Goal: Task Accomplishment & Management: Complete application form

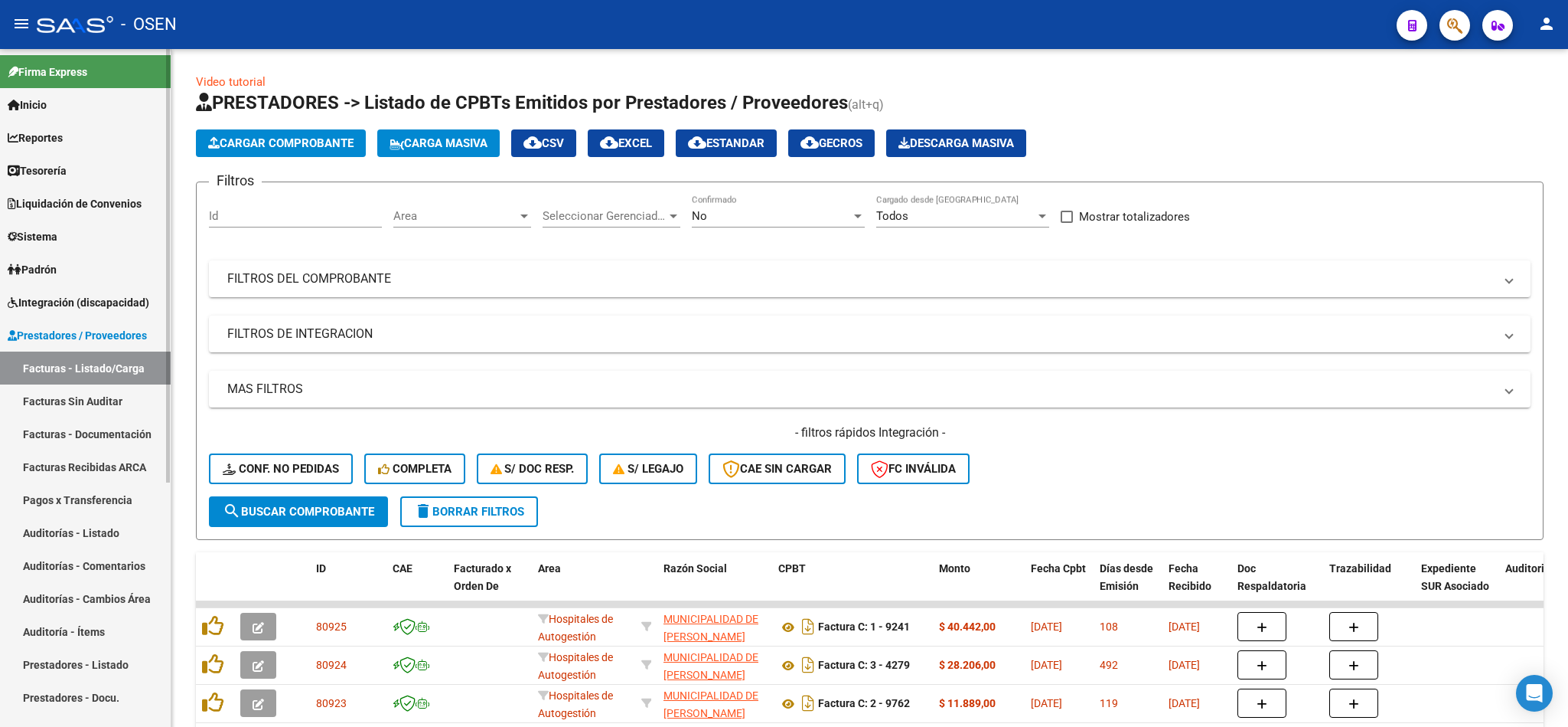
click at [67, 198] on span "Liquidación de Convenios" at bounding box center [74, 204] width 134 height 17
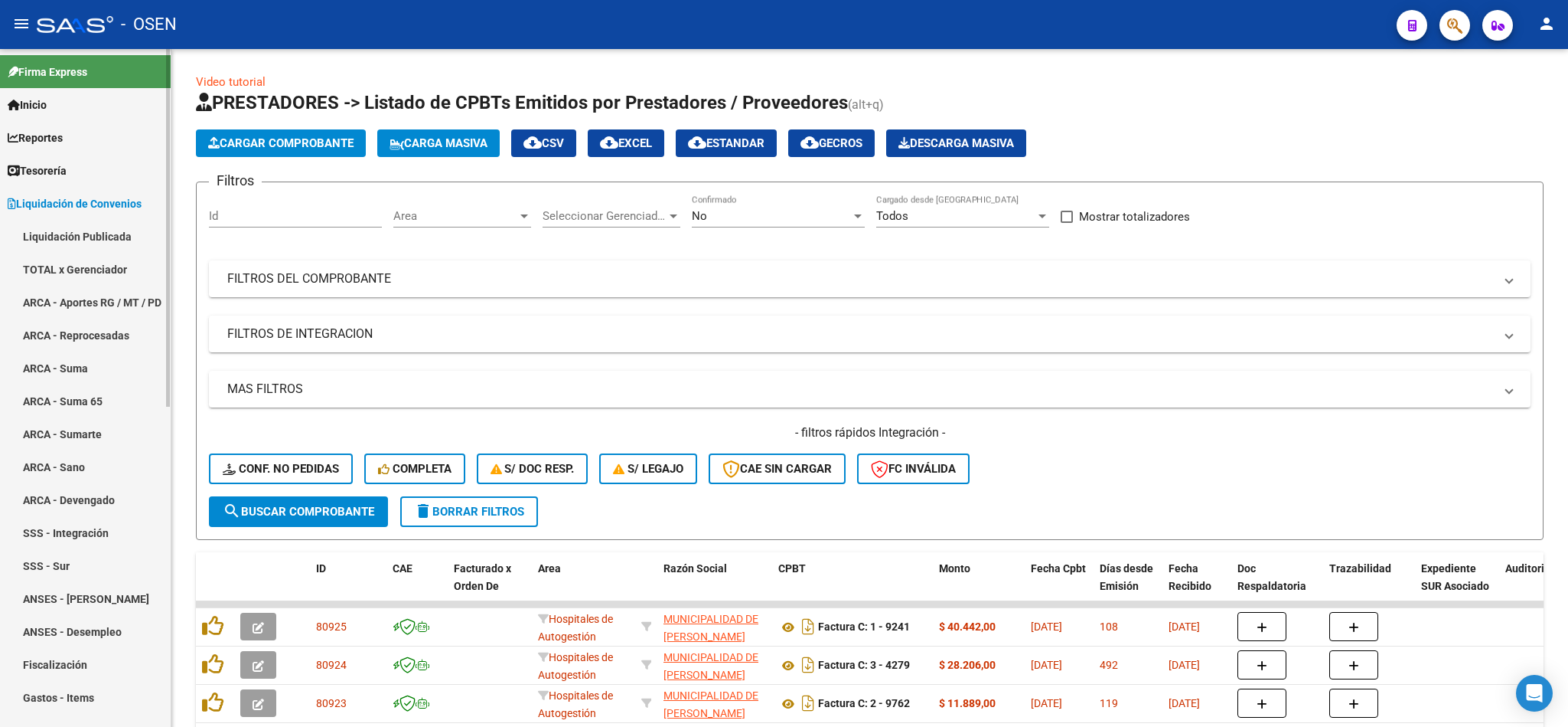
click at [74, 166] on link "Tesorería" at bounding box center [85, 170] width 171 height 33
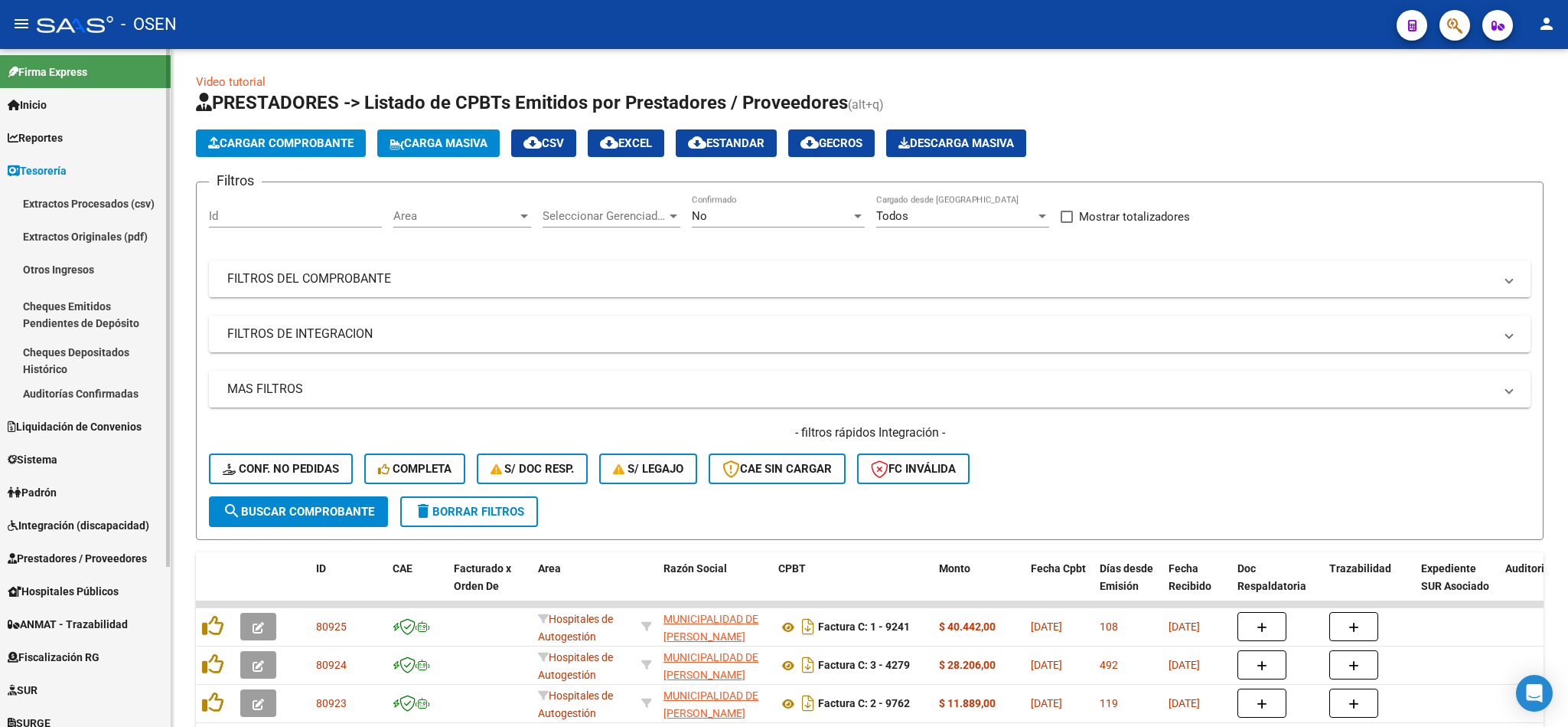
click at [123, 157] on link "Tesorería" at bounding box center [85, 170] width 171 height 33
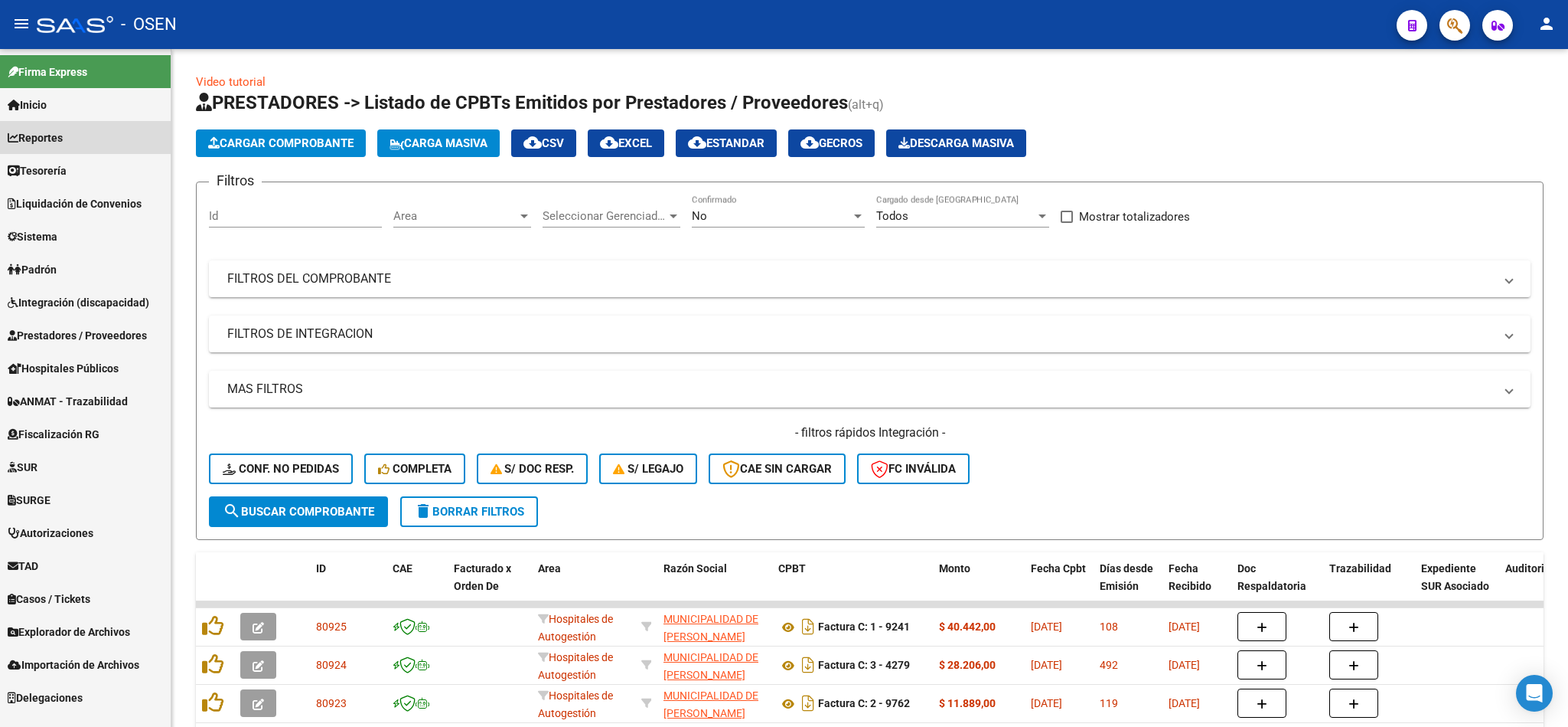
click at [113, 136] on link "Reportes" at bounding box center [85, 138] width 171 height 33
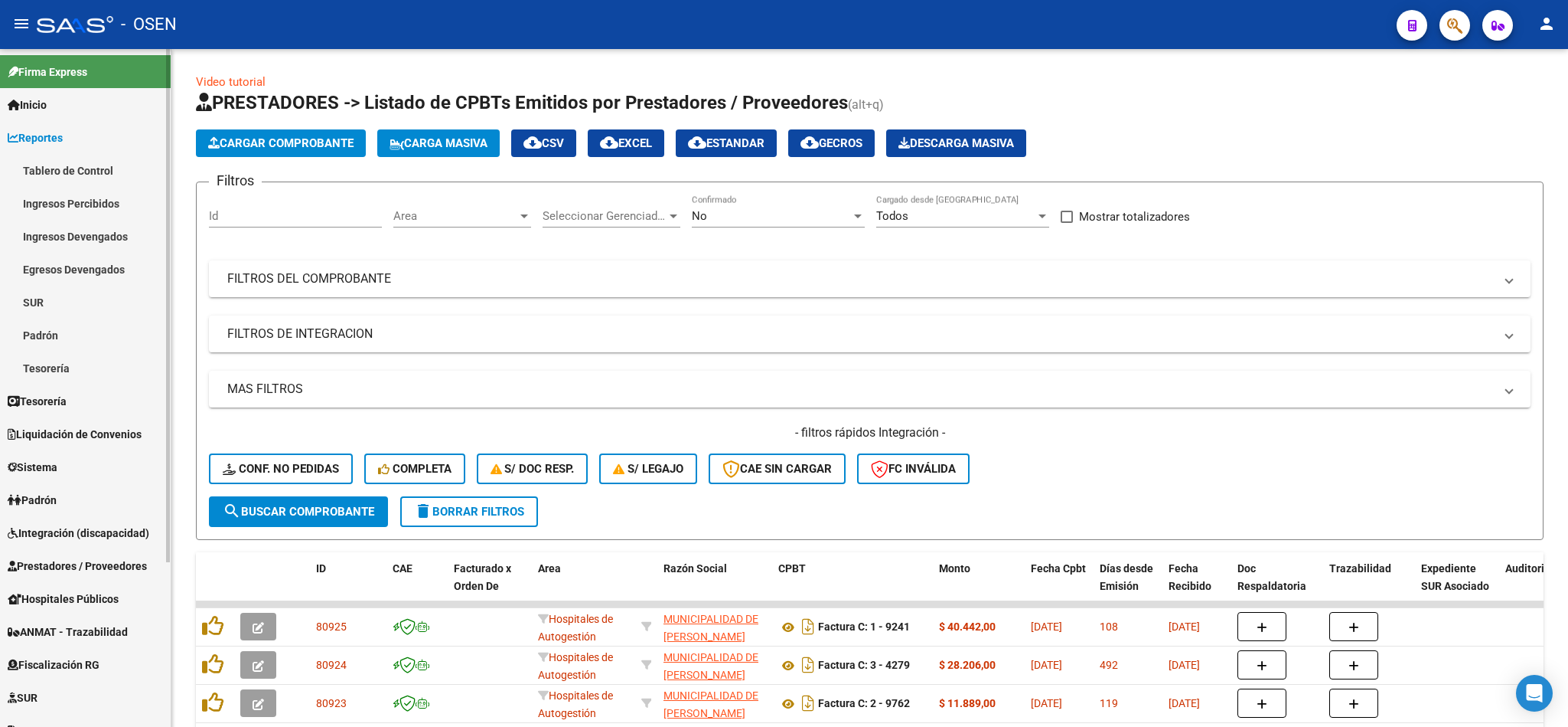
click at [94, 214] on link "Ingresos Percibidos" at bounding box center [85, 204] width 171 height 33
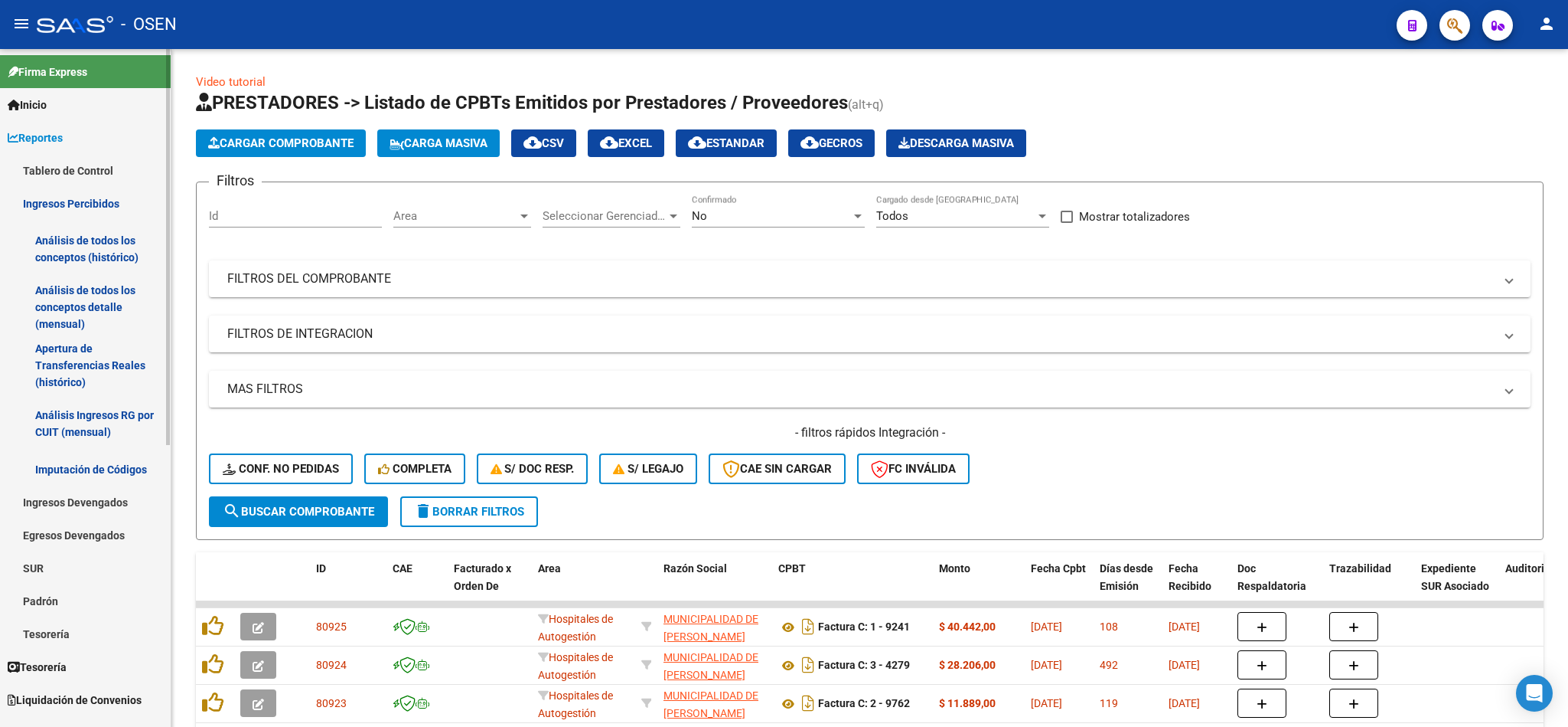
click at [67, 288] on link "Análisis de todos los conceptos detalle (mensual)" at bounding box center [85, 306] width 171 height 58
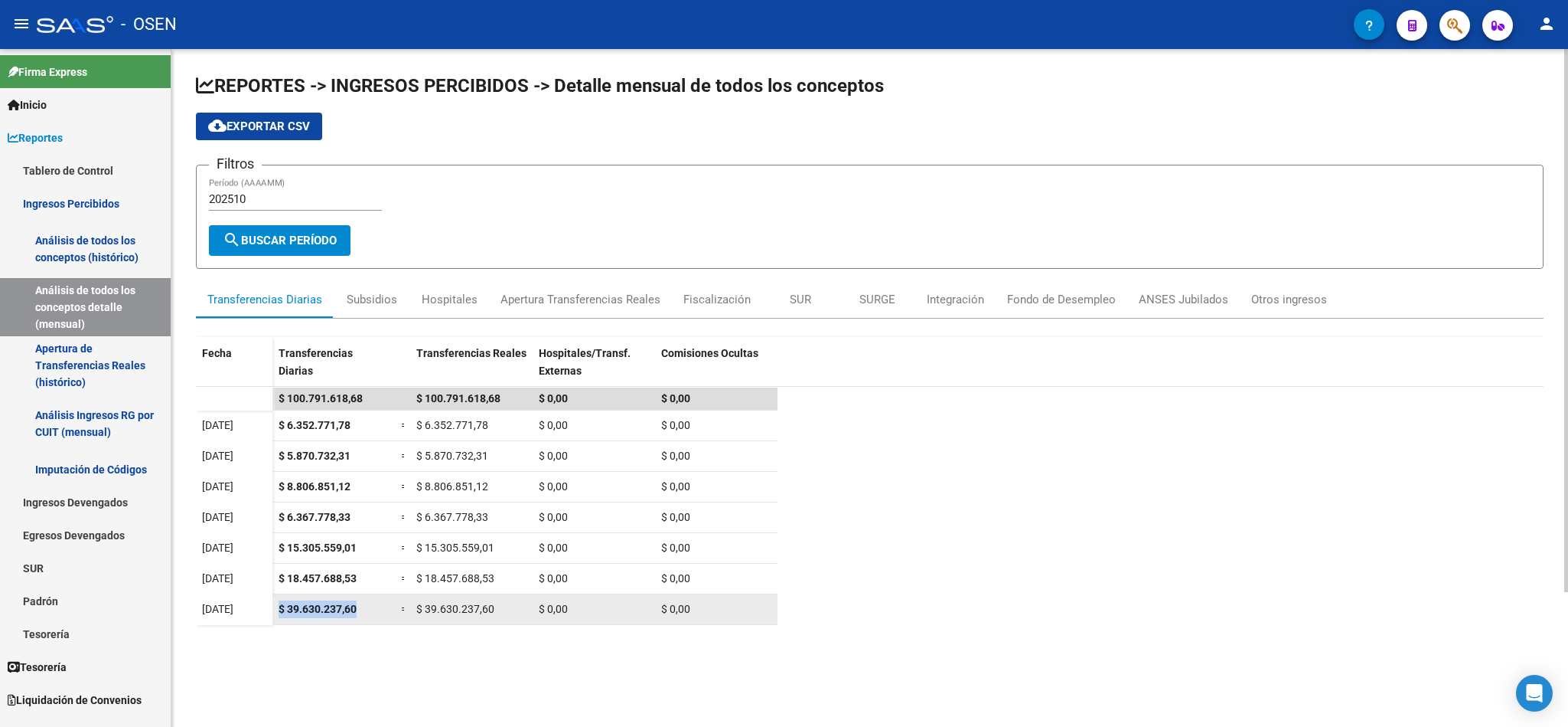
drag, startPoint x: 279, startPoint y: 610, endPoint x: 363, endPoint y: 616, distance: 84.2
click at [363, 616] on div "$ 39.630.237,60" at bounding box center [333, 609] width 110 height 17
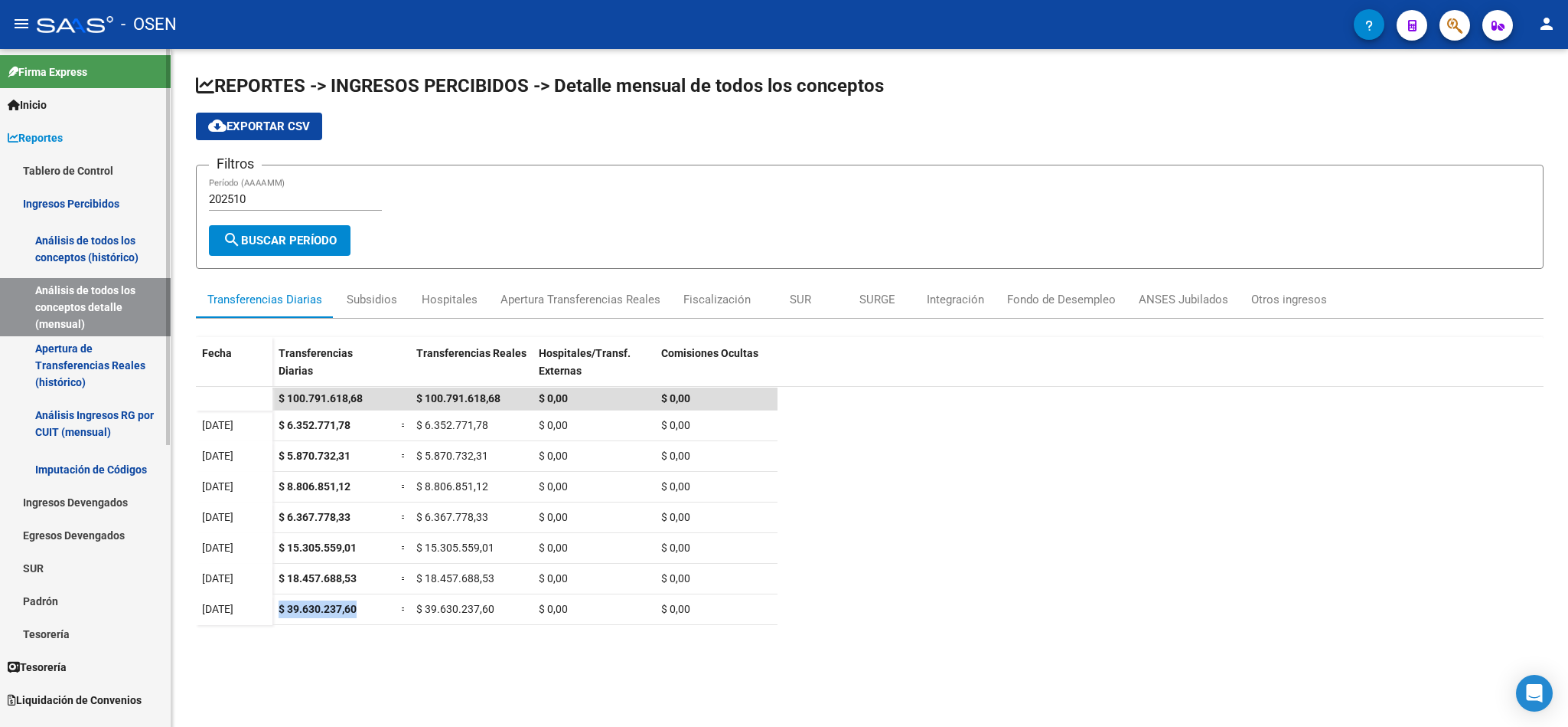
click at [97, 150] on link "Reportes" at bounding box center [85, 138] width 171 height 33
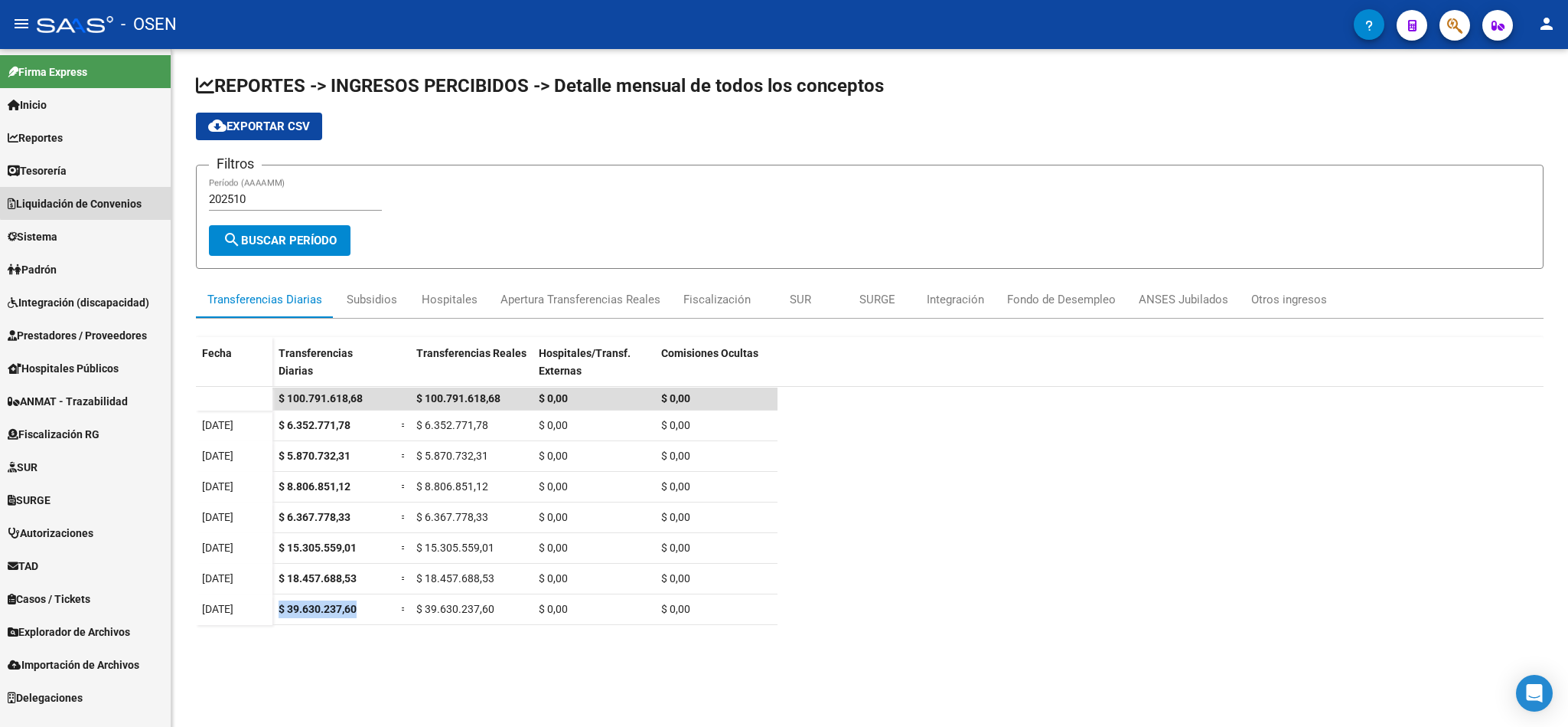
click at [101, 196] on span "Liquidación de Convenios" at bounding box center [74, 204] width 134 height 17
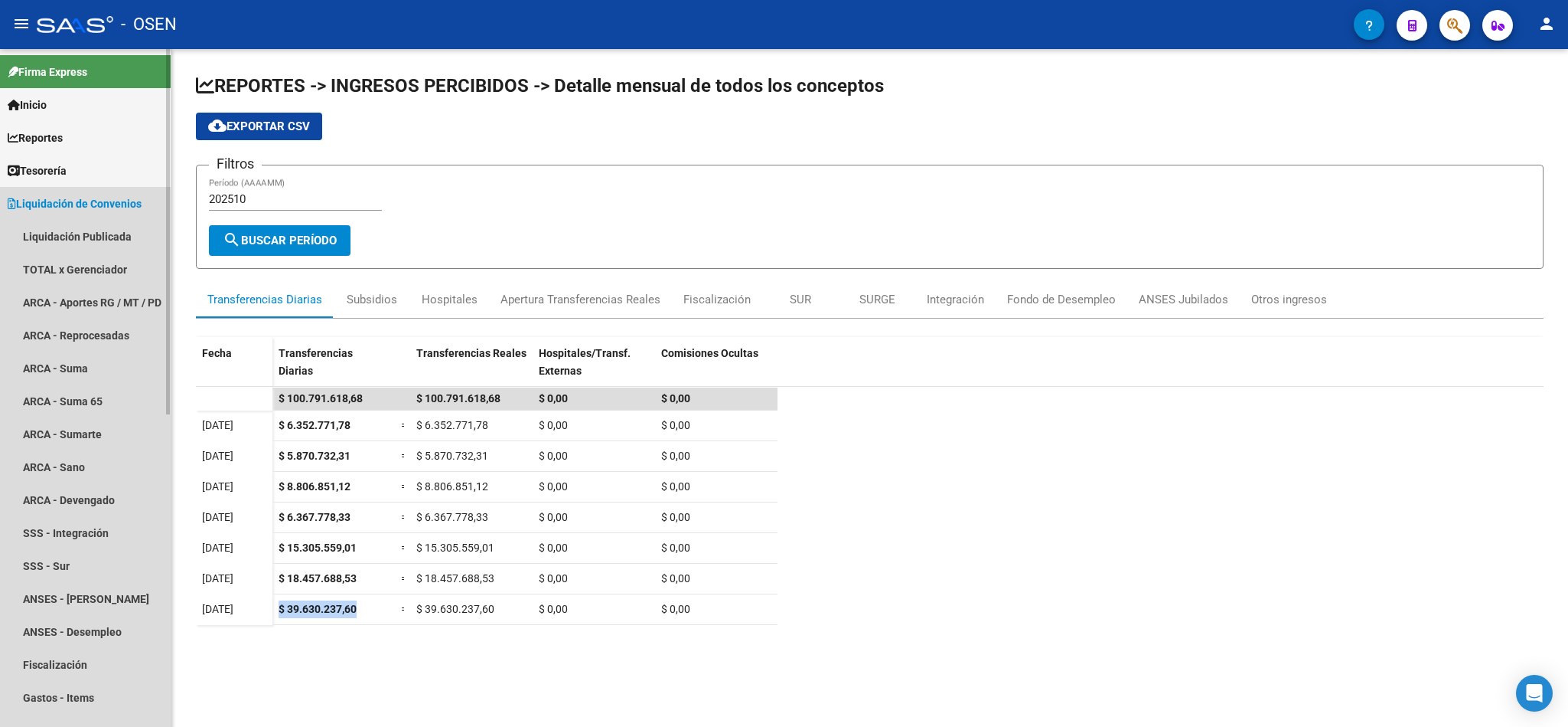
click at [58, 210] on span "Liquidación de Convenios" at bounding box center [74, 204] width 134 height 17
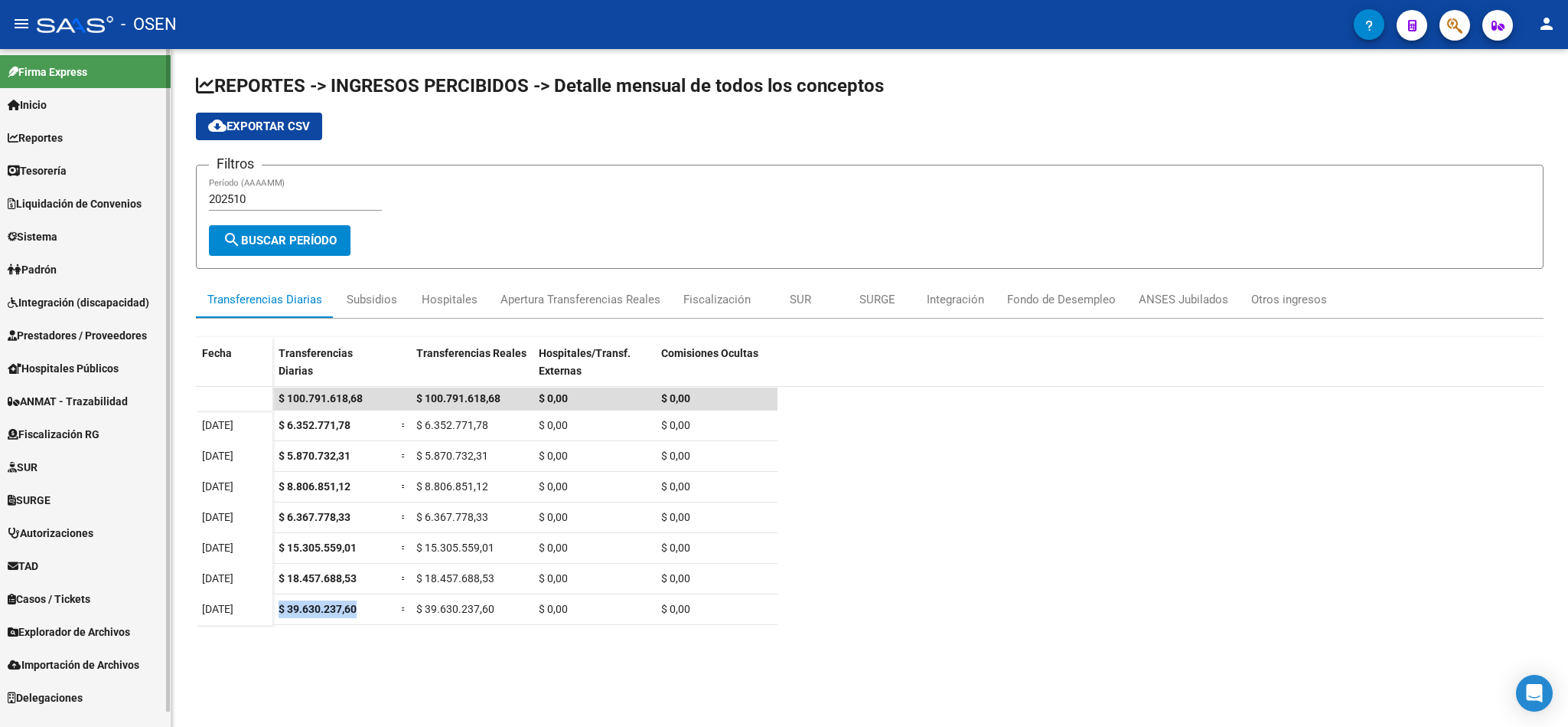
click at [112, 166] on link "Tesorería" at bounding box center [85, 170] width 171 height 33
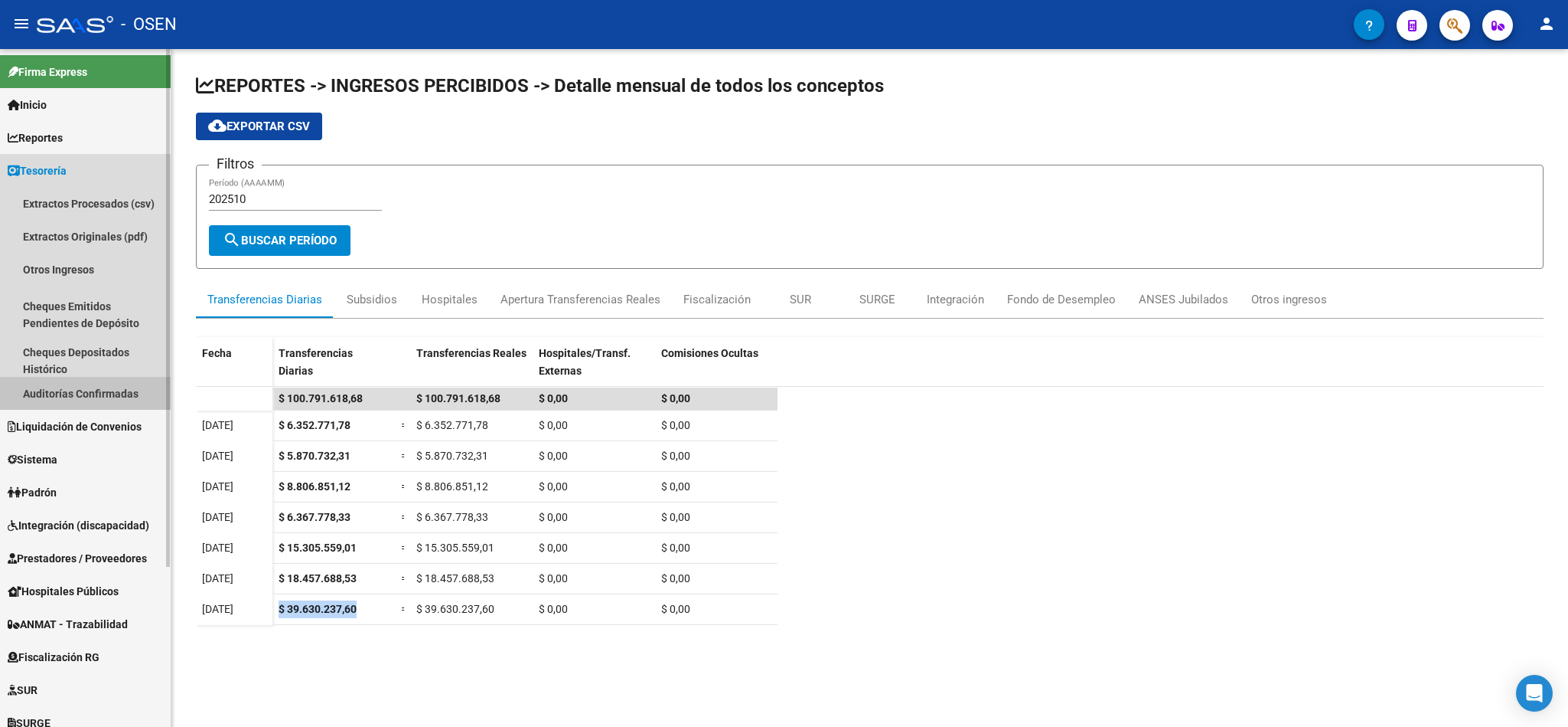
click at [120, 395] on link "Auditorías Confirmadas" at bounding box center [85, 394] width 171 height 33
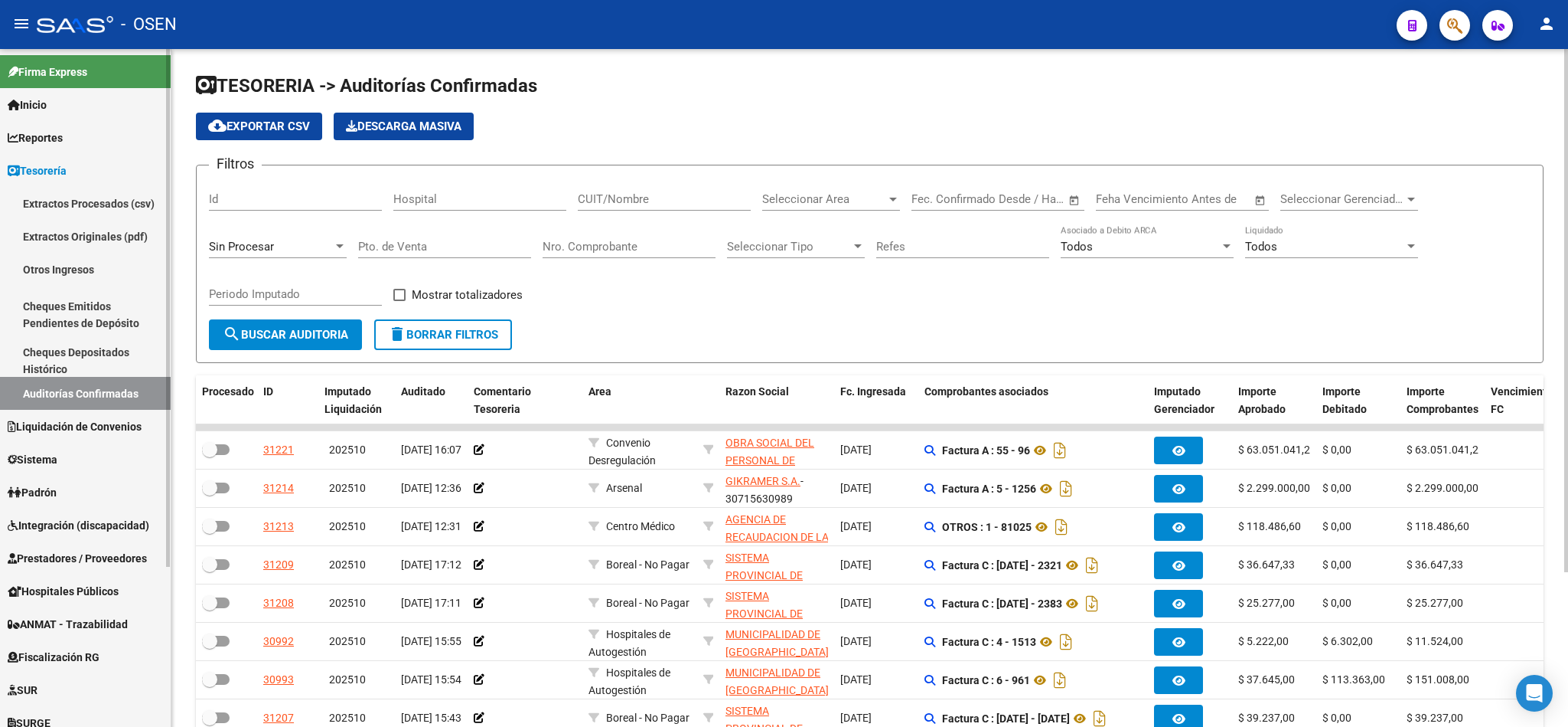
click at [87, 146] on link "Reportes" at bounding box center [85, 138] width 171 height 33
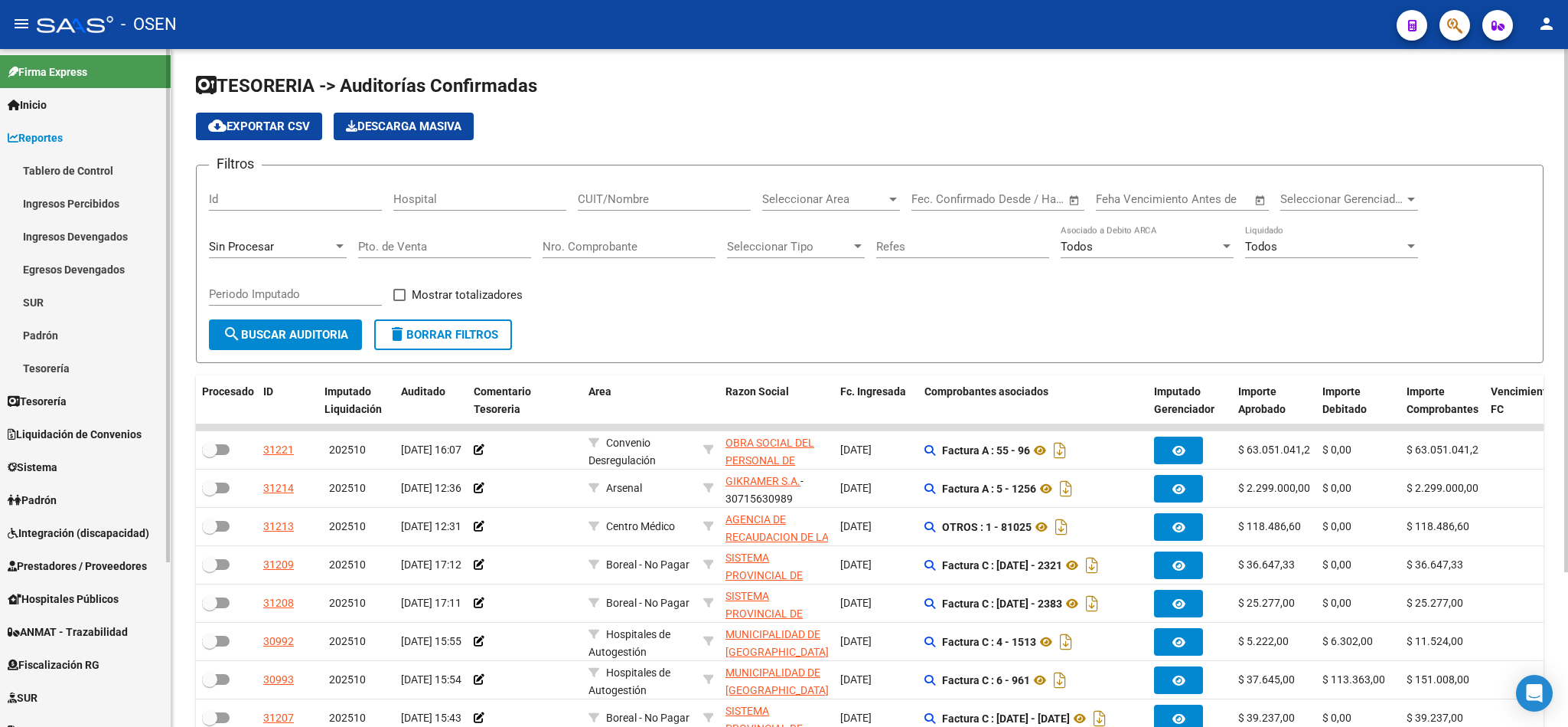
click at [74, 204] on link "Ingresos Percibidos" at bounding box center [85, 204] width 171 height 33
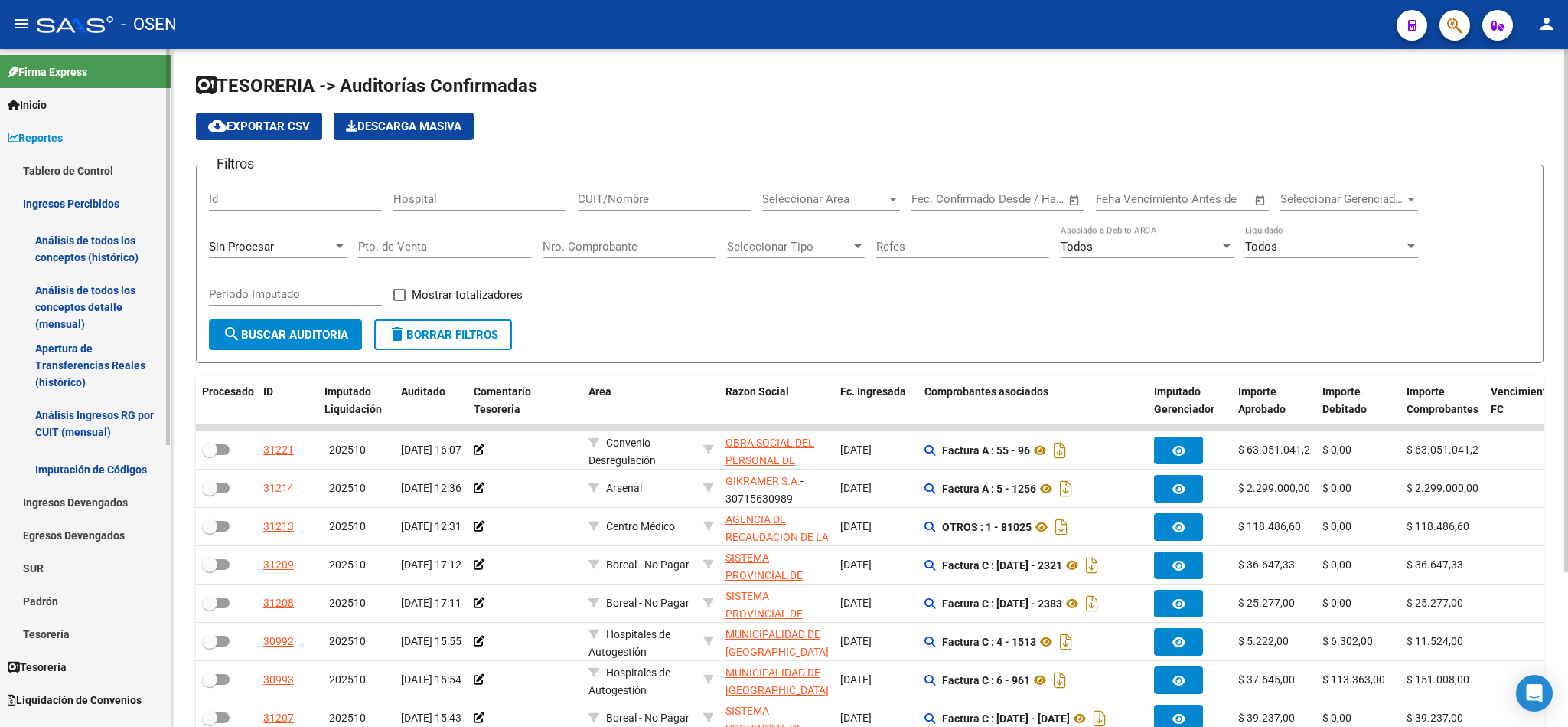
click at [67, 306] on link "Análisis de todos los conceptos detalle (mensual)" at bounding box center [85, 306] width 171 height 58
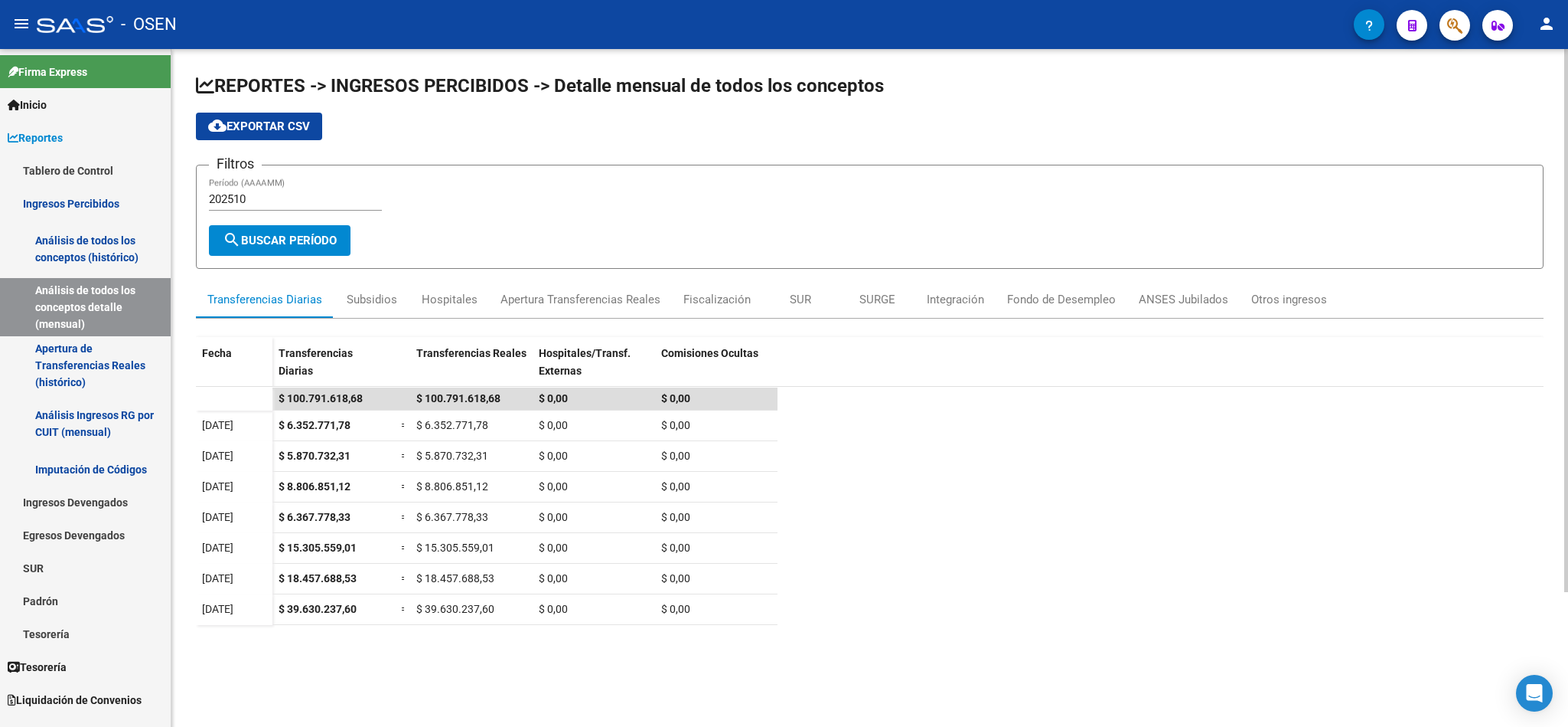
click at [271, 205] on input "202510" at bounding box center [295, 199] width 173 height 13
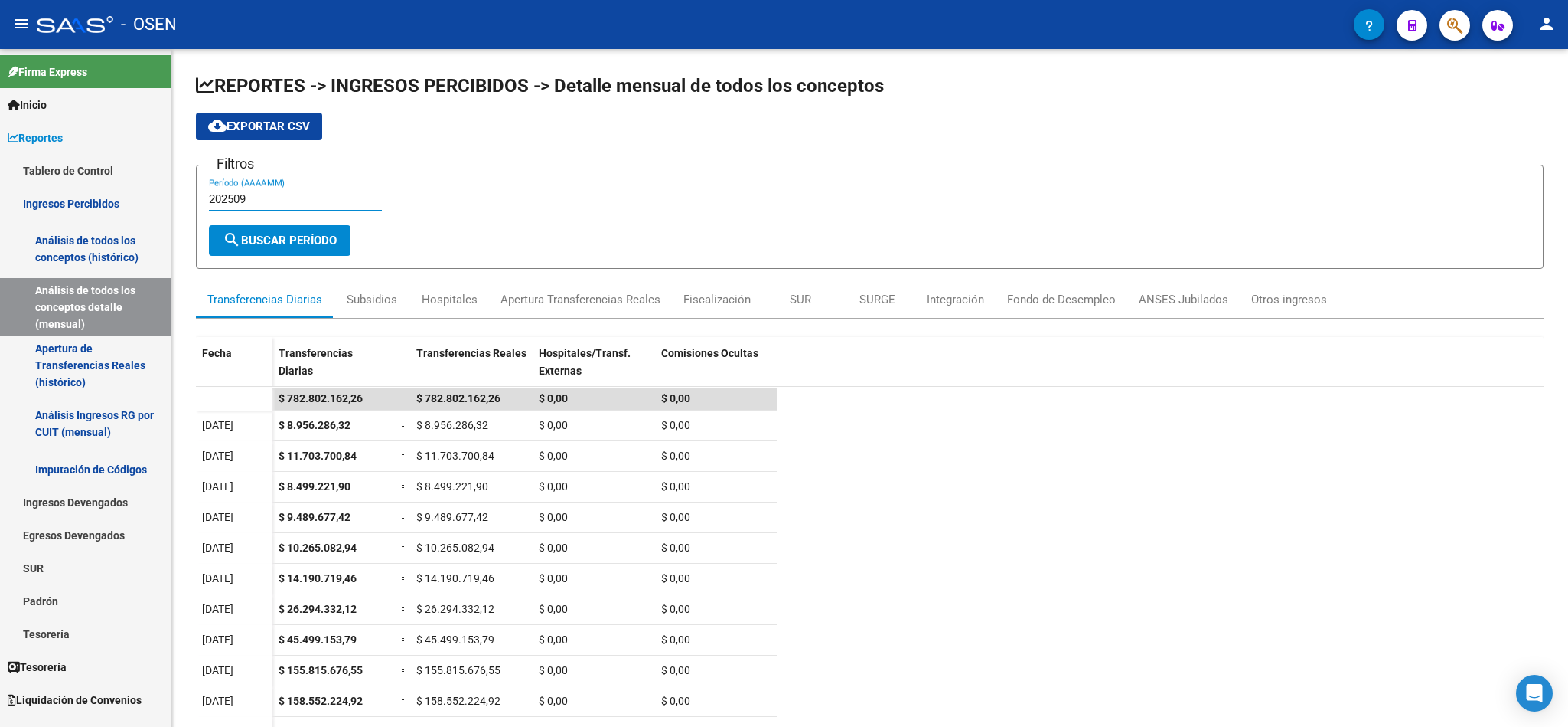
type input "202509"
click at [97, 667] on link "Tesorería" at bounding box center [85, 667] width 171 height 33
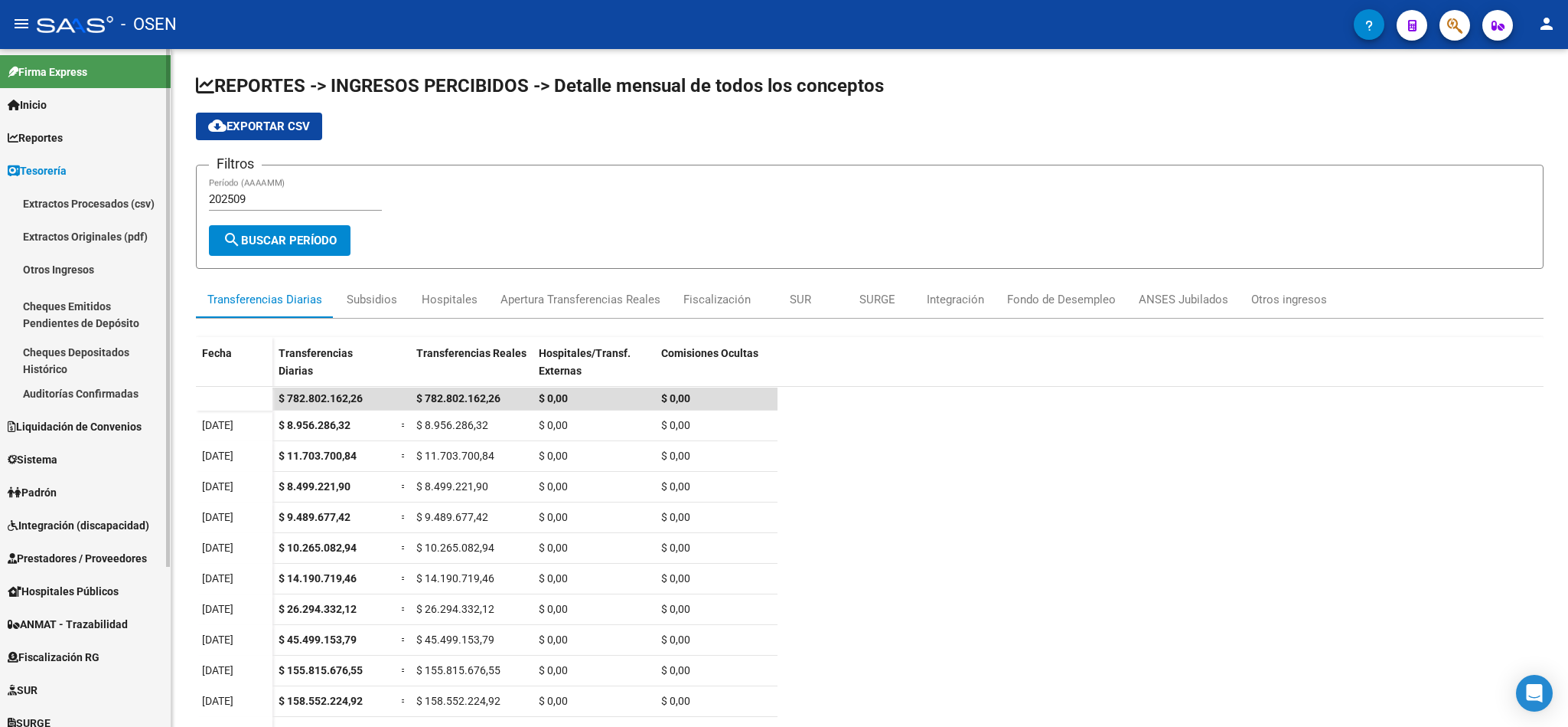
click at [100, 394] on link "Auditorías Confirmadas" at bounding box center [85, 394] width 171 height 33
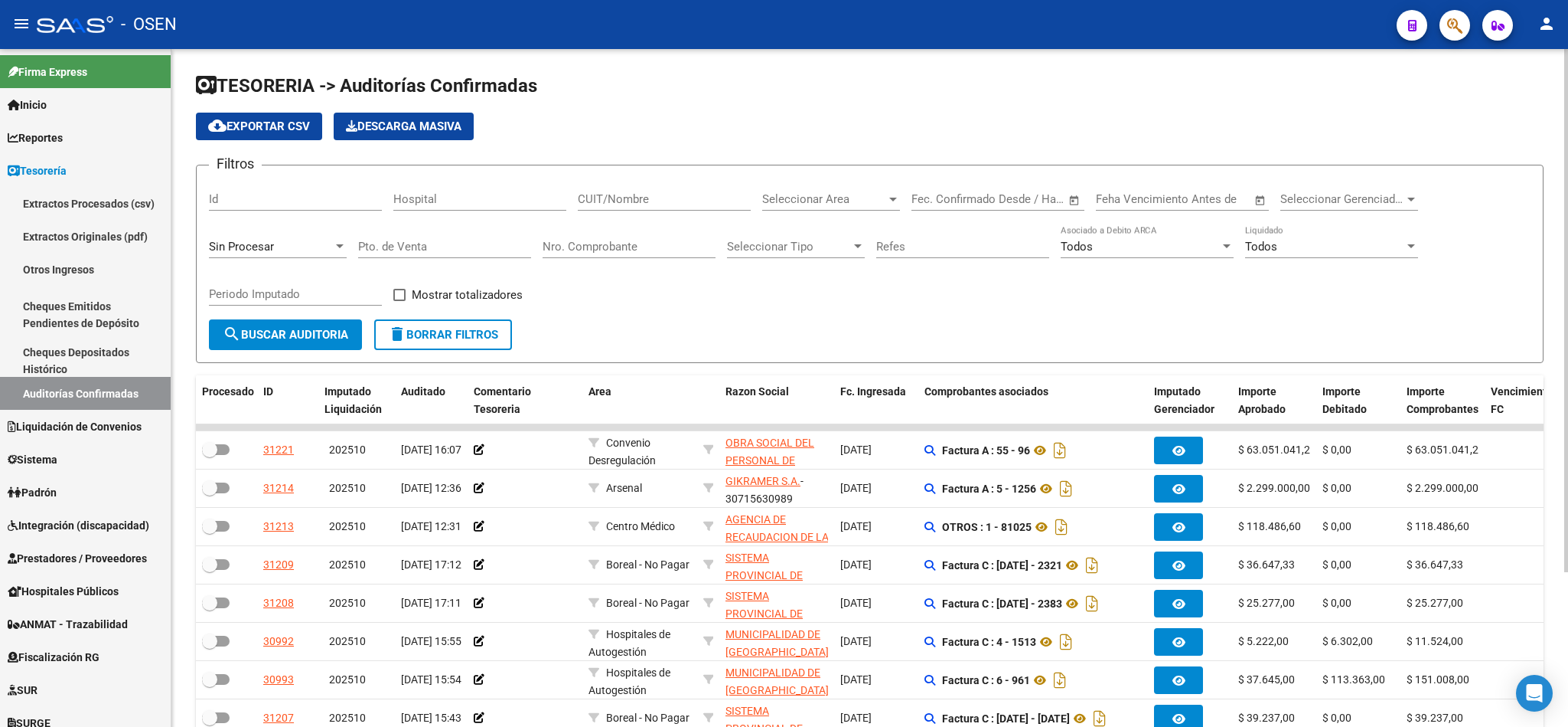
click at [834, 198] on span "Seleccionar Area" at bounding box center [824, 199] width 124 height 13
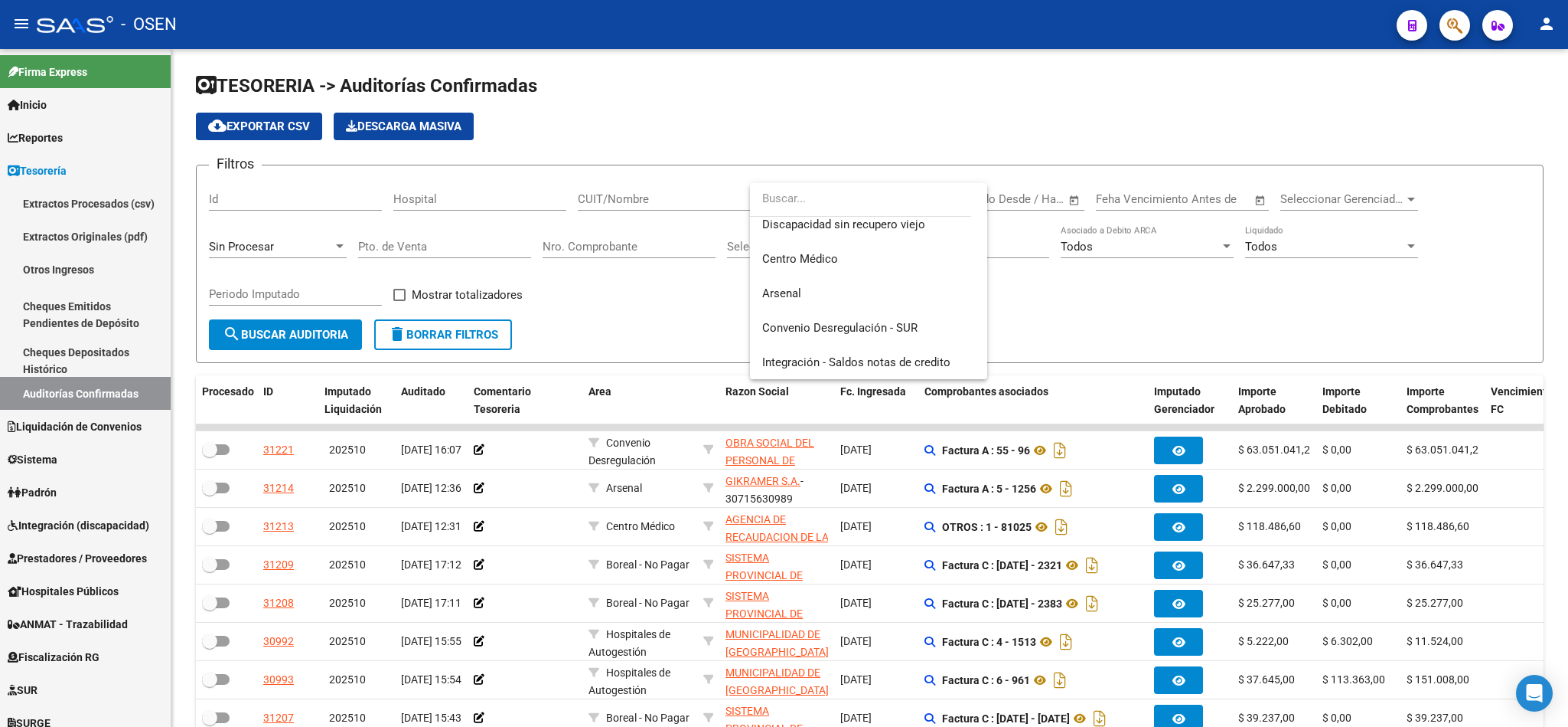
scroll to position [459, 0]
click at [873, 260] on span "Centro Médico" at bounding box center [868, 258] width 213 height 35
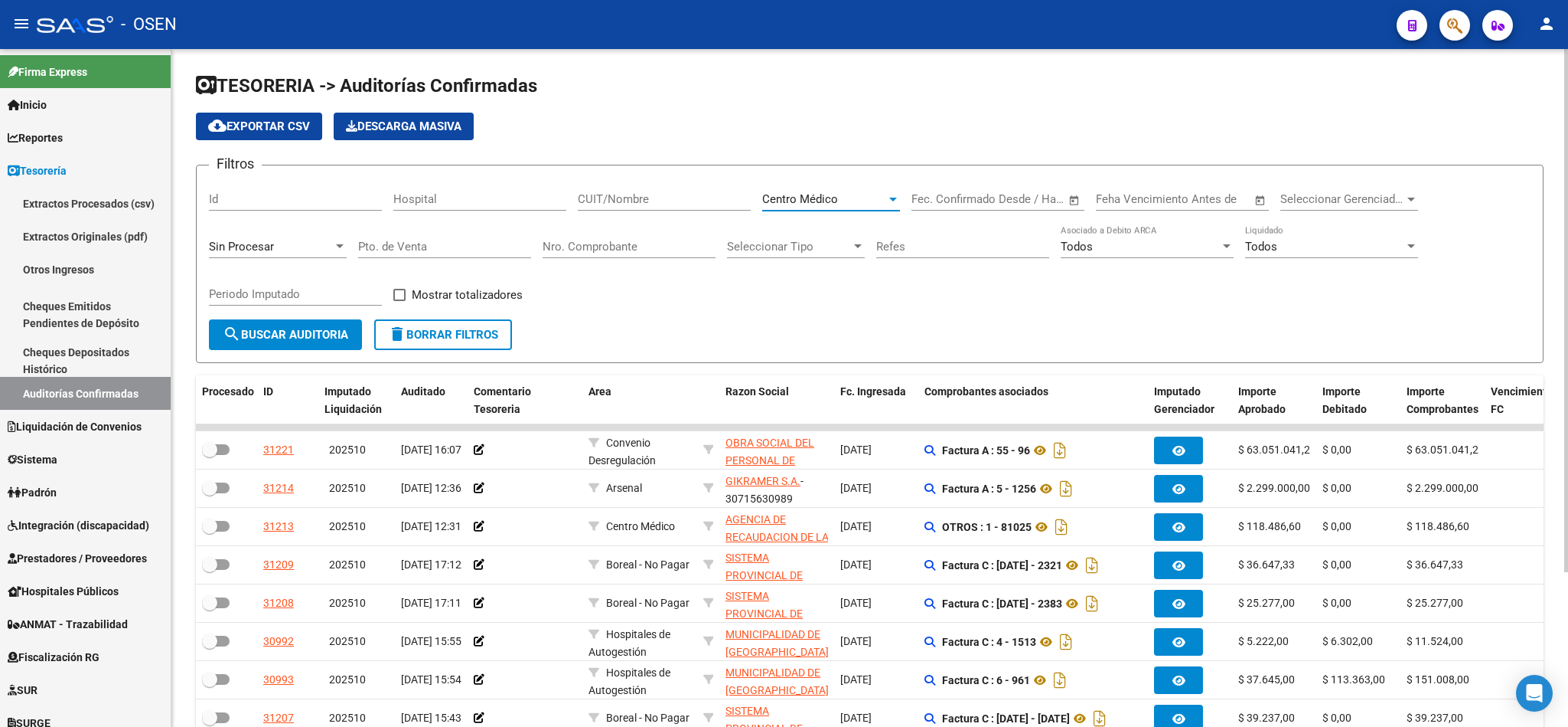
click at [1068, 200] on span "Open calendar" at bounding box center [1074, 200] width 36 height 36
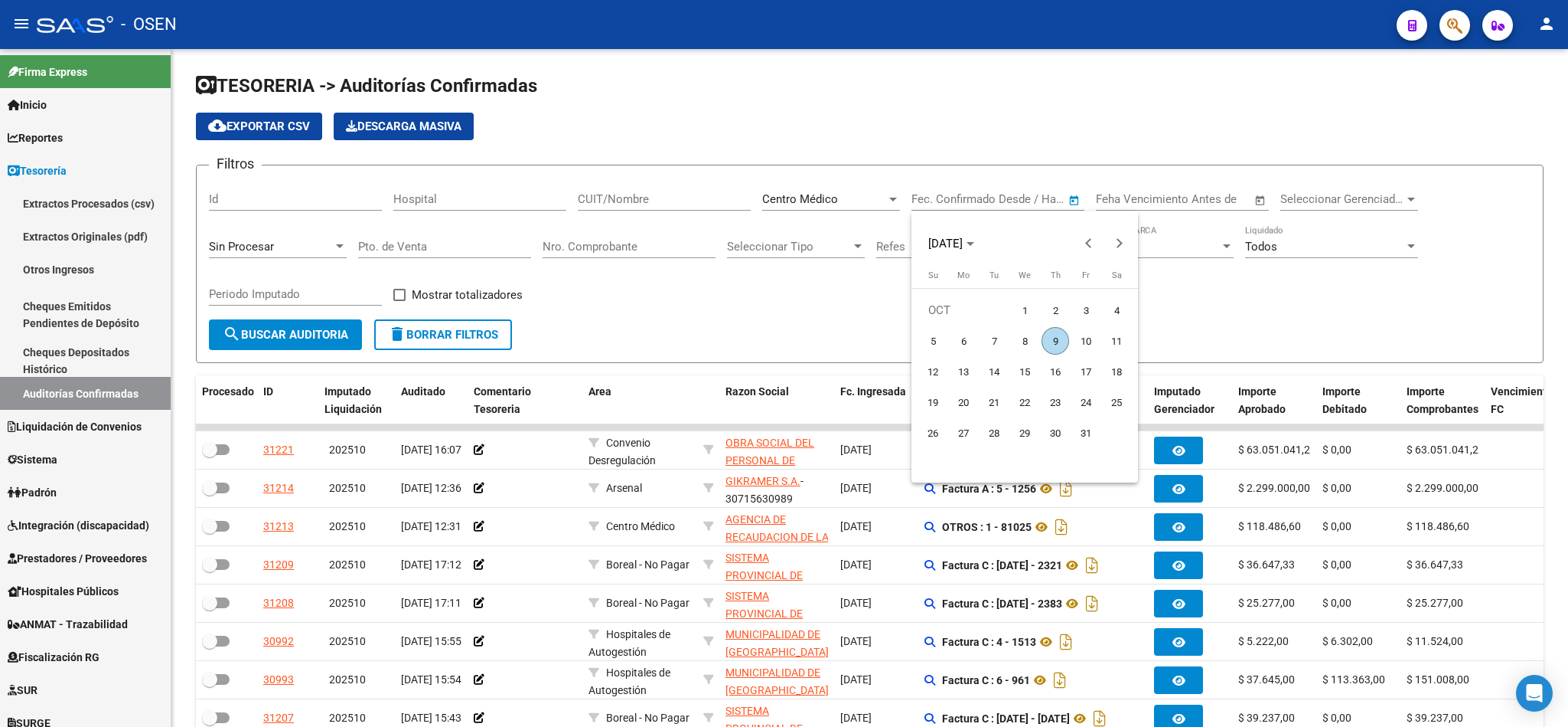
click at [1029, 315] on span "1" at bounding box center [1024, 310] width 28 height 28
type input "[DATE]"
click at [1045, 335] on span "9" at bounding box center [1055, 341] width 28 height 28
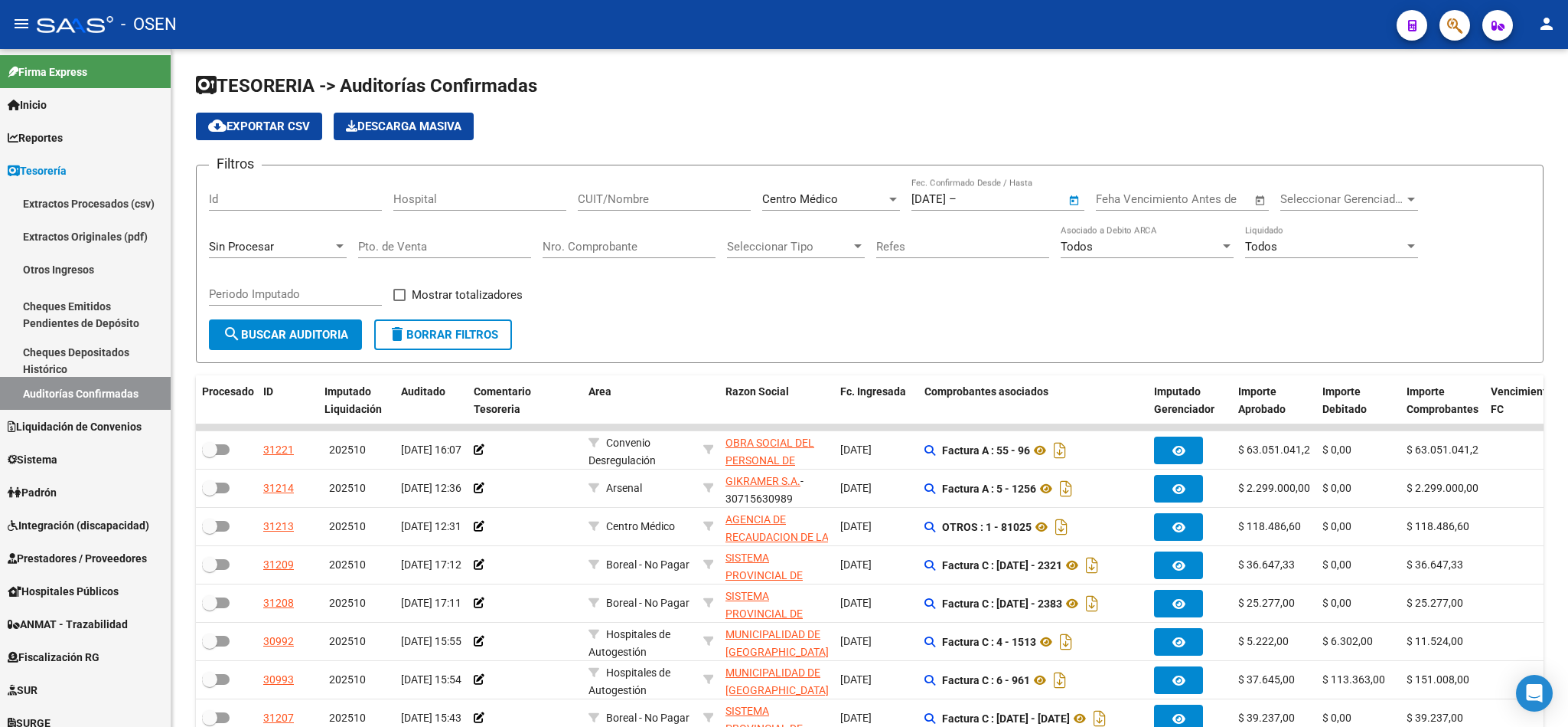
type input "[DATE]"
click at [1316, 202] on span "Seleccionar Gerenciador" at bounding box center [1342, 199] width 124 height 13
click at [1094, 306] on div at bounding box center [784, 364] width 1568 height 727
click at [274, 248] on div "Sin Procesar" at bounding box center [271, 246] width 124 height 13
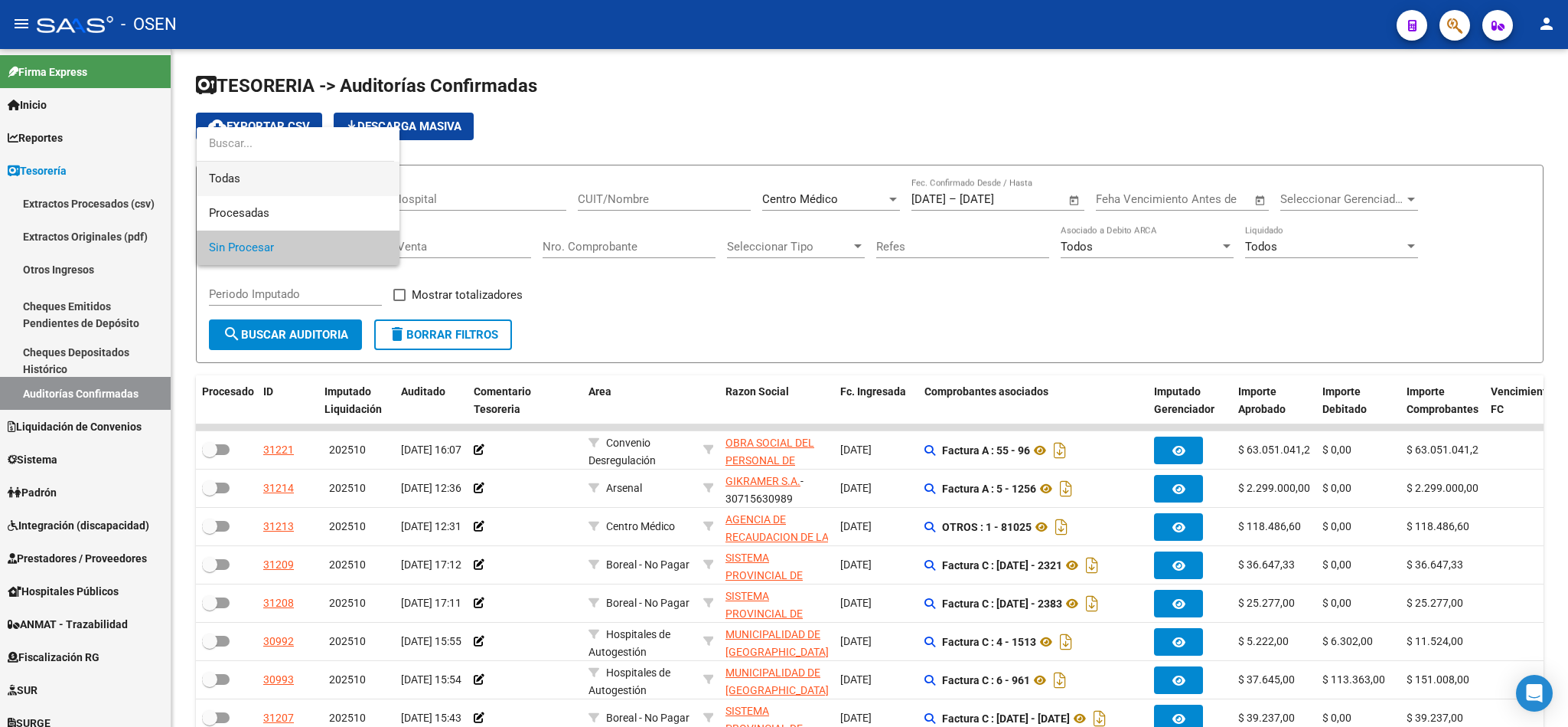
click at [262, 188] on span "Todas" at bounding box center [298, 179] width 178 height 35
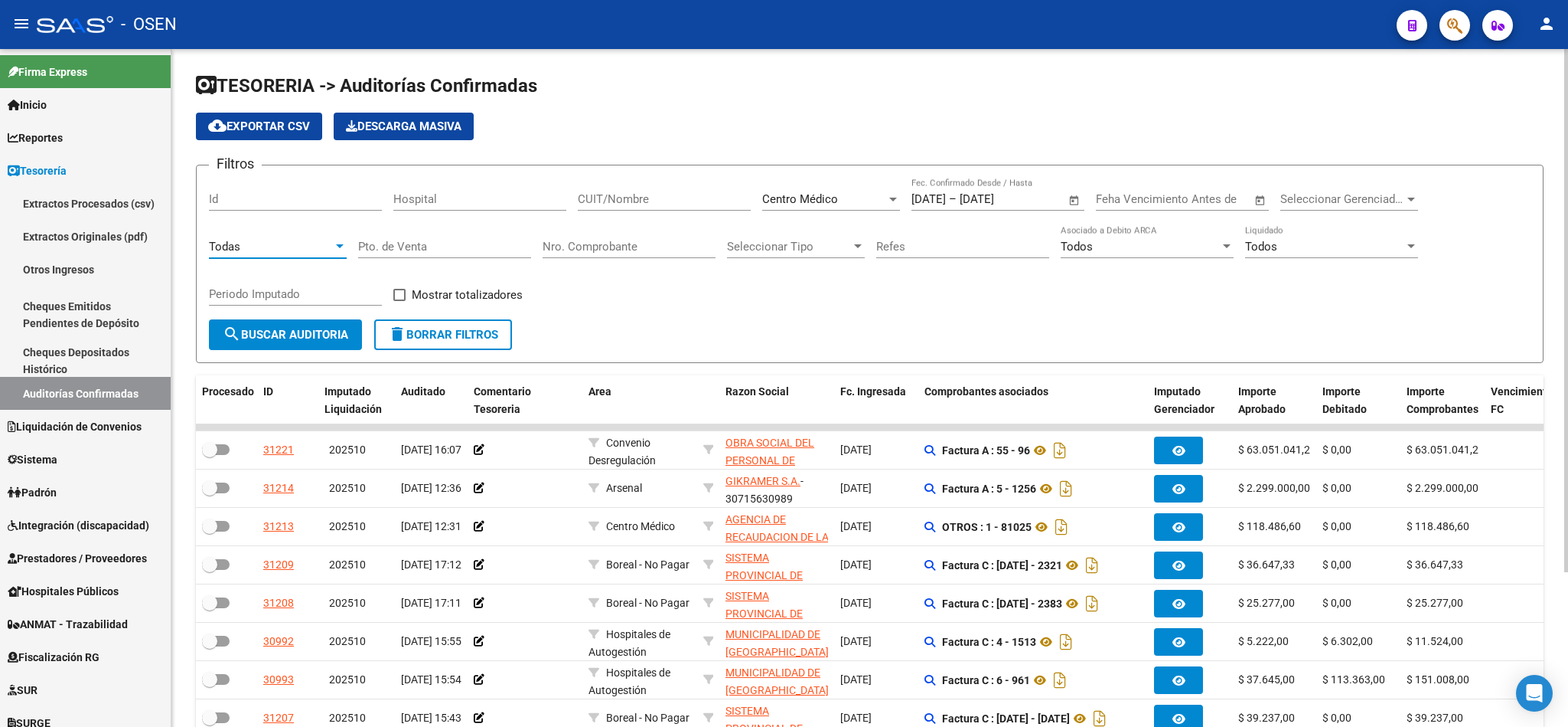
click at [280, 332] on span "search Buscar Auditoria" at bounding box center [285, 334] width 126 height 13
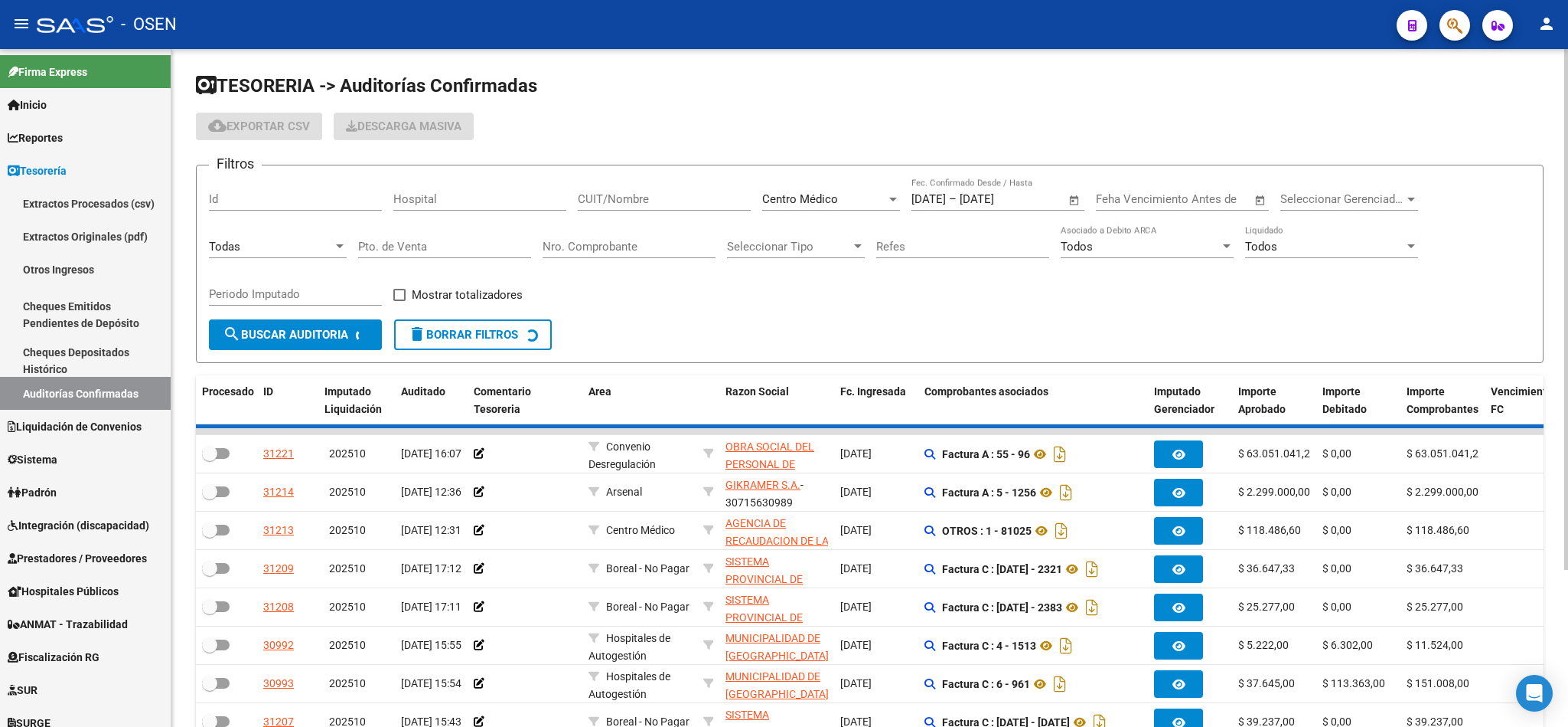
checkbox input "true"
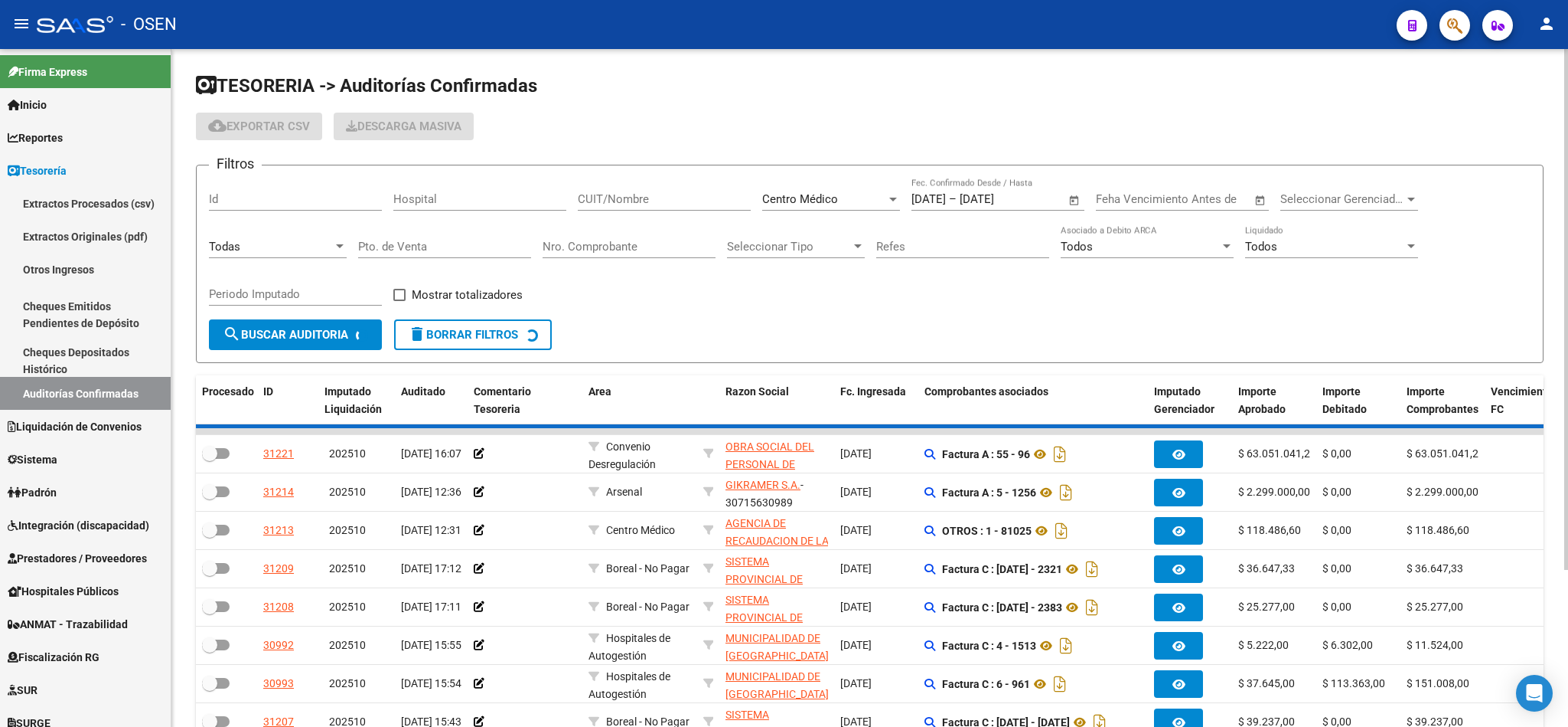
checkbox input "true"
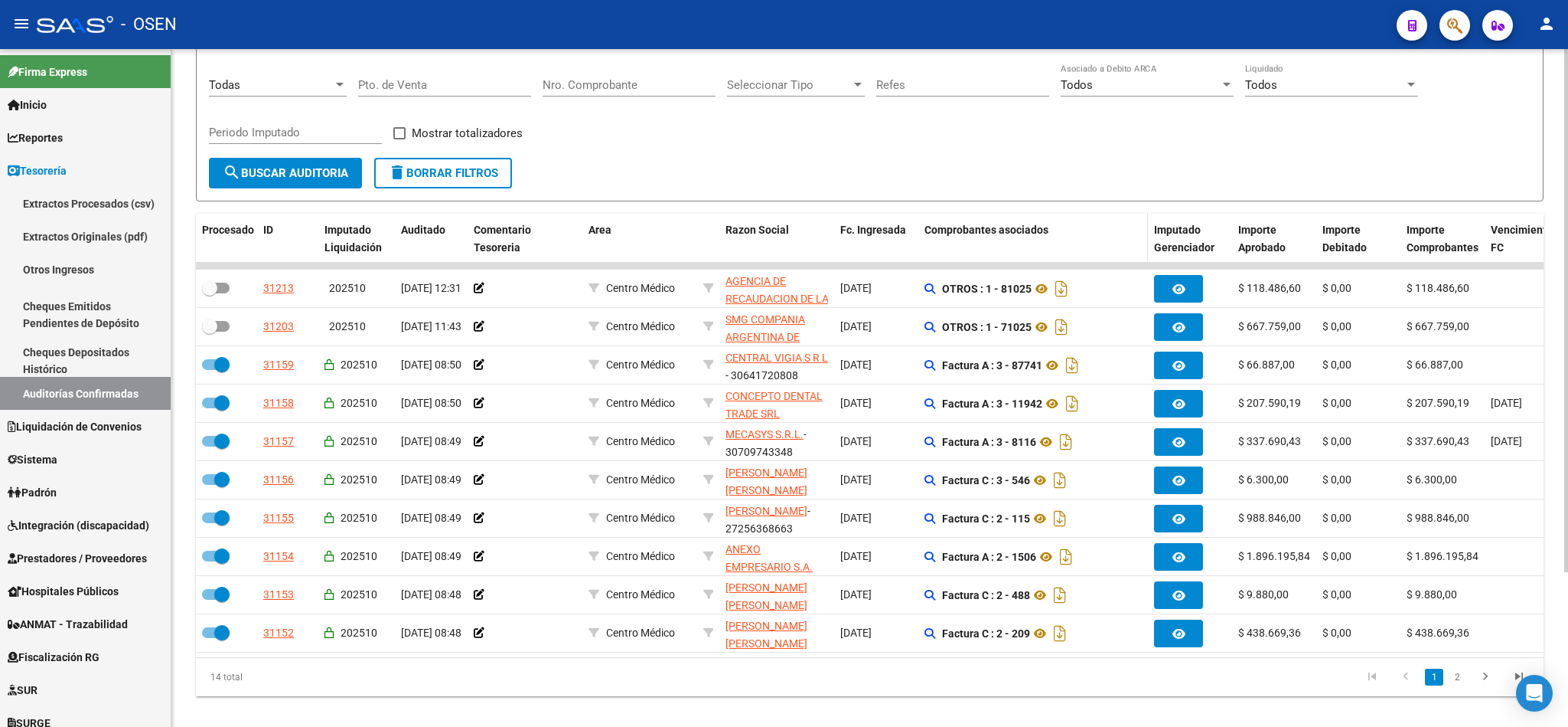
scroll to position [200, 0]
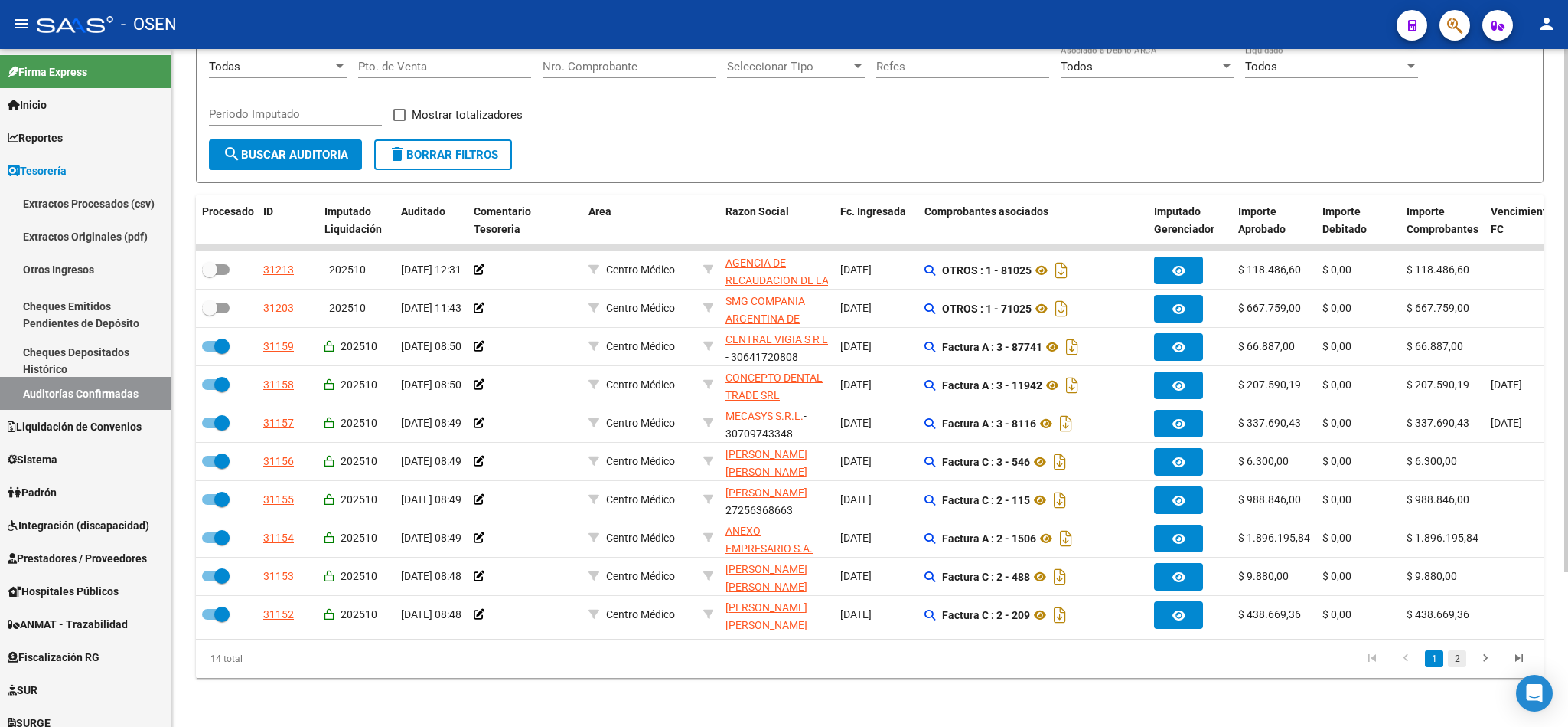
click at [1449, 659] on link "2" at bounding box center [1456, 658] width 18 height 17
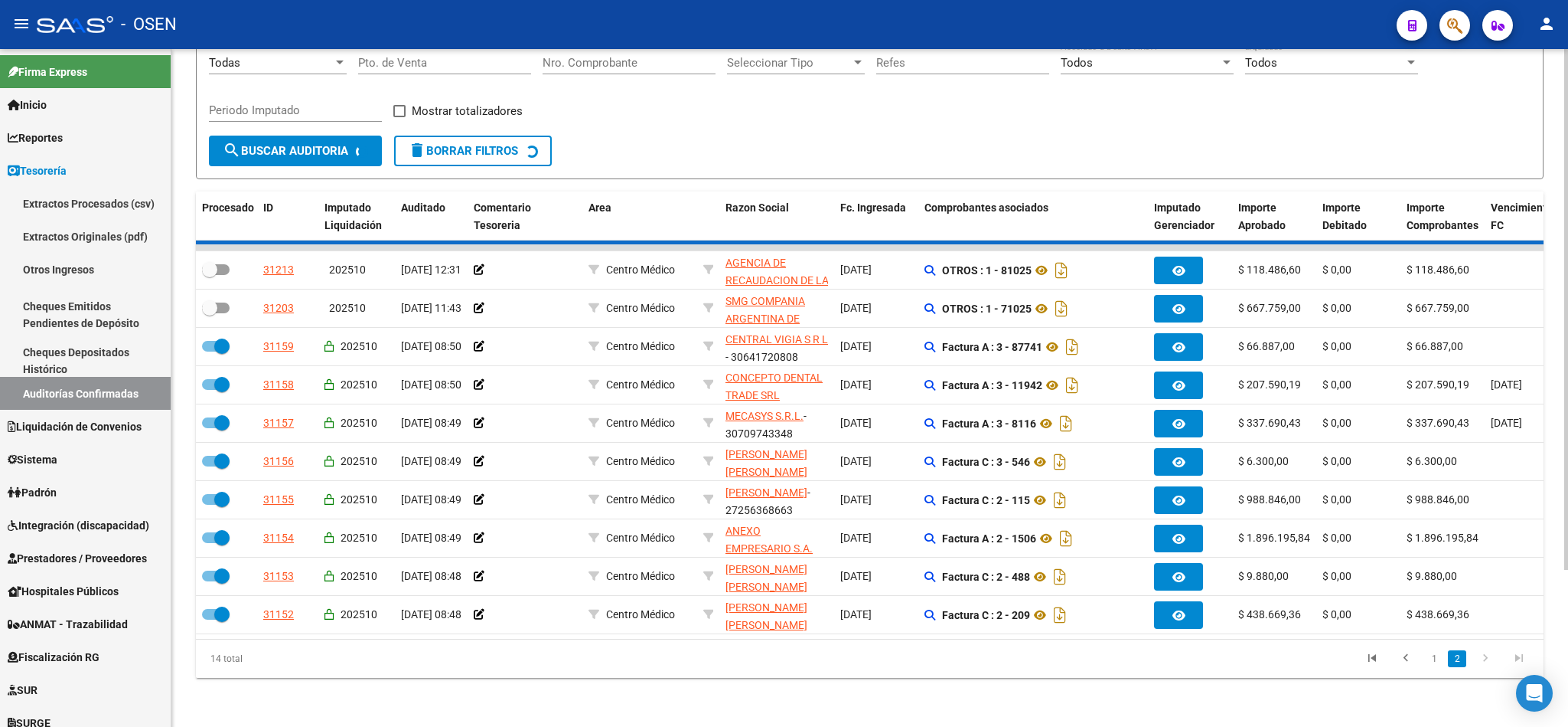
checkbox input "true"
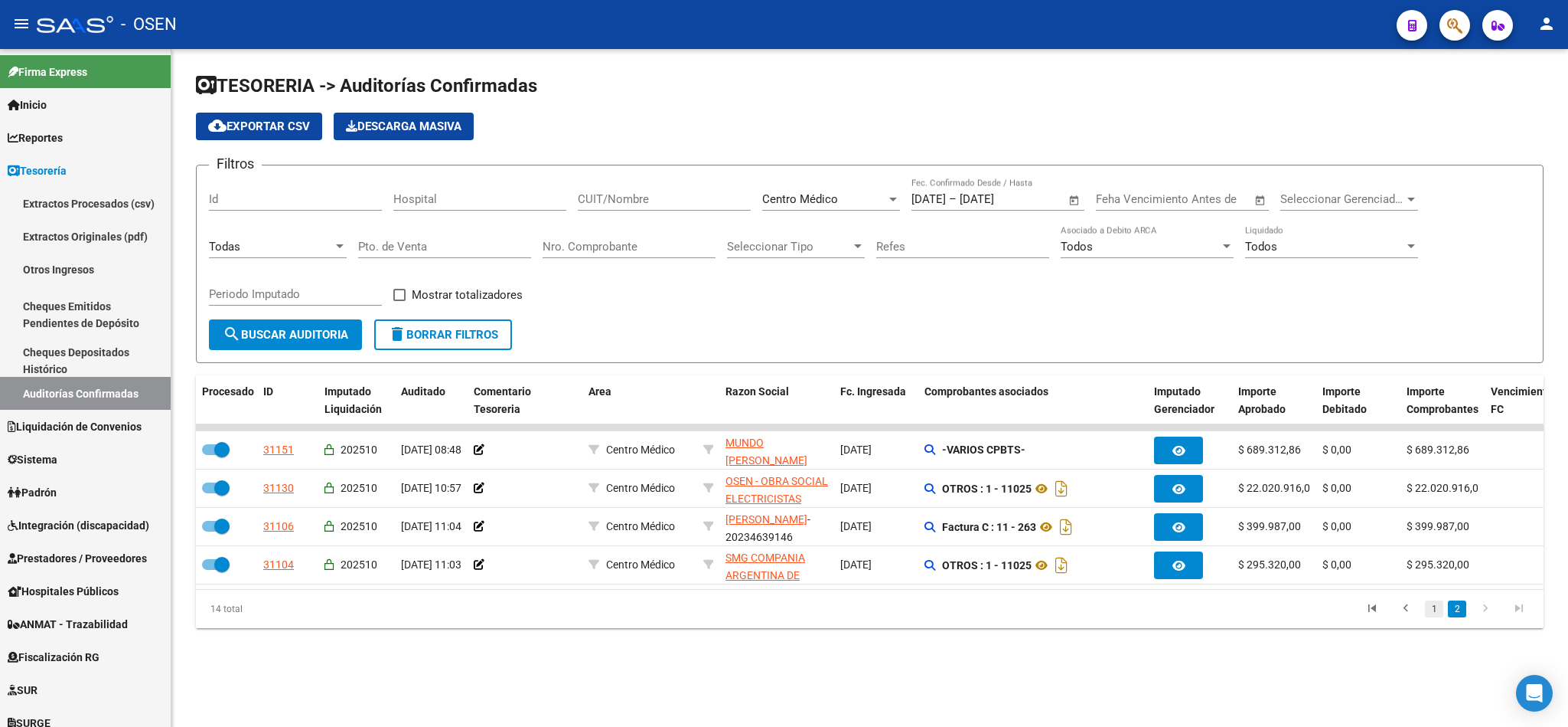
click at [1431, 617] on link "1" at bounding box center [1433, 608] width 18 height 17
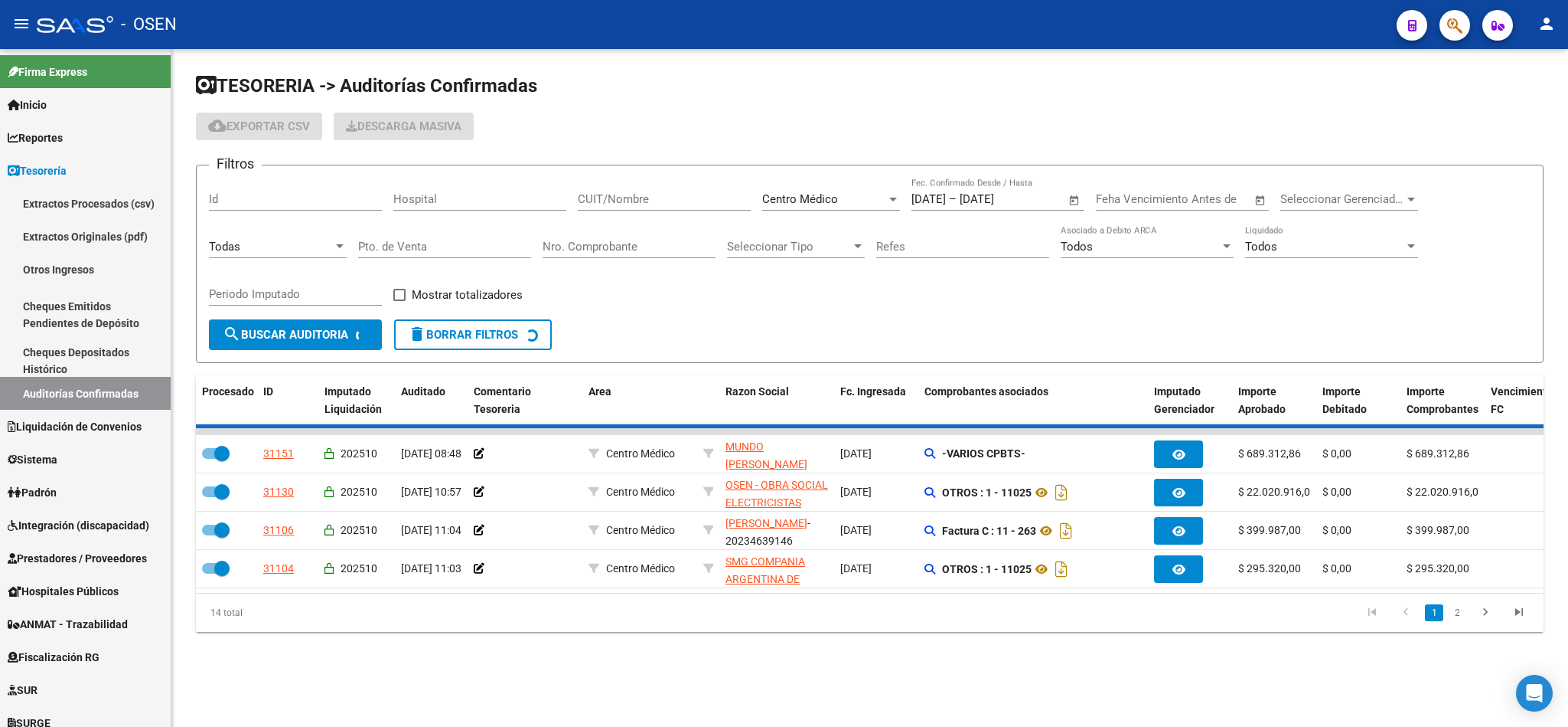
checkbox input "false"
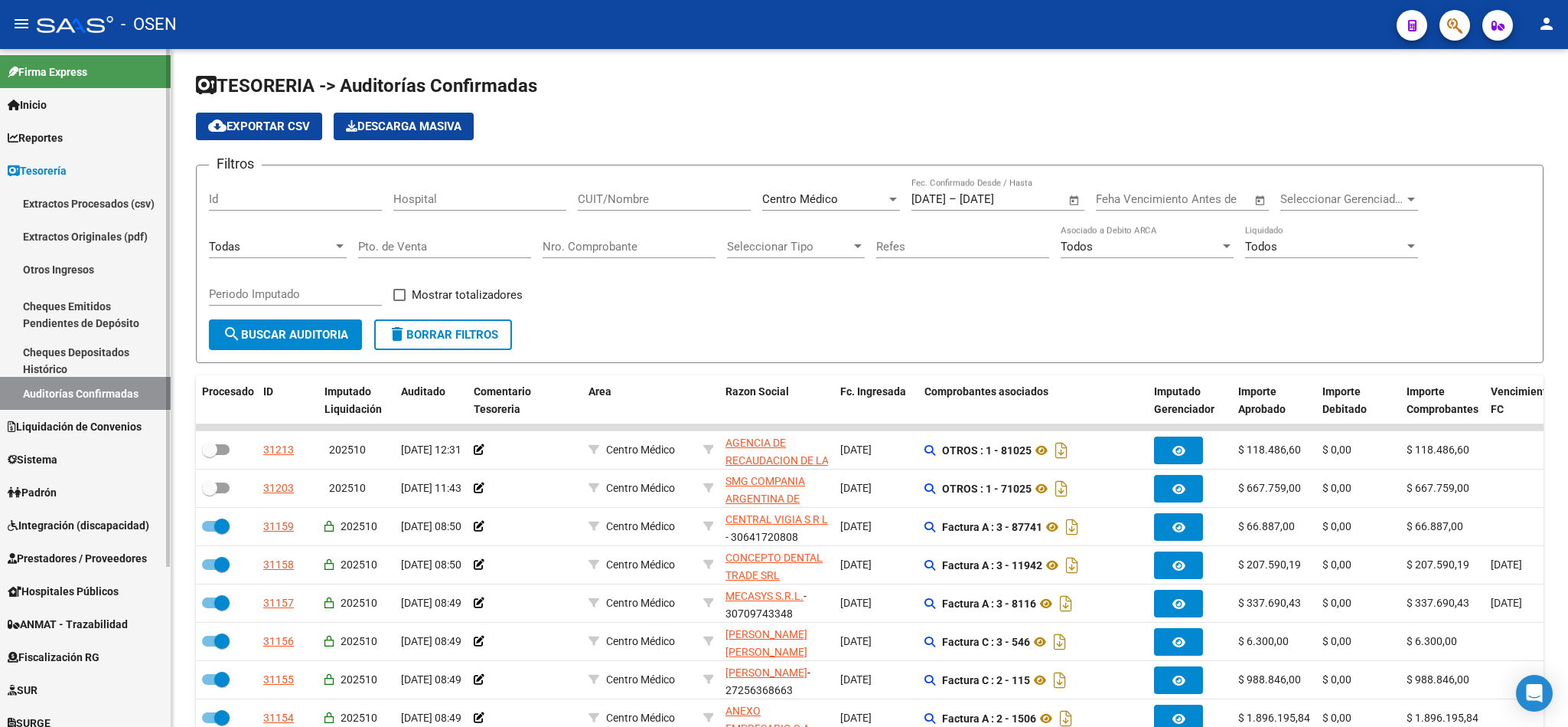
click at [95, 556] on span "Prestadores / Proveedores" at bounding box center [78, 558] width 139 height 17
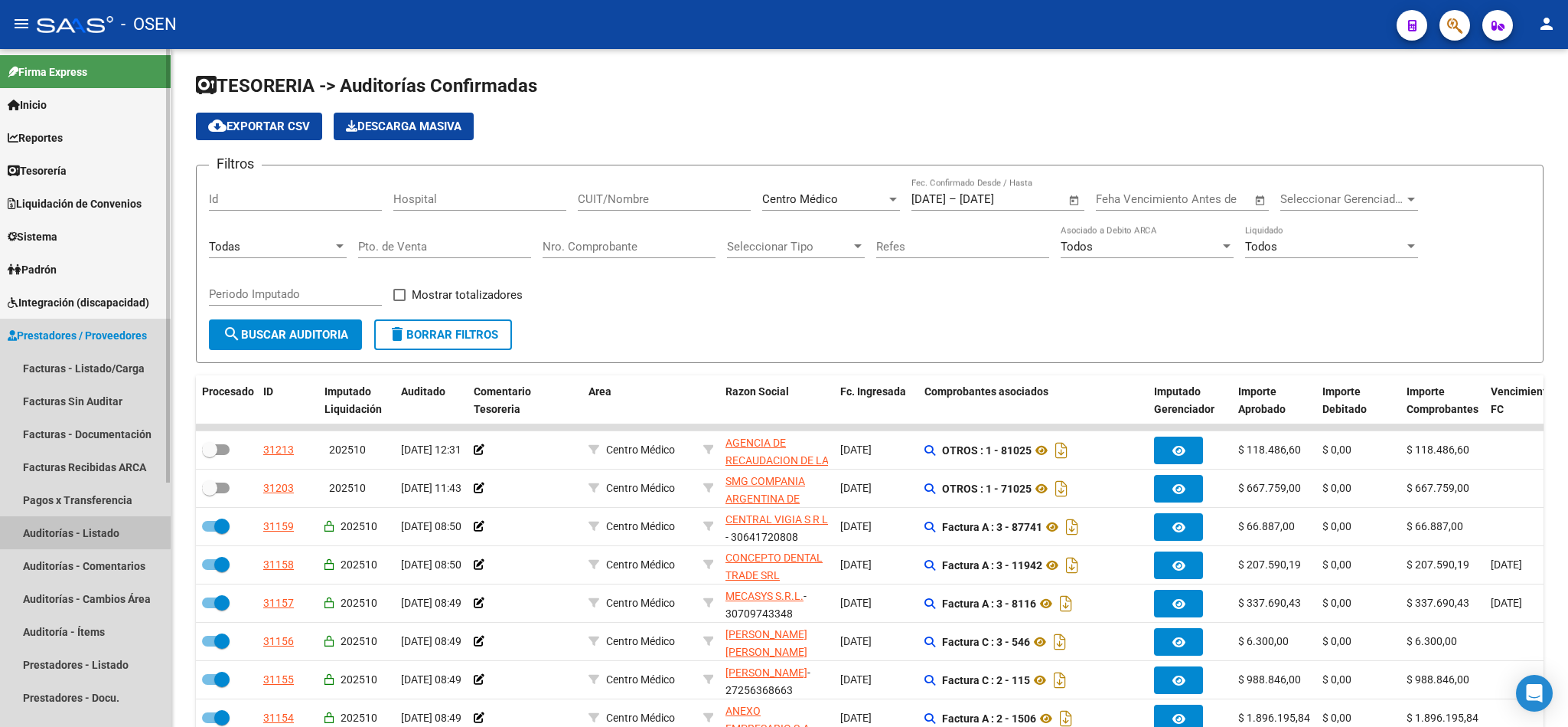
click at [49, 529] on link "Auditorías - Listado" at bounding box center [85, 533] width 171 height 33
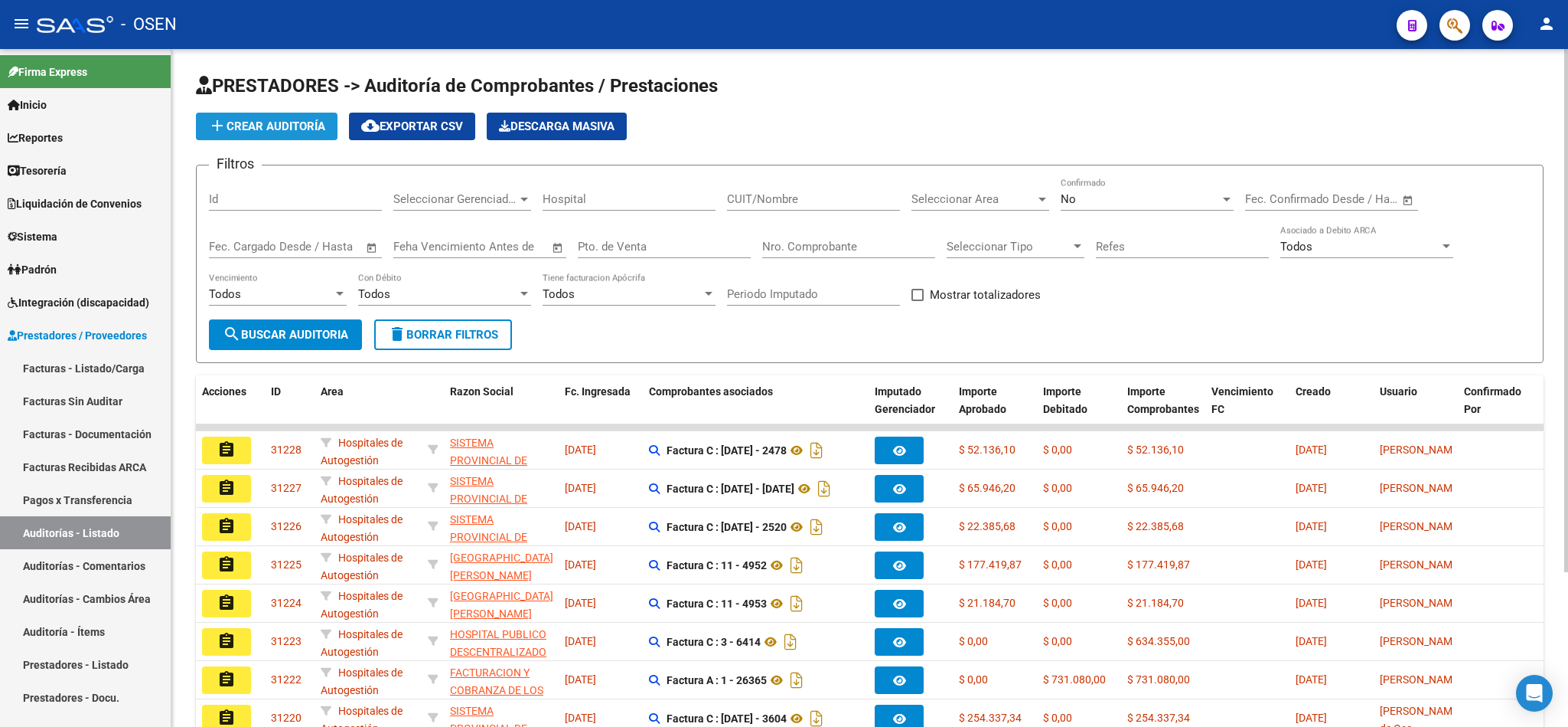
click at [289, 131] on span "add Crear Auditoría" at bounding box center [267, 126] width 117 height 13
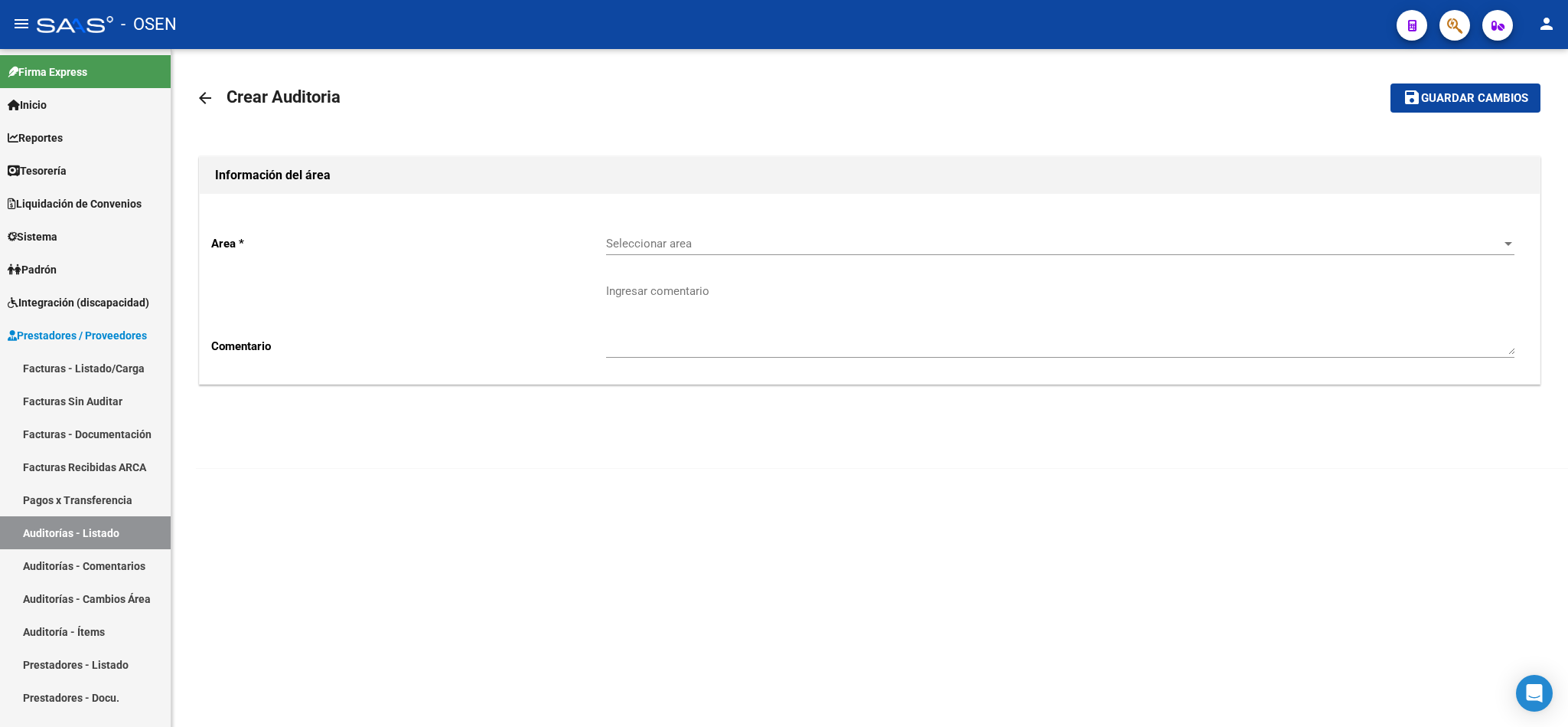
click at [689, 253] on div "Seleccionar area Seleccionar area" at bounding box center [1061, 238] width 909 height 33
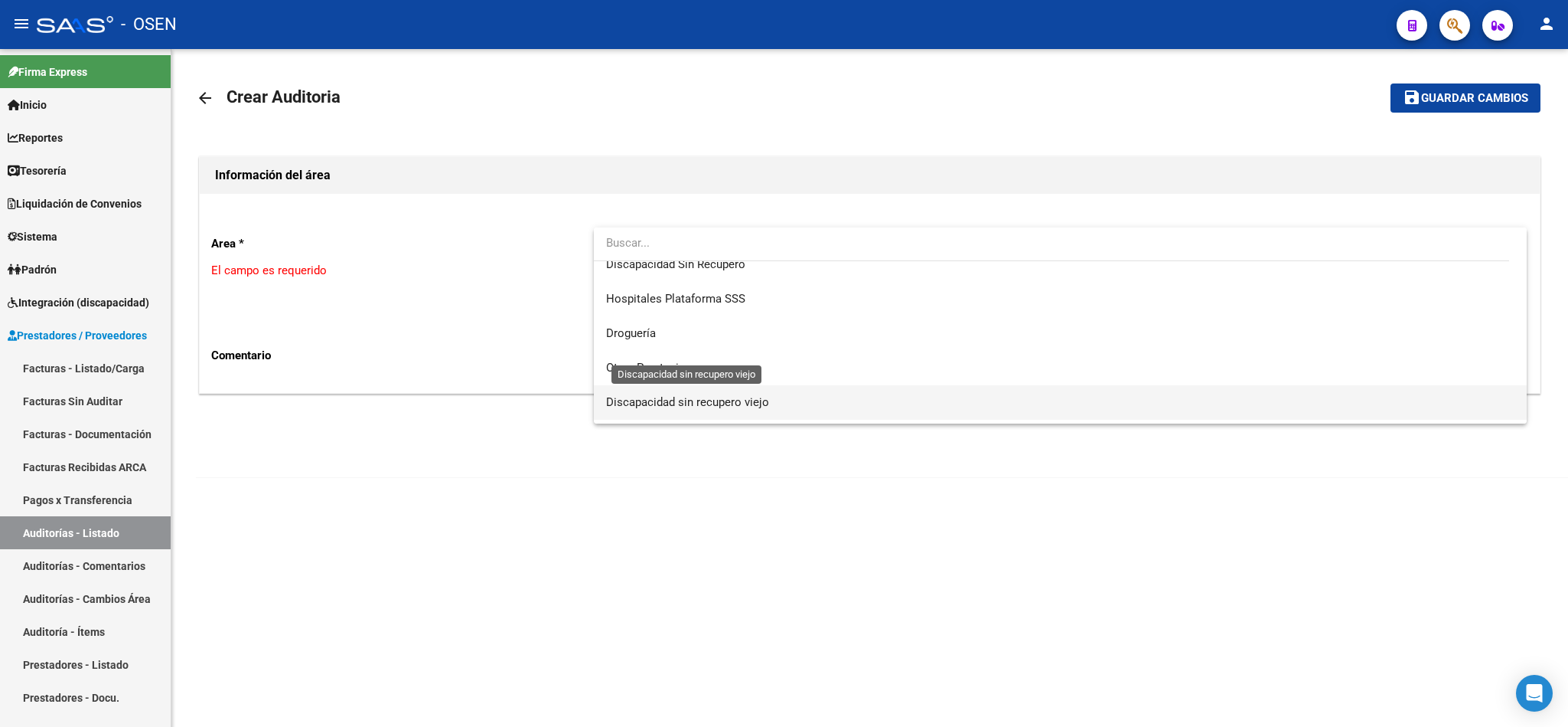
scroll to position [344, 0]
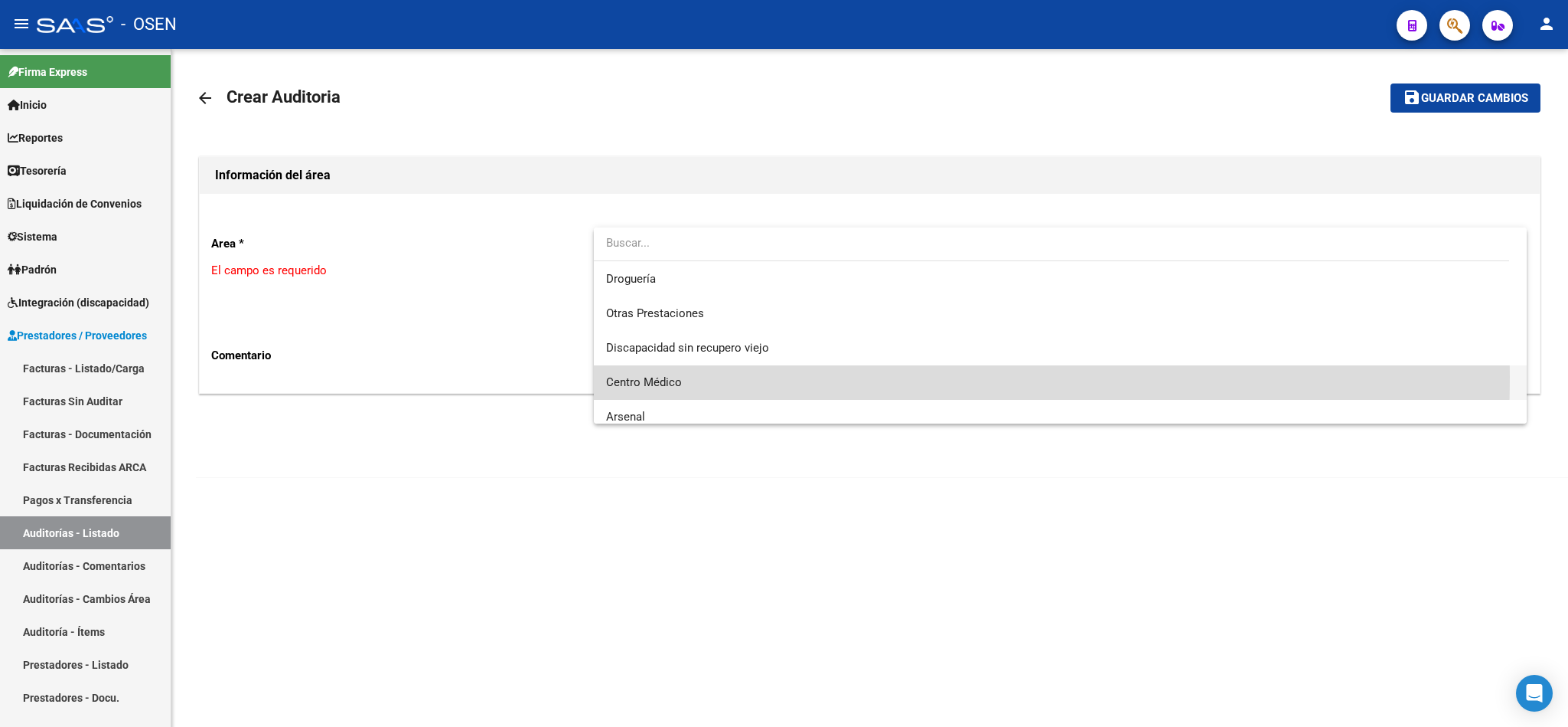
click at [682, 377] on span "Centro Médico" at bounding box center [1061, 383] width 909 height 35
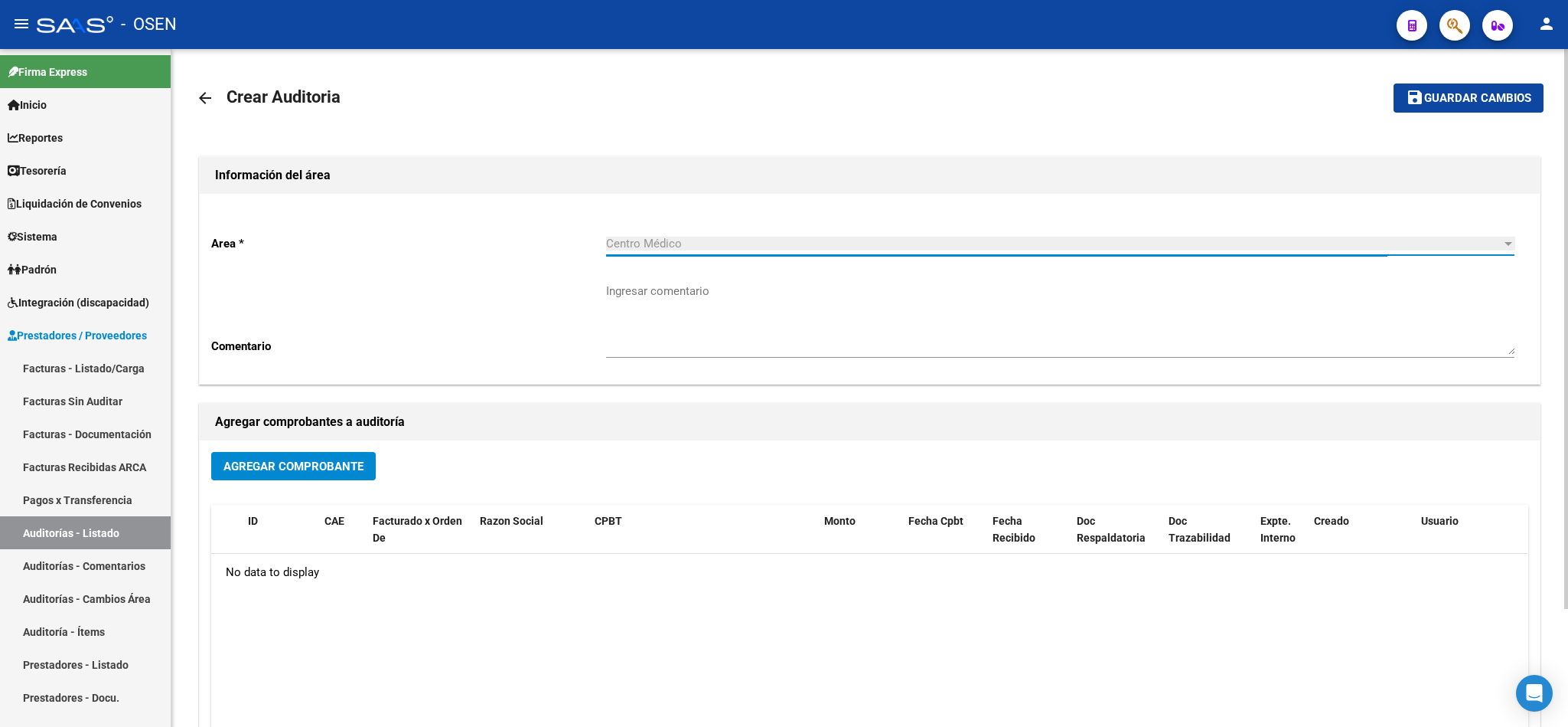
click at [335, 459] on span "Agregar Comprobante" at bounding box center [293, 466] width 140 height 13
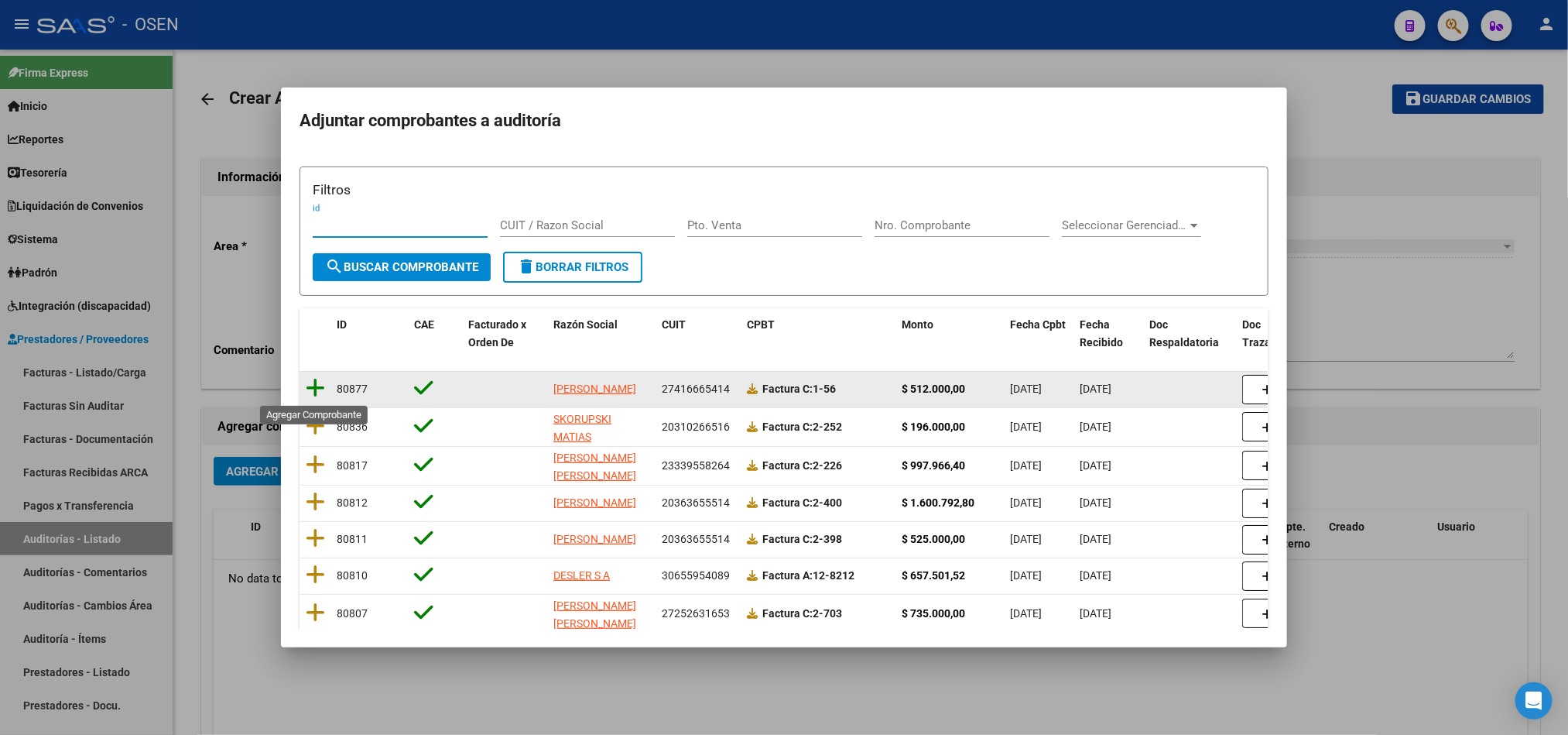
click at [319, 392] on icon at bounding box center [315, 388] width 19 height 22
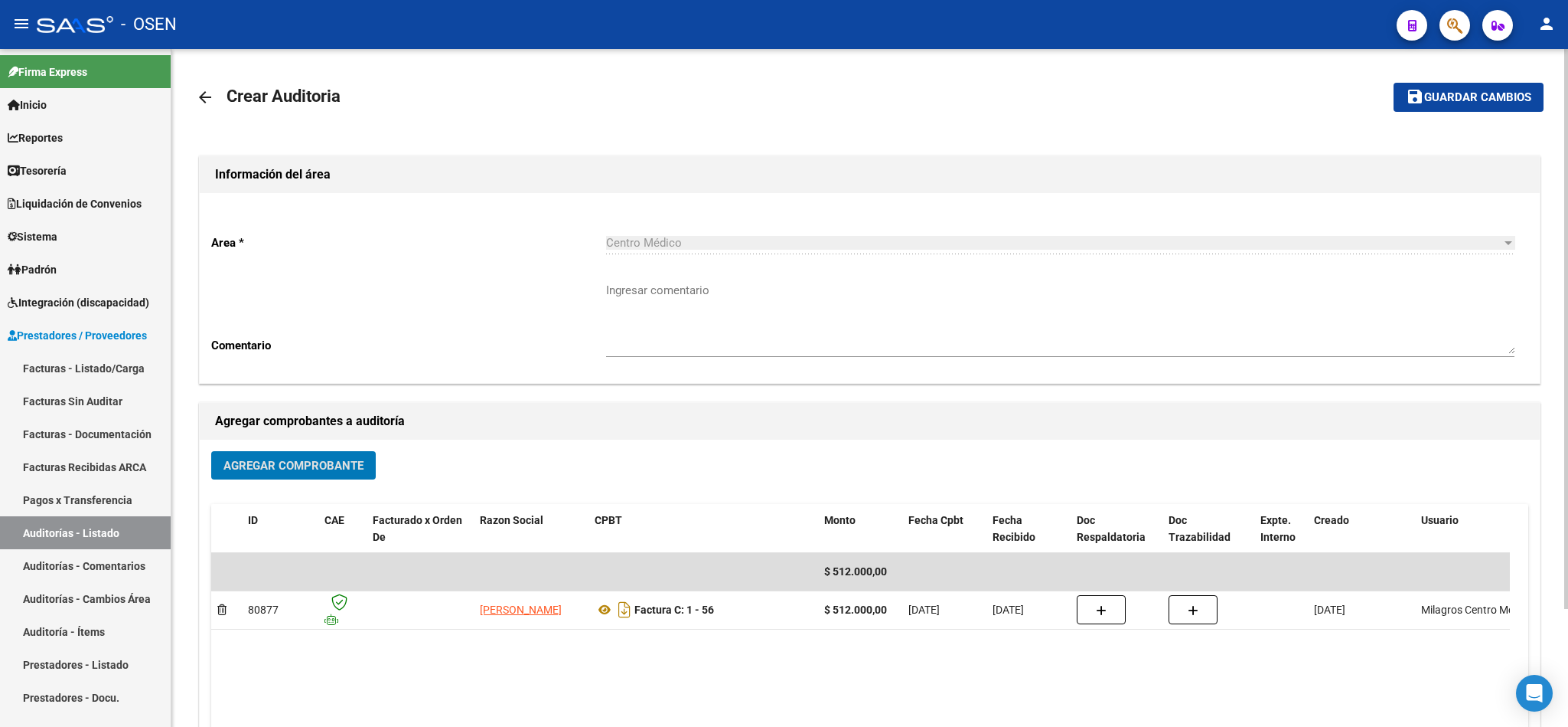
scroll to position [0, 0]
click at [1463, 100] on span "Guardar cambios" at bounding box center [1477, 98] width 107 height 13
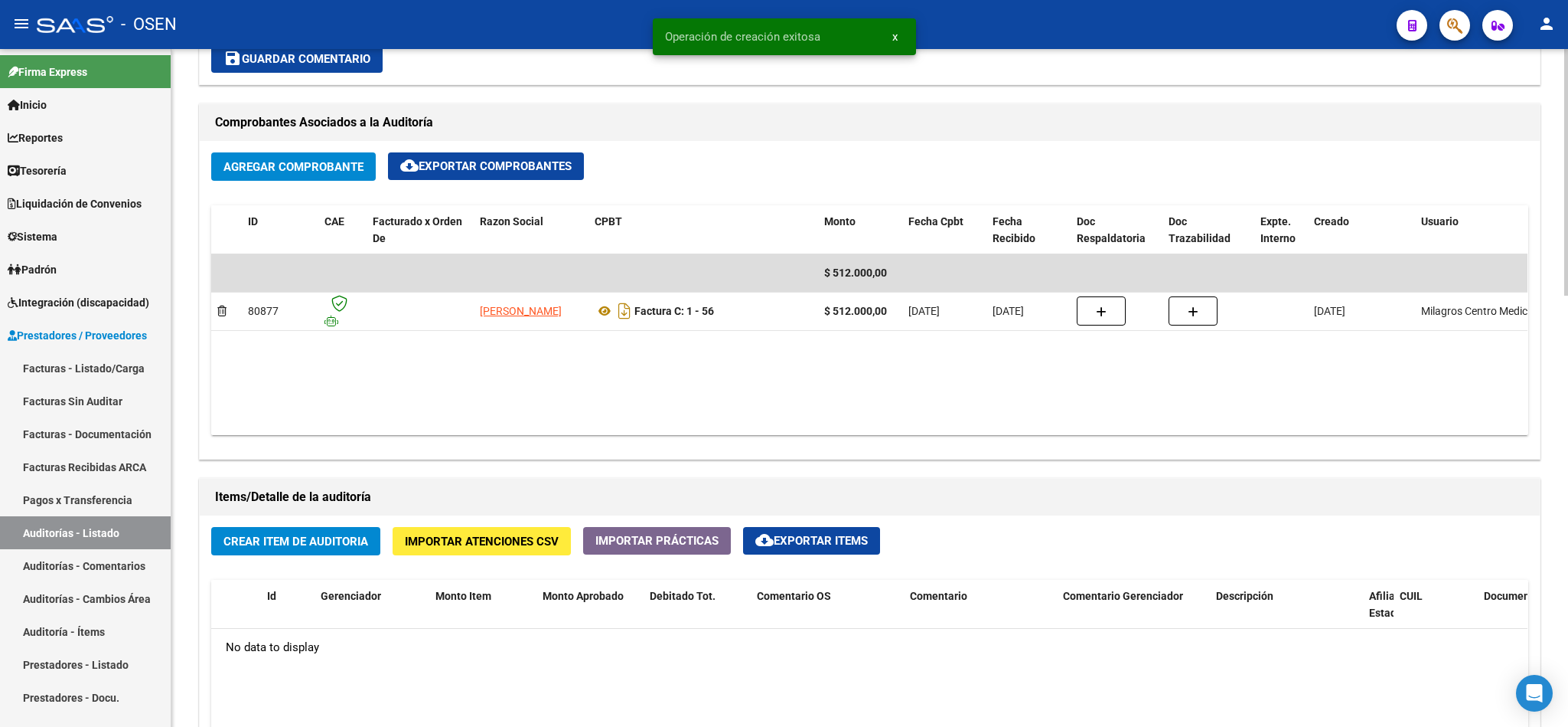
scroll to position [689, 0]
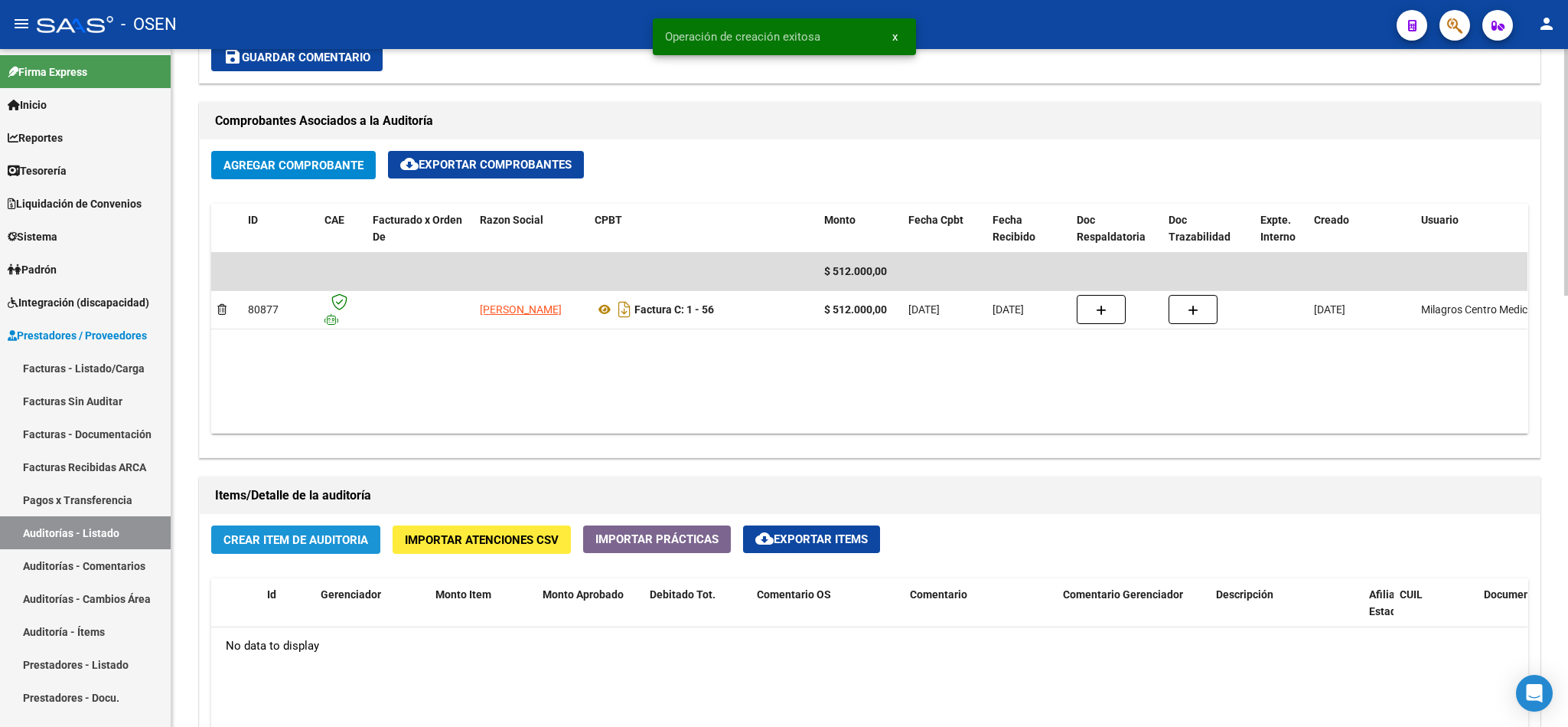
click at [294, 552] on button "Crear Item de Auditoria" at bounding box center [296, 539] width 169 height 29
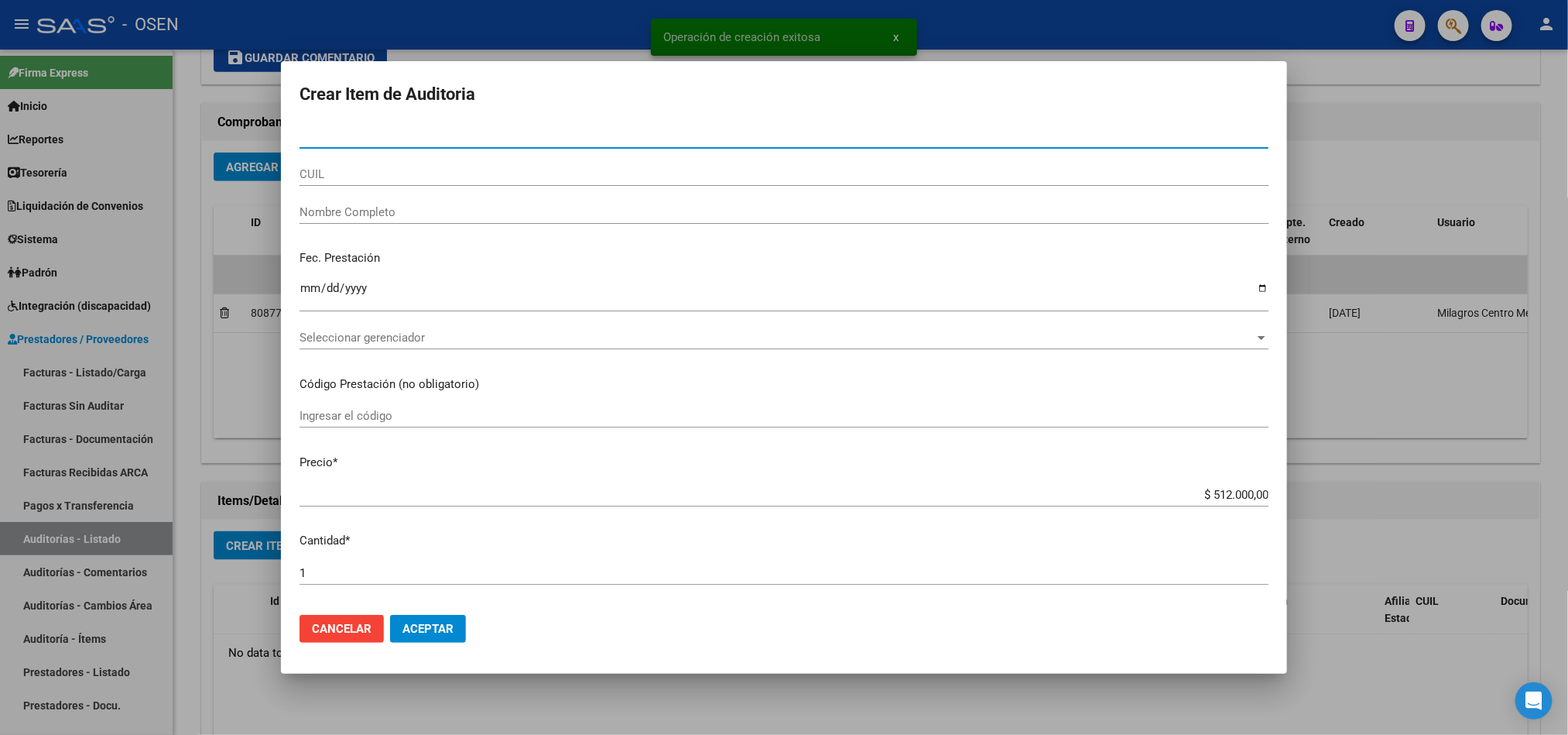
click at [374, 343] on span "Seleccionar gerenciador" at bounding box center [776, 337] width 955 height 14
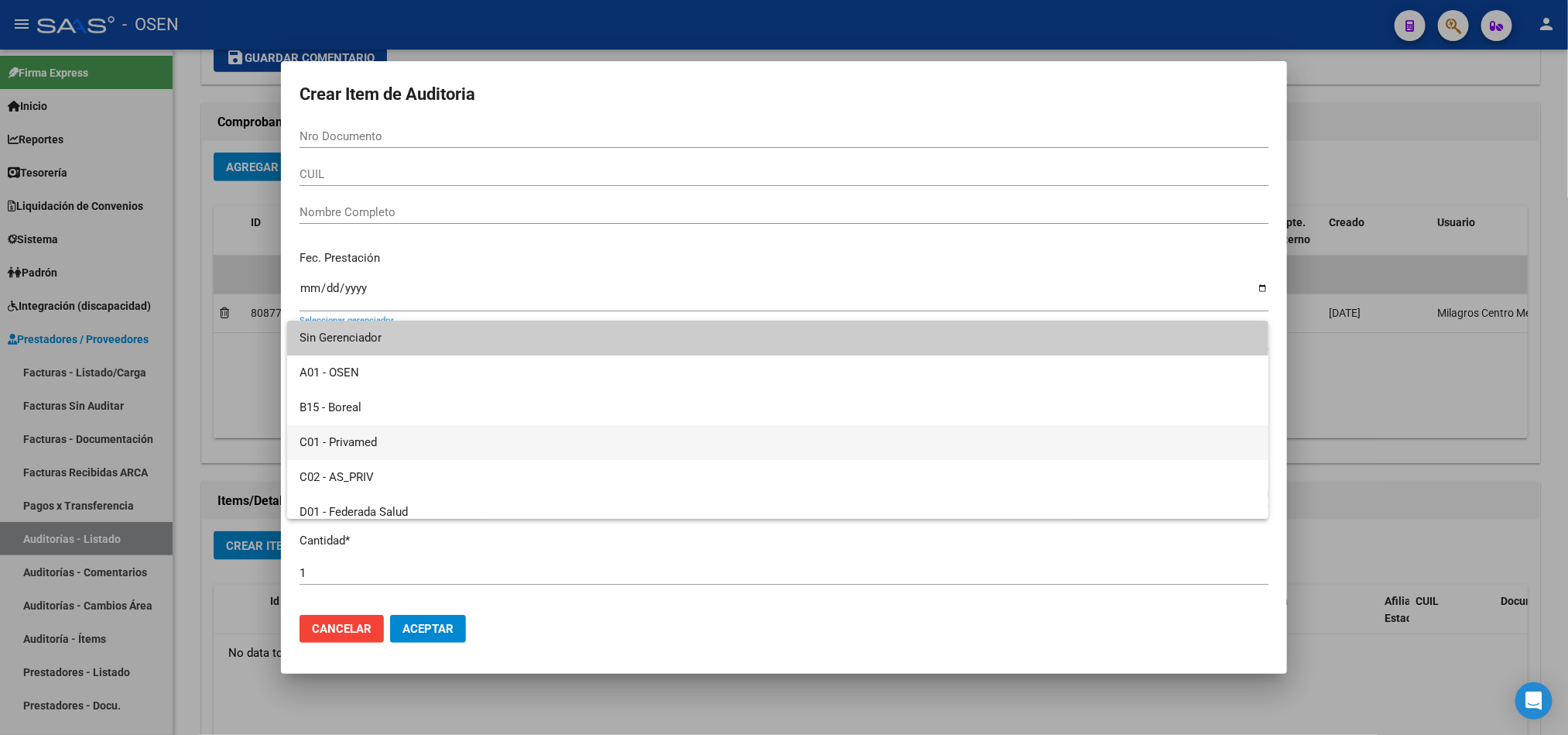
click at [360, 439] on span "C01 - Privamed" at bounding box center [777, 443] width 956 height 35
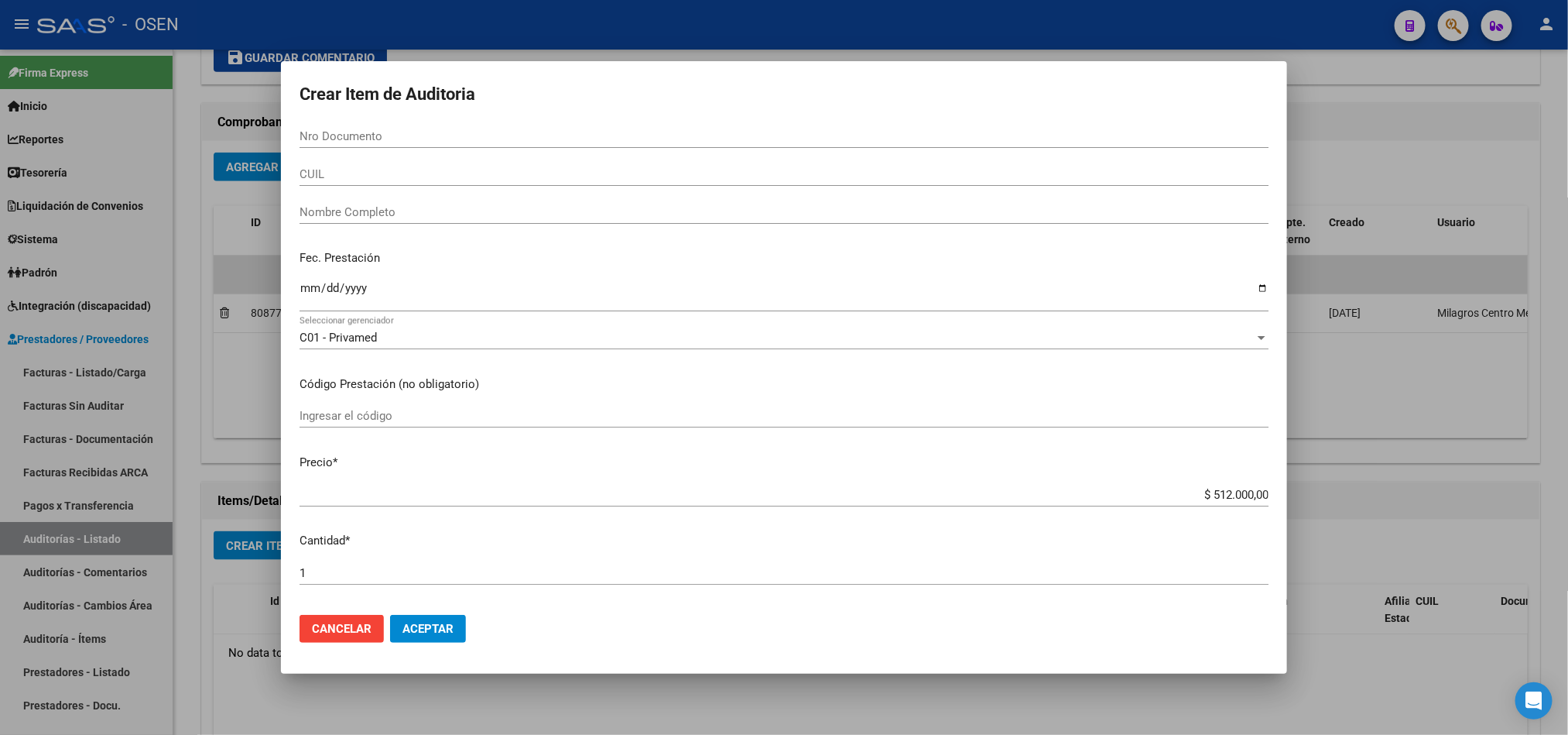
click at [437, 616] on mat-dialog-actions "Cancelar Aceptar" at bounding box center [784, 629] width 969 height 53
click at [432, 625] on span "Aceptar" at bounding box center [428, 628] width 51 height 14
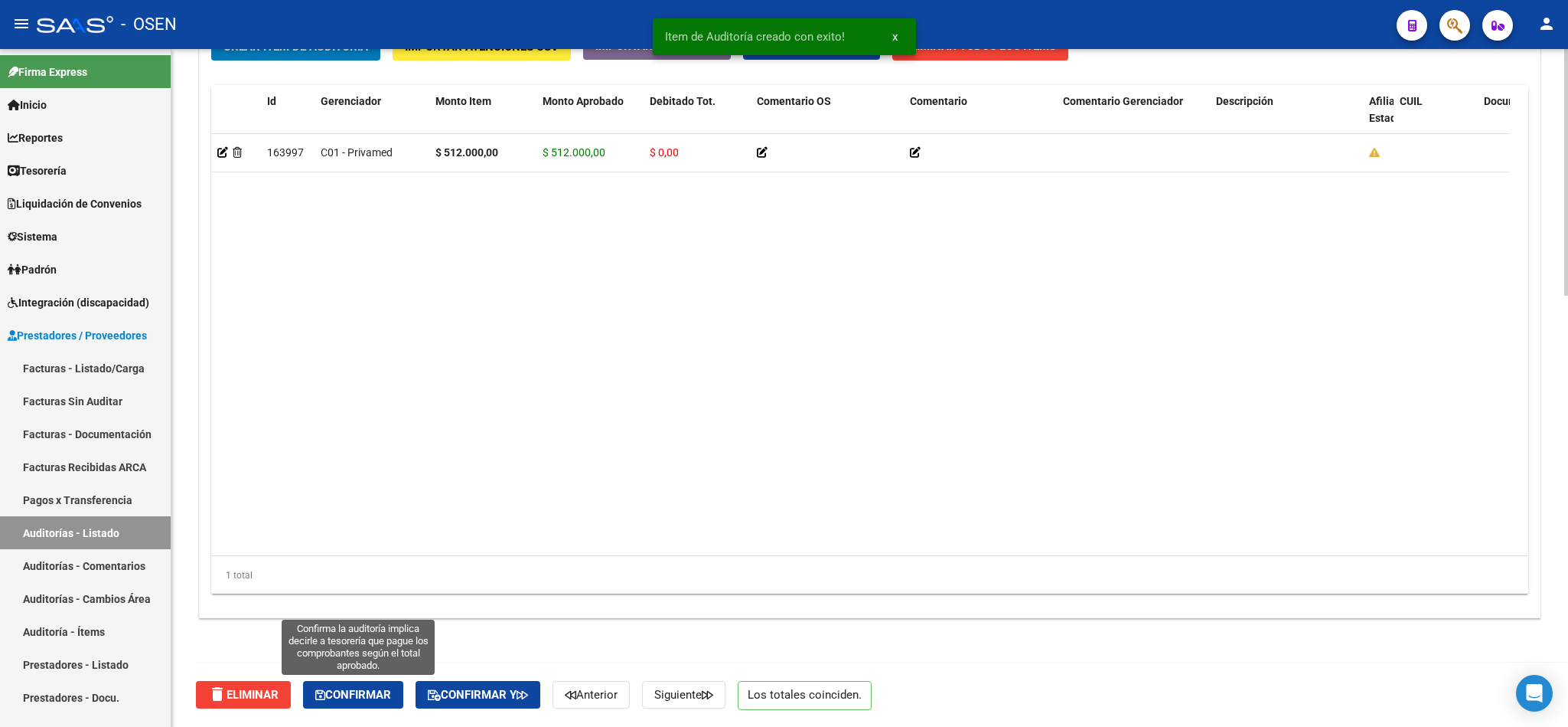
click at [355, 690] on span "Confirmar" at bounding box center [353, 694] width 76 height 13
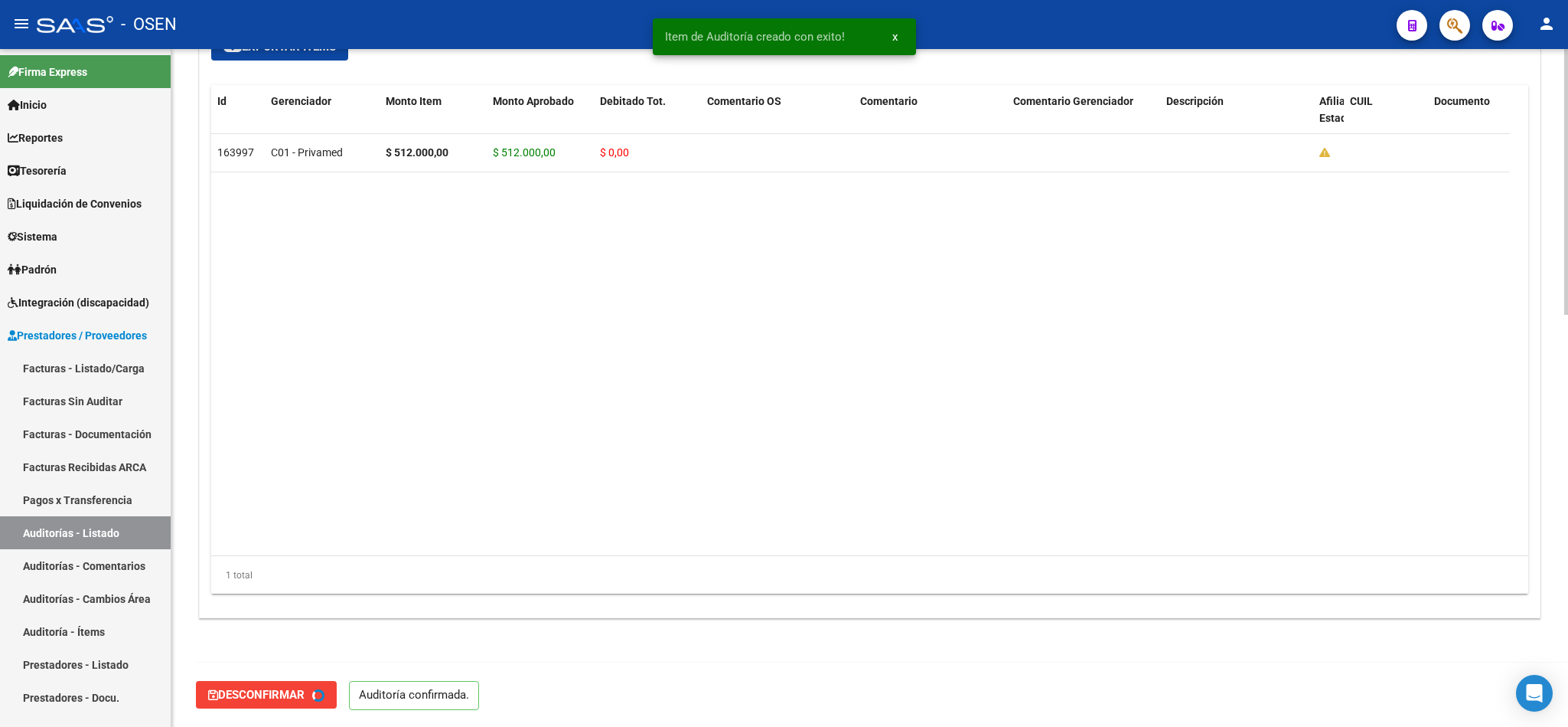
type input "202510"
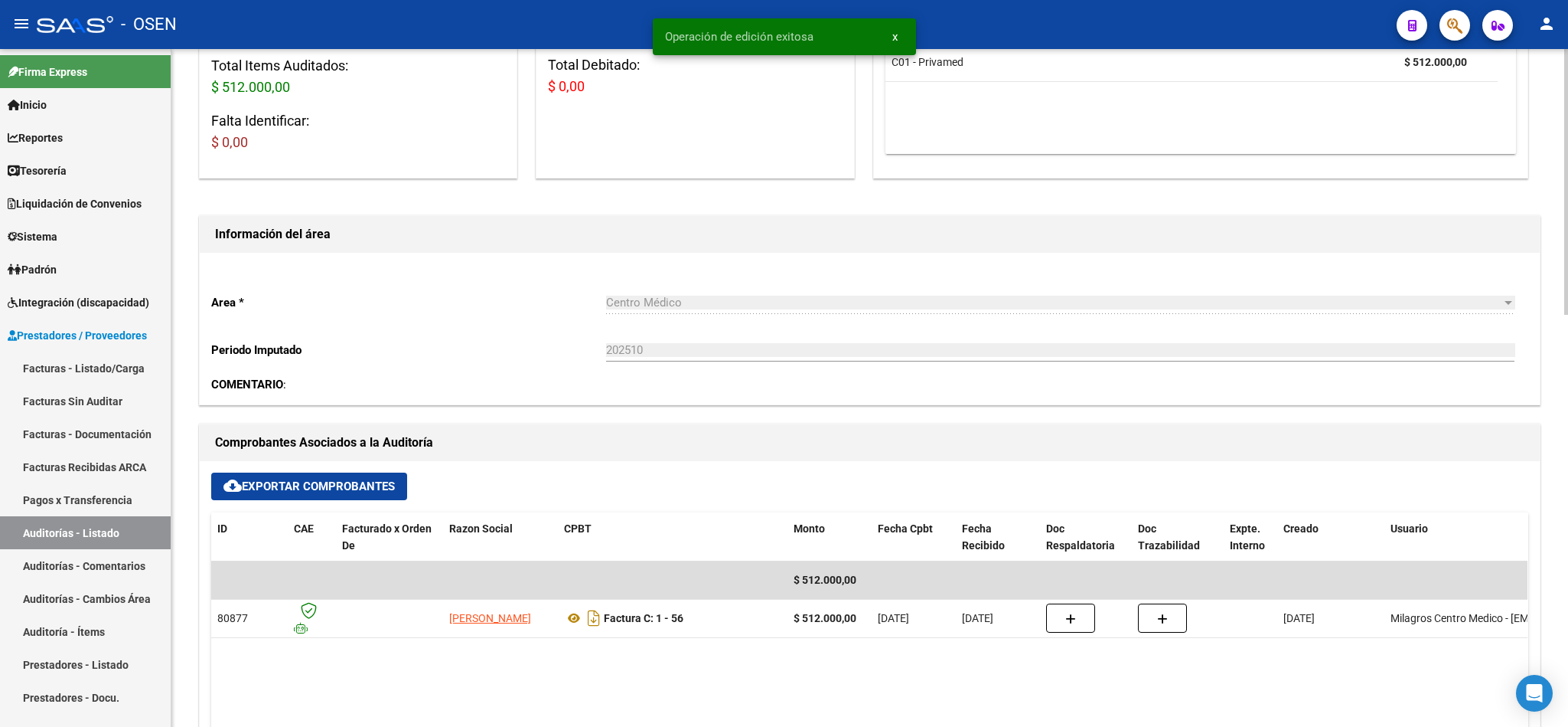
scroll to position [0, 0]
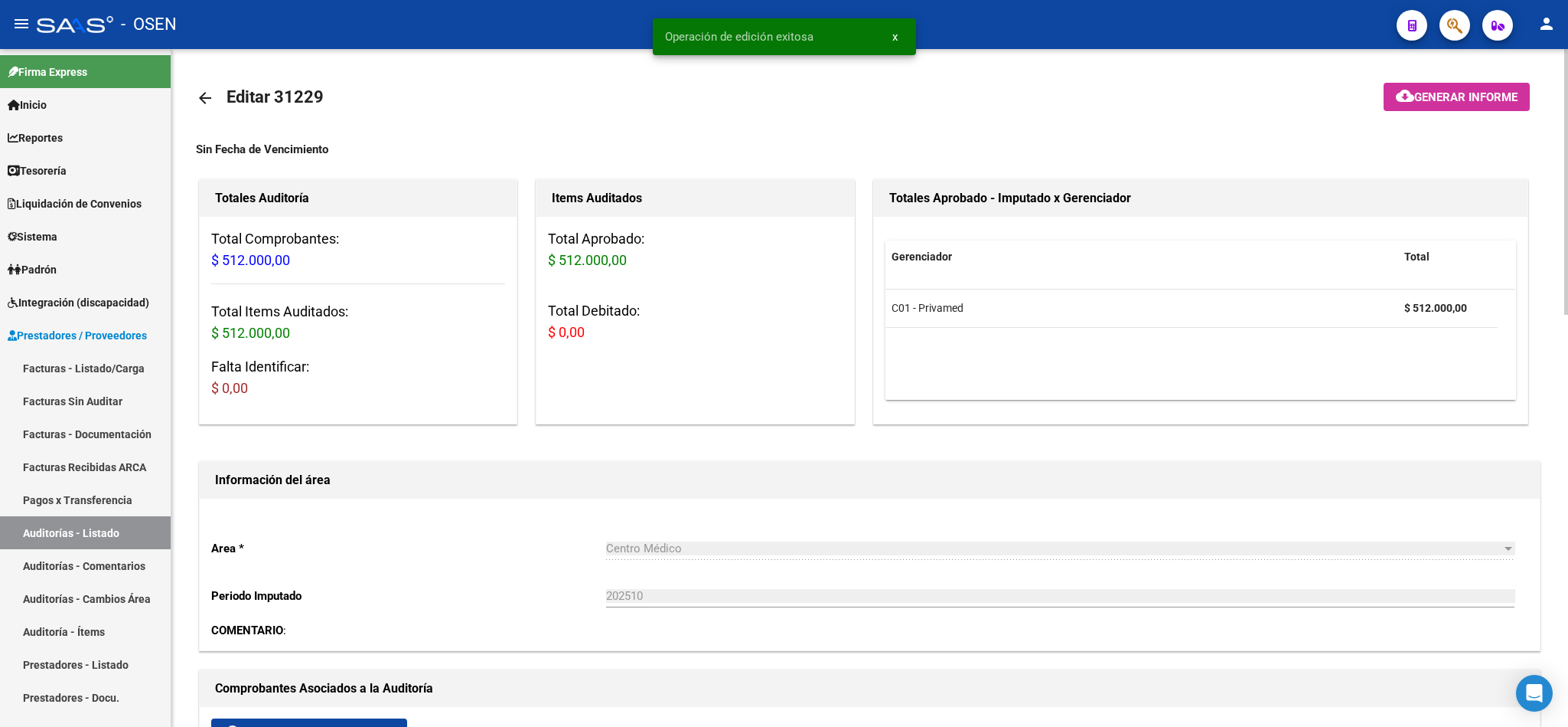
click at [202, 92] on mat-icon "arrow_back" at bounding box center [205, 97] width 18 height 18
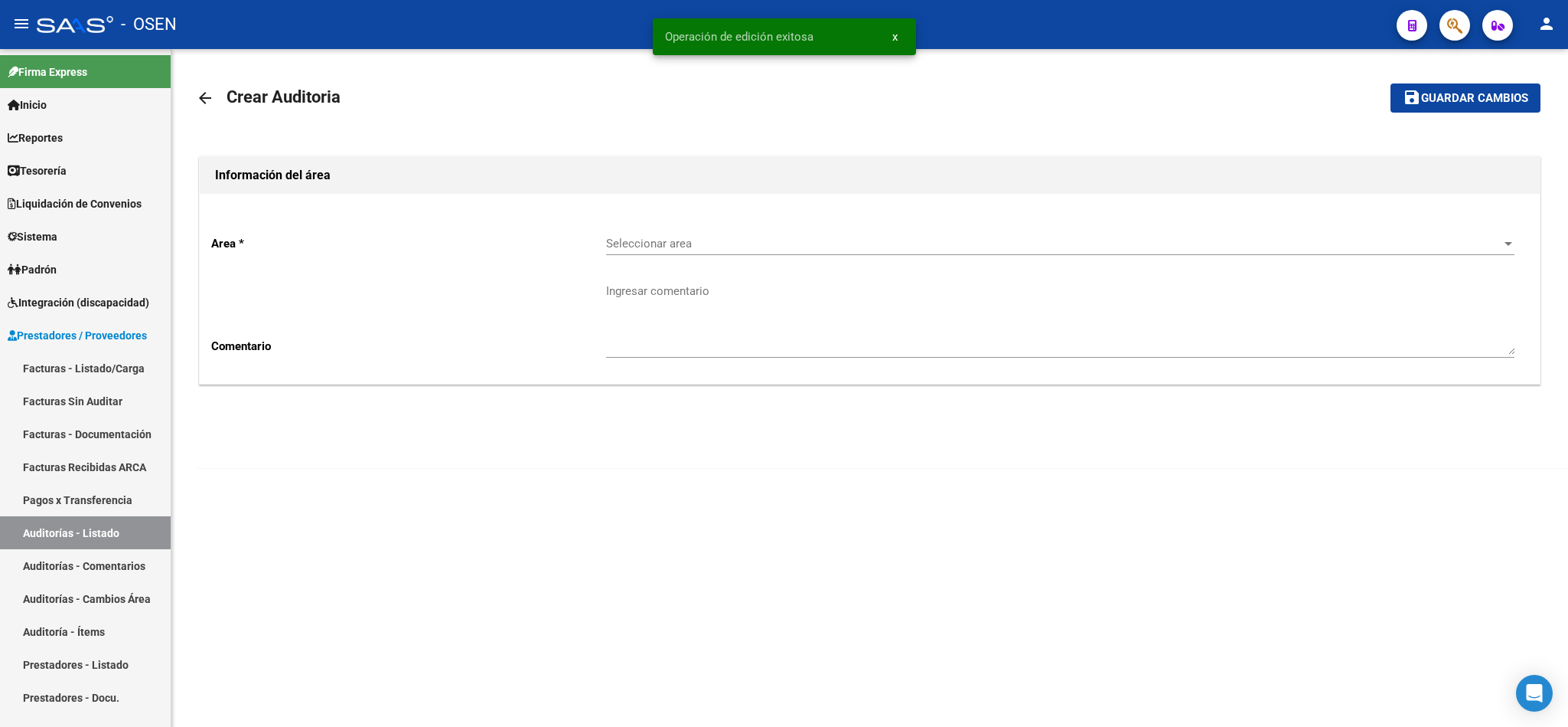
click at [682, 246] on span "Seleccionar area" at bounding box center [1054, 243] width 894 height 13
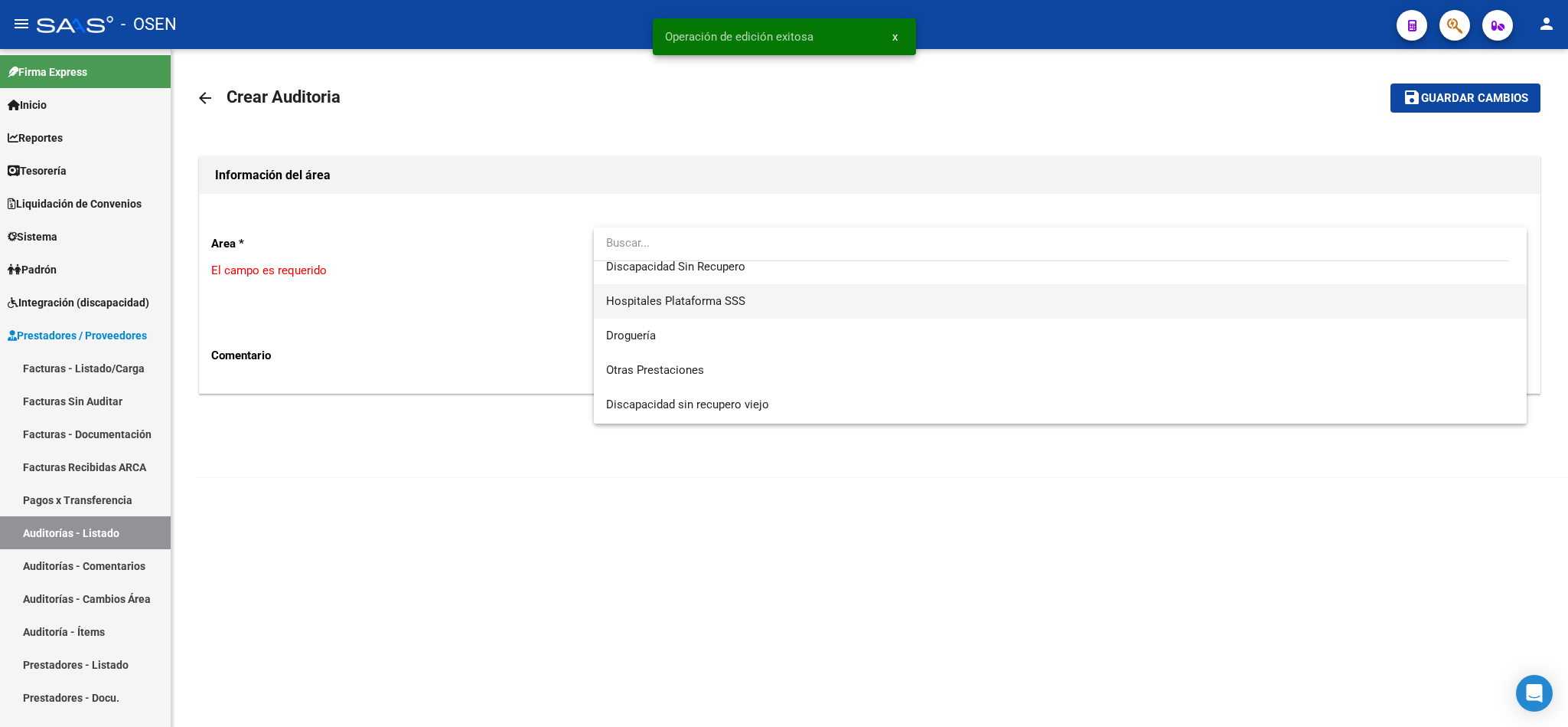
scroll to position [344, 0]
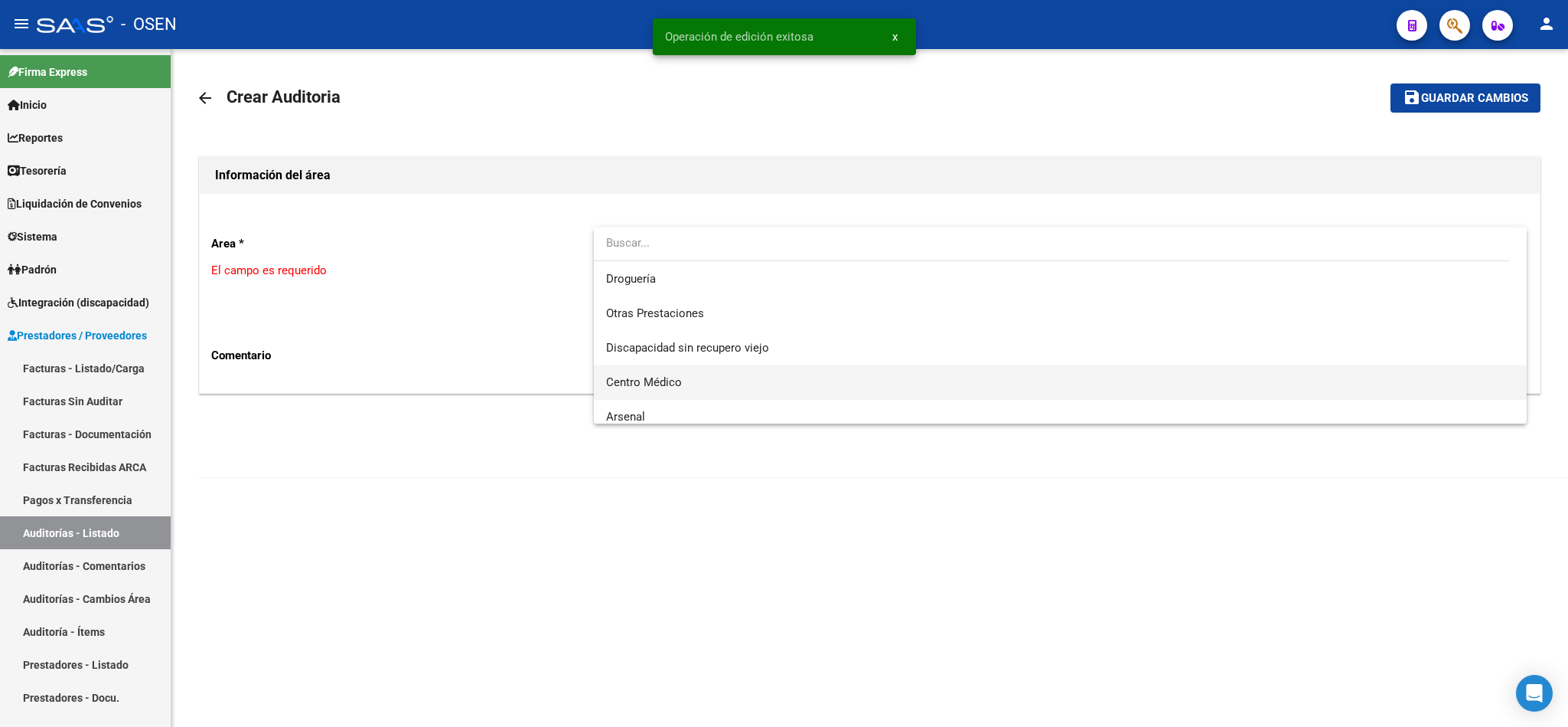
click at [689, 382] on span "Centro Médico" at bounding box center [1061, 383] width 909 height 35
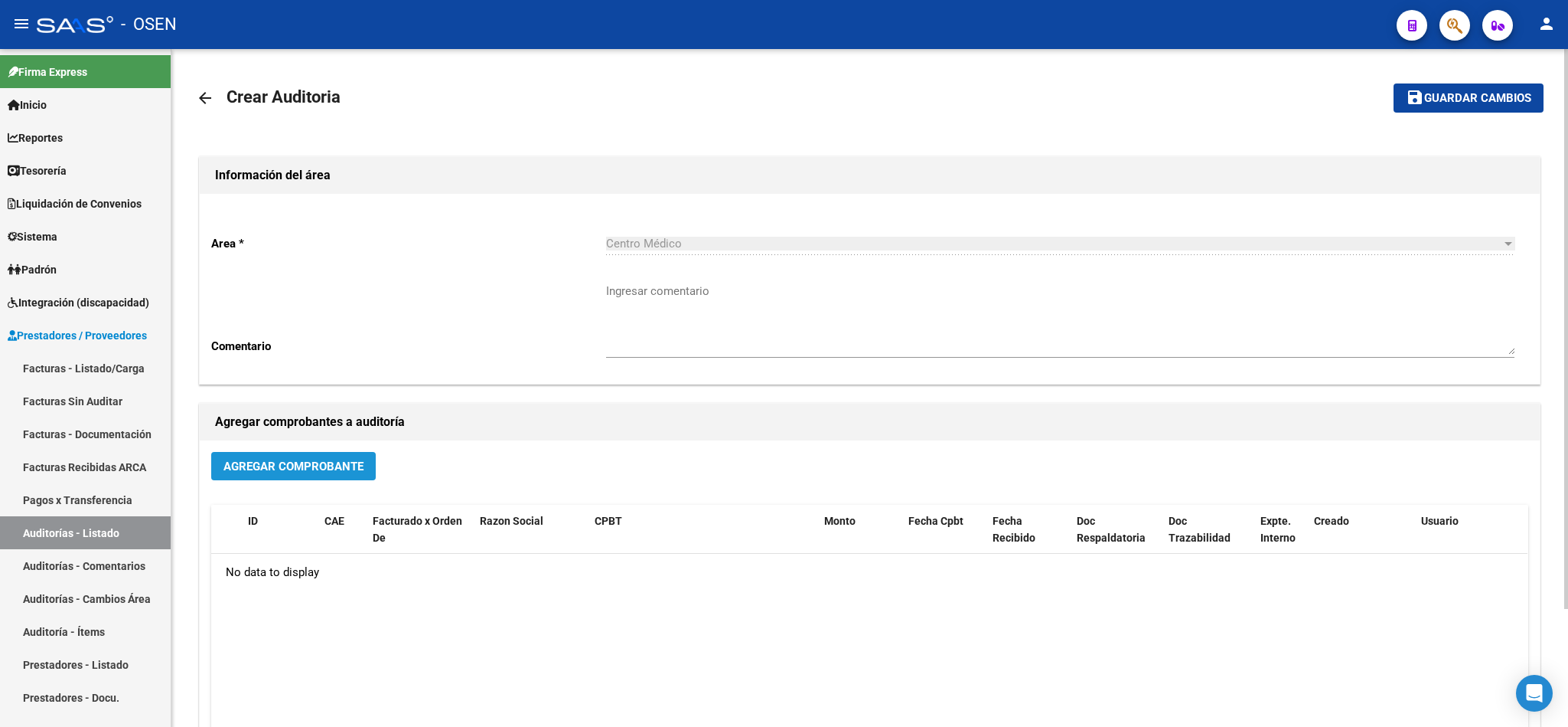
click at [347, 460] on span "Agregar Comprobante" at bounding box center [293, 466] width 140 height 13
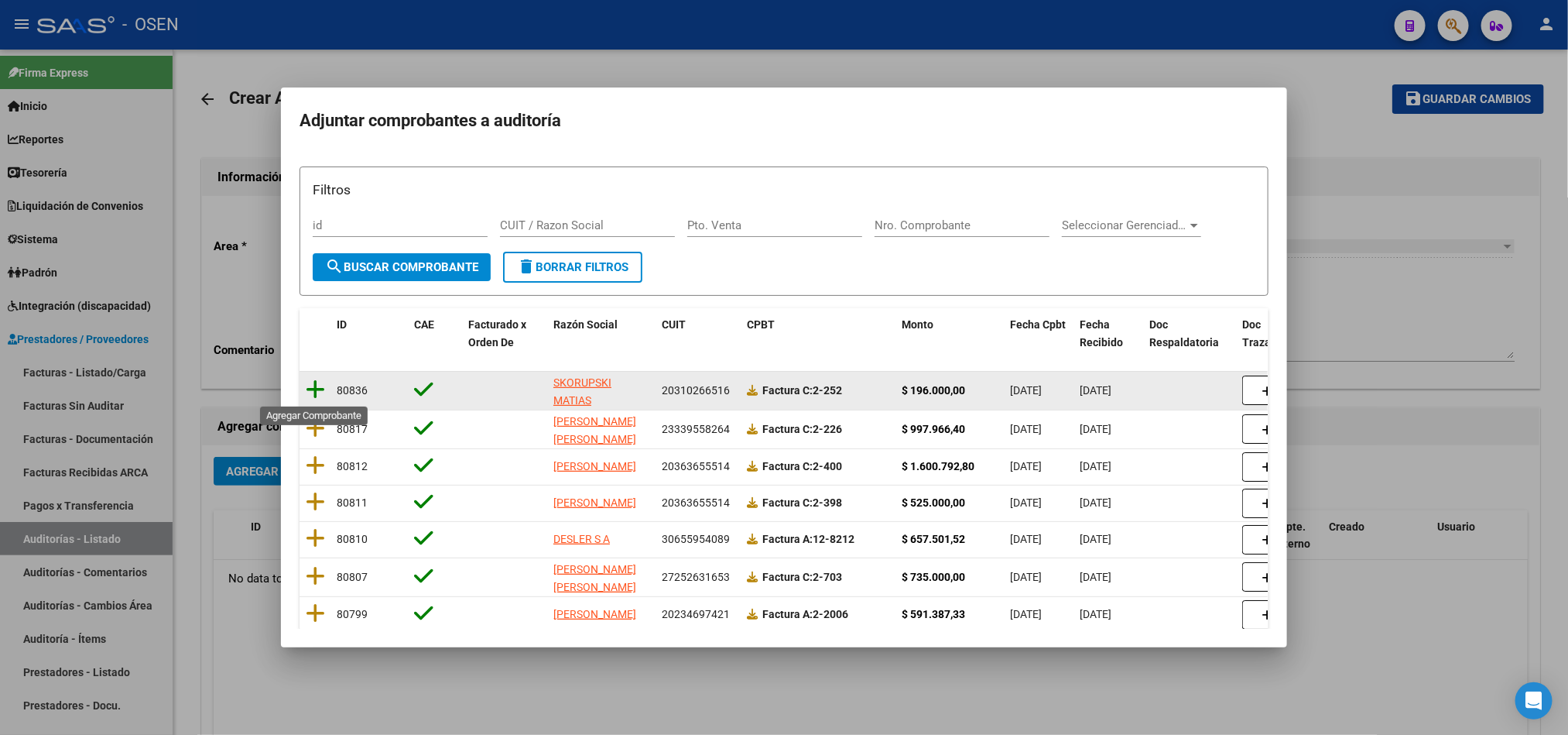
click at [315, 392] on icon at bounding box center [315, 389] width 19 height 22
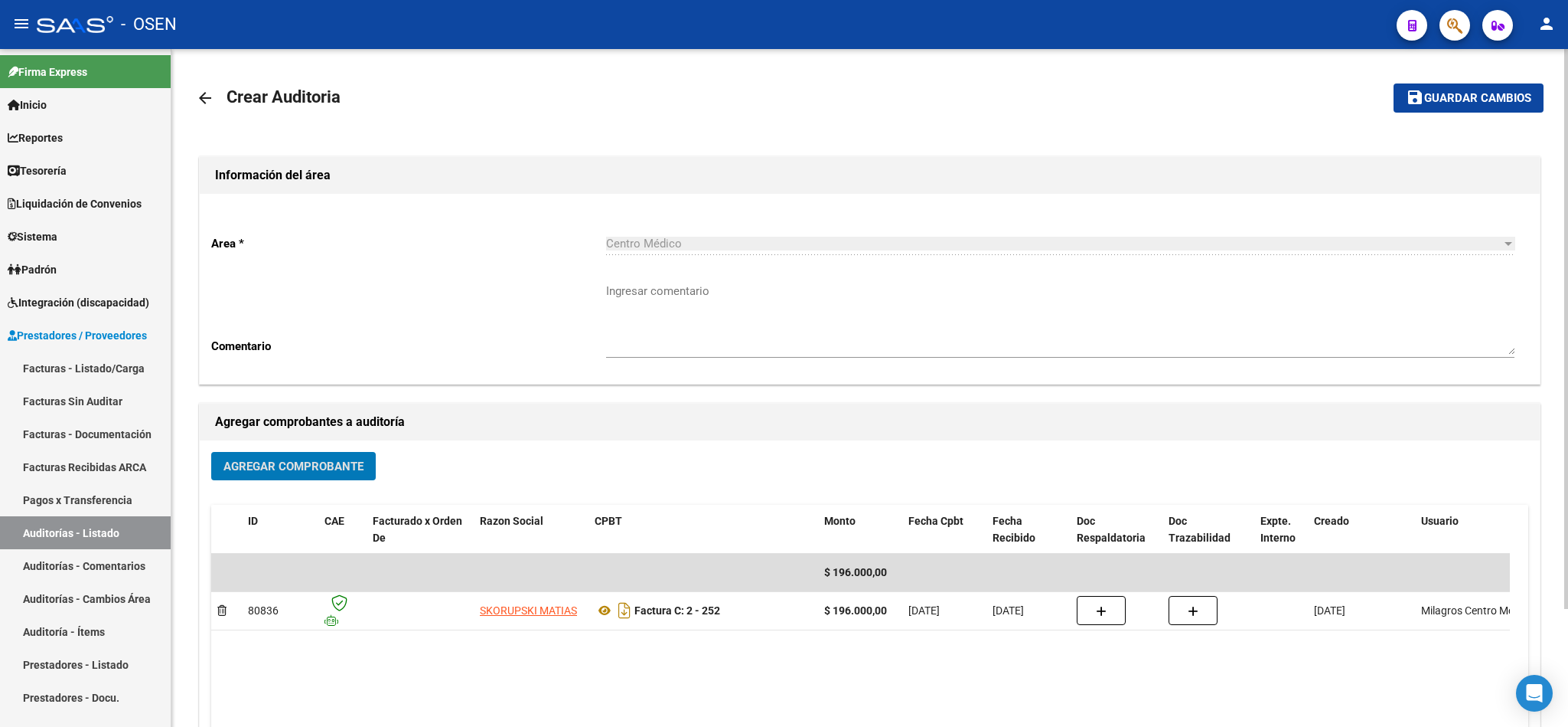
click at [1472, 104] on span "Guardar cambios" at bounding box center [1477, 98] width 107 height 13
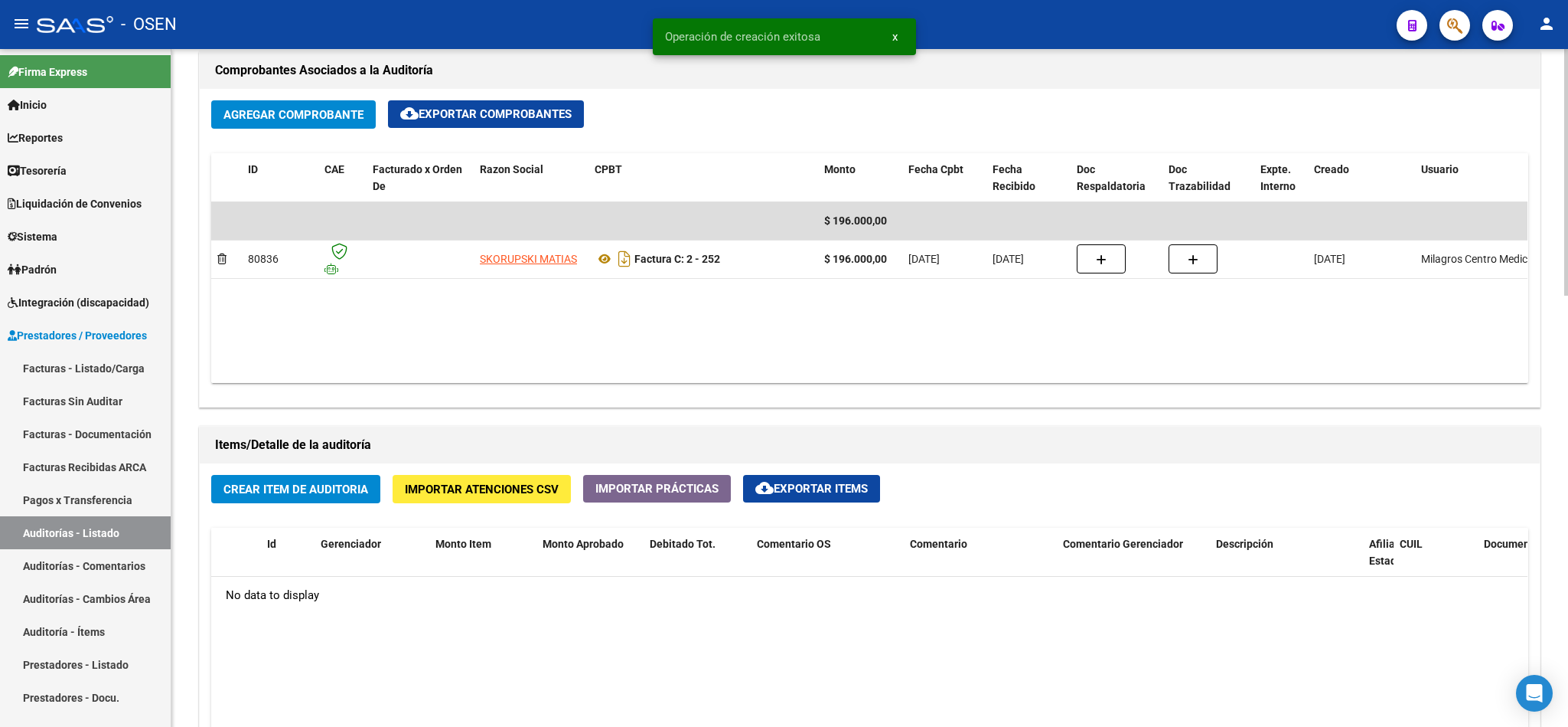
scroll to position [804, 0]
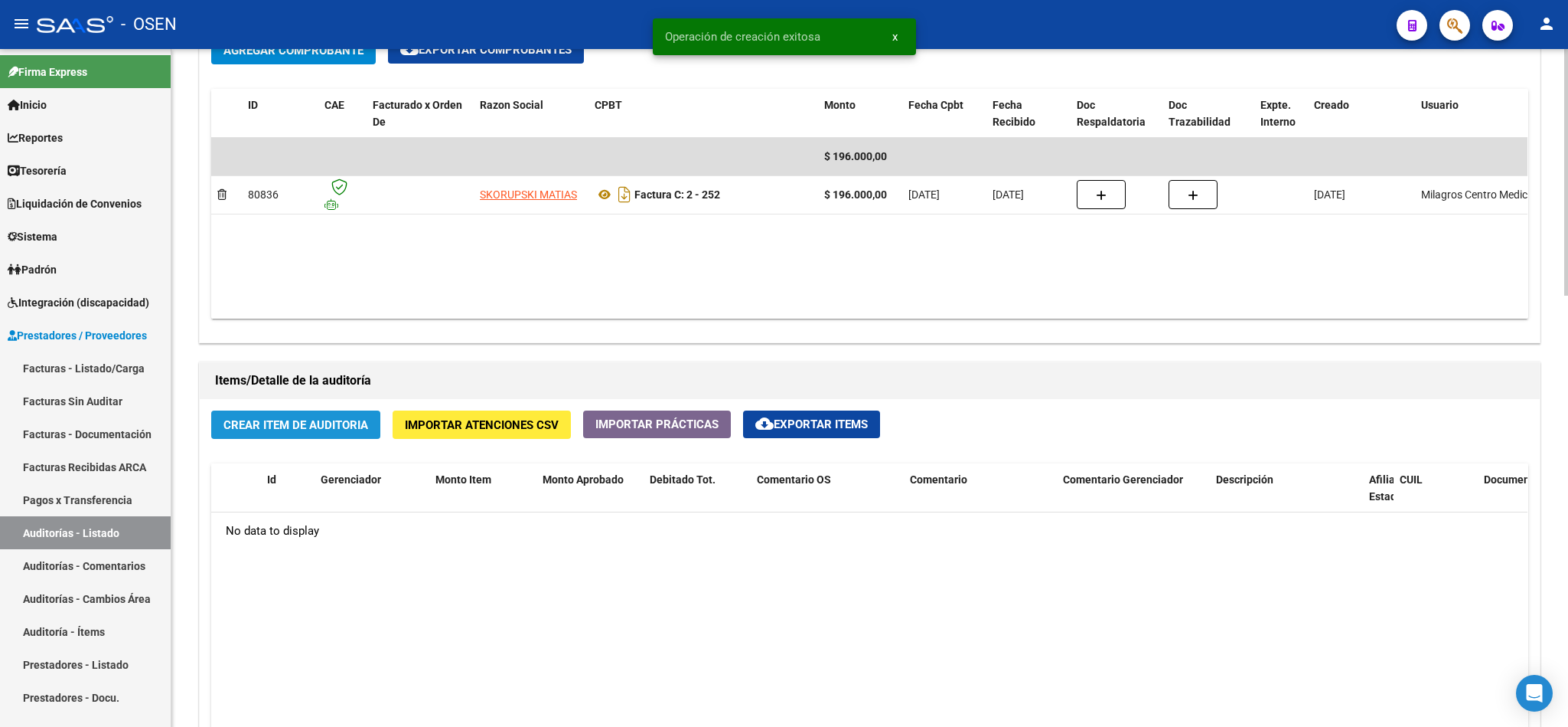
click at [334, 424] on span "Crear Item de Auditoria" at bounding box center [295, 424] width 145 height 13
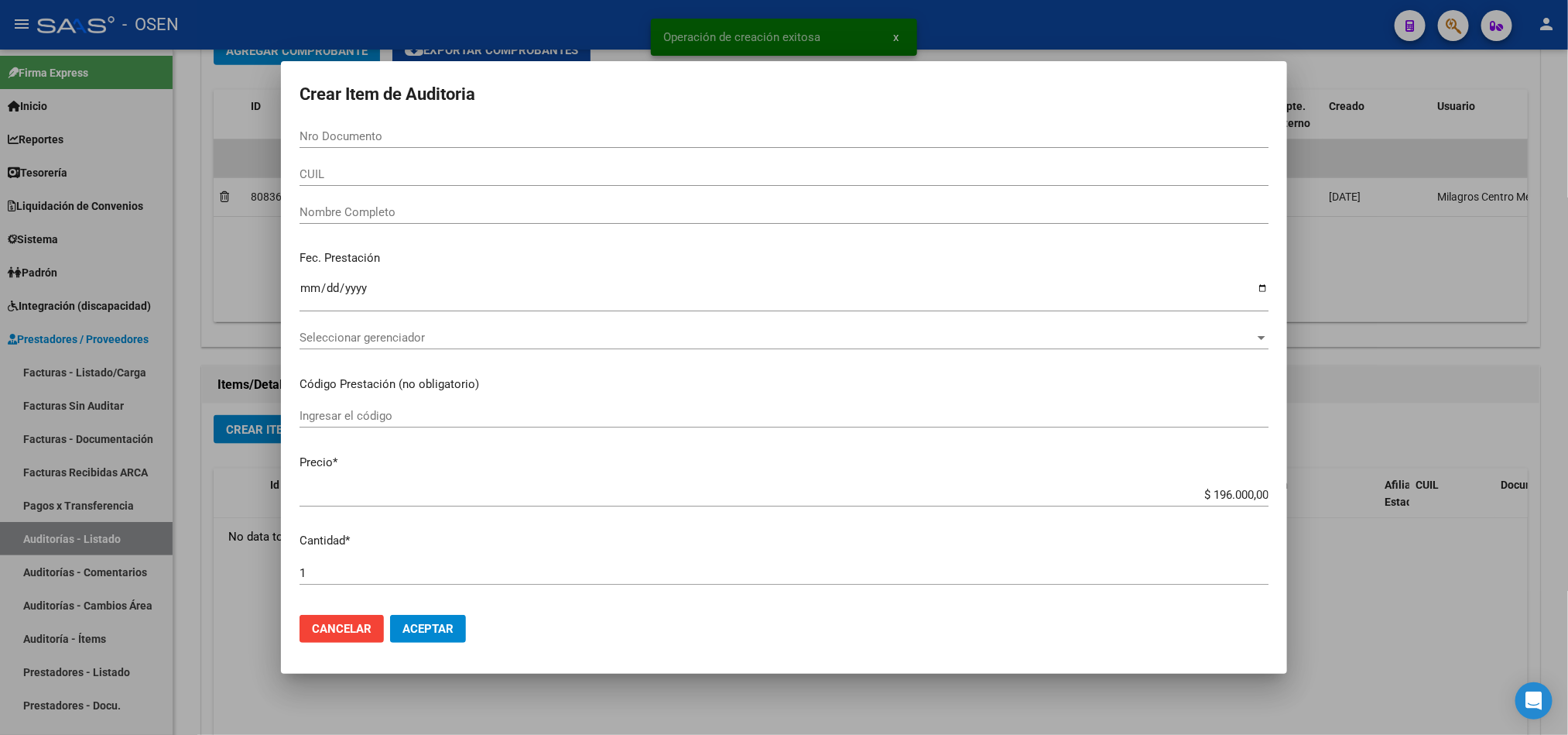
click at [460, 326] on div "Seleccionar gerenciador Seleccionar gerenciador" at bounding box center [784, 337] width 969 height 23
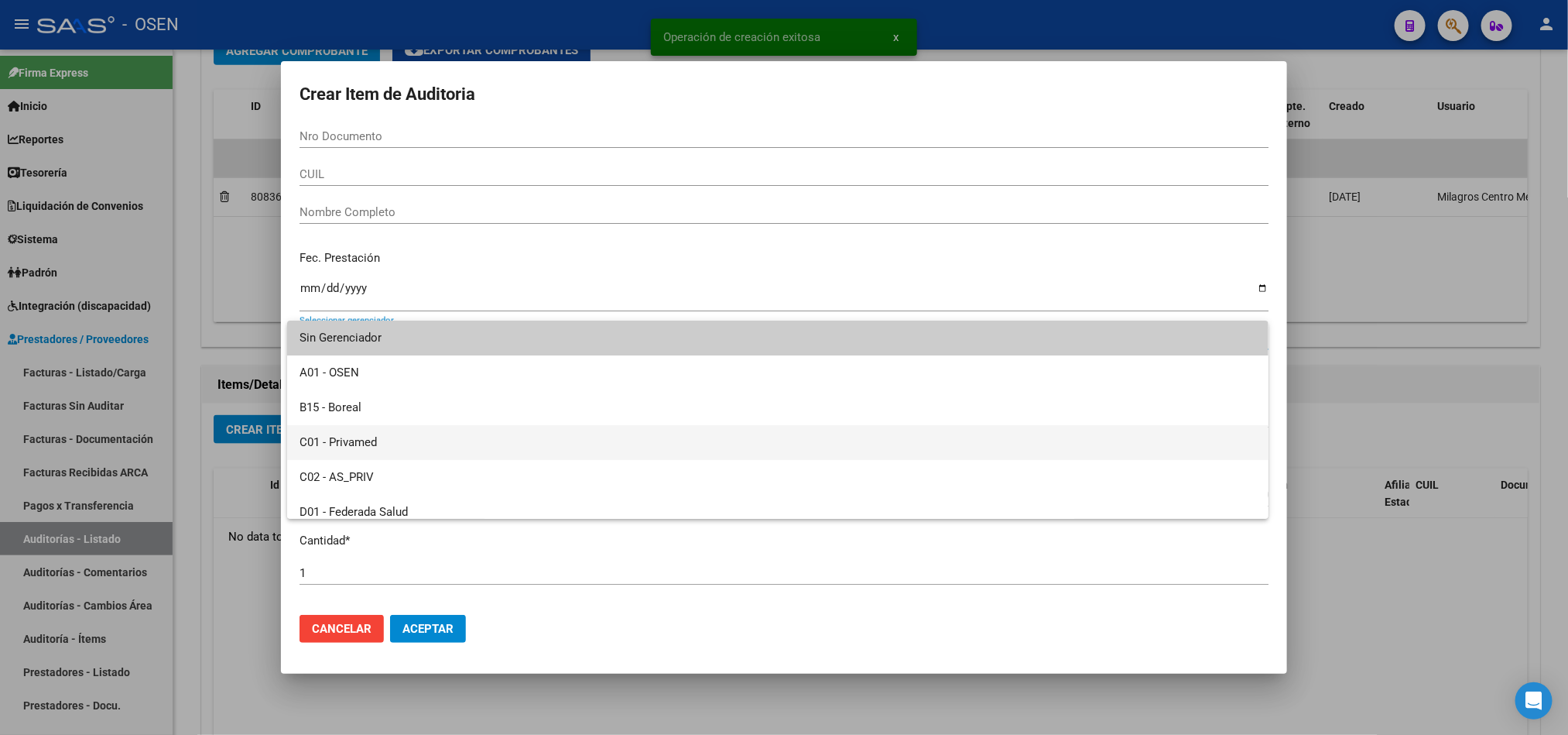
click at [387, 439] on span "C01 - Privamed" at bounding box center [777, 443] width 956 height 35
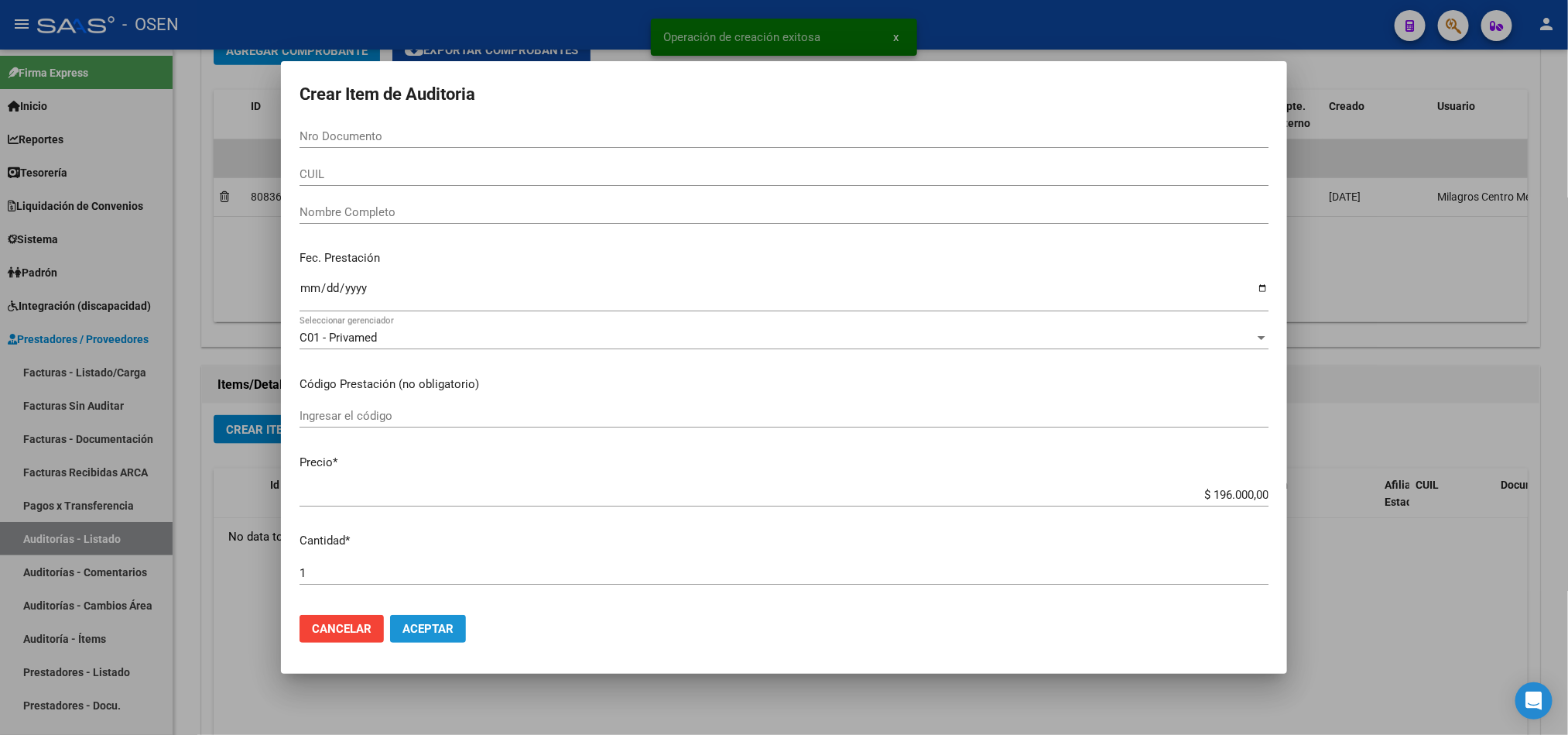
click at [415, 632] on span "Aceptar" at bounding box center [428, 628] width 51 height 14
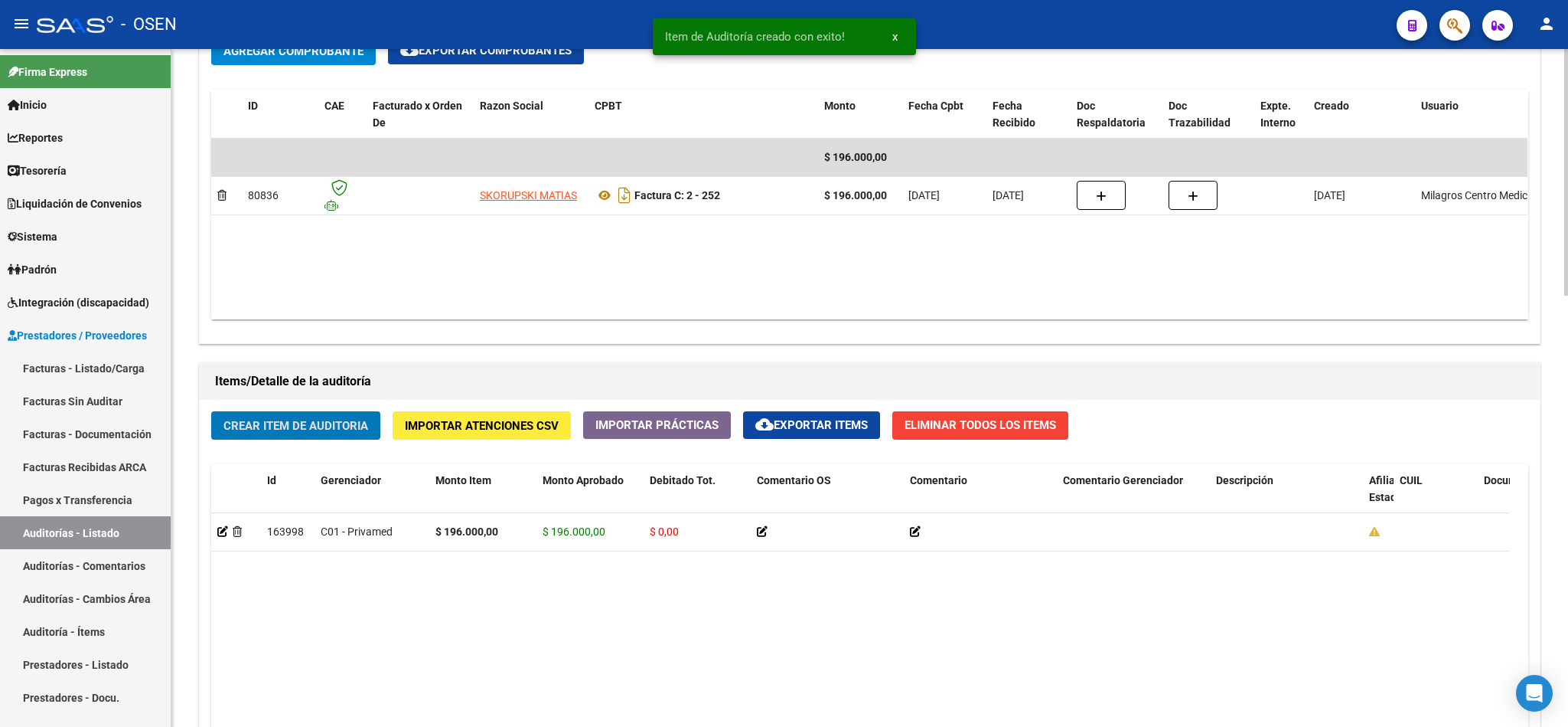
scroll to position [805, 0]
click at [297, 417] on button "Crear Item de Auditoria" at bounding box center [296, 424] width 169 height 29
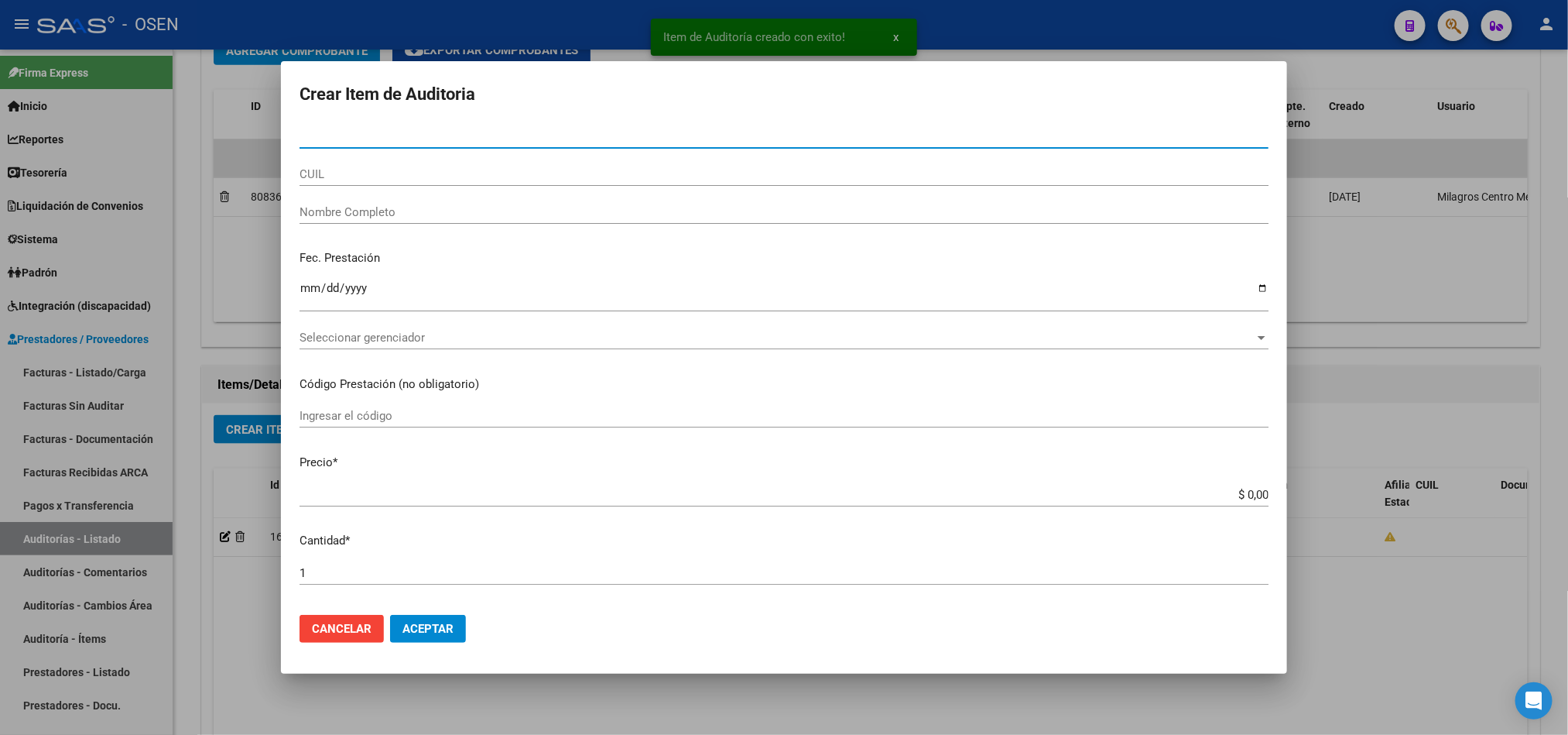
click at [436, 632] on span "Aceptar" at bounding box center [428, 628] width 51 height 14
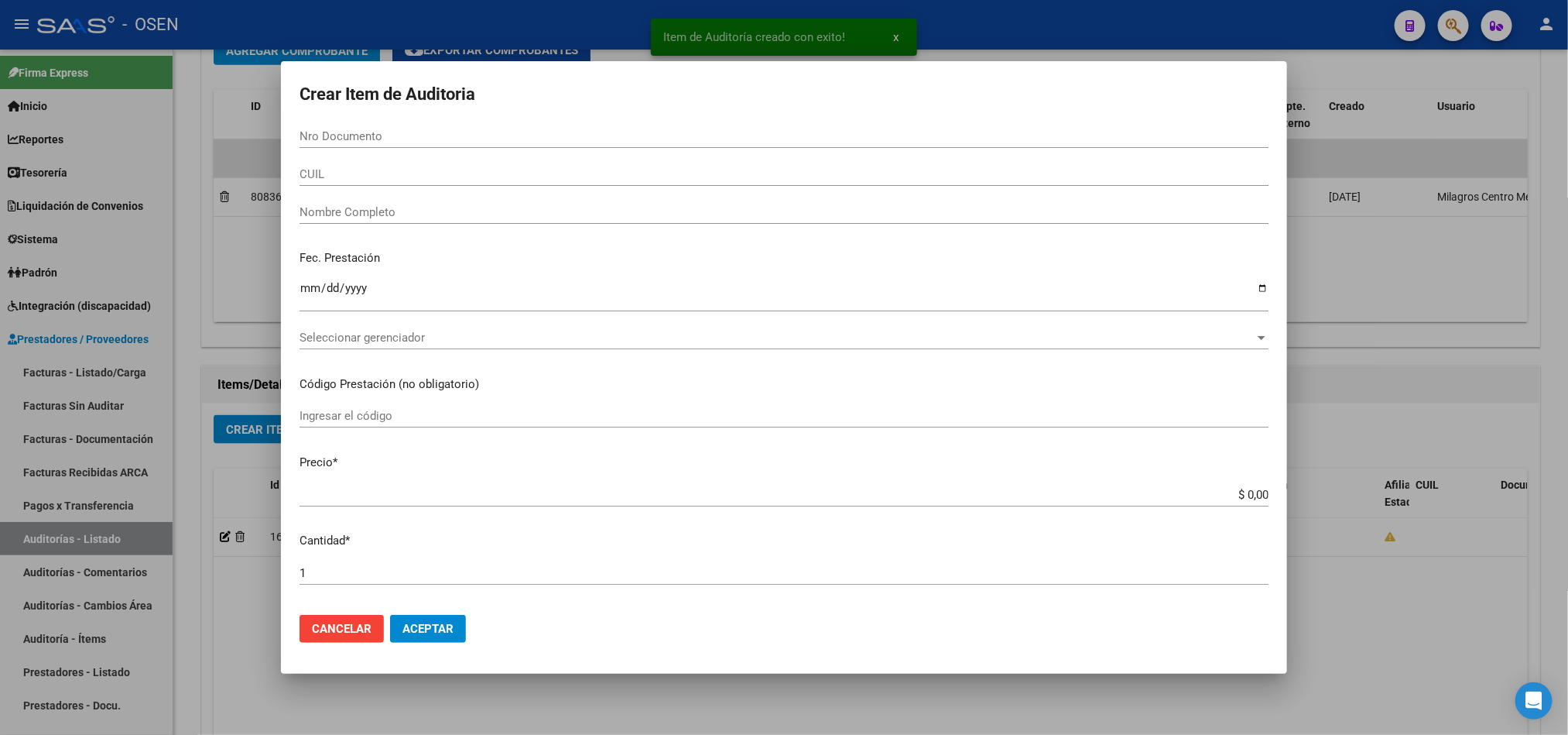
click at [1398, 397] on div at bounding box center [784, 368] width 1568 height 735
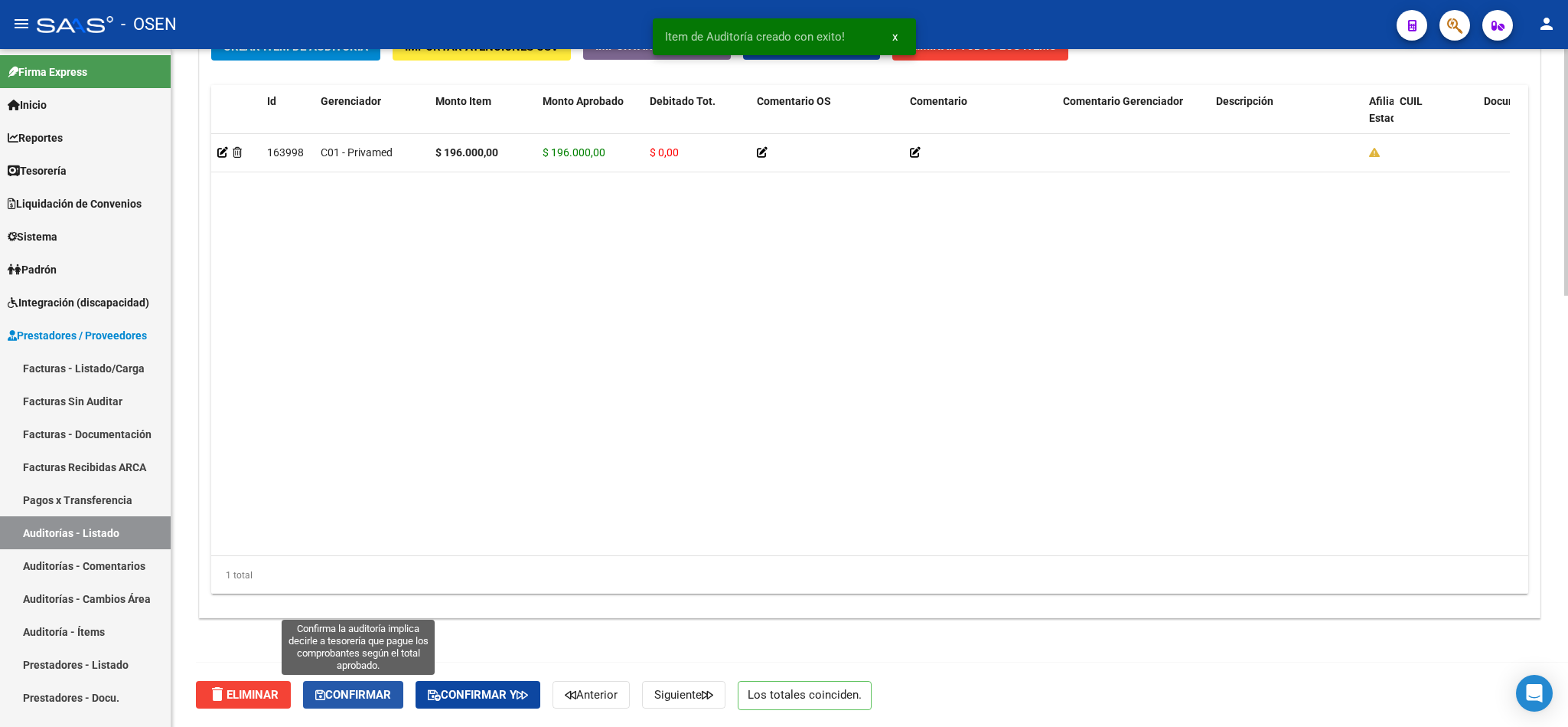
click at [363, 695] on span "Confirmar" at bounding box center [353, 694] width 76 height 13
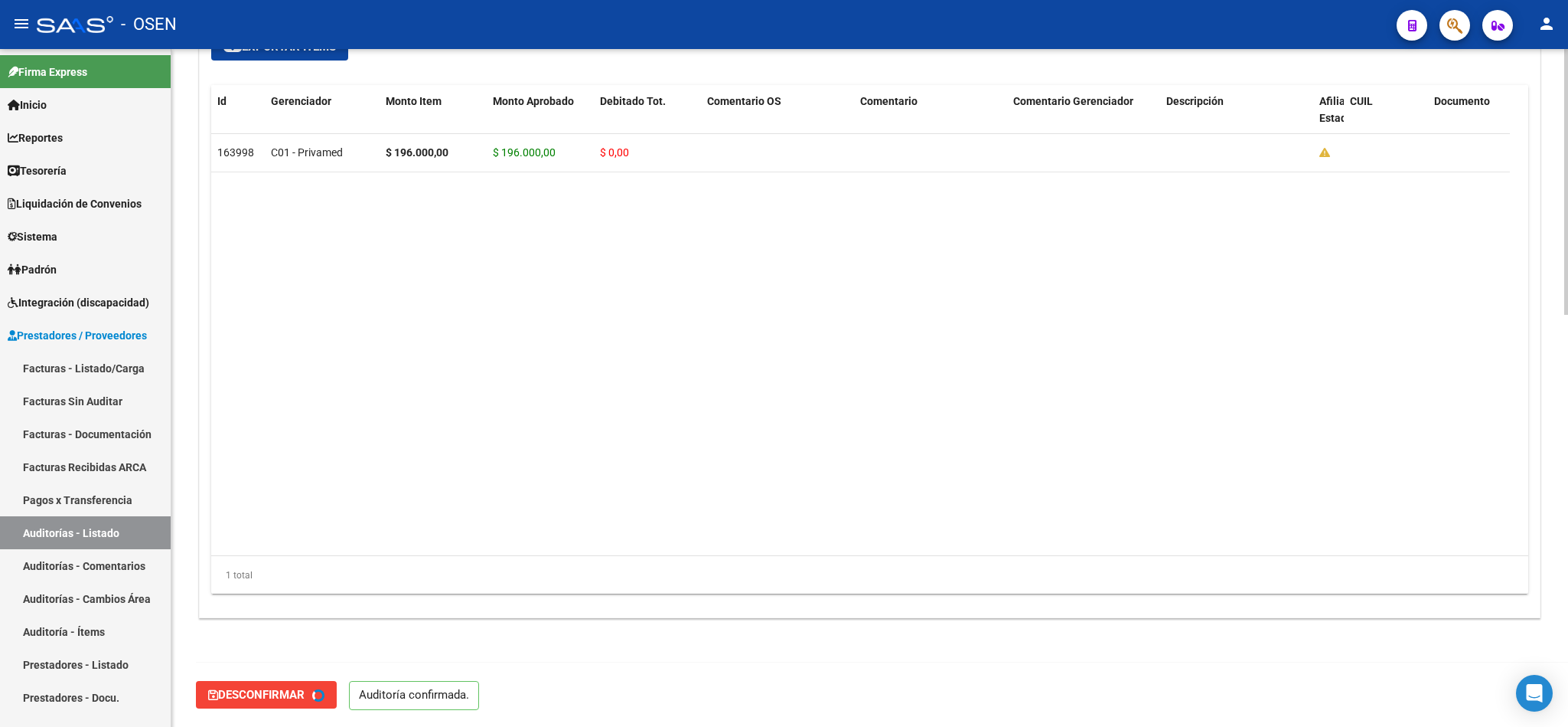
type input "202510"
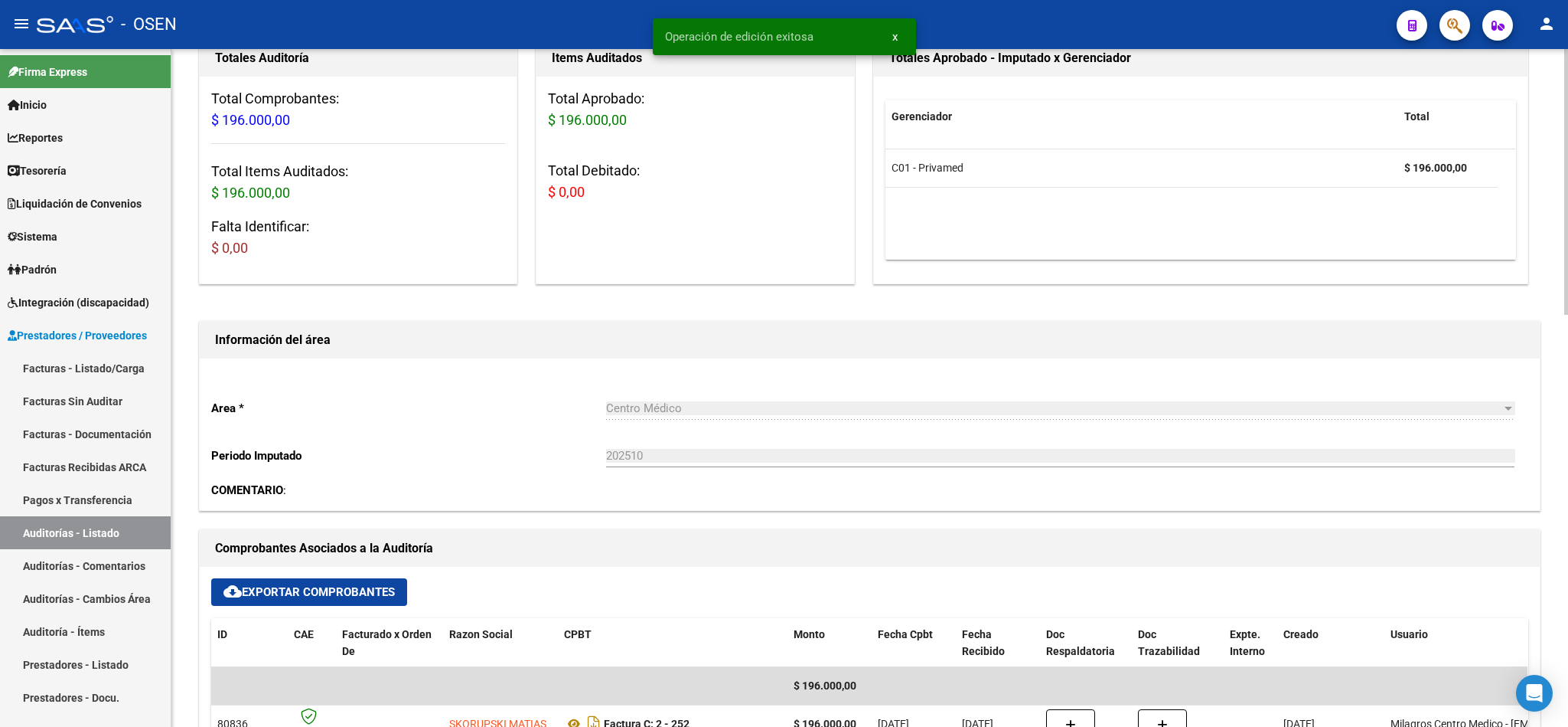
scroll to position [0, 0]
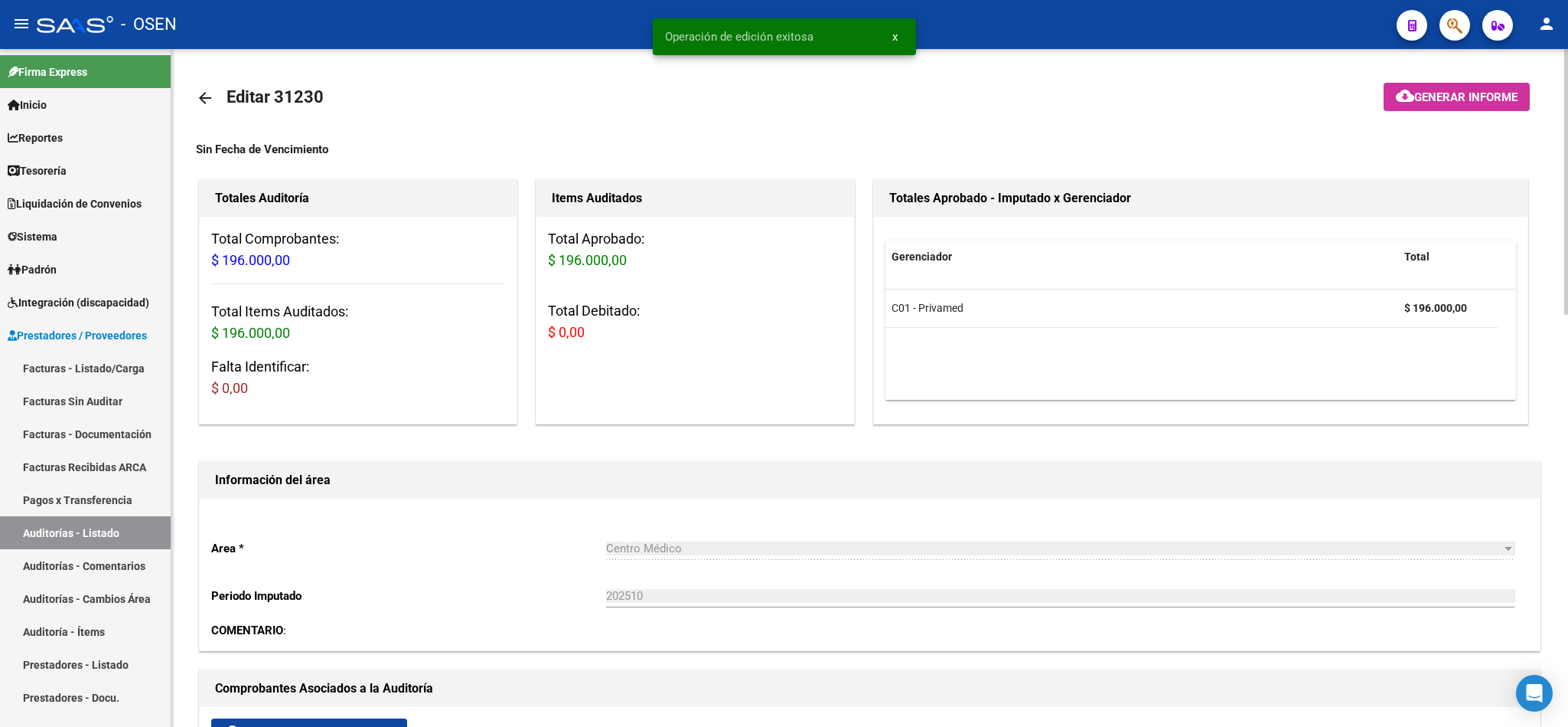
click at [198, 104] on mat-icon "arrow_back" at bounding box center [205, 97] width 18 height 18
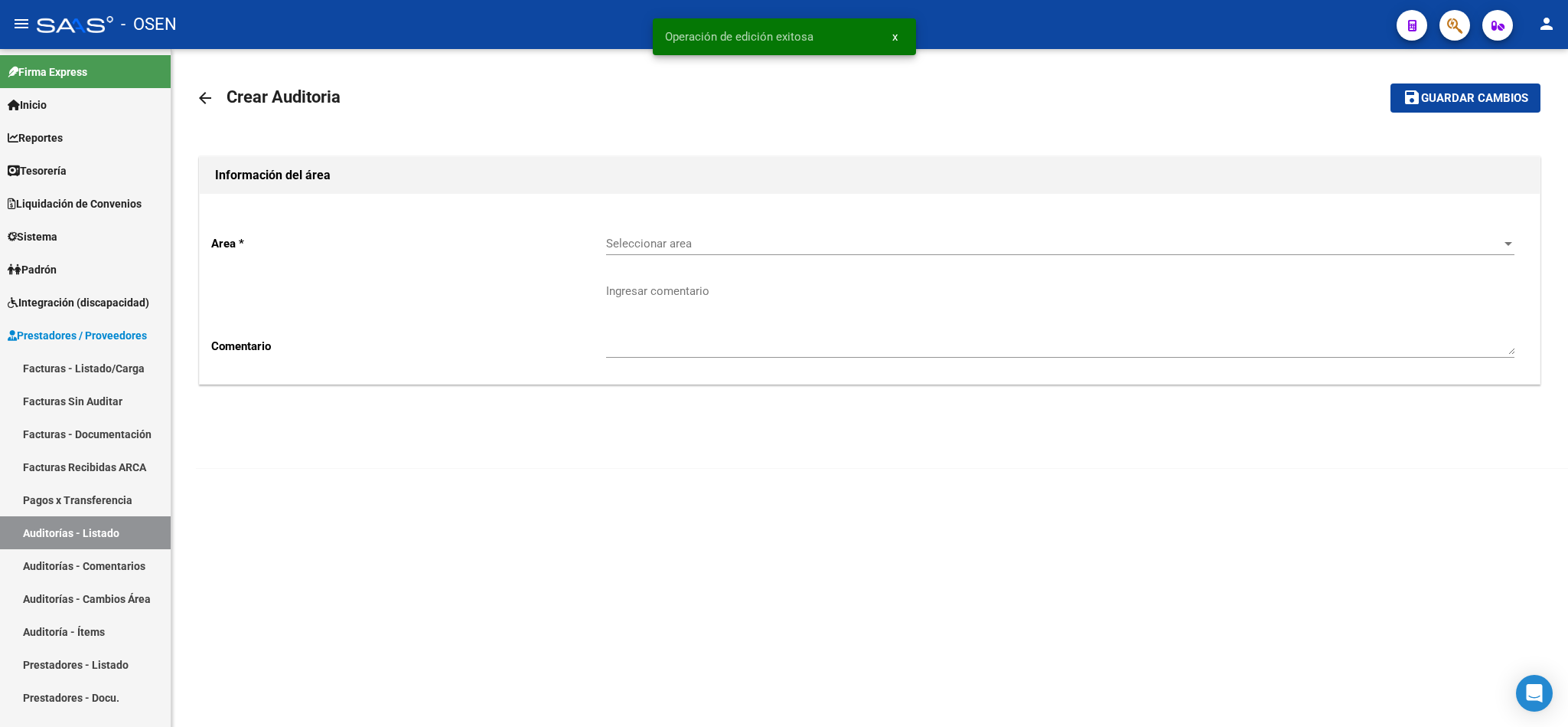
click at [638, 246] on span "Seleccionar area" at bounding box center [1054, 243] width 894 height 13
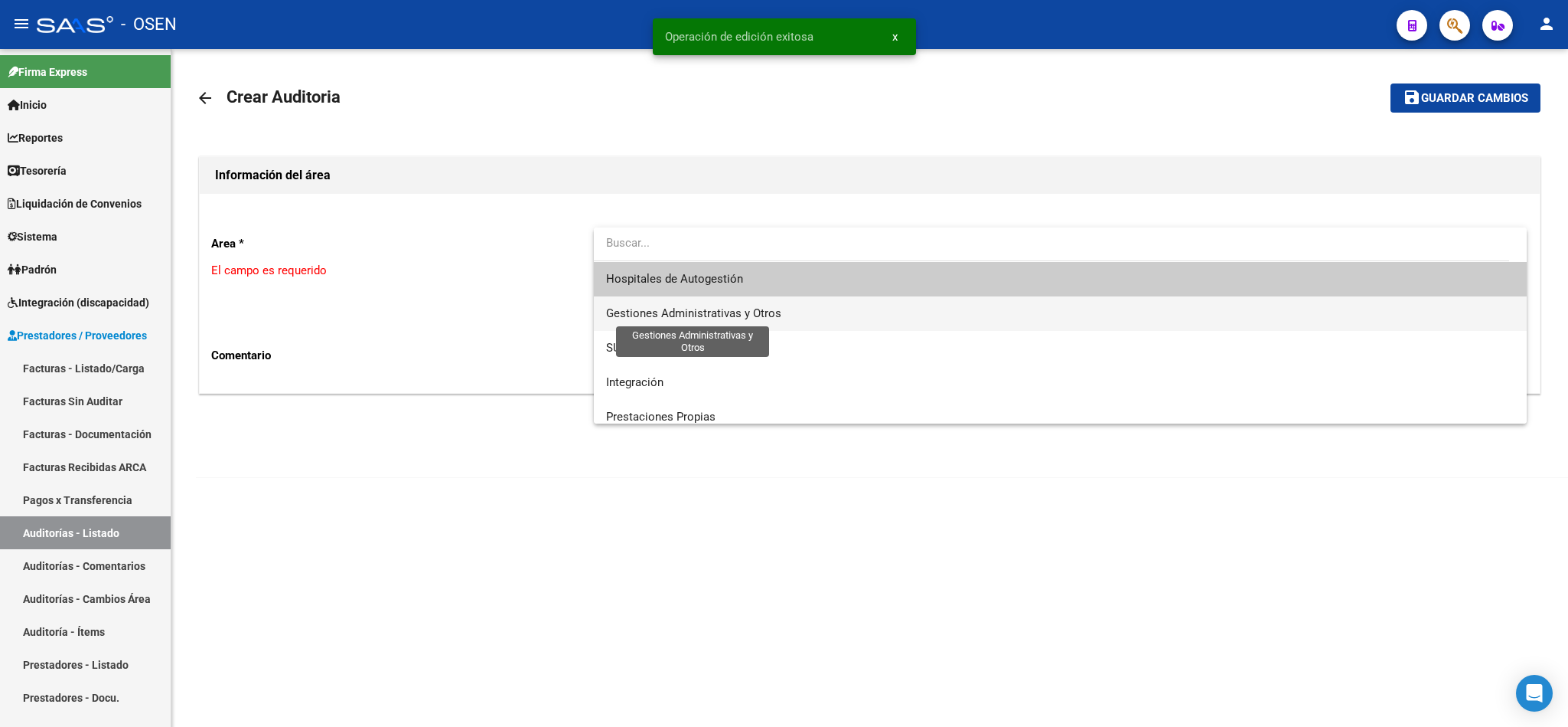
click at [686, 322] on span "Gestiones Administrativas y Otros" at bounding box center [1061, 314] width 909 height 35
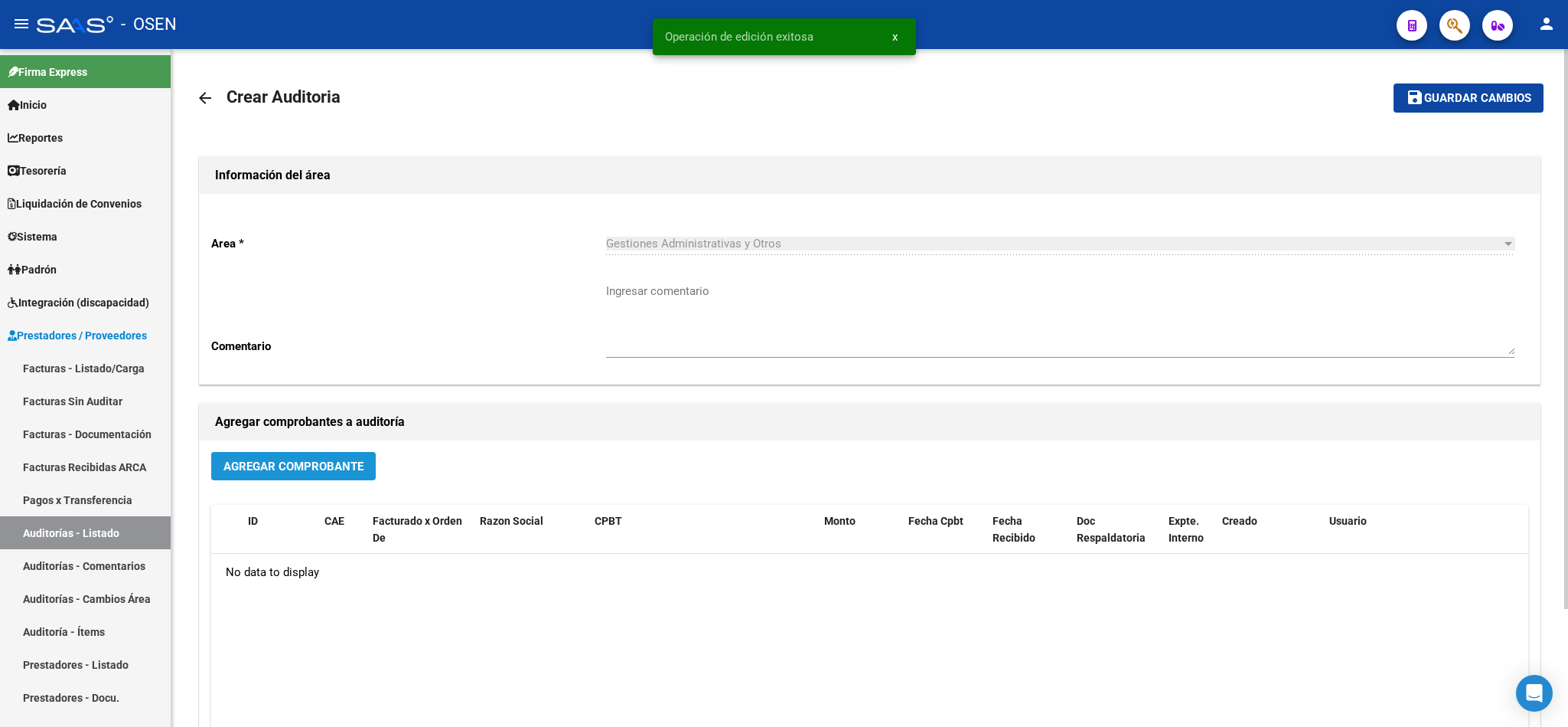
click at [322, 453] on button "Agregar Comprobante" at bounding box center [294, 466] width 165 height 29
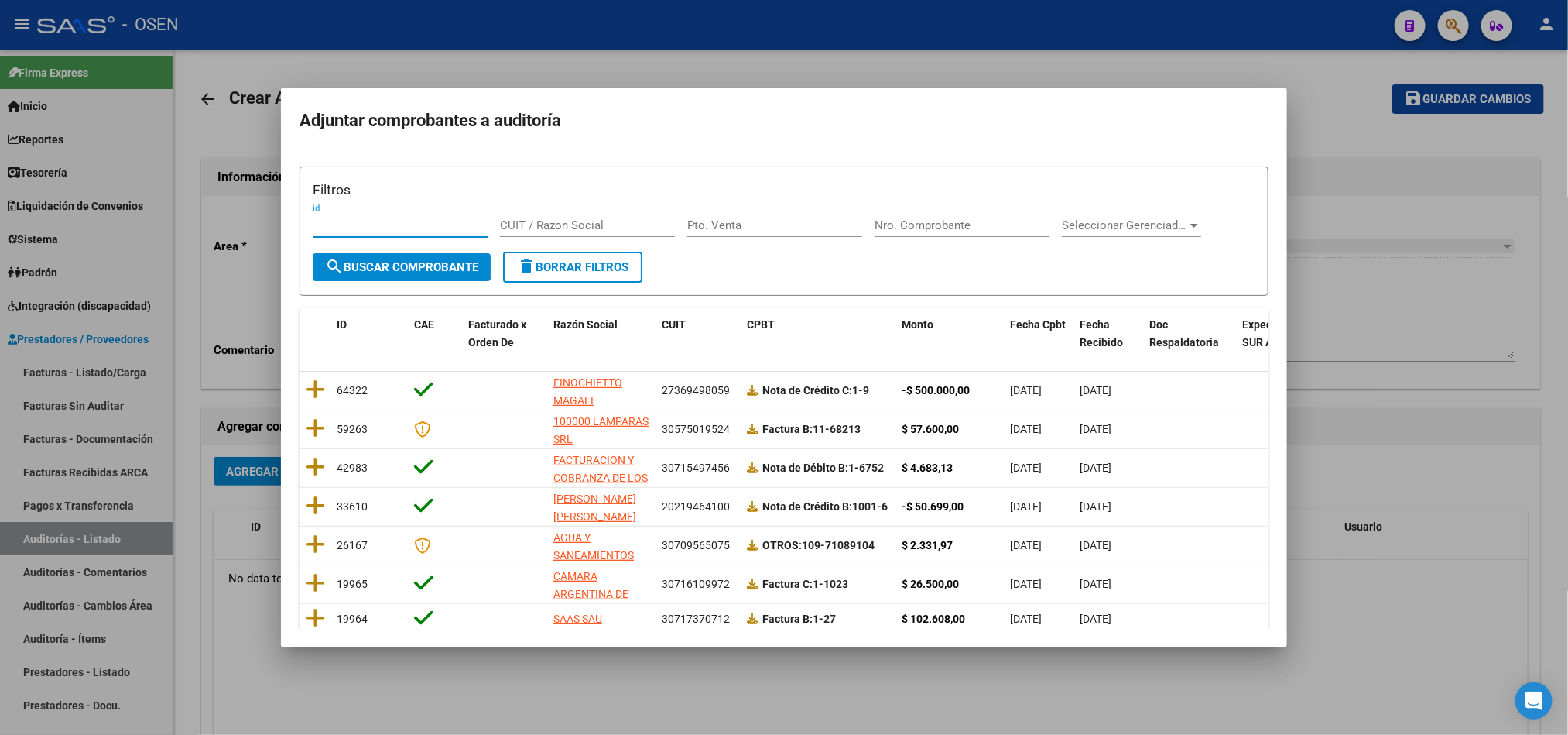
click at [467, 646] on mat-dialog-container "Adjuntar comprobantes a auditoría Filtros id CUIT / Razon Social Pto. Venta Nro…" at bounding box center [784, 367] width 1006 height 560
click at [1385, 214] on div at bounding box center [784, 368] width 1568 height 735
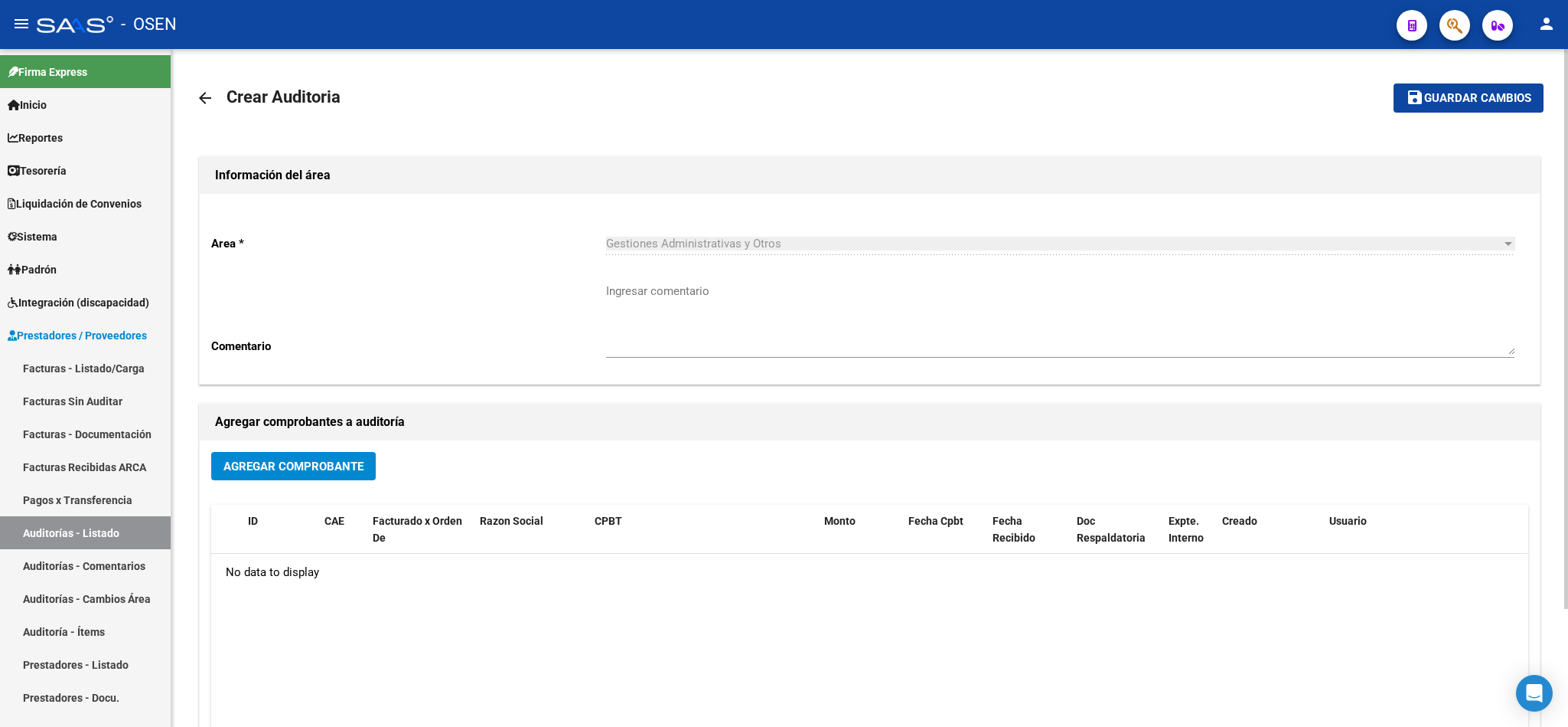
click at [197, 92] on mat-icon "arrow_back" at bounding box center [205, 97] width 18 height 18
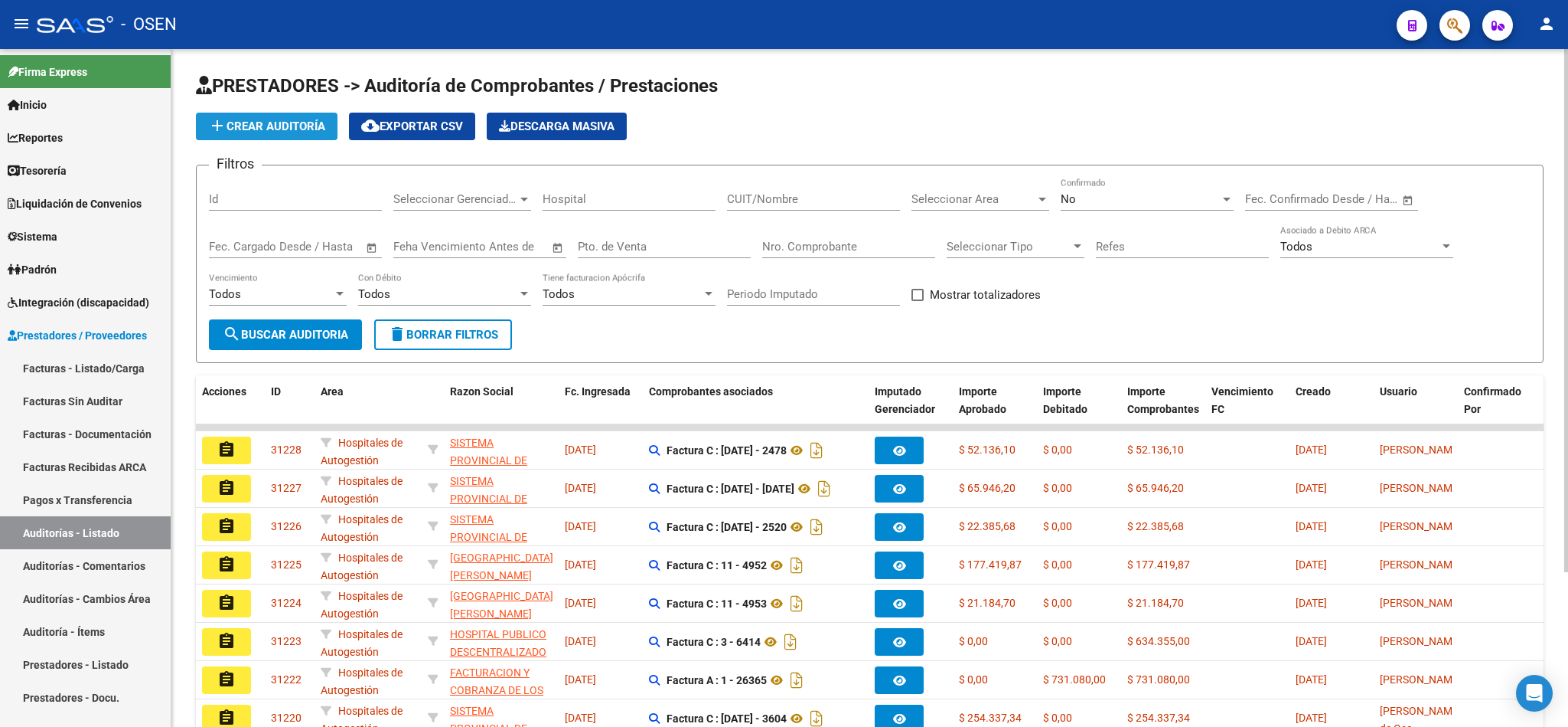
click at [290, 116] on button "add Crear Auditoría" at bounding box center [267, 126] width 142 height 28
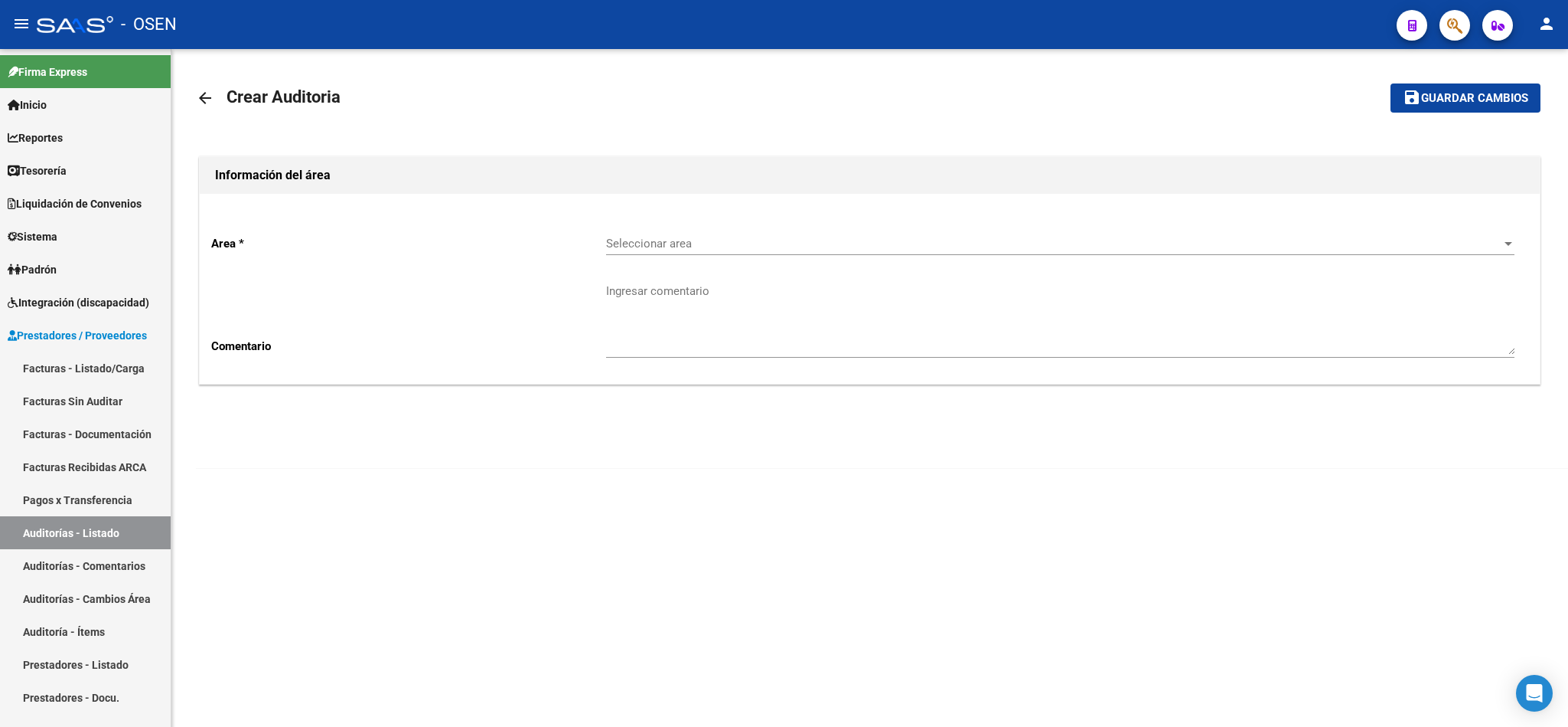
click at [651, 248] on span "Seleccionar area" at bounding box center [1054, 243] width 894 height 13
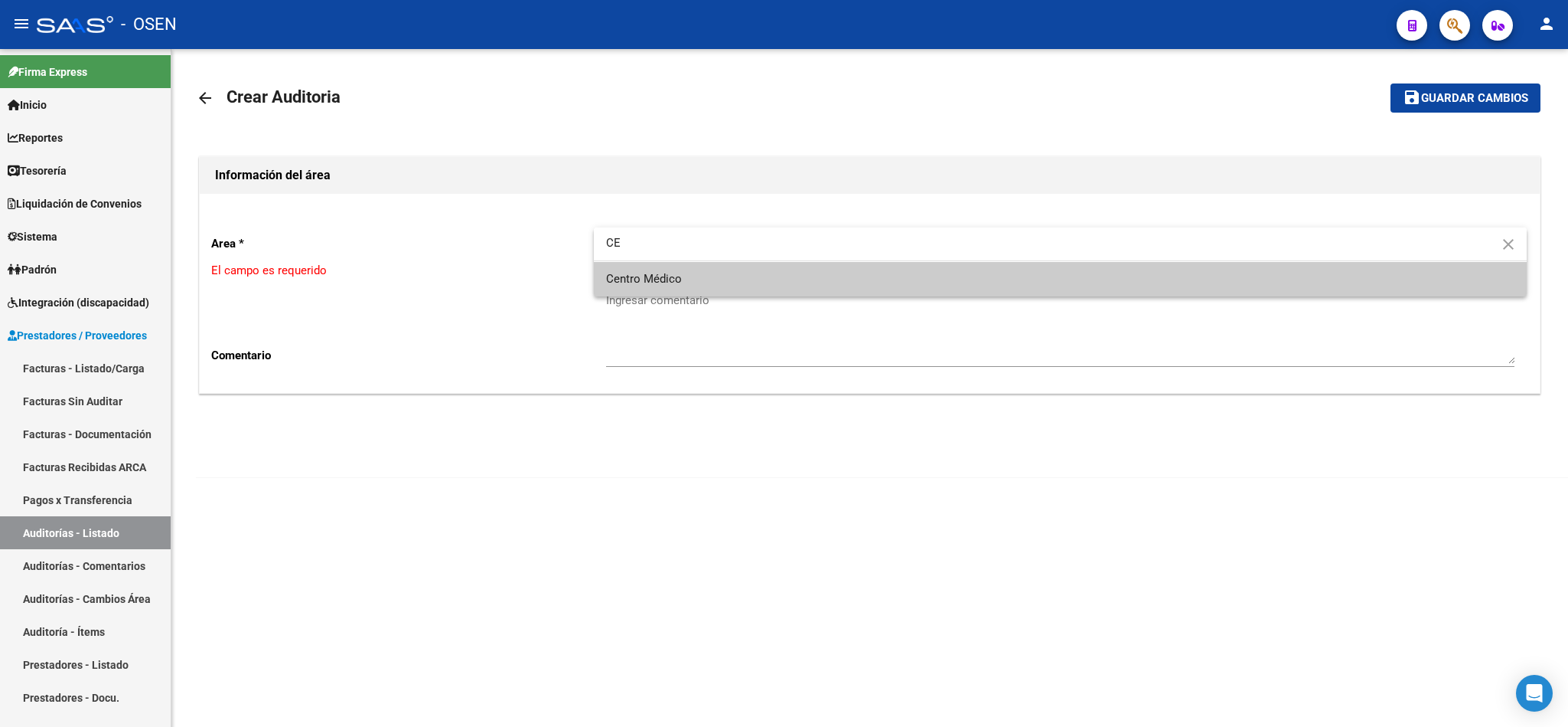
type input "CE"
click at [687, 280] on span "Centro Médico" at bounding box center [1061, 280] width 909 height 35
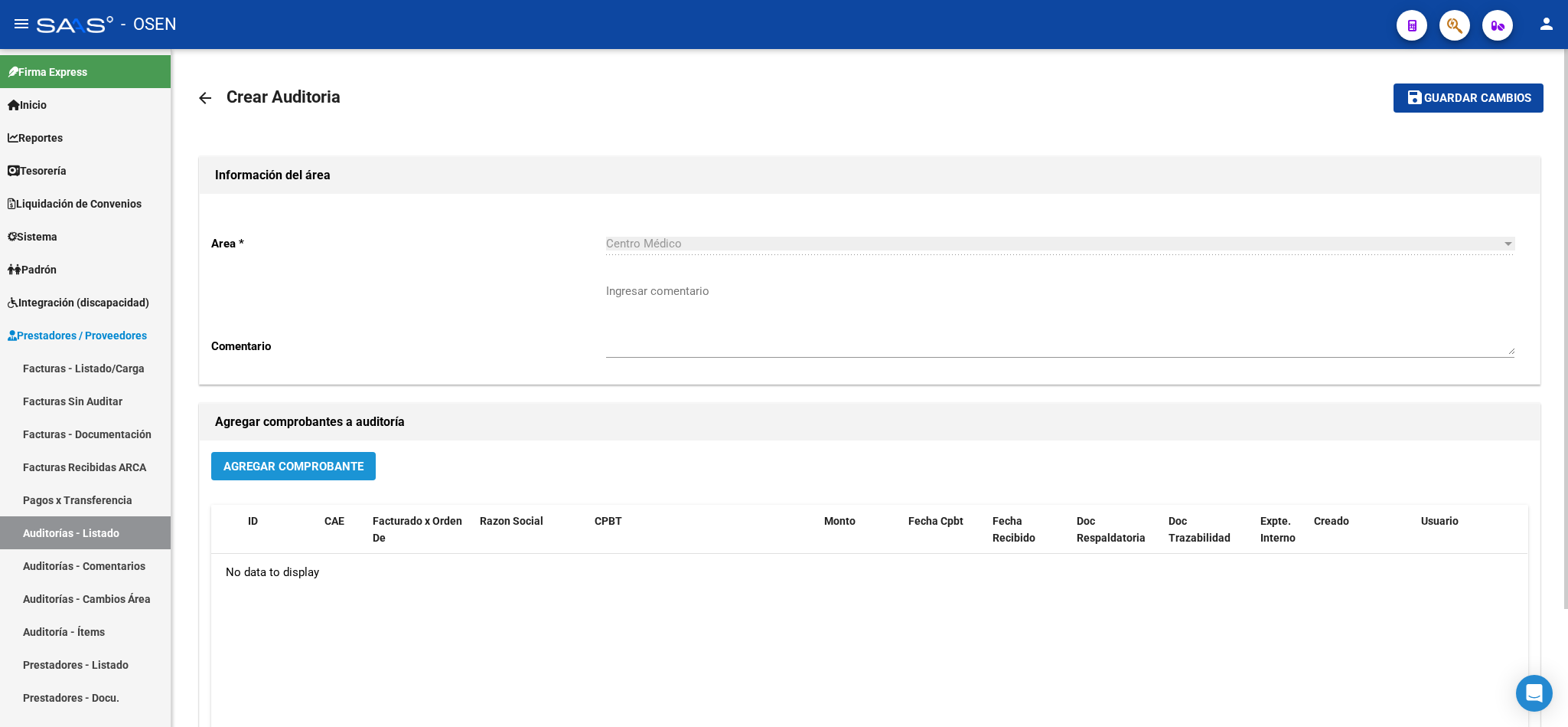
click at [268, 466] on span "Agregar Comprobante" at bounding box center [293, 466] width 140 height 13
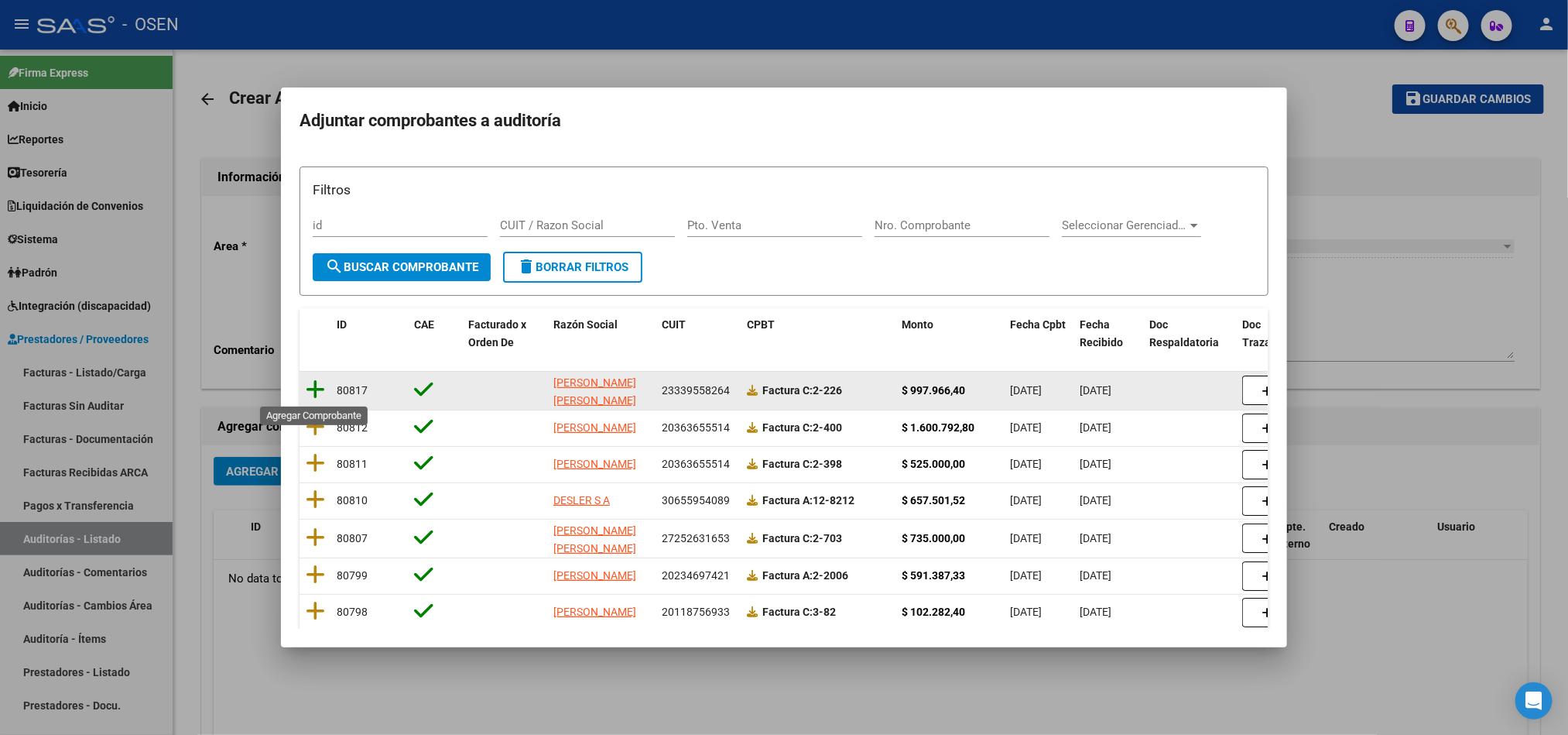
click at [321, 384] on icon at bounding box center [315, 389] width 19 height 22
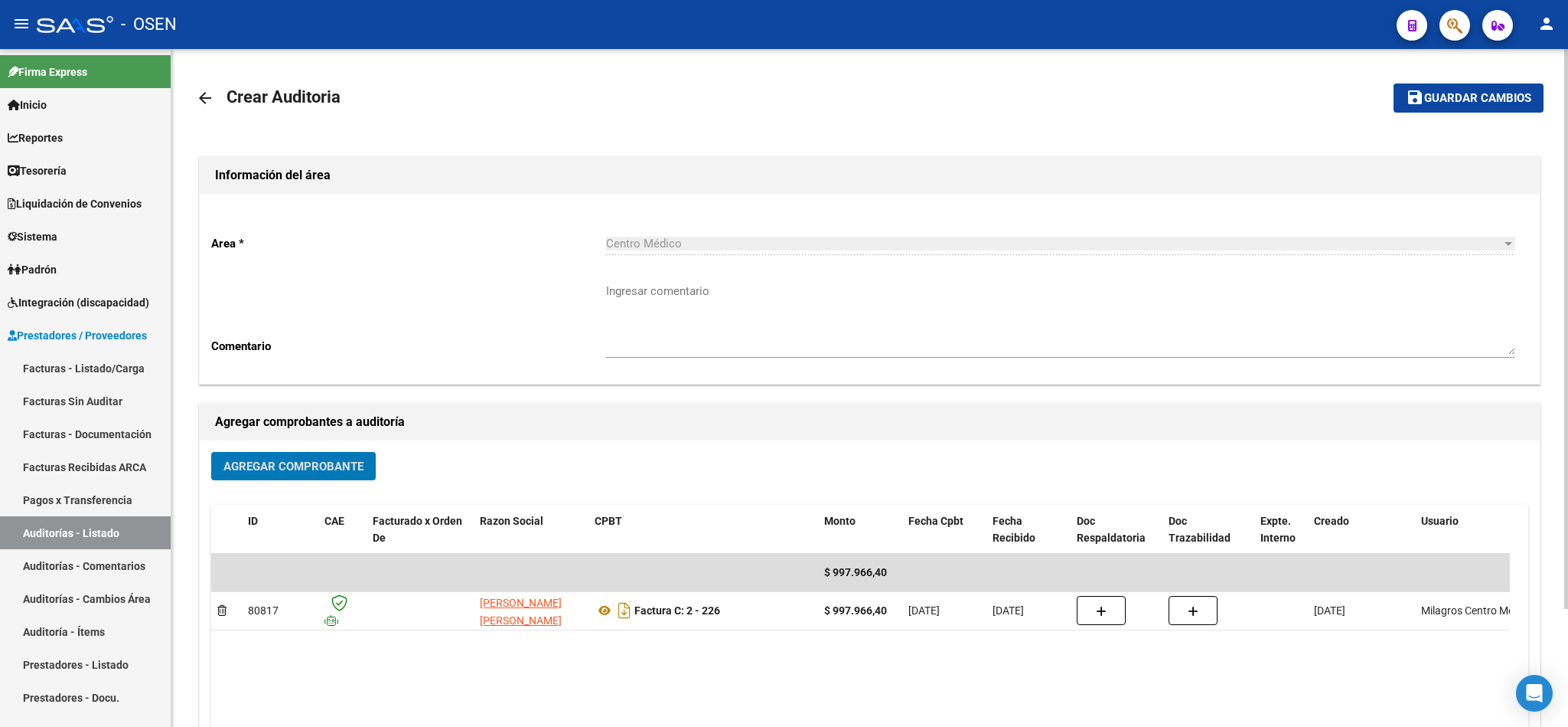
click at [1477, 88] on button "save Guardar cambios" at bounding box center [1469, 97] width 150 height 29
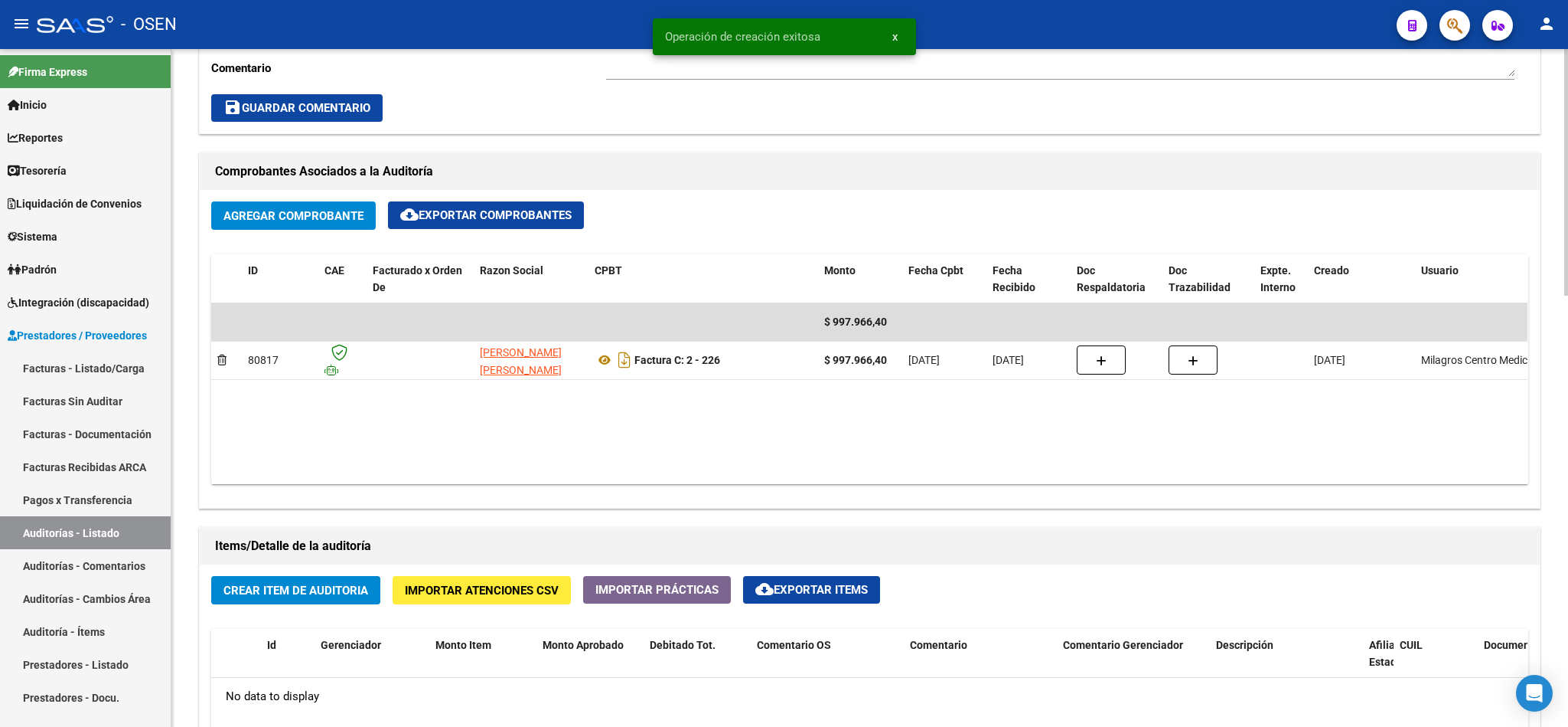
scroll to position [689, 0]
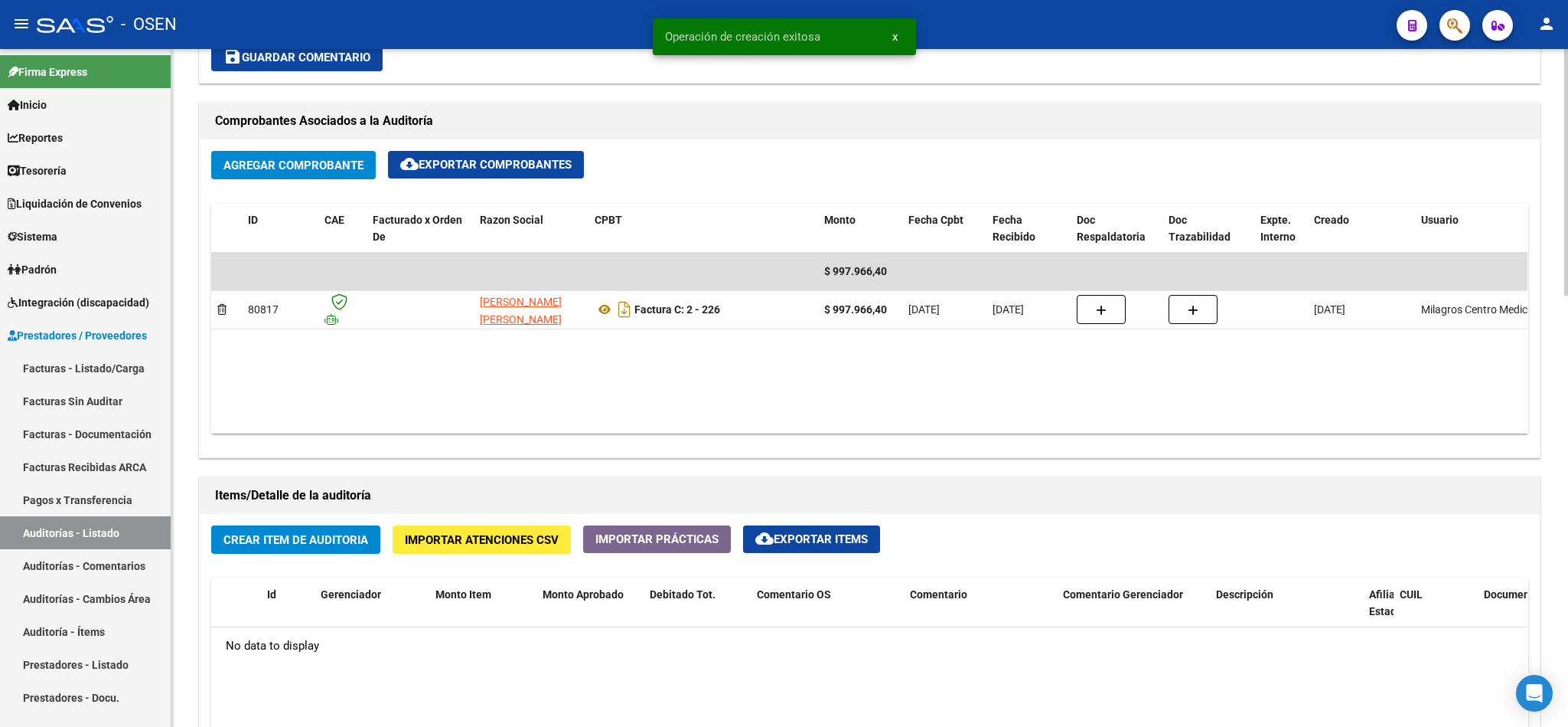
click at [281, 546] on span "Crear Item de Auditoria" at bounding box center [295, 539] width 145 height 13
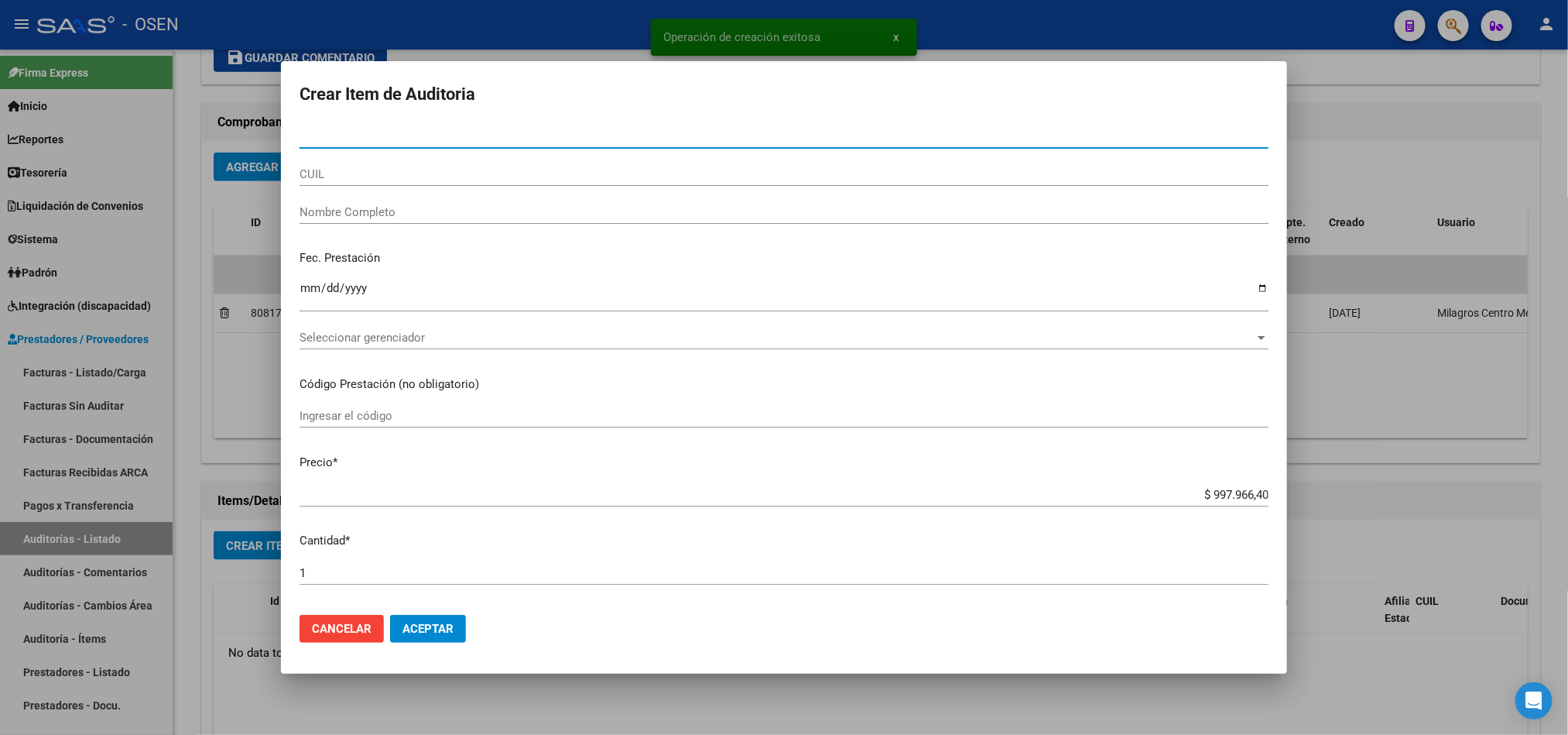
click at [470, 326] on div "Seleccionar gerenciador Seleccionar gerenciador" at bounding box center [784, 337] width 969 height 23
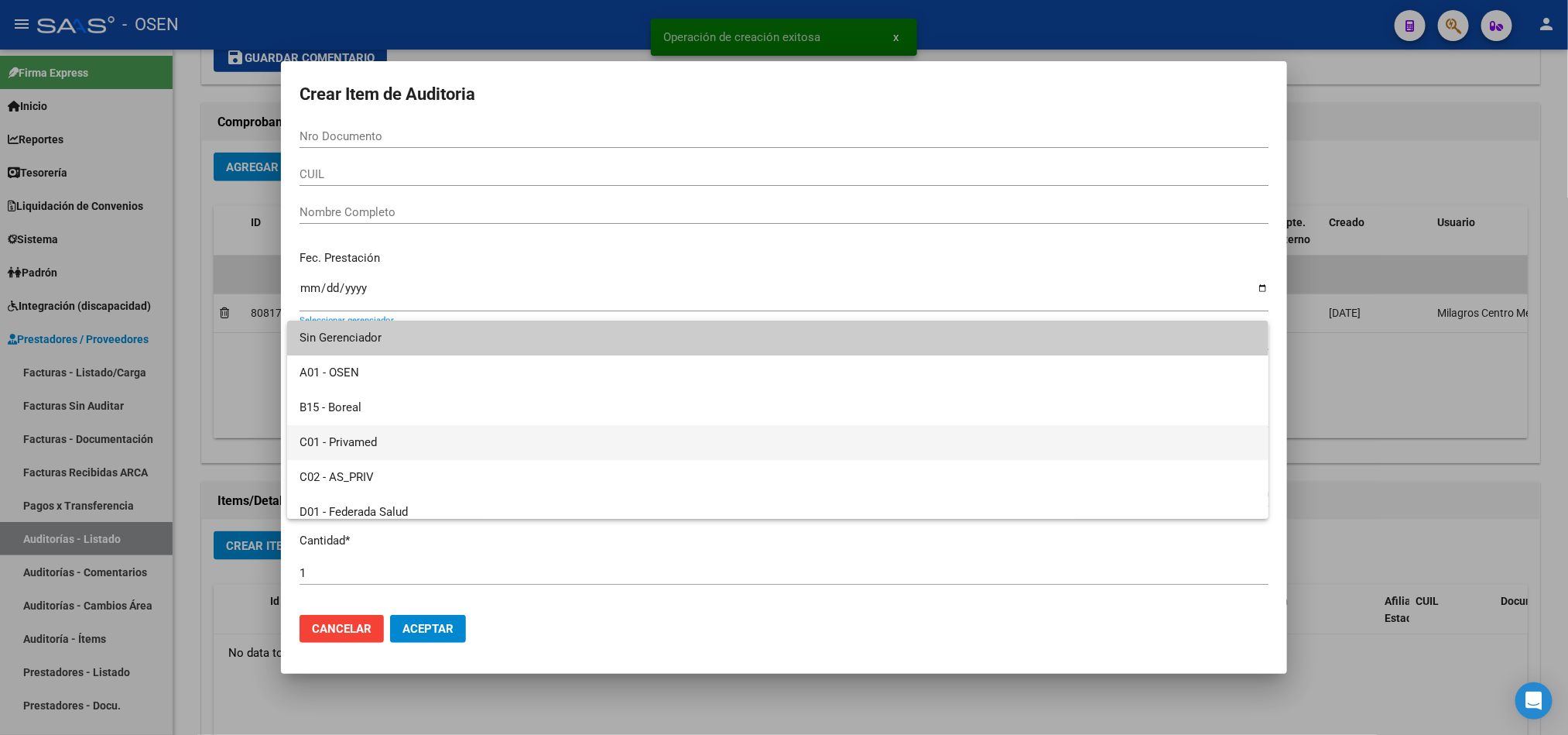
click at [387, 436] on span "C01 - Privamed" at bounding box center [777, 443] width 956 height 35
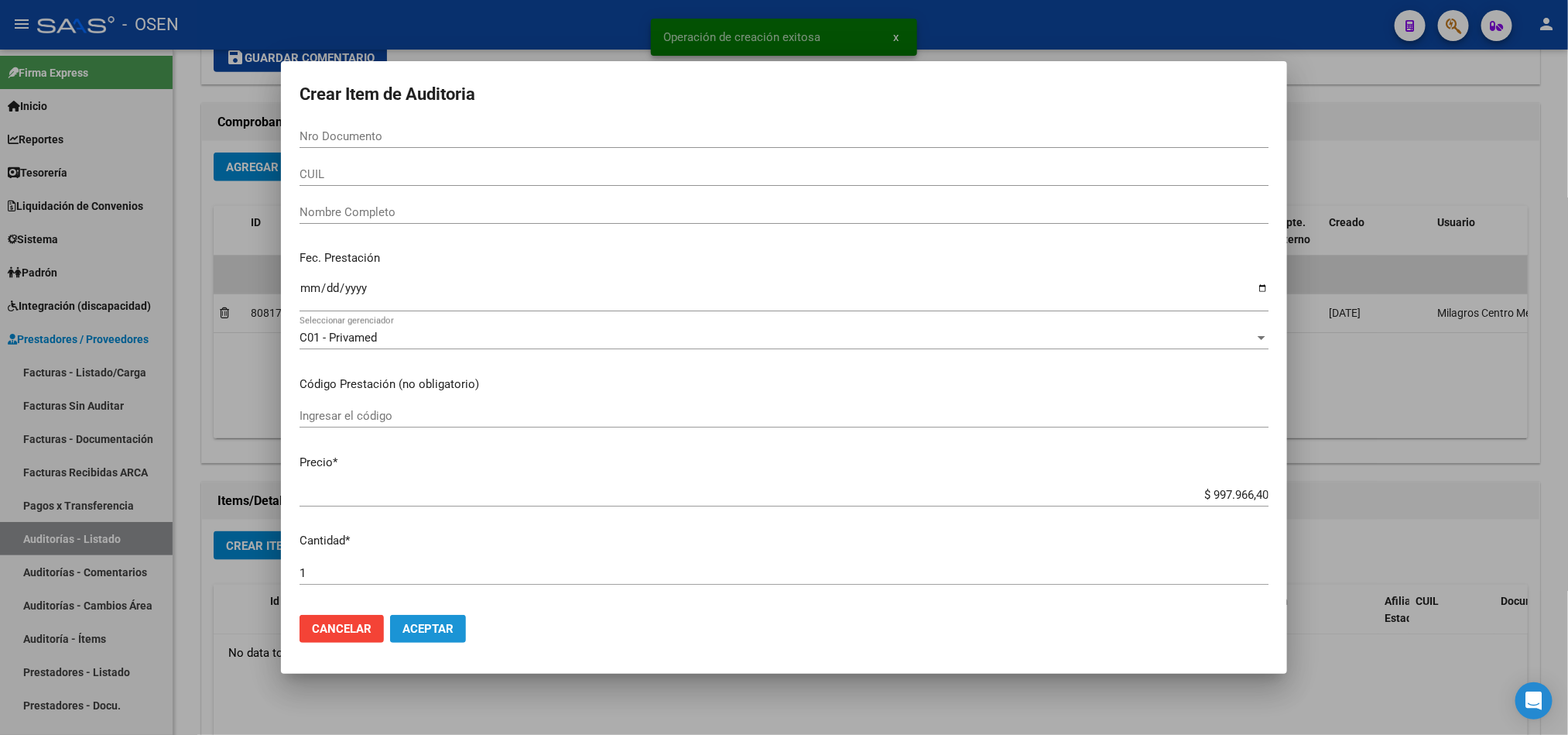
click at [441, 633] on span "Aceptar" at bounding box center [428, 628] width 51 height 14
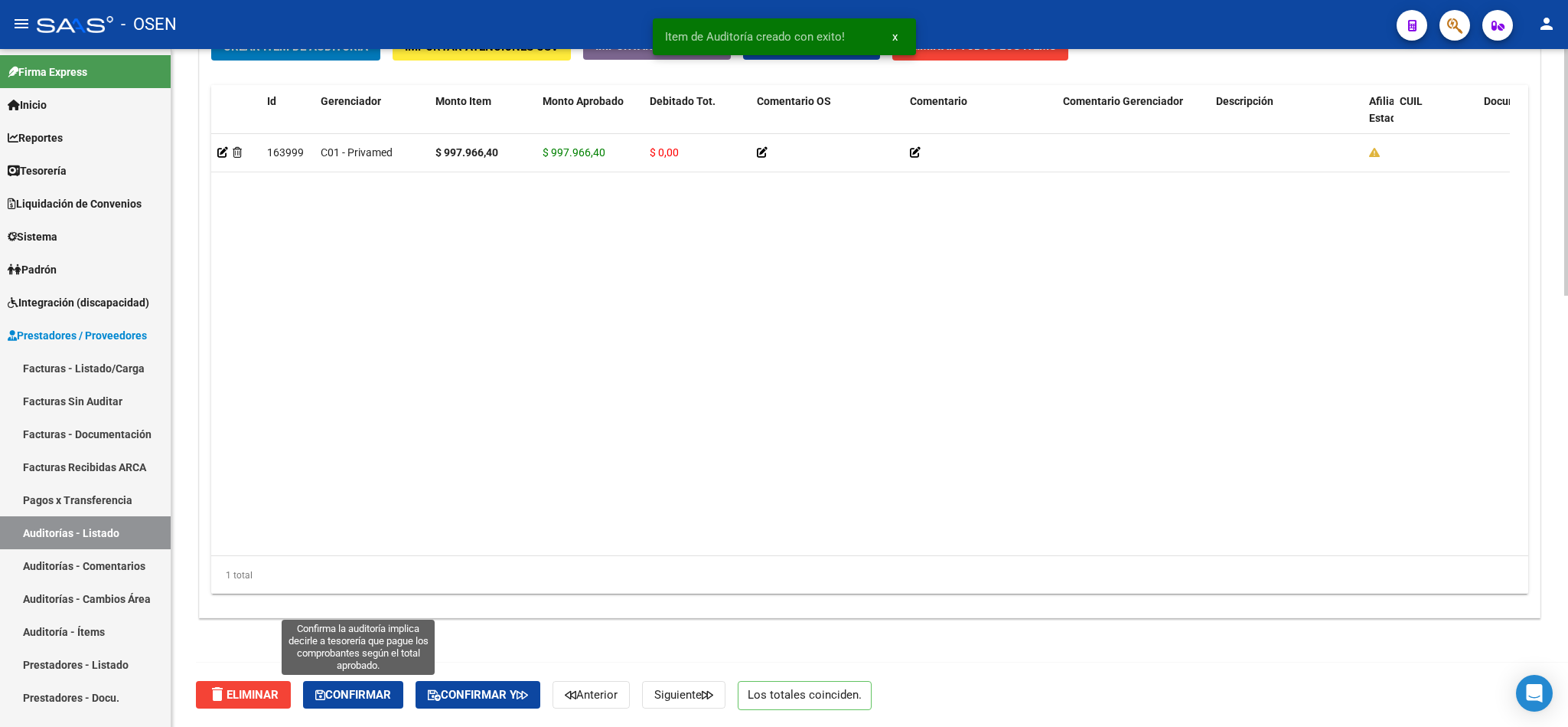
click at [368, 702] on button "Confirmar" at bounding box center [353, 695] width 101 height 28
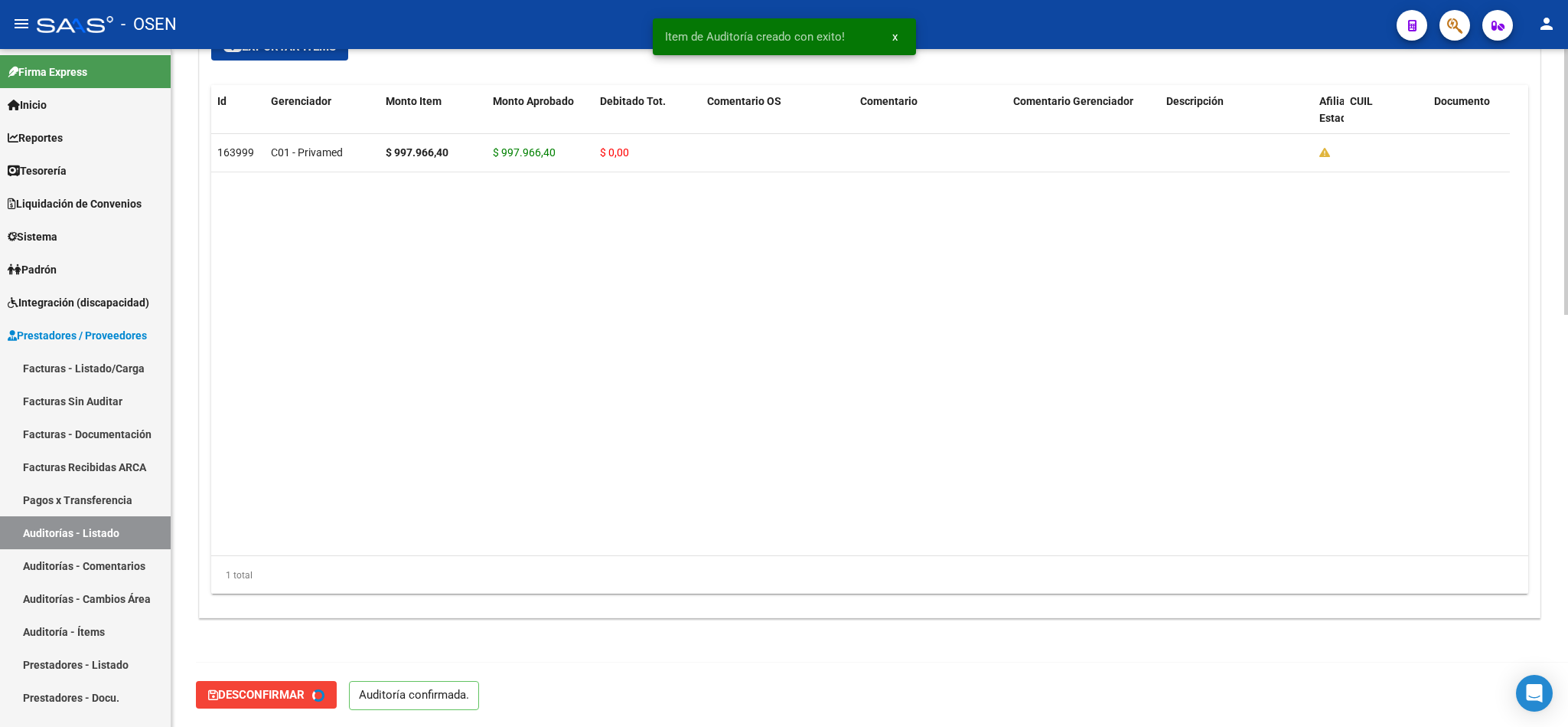
type input "202510"
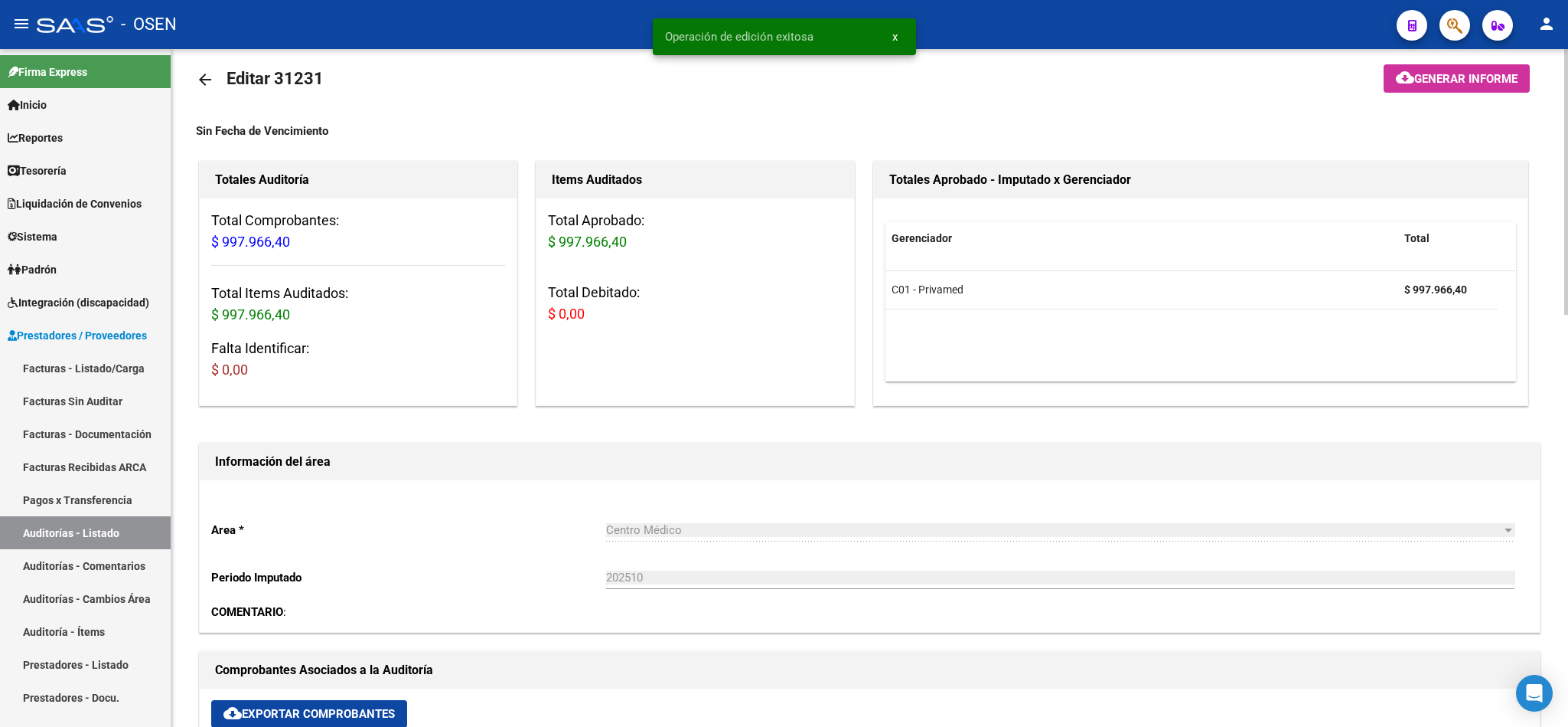
scroll to position [16, 0]
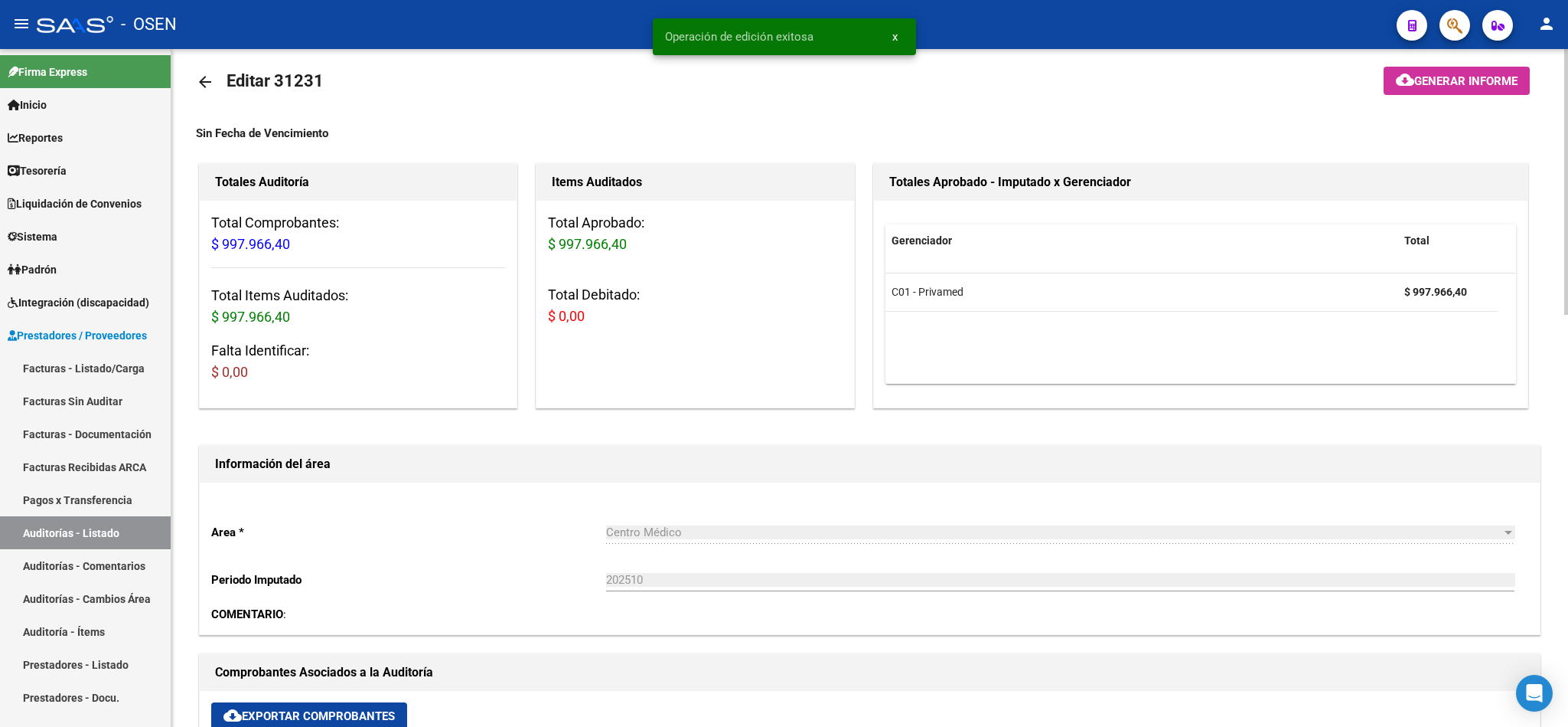
click at [198, 82] on mat-icon "arrow_back" at bounding box center [205, 82] width 18 height 18
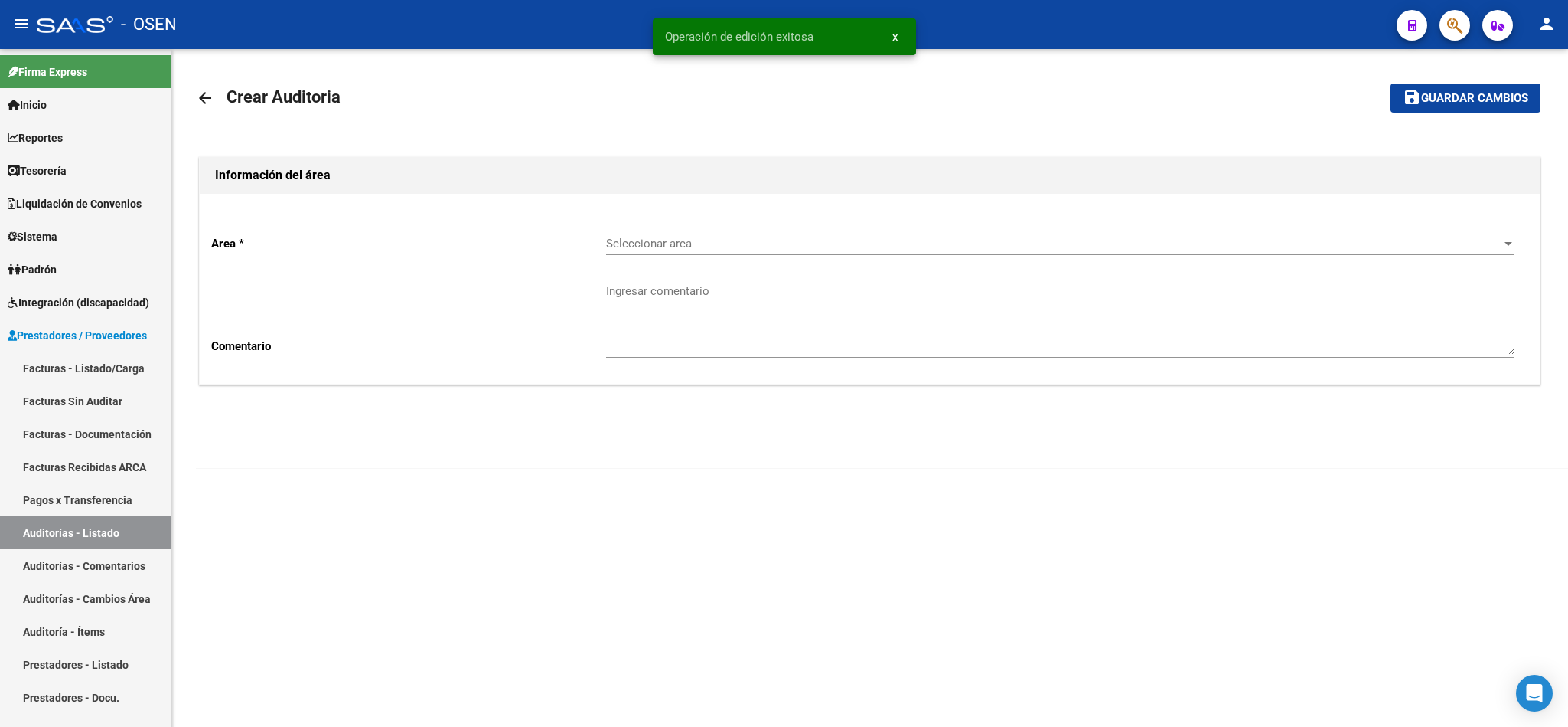
click at [634, 240] on span "Seleccionar area" at bounding box center [1054, 243] width 894 height 13
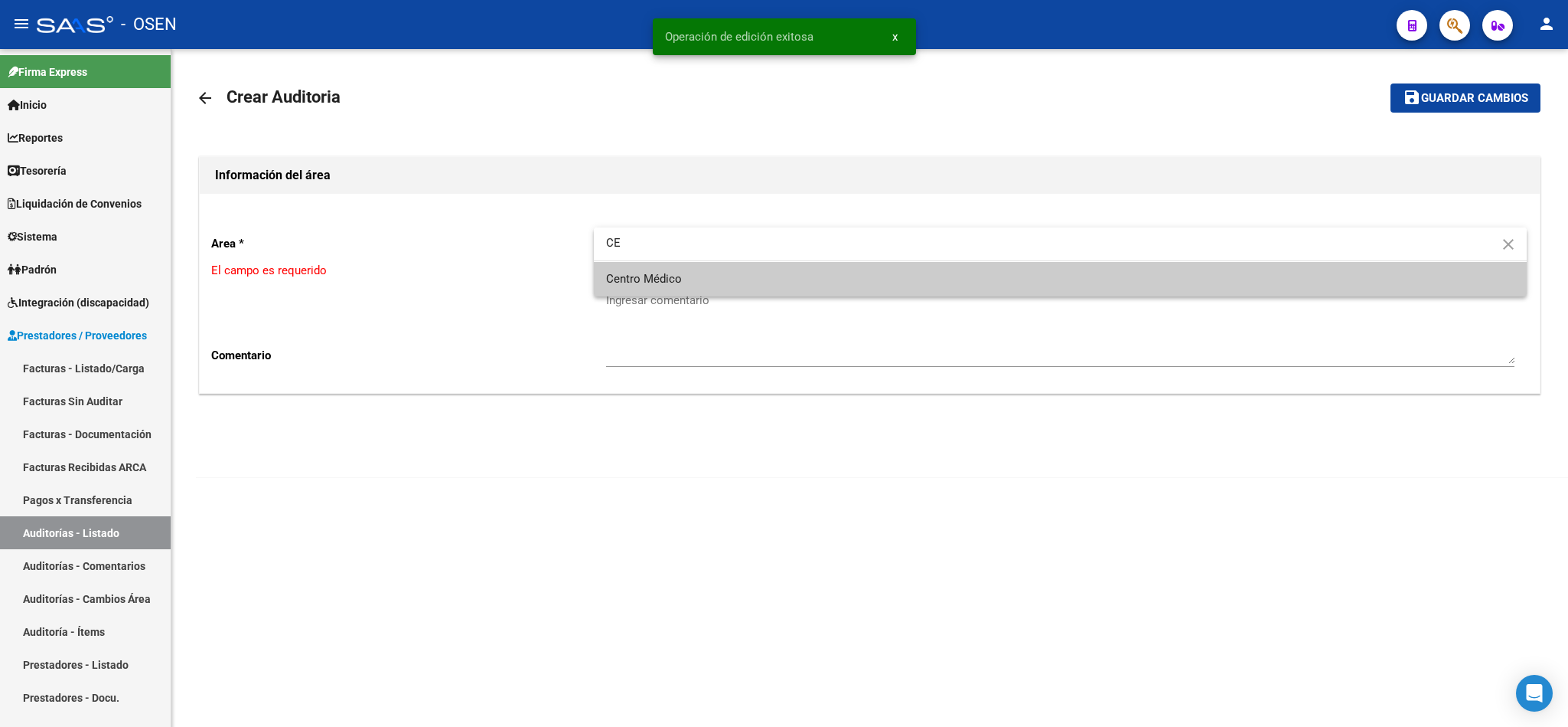
type input "CE"
click at [684, 283] on span "Centro Médico" at bounding box center [1061, 280] width 909 height 35
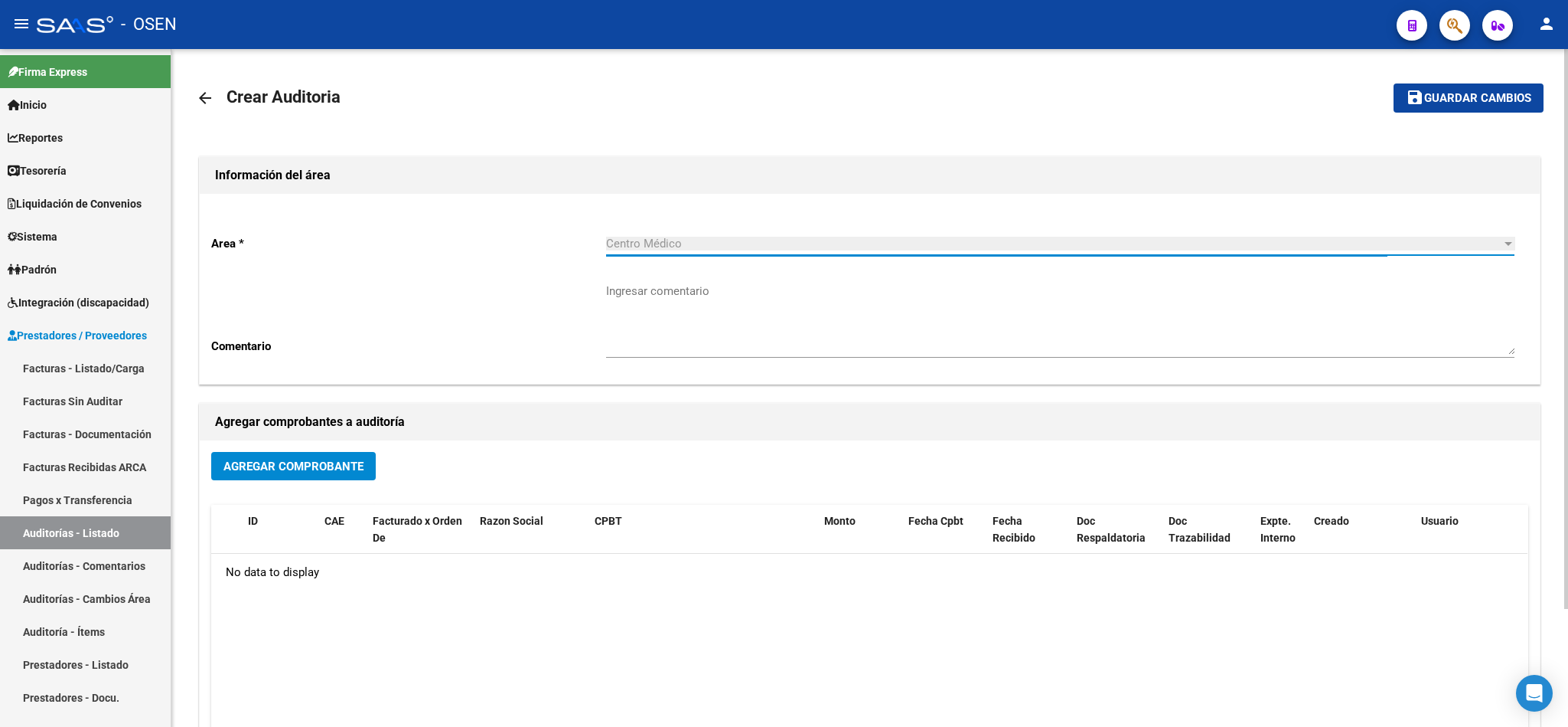
click at [326, 466] on span "Agregar Comprobante" at bounding box center [293, 466] width 140 height 13
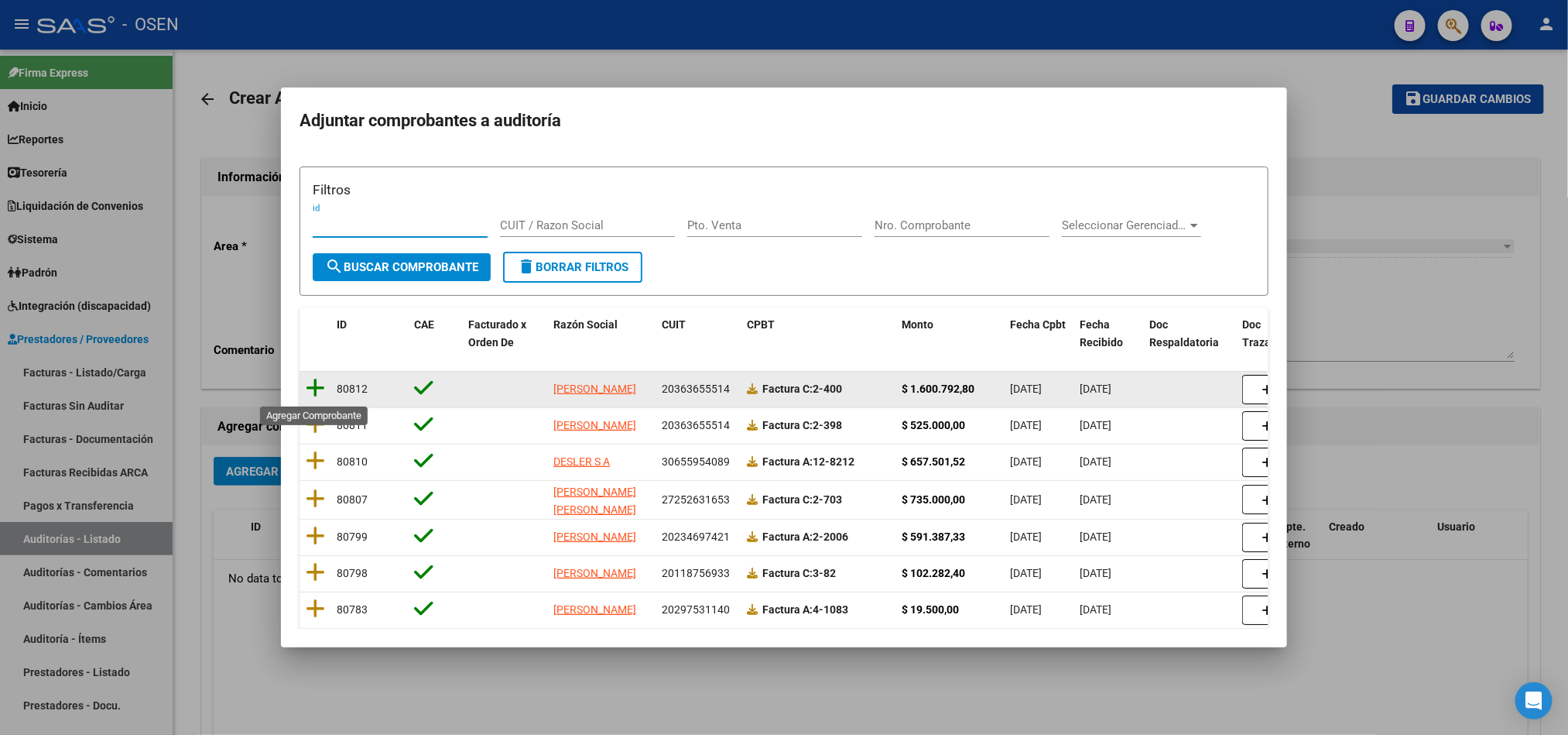
click at [316, 388] on icon at bounding box center [315, 388] width 19 height 22
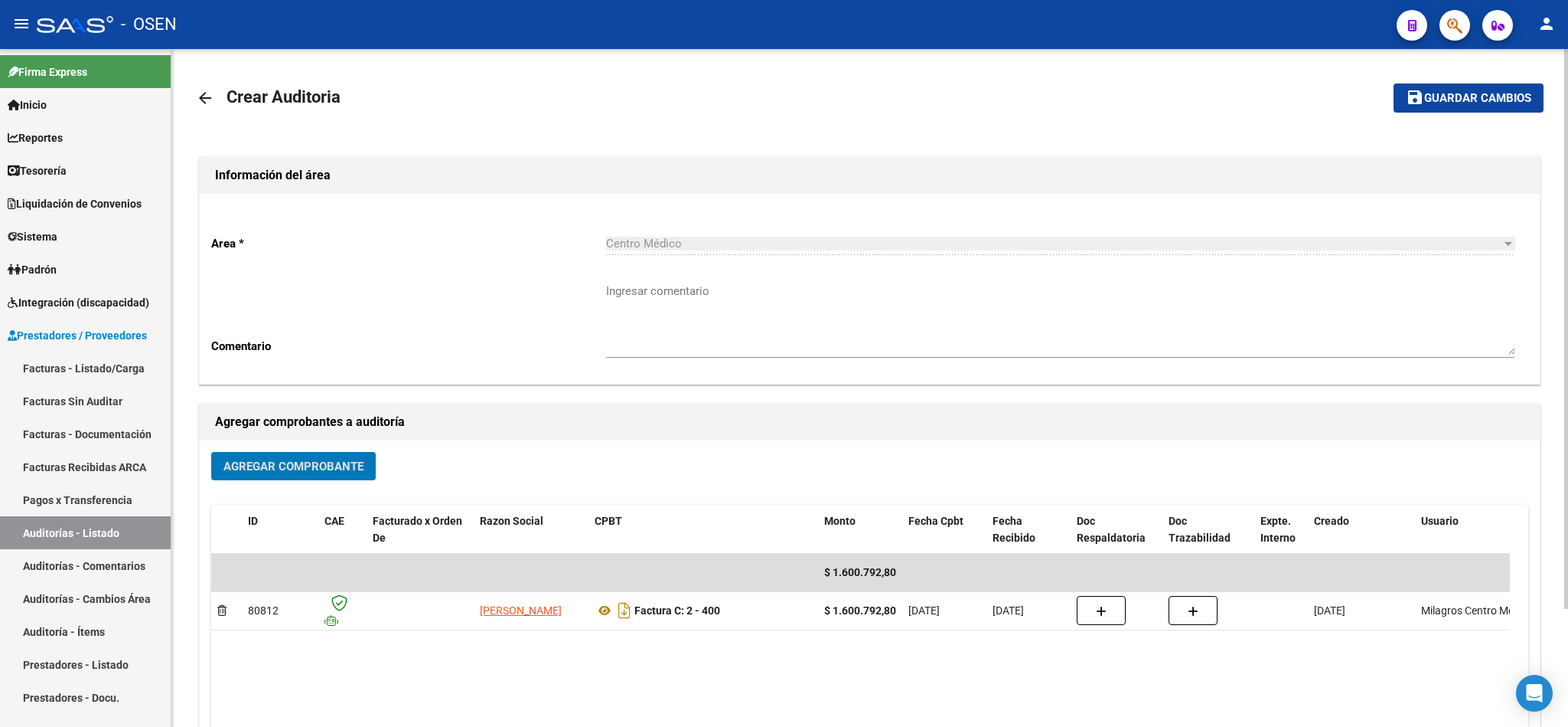
click at [1442, 111] on button "save Guardar cambios" at bounding box center [1469, 97] width 150 height 29
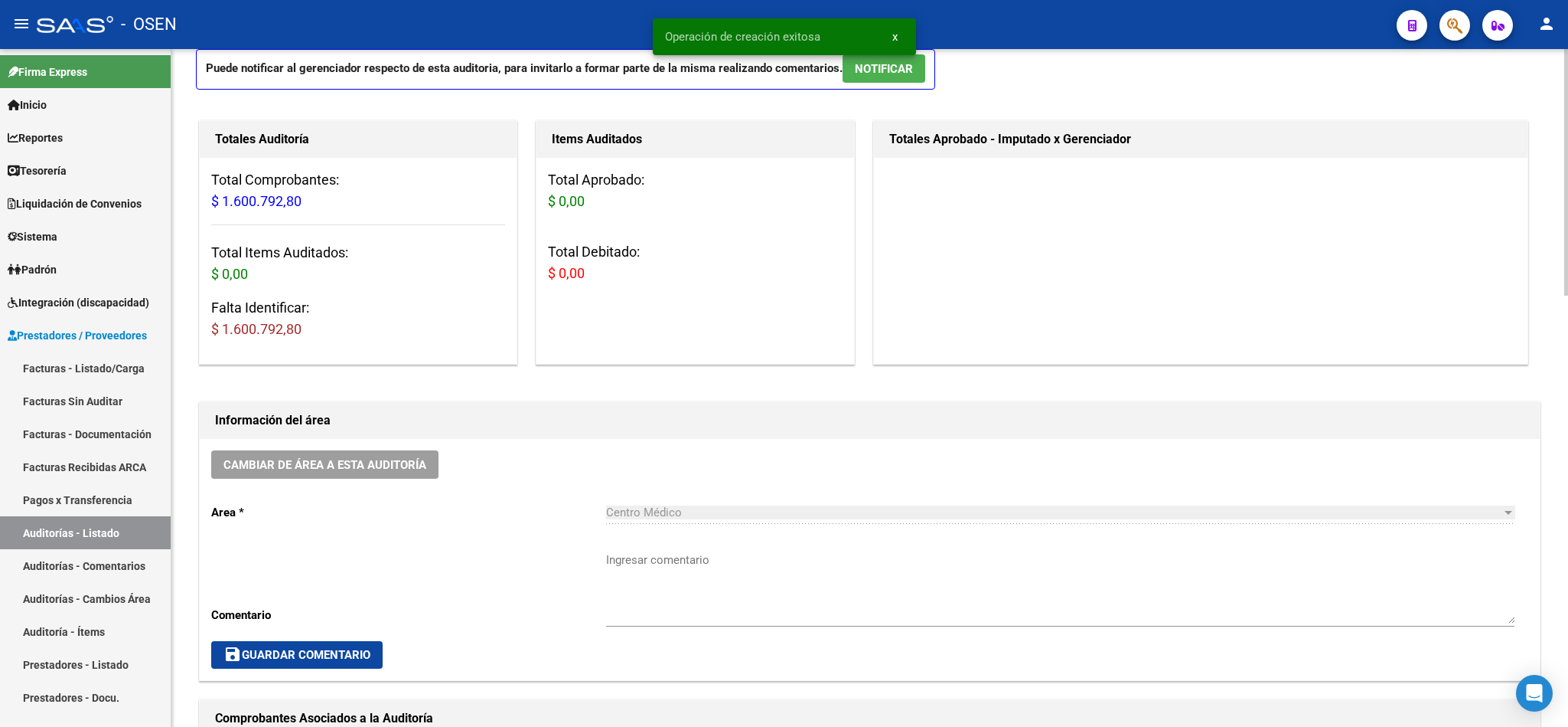
scroll to position [574, 0]
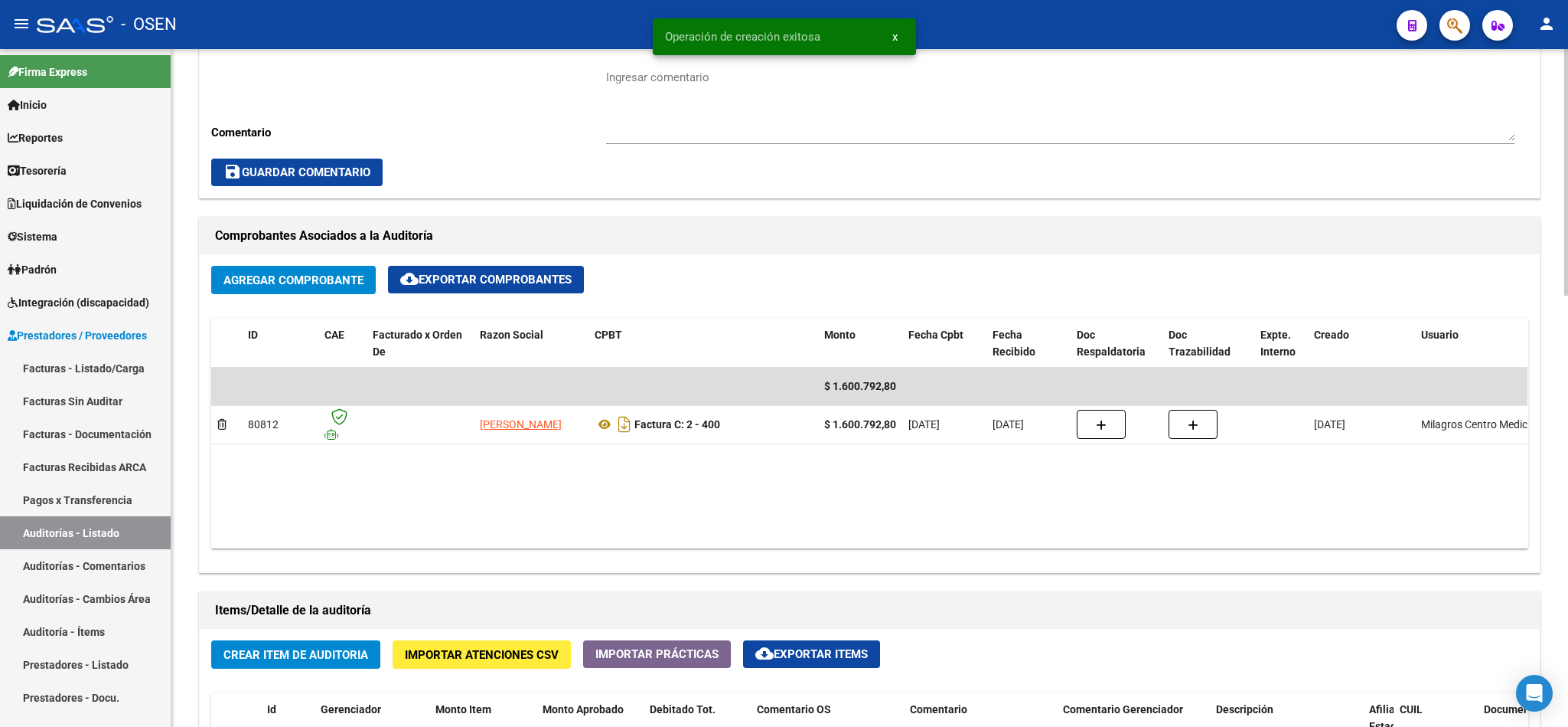
click at [311, 650] on span "Crear Item de Auditoria" at bounding box center [295, 654] width 145 height 13
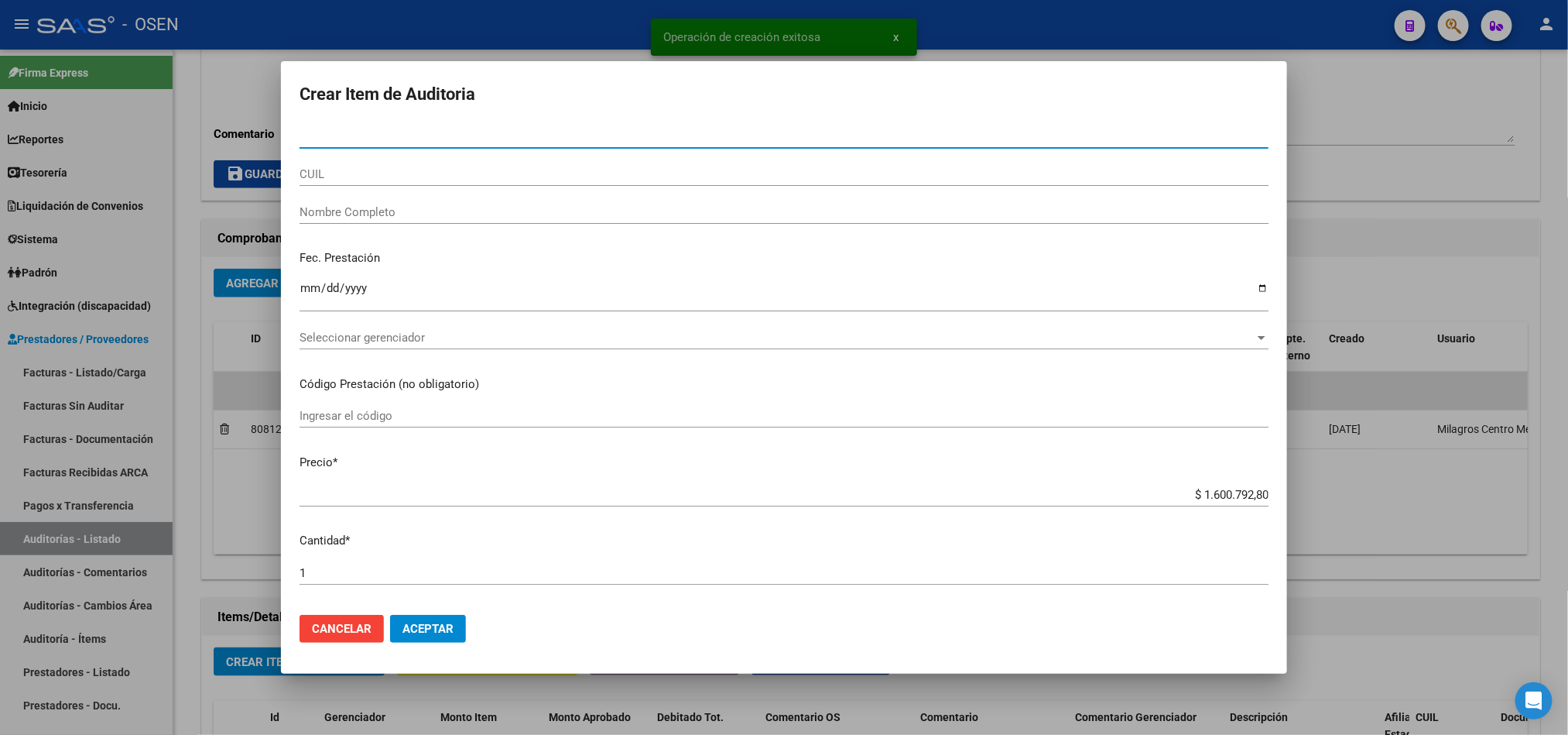
click at [432, 333] on span "Seleccionar gerenciador" at bounding box center [776, 337] width 955 height 14
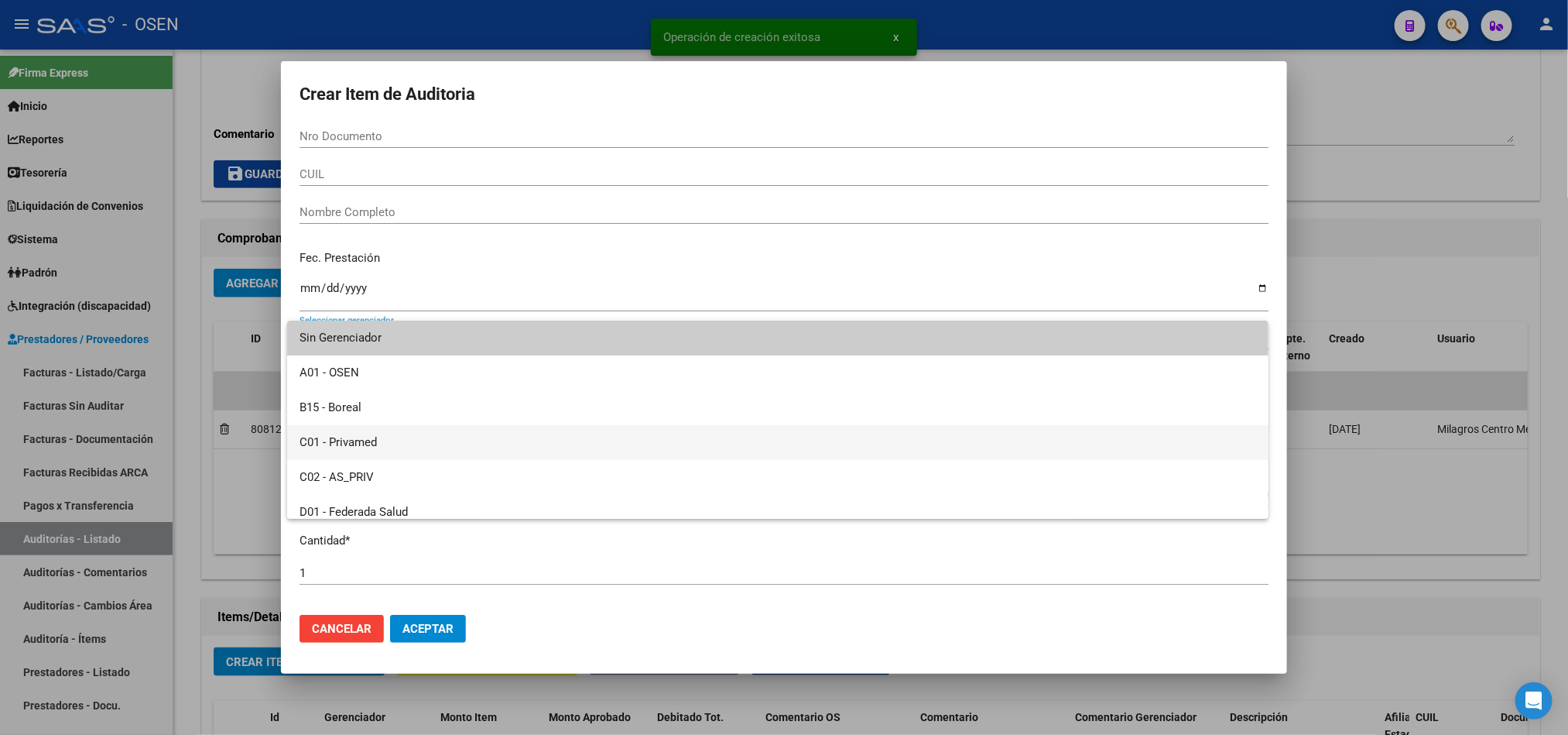
click at [376, 435] on span "C01 - Privamed" at bounding box center [777, 443] width 956 height 35
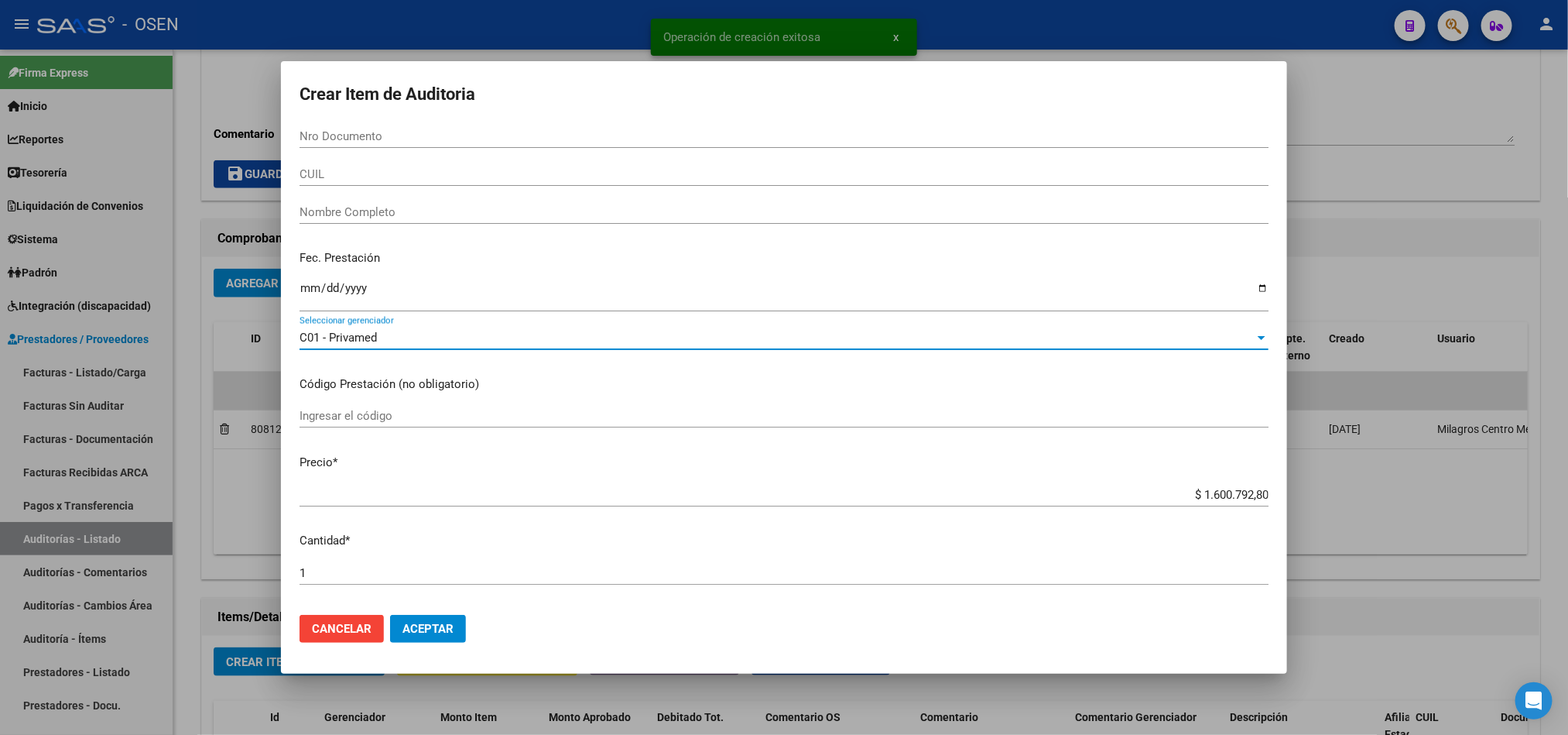
click at [442, 625] on span "Aceptar" at bounding box center [428, 628] width 51 height 14
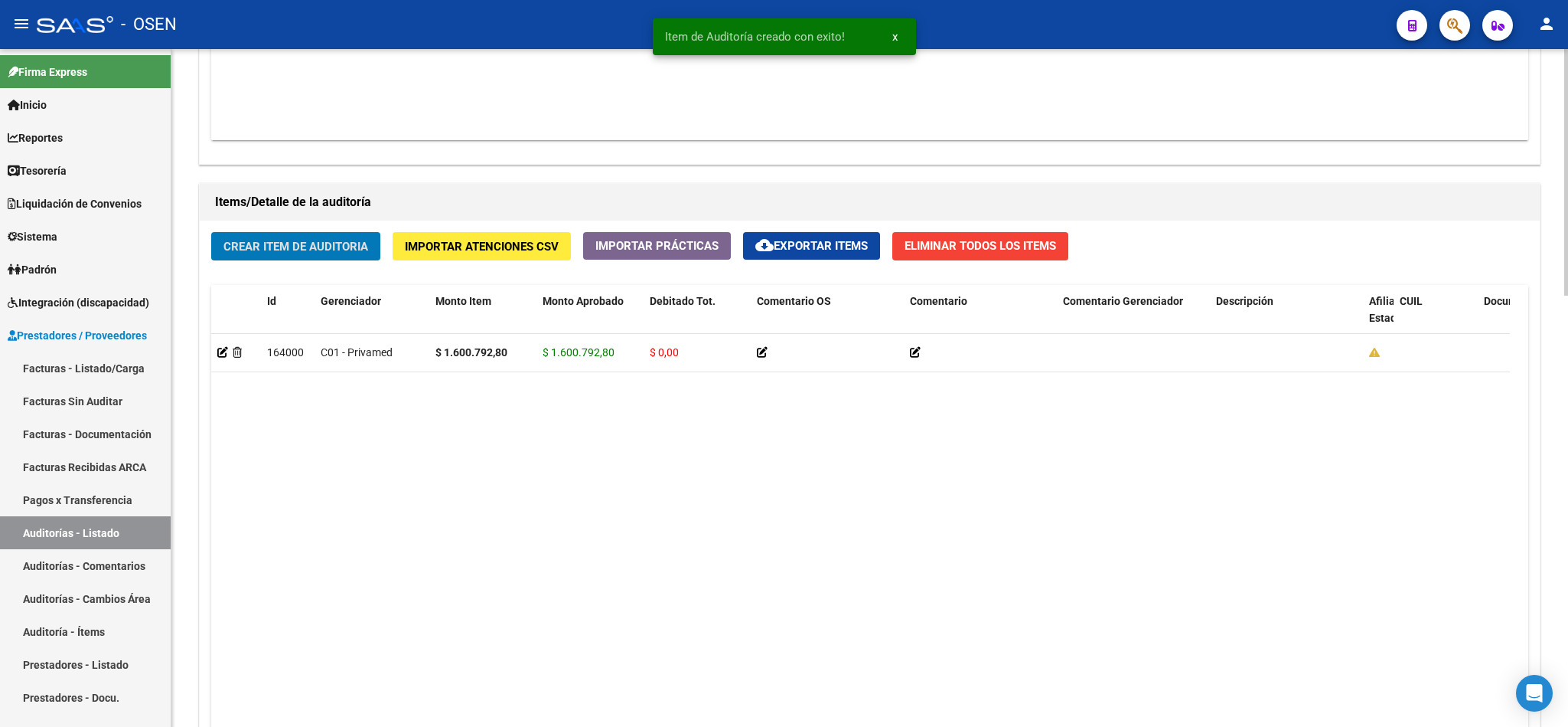
scroll to position [1148, 0]
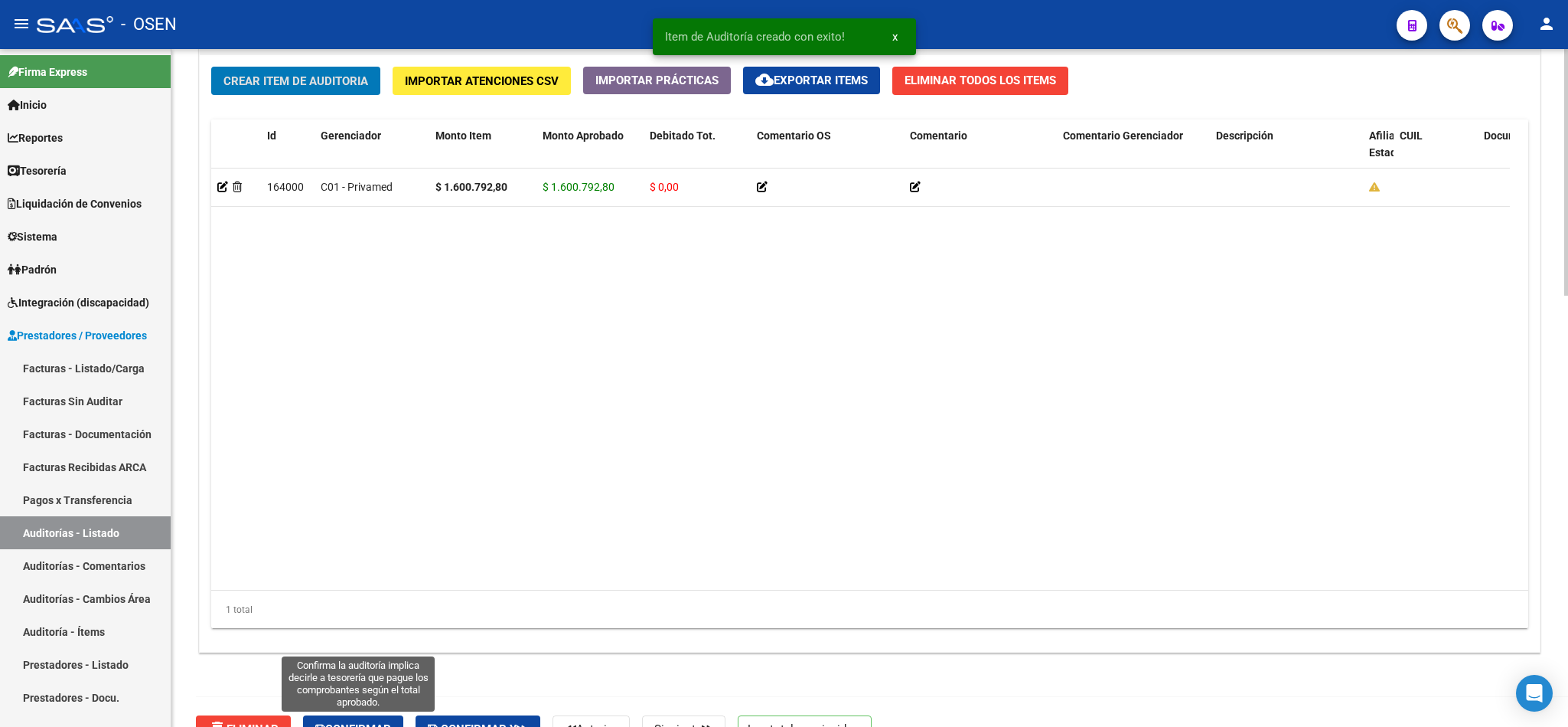
click at [329, 721] on button "Confirmar" at bounding box center [353, 729] width 101 height 28
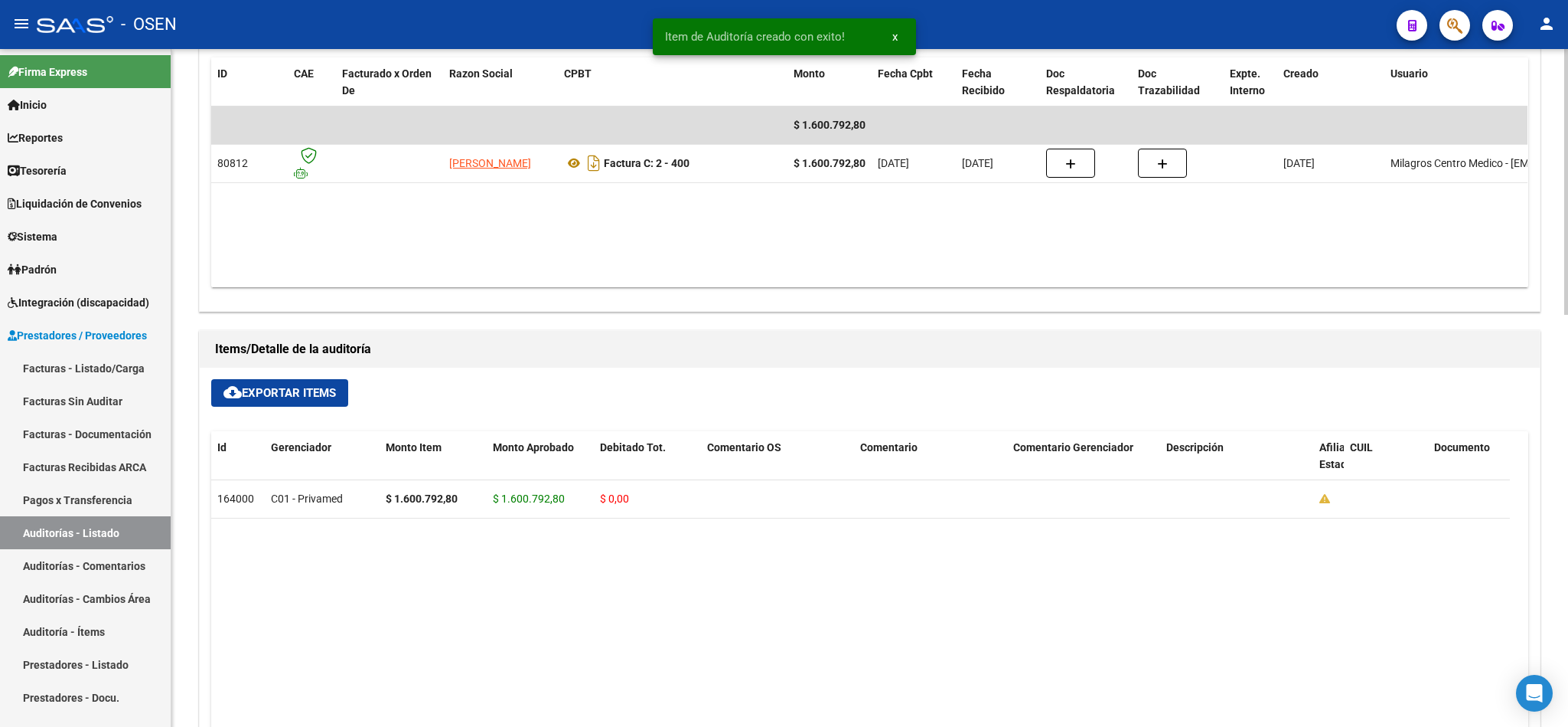
type input "202510"
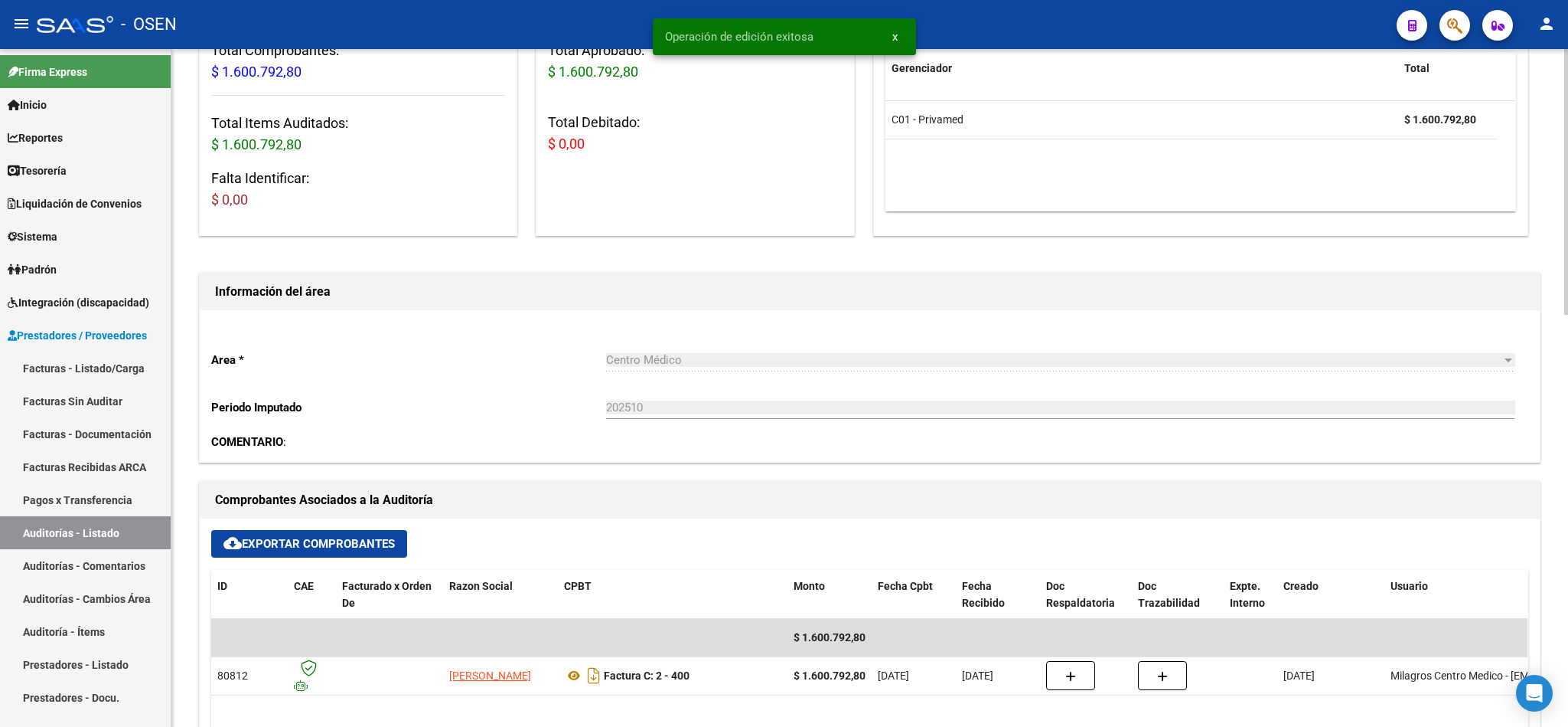
scroll to position [0, 0]
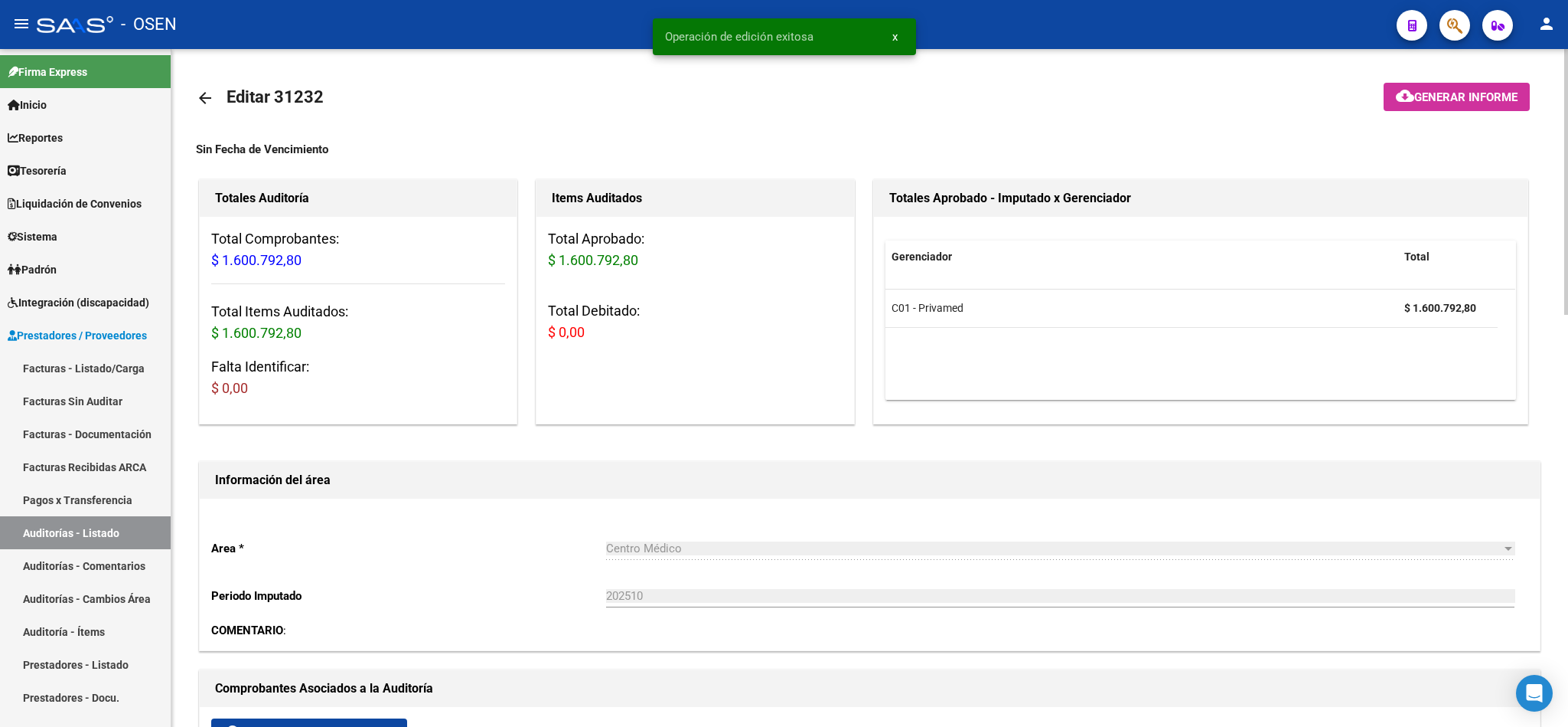
click at [205, 97] on mat-icon "arrow_back" at bounding box center [205, 97] width 18 height 18
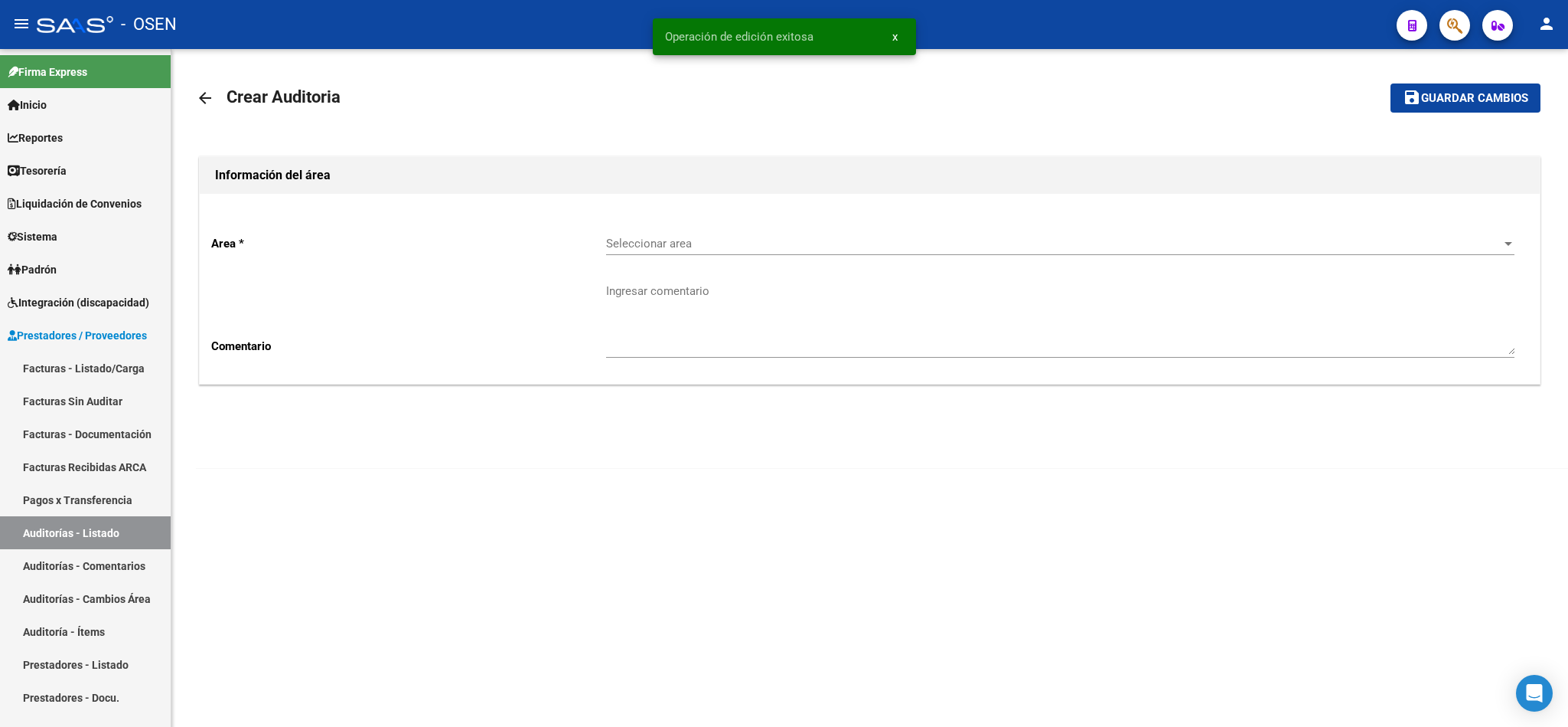
click at [662, 249] on span "Seleccionar area" at bounding box center [1054, 243] width 894 height 13
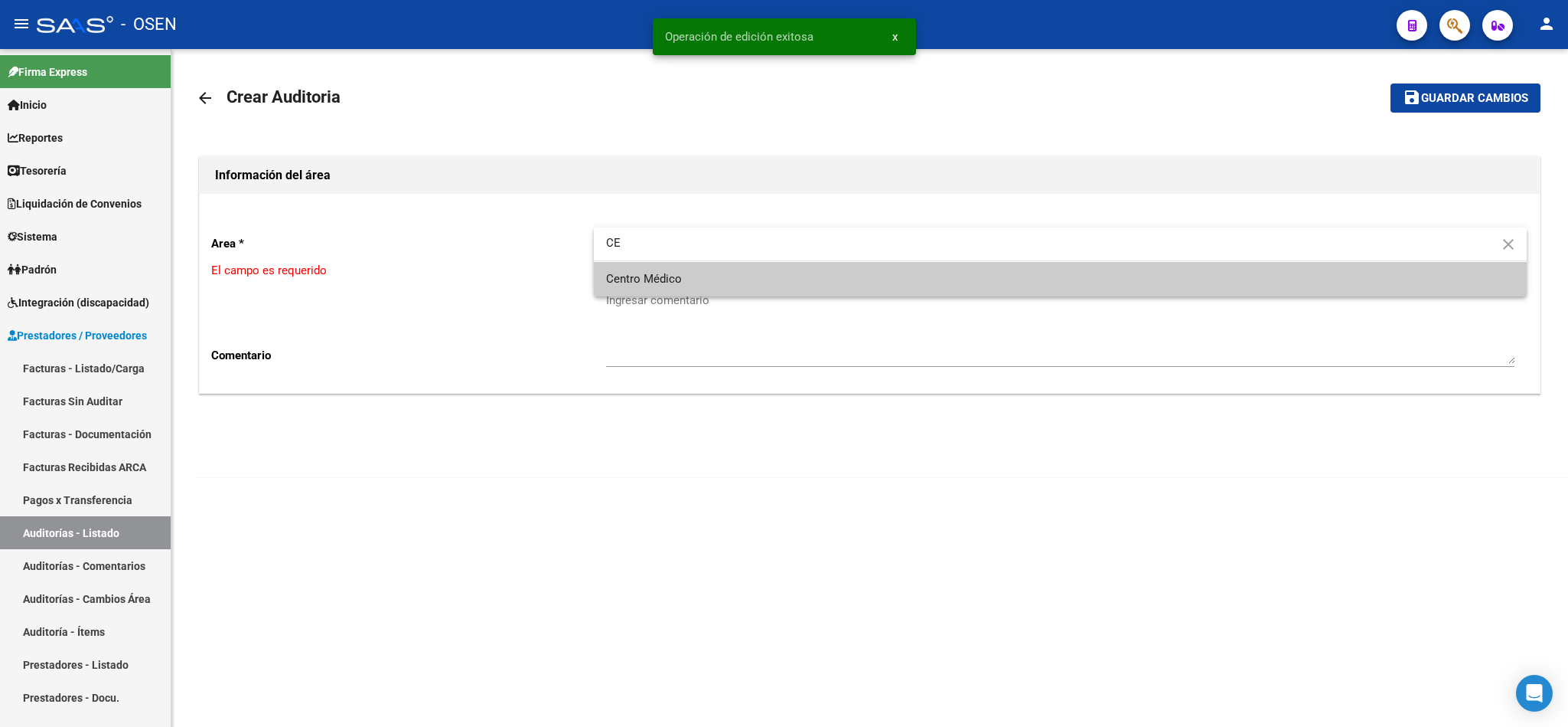
type input "CE"
click at [681, 287] on span "Centro Médico" at bounding box center [1061, 280] width 909 height 35
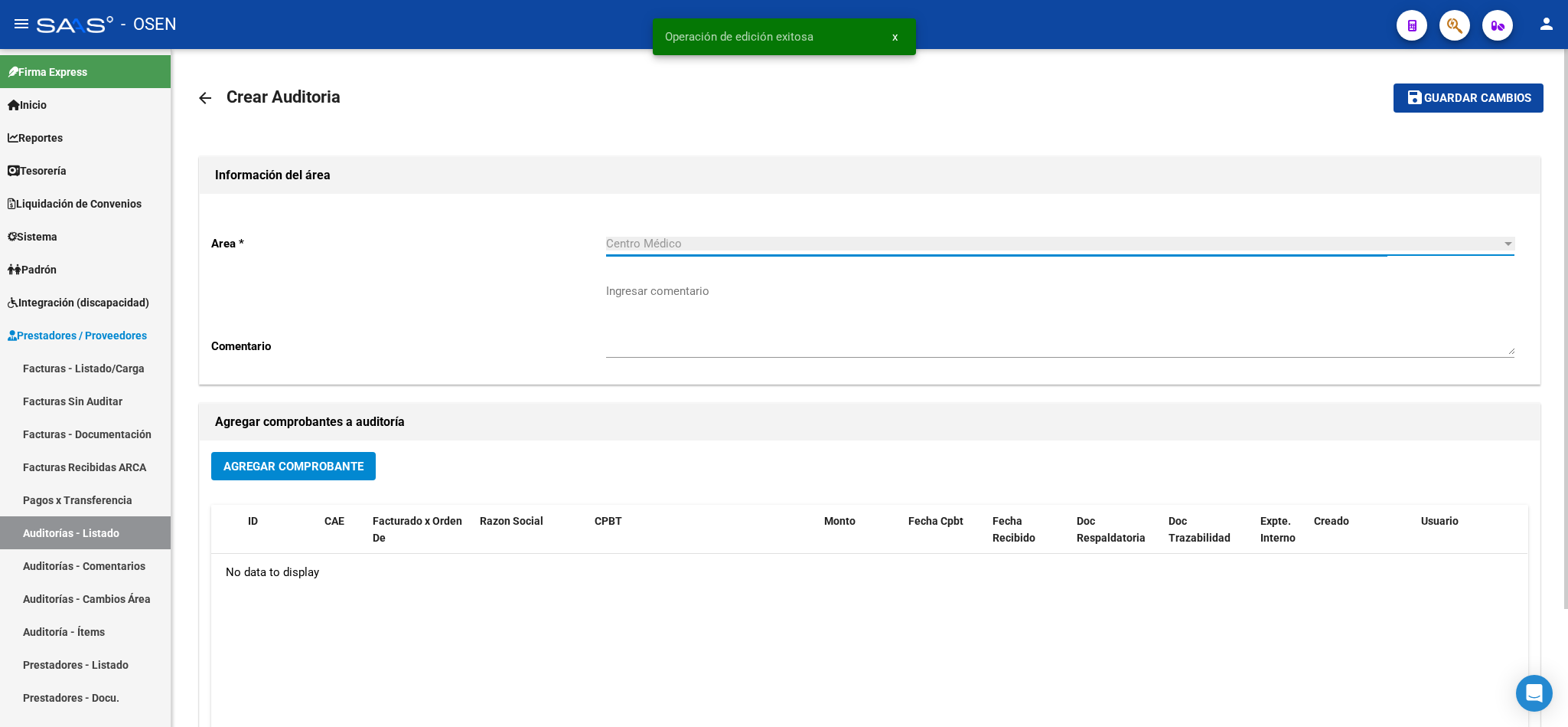
click at [342, 459] on span "Agregar Comprobante" at bounding box center [293, 466] width 140 height 13
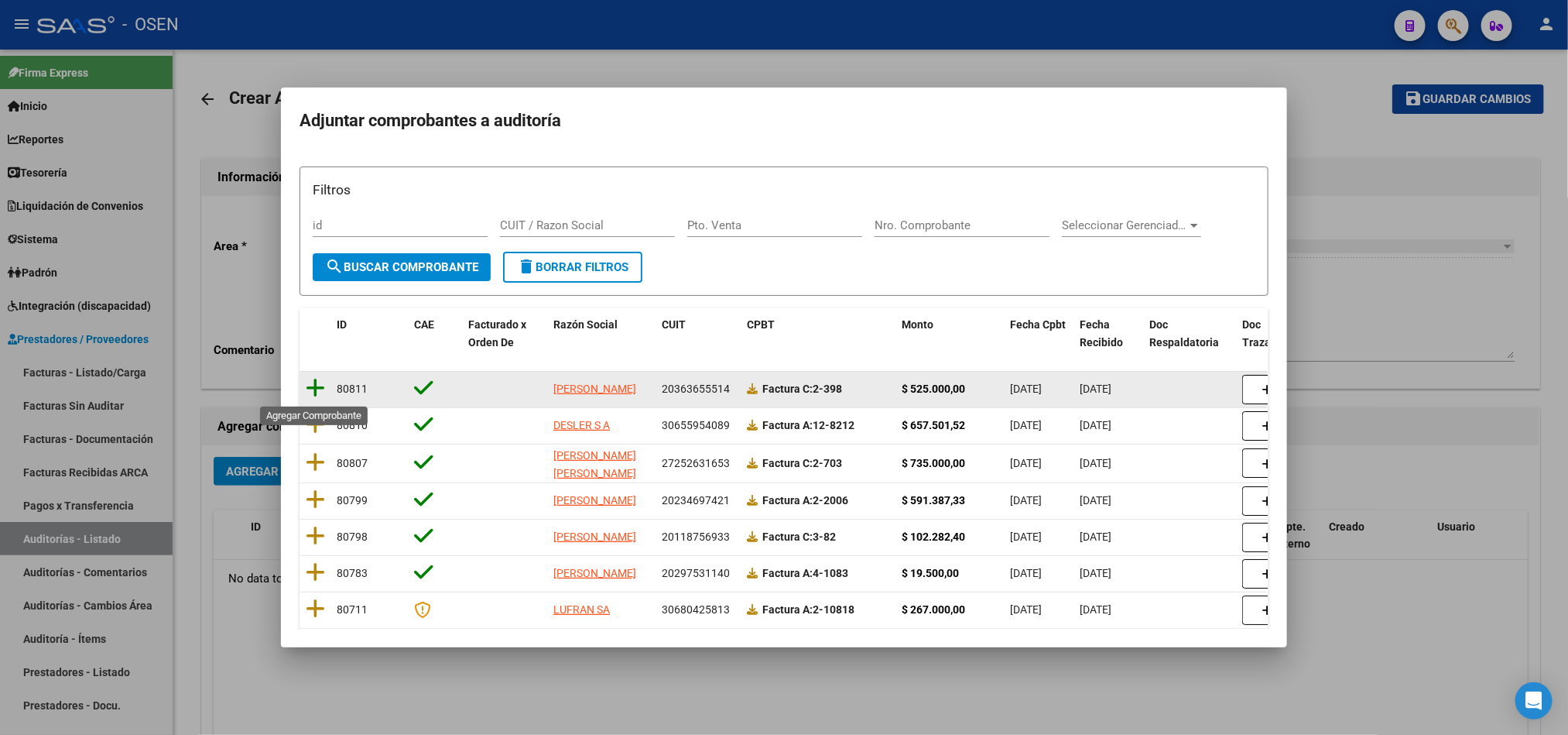
click at [318, 388] on icon at bounding box center [315, 388] width 19 height 22
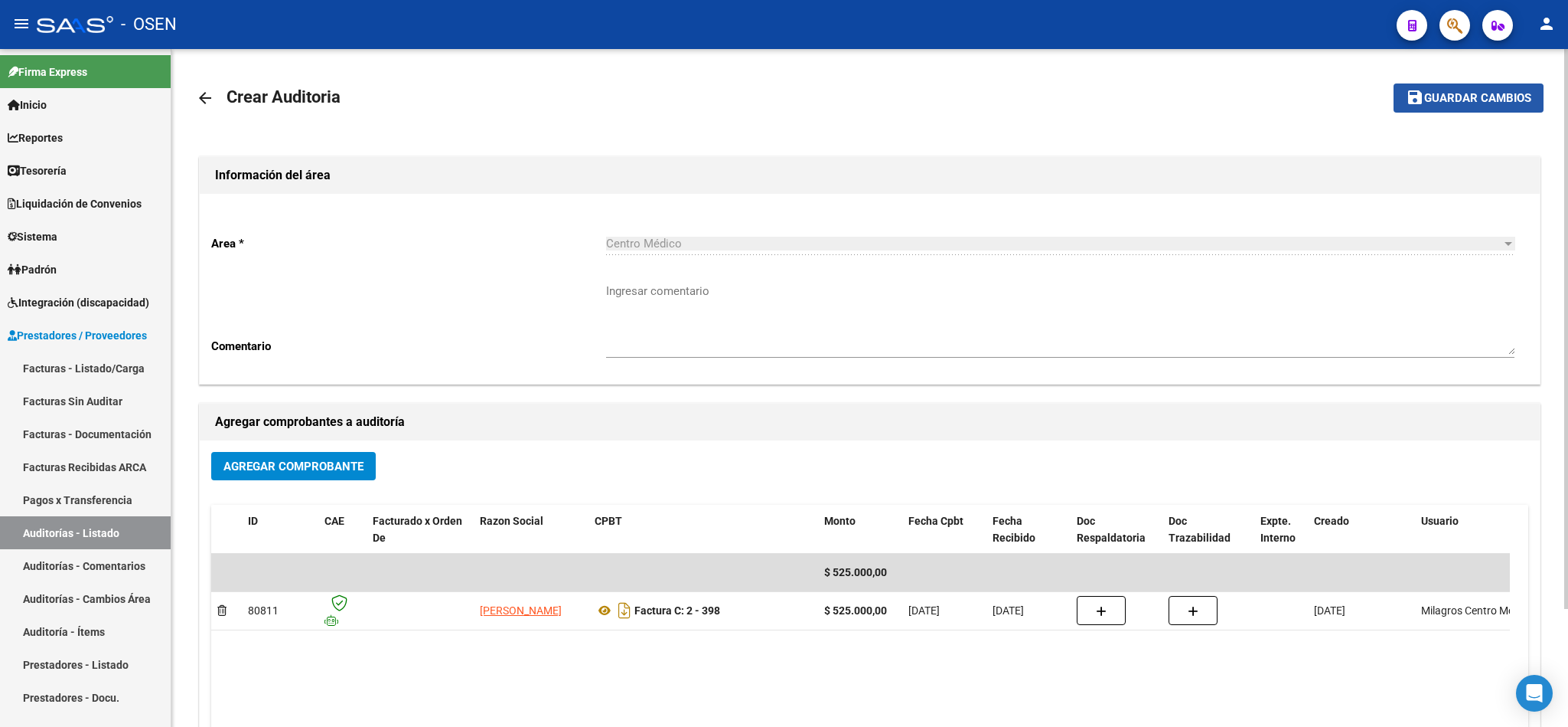
click at [1420, 105] on mat-icon "save" at bounding box center [1414, 97] width 18 height 18
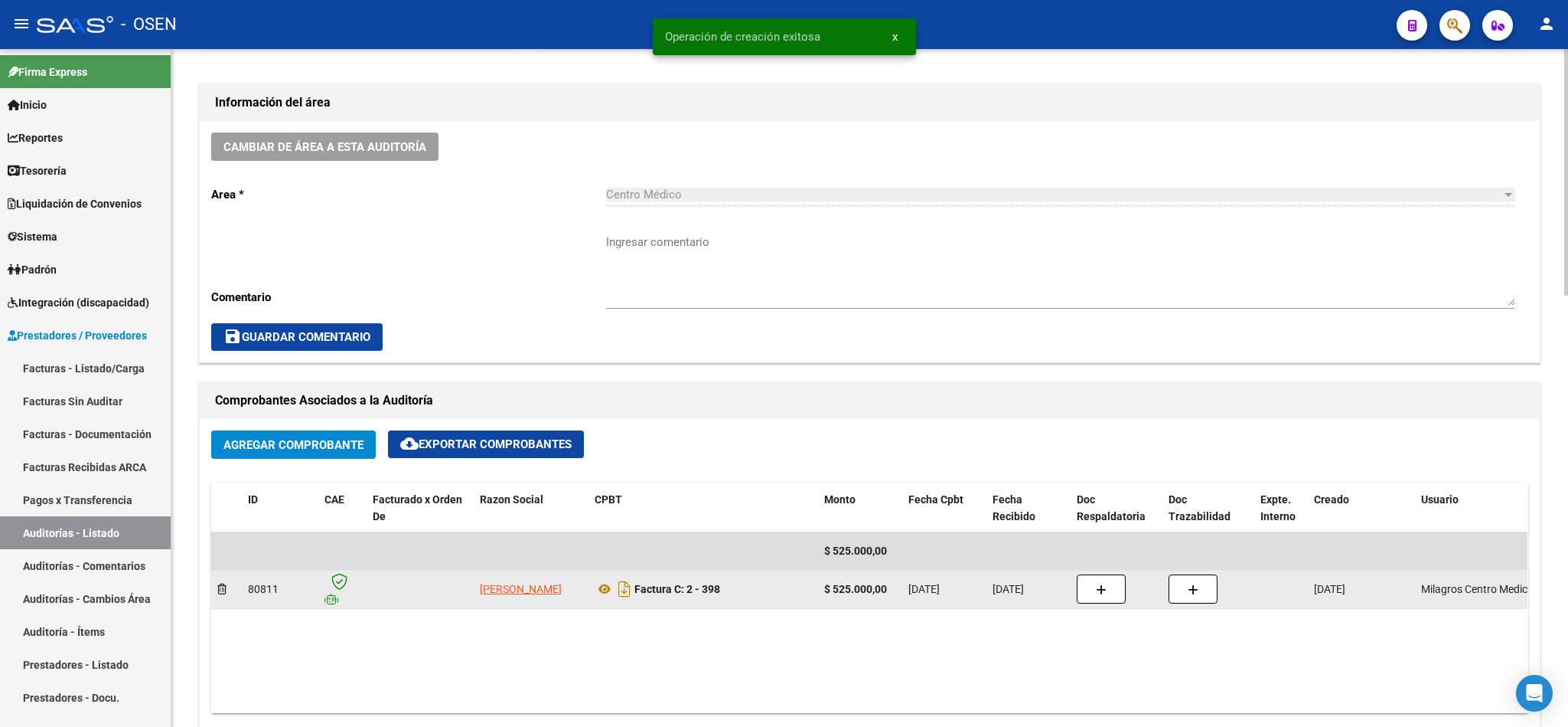
scroll to position [574, 0]
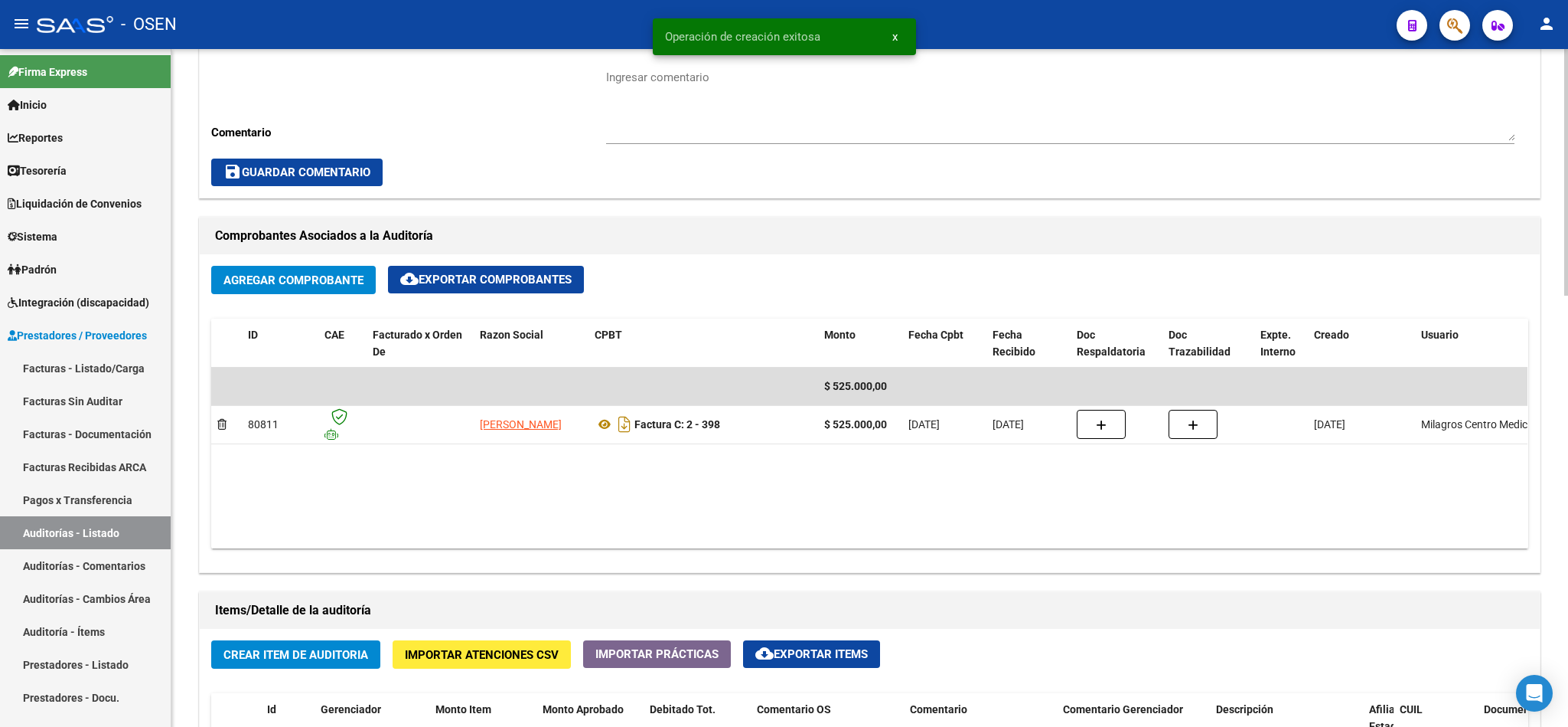
click at [313, 645] on button "Crear Item de Auditoria" at bounding box center [296, 654] width 169 height 29
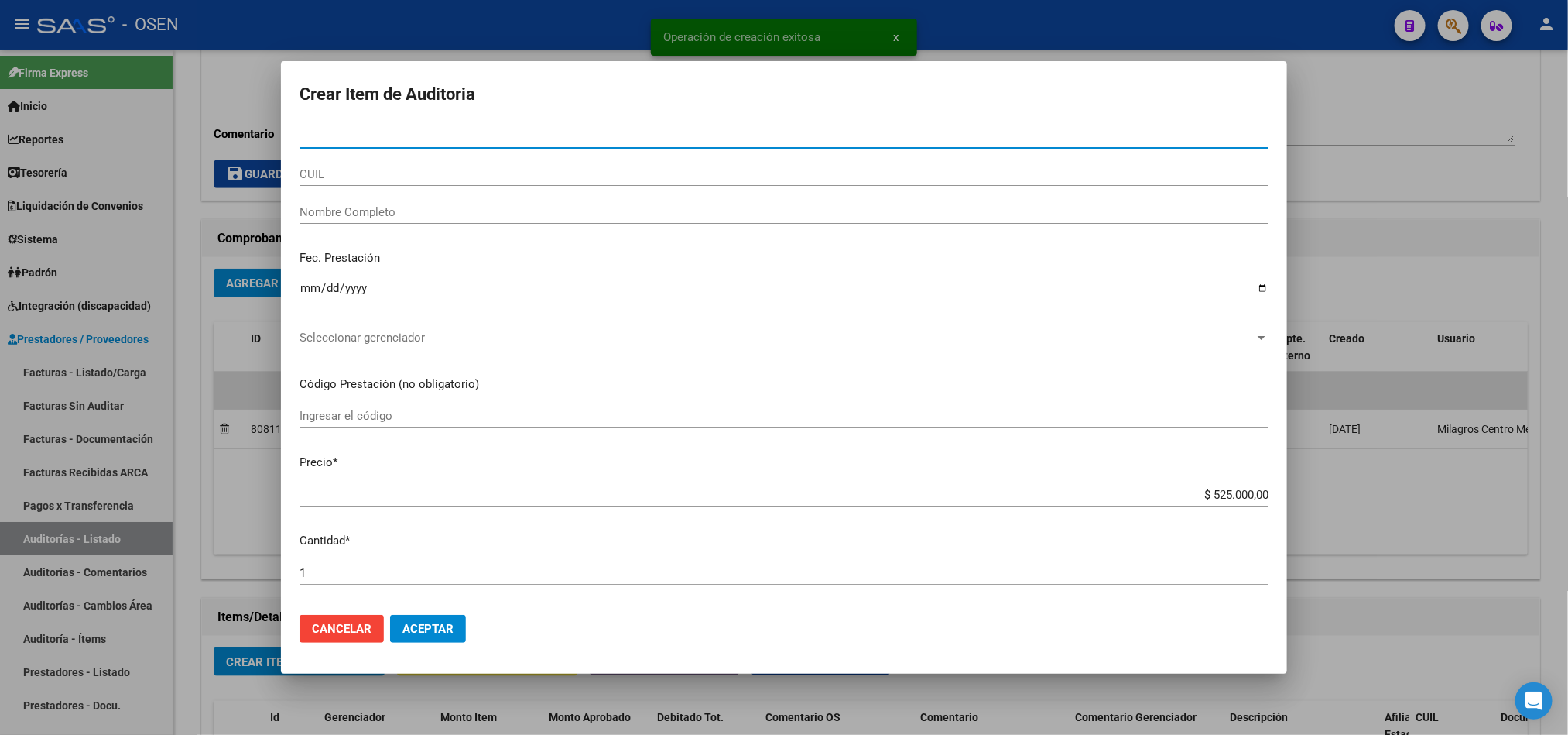
click at [409, 339] on span "Seleccionar gerenciador" at bounding box center [776, 337] width 955 height 14
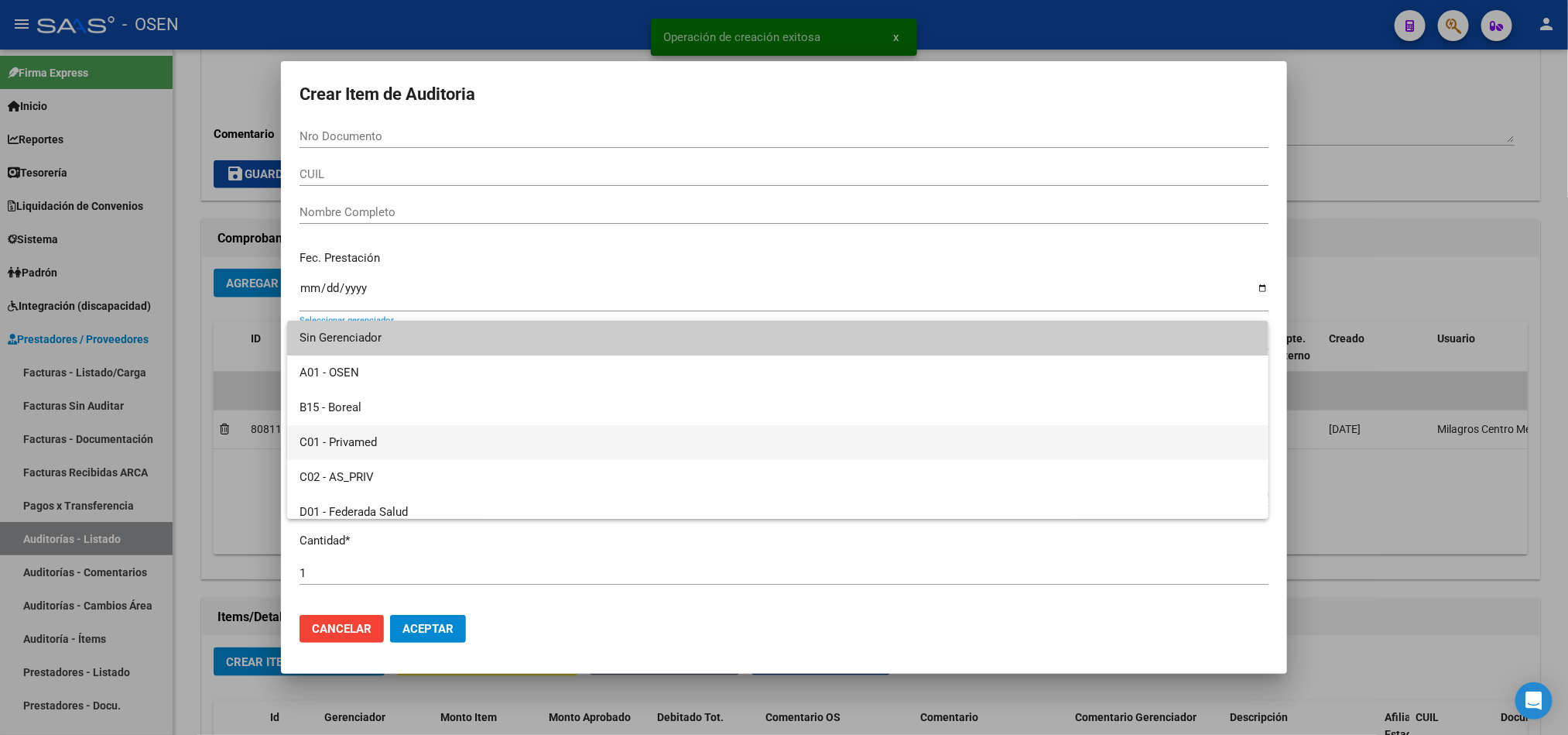
click at [383, 439] on span "C01 - Privamed" at bounding box center [777, 443] width 956 height 35
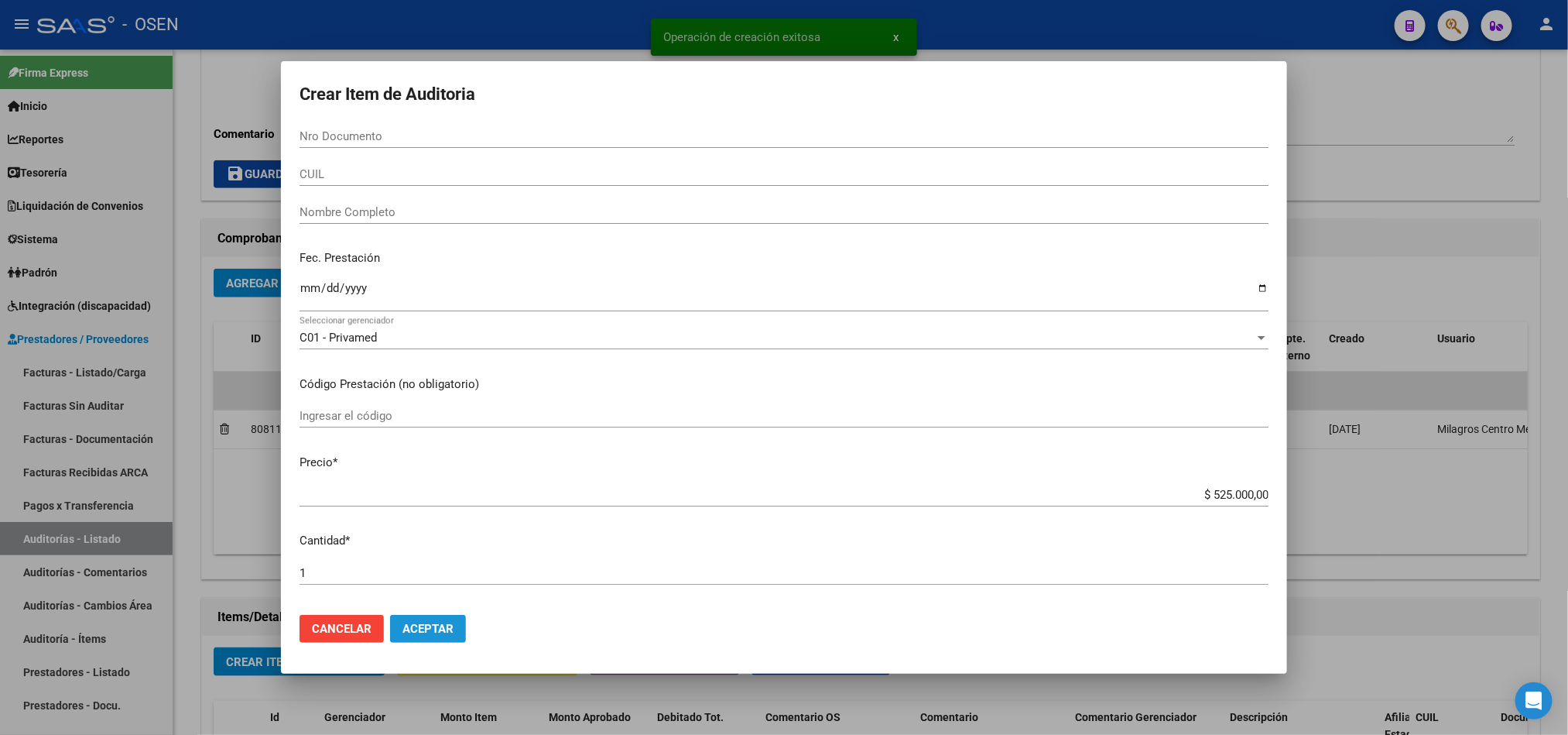
click at [451, 632] on span "Aceptar" at bounding box center [428, 628] width 51 height 14
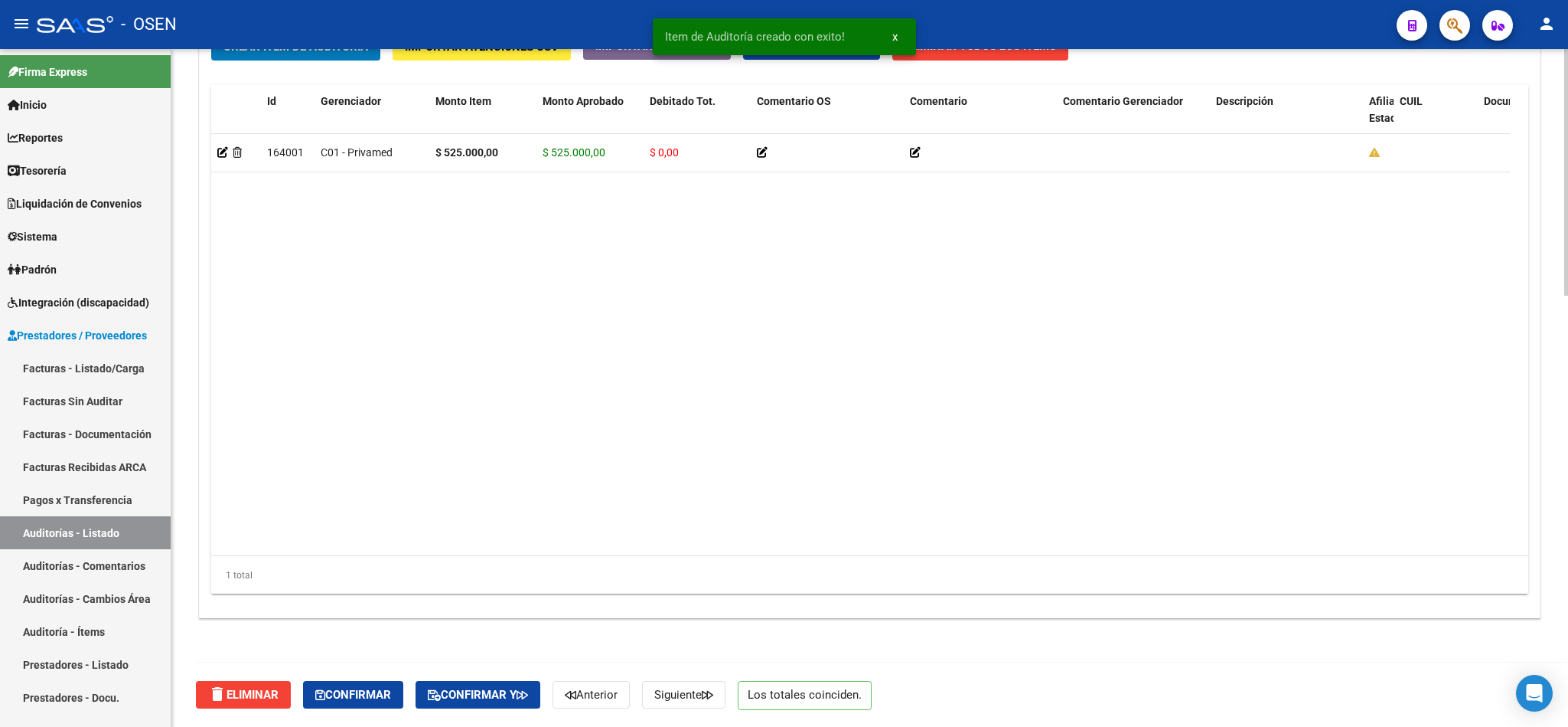
click at [347, 684] on button "Confirmar" at bounding box center [353, 695] width 101 height 28
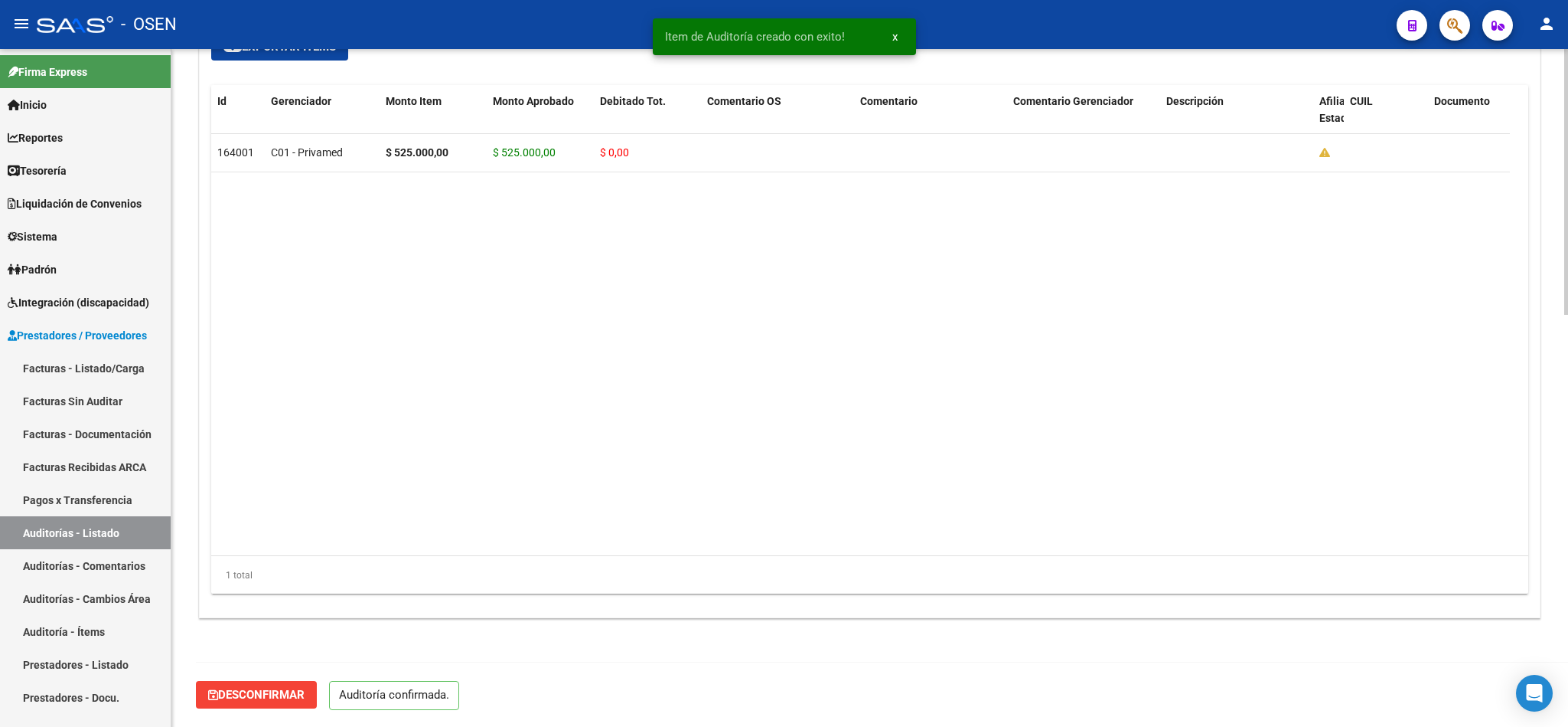
scroll to position [1050, 0]
type input "202510"
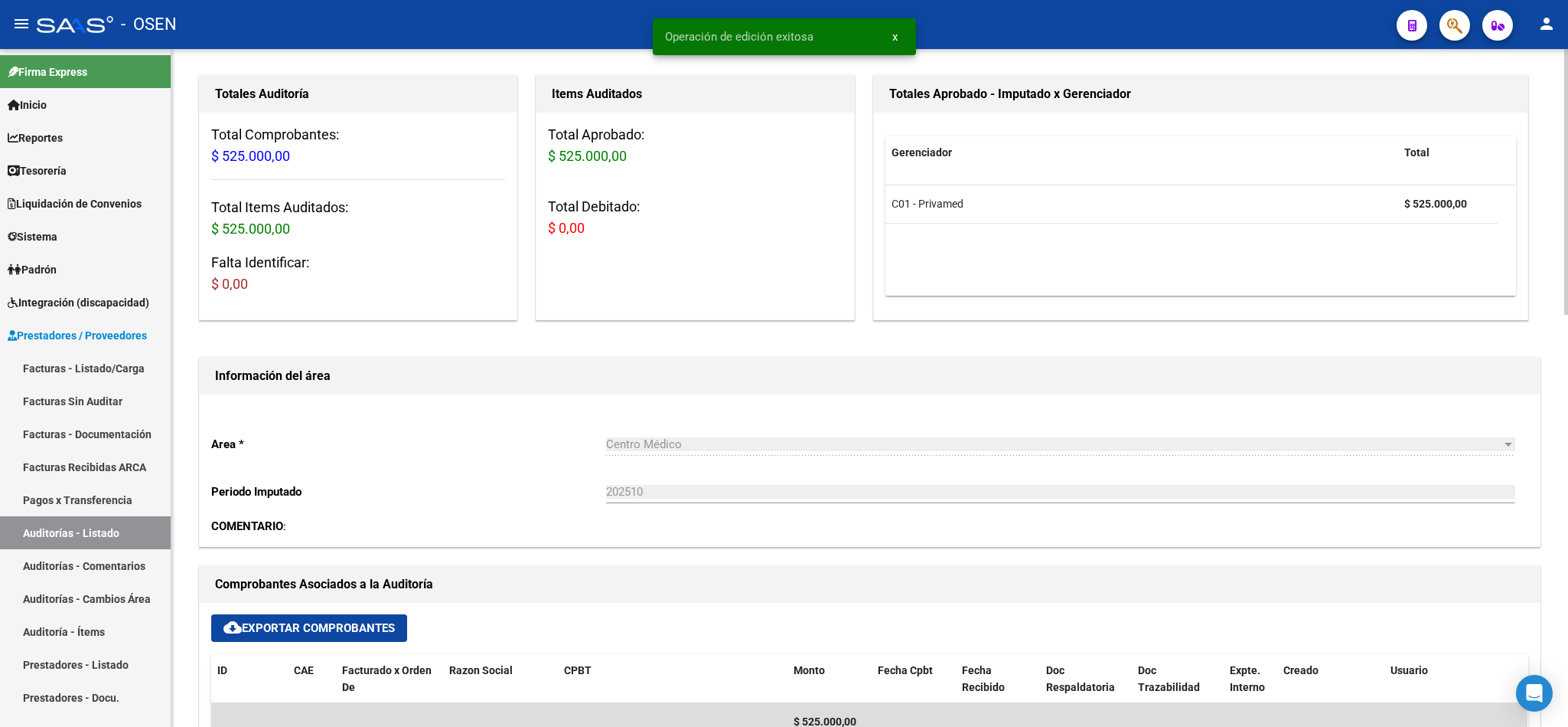
scroll to position [0, 0]
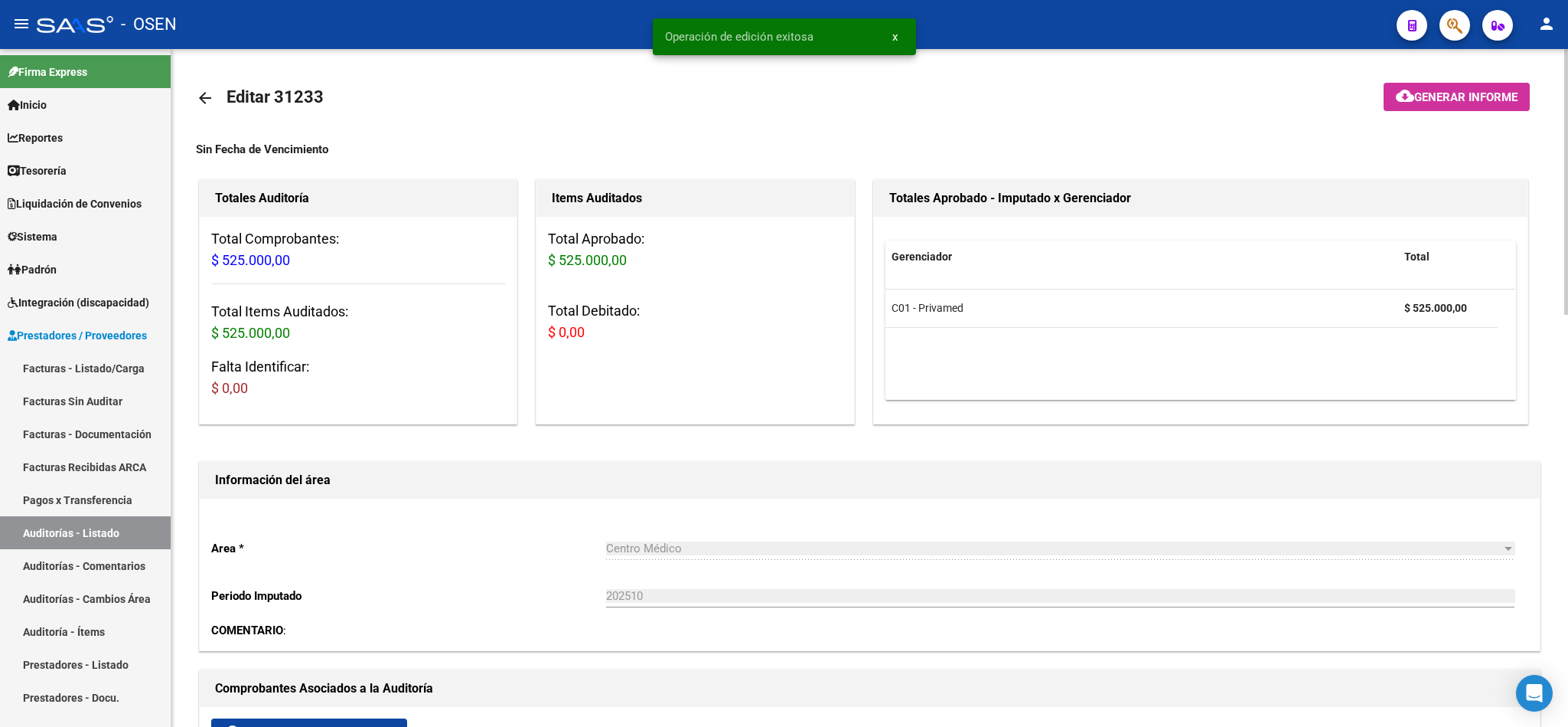
click at [204, 99] on mat-icon "arrow_back" at bounding box center [205, 97] width 18 height 18
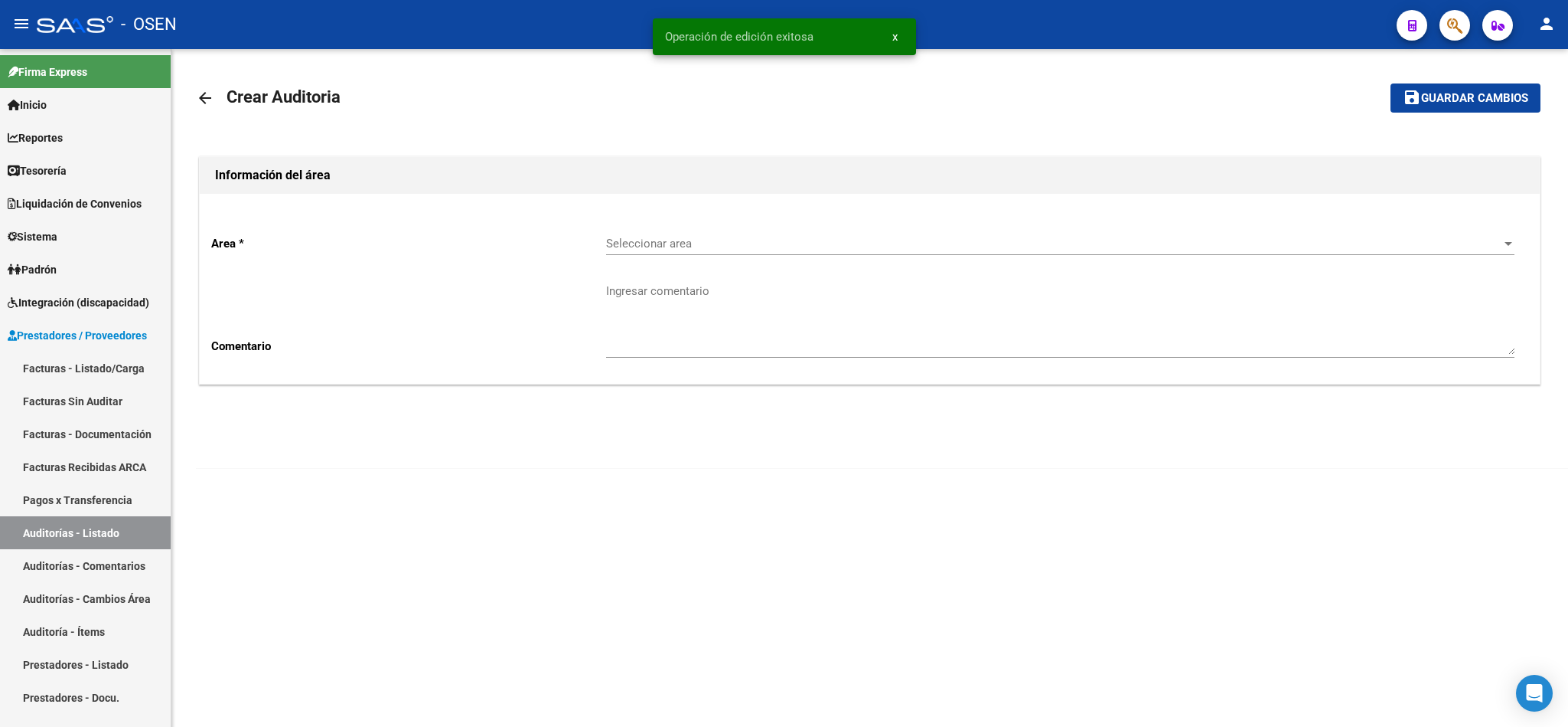
click at [664, 246] on span "Seleccionar area" at bounding box center [1054, 243] width 894 height 13
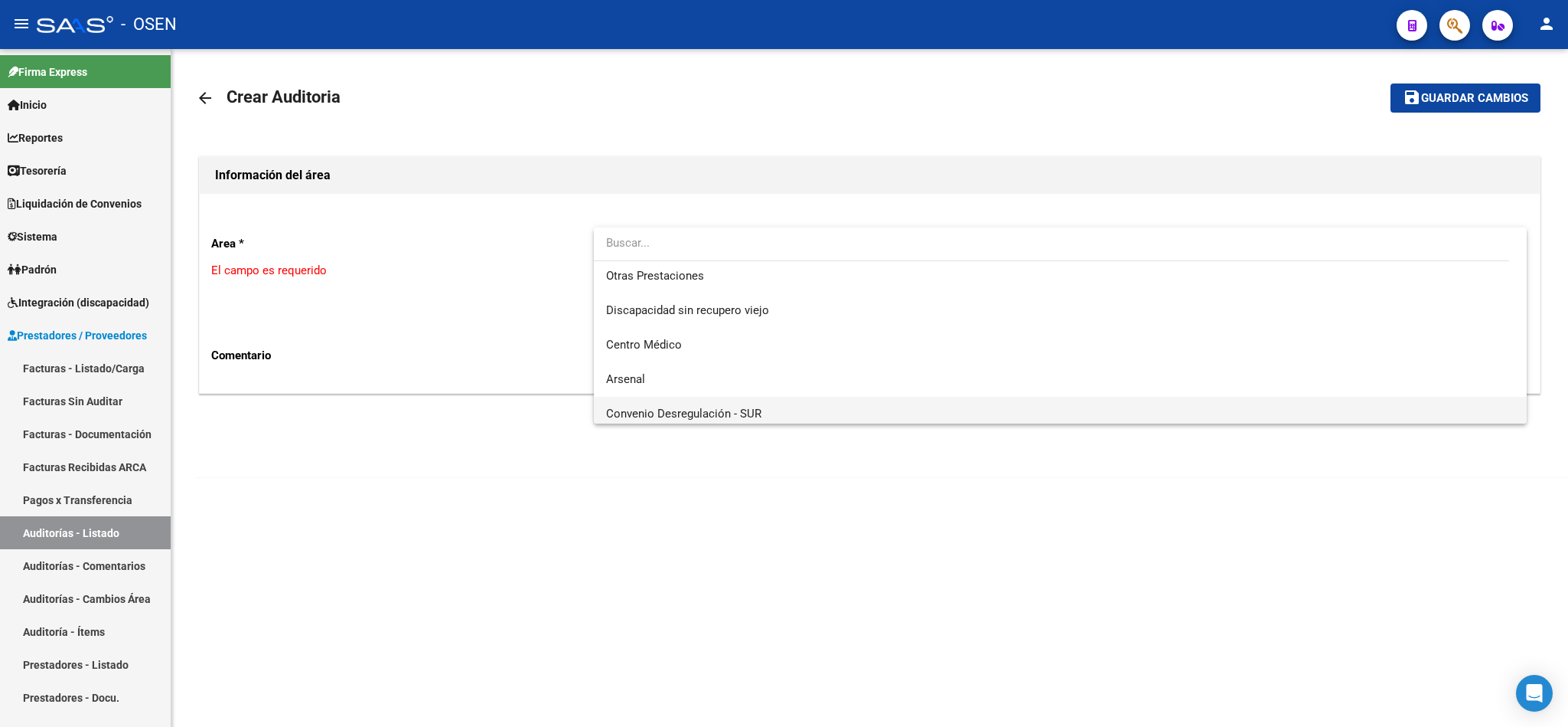
scroll to position [344, 0]
click at [681, 384] on span "Centro Médico" at bounding box center [644, 382] width 76 height 13
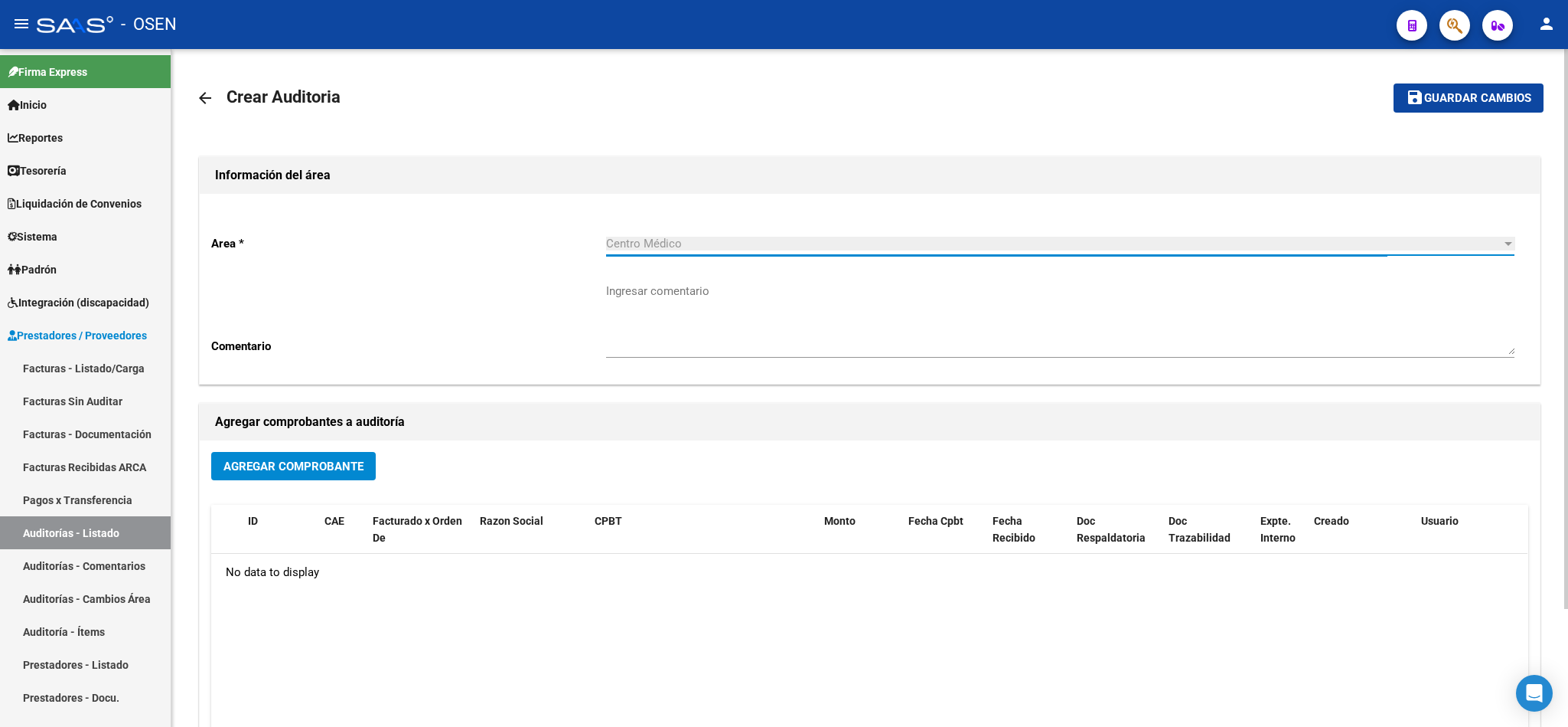
click at [297, 449] on div "Agregar Comprobante ID CAE Facturado x Orden De Razon Social CPBT Monto Fecha C…" at bounding box center [869, 599] width 1340 height 318
click at [291, 467] on span "Agregar Comprobante" at bounding box center [293, 466] width 140 height 13
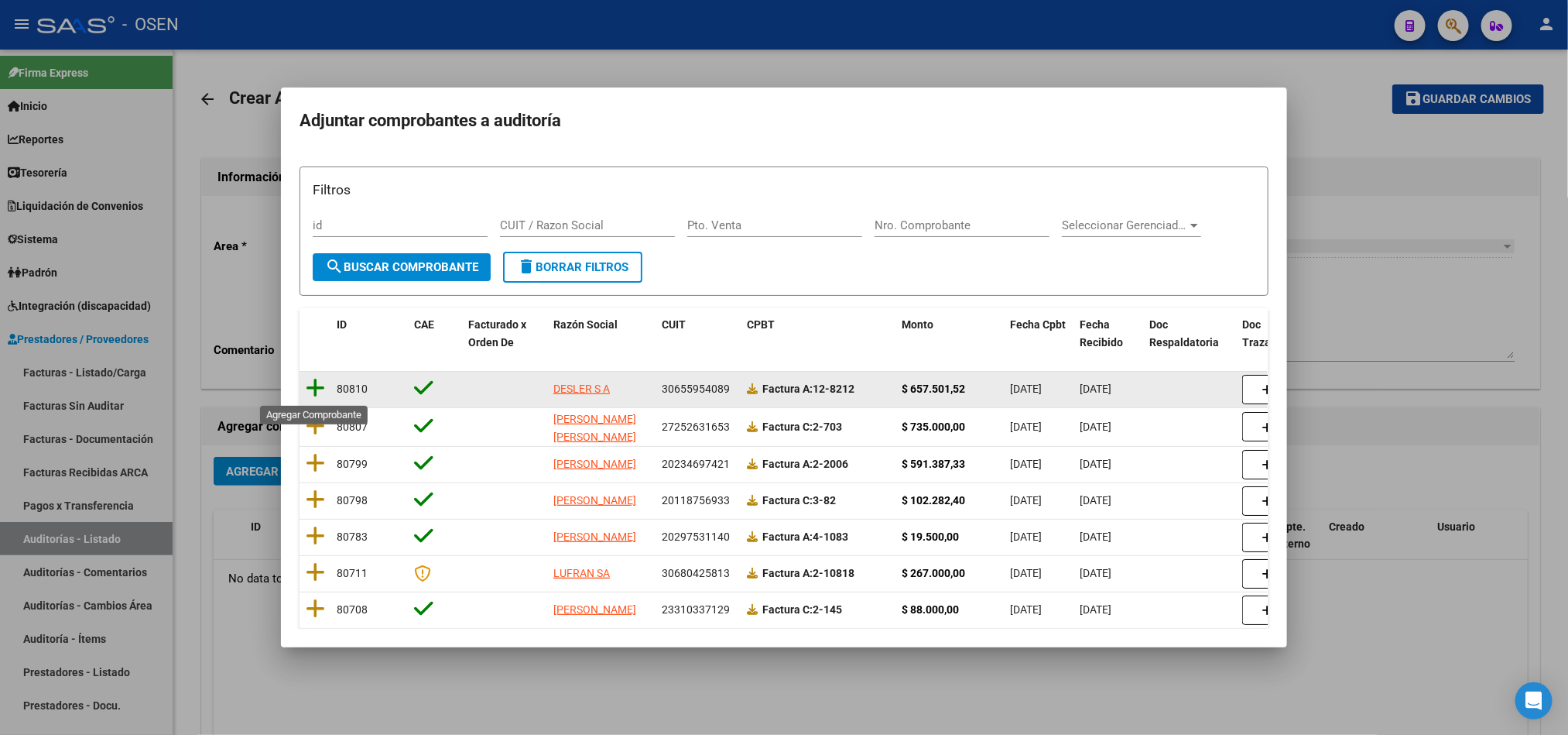
click at [315, 388] on icon at bounding box center [315, 388] width 19 height 22
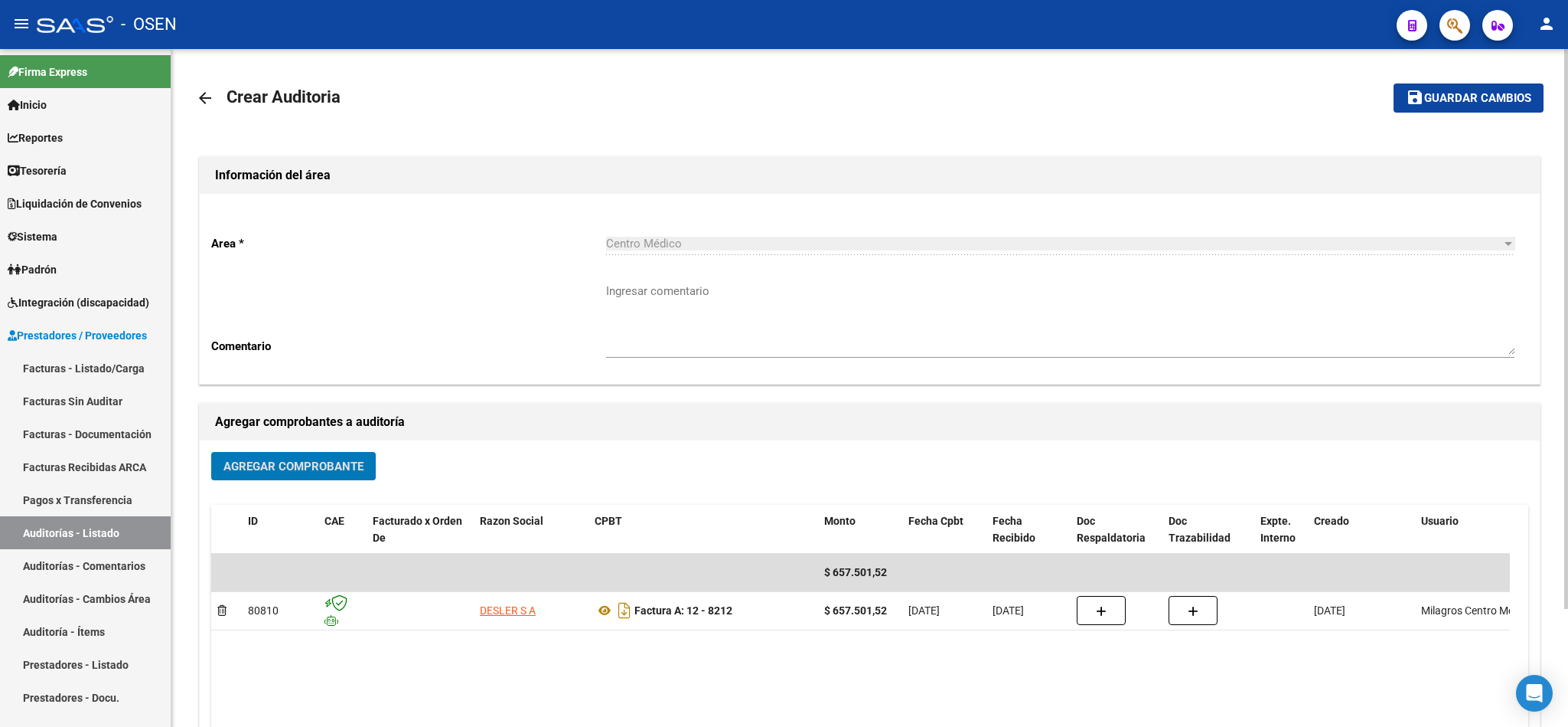
click at [1403, 108] on button "save Guardar cambios" at bounding box center [1469, 97] width 150 height 29
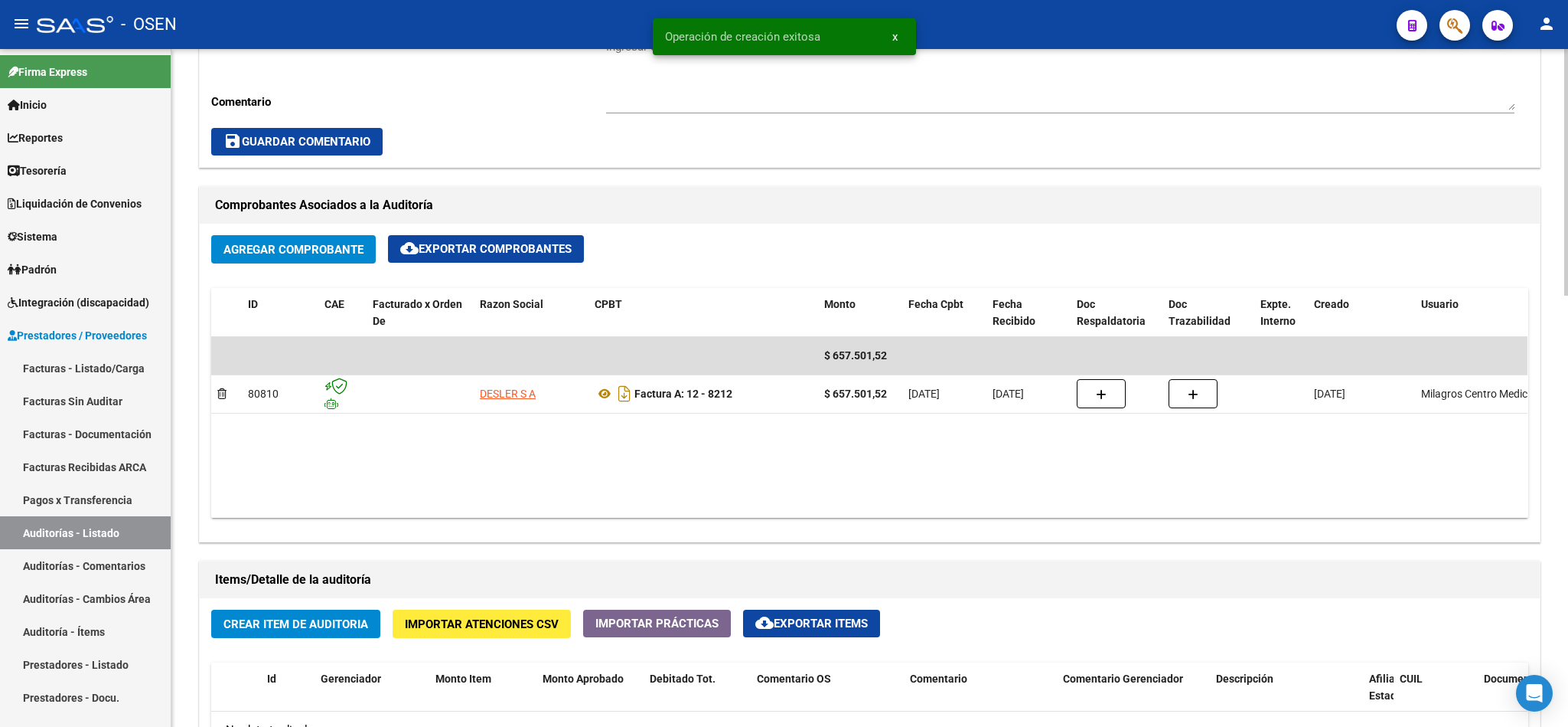
scroll to position [689, 0]
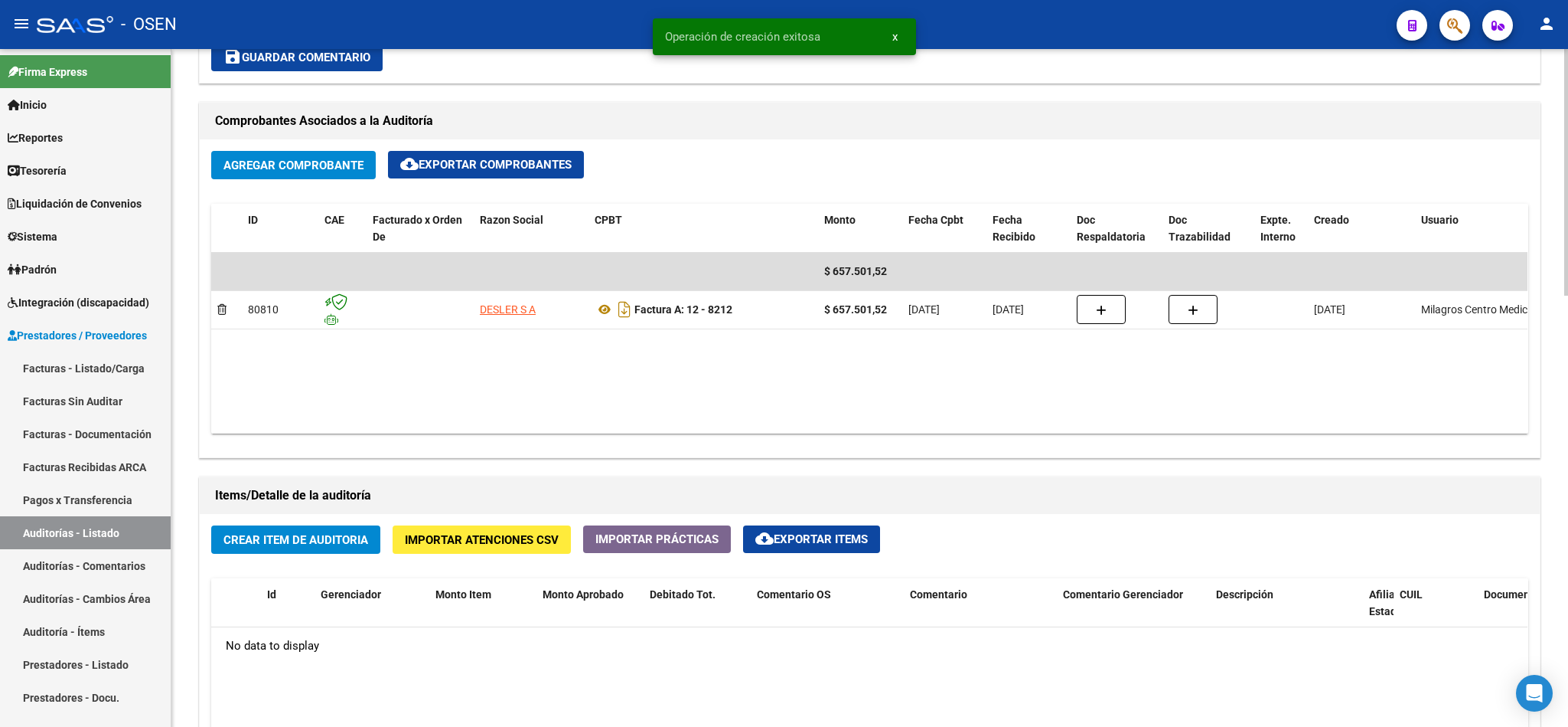
click at [326, 534] on span "Crear Item de Auditoria" at bounding box center [295, 539] width 145 height 13
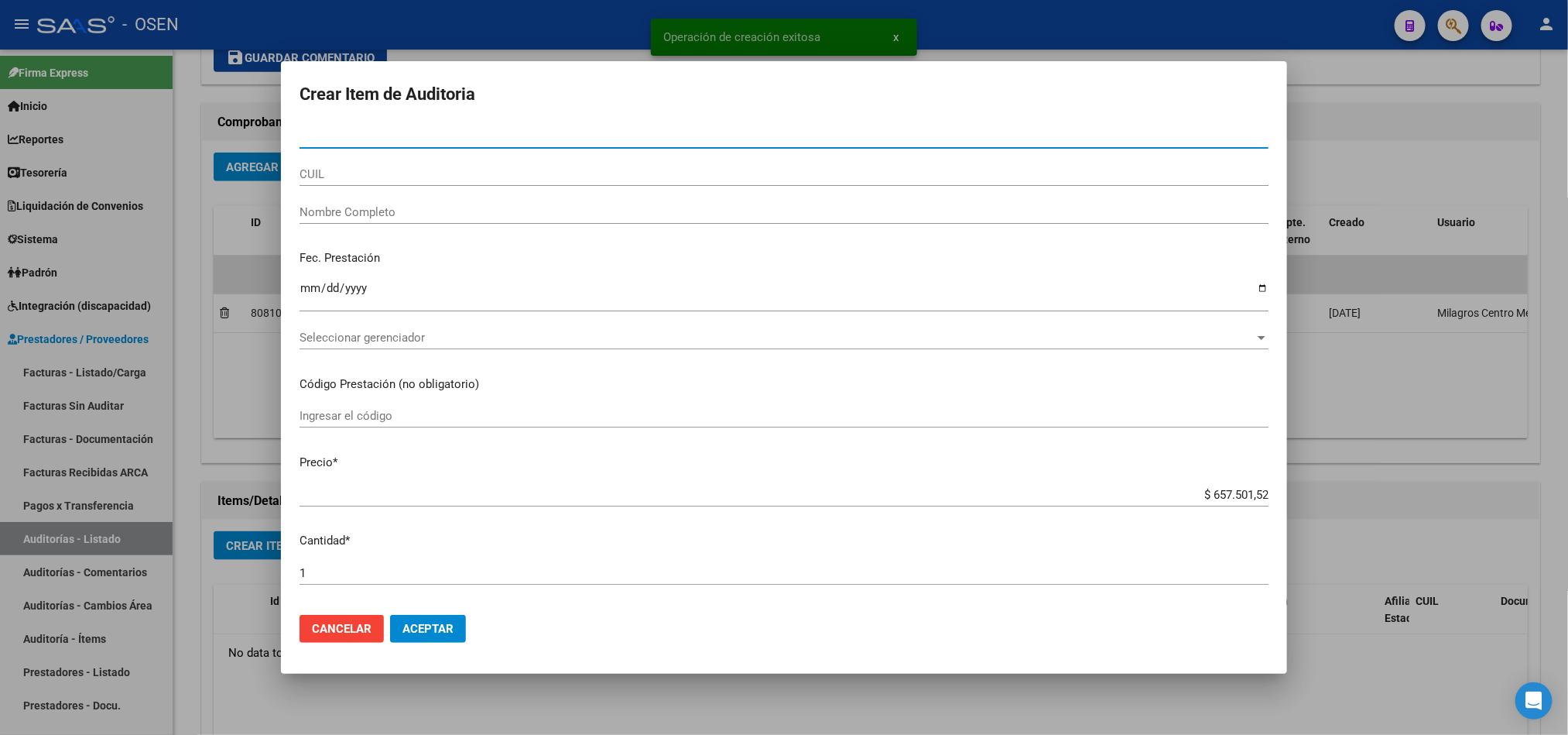
click at [443, 335] on span "Seleccionar gerenciador" at bounding box center [776, 337] width 955 height 14
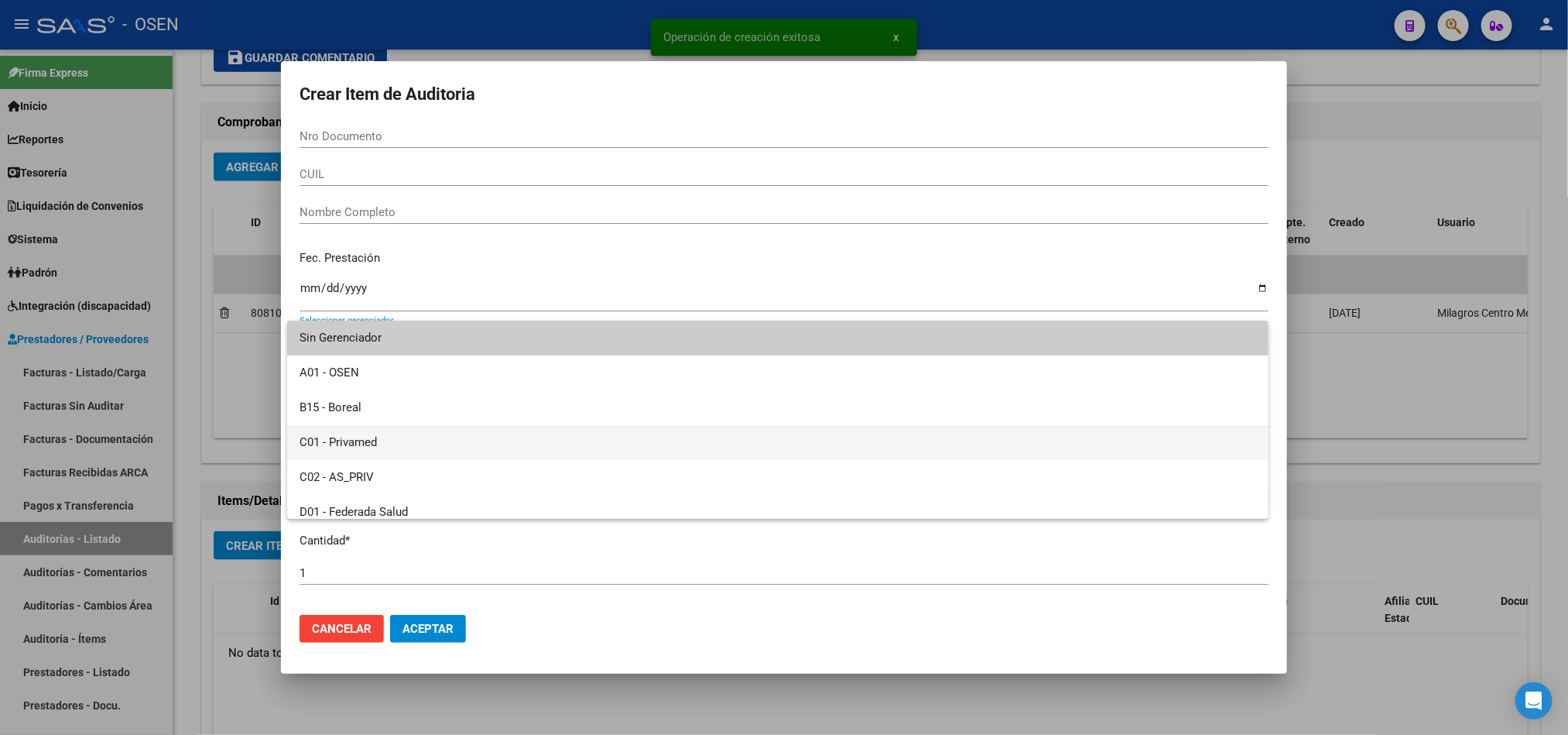
click at [407, 451] on span "C01 - Privamed" at bounding box center [777, 443] width 956 height 35
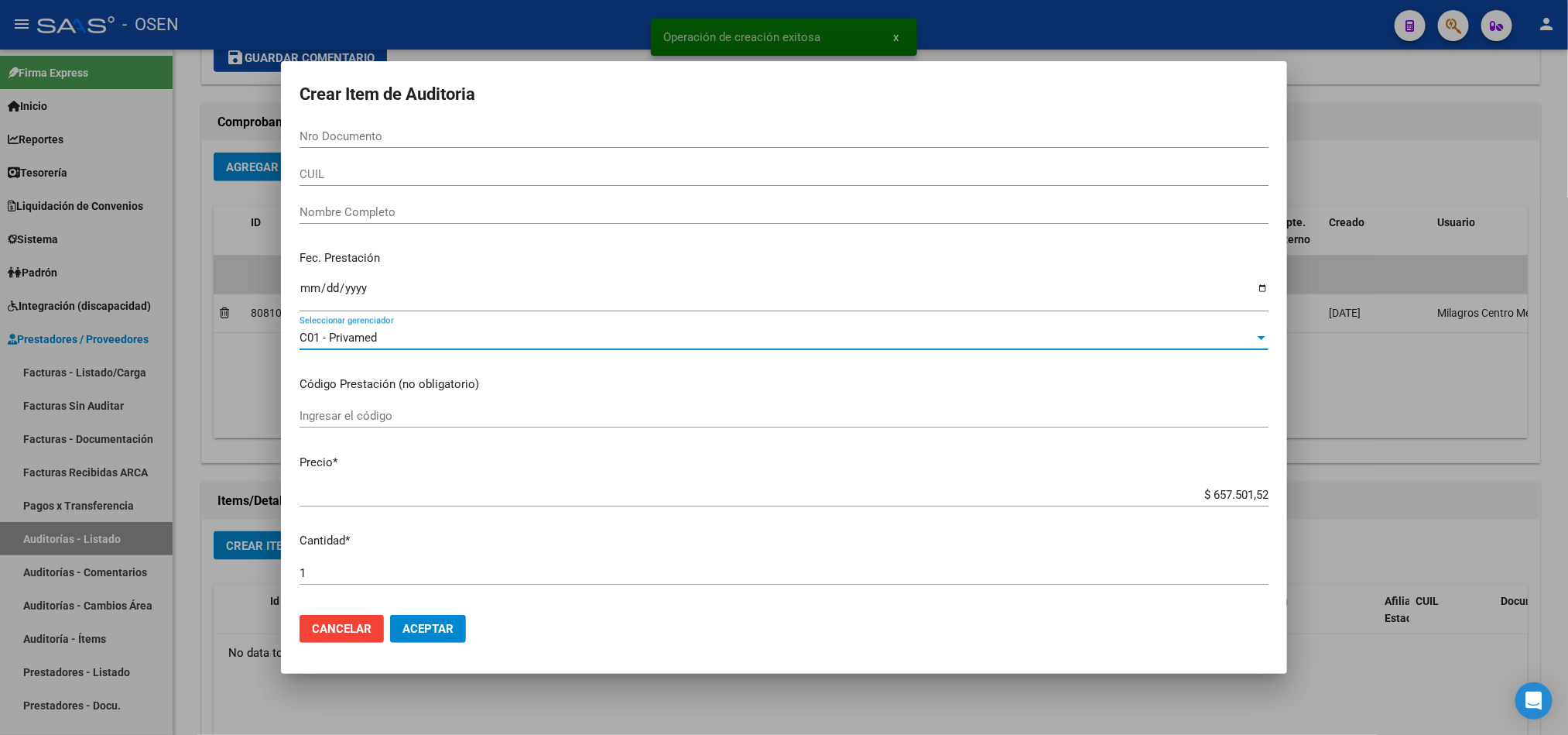
click at [435, 630] on span "Aceptar" at bounding box center [428, 628] width 51 height 14
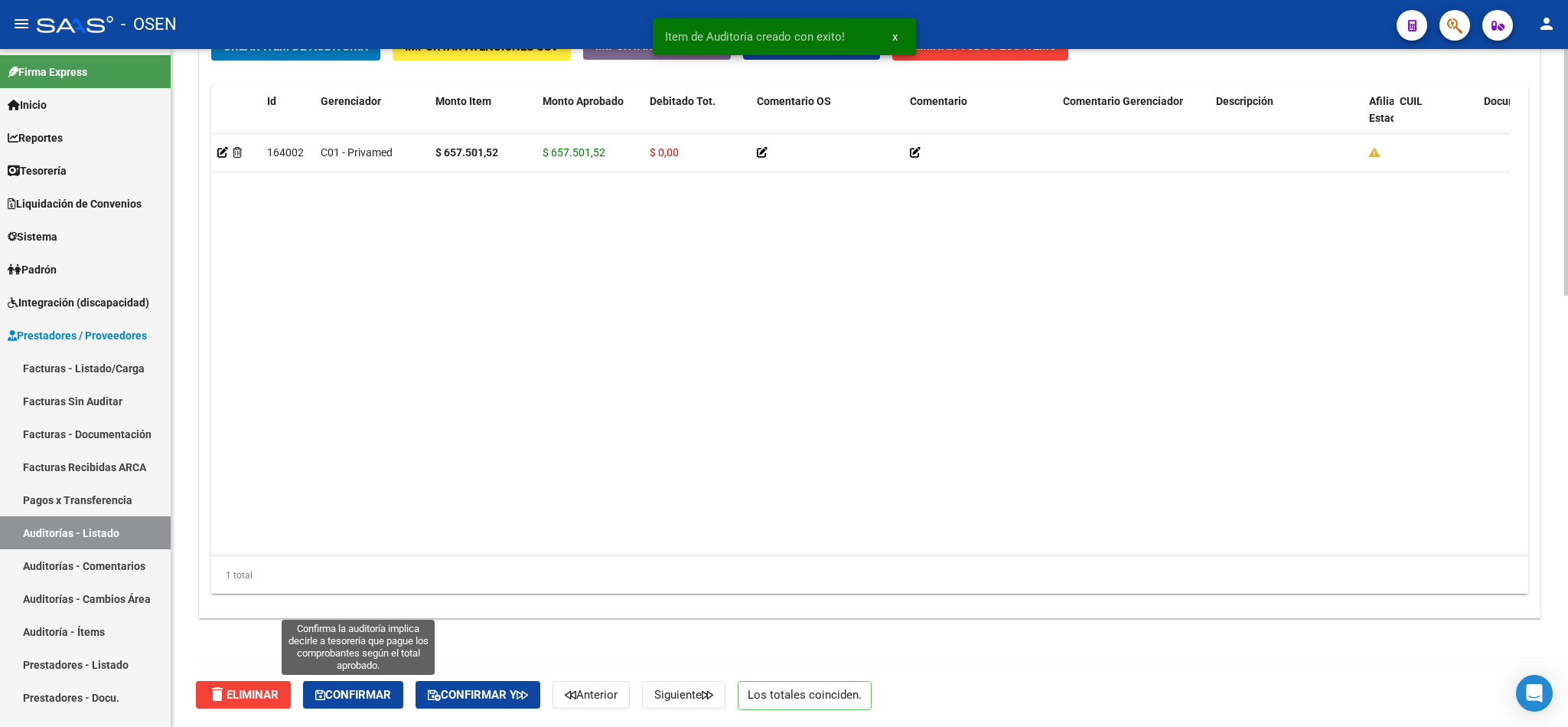
click at [334, 706] on button "Confirmar" at bounding box center [353, 695] width 101 height 28
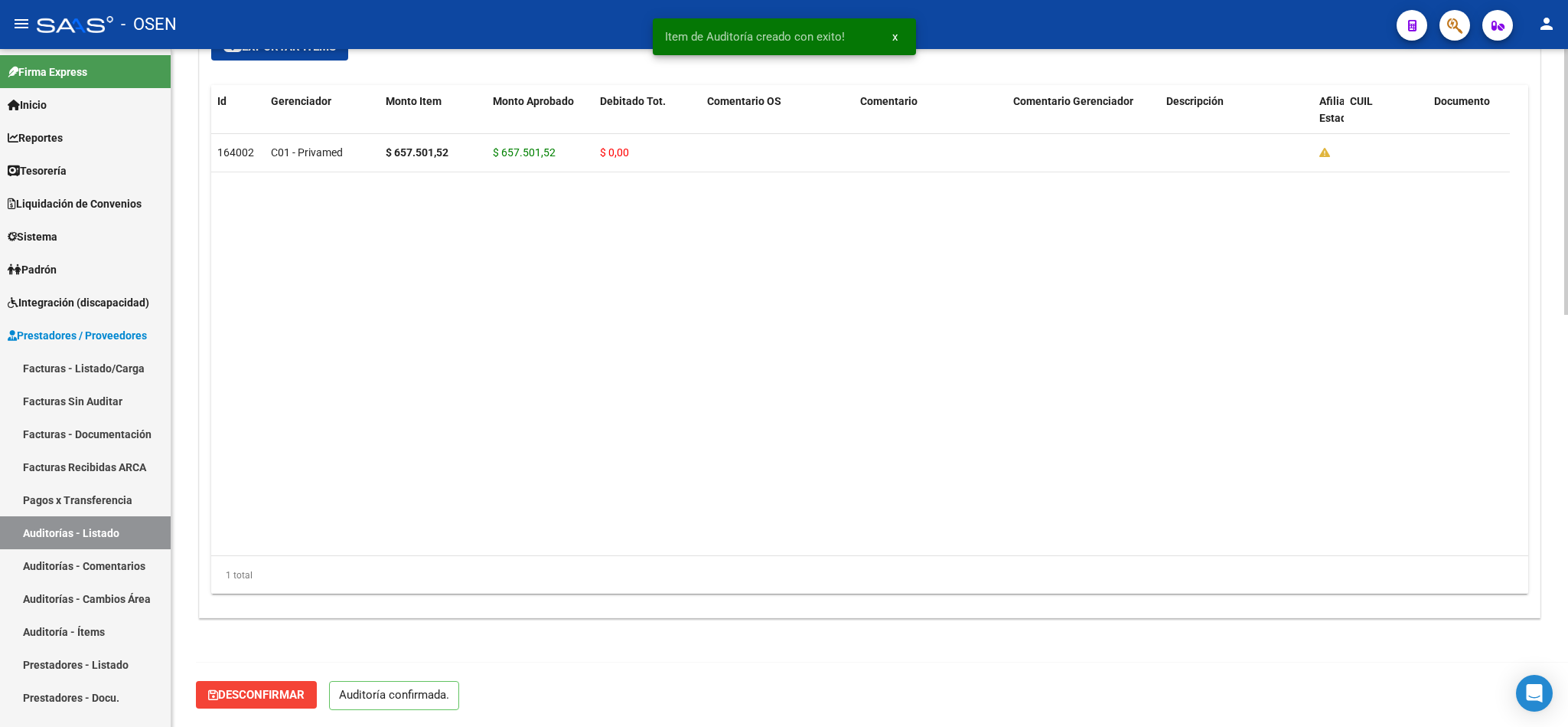
scroll to position [1050, 0]
type input "202510"
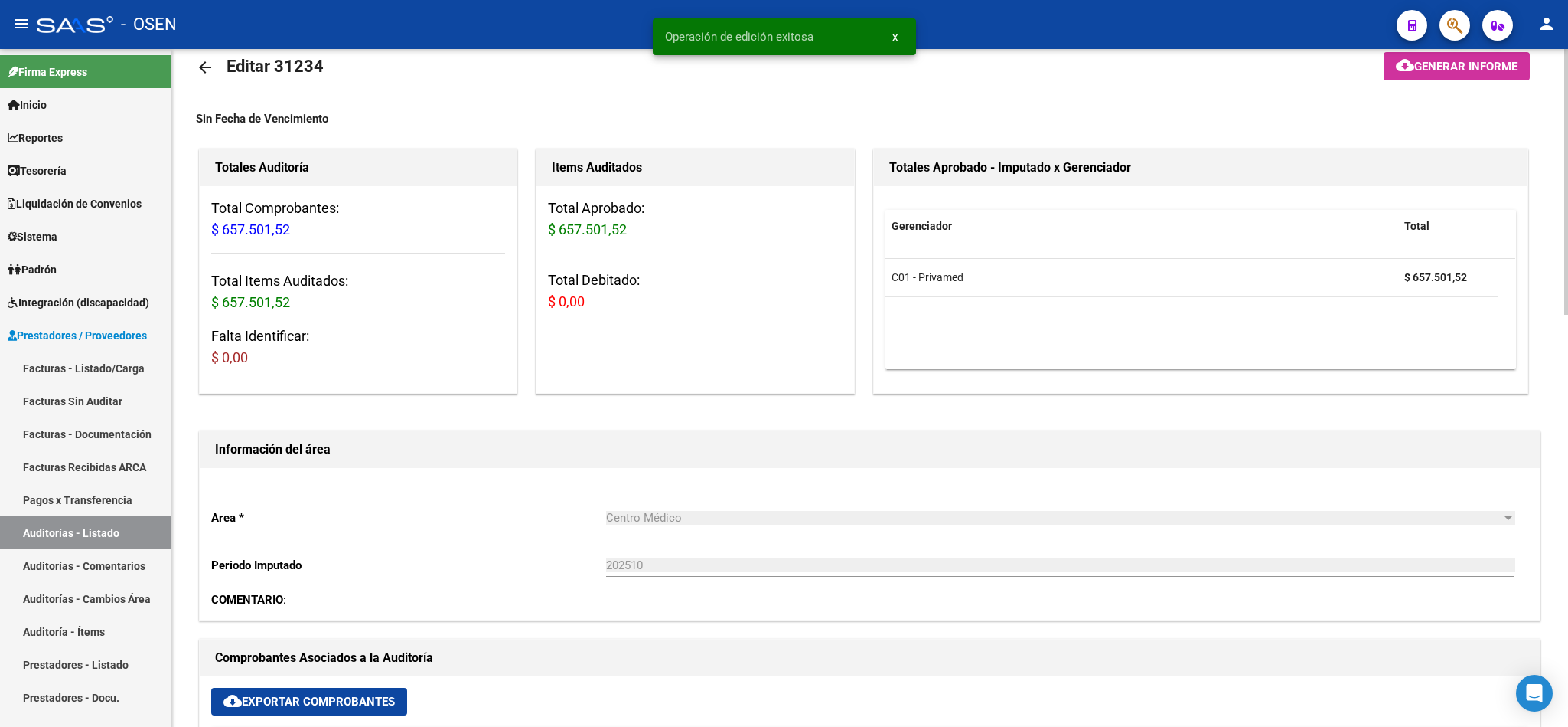
scroll to position [16, 0]
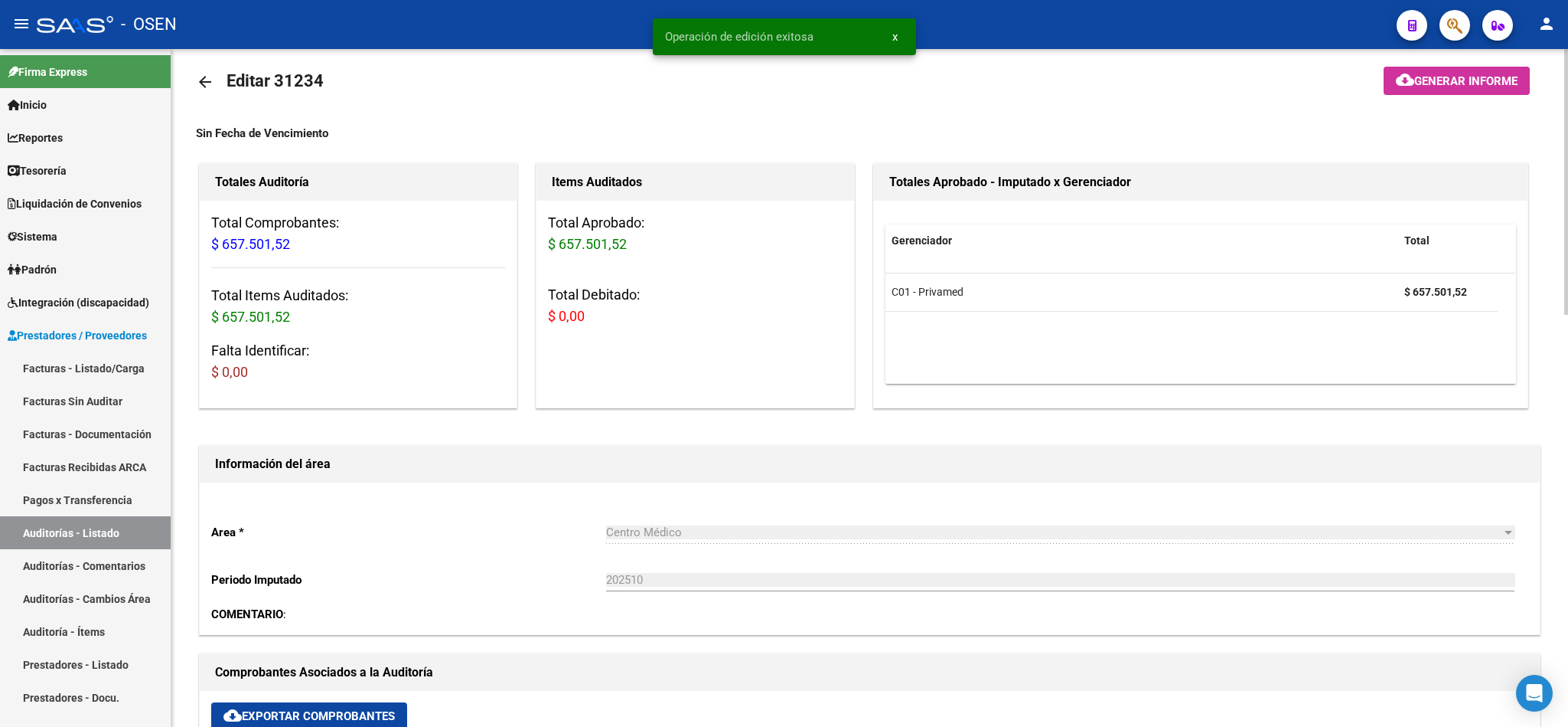
click at [209, 82] on mat-icon "arrow_back" at bounding box center [205, 82] width 18 height 18
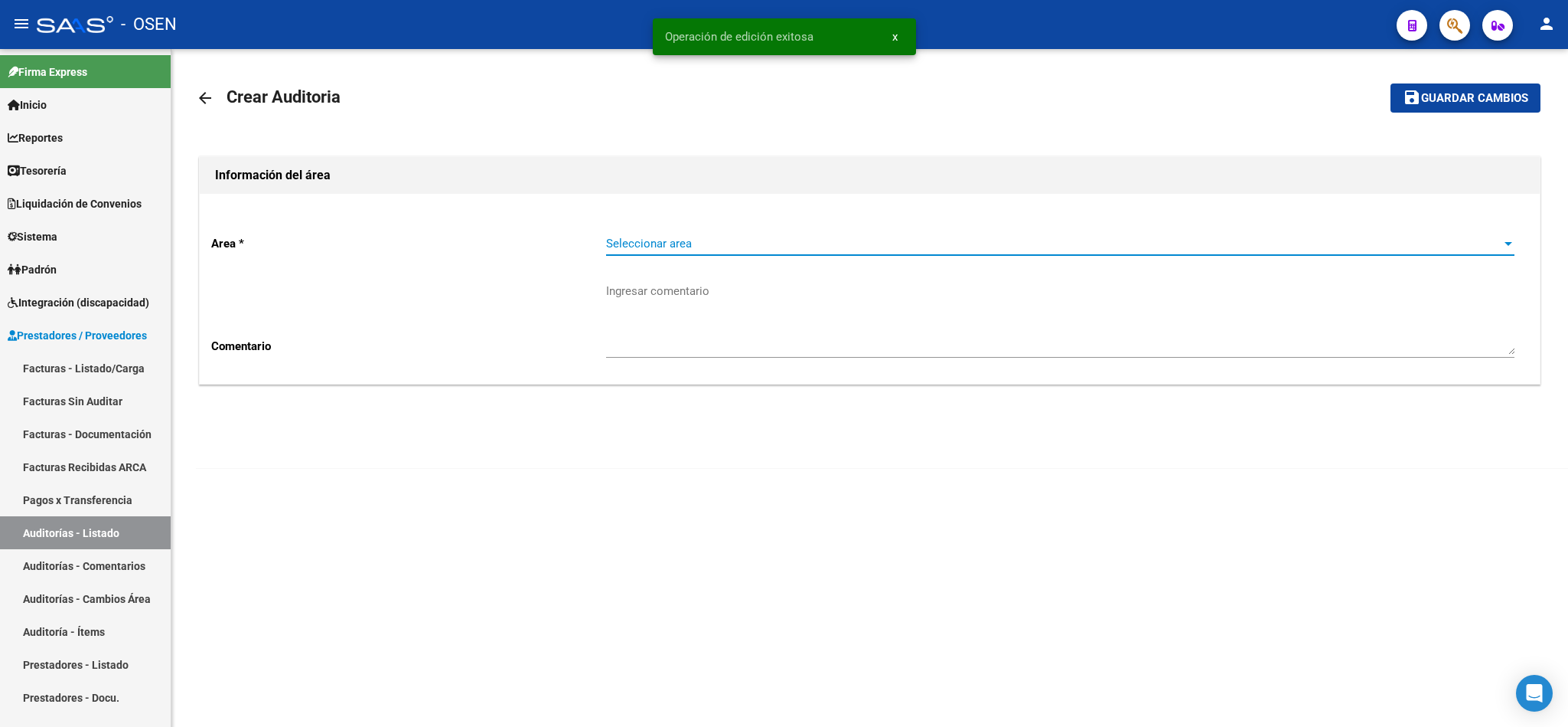
click at [664, 244] on span "Seleccionar area" at bounding box center [1054, 243] width 894 height 13
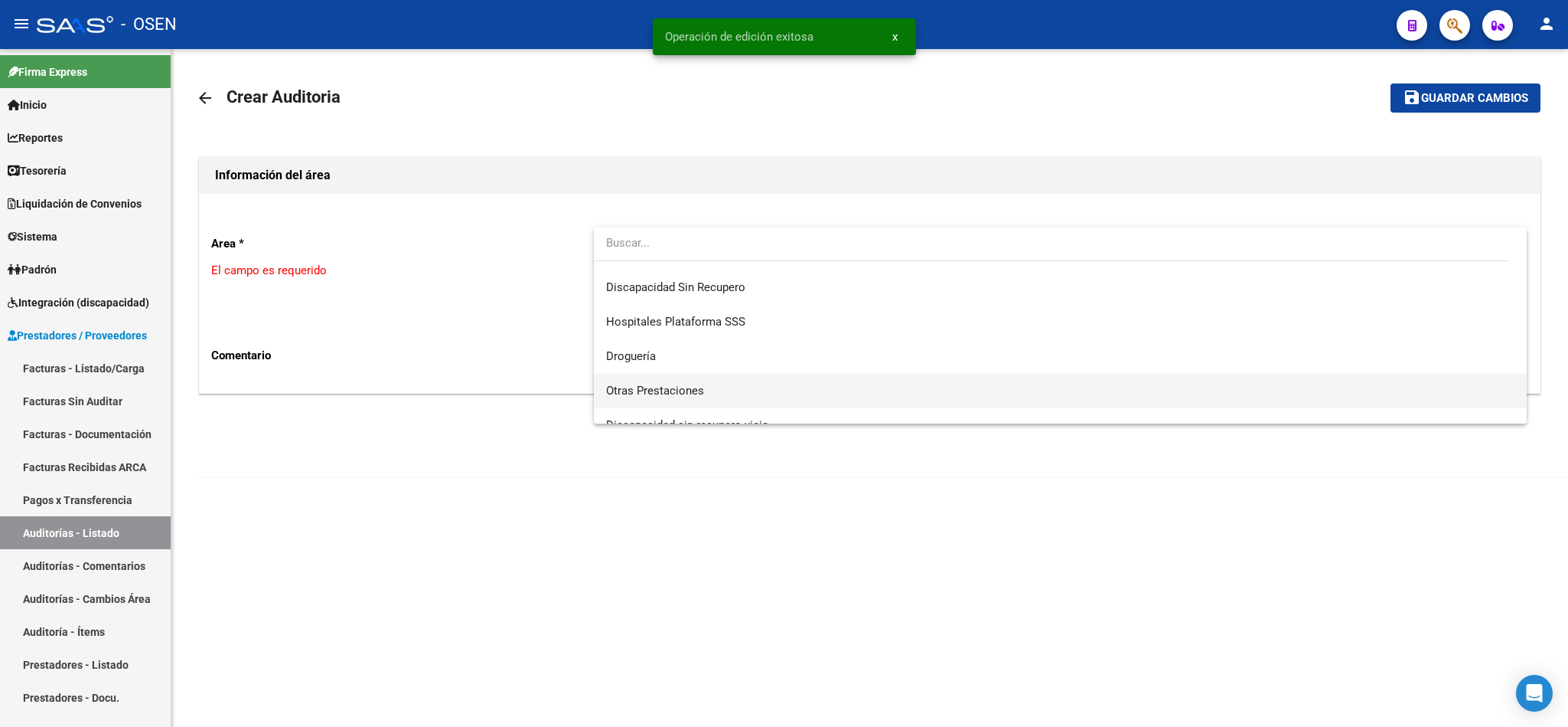
scroll to position [344, 0]
click at [694, 379] on span "Centro Médico" at bounding box center [1061, 383] width 909 height 35
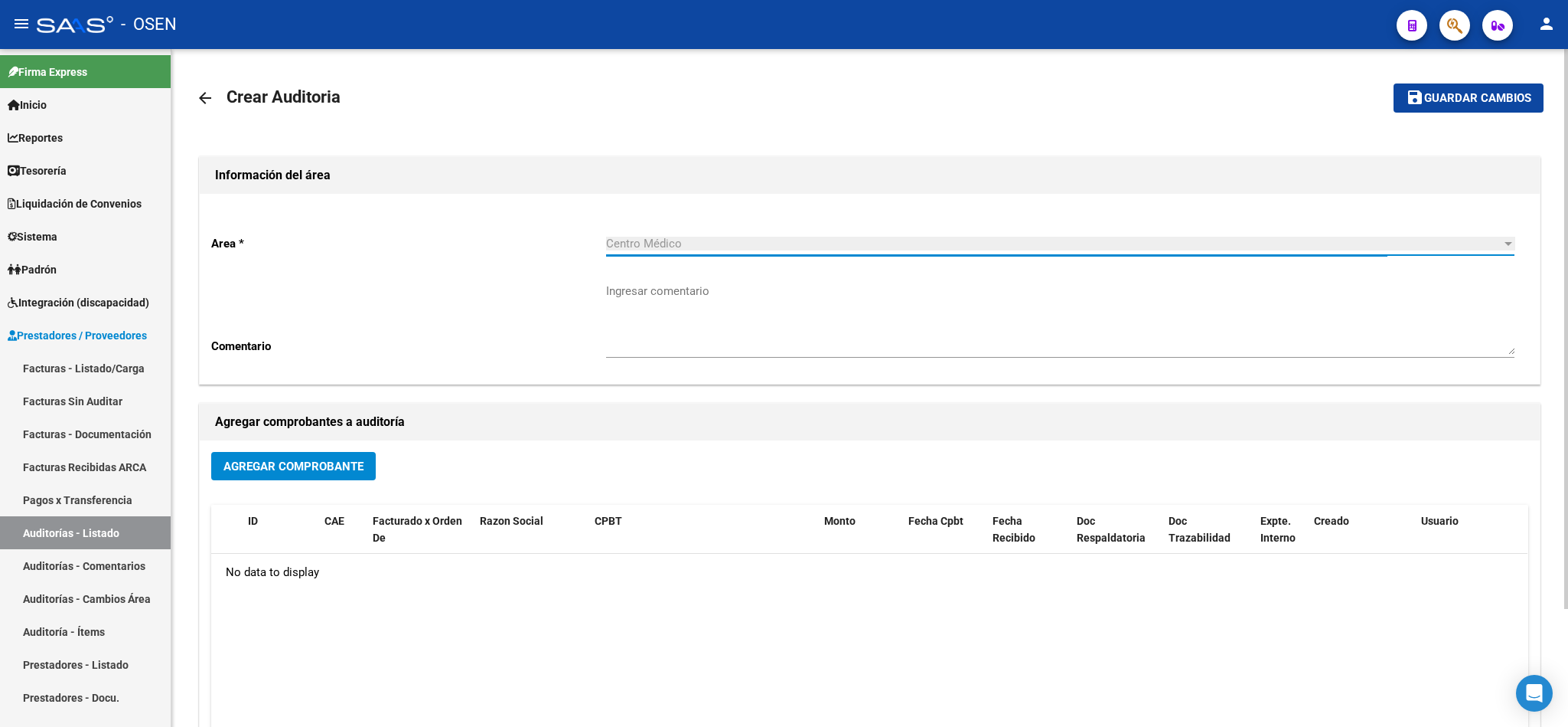
click at [281, 478] on button "Agregar Comprobante" at bounding box center [294, 466] width 165 height 29
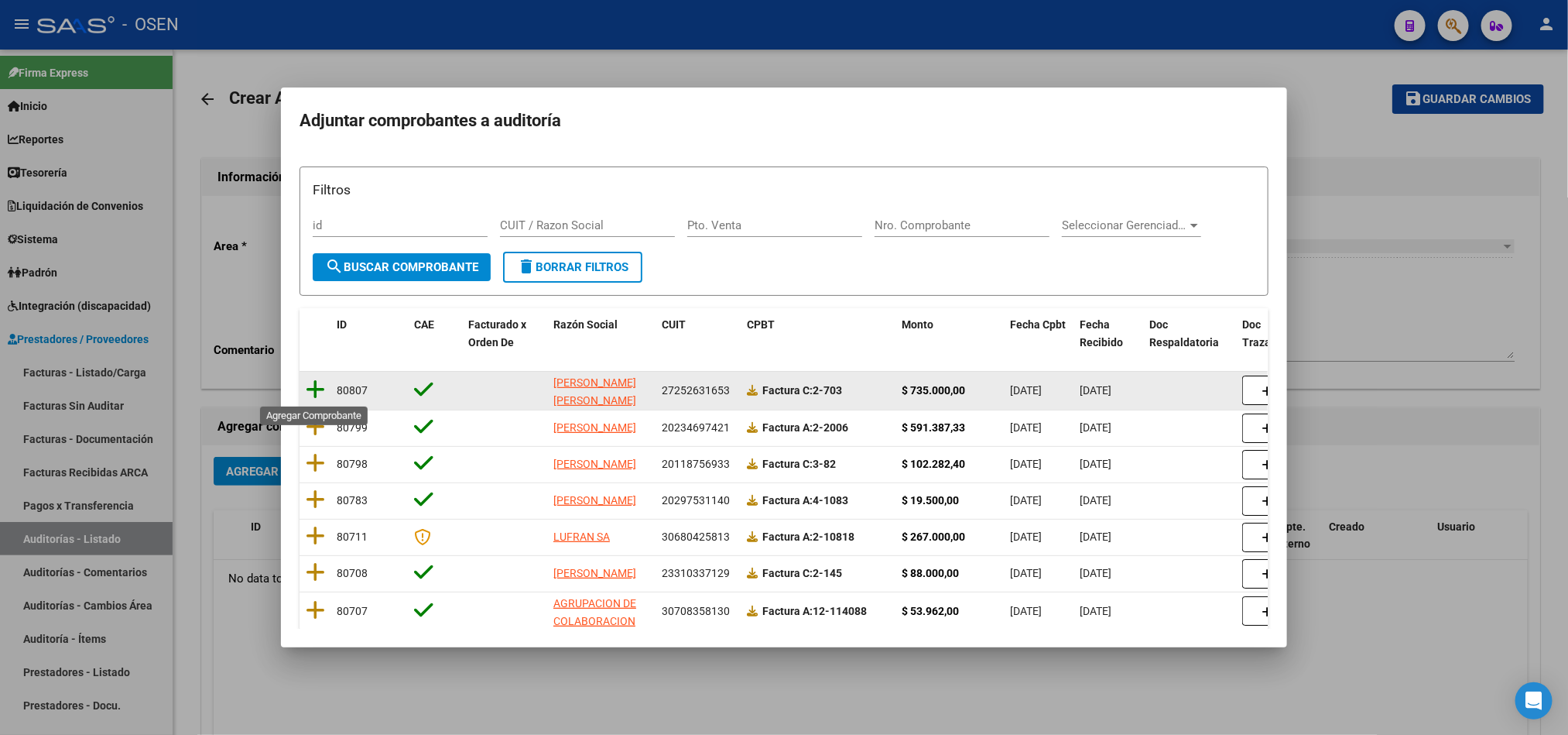
click at [319, 384] on icon at bounding box center [315, 389] width 19 height 22
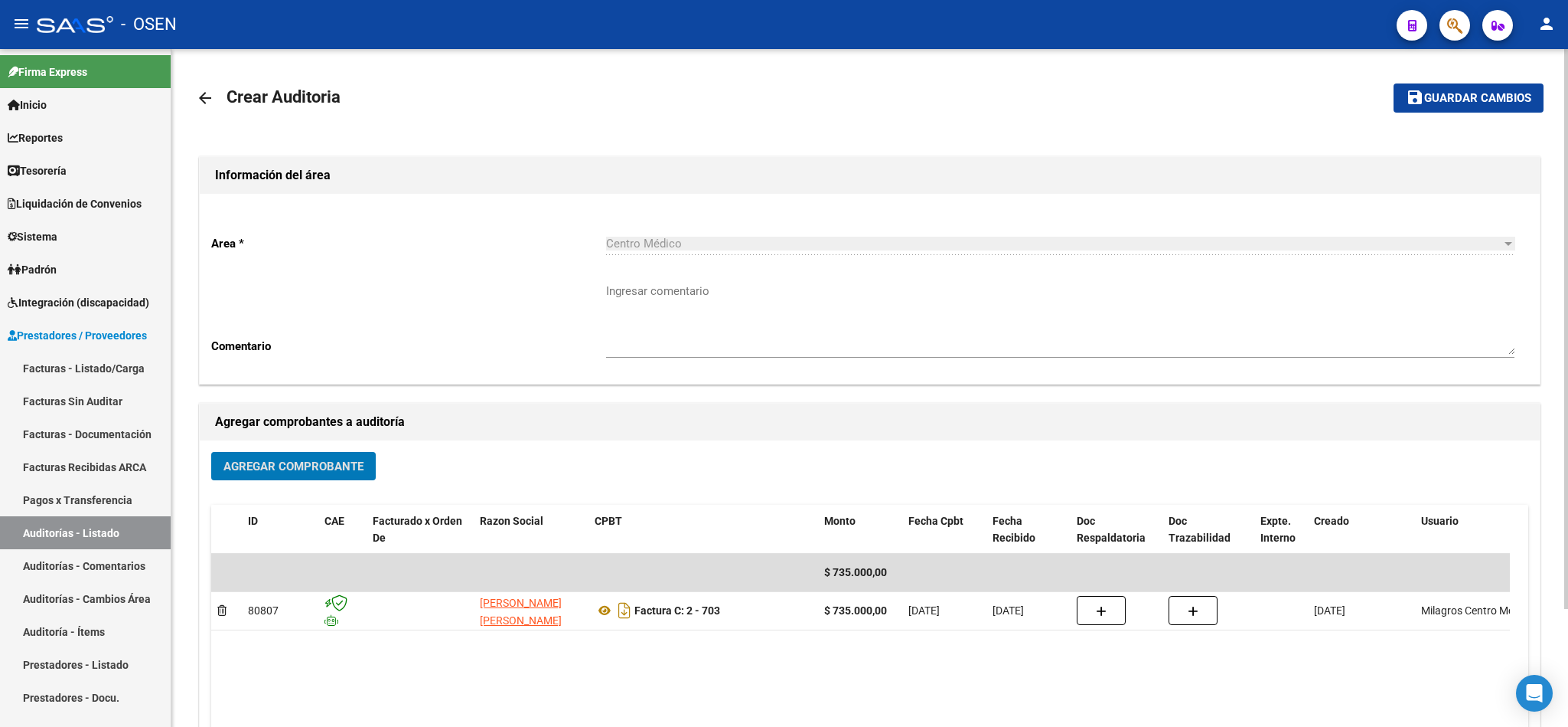
click at [1454, 97] on span "Guardar cambios" at bounding box center [1477, 98] width 107 height 13
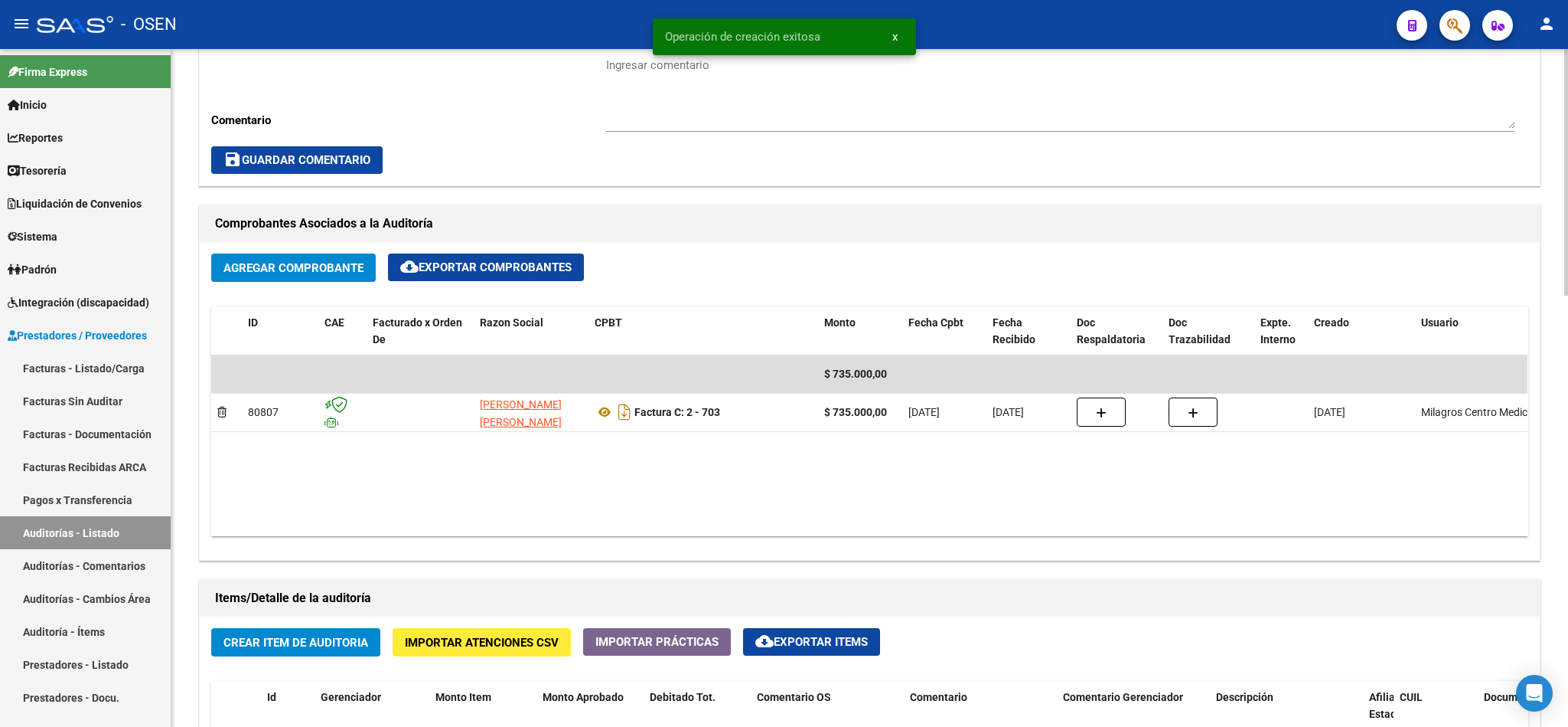
scroll to position [689, 0]
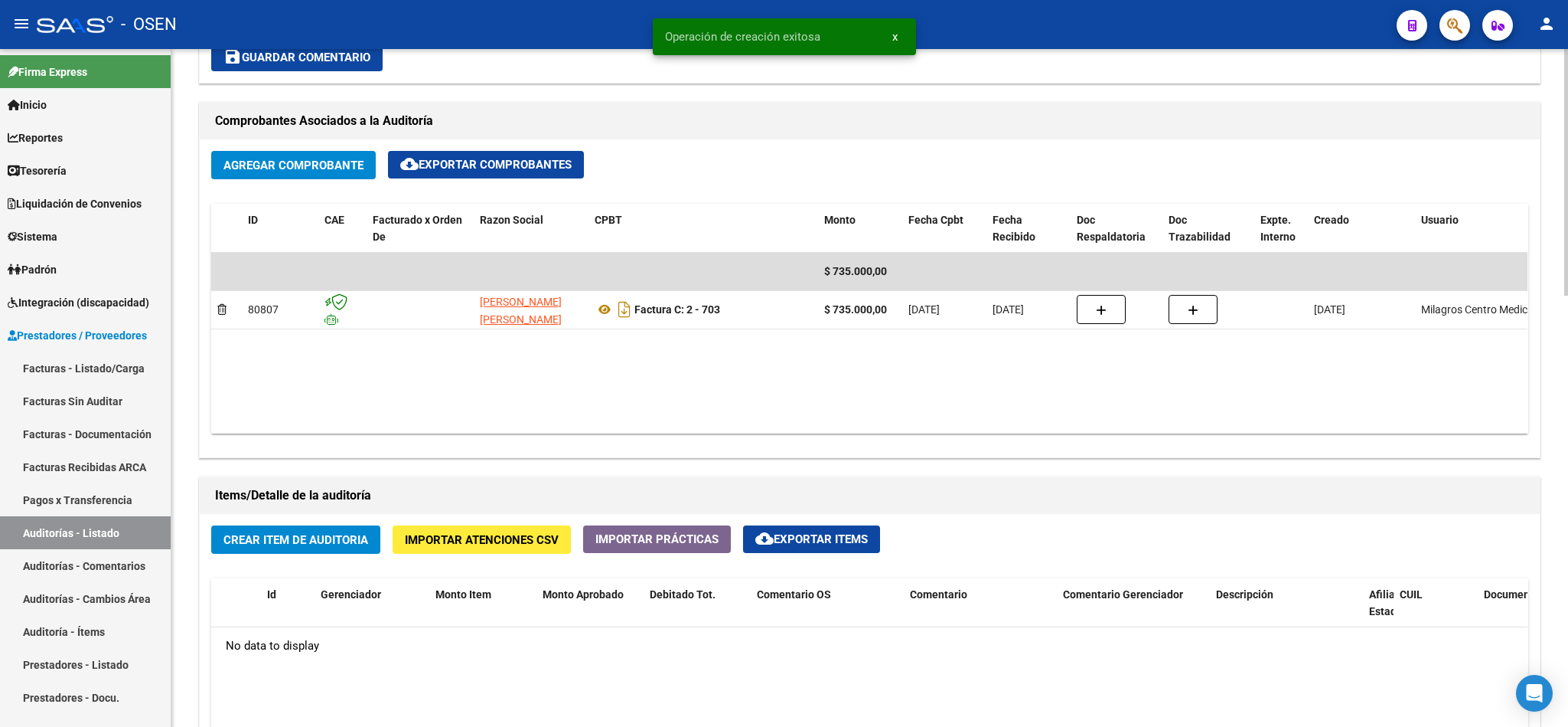
click at [322, 554] on button "Crear Item de Auditoria" at bounding box center [296, 539] width 169 height 29
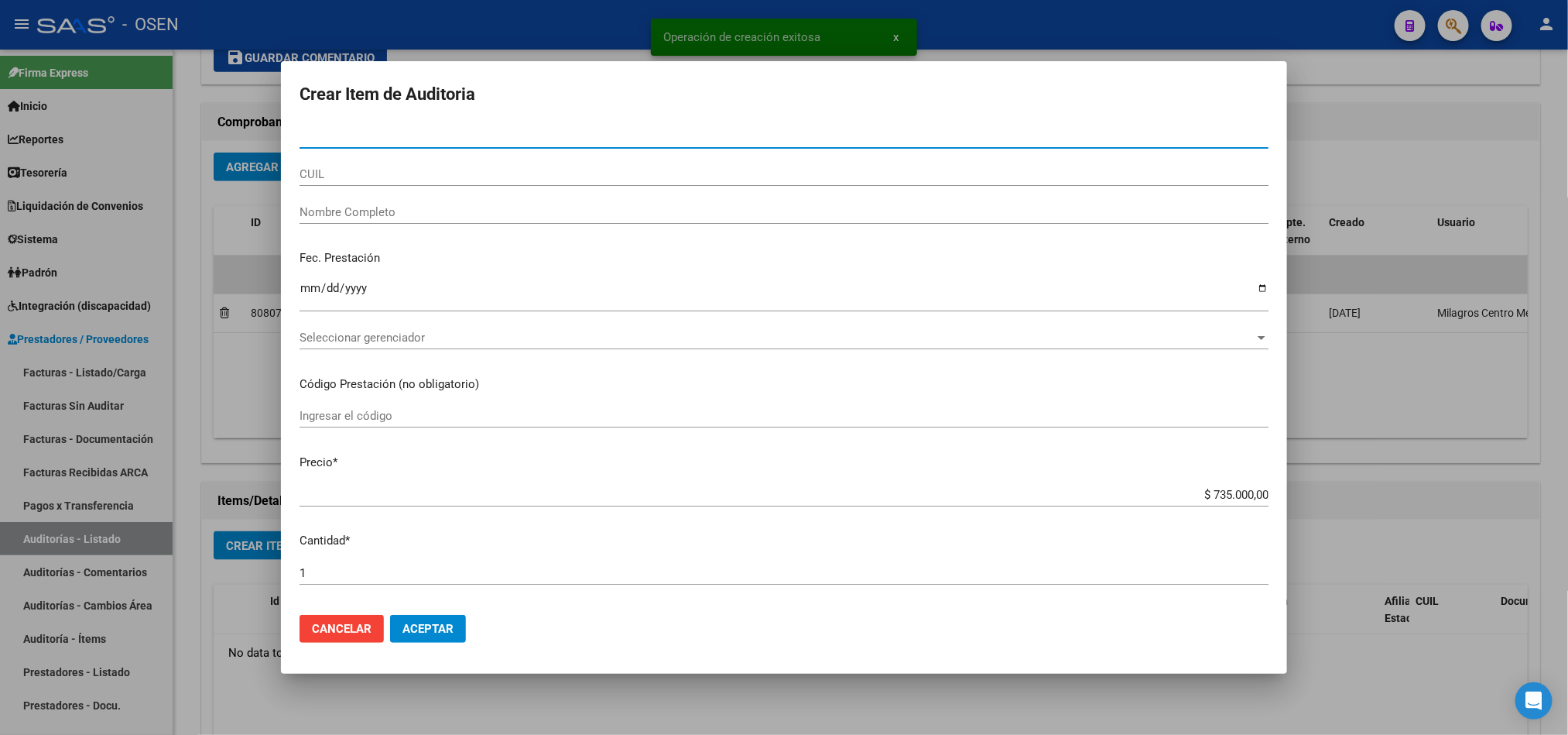
click at [431, 342] on span "Seleccionar gerenciador" at bounding box center [776, 337] width 955 height 14
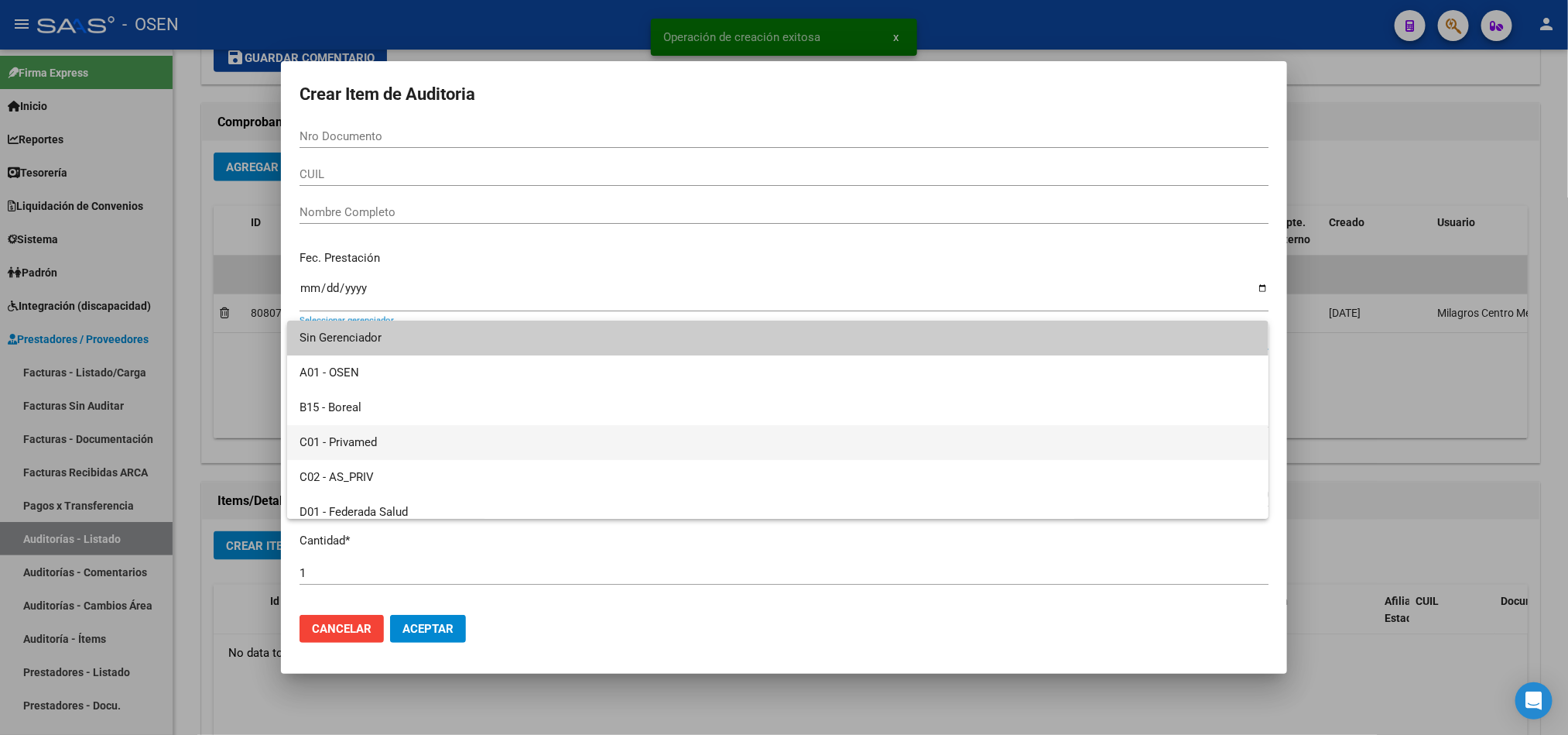
click at [414, 437] on span "C01 - Privamed" at bounding box center [777, 443] width 956 height 35
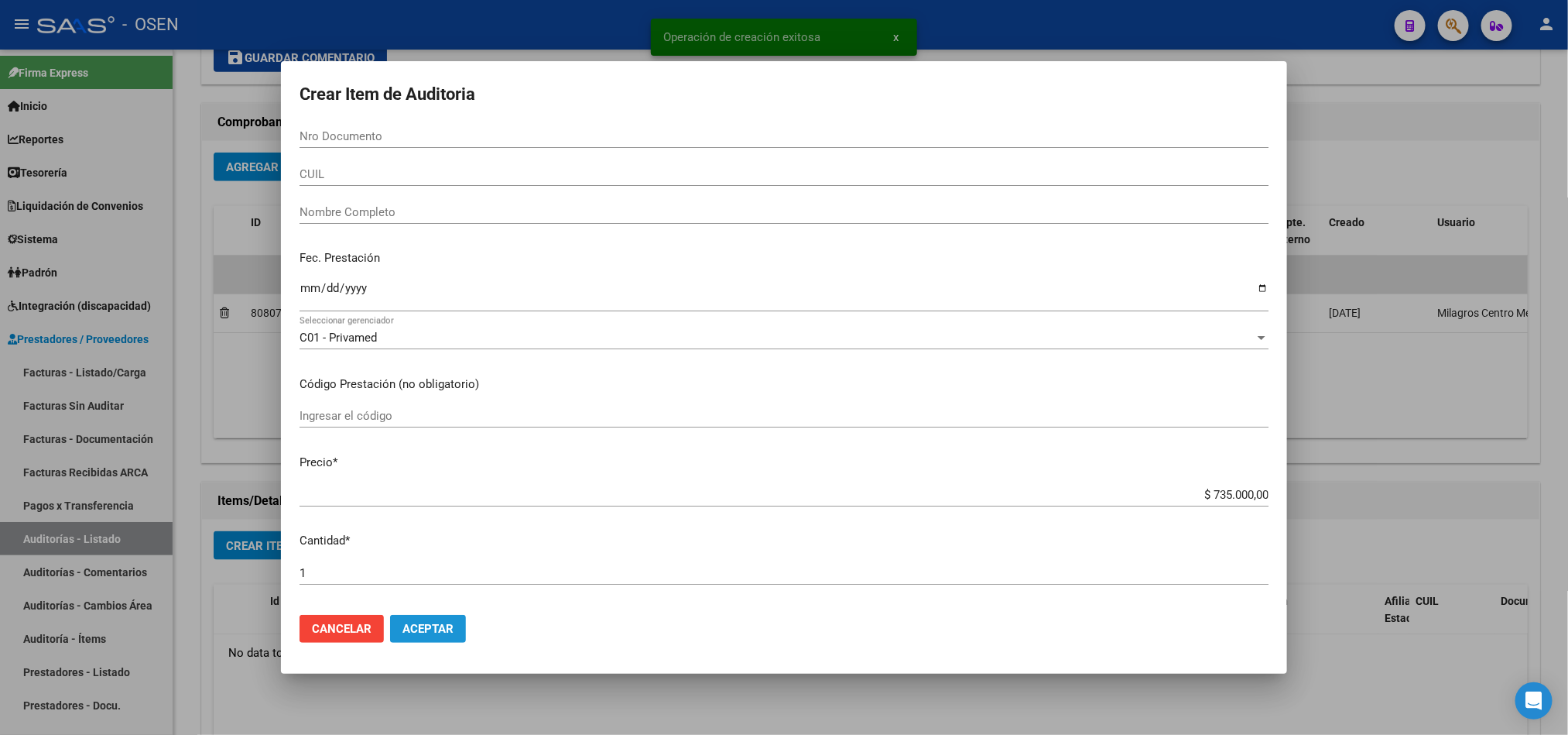
click at [430, 632] on span "Aceptar" at bounding box center [428, 628] width 51 height 14
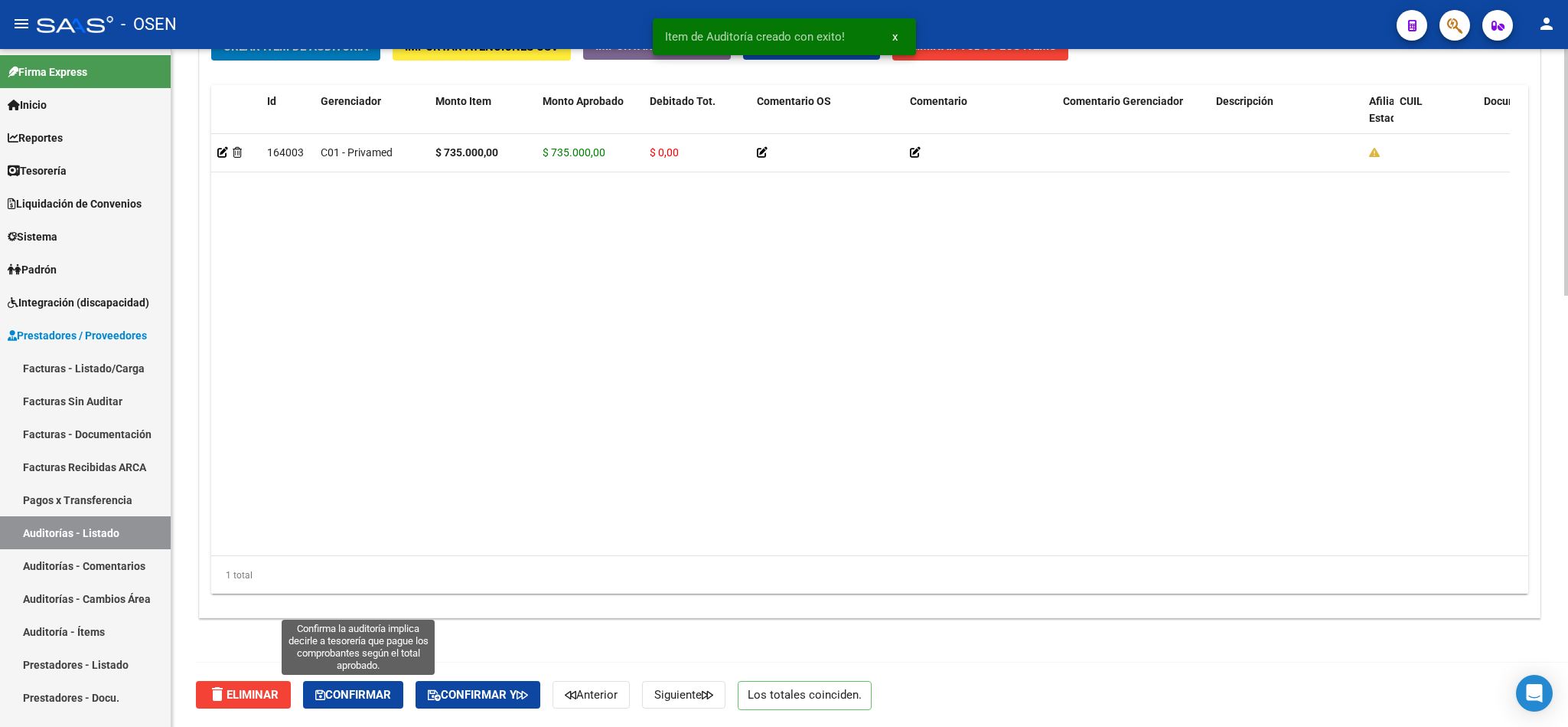
click at [327, 697] on span "Confirmar" at bounding box center [353, 694] width 76 height 13
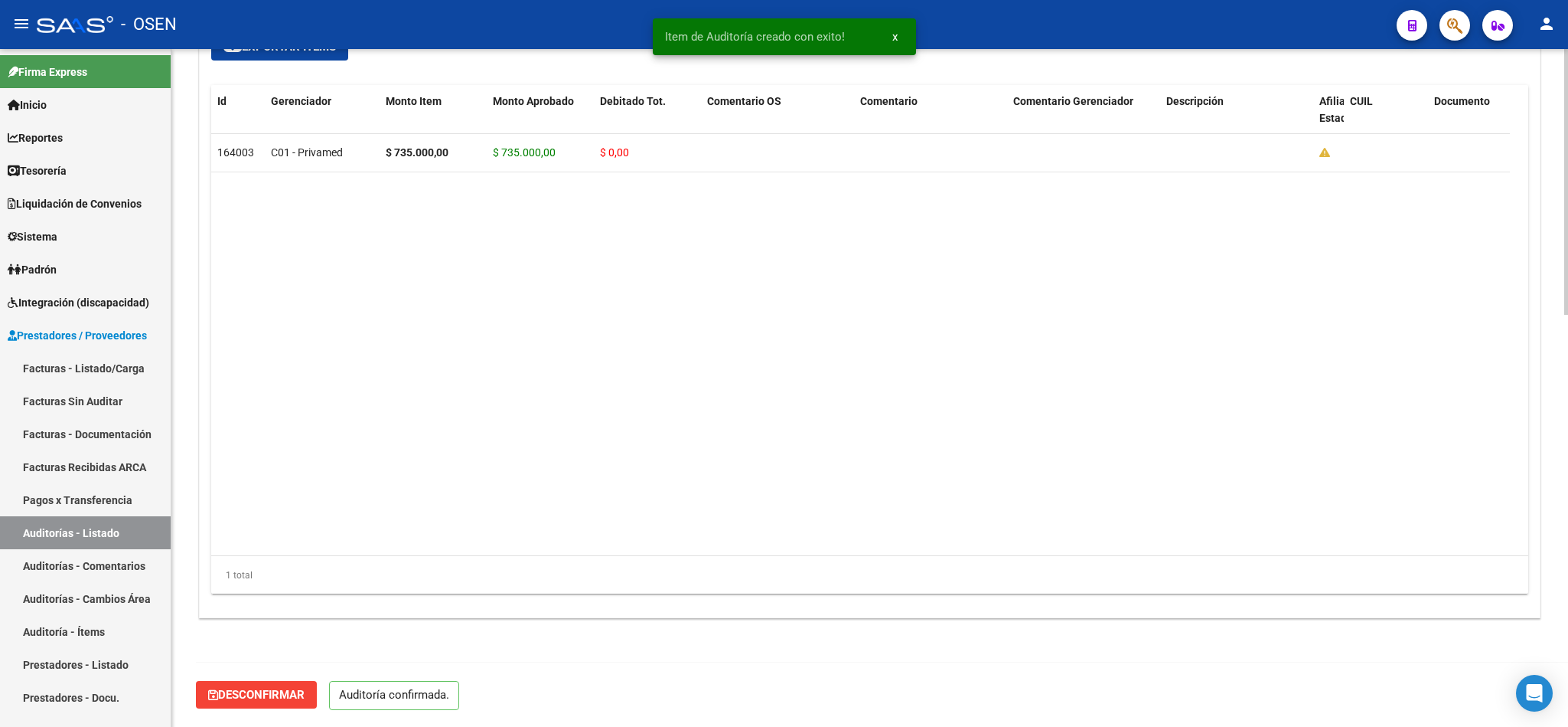
scroll to position [1050, 0]
type input "202510"
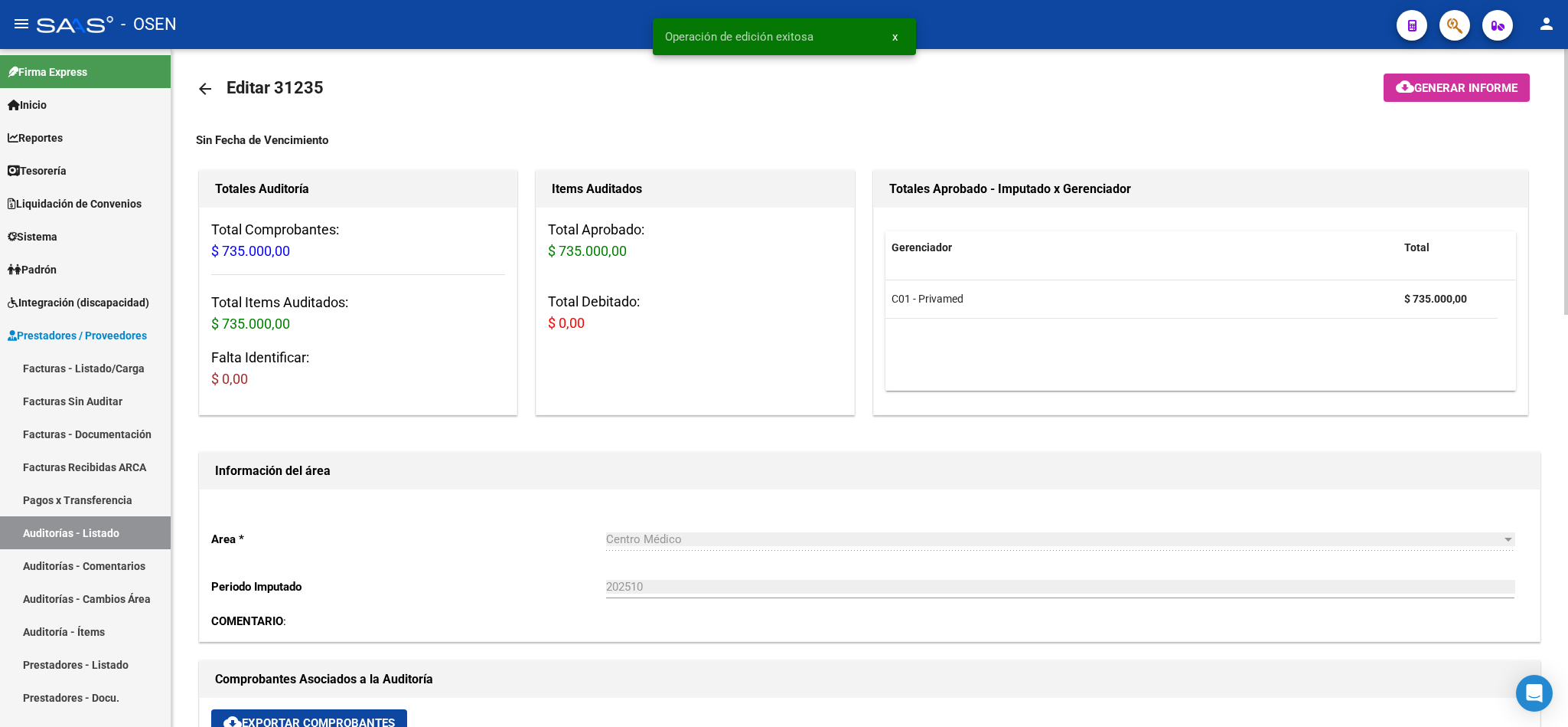
scroll to position [0, 0]
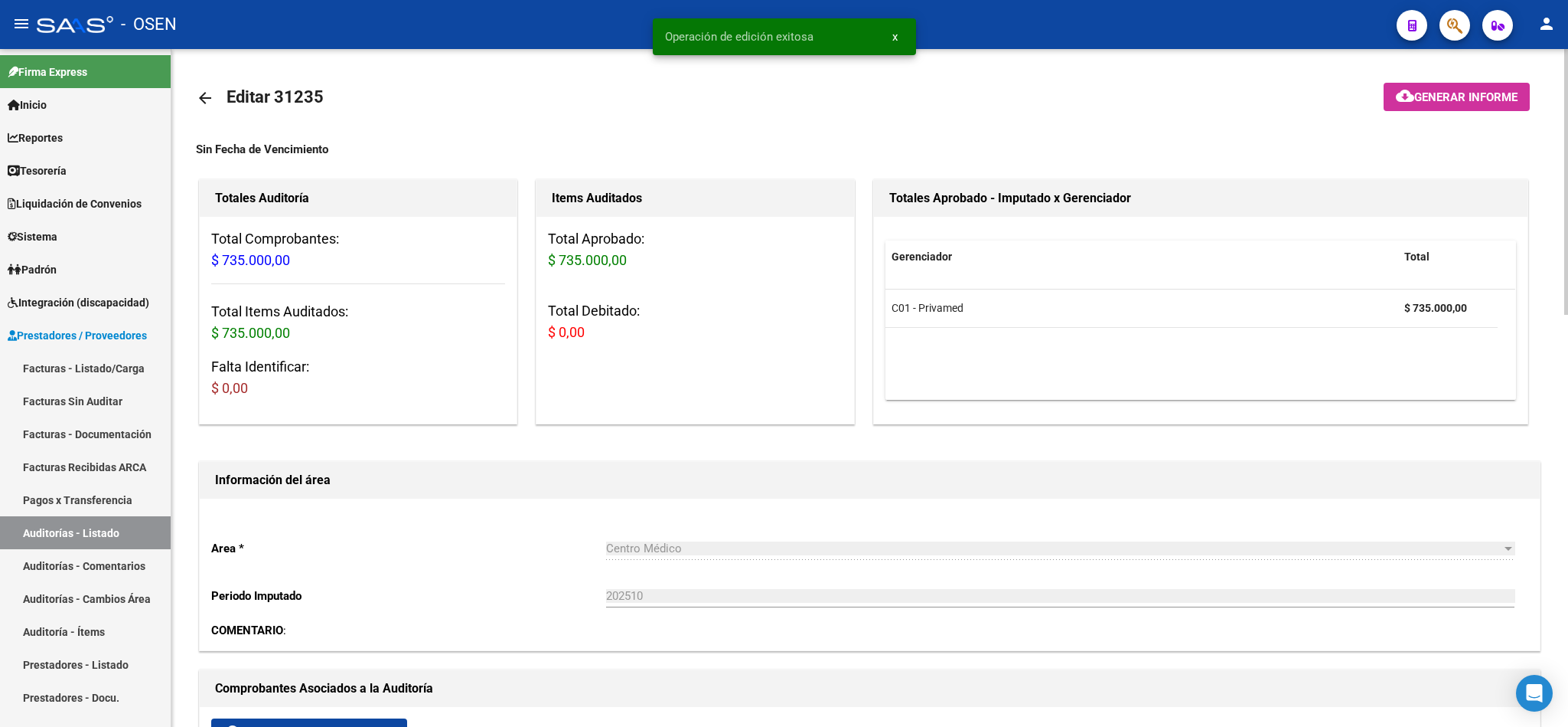
click at [211, 89] on mat-icon "arrow_back" at bounding box center [205, 97] width 18 height 18
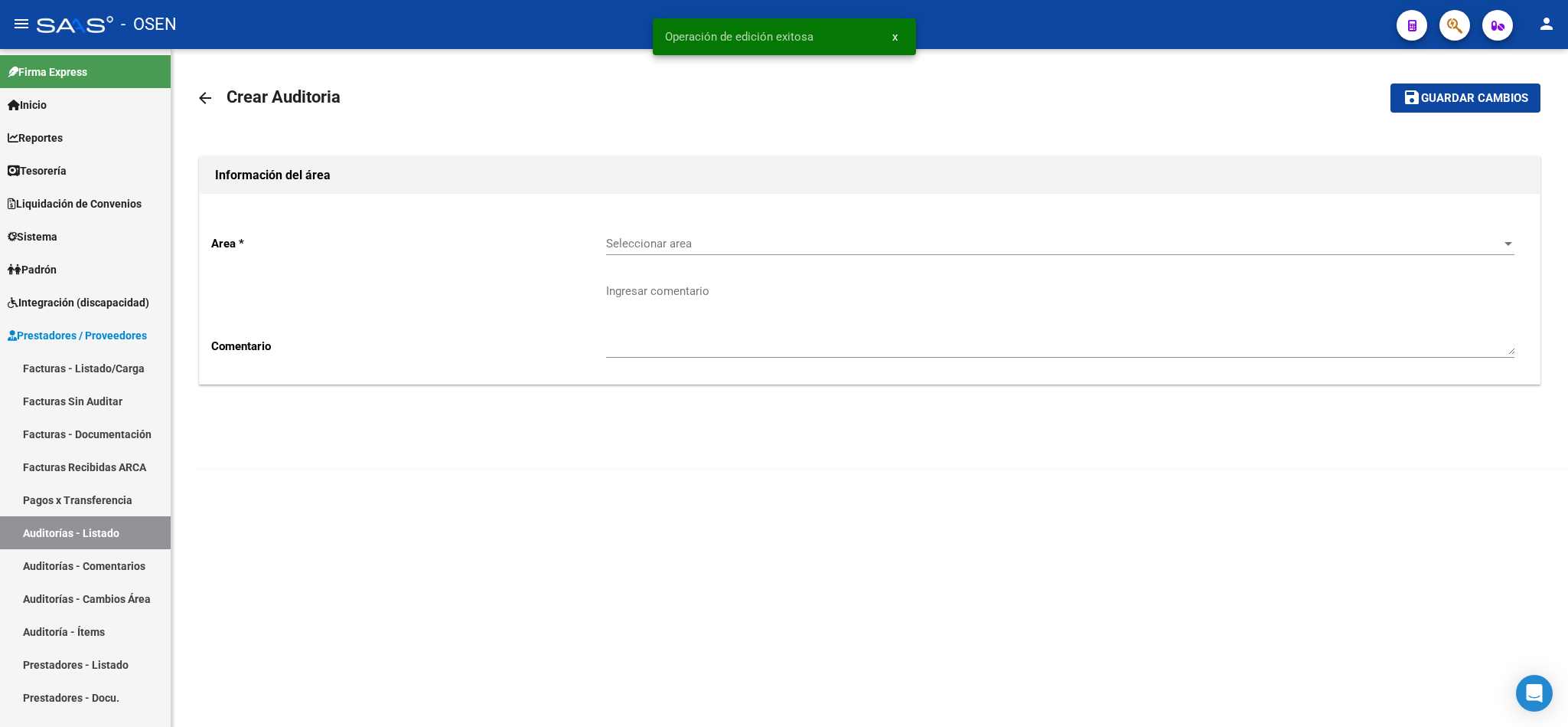
click at [755, 244] on span "Seleccionar area" at bounding box center [1054, 243] width 894 height 13
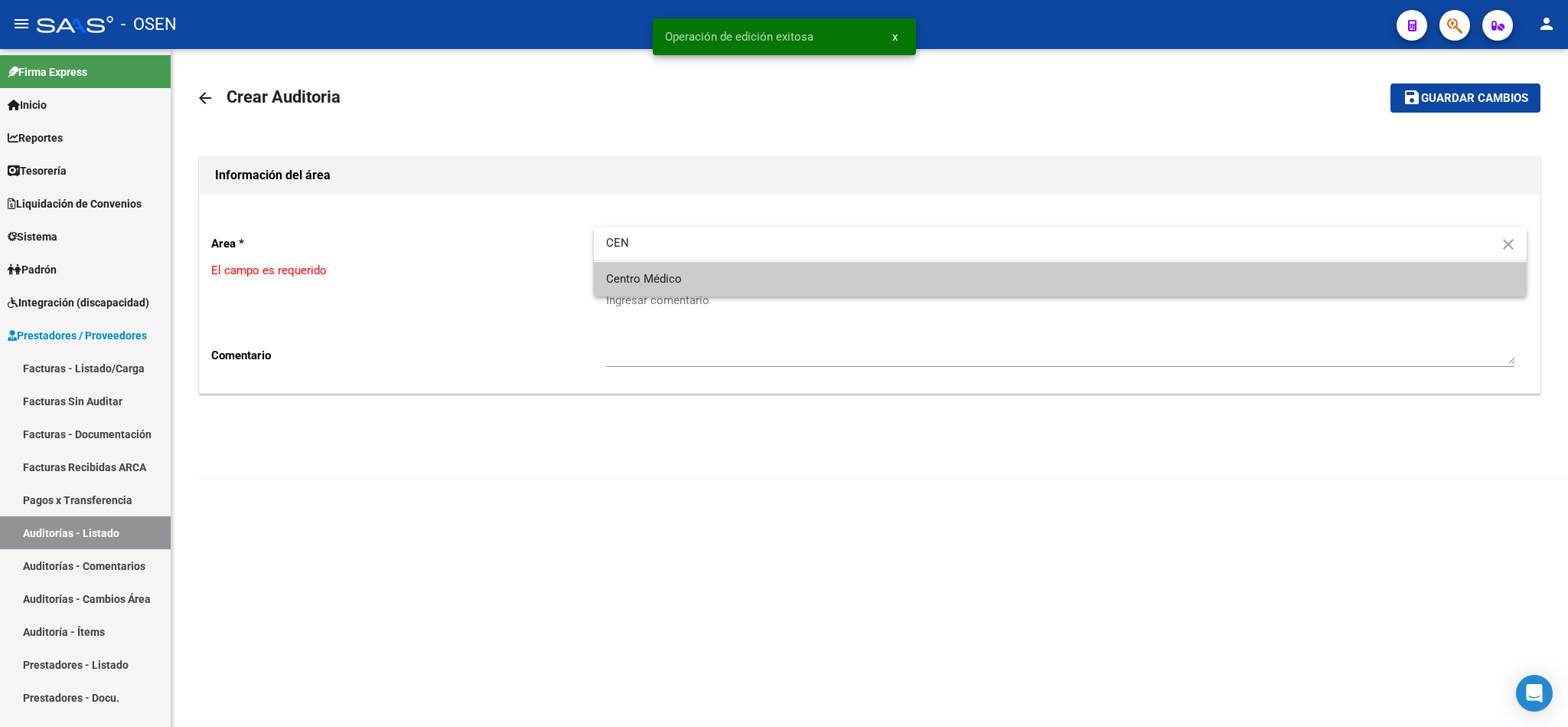
type input "CEN"
drag, startPoint x: 697, startPoint y: 281, endPoint x: 707, endPoint y: 273, distance: 12.8
click at [698, 278] on span "Centro Médico" at bounding box center [1061, 280] width 909 height 35
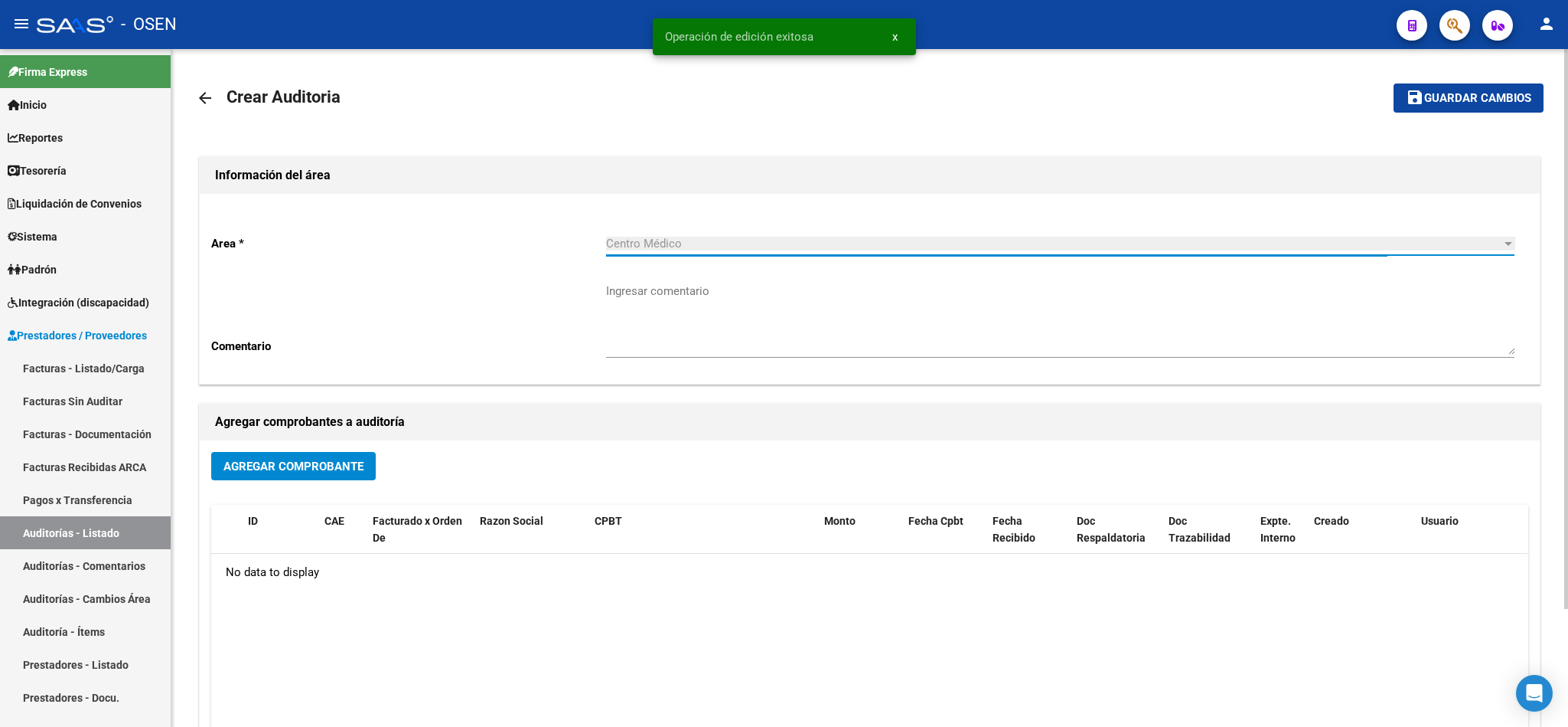
click at [338, 476] on button "Agregar Comprobante" at bounding box center [294, 466] width 165 height 29
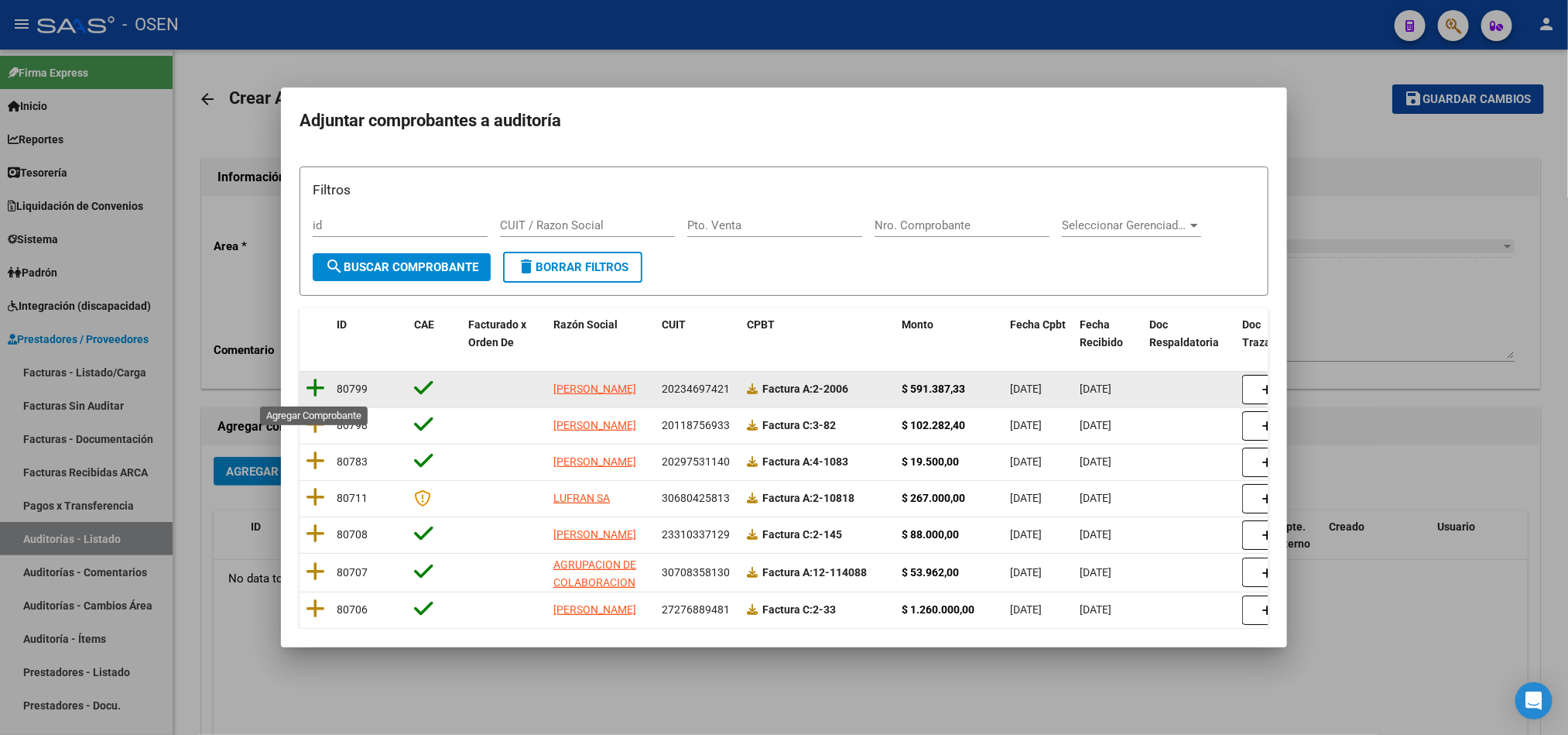
click at [315, 386] on icon at bounding box center [315, 388] width 19 height 22
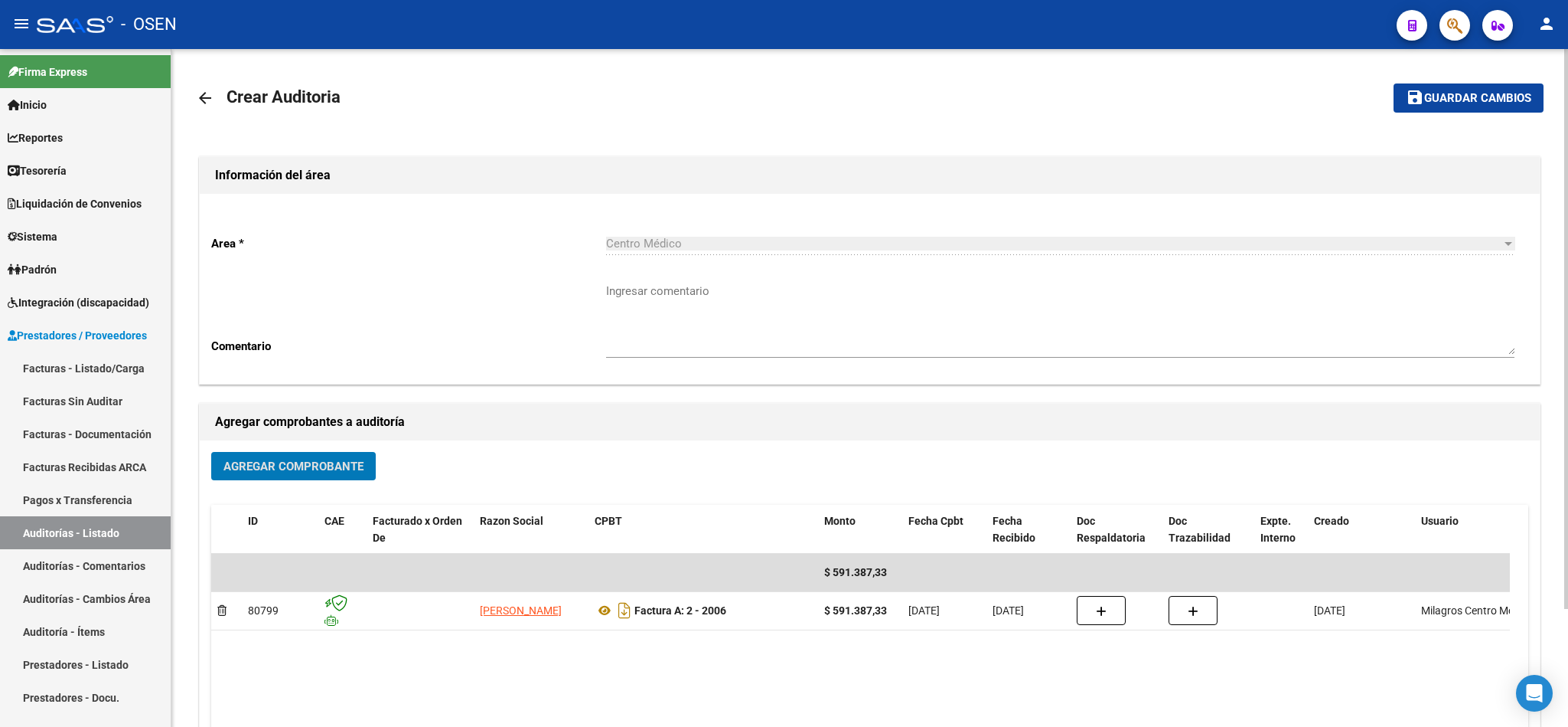
click at [1452, 99] on span "Guardar cambios" at bounding box center [1477, 98] width 107 height 13
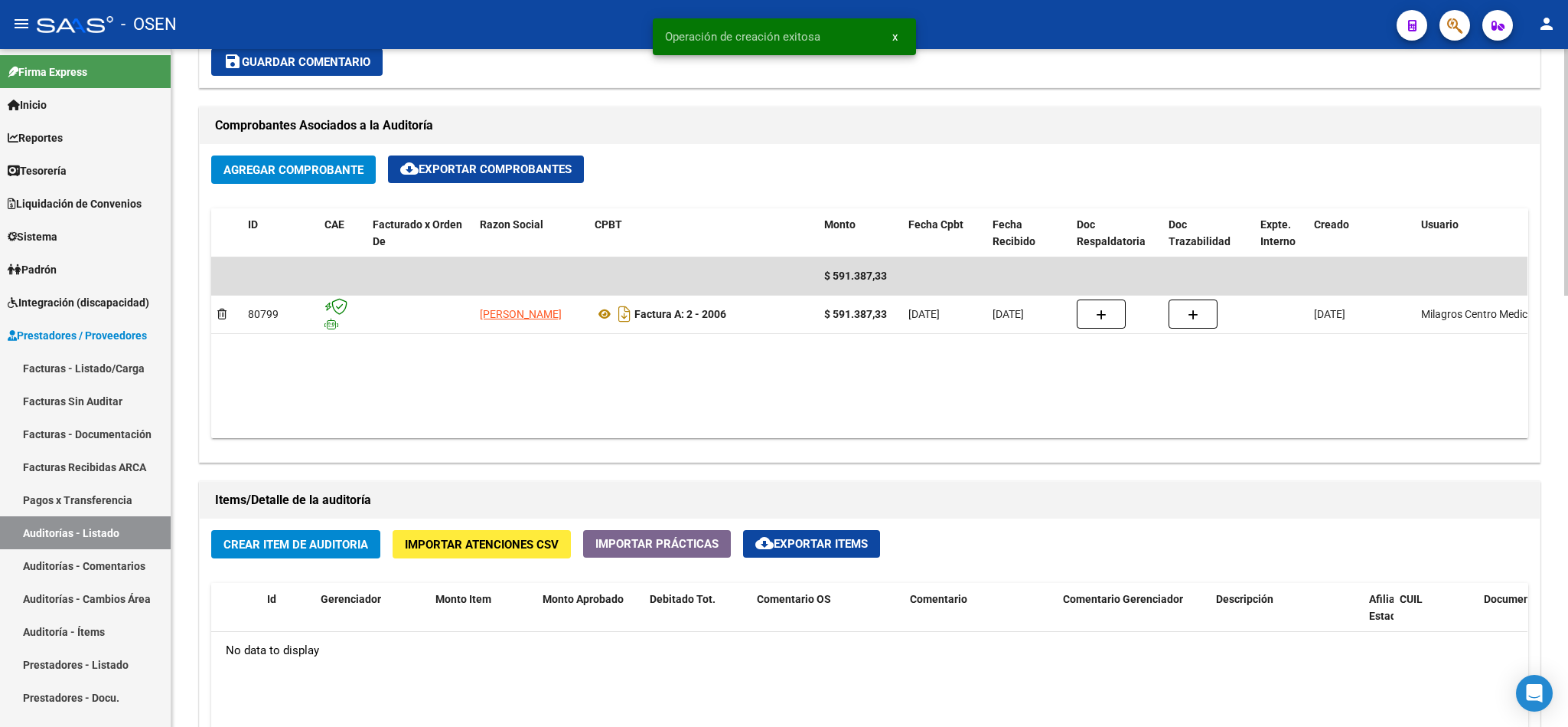
scroll to position [689, 0]
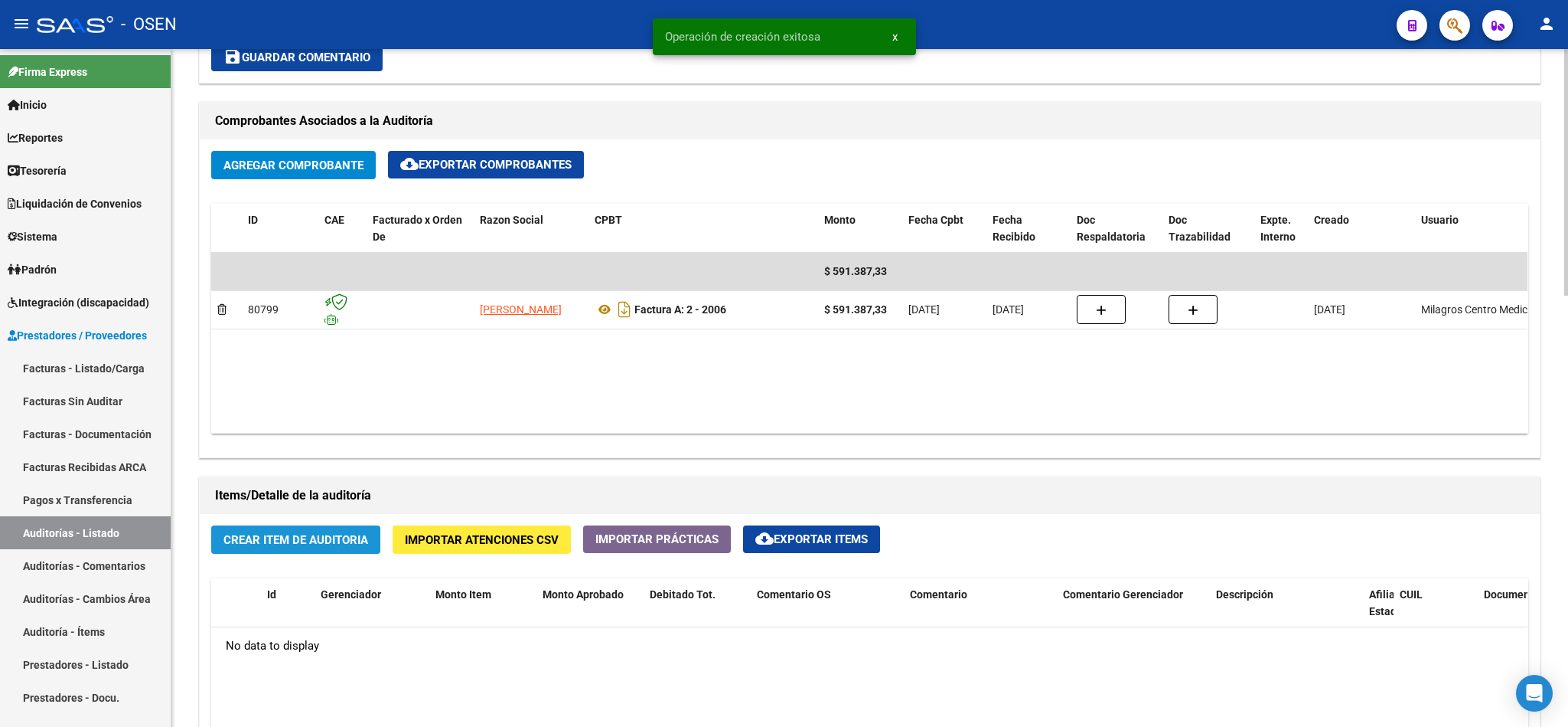
click at [313, 550] on button "Crear Item de Auditoria" at bounding box center [296, 539] width 169 height 29
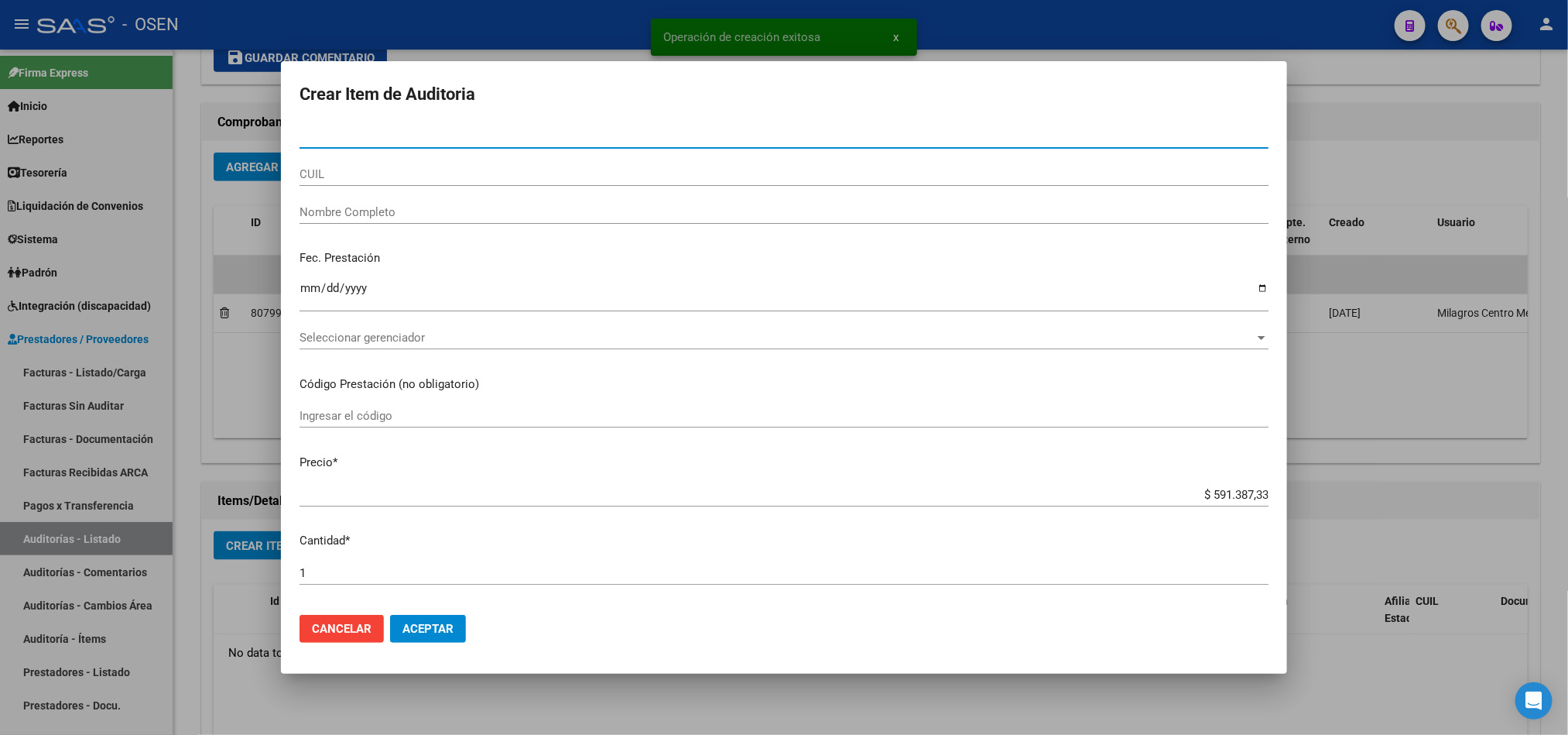
click at [432, 331] on div "Seleccionar gerenciador Seleccionar gerenciador" at bounding box center [784, 337] width 969 height 23
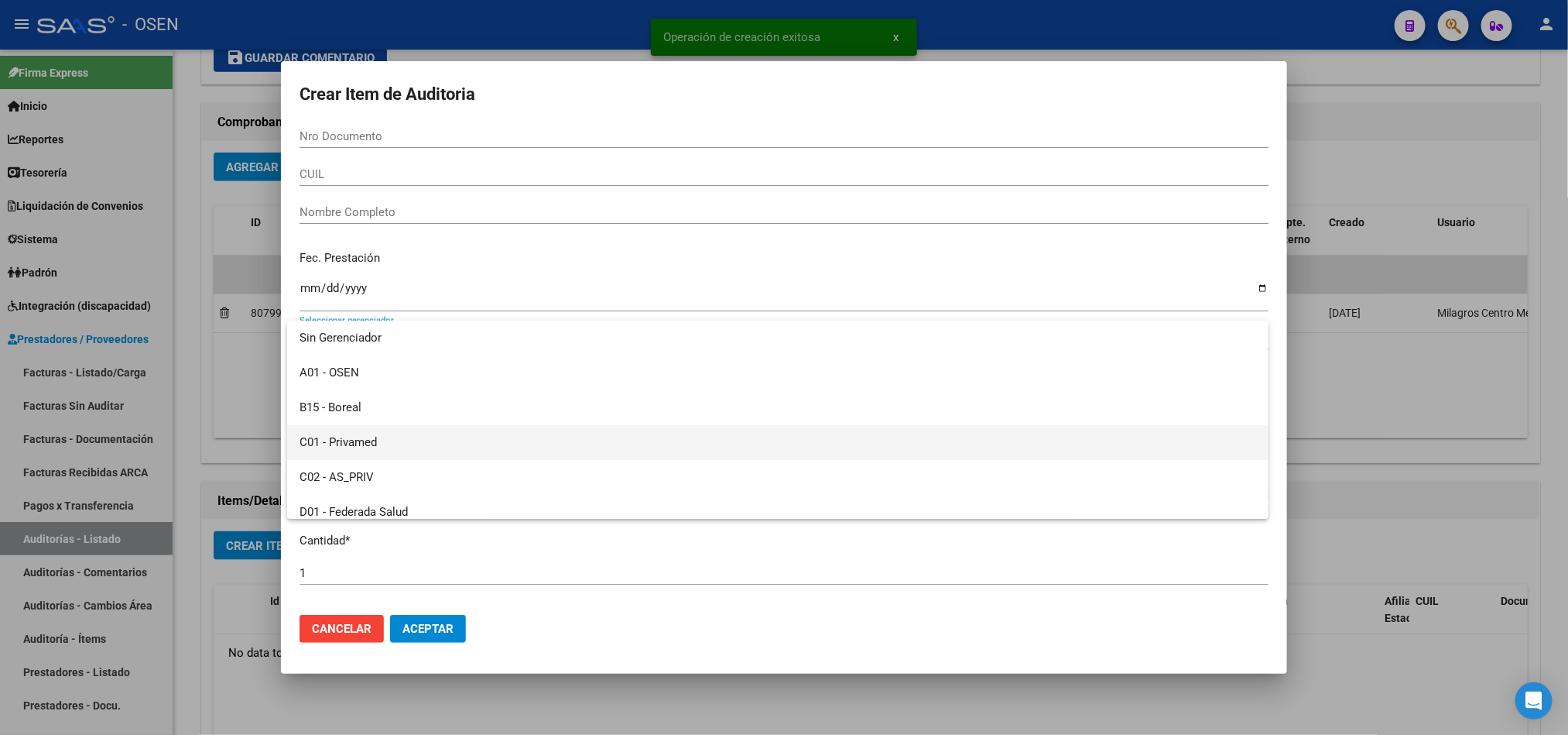
click at [349, 444] on span "C01 - Privamed" at bounding box center [777, 443] width 956 height 35
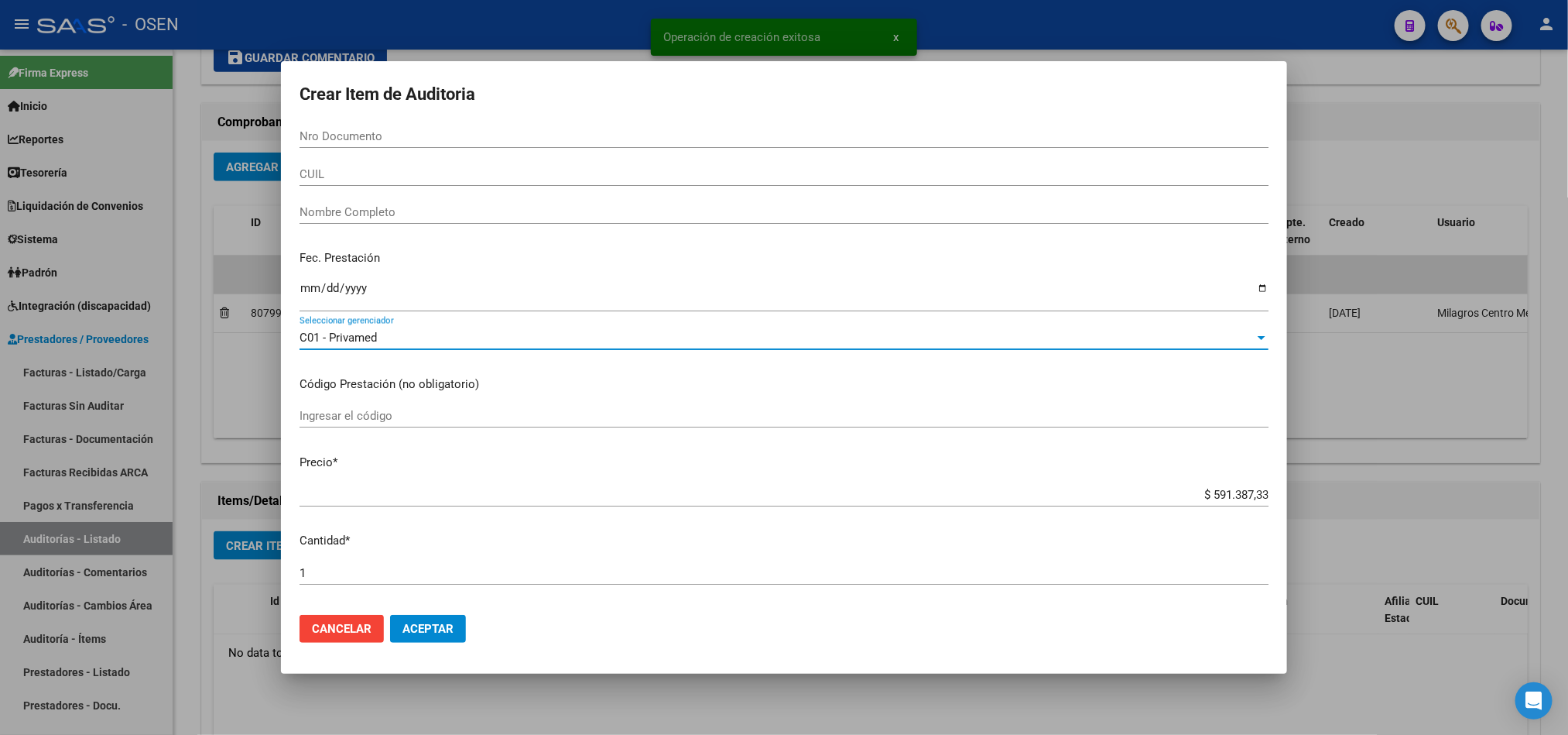
click at [458, 623] on button "Aceptar" at bounding box center [427, 629] width 76 height 28
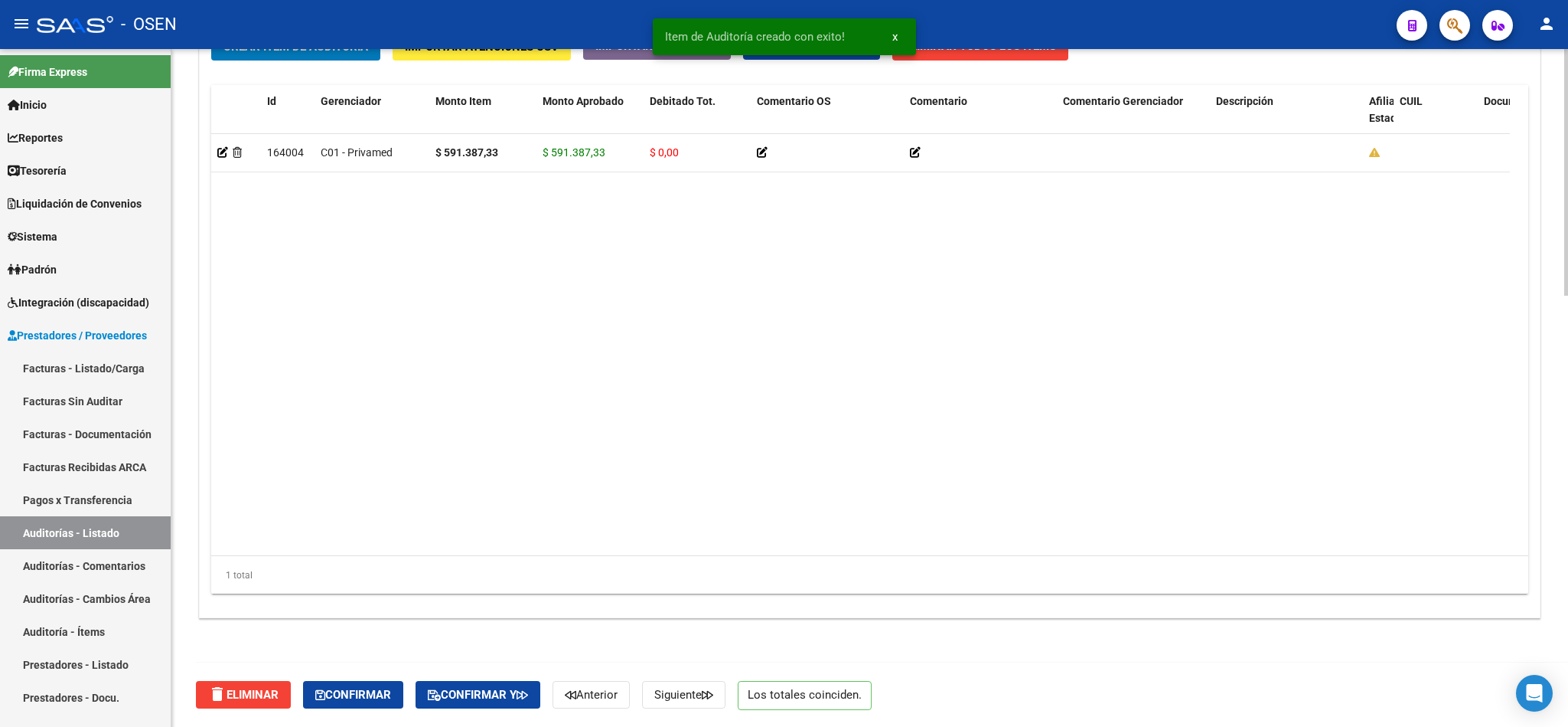
click at [356, 697] on span "Confirmar" at bounding box center [353, 694] width 76 height 13
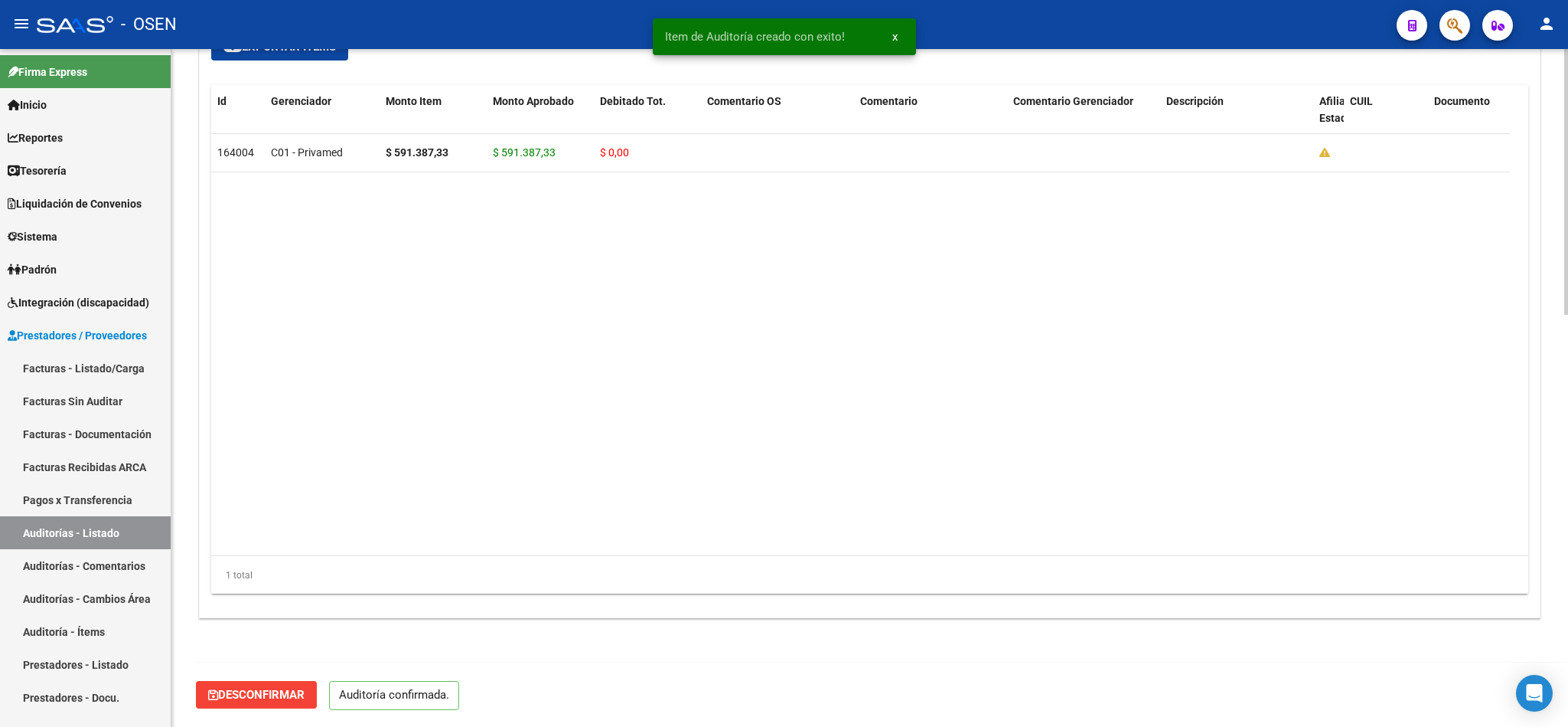
scroll to position [1050, 0]
type input "202510"
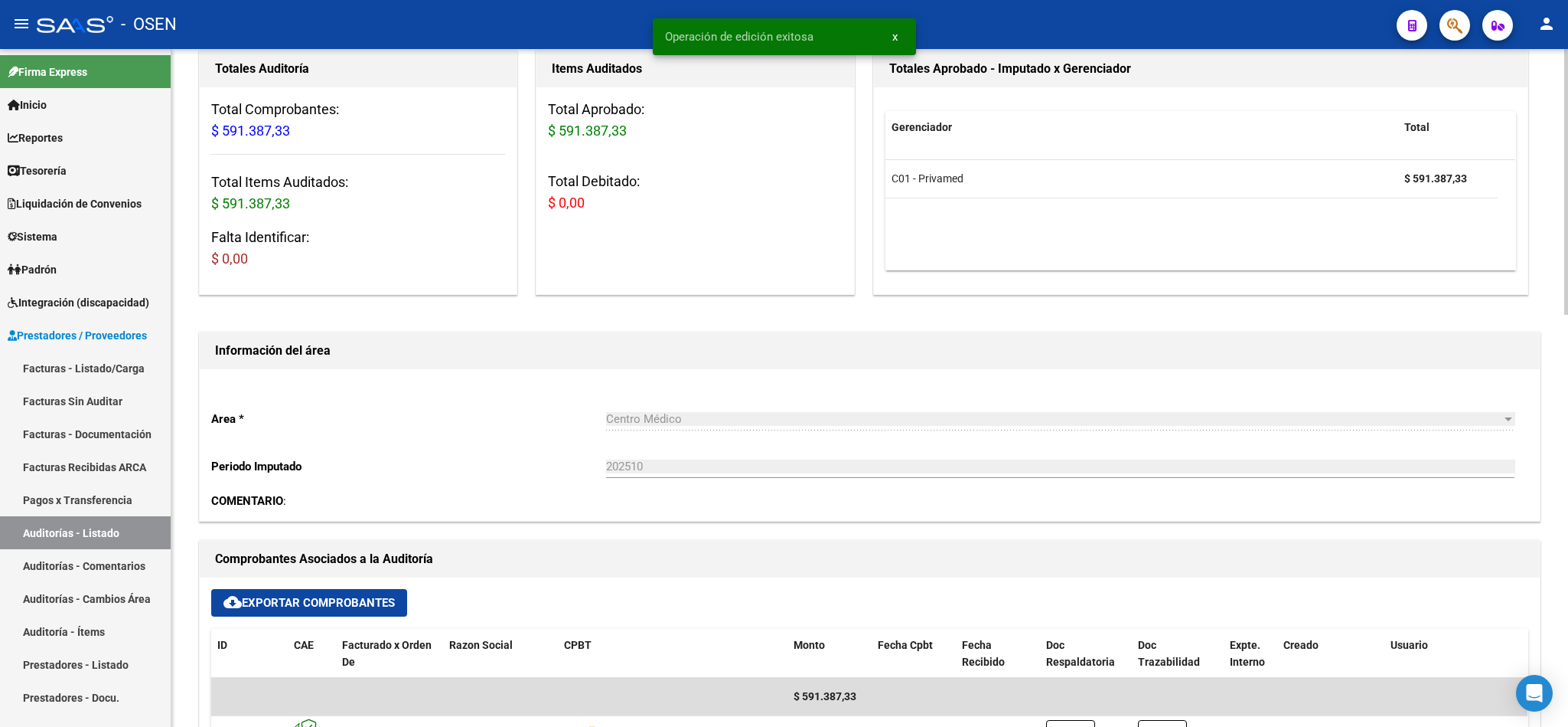
scroll to position [0, 0]
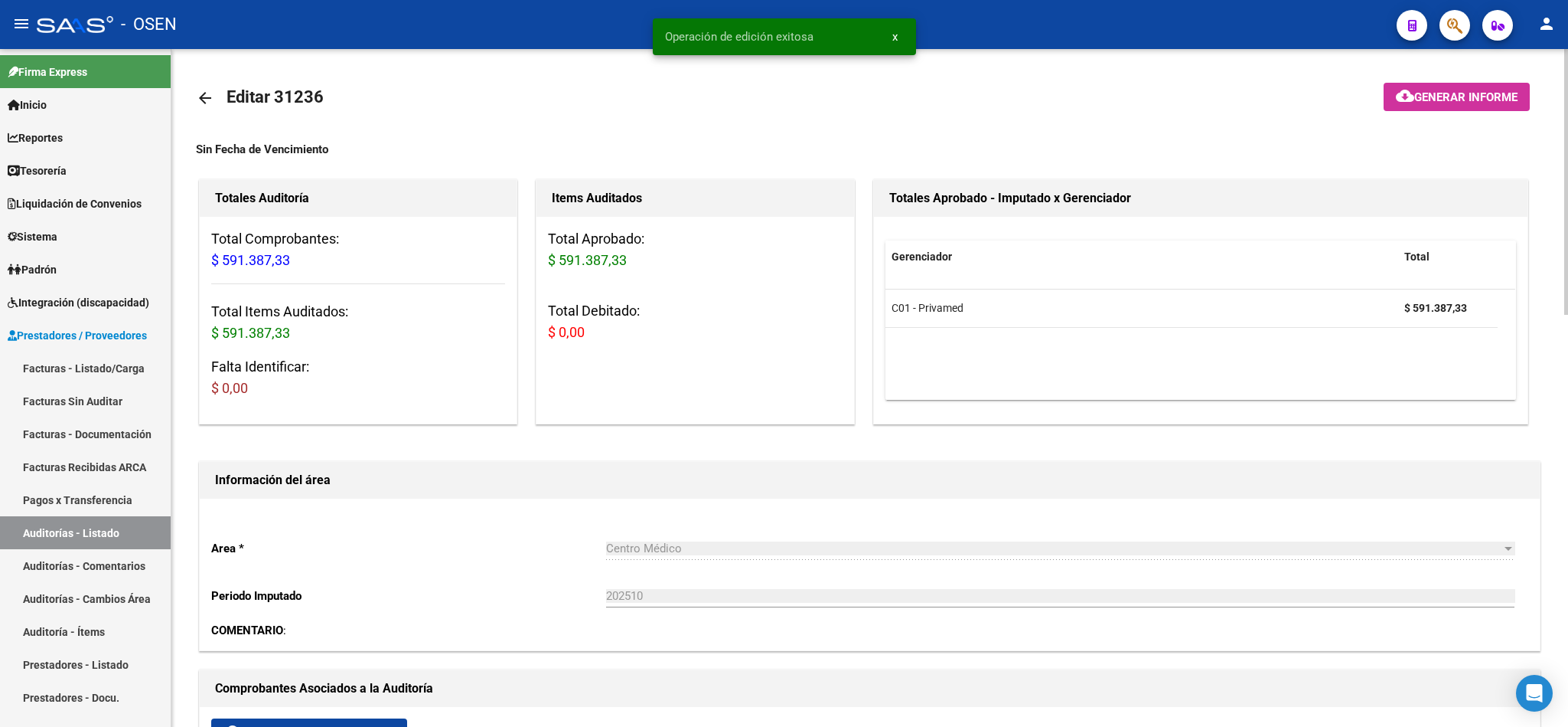
click at [210, 108] on link "arrow_back" at bounding box center [211, 97] width 31 height 36
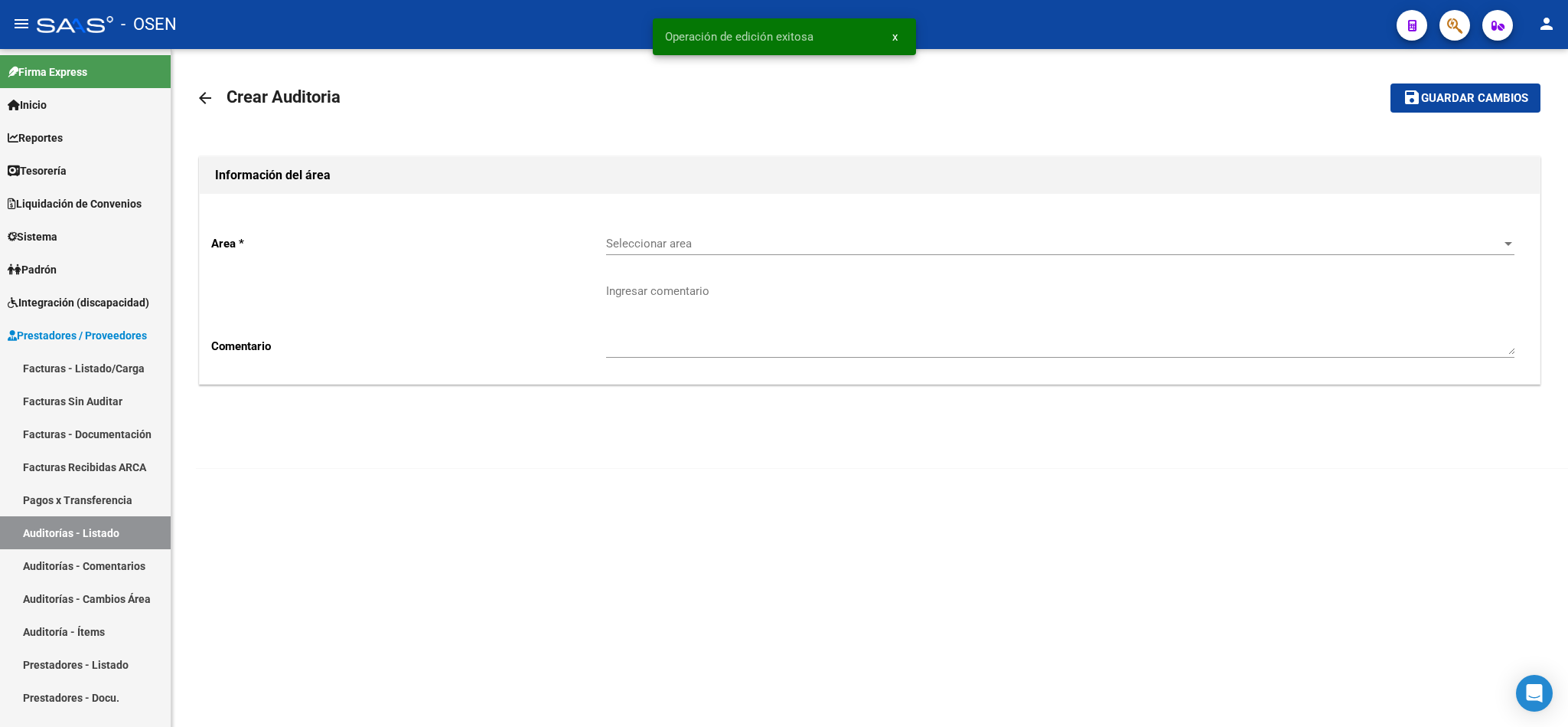
click at [674, 242] on span "Seleccionar area" at bounding box center [1054, 243] width 894 height 13
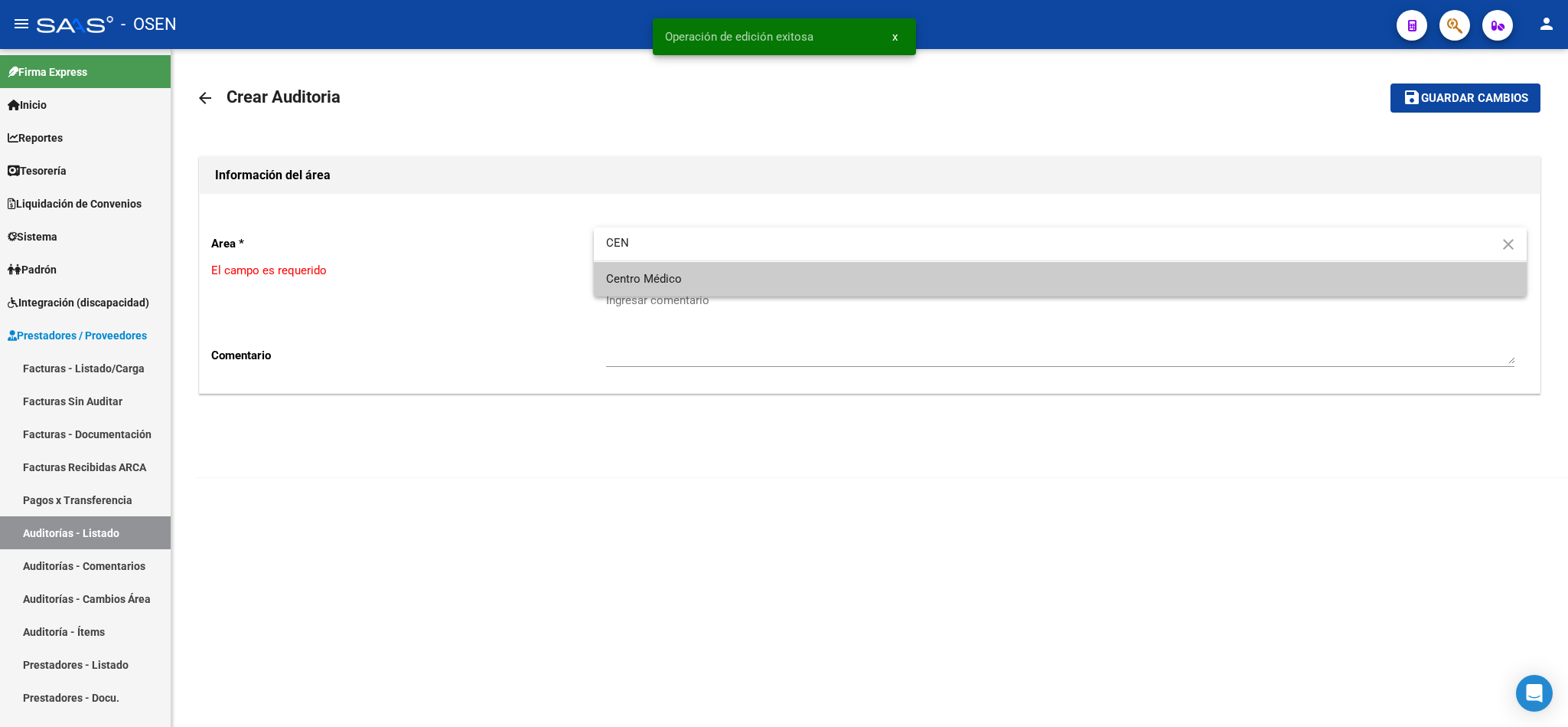
type input "CEN"
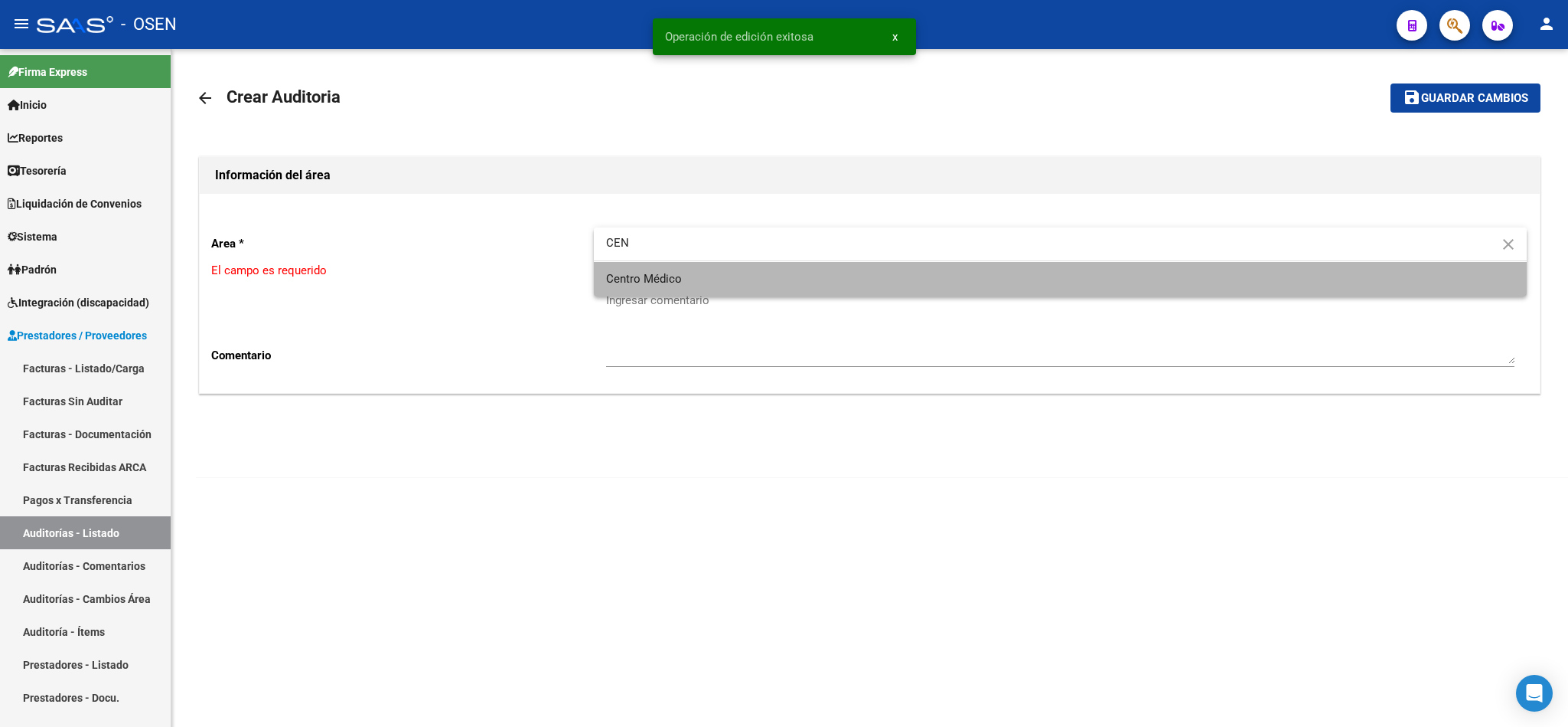
click at [675, 289] on span "Centro Médico" at bounding box center [1061, 280] width 909 height 35
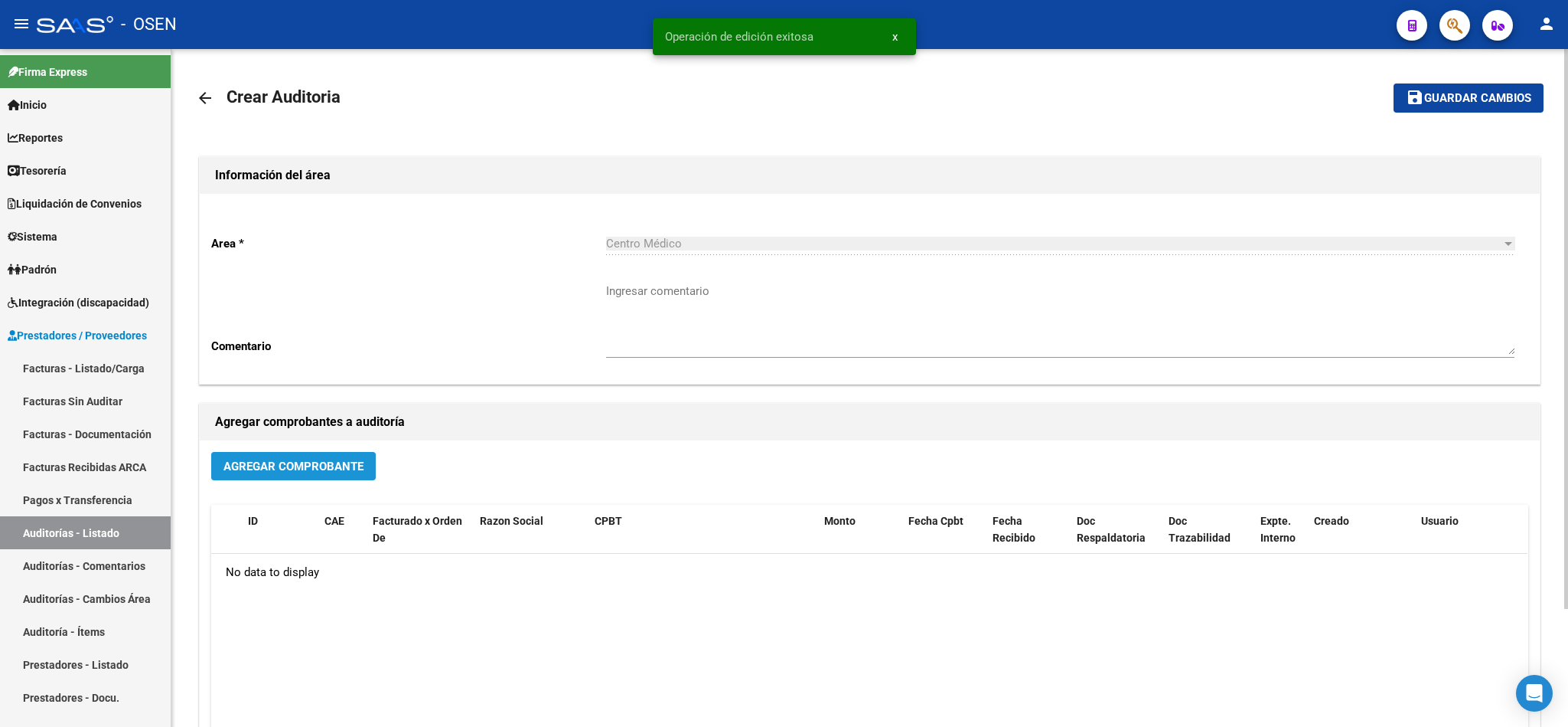
click at [337, 464] on span "Agregar Comprobante" at bounding box center [293, 466] width 140 height 13
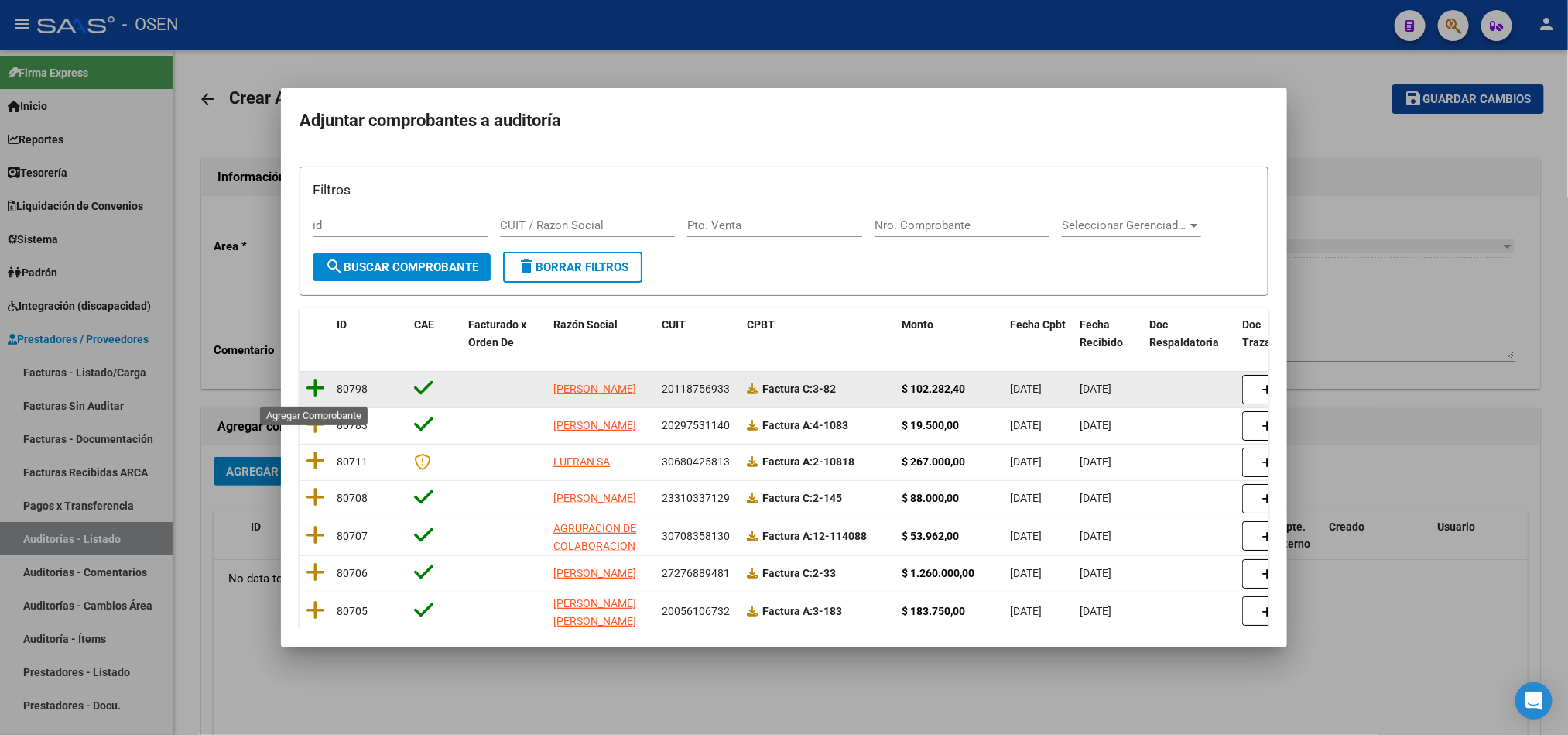
click at [312, 388] on icon at bounding box center [315, 388] width 19 height 22
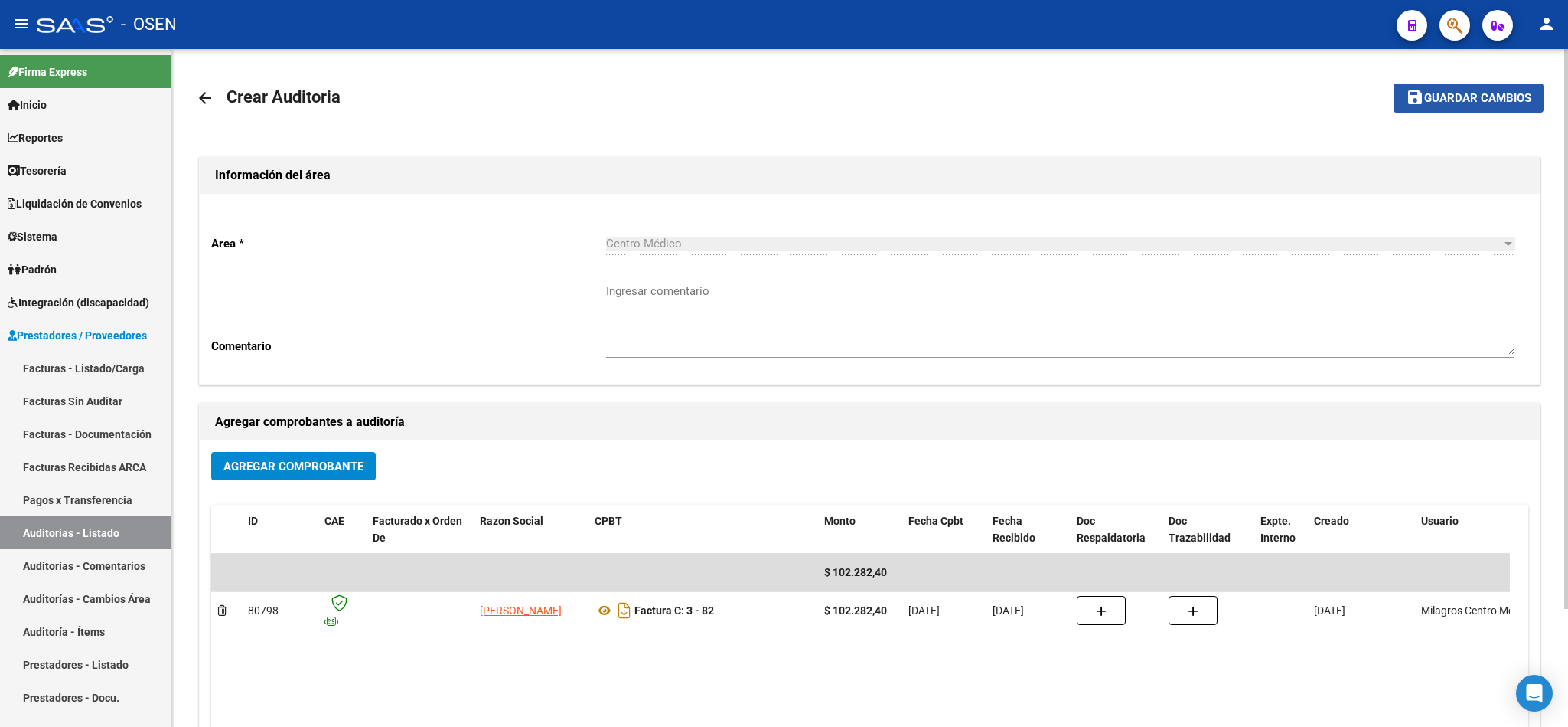
click at [1493, 88] on button "save Guardar cambios" at bounding box center [1469, 97] width 150 height 29
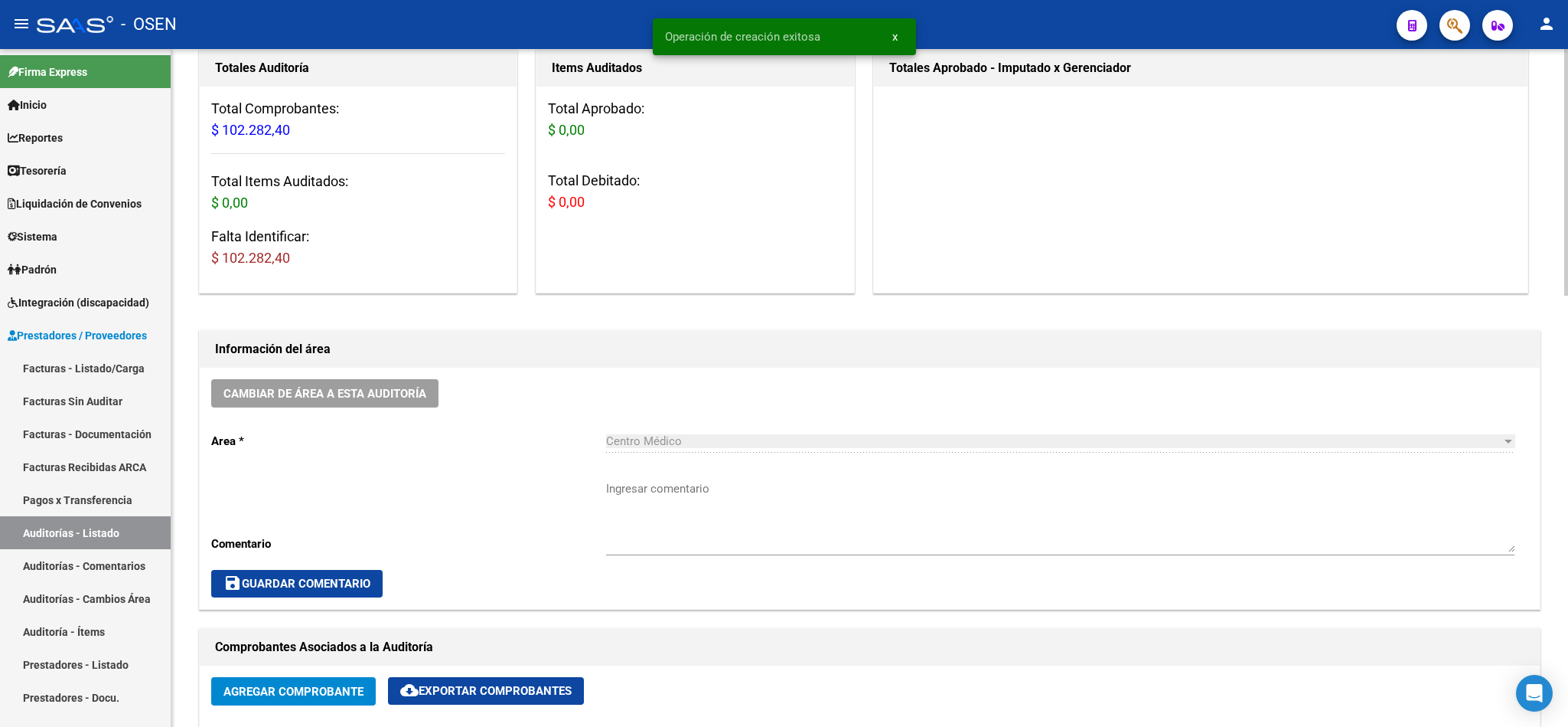
scroll to position [574, 0]
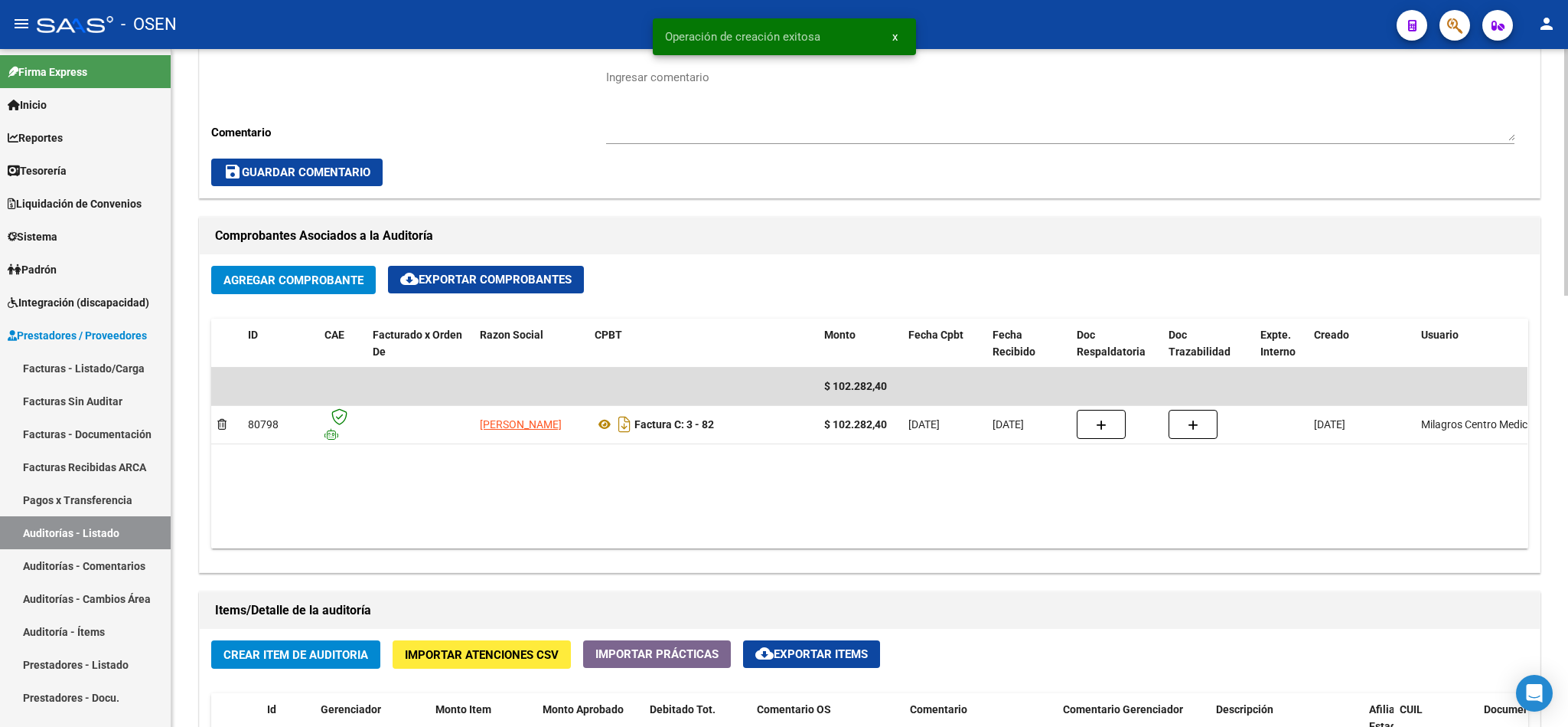
click at [306, 660] on span "Crear Item de Auditoria" at bounding box center [295, 654] width 145 height 13
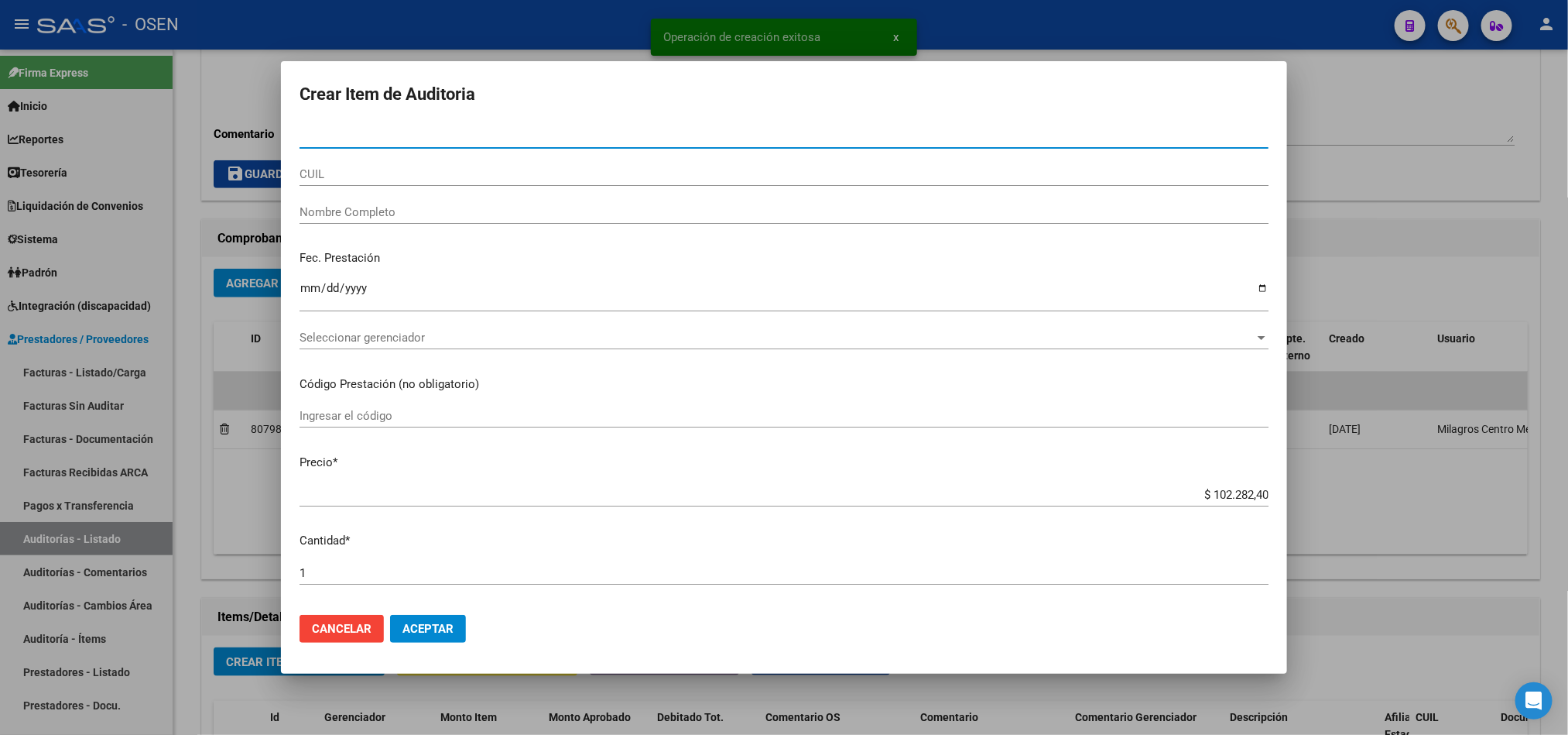
click at [415, 342] on span "Seleccionar gerenciador" at bounding box center [776, 337] width 955 height 14
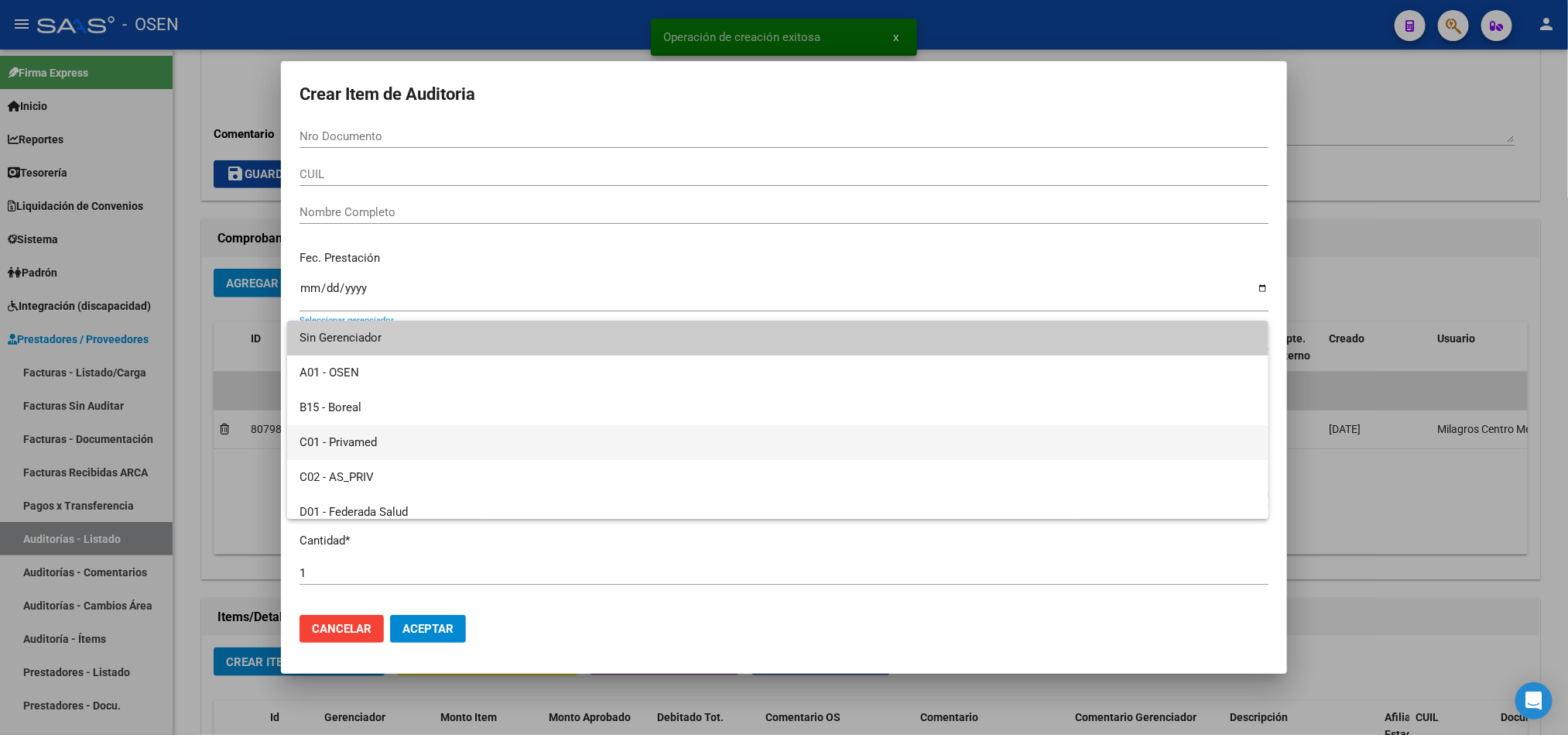
click at [391, 435] on span "C01 - Privamed" at bounding box center [777, 443] width 956 height 35
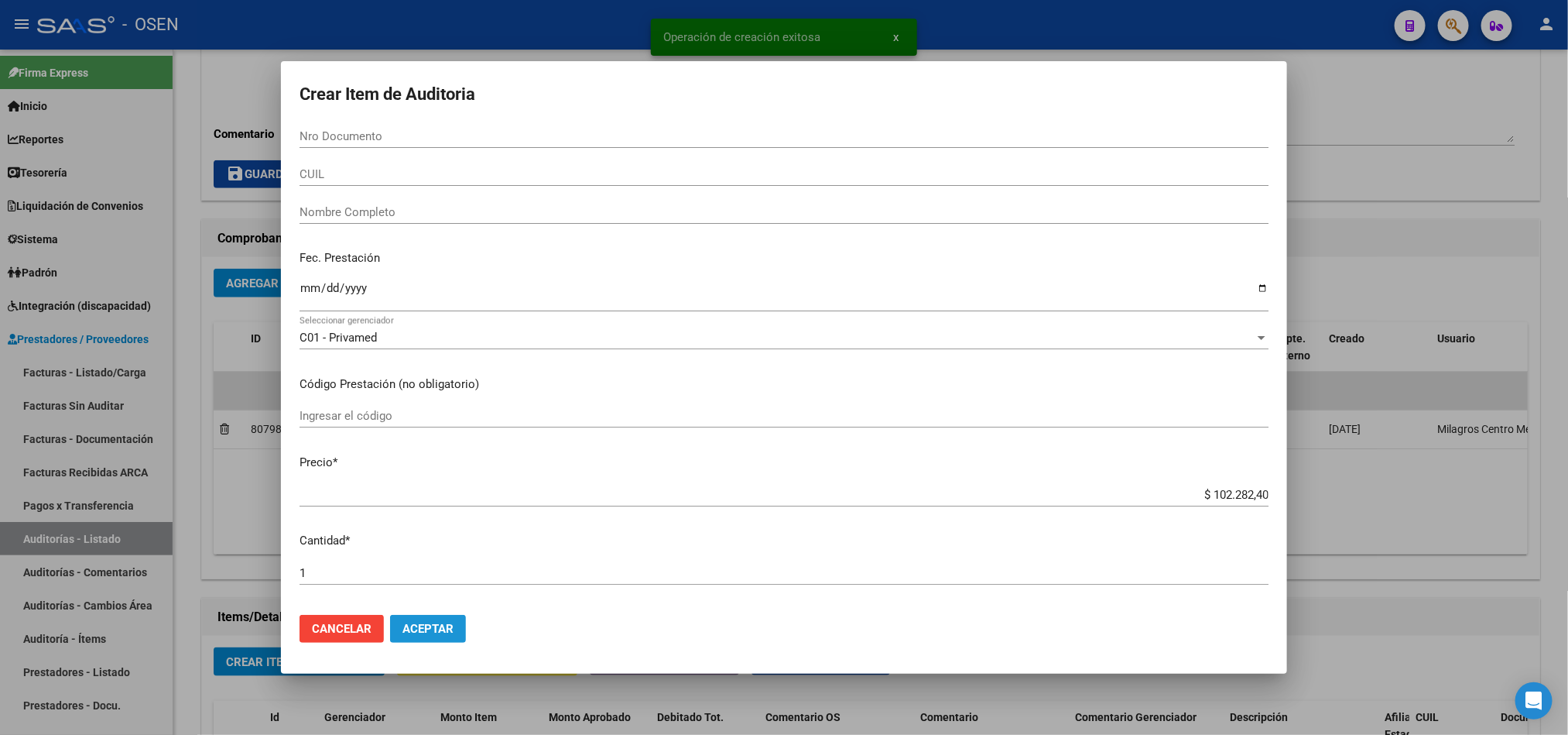
click at [442, 621] on span "Aceptar" at bounding box center [428, 628] width 51 height 14
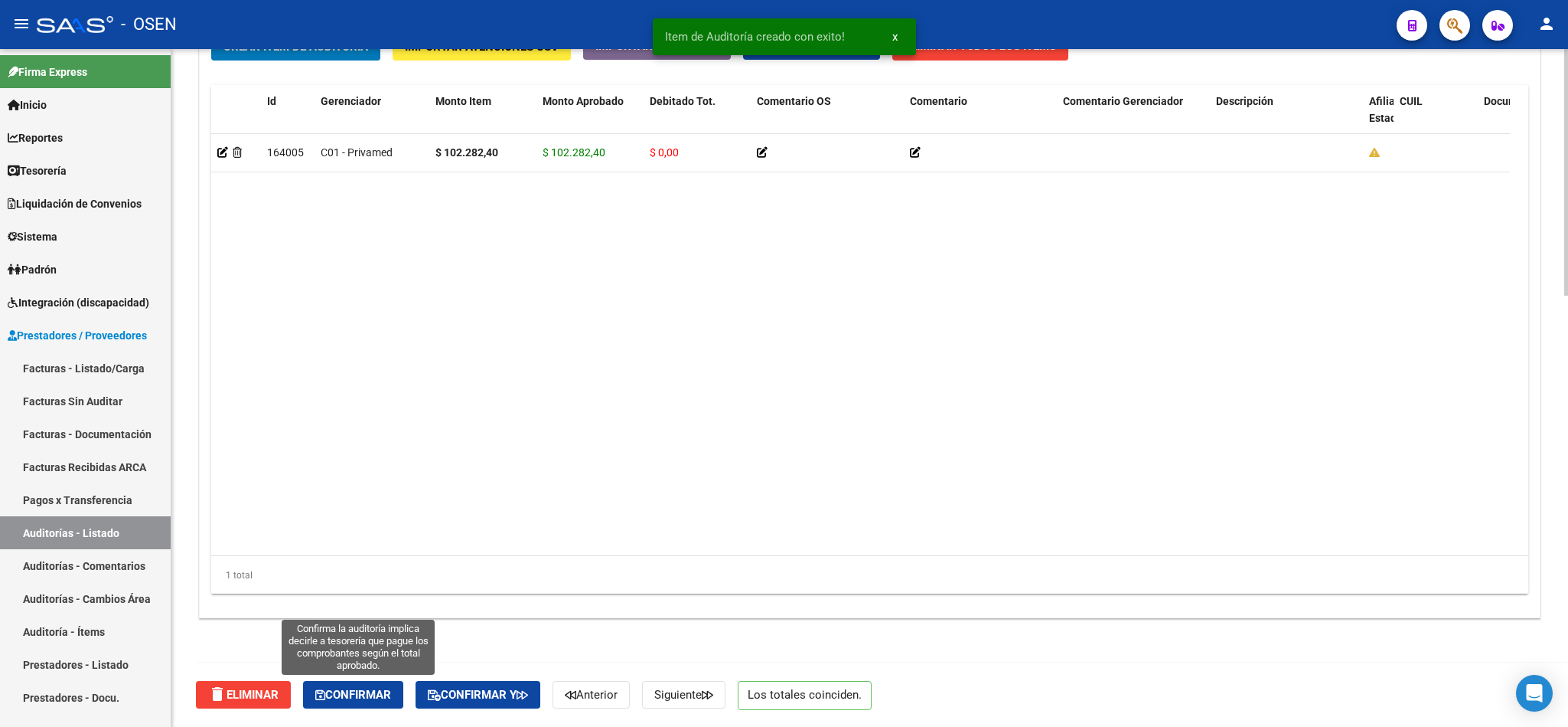
click at [377, 694] on span "Confirmar" at bounding box center [353, 694] width 76 height 13
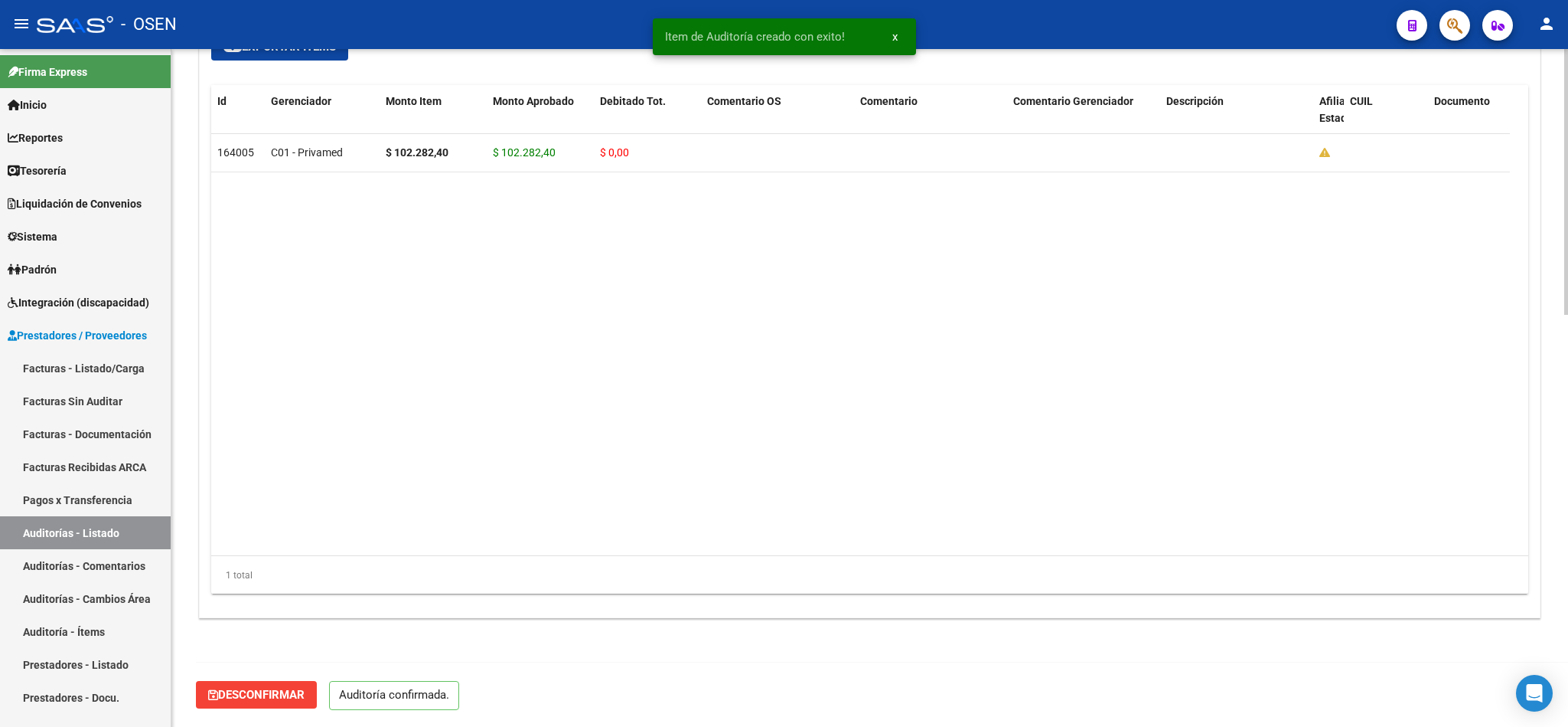
scroll to position [1050, 0]
type input "202510"
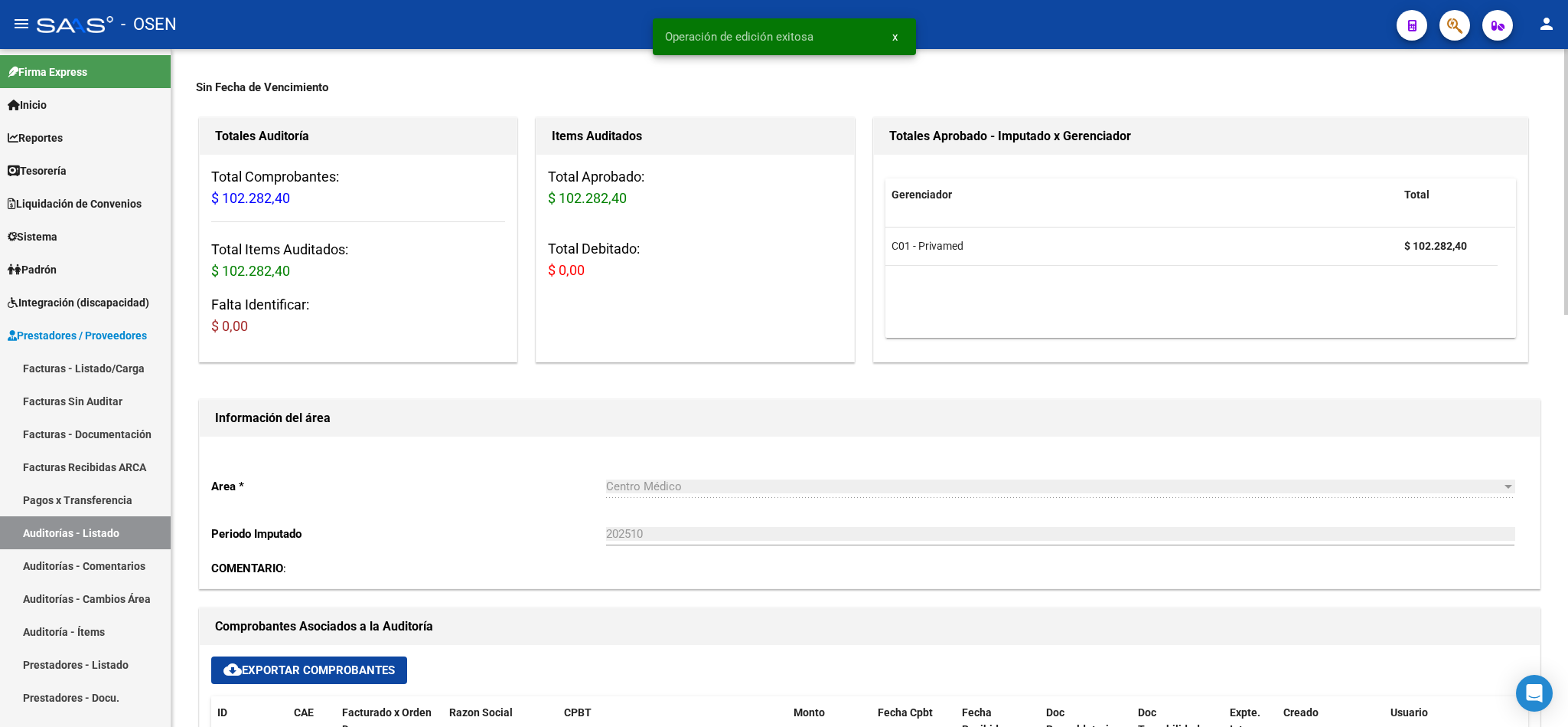
scroll to position [0, 0]
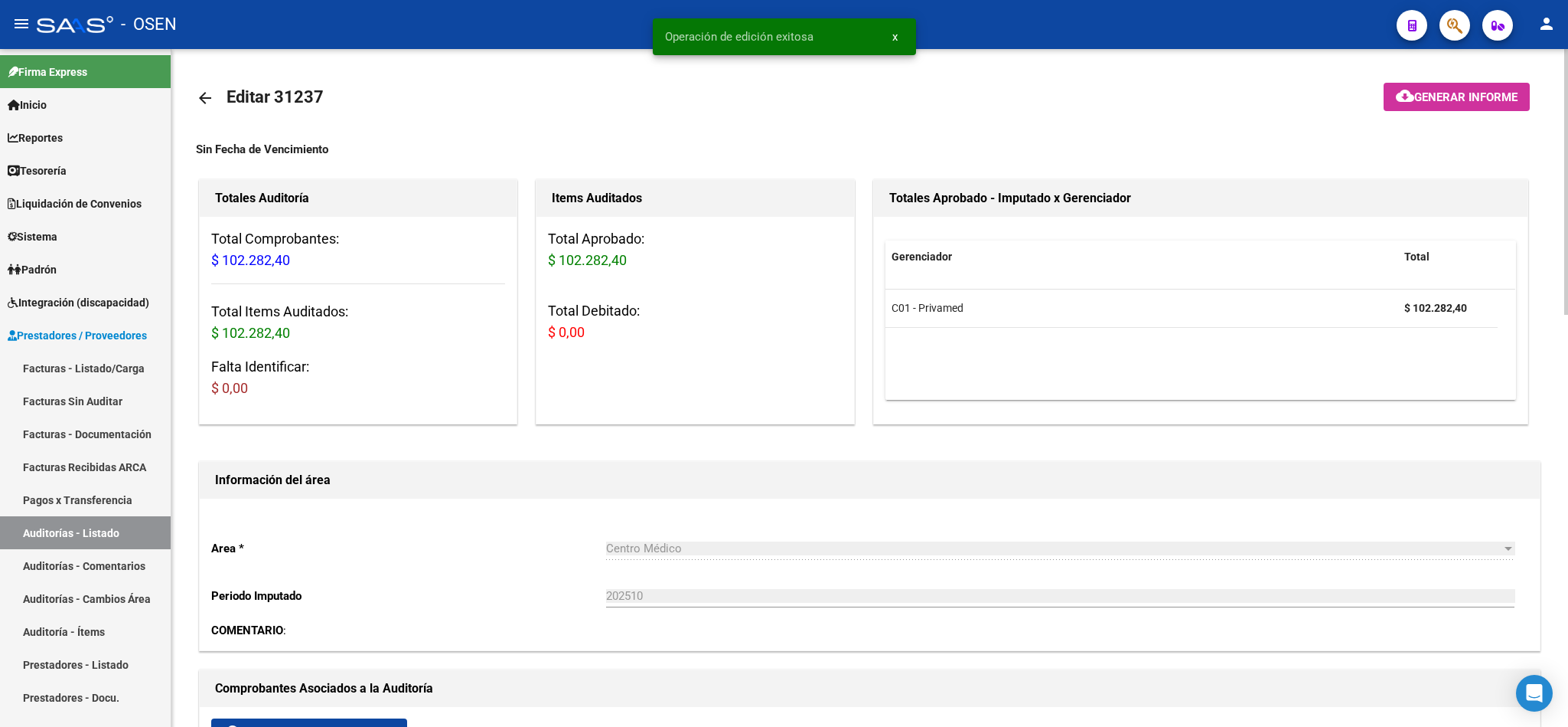
click at [203, 97] on mat-icon "arrow_back" at bounding box center [205, 97] width 18 height 18
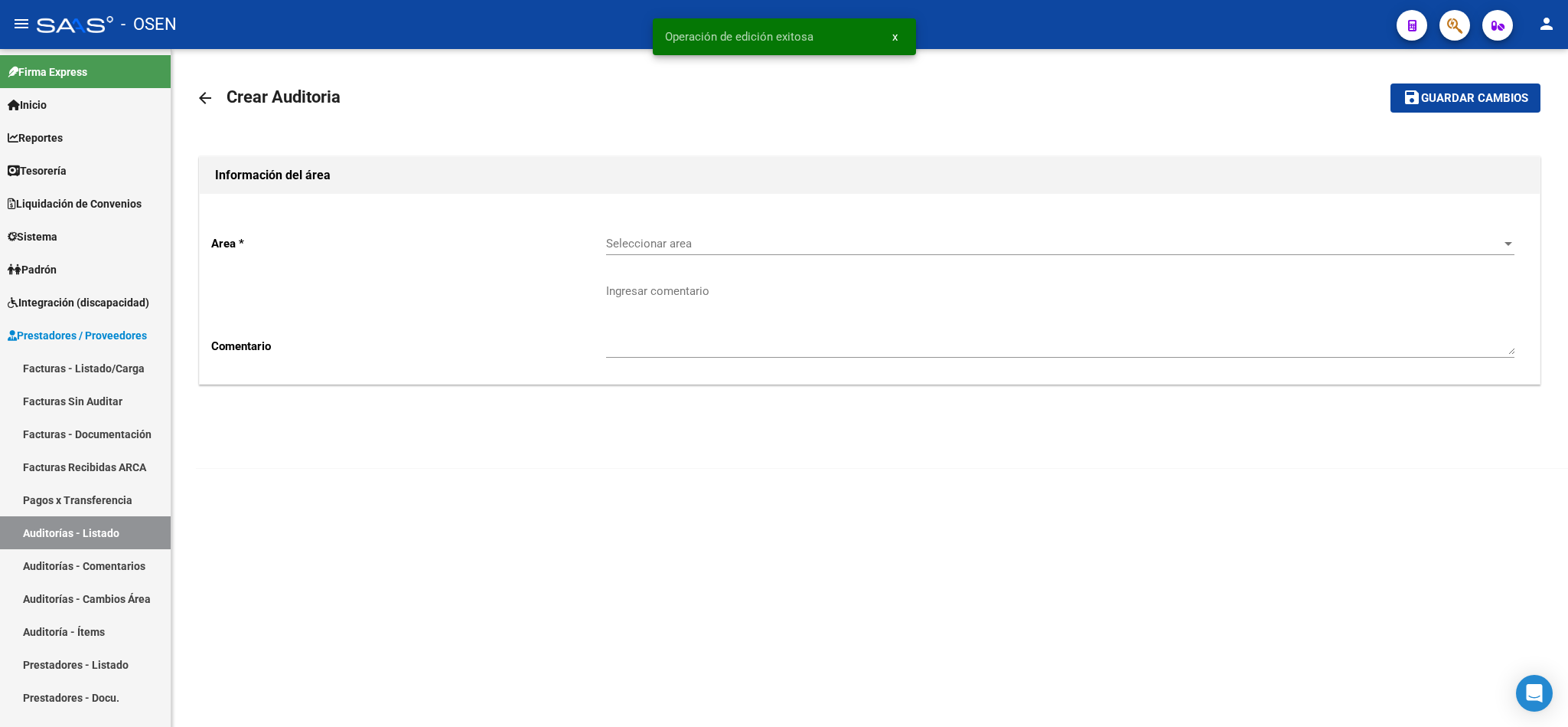
click at [634, 225] on div "Seleccionar area Seleccionar area" at bounding box center [1061, 238] width 909 height 33
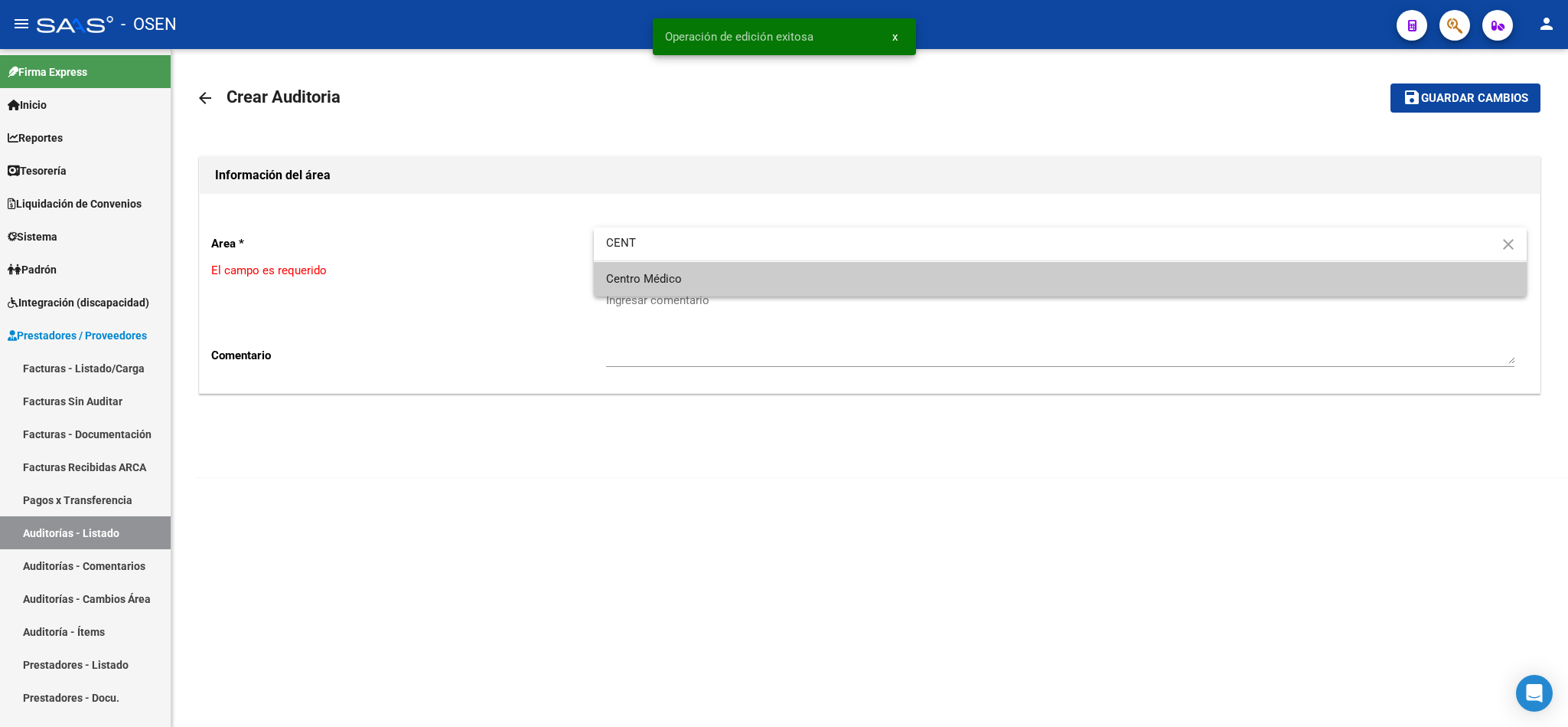
type input "CENT"
click at [666, 295] on span "Centro Médico" at bounding box center [1061, 280] width 909 height 35
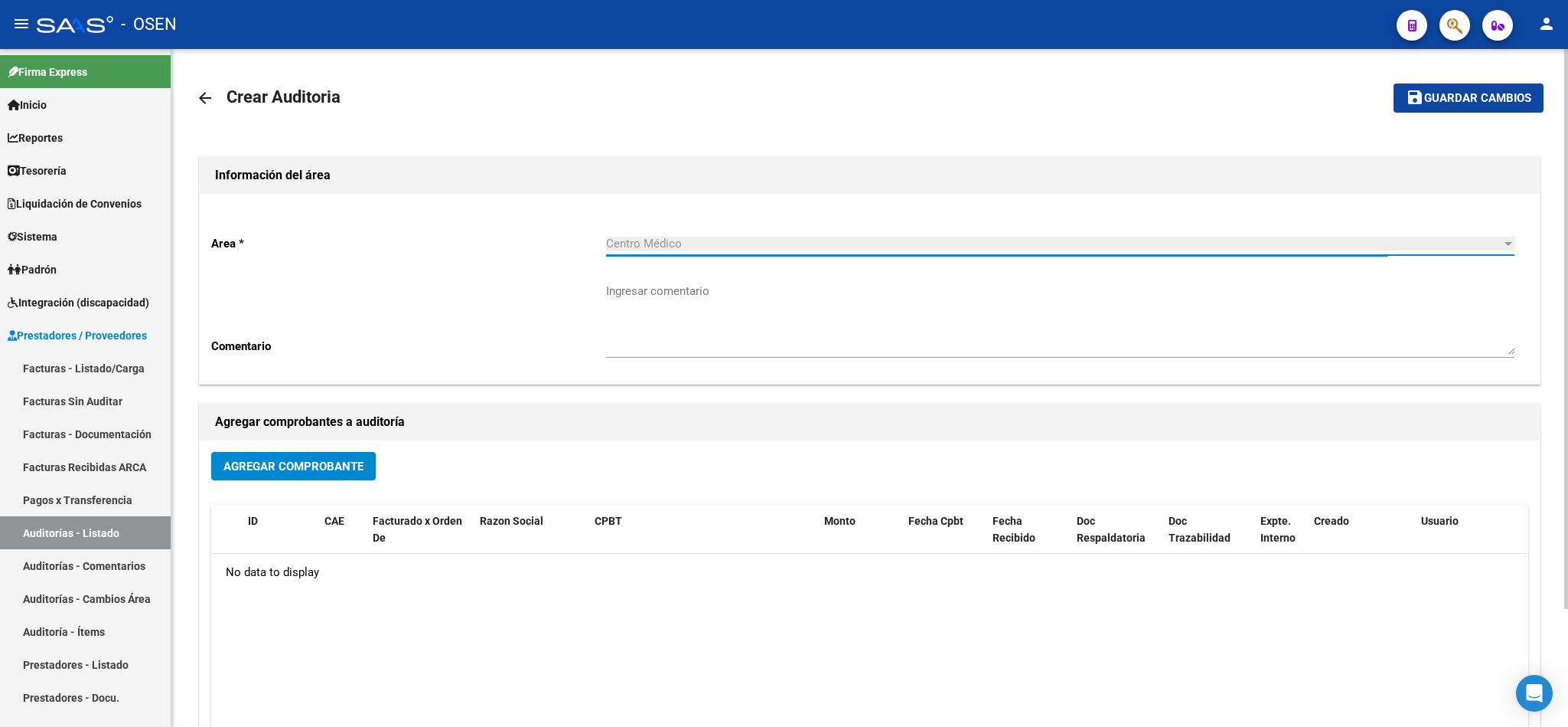
click at [313, 464] on span "Agregar Comprobante" at bounding box center [293, 466] width 140 height 13
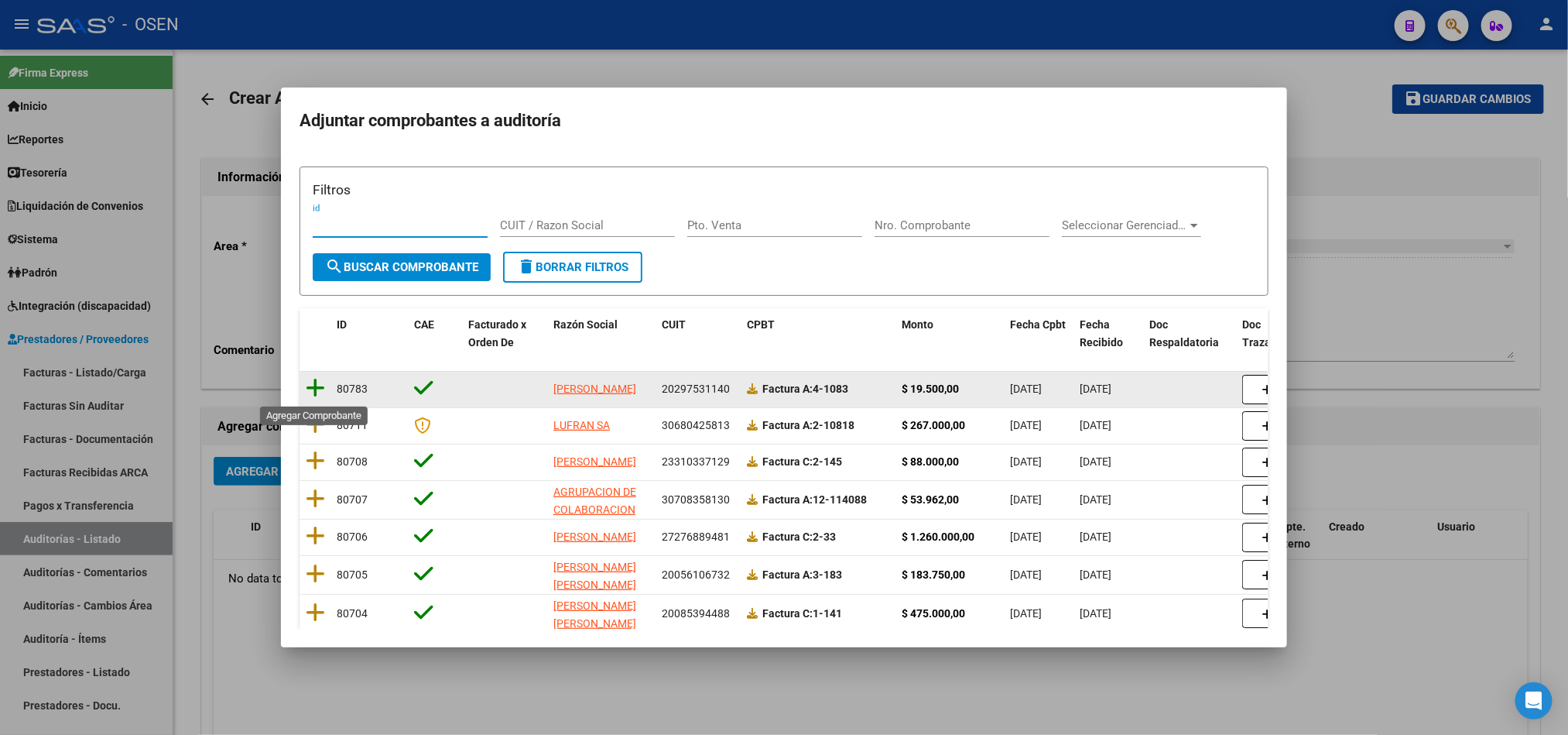
click at [315, 388] on icon at bounding box center [315, 388] width 19 height 22
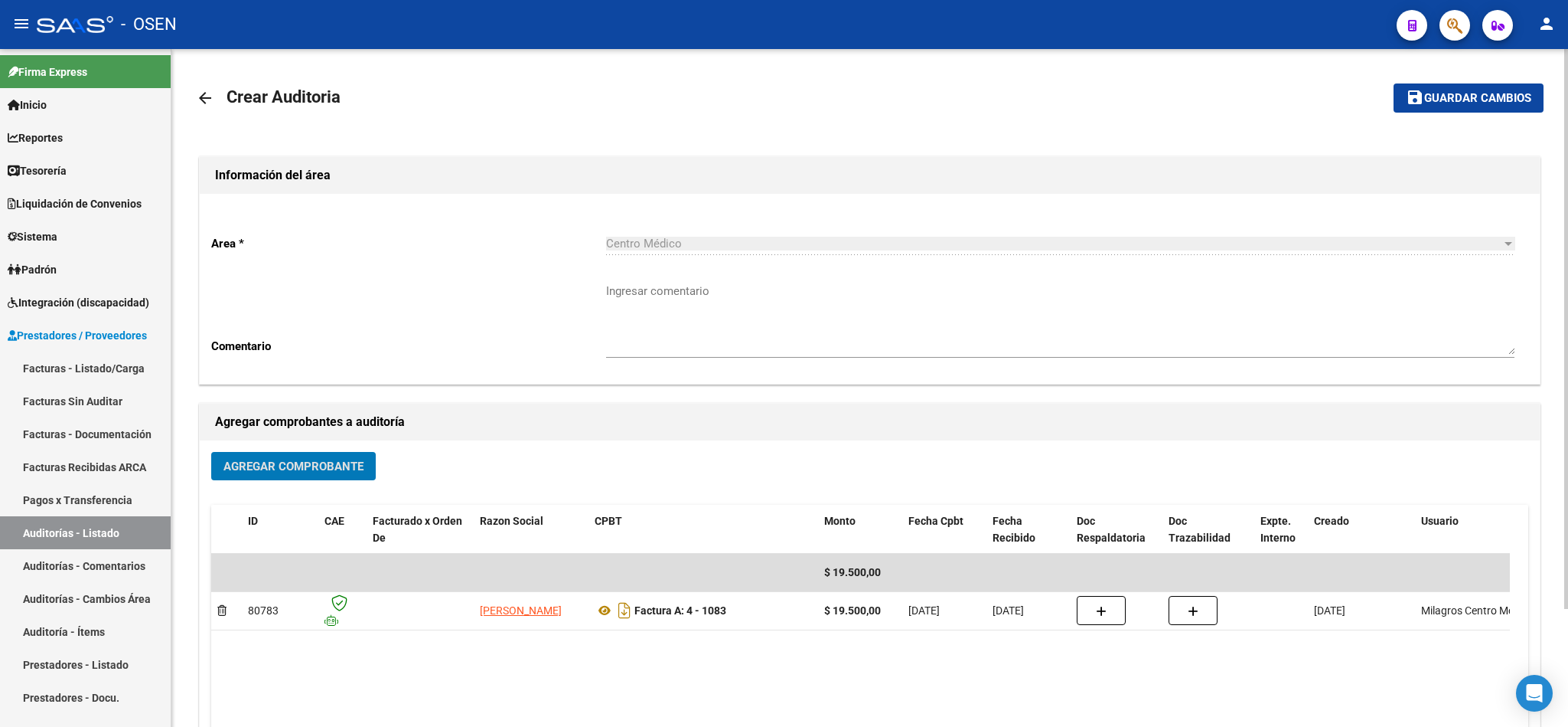
click at [1468, 94] on span "Guardar cambios" at bounding box center [1477, 98] width 107 height 13
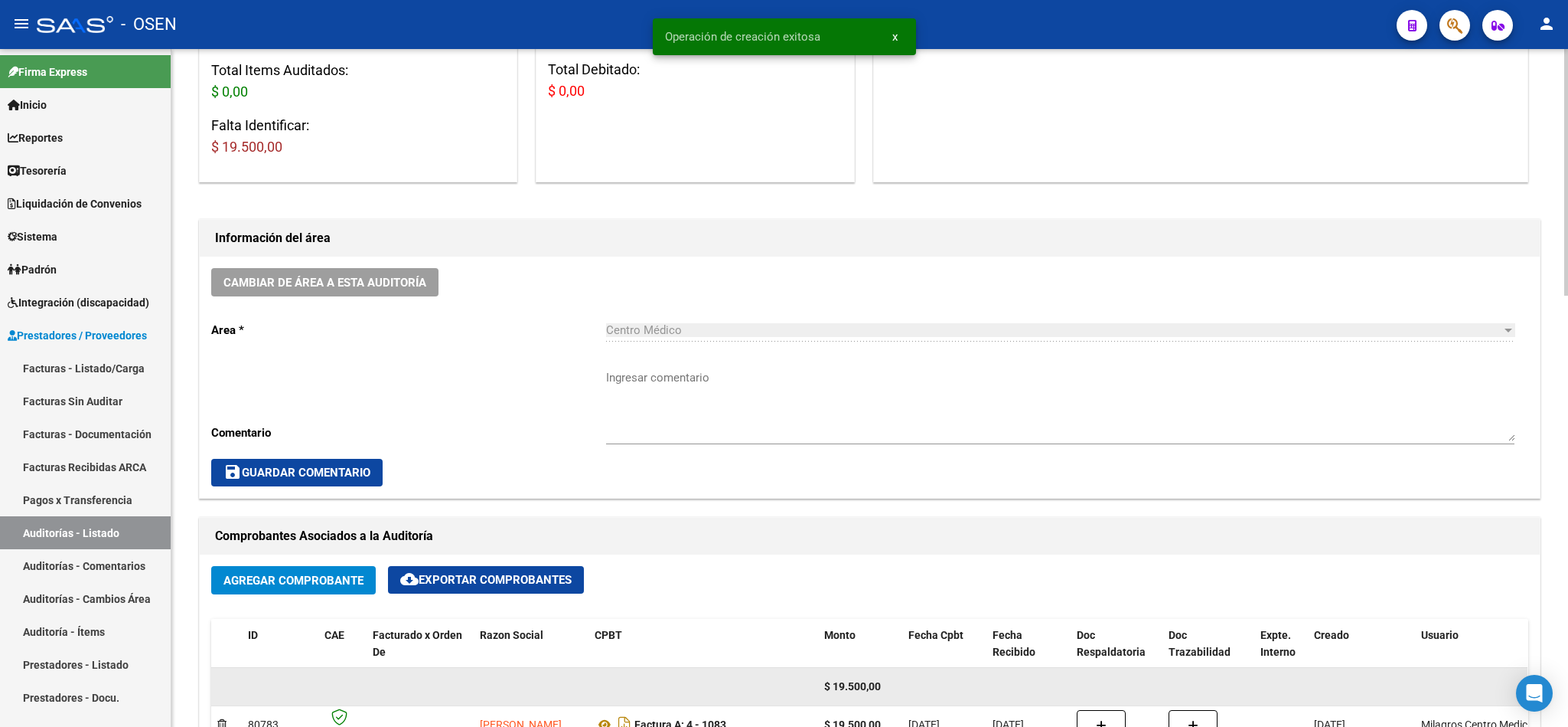
scroll to position [574, 0]
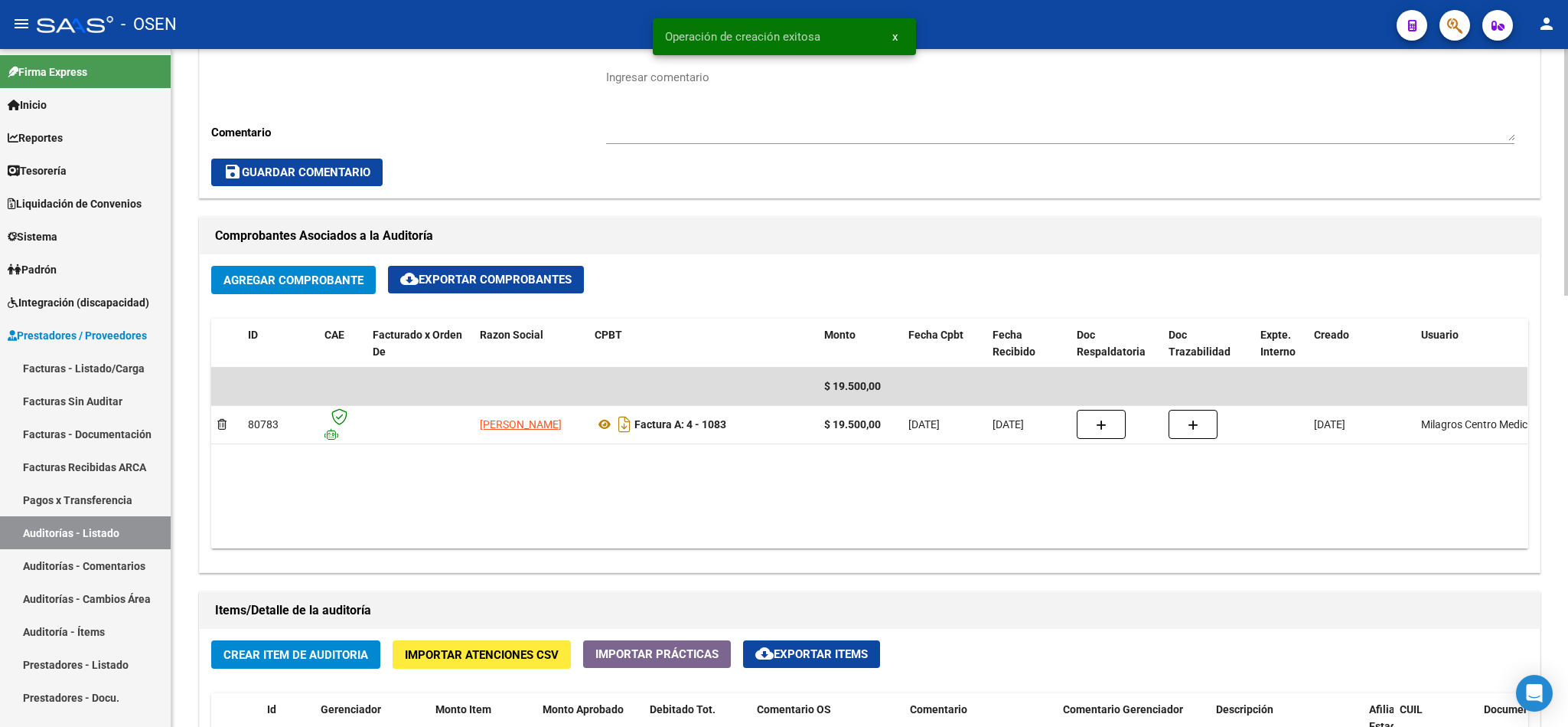
click at [345, 653] on span "Crear Item de Auditoria" at bounding box center [295, 654] width 145 height 13
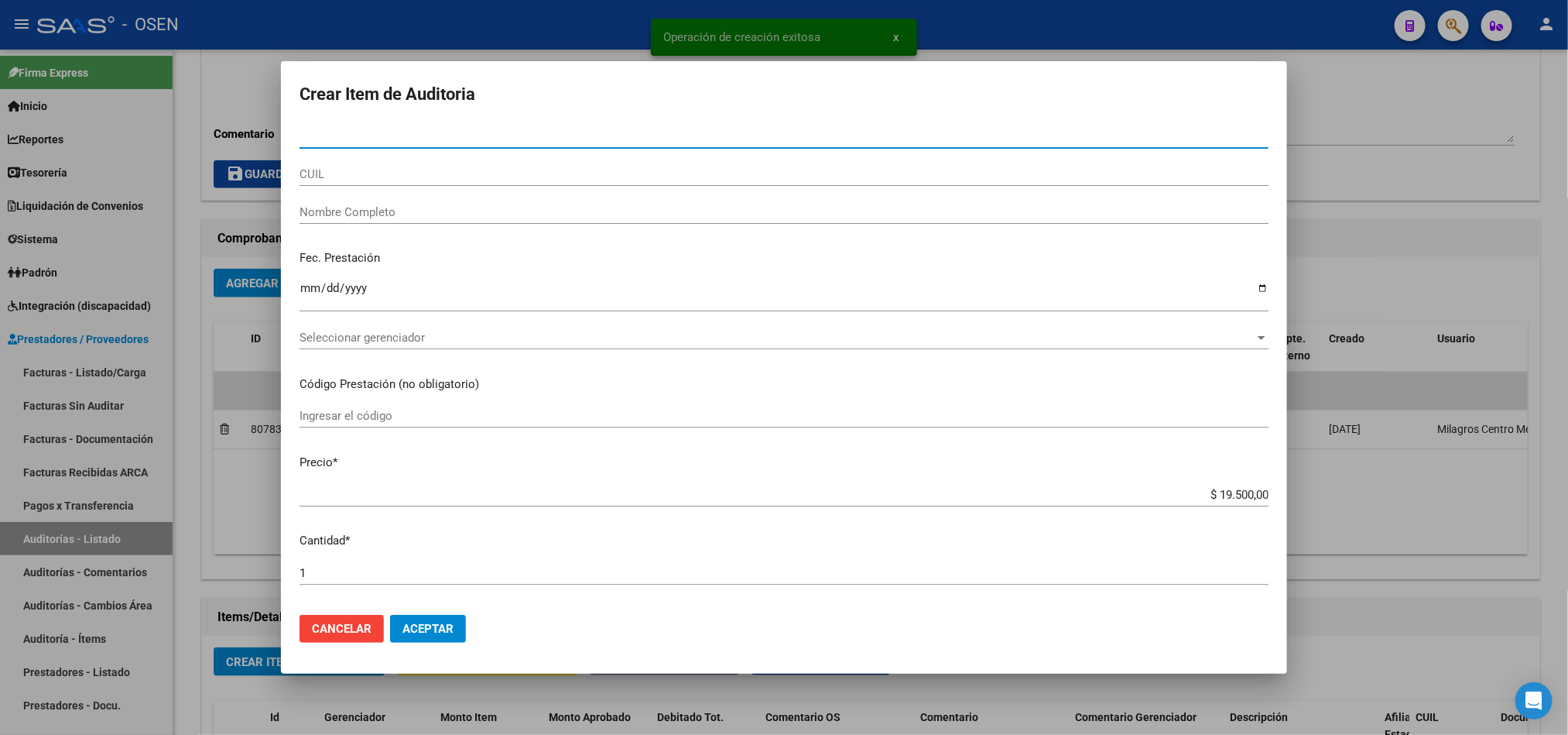
click at [374, 339] on span "Seleccionar gerenciador" at bounding box center [776, 337] width 955 height 14
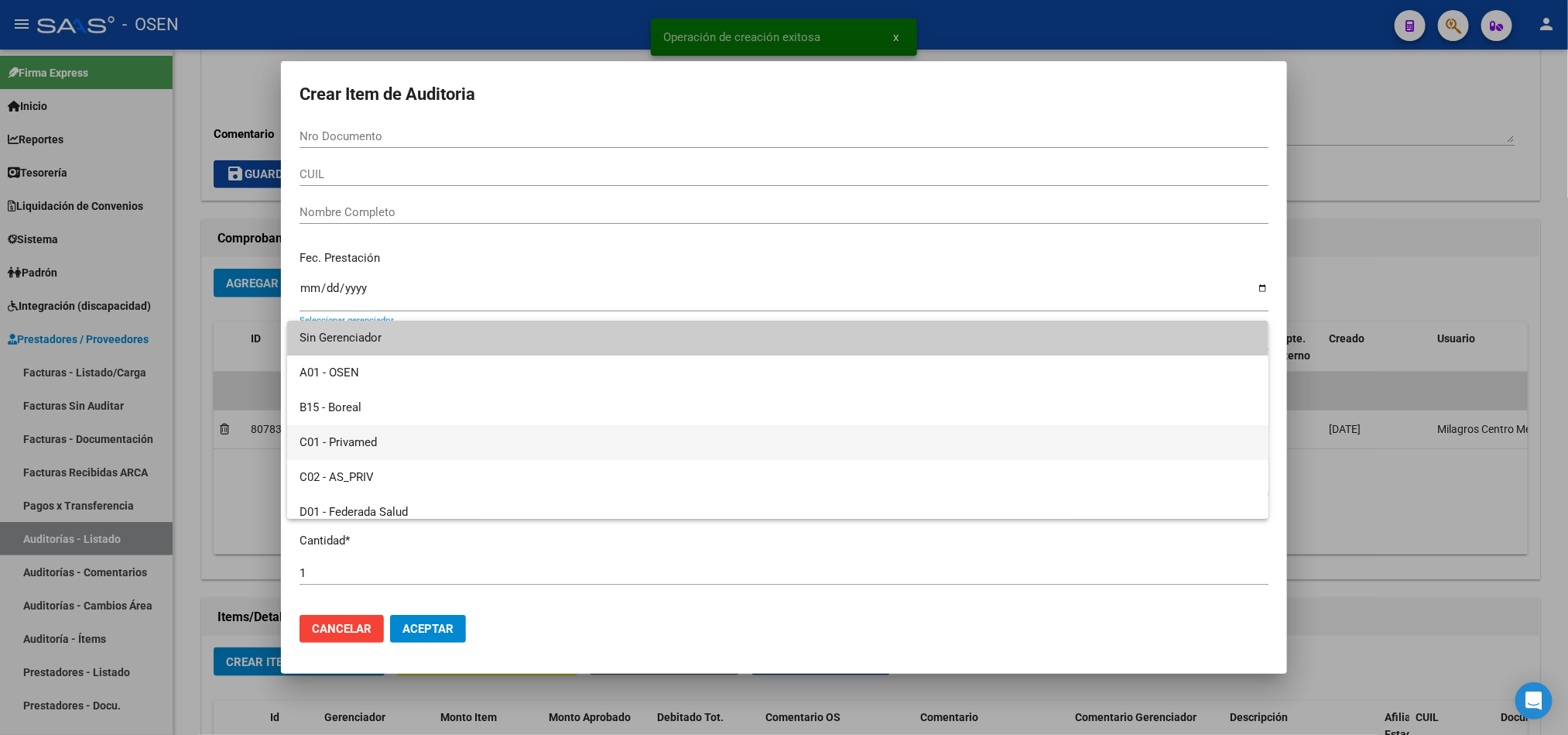
click at [376, 439] on span "C01 - Privamed" at bounding box center [777, 443] width 956 height 35
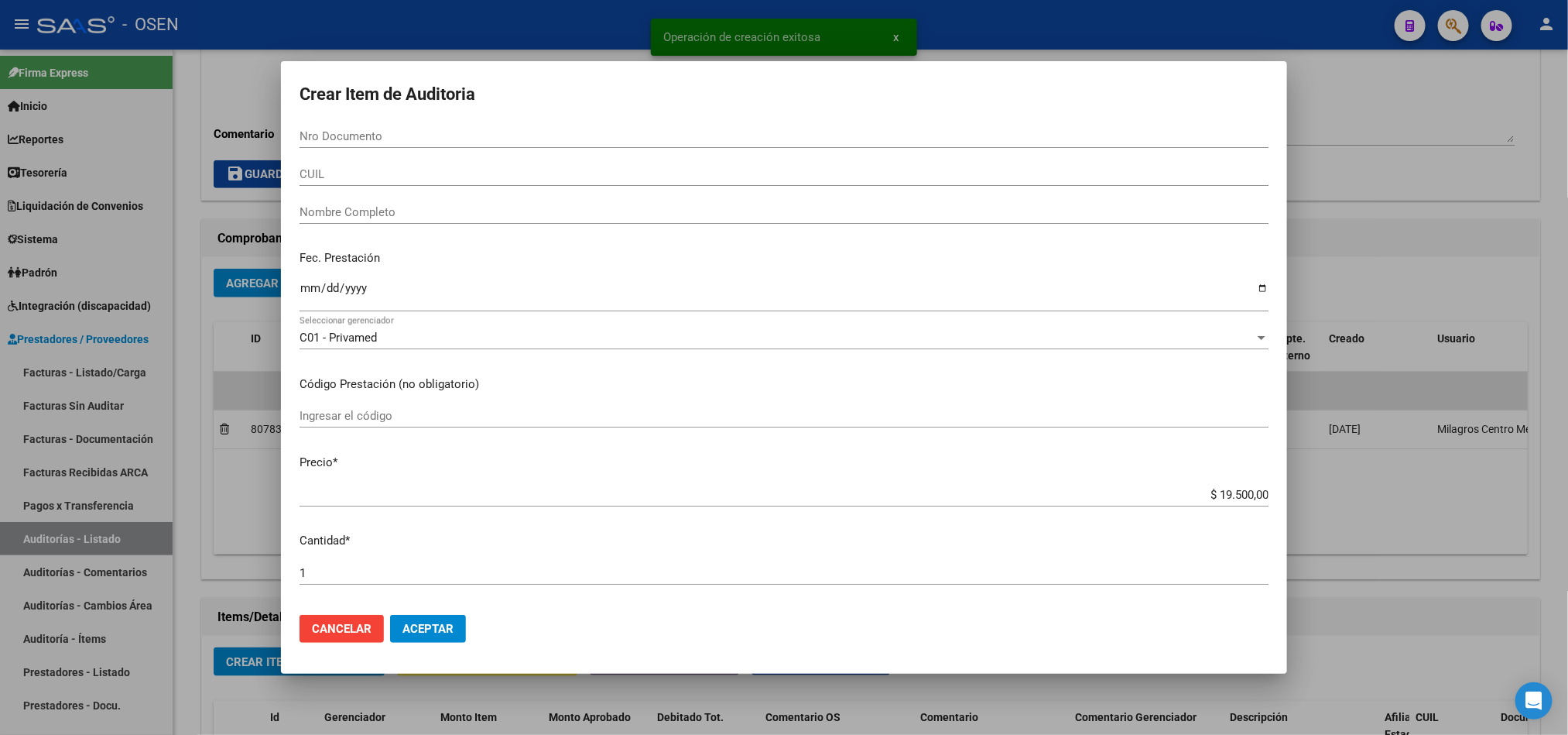
click at [451, 643] on mat-dialog-actions "Cancelar Aceptar" at bounding box center [784, 629] width 969 height 53
click at [437, 621] on span "Aceptar" at bounding box center [428, 628] width 51 height 14
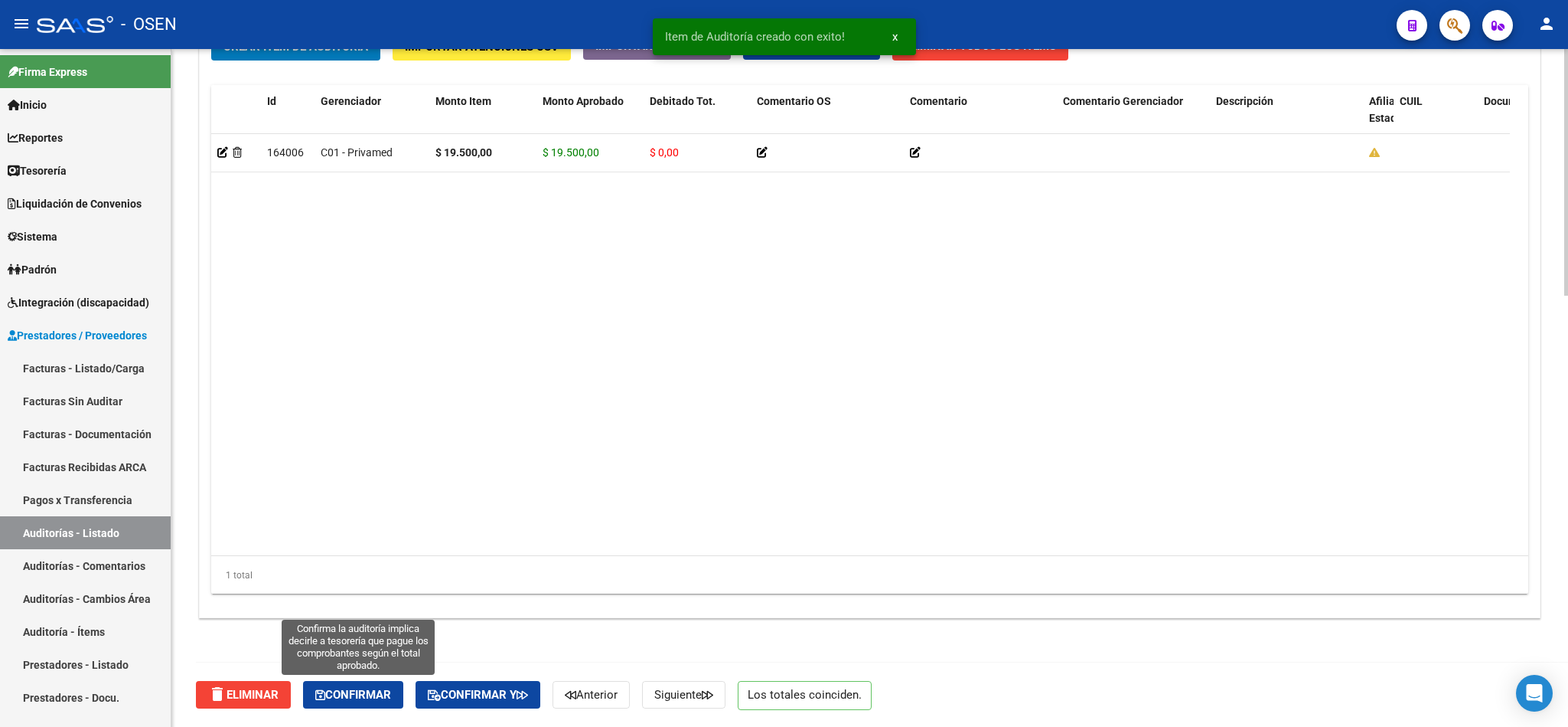
click at [347, 697] on span "Confirmar" at bounding box center [353, 694] width 76 height 13
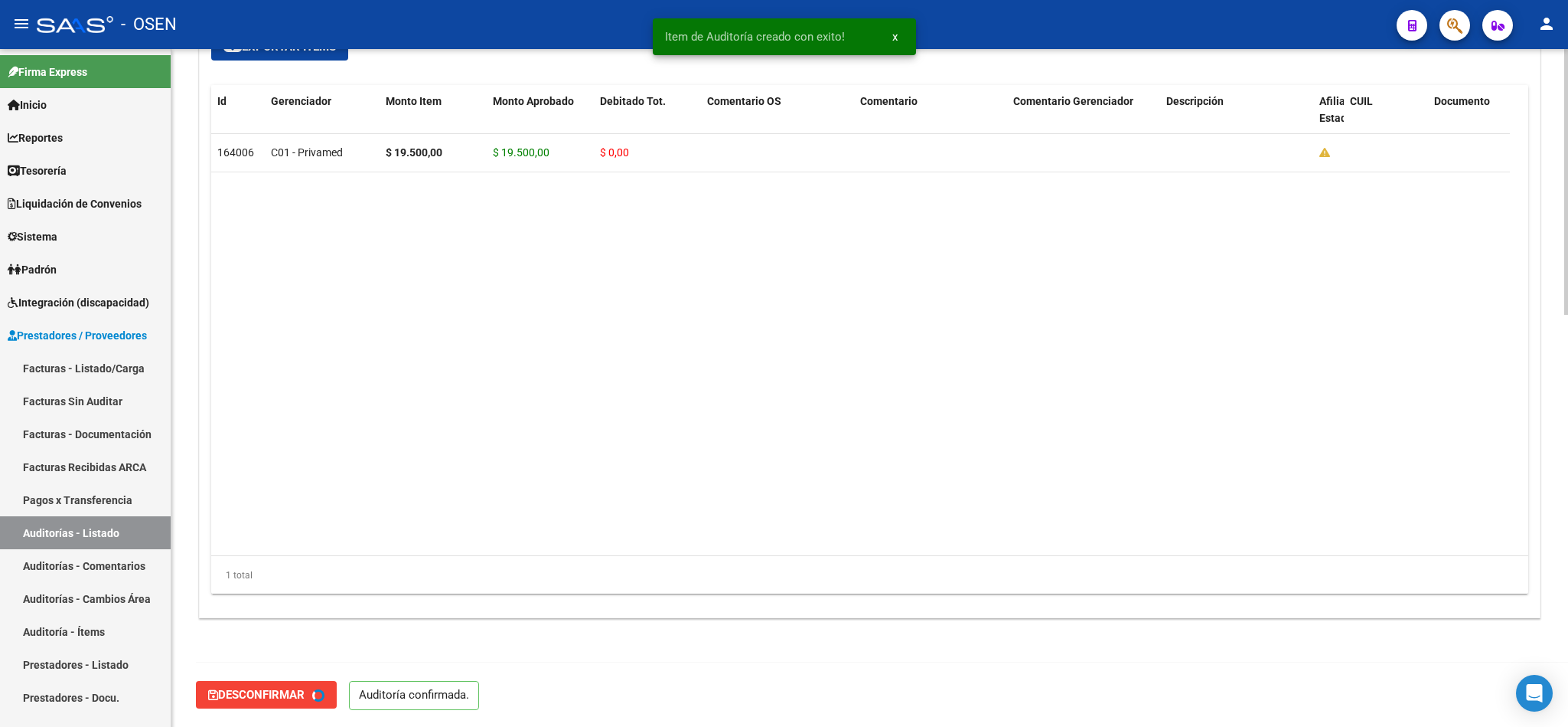
type input "202510"
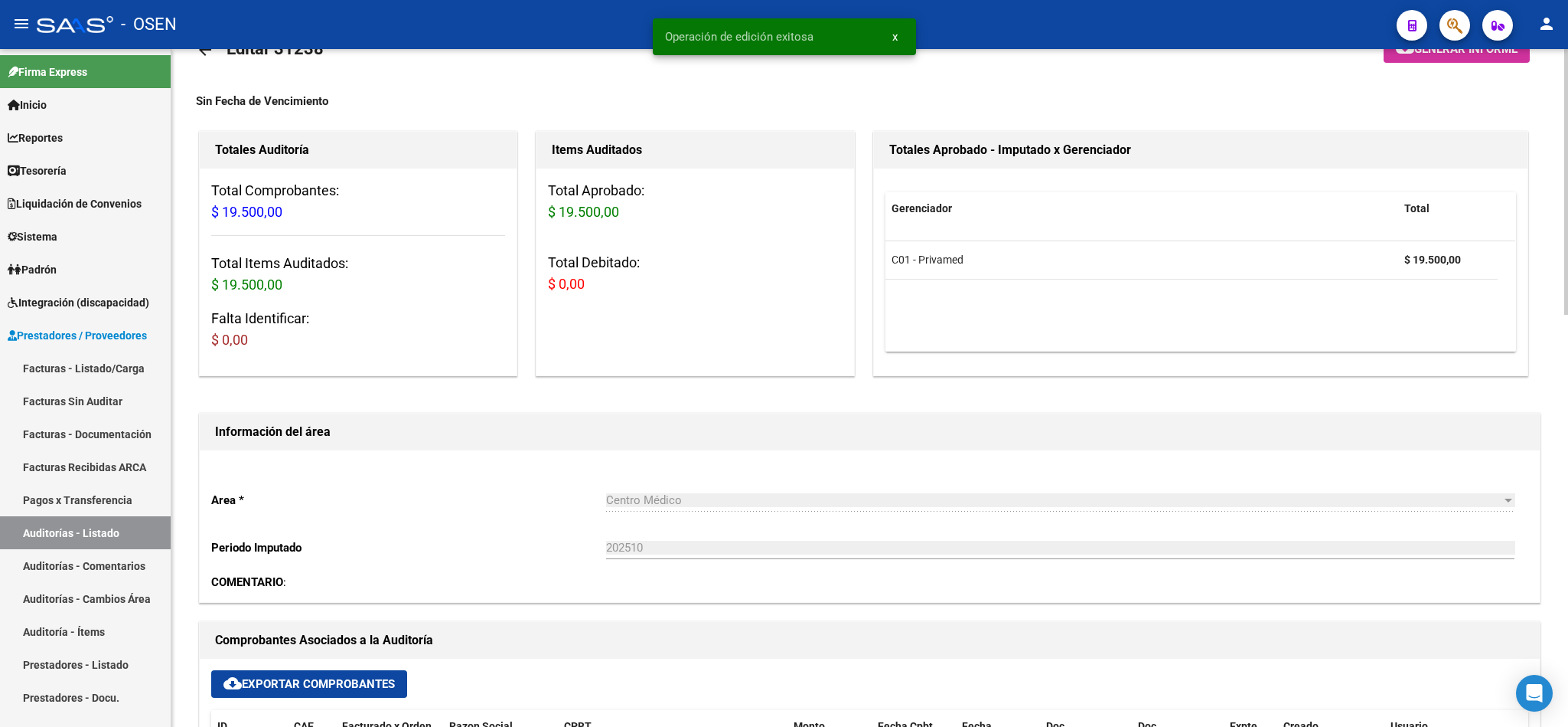
scroll to position [0, 0]
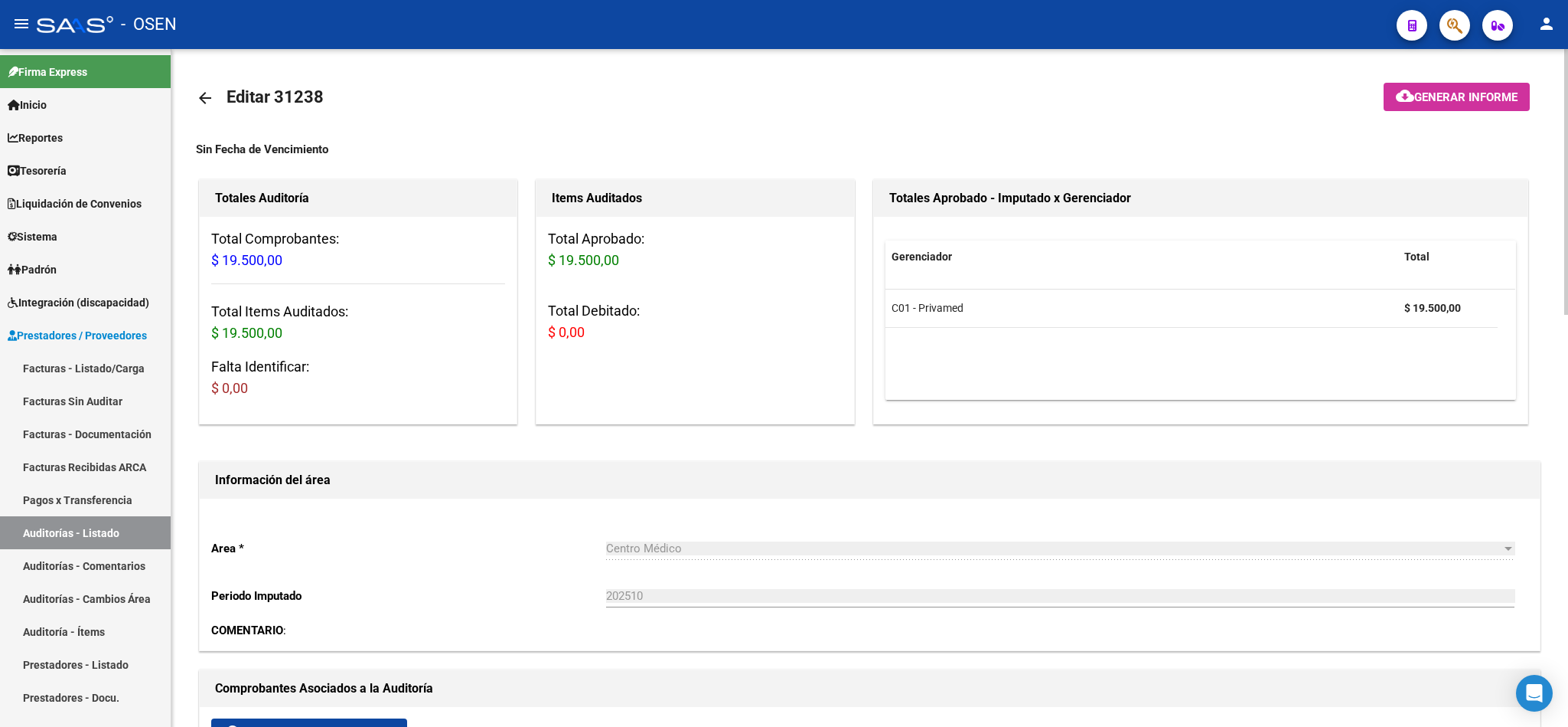
click at [198, 95] on mat-icon "arrow_back" at bounding box center [205, 97] width 18 height 18
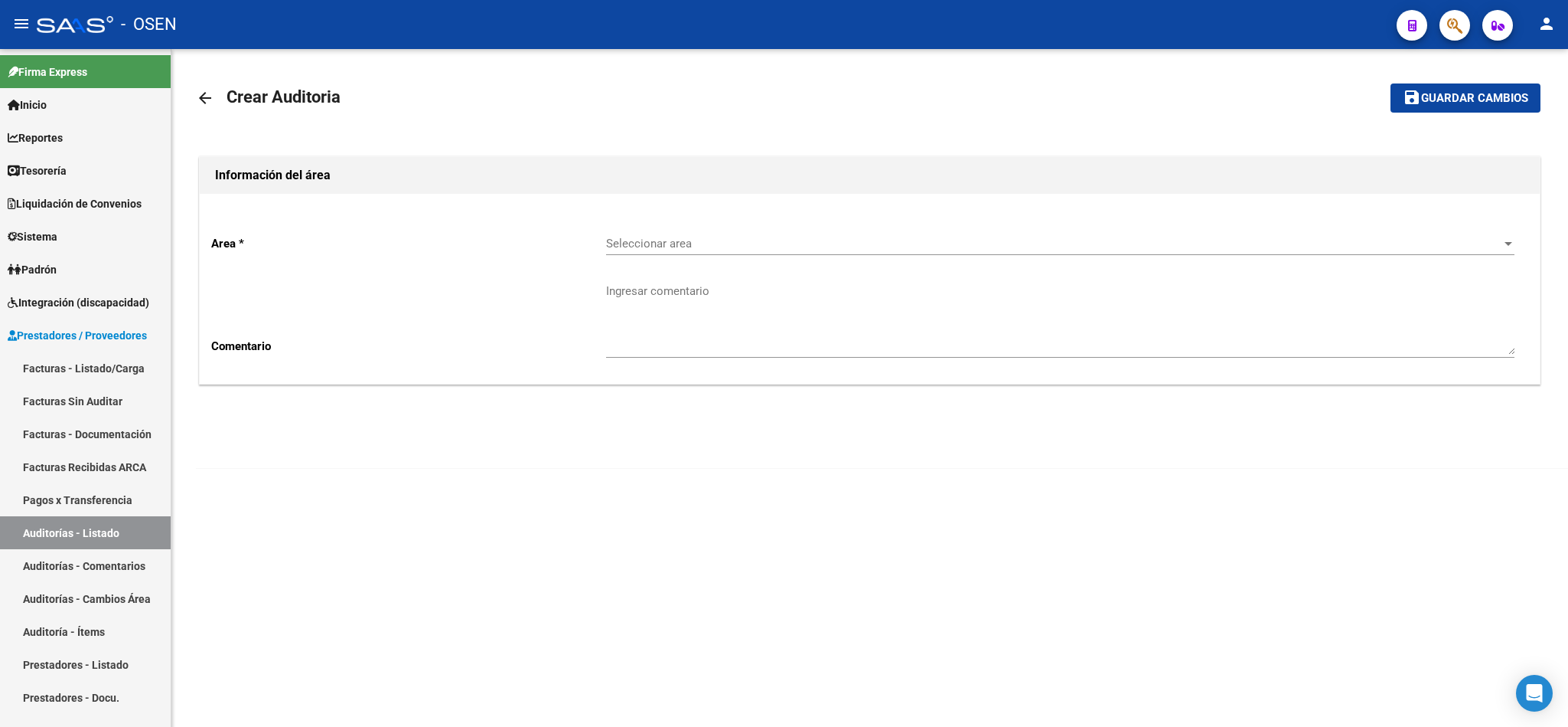
click at [685, 240] on span "Seleccionar area" at bounding box center [1054, 243] width 894 height 13
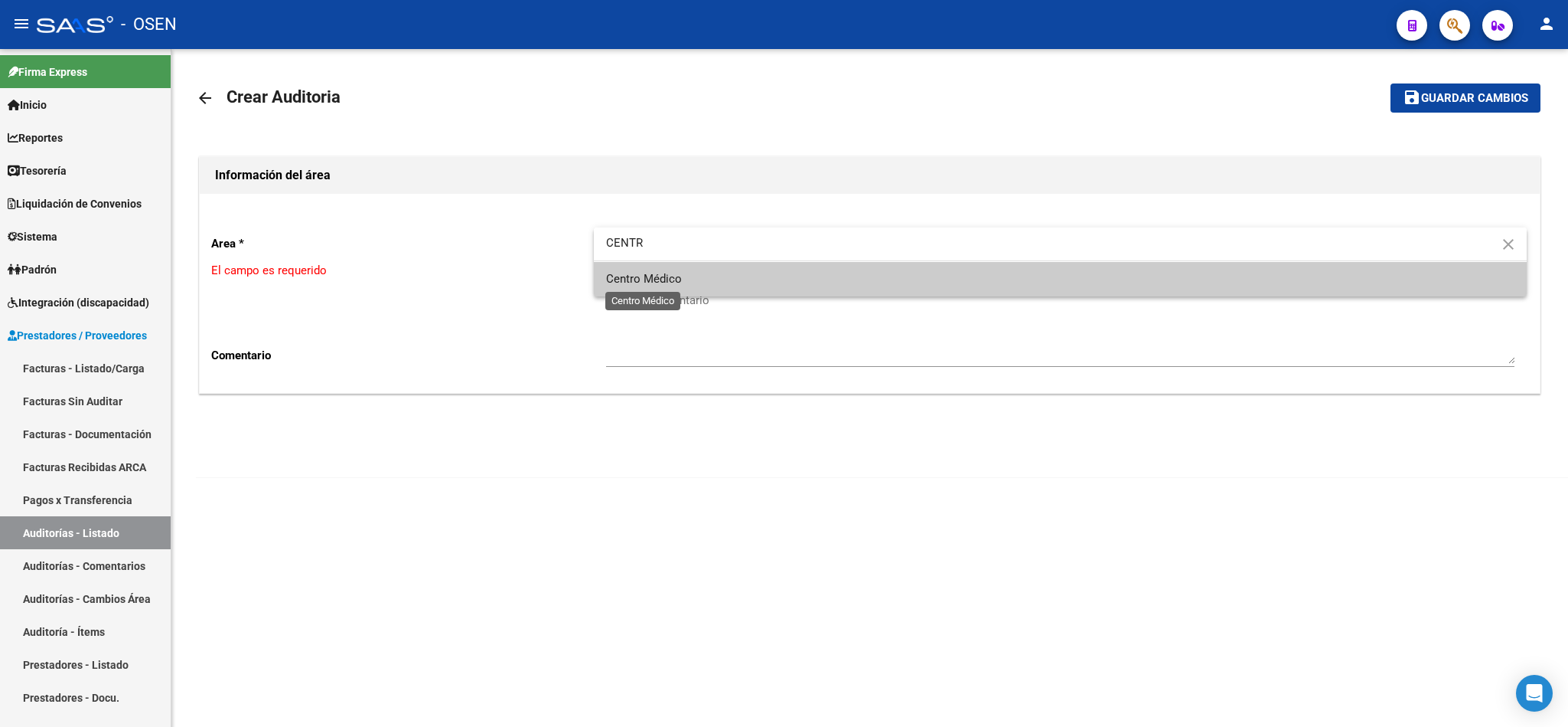
type input "CENTR"
click at [666, 281] on span "Centro Médico" at bounding box center [644, 278] width 76 height 13
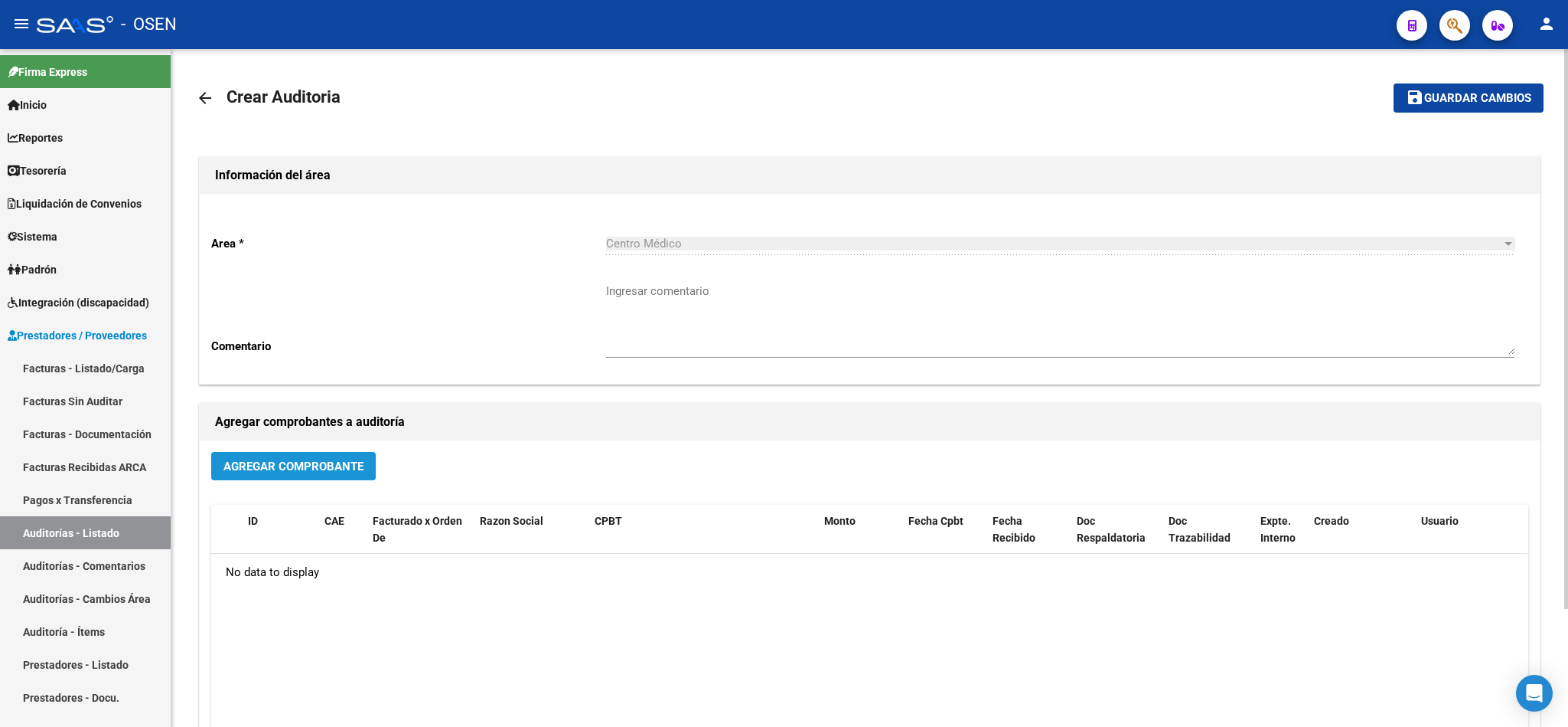
click at [311, 459] on span "Agregar Comprobante" at bounding box center [293, 466] width 140 height 13
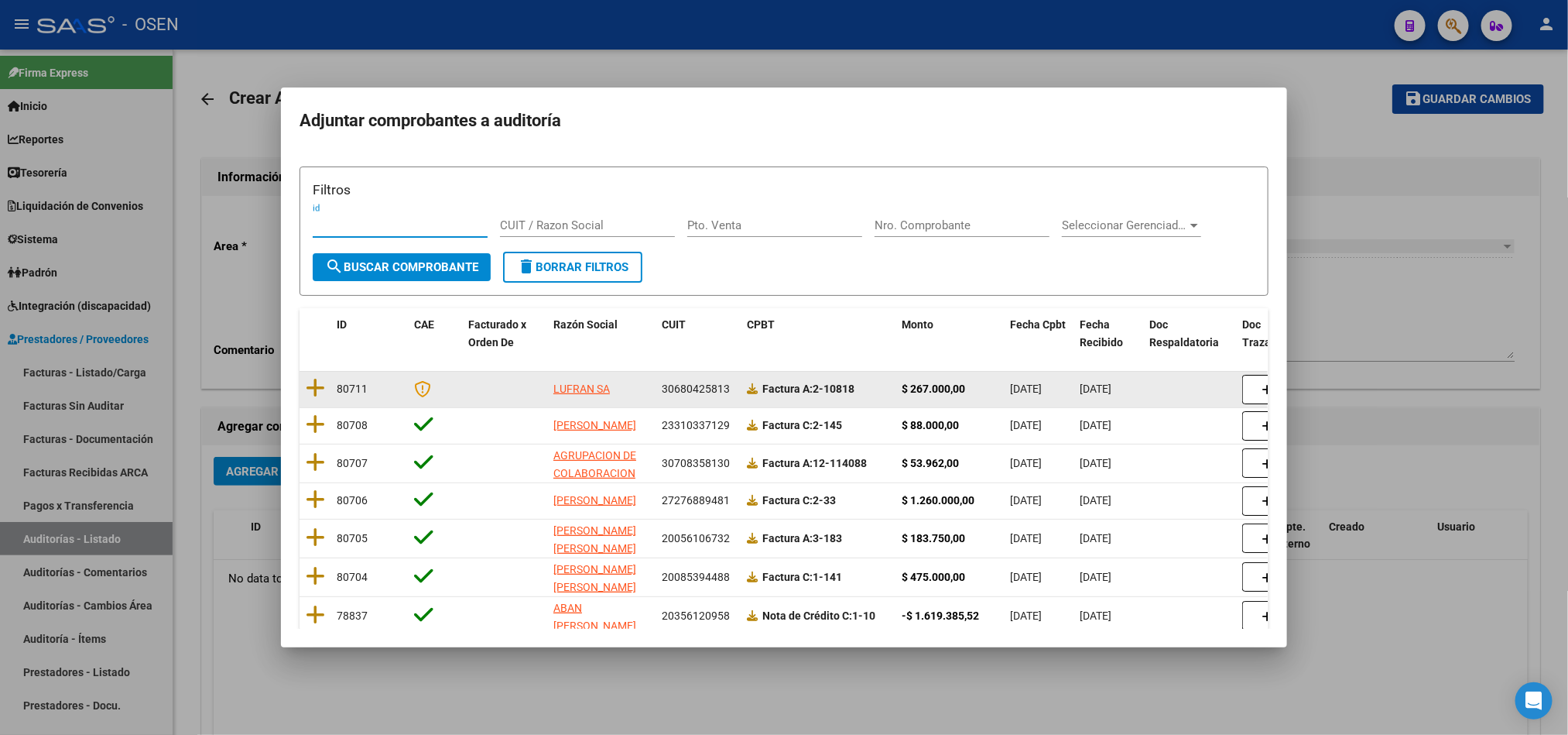
click at [303, 391] on datatable-body-cell at bounding box center [315, 389] width 31 height 35
click at [312, 395] on icon at bounding box center [315, 388] width 19 height 22
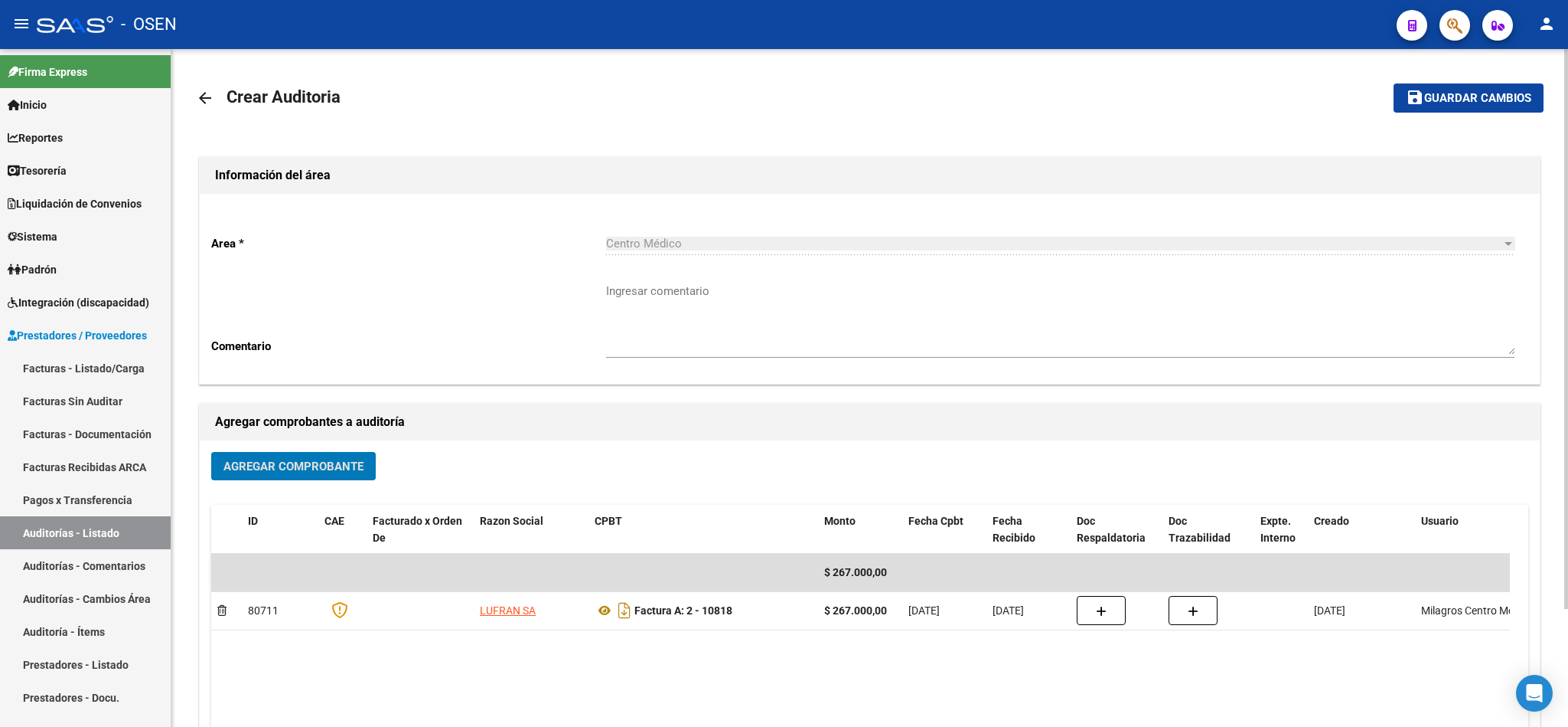
click at [1413, 85] on button "save Guardar cambios" at bounding box center [1469, 97] width 150 height 29
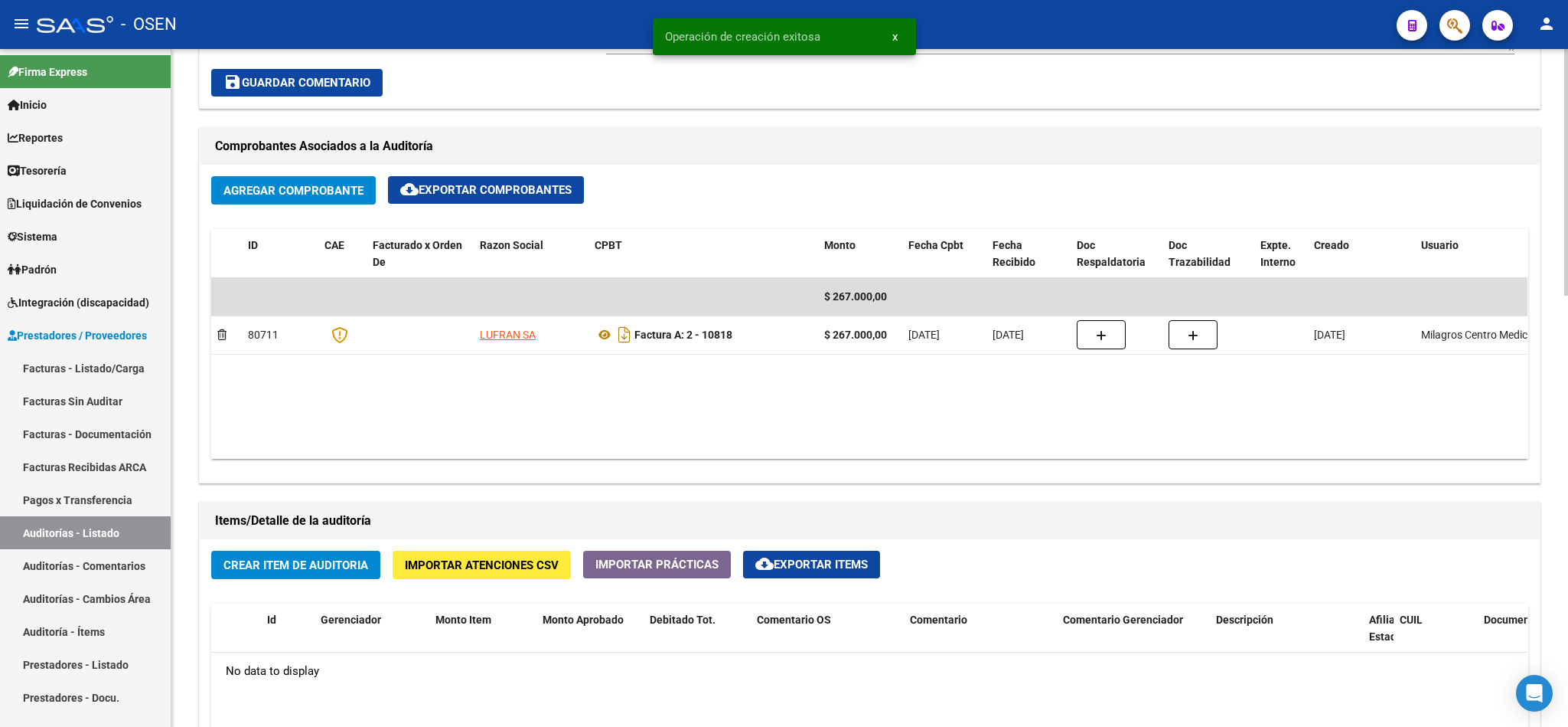
scroll to position [804, 0]
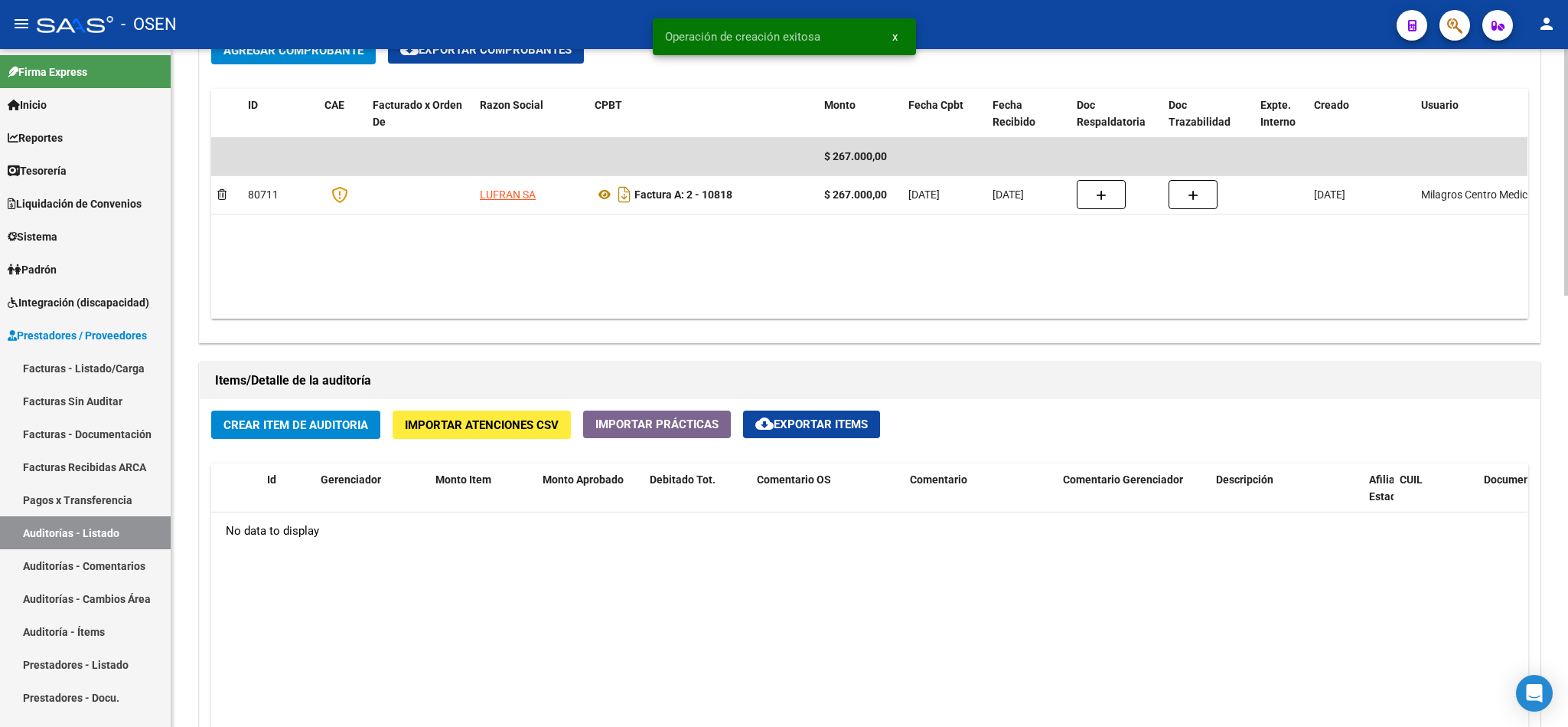
click at [331, 429] on span "Crear Item de Auditoria" at bounding box center [295, 424] width 145 height 13
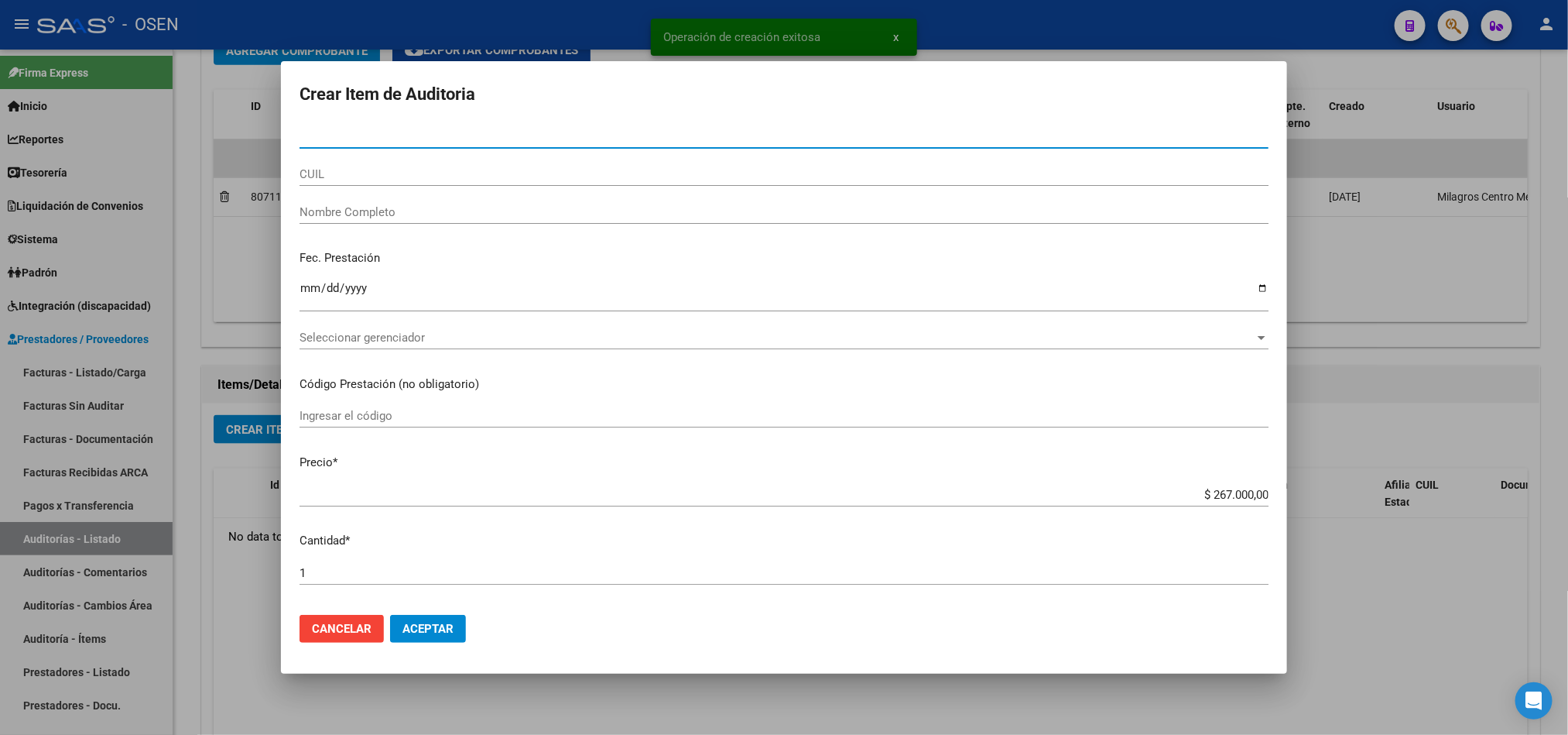
click at [398, 333] on span "Seleccionar gerenciador" at bounding box center [776, 337] width 955 height 14
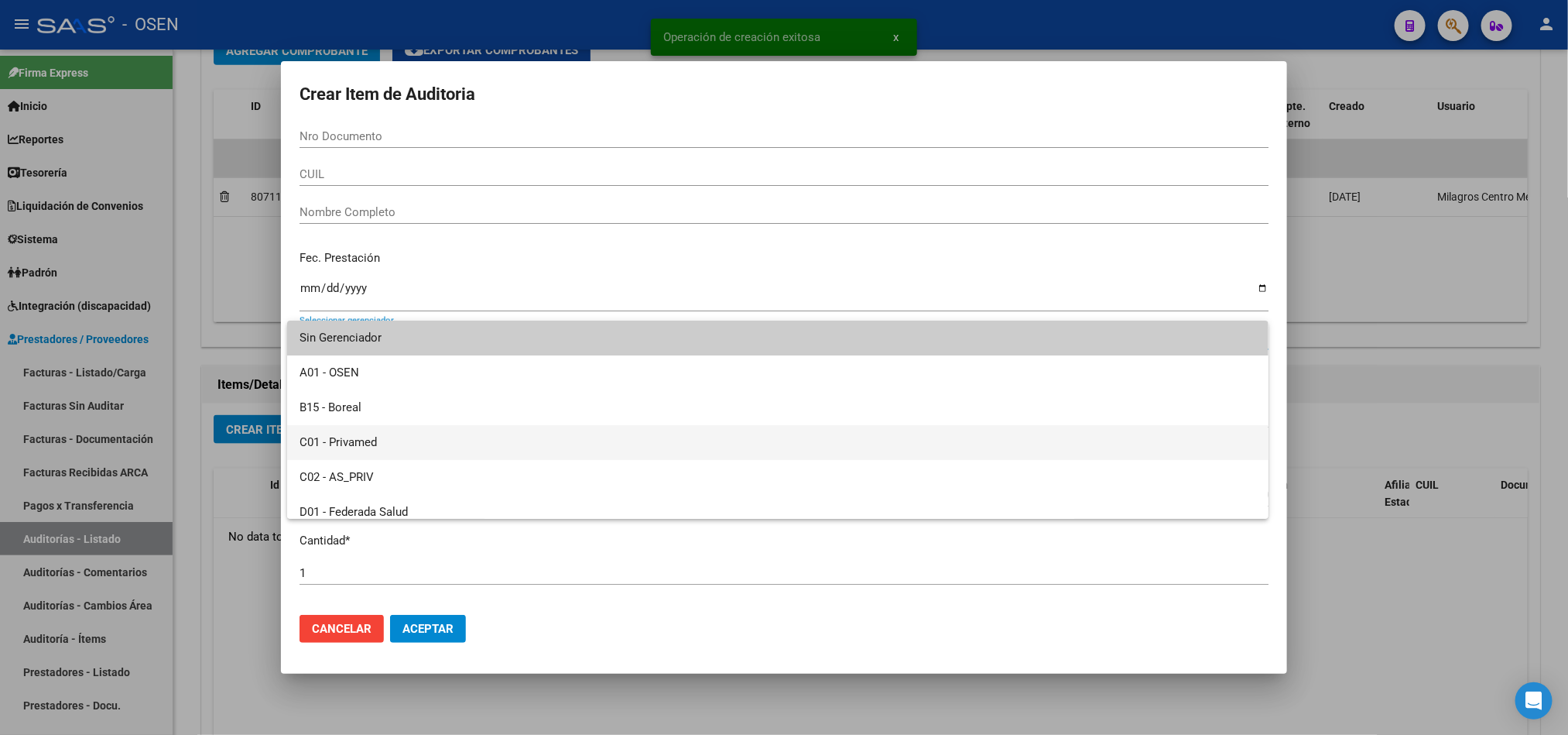
click at [370, 436] on span "C01 - Privamed" at bounding box center [777, 443] width 956 height 35
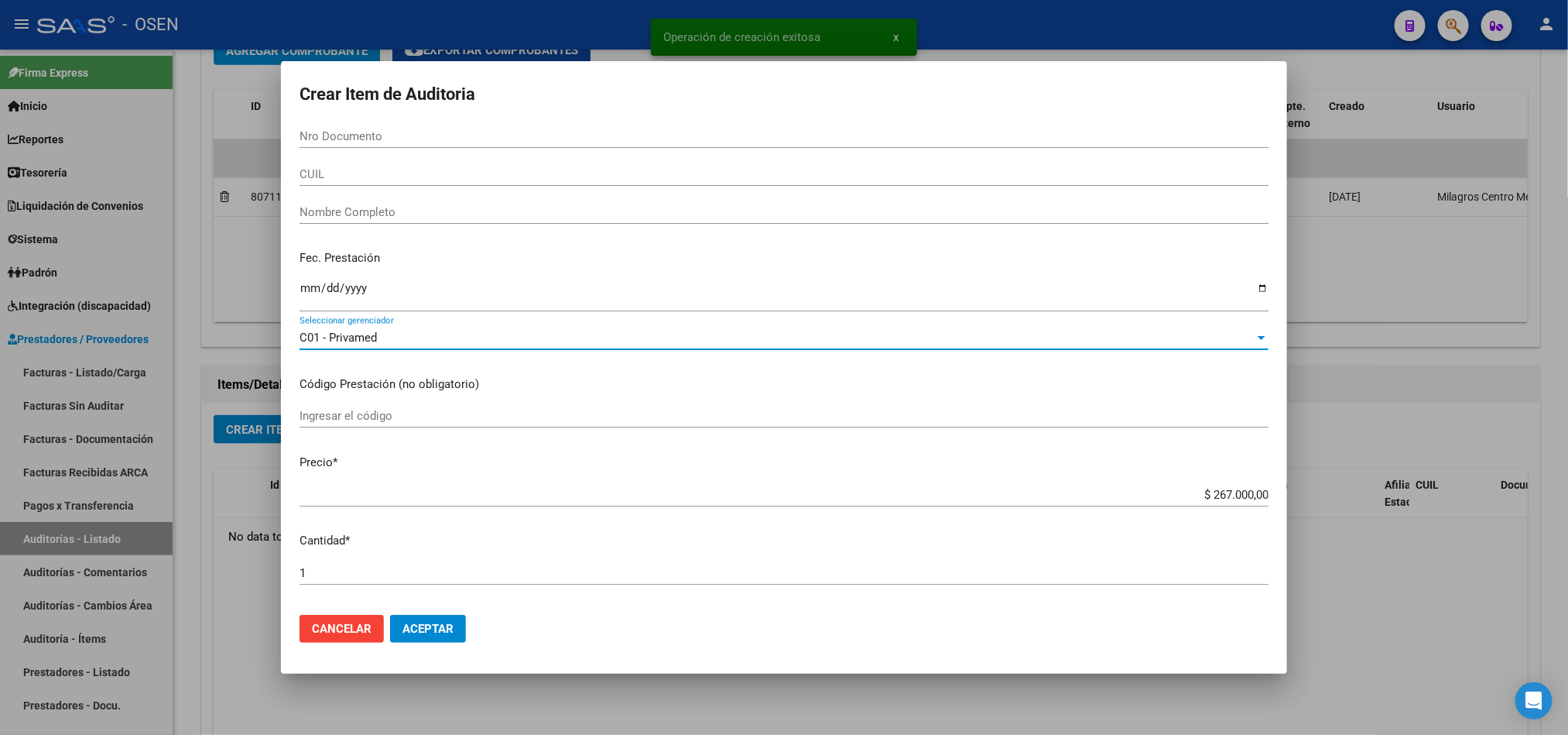
click at [459, 633] on button "Aceptar" at bounding box center [427, 629] width 76 height 28
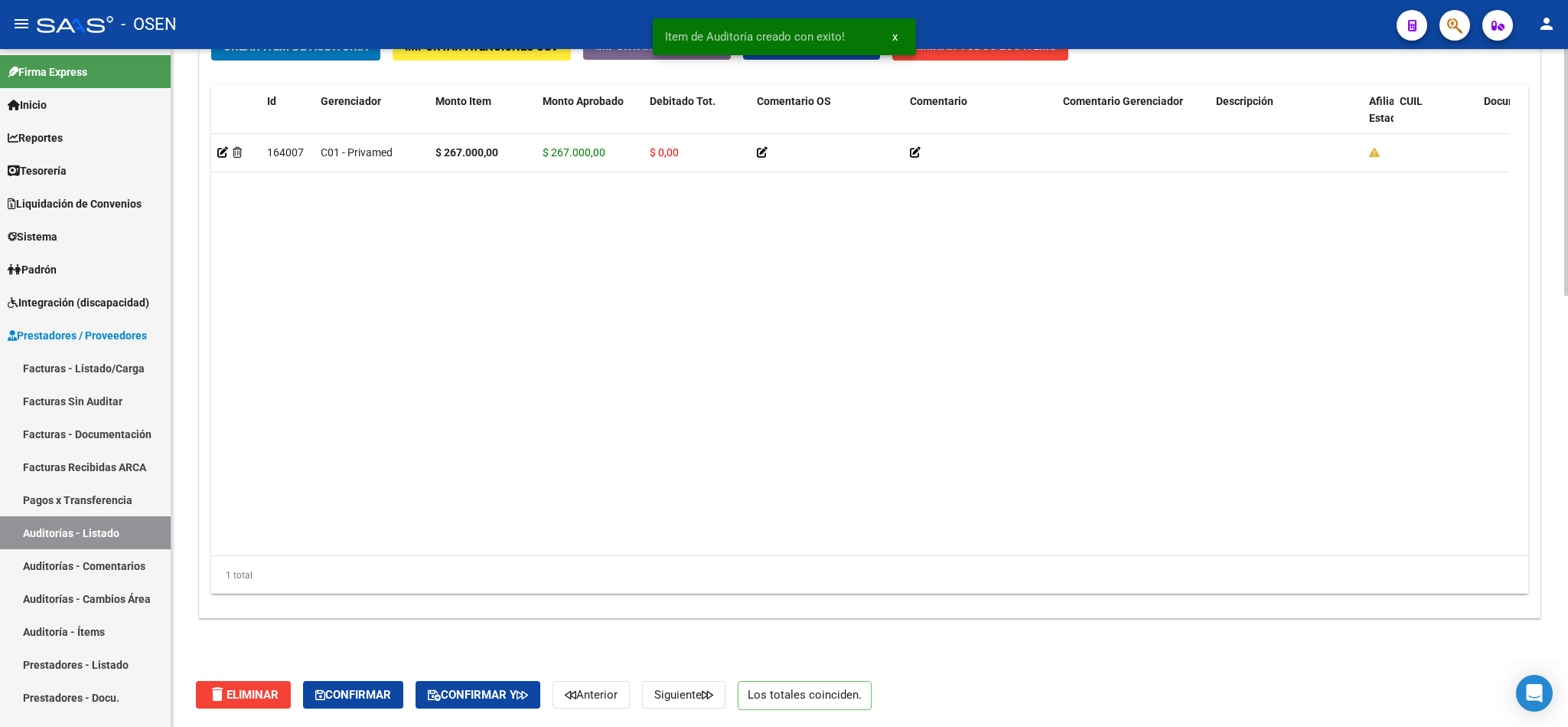
click at [357, 687] on span "Confirmar" at bounding box center [353, 694] width 76 height 13
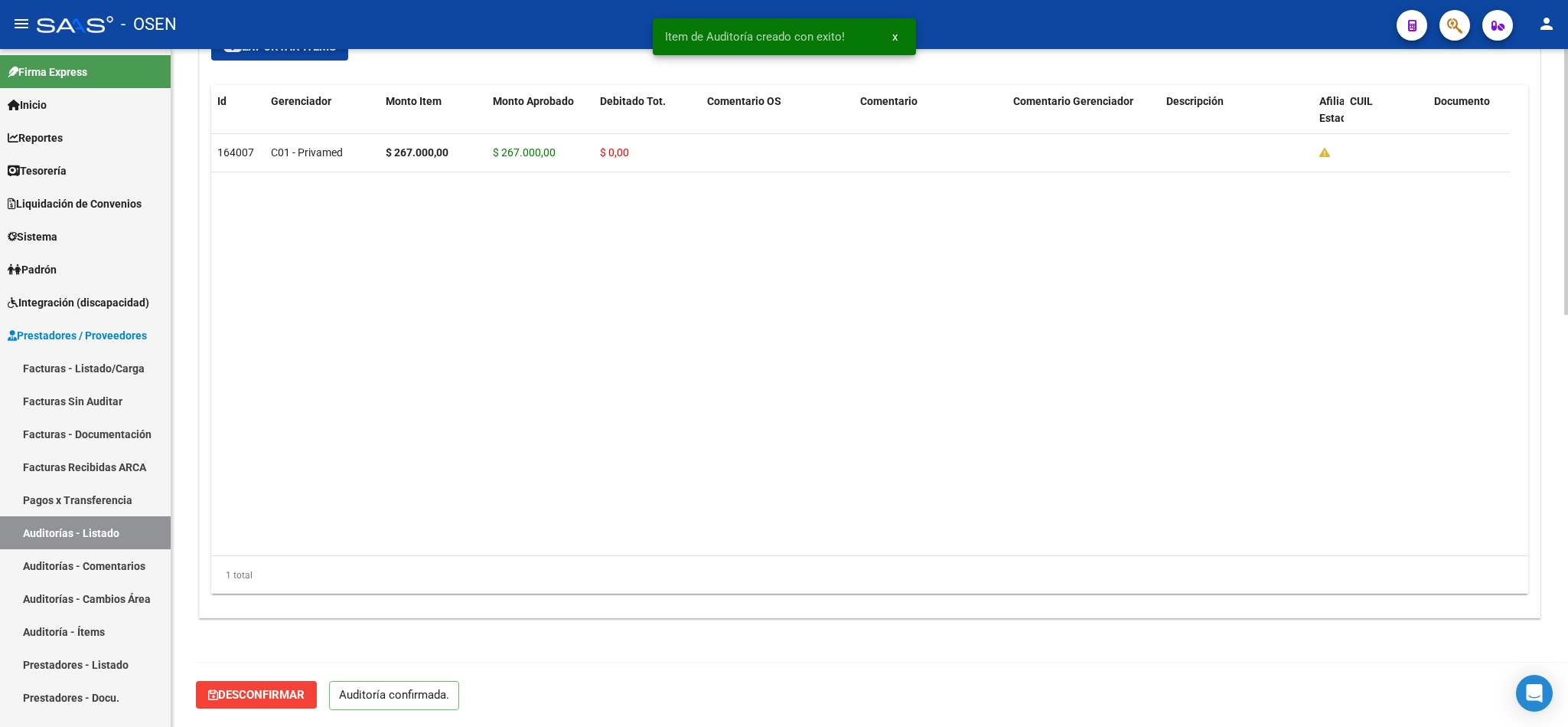
scroll to position [1050, 0]
type input "202510"
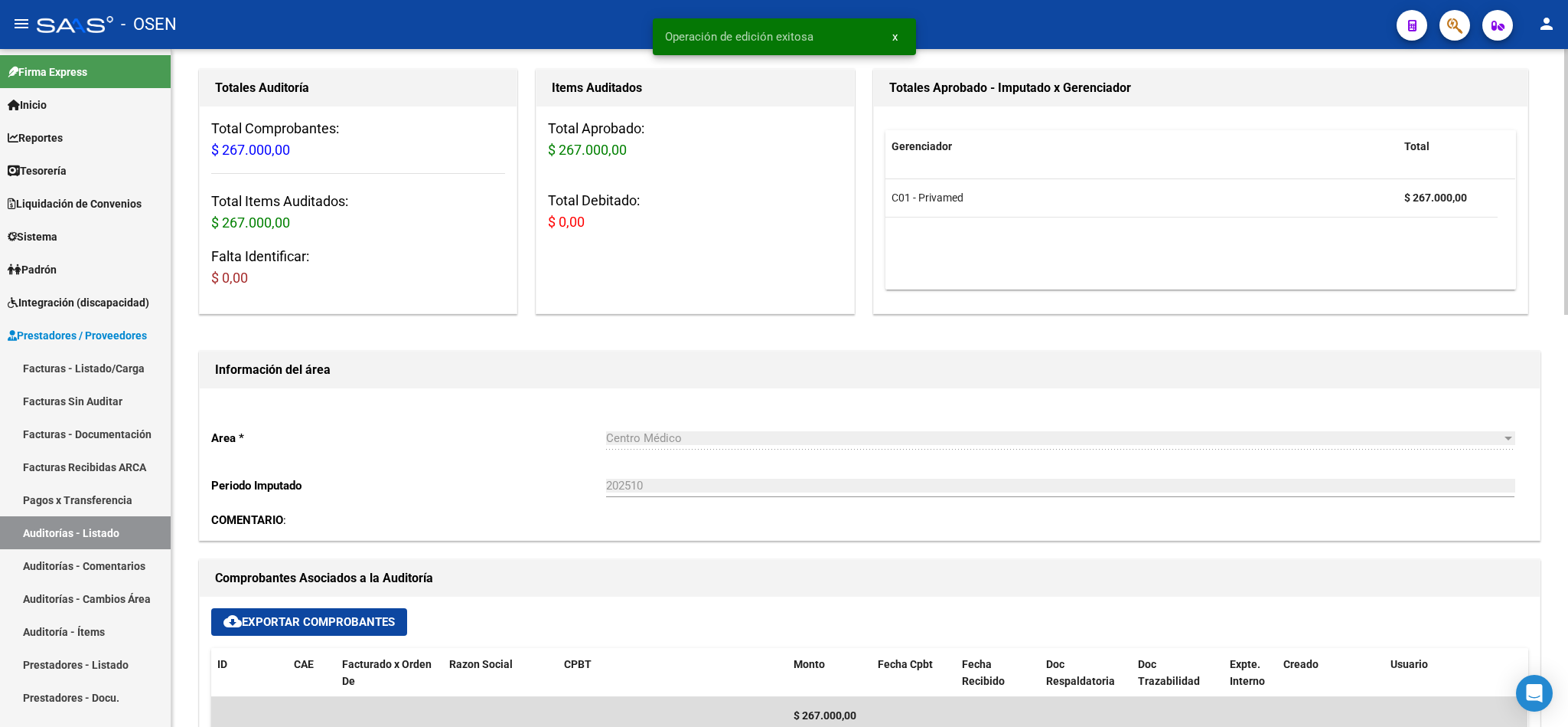
scroll to position [0, 0]
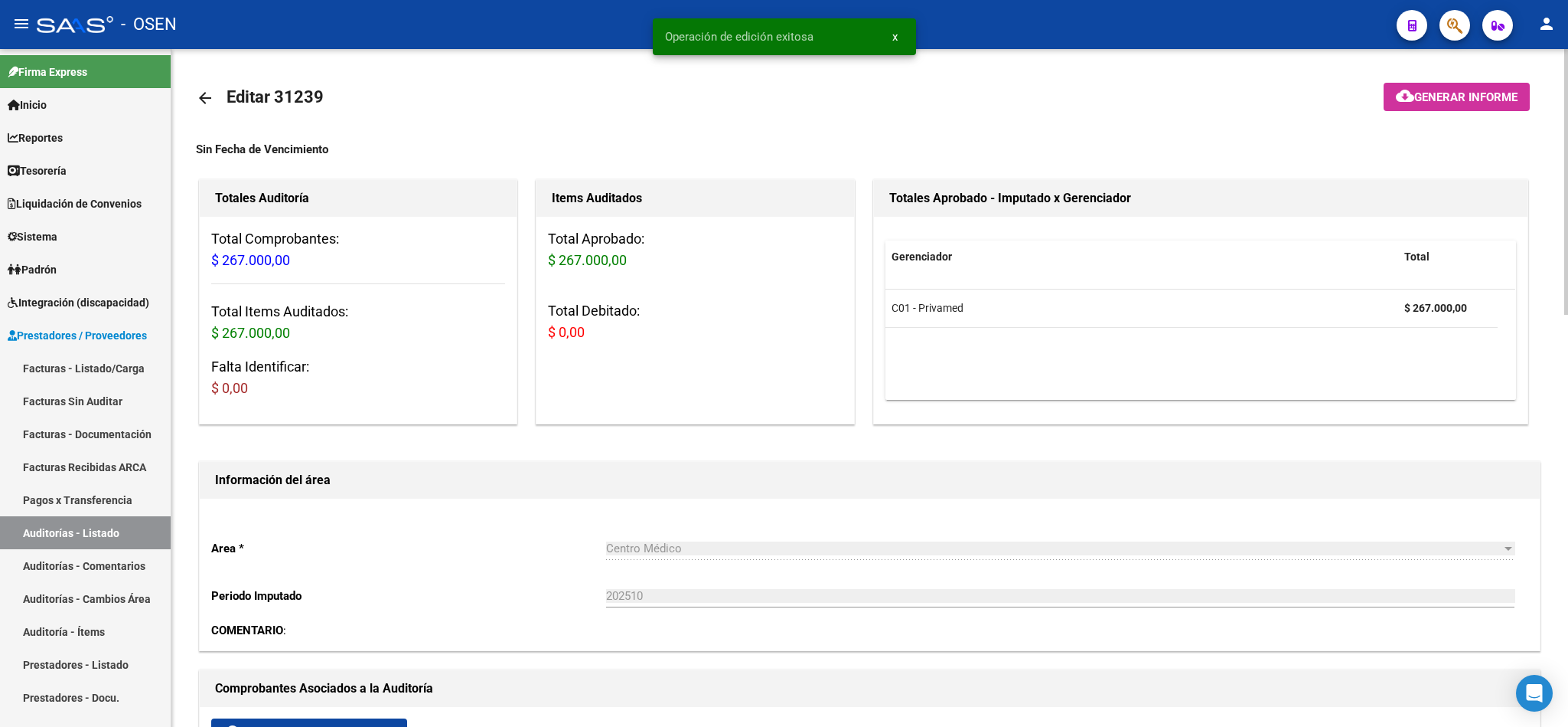
click at [196, 97] on mat-icon "arrow_back" at bounding box center [205, 97] width 18 height 18
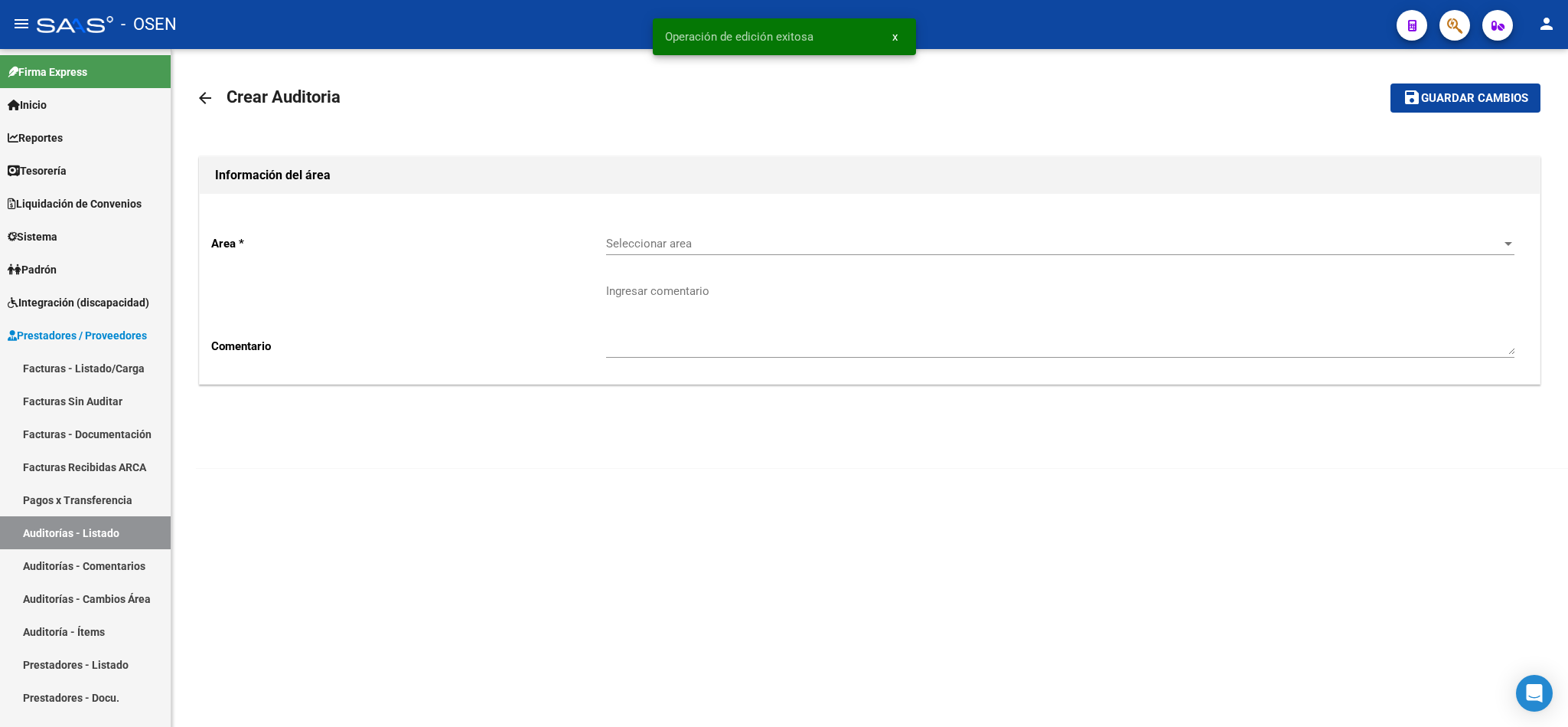
click at [606, 246] on span "Seleccionar area" at bounding box center [1054, 243] width 894 height 13
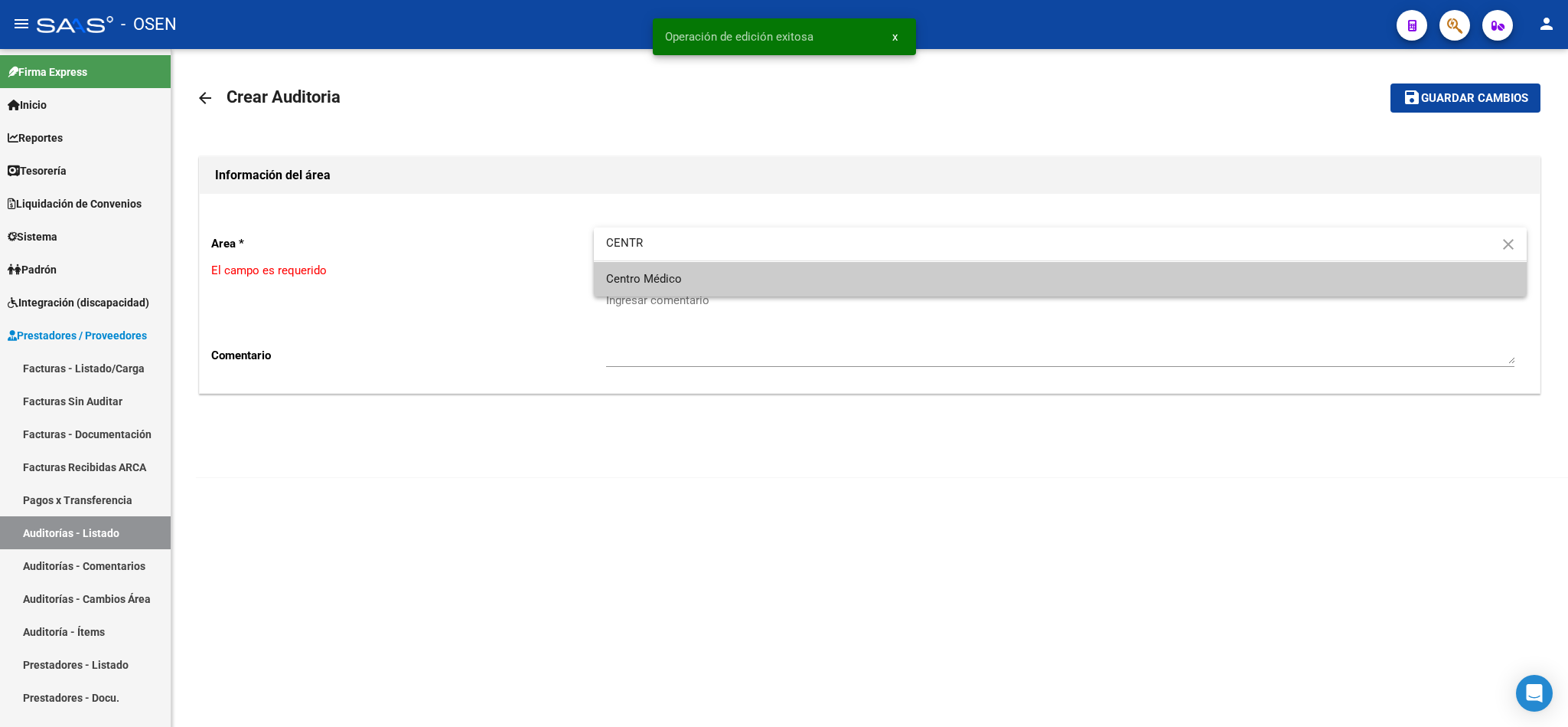
type input "CENTR"
click at [703, 285] on span "Centro Médico" at bounding box center [1061, 280] width 909 height 35
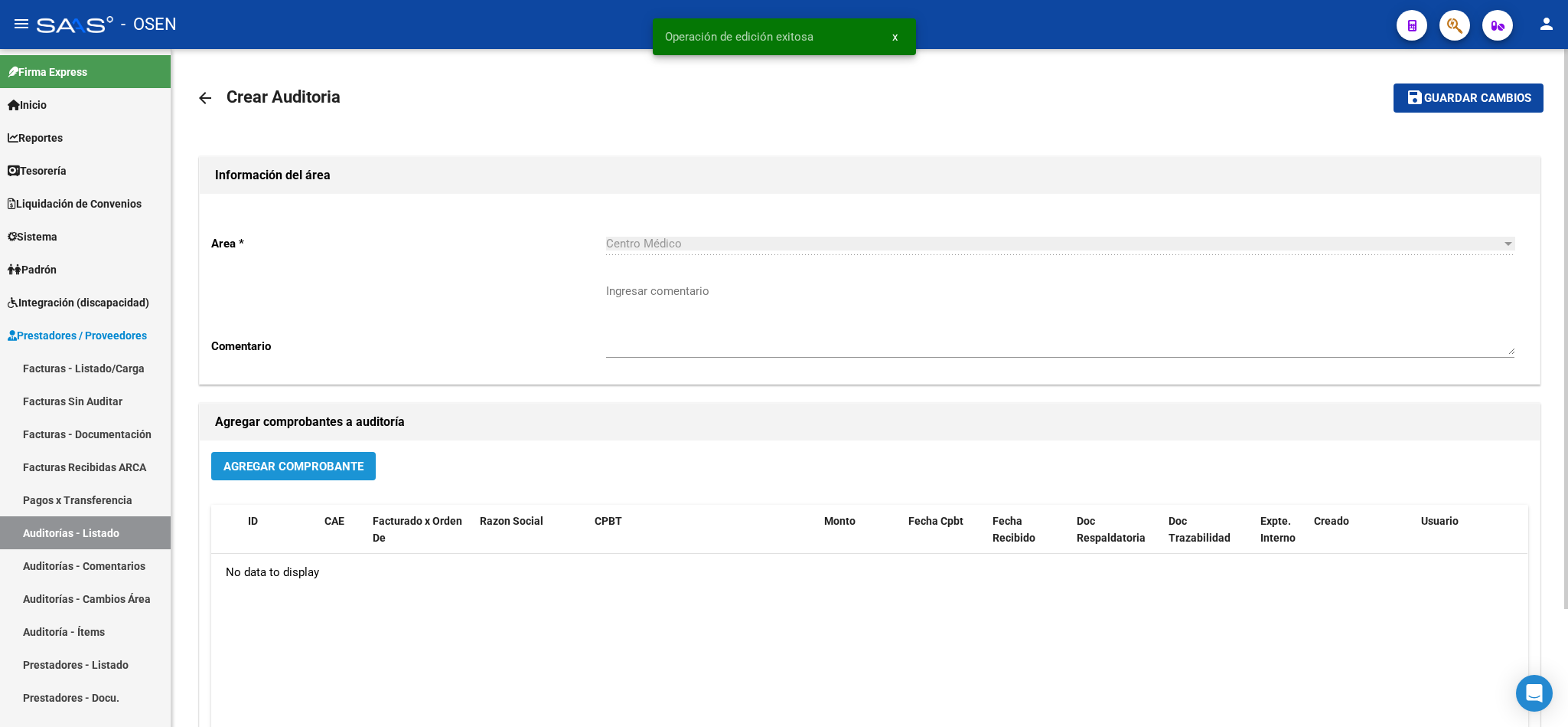
click at [297, 459] on span "Agregar Comprobante" at bounding box center [293, 466] width 140 height 13
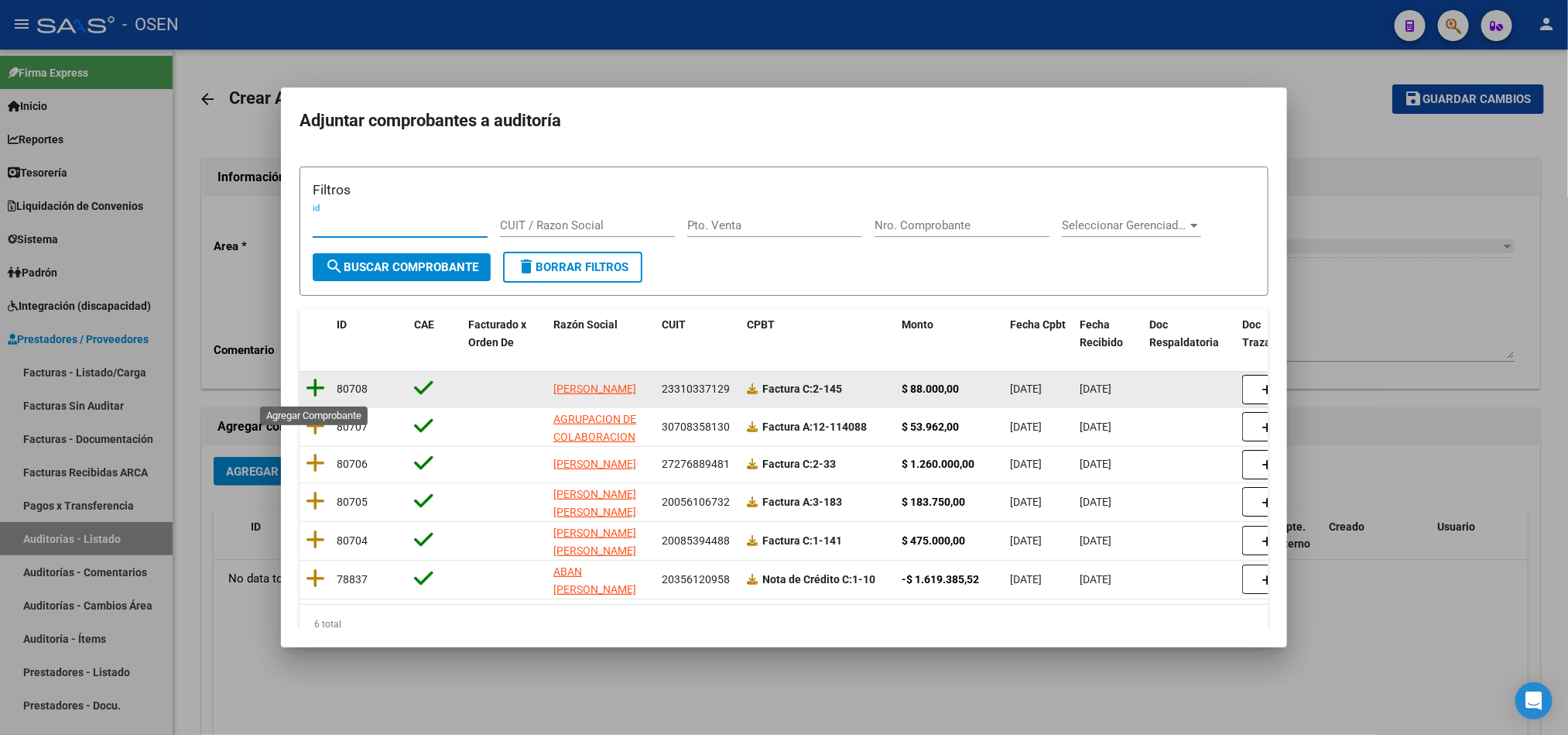
click at [323, 388] on icon at bounding box center [315, 388] width 19 height 22
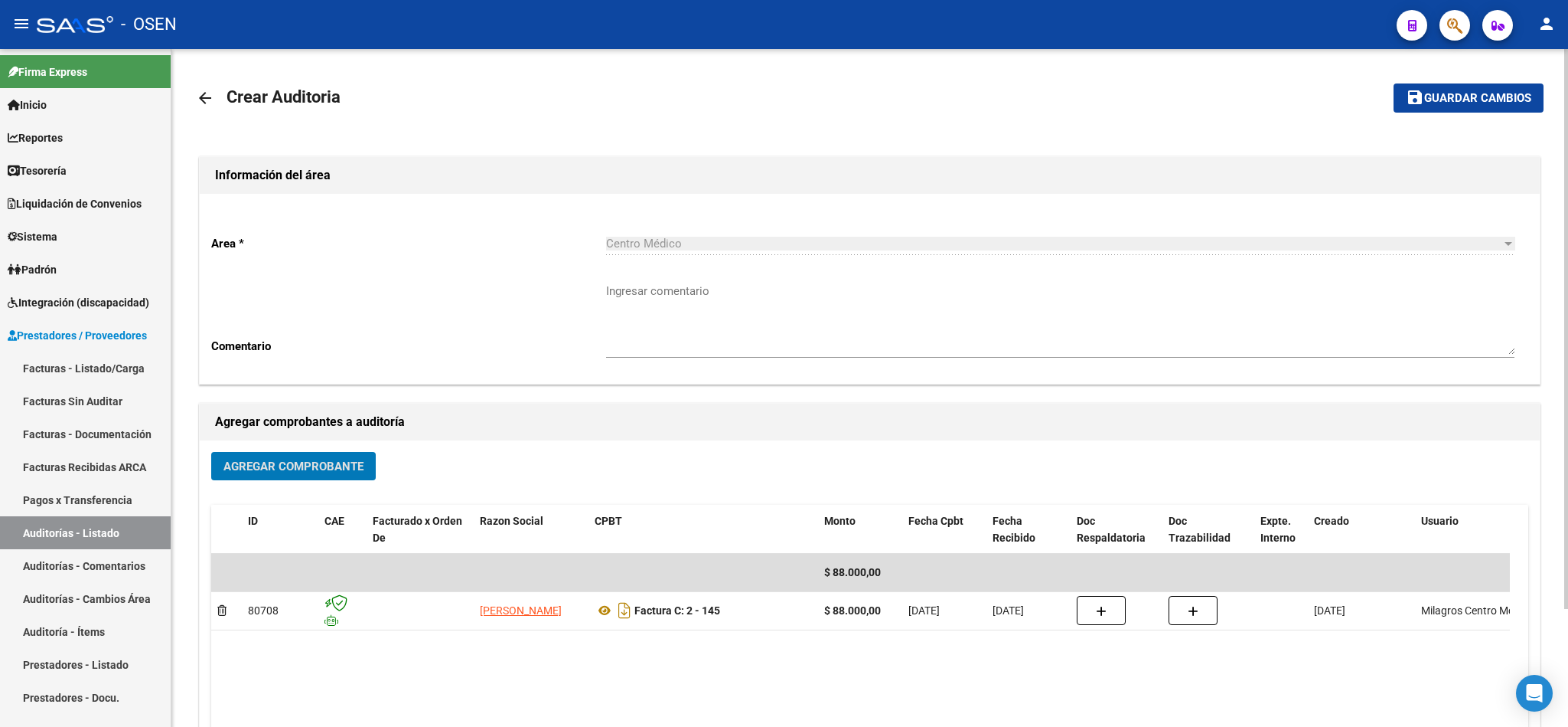
click at [1449, 92] on span "Guardar cambios" at bounding box center [1477, 98] width 107 height 13
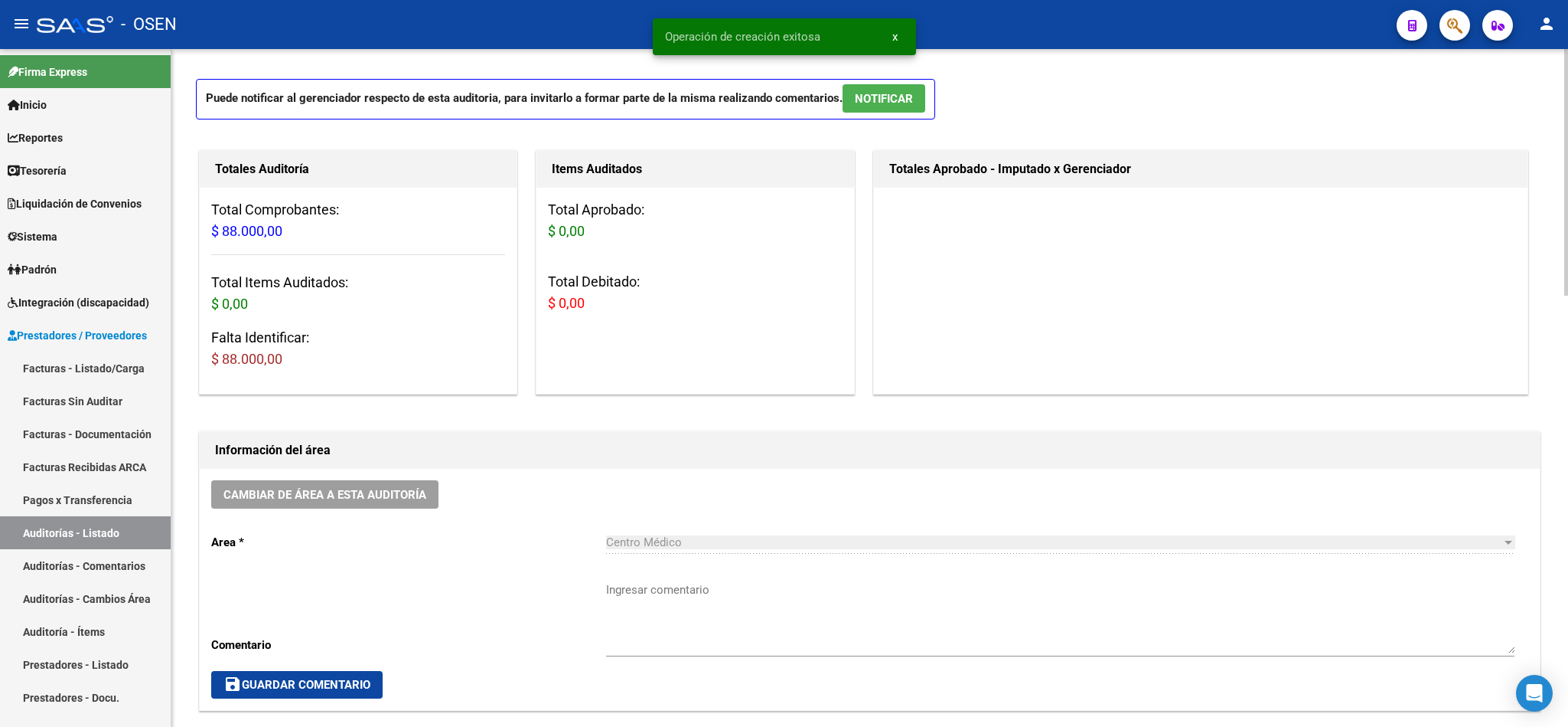
scroll to position [804, 0]
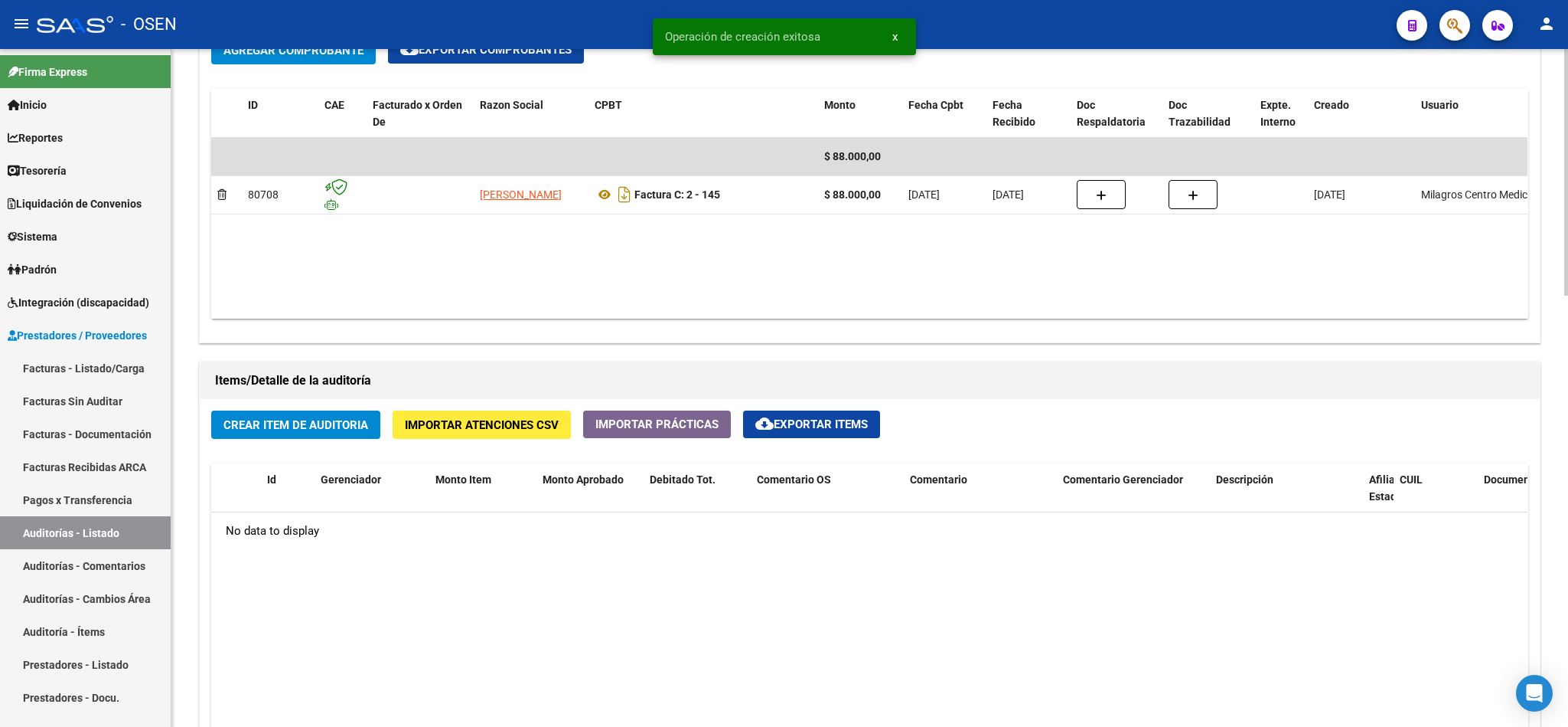
click at [322, 435] on button "Crear Item de Auditoria" at bounding box center [296, 424] width 169 height 29
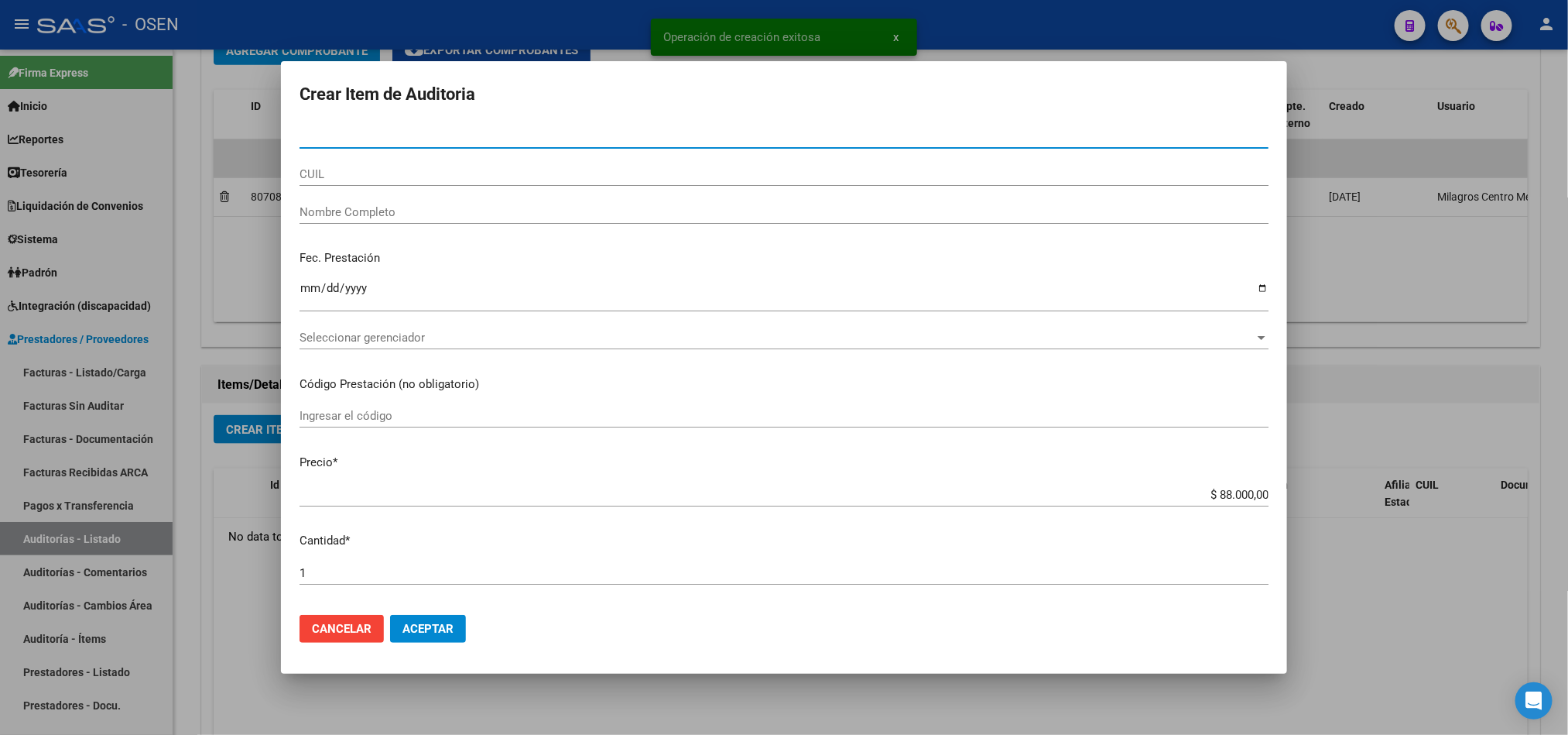
click at [465, 326] on div "Seleccionar gerenciador Seleccionar gerenciador" at bounding box center [784, 337] width 969 height 23
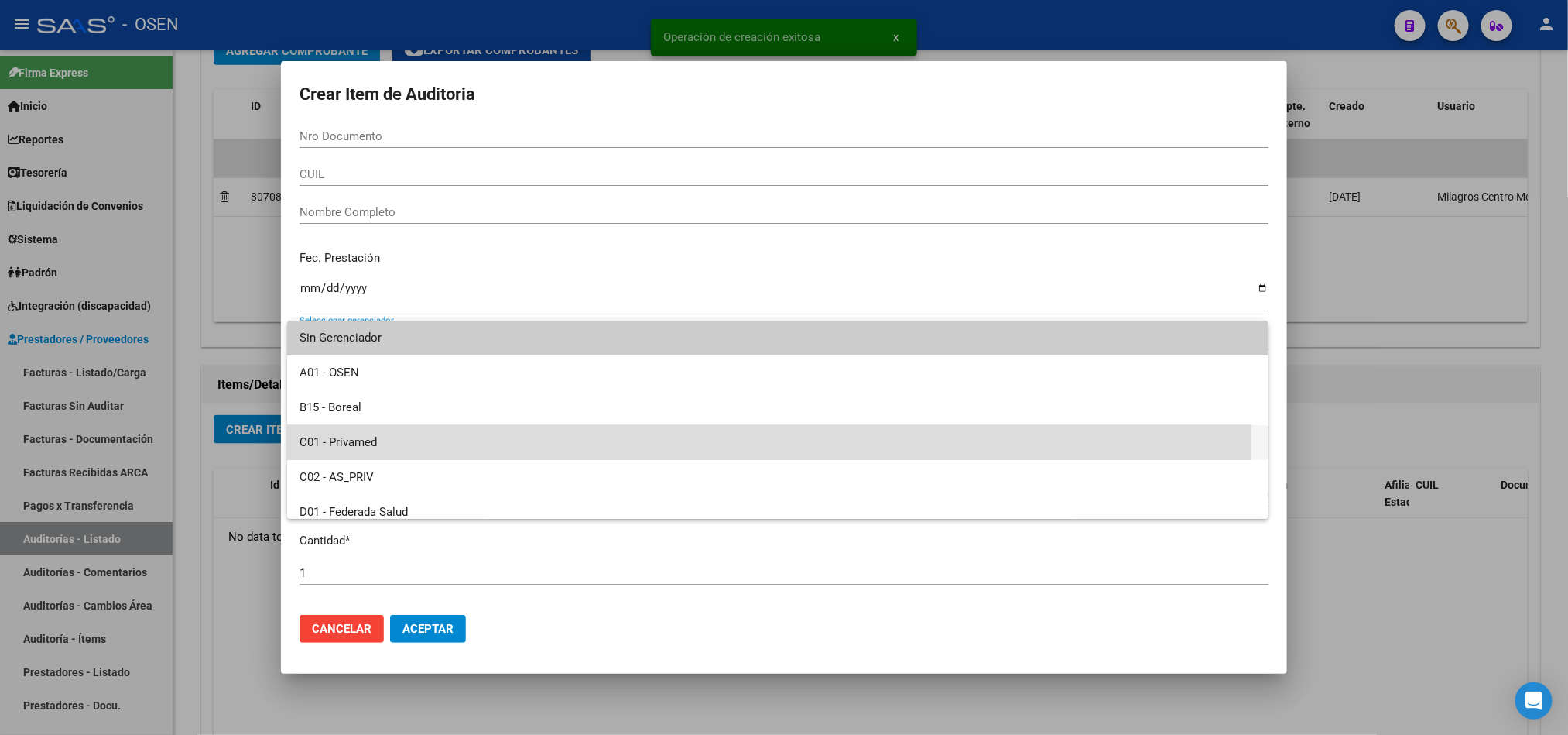
click at [381, 440] on span "C01 - Privamed" at bounding box center [777, 443] width 956 height 35
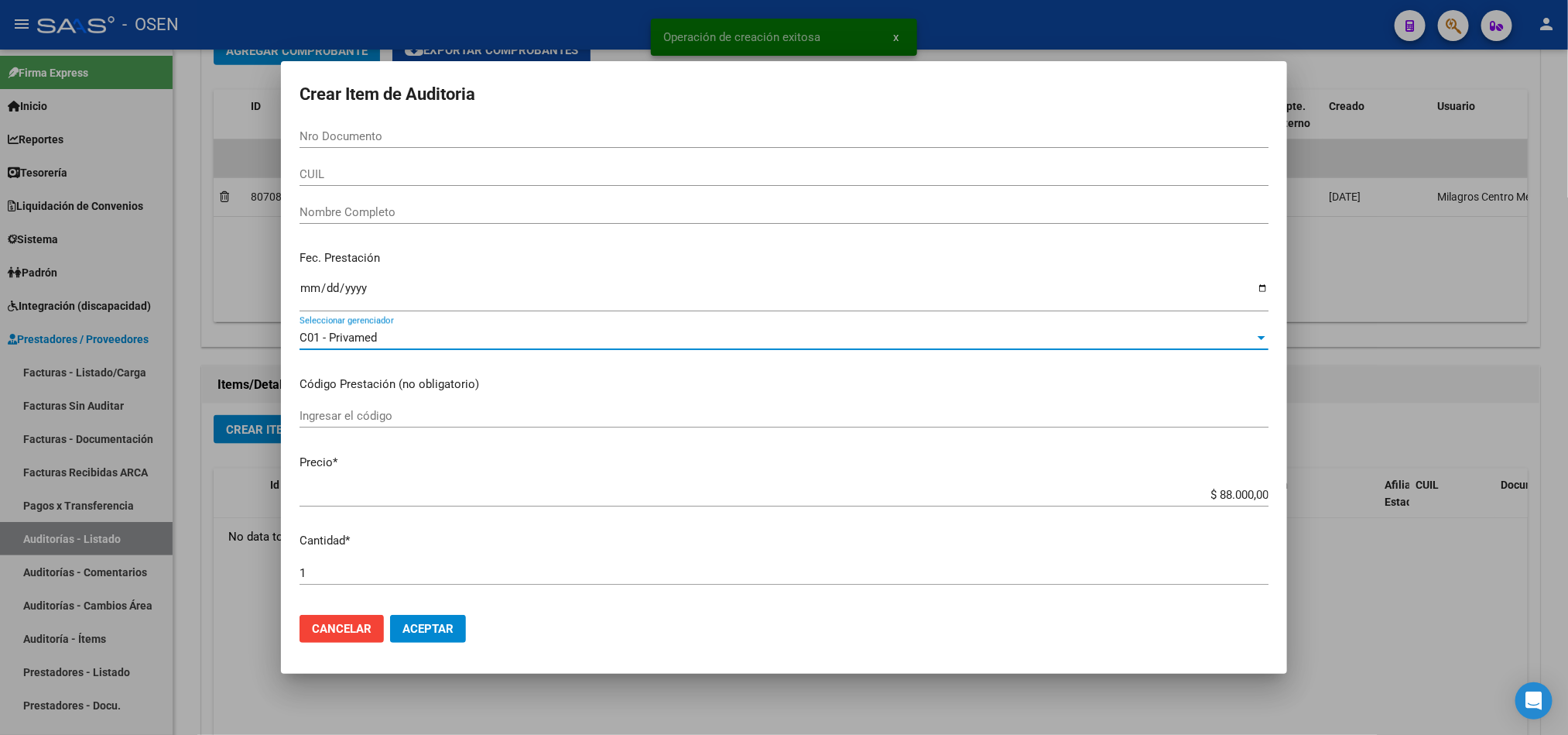
click at [407, 621] on button "Aceptar" at bounding box center [427, 629] width 76 height 28
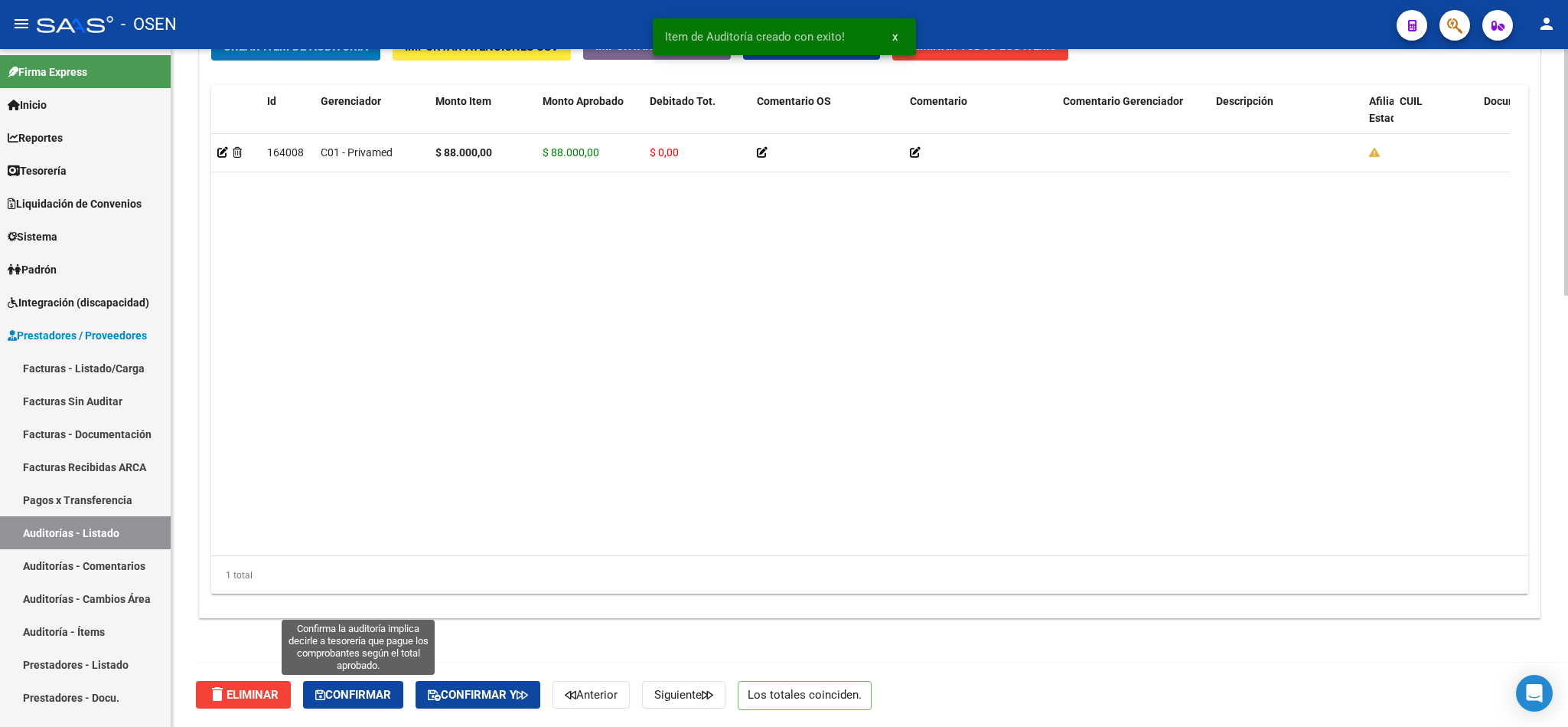
click at [340, 701] on span "Confirmar" at bounding box center [353, 694] width 76 height 13
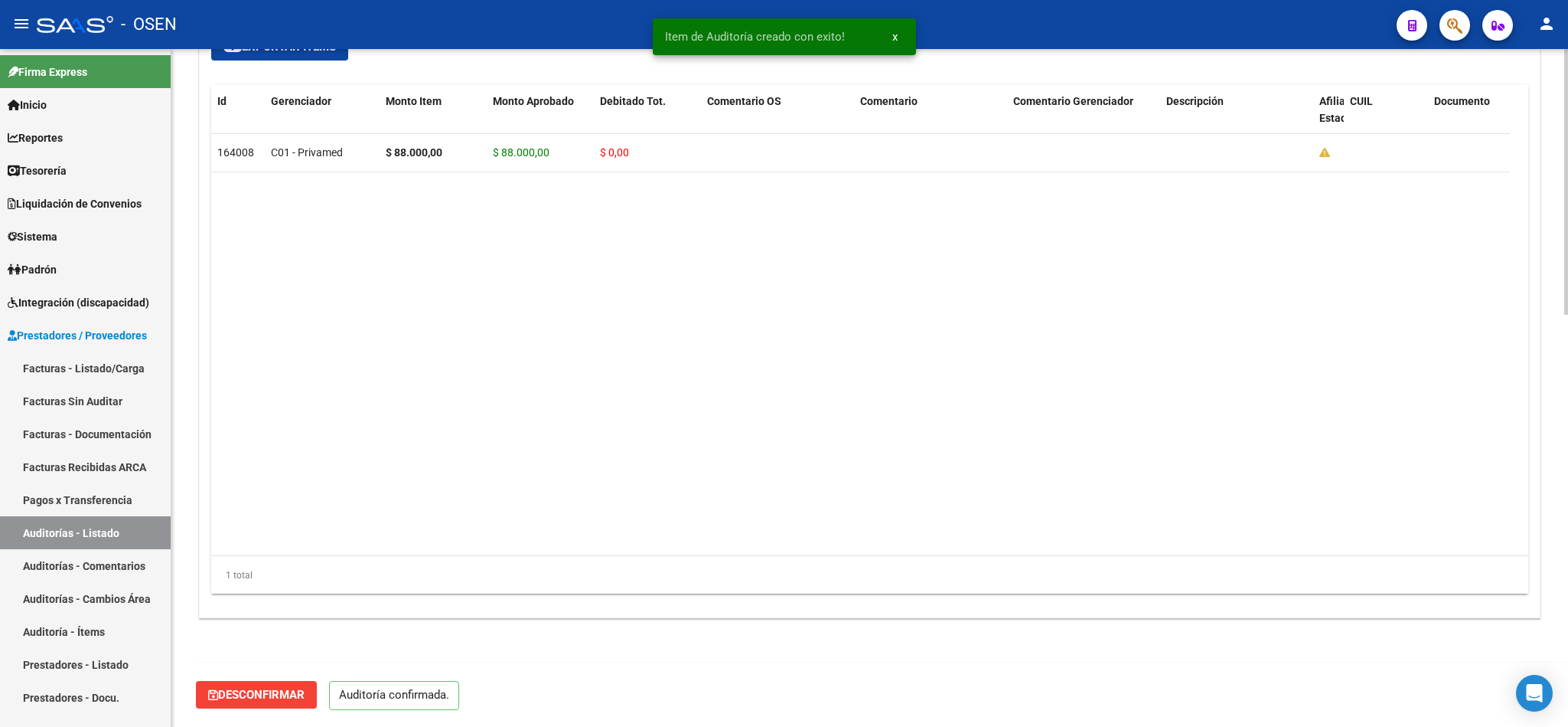
scroll to position [1050, 0]
type input "202510"
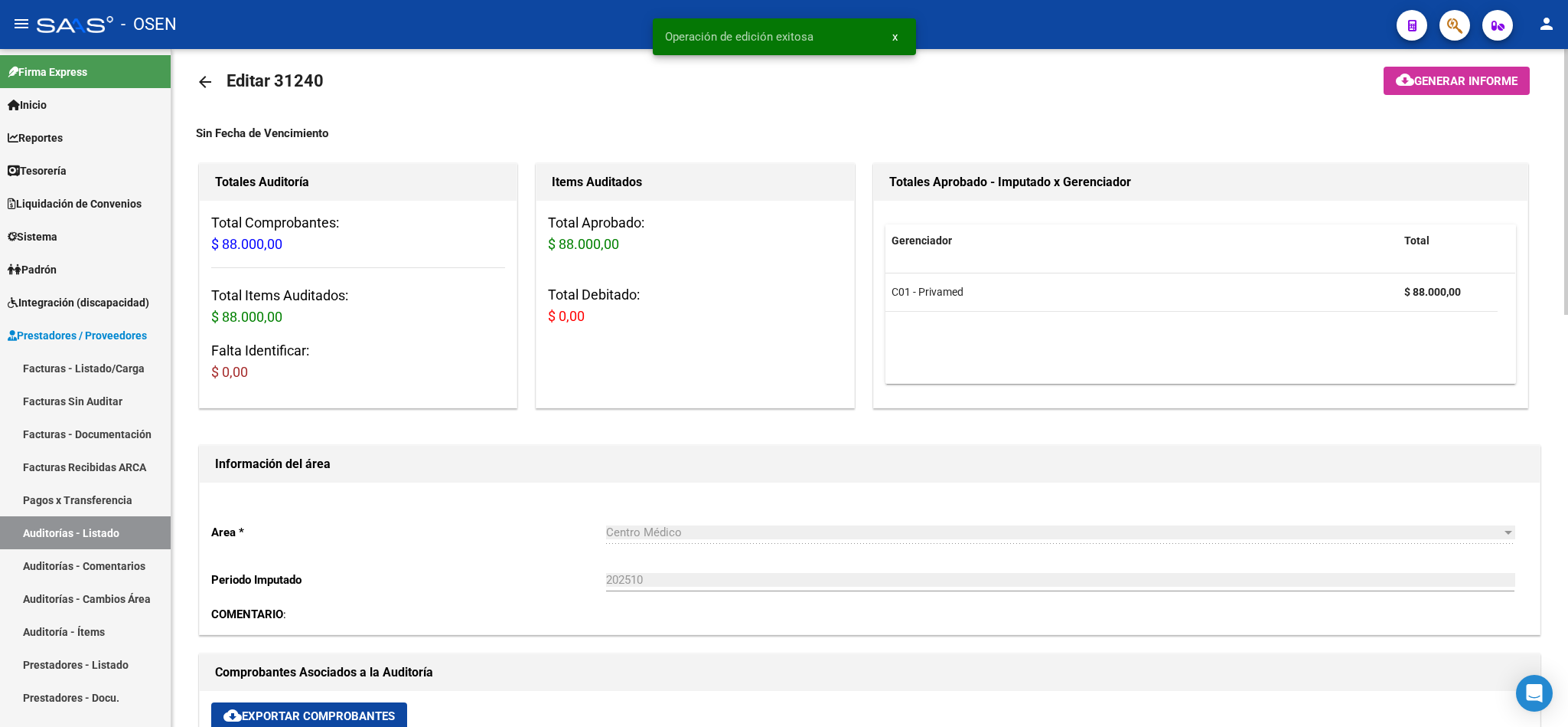
scroll to position [0, 0]
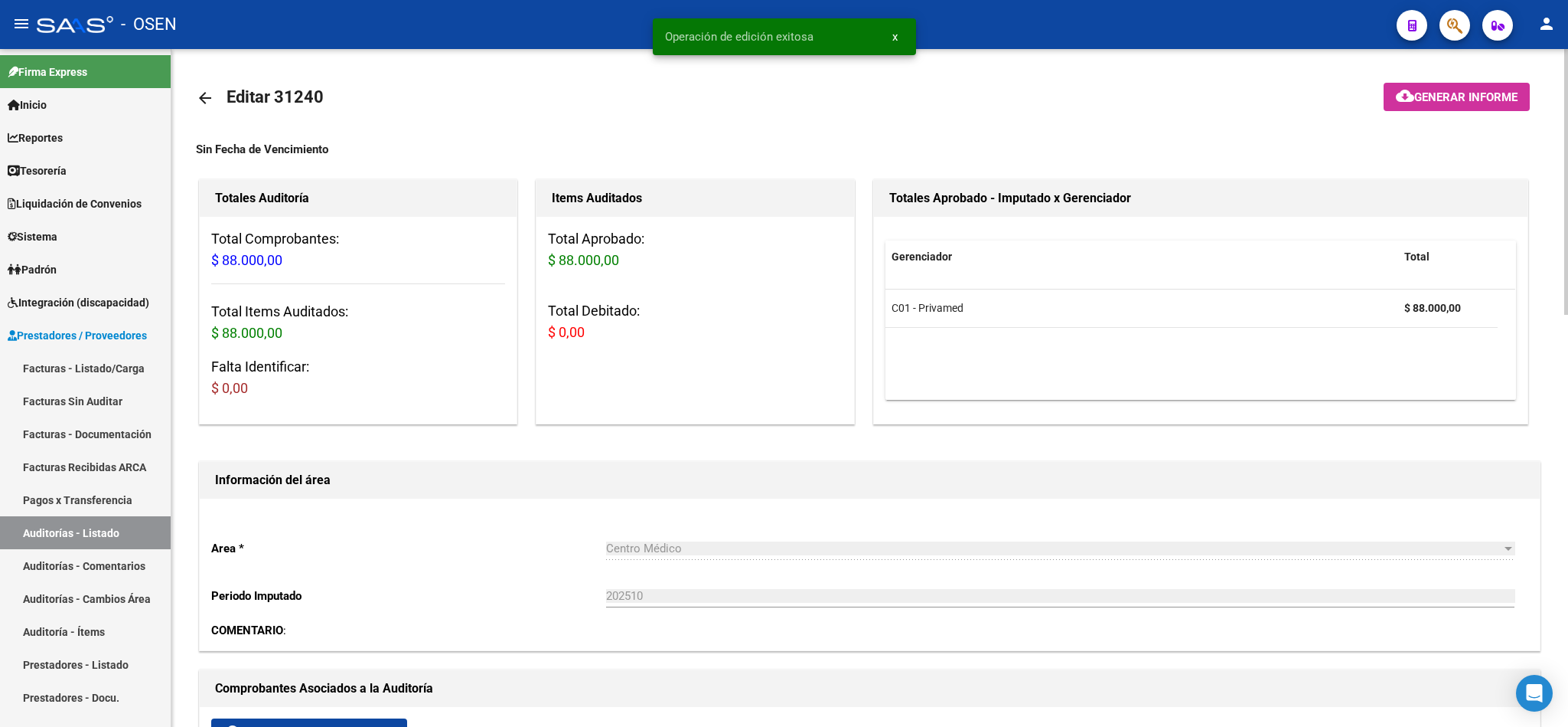
click at [210, 104] on mat-icon "arrow_back" at bounding box center [205, 97] width 18 height 18
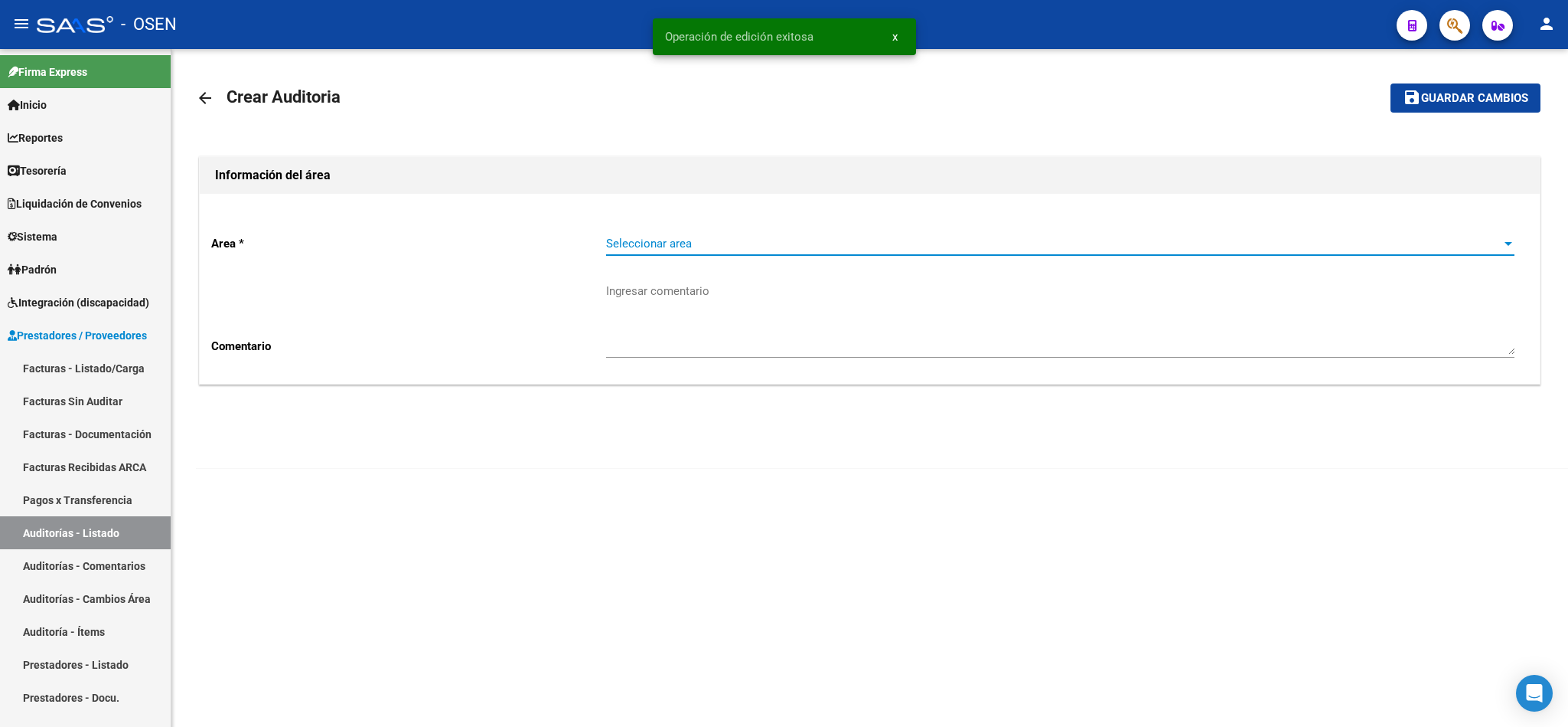
click at [680, 244] on span "Seleccionar area" at bounding box center [1054, 243] width 894 height 13
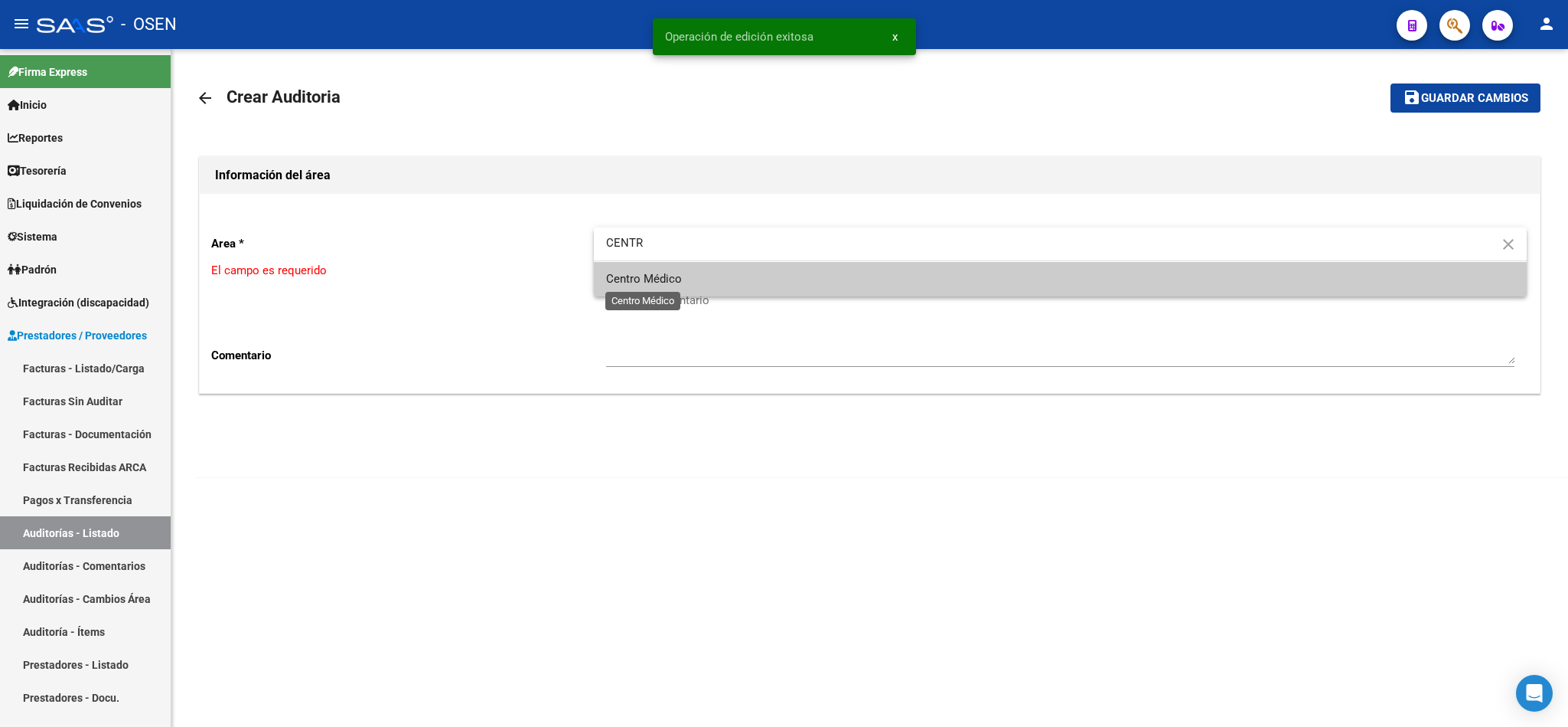
type input "CENTR"
click at [671, 281] on span "Centro Médico" at bounding box center [644, 278] width 76 height 13
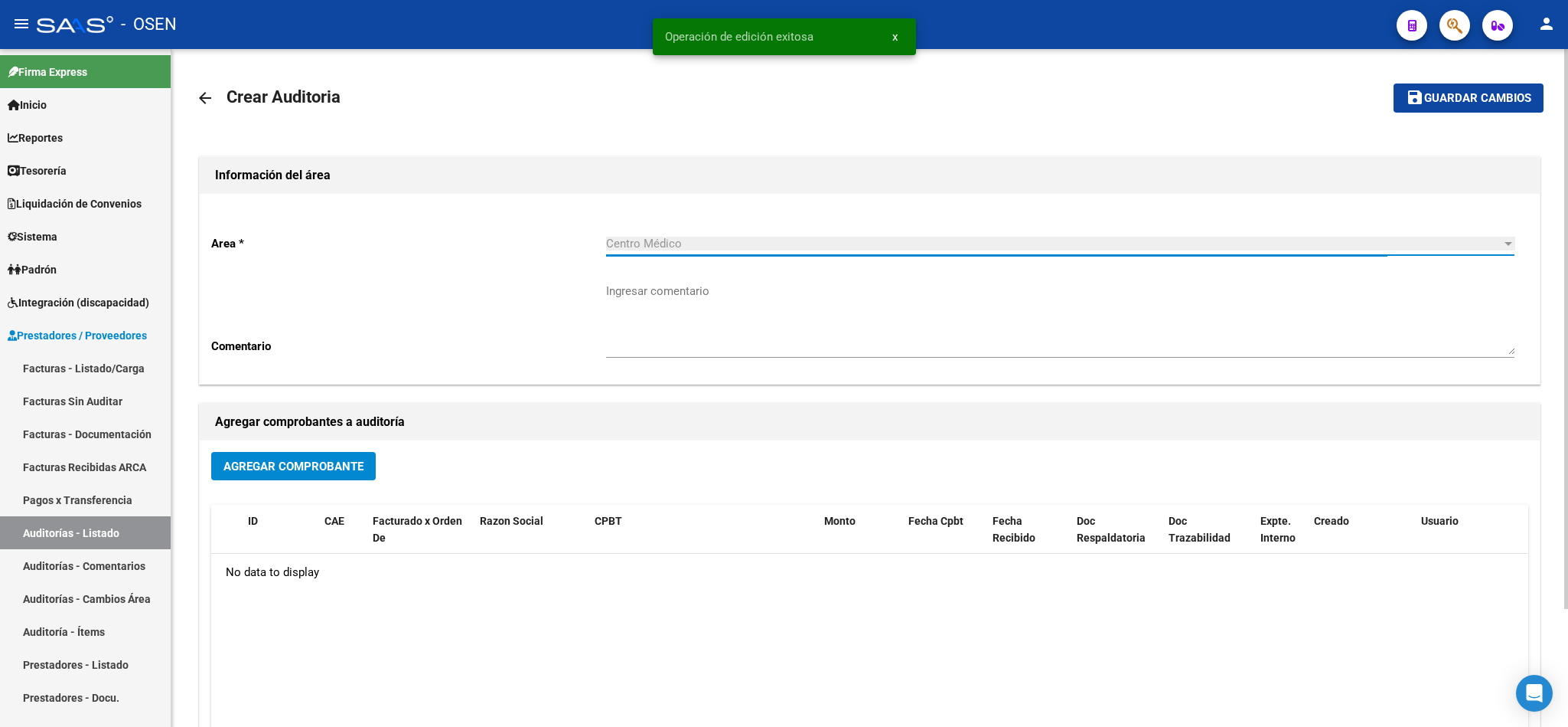
click at [334, 467] on span "Agregar Comprobante" at bounding box center [293, 466] width 140 height 13
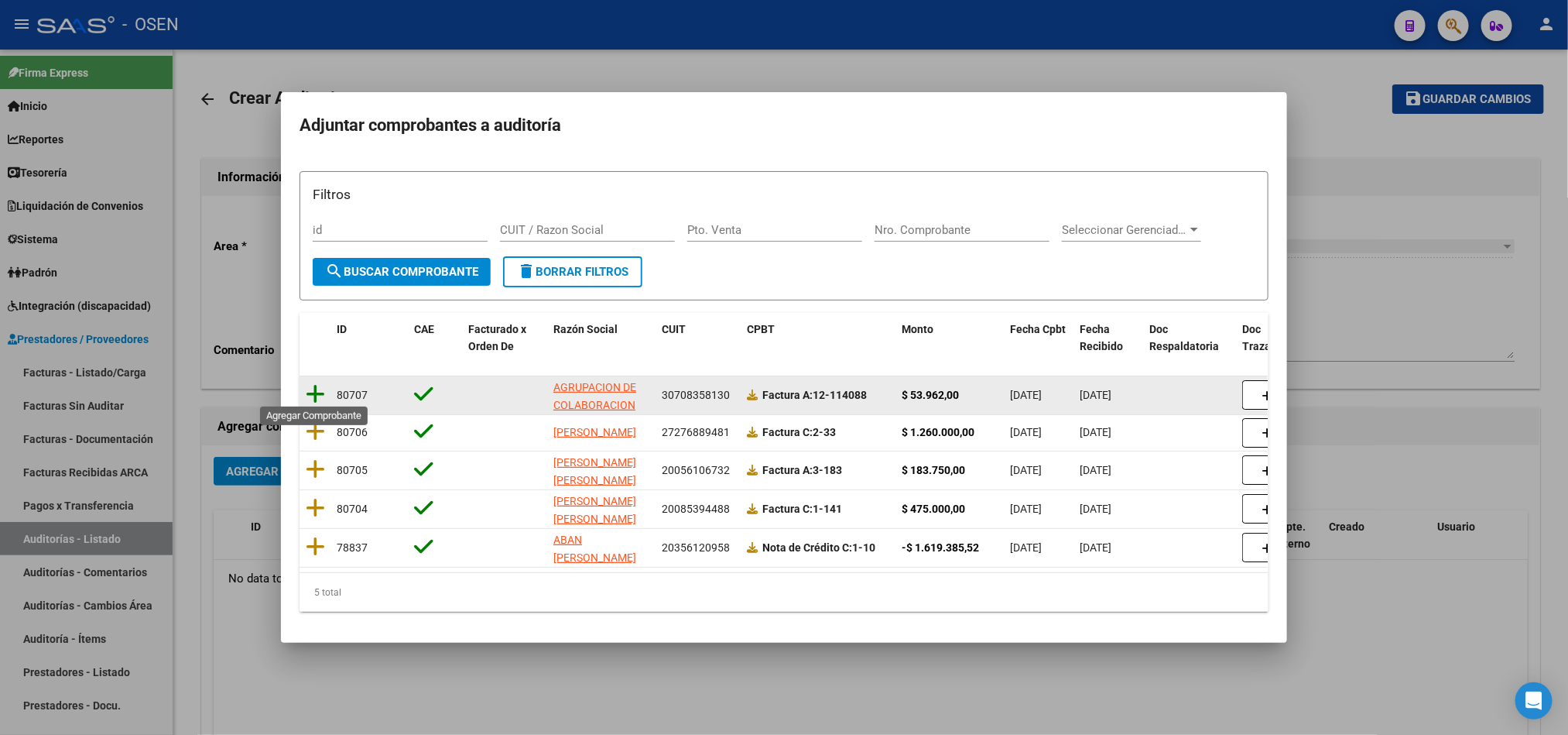
click at [310, 391] on icon at bounding box center [315, 394] width 19 height 22
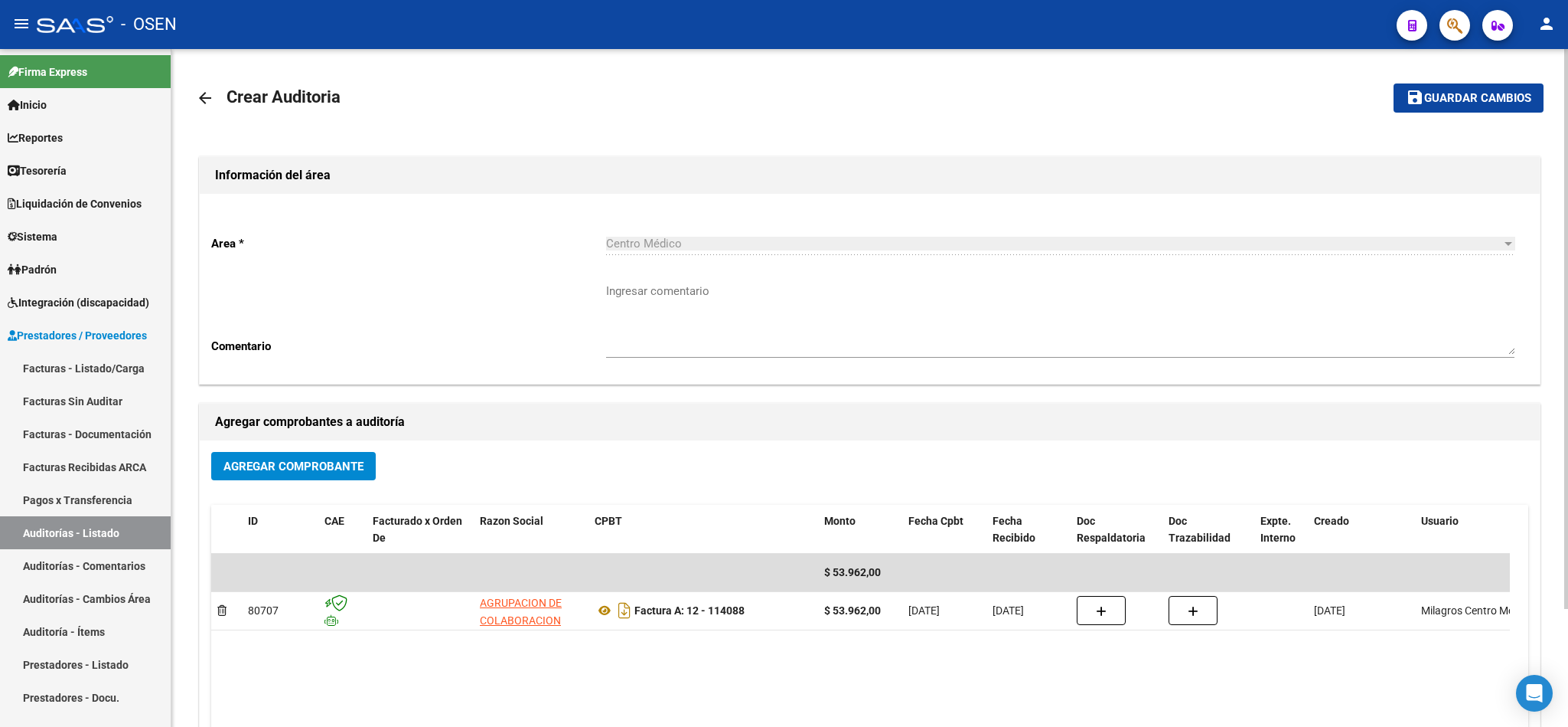
click at [1488, 74] on mat-toolbar-row "save Guardar cambios" at bounding box center [1403, 98] width 280 height 49
click at [1469, 97] on span "Guardar cambios" at bounding box center [1477, 98] width 107 height 13
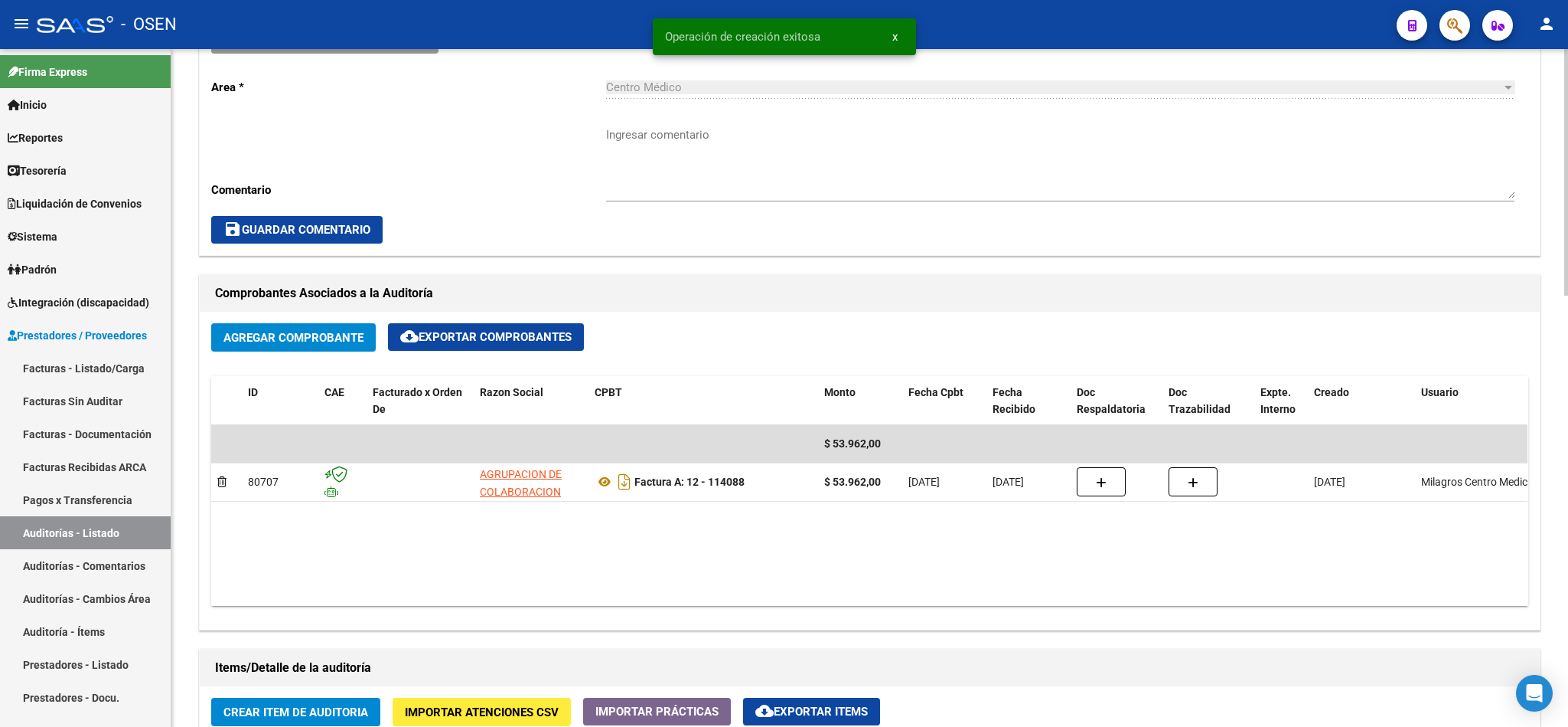
scroll to position [689, 0]
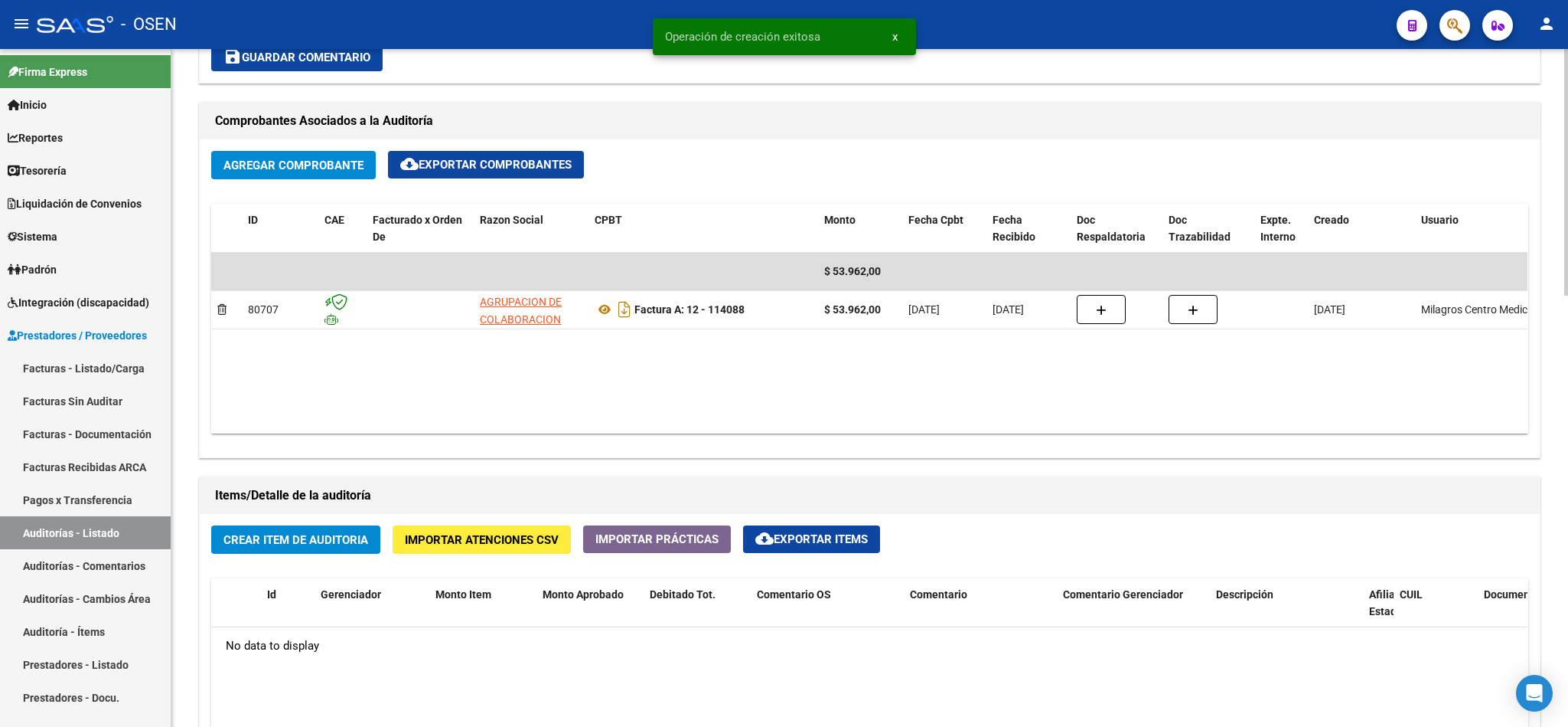
click at [337, 543] on span "Crear Item de Auditoria" at bounding box center [295, 539] width 145 height 13
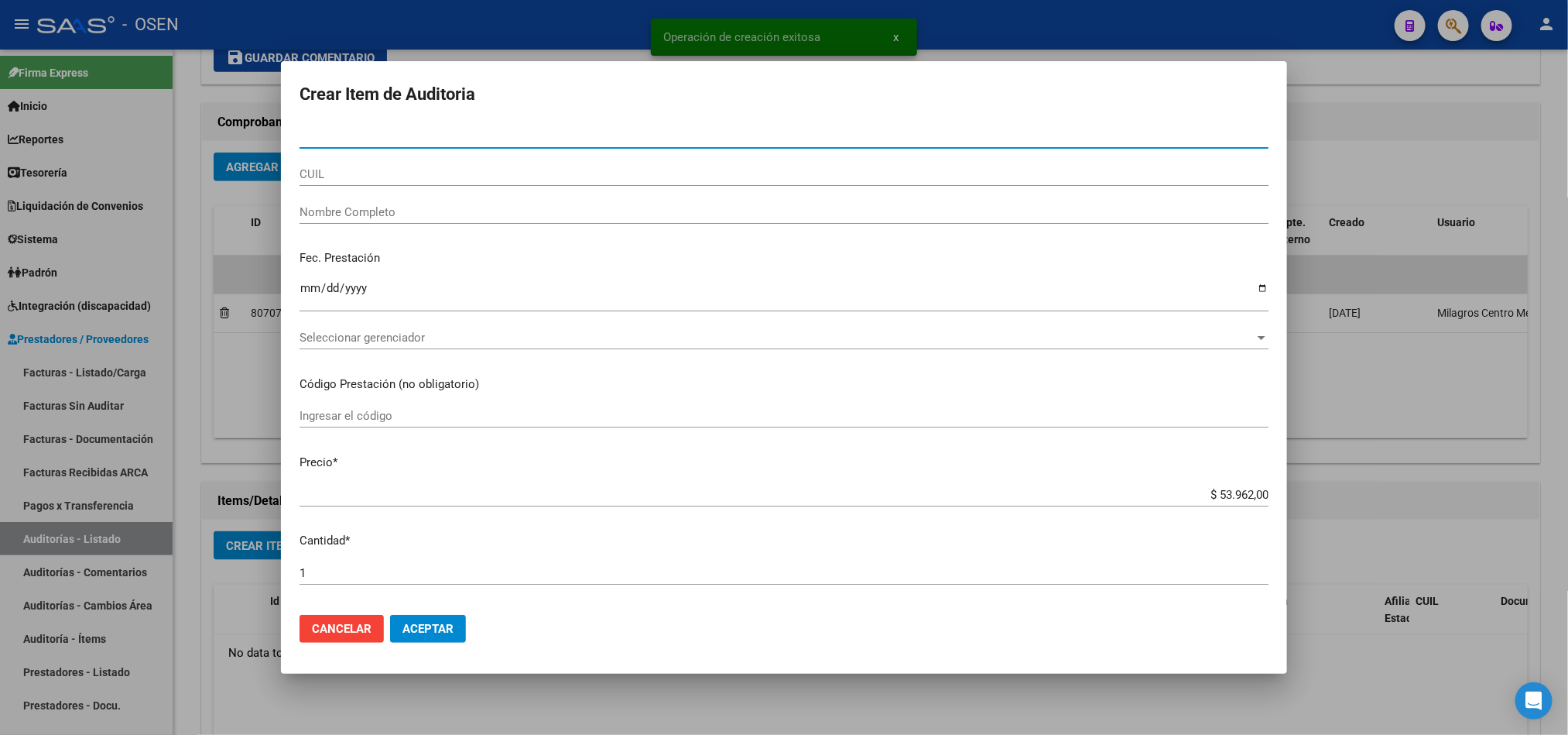
click at [442, 339] on span "Seleccionar gerenciador" at bounding box center [776, 337] width 955 height 14
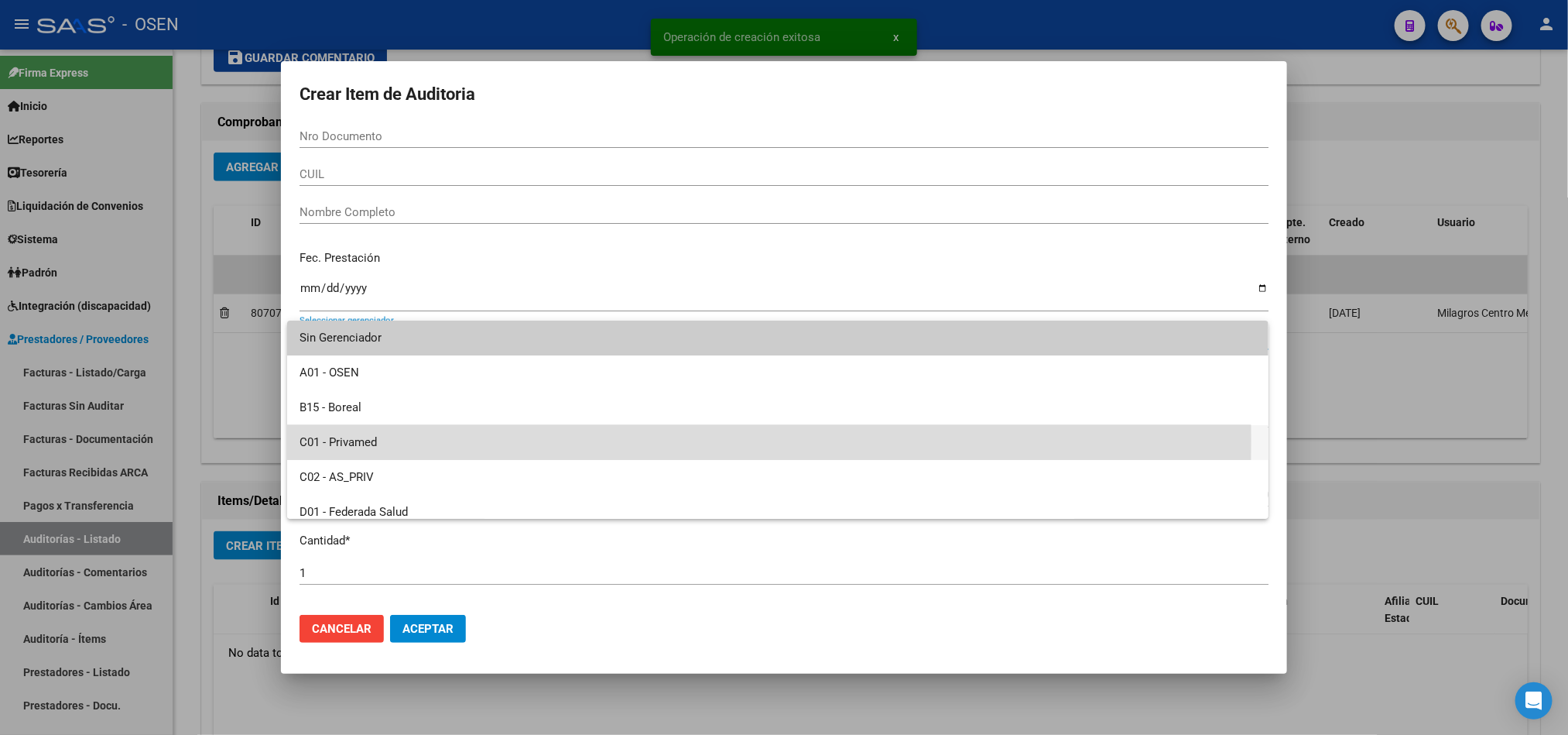
click at [377, 440] on span "C01 - Privamed" at bounding box center [777, 443] width 956 height 35
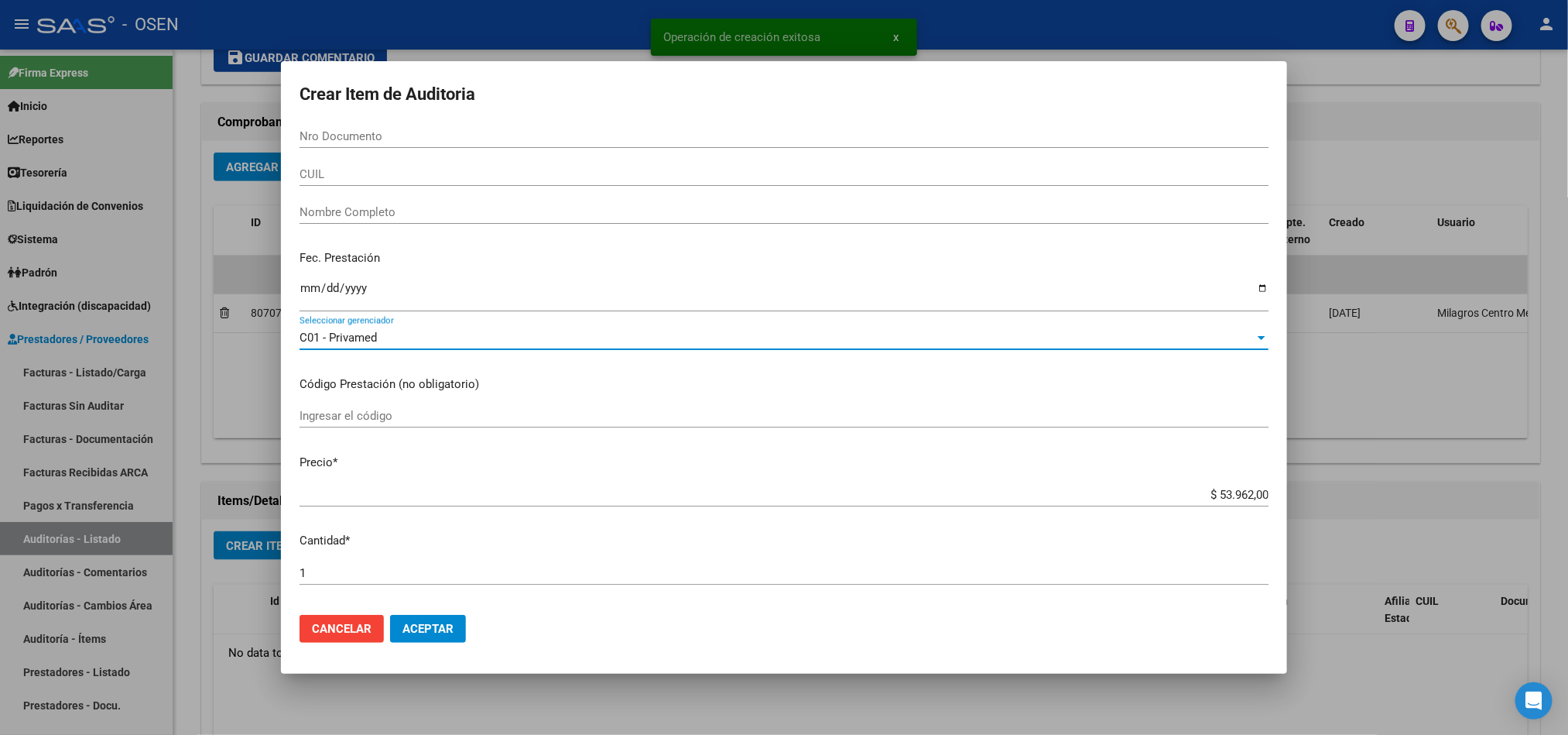
click at [439, 616] on mat-dialog-actions "Cancelar Aceptar" at bounding box center [784, 629] width 969 height 53
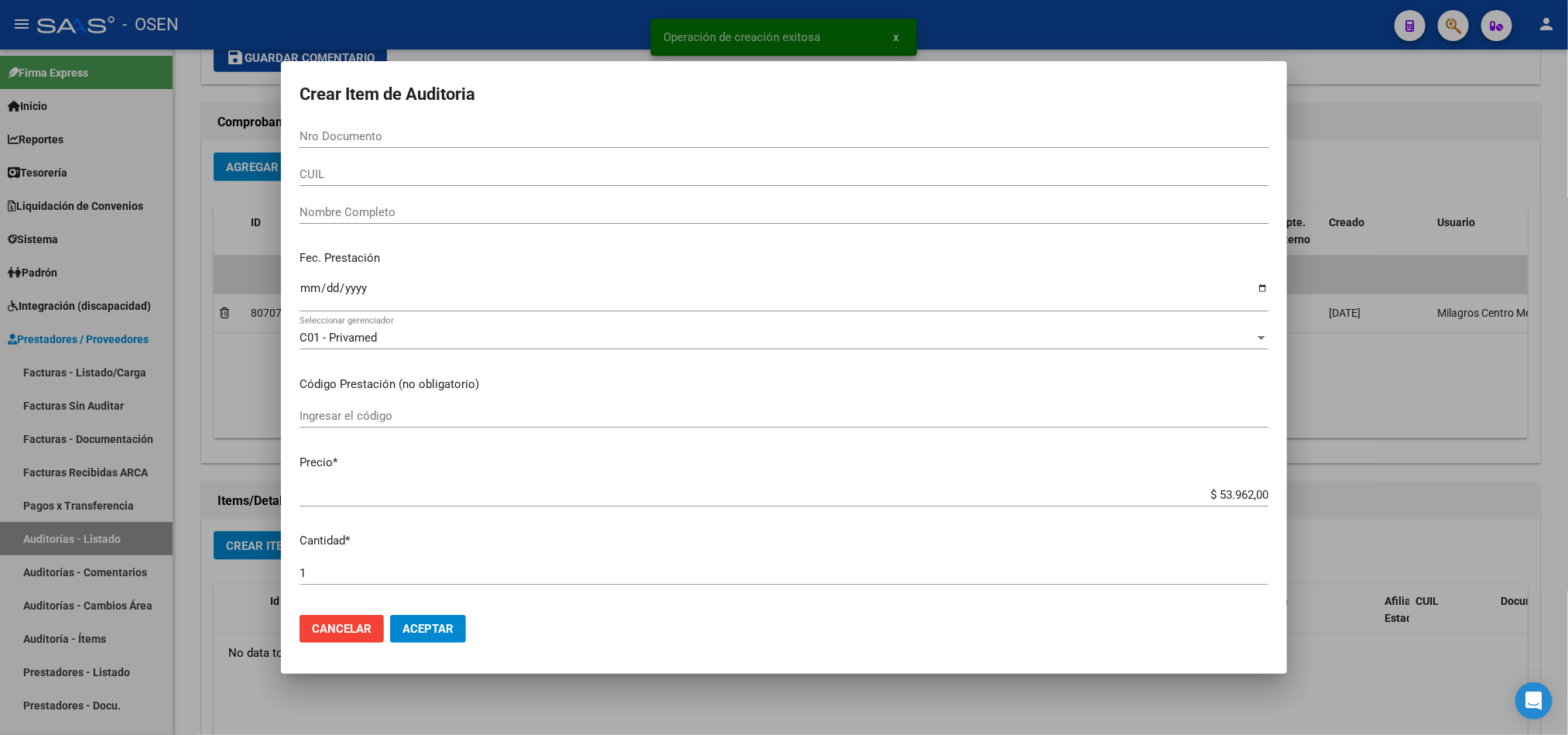
click at [453, 633] on span "Aceptar" at bounding box center [428, 628] width 51 height 14
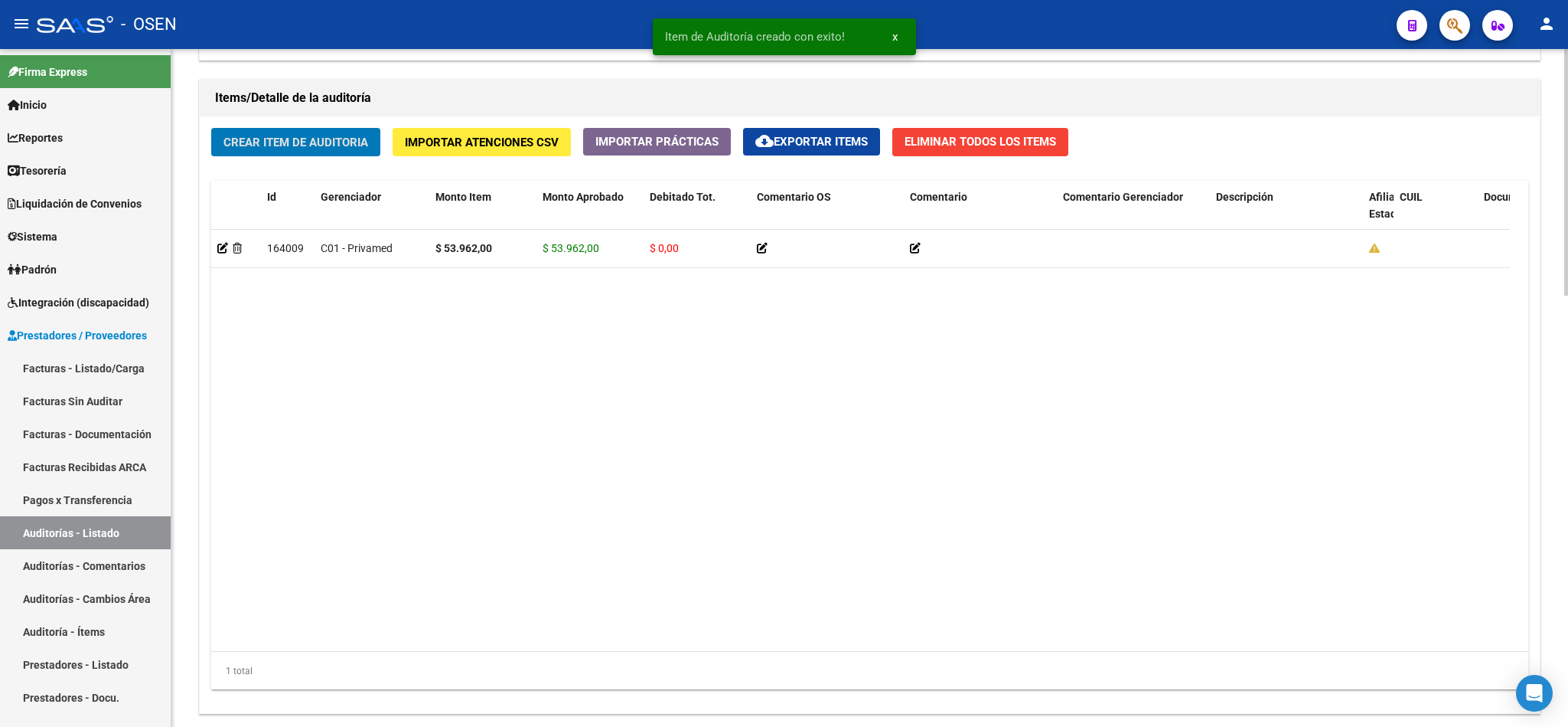
scroll to position [956, 0]
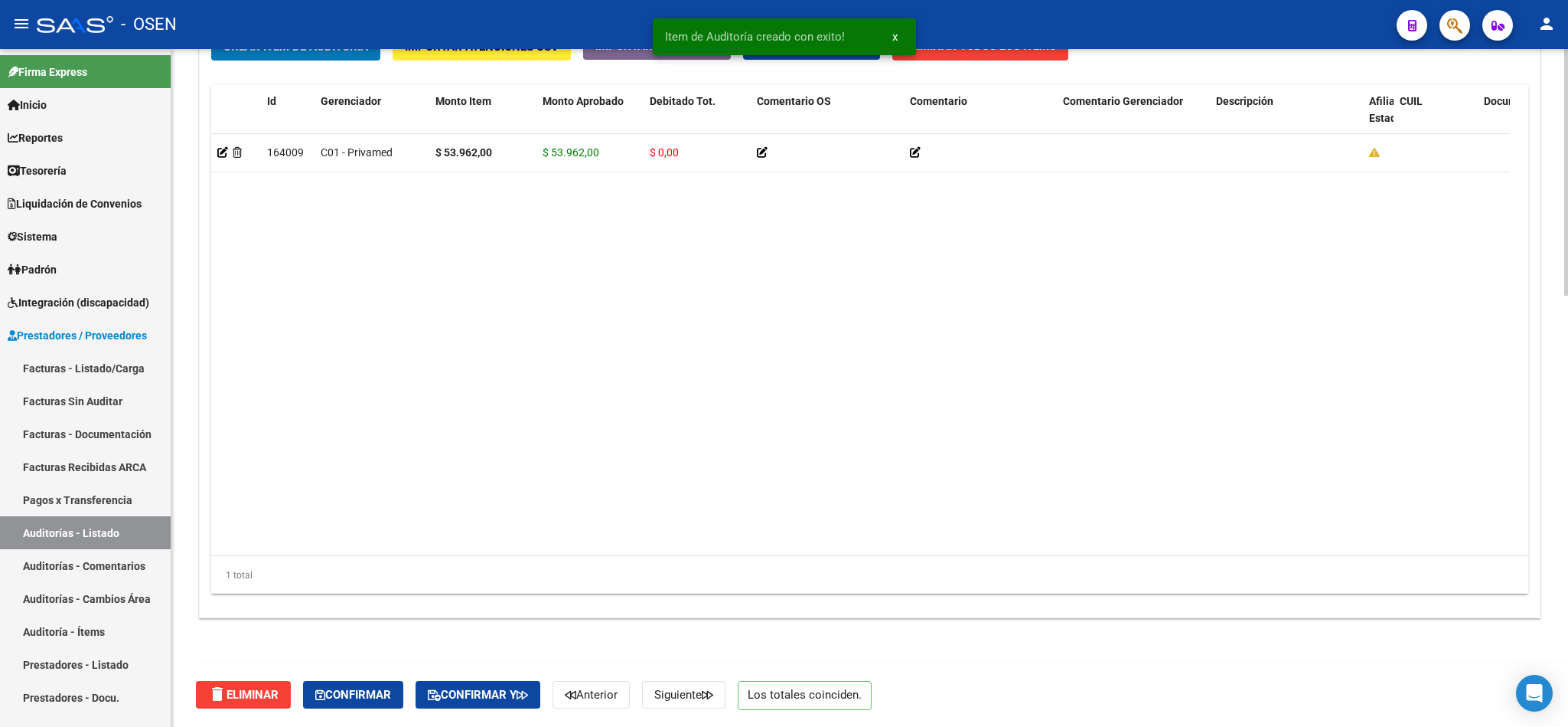
click at [357, 692] on span "Confirmar" at bounding box center [353, 694] width 76 height 13
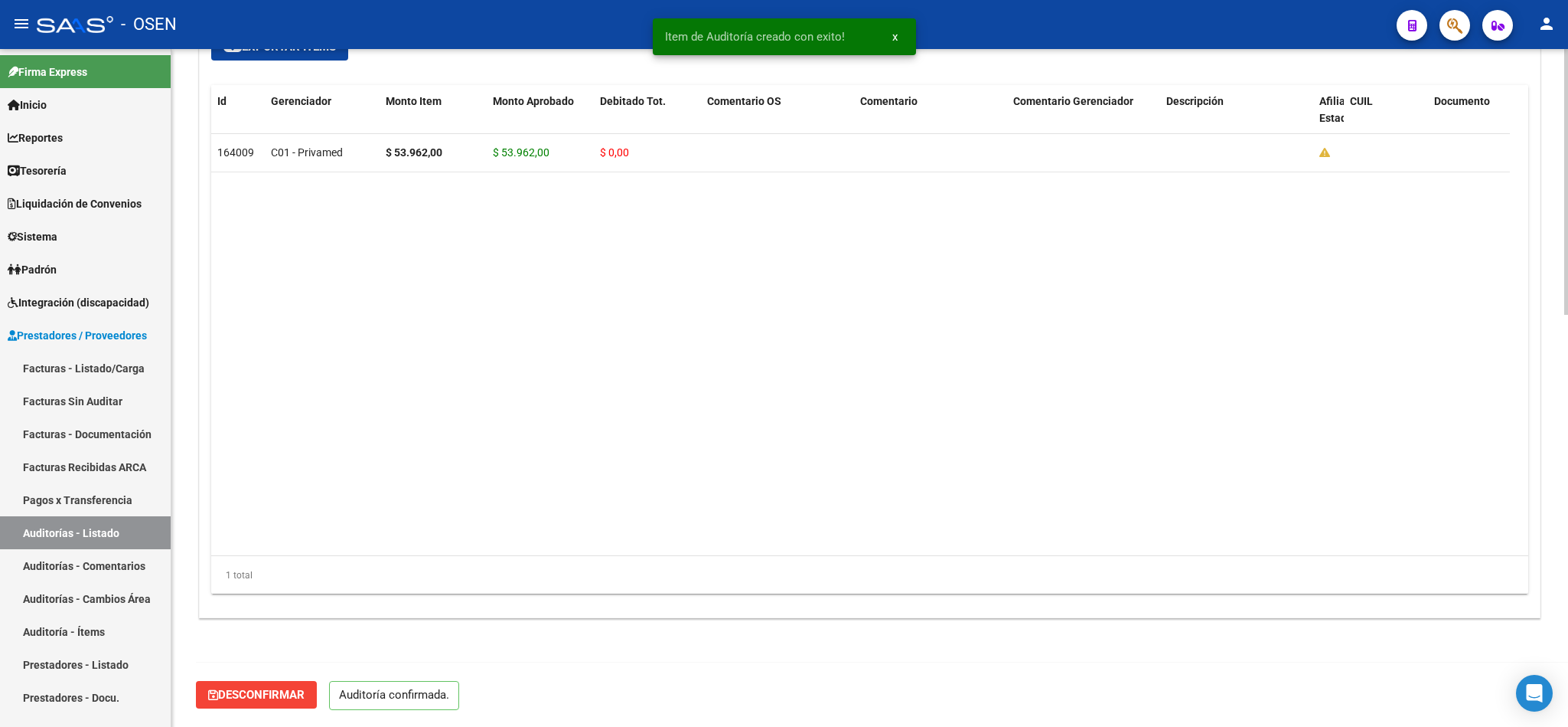
scroll to position [1050, 0]
type input "202510"
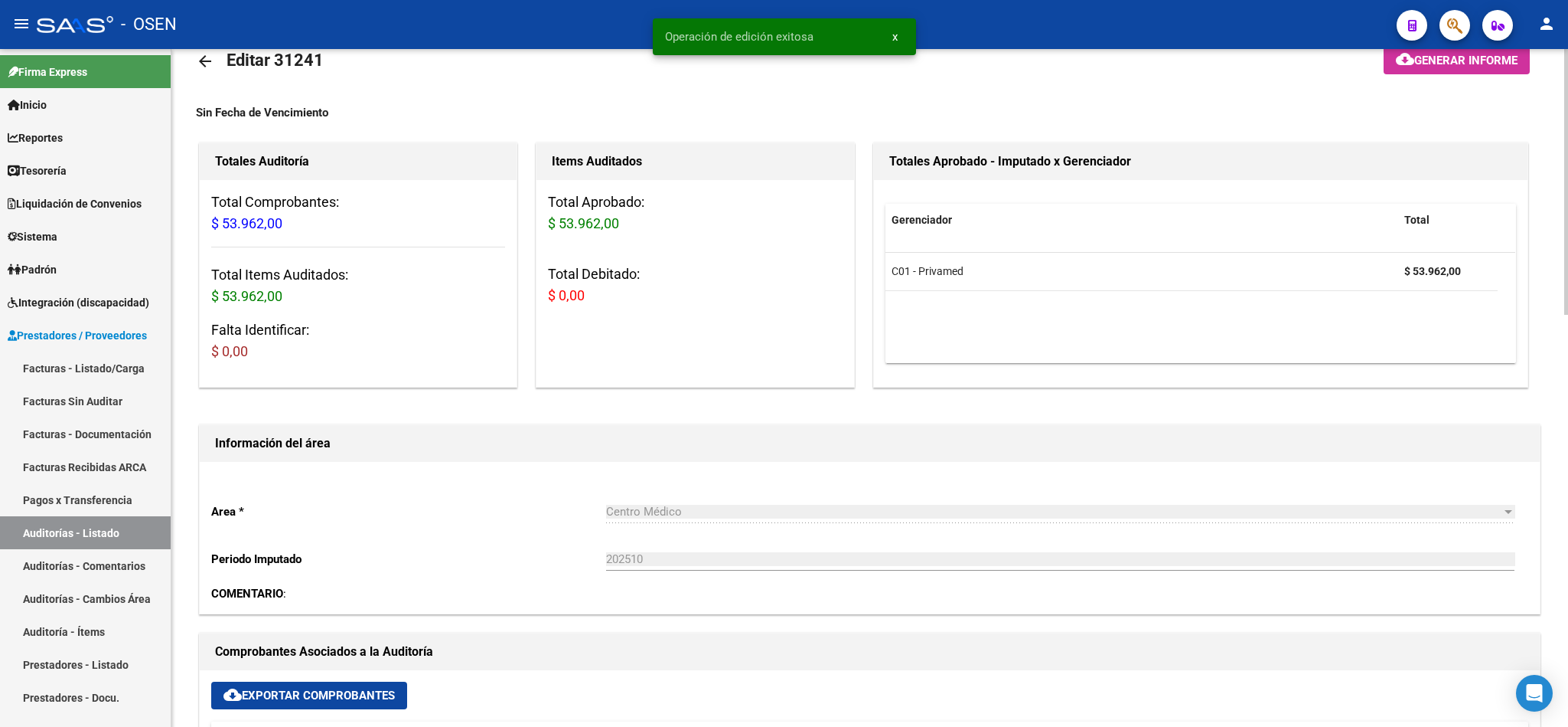
scroll to position [0, 0]
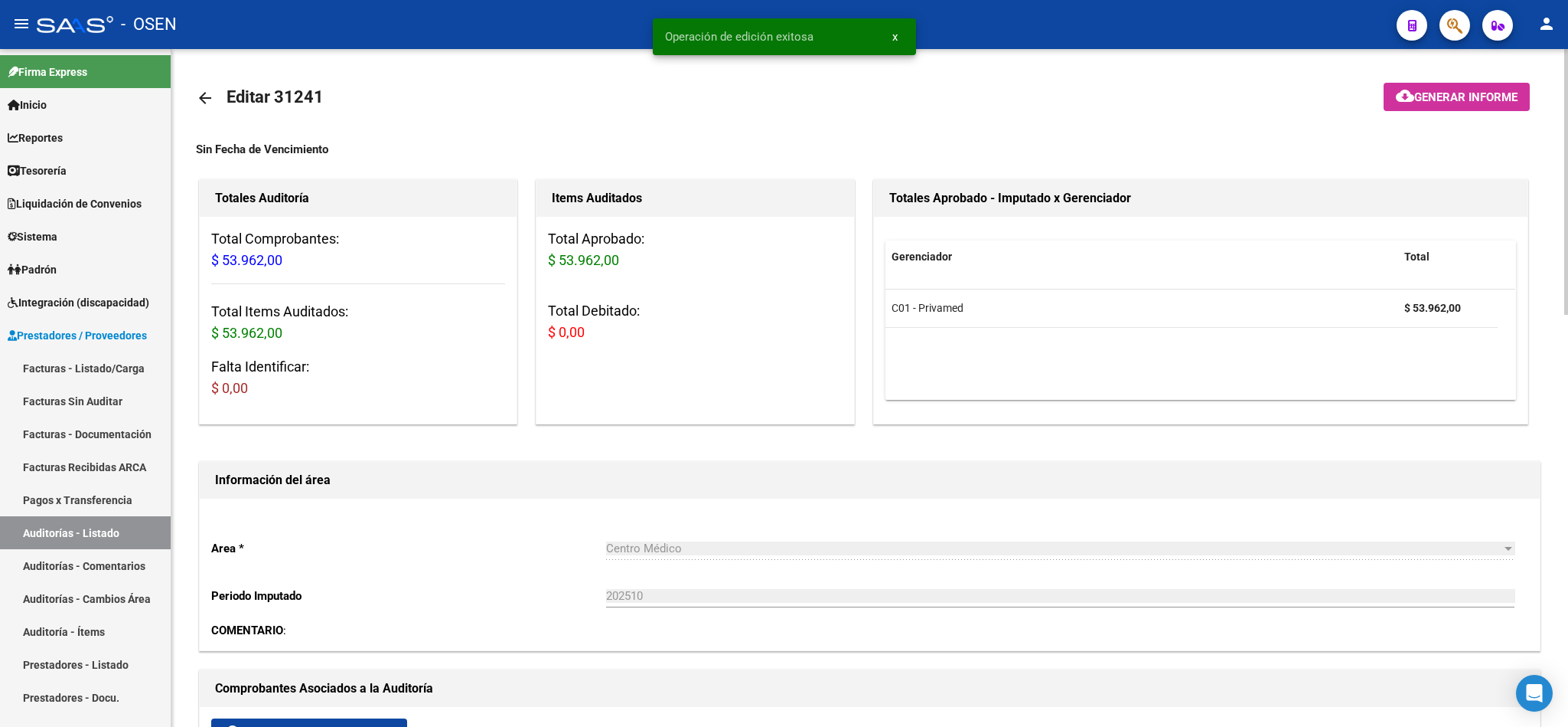
click at [204, 89] on mat-icon "arrow_back" at bounding box center [205, 97] width 18 height 18
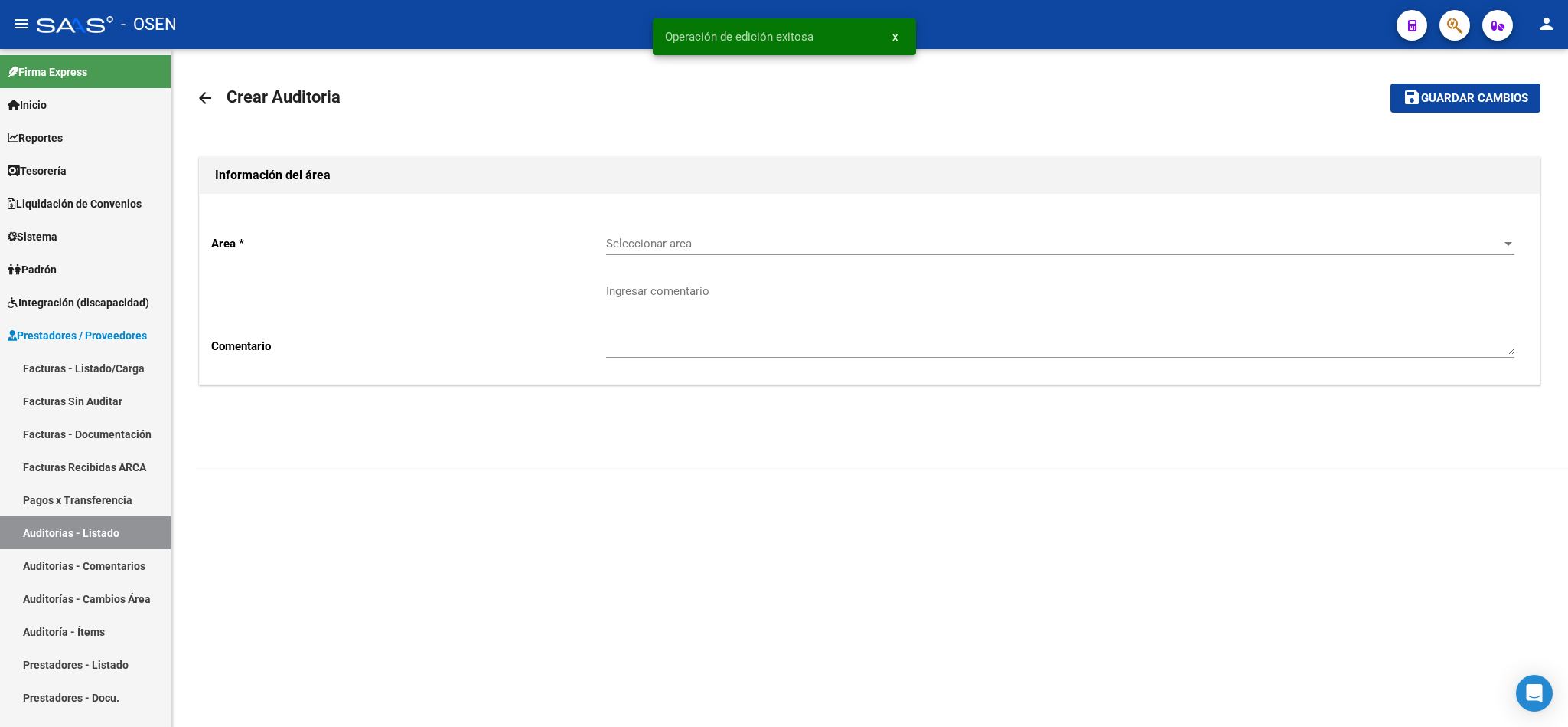
click at [678, 253] on div "Seleccionar area Seleccionar area" at bounding box center [1061, 238] width 909 height 33
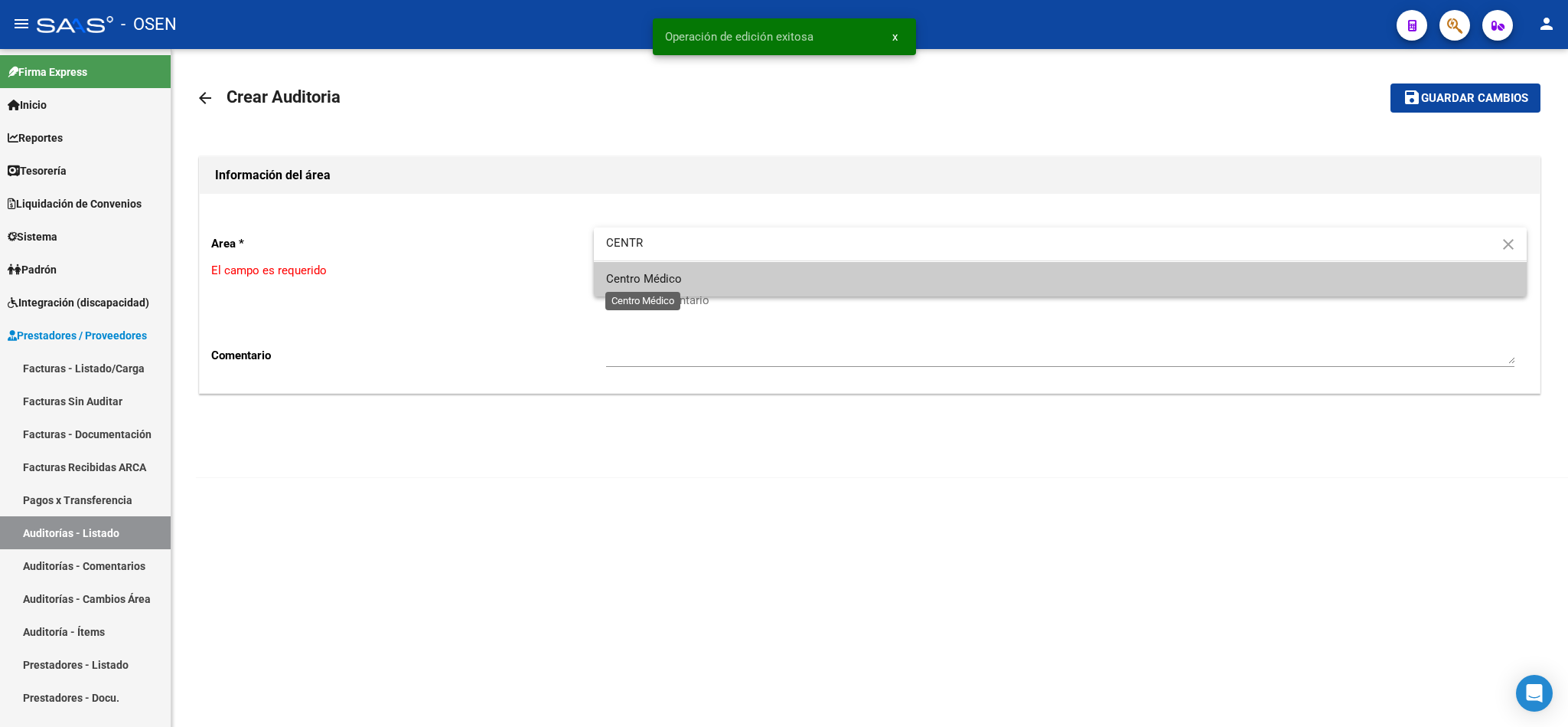
type input "CENTR"
click at [675, 276] on span "Centro Médico" at bounding box center [644, 278] width 76 height 13
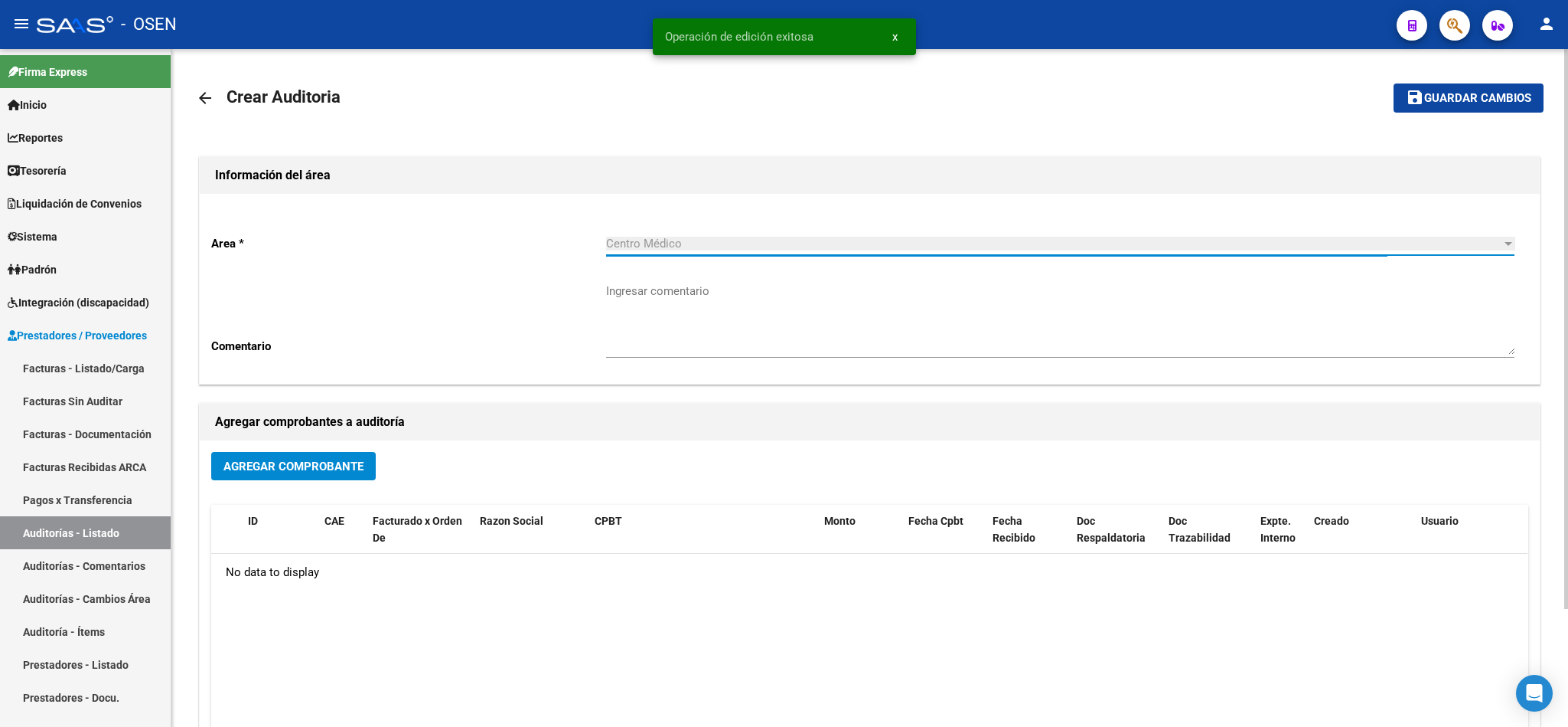
click at [314, 455] on button "Agregar Comprobante" at bounding box center [294, 466] width 165 height 29
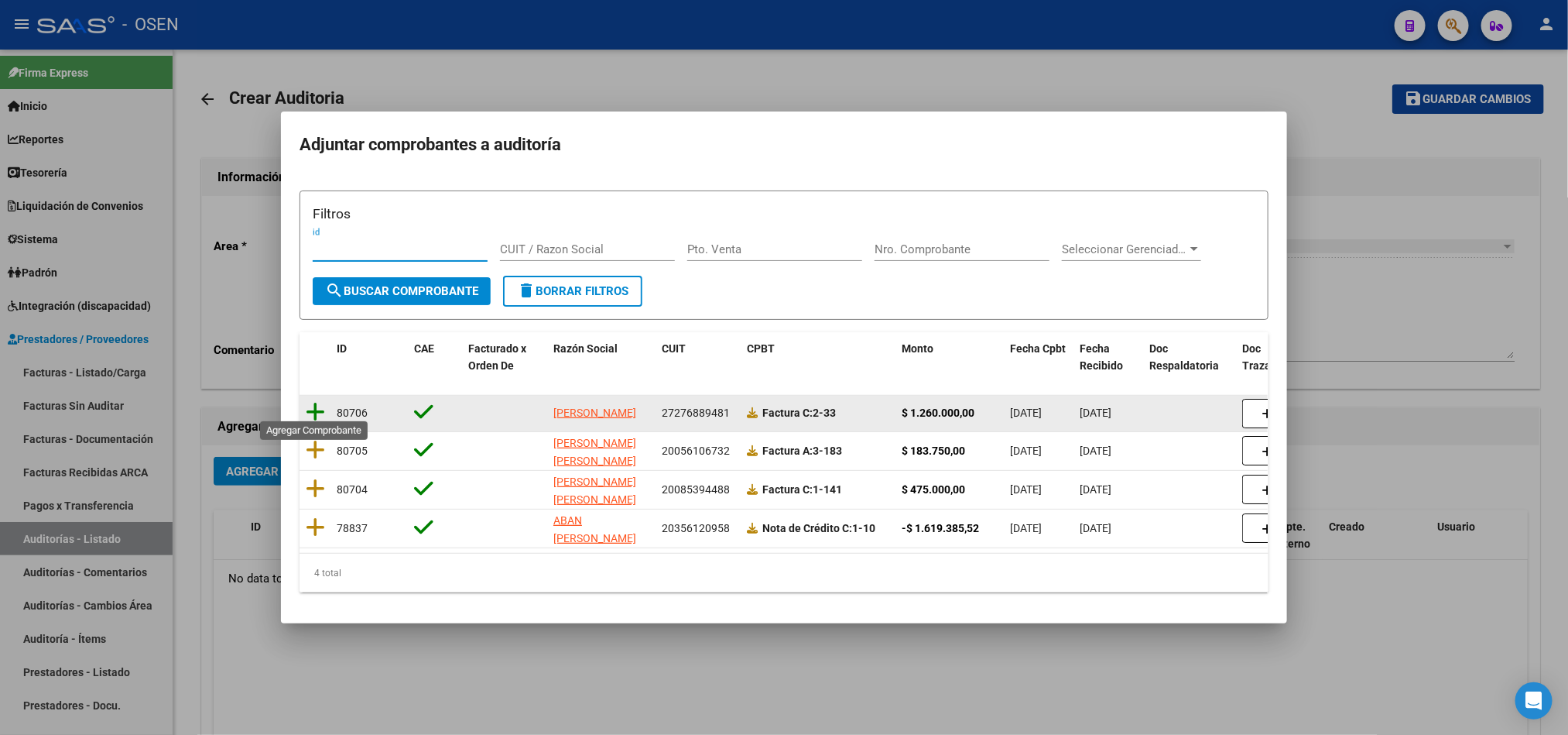
click at [315, 407] on icon at bounding box center [315, 412] width 19 height 22
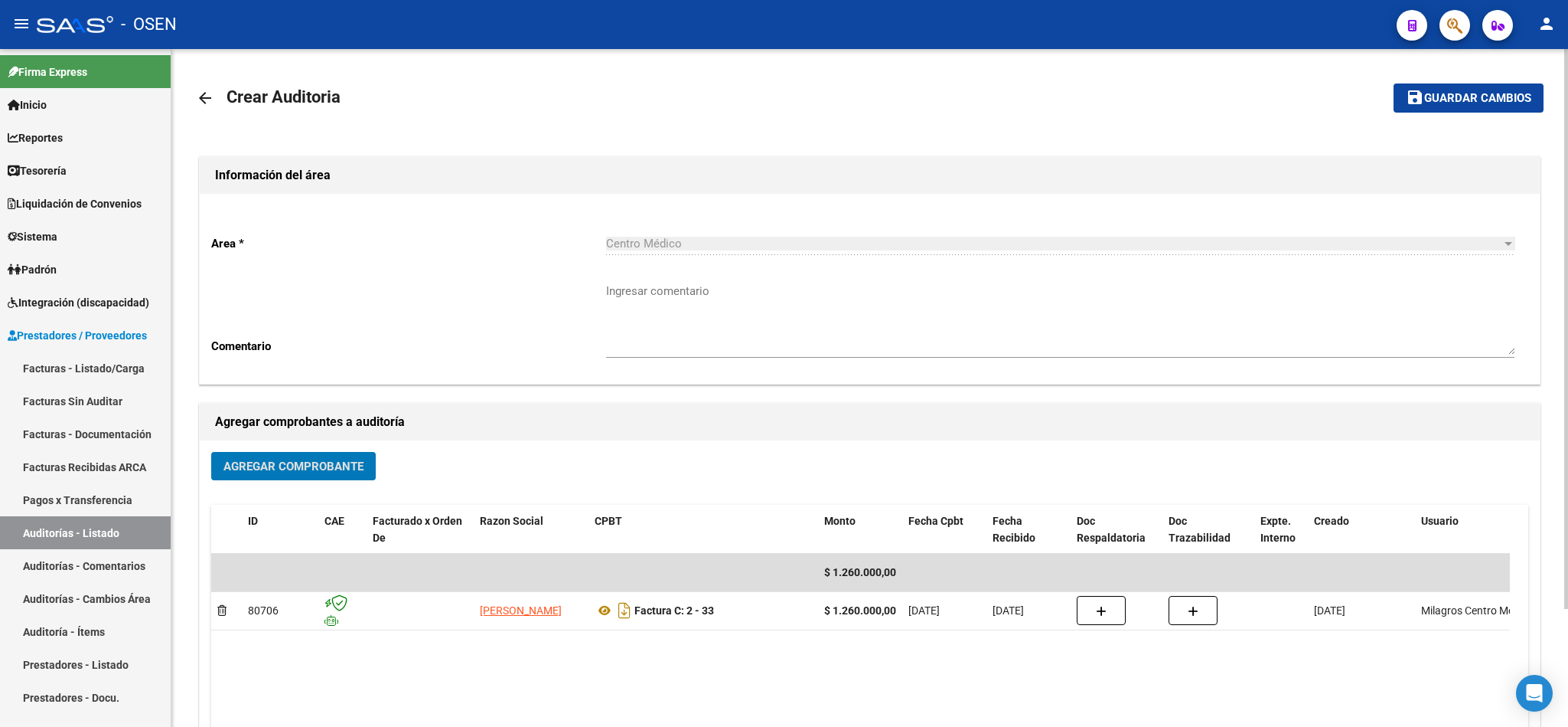
click at [1443, 92] on span "Guardar cambios" at bounding box center [1477, 98] width 107 height 13
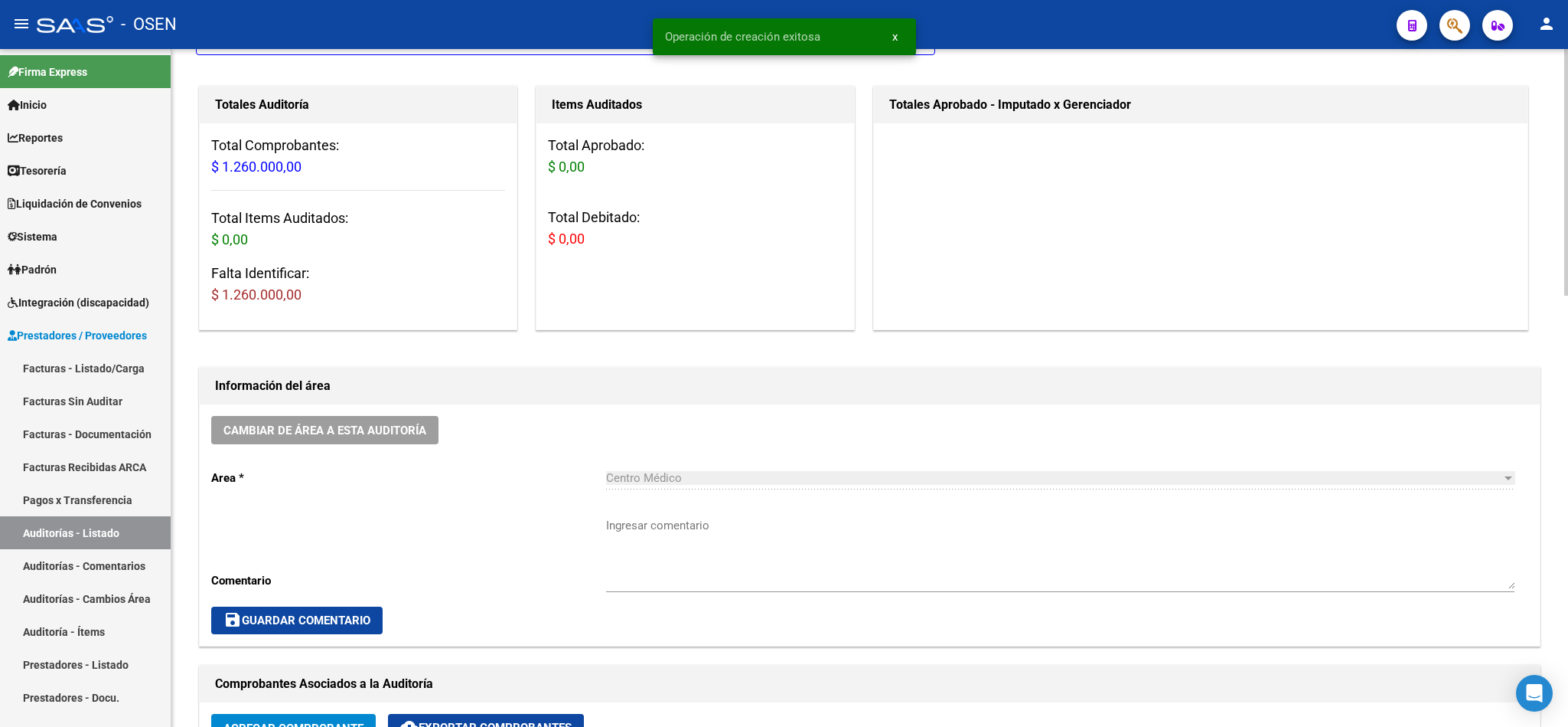
scroll to position [689, 0]
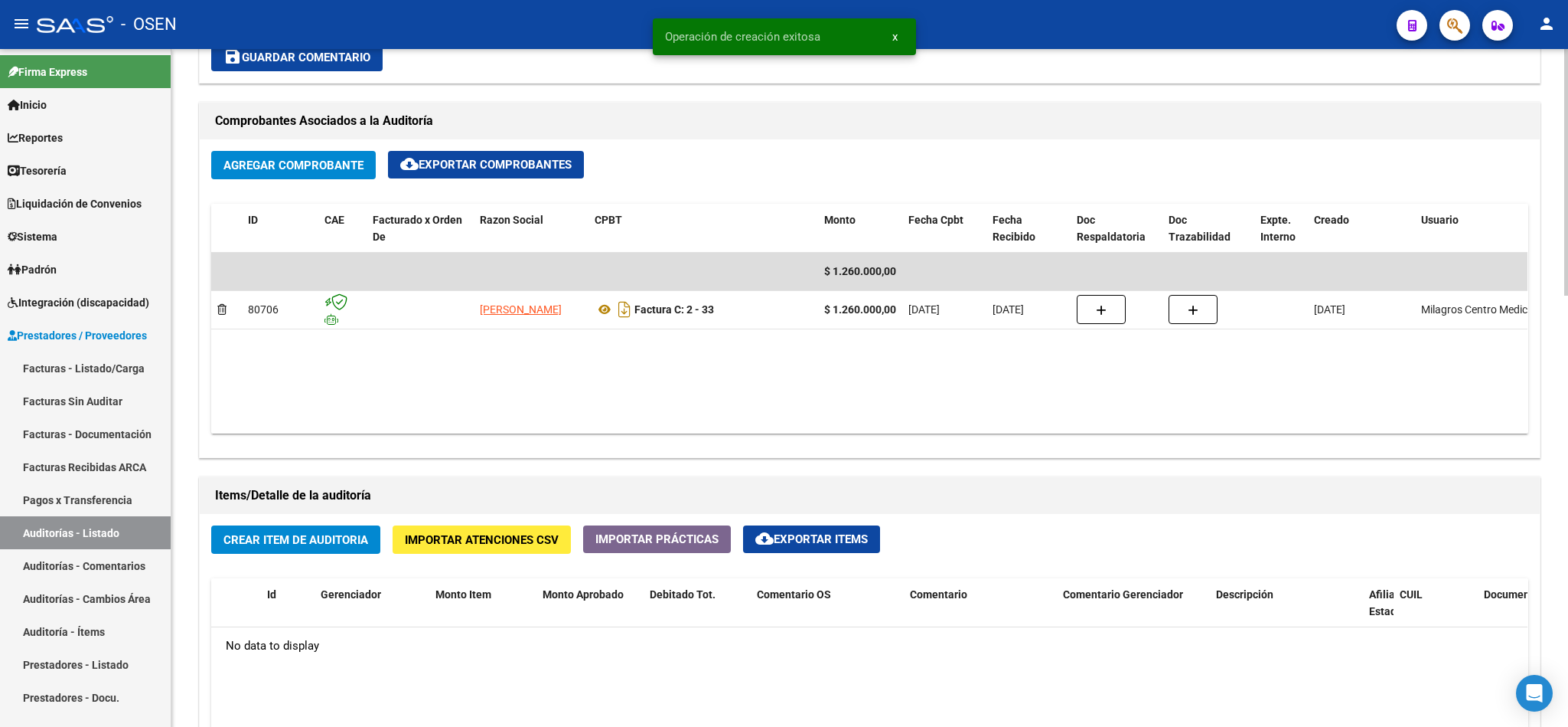
click at [333, 550] on button "Crear Item de Auditoria" at bounding box center [296, 539] width 169 height 29
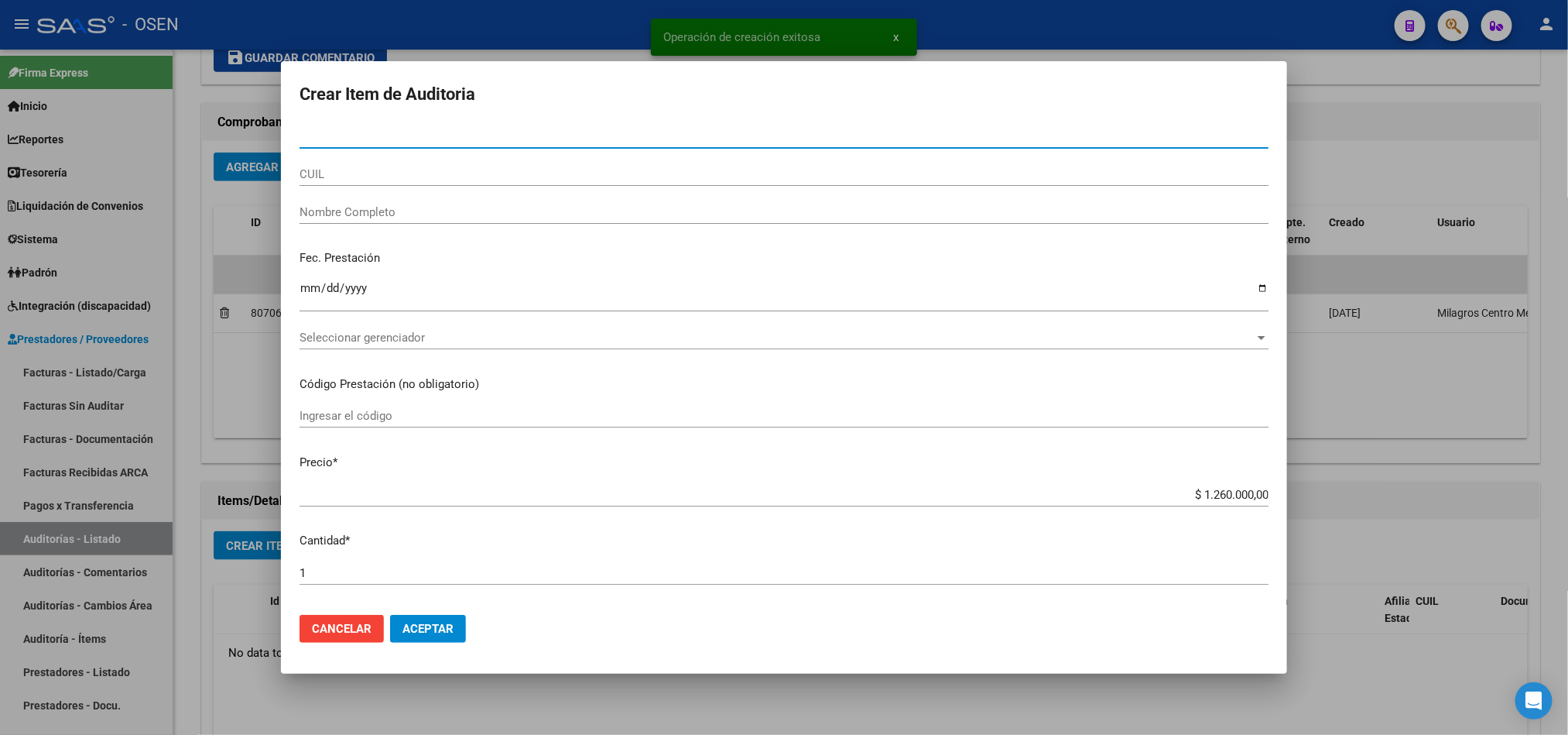
click at [384, 347] on div "Seleccionar gerenciador Seleccionar gerenciador" at bounding box center [784, 337] width 969 height 23
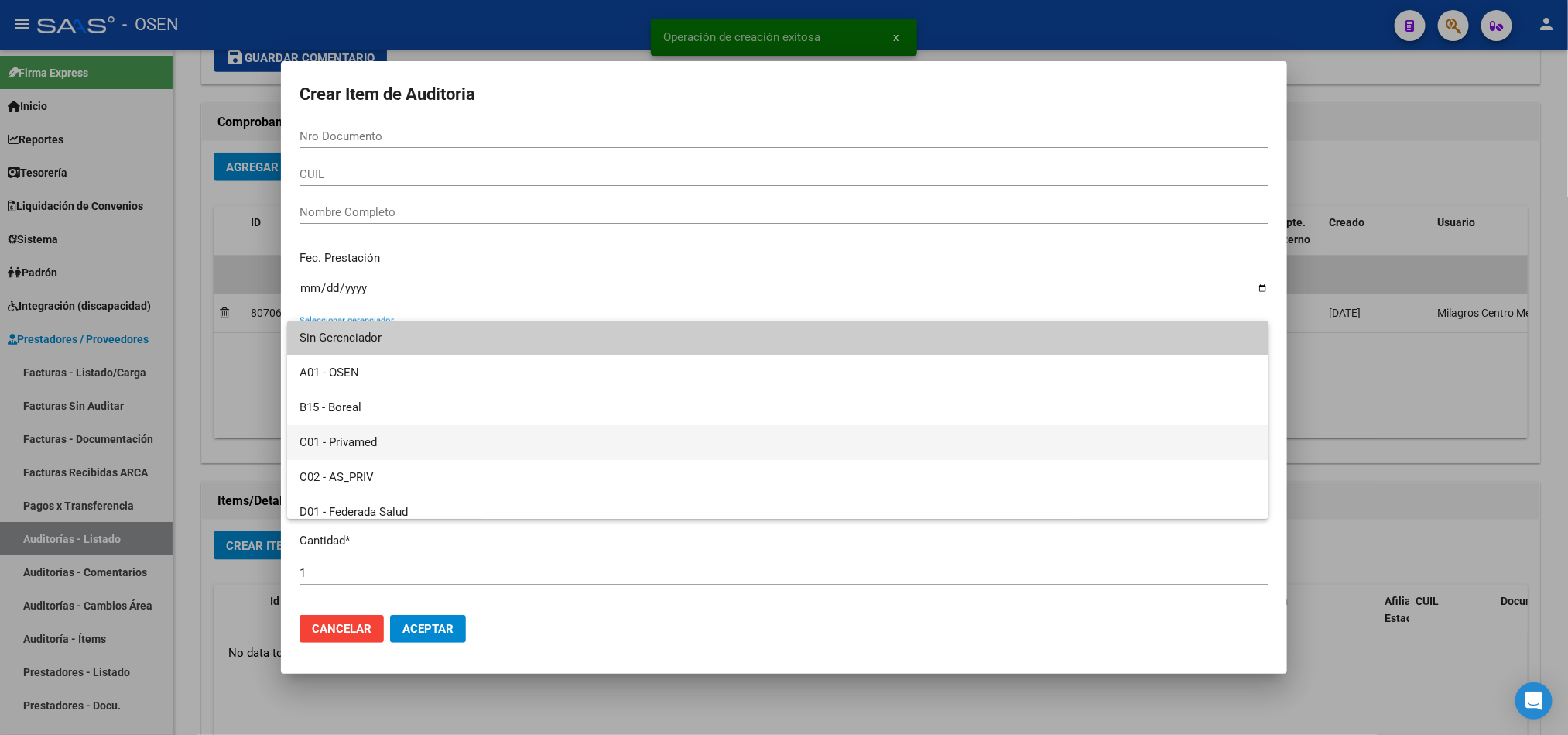
click at [364, 444] on span "C01 - Privamed" at bounding box center [777, 443] width 956 height 35
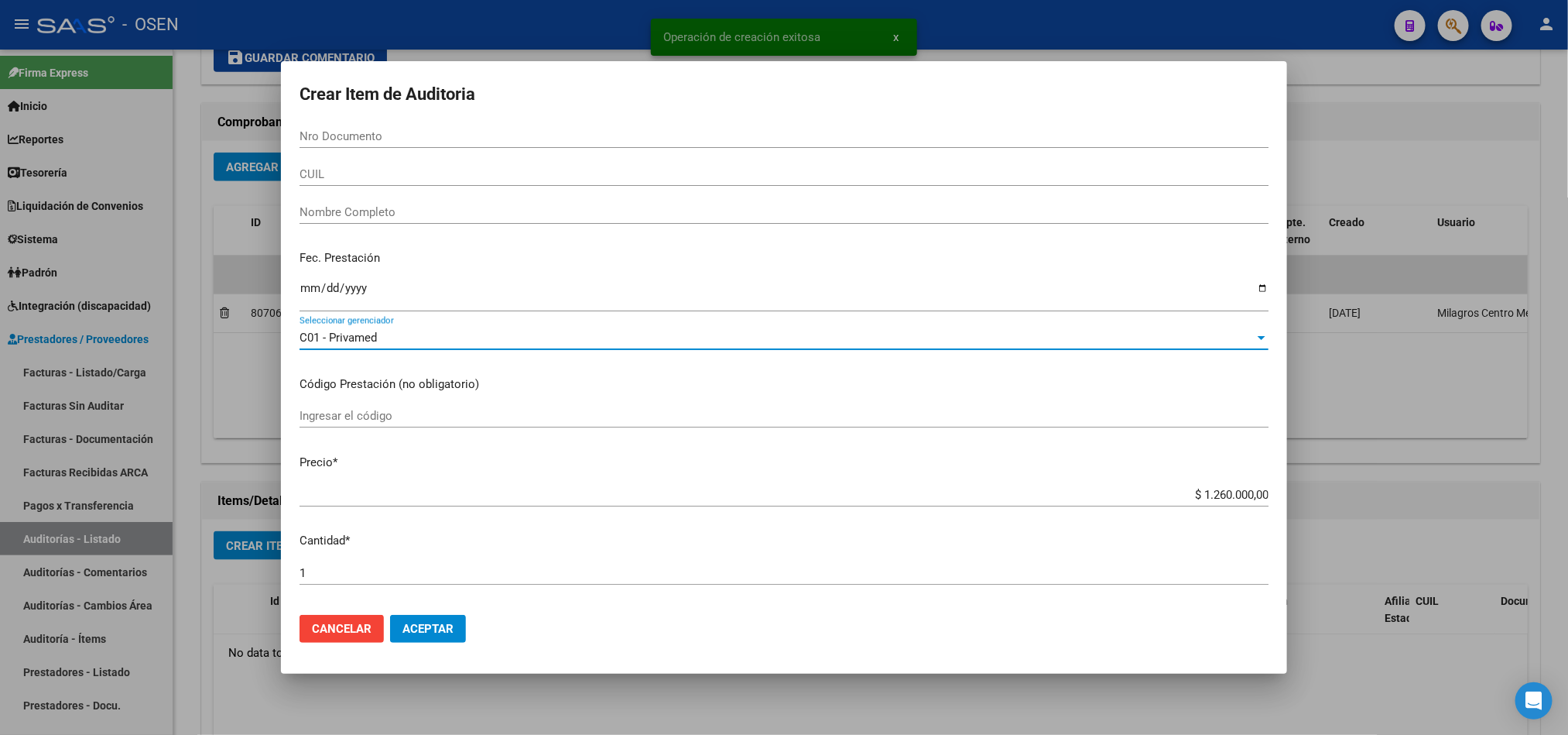
click at [459, 639] on button "Aceptar" at bounding box center [427, 629] width 76 height 28
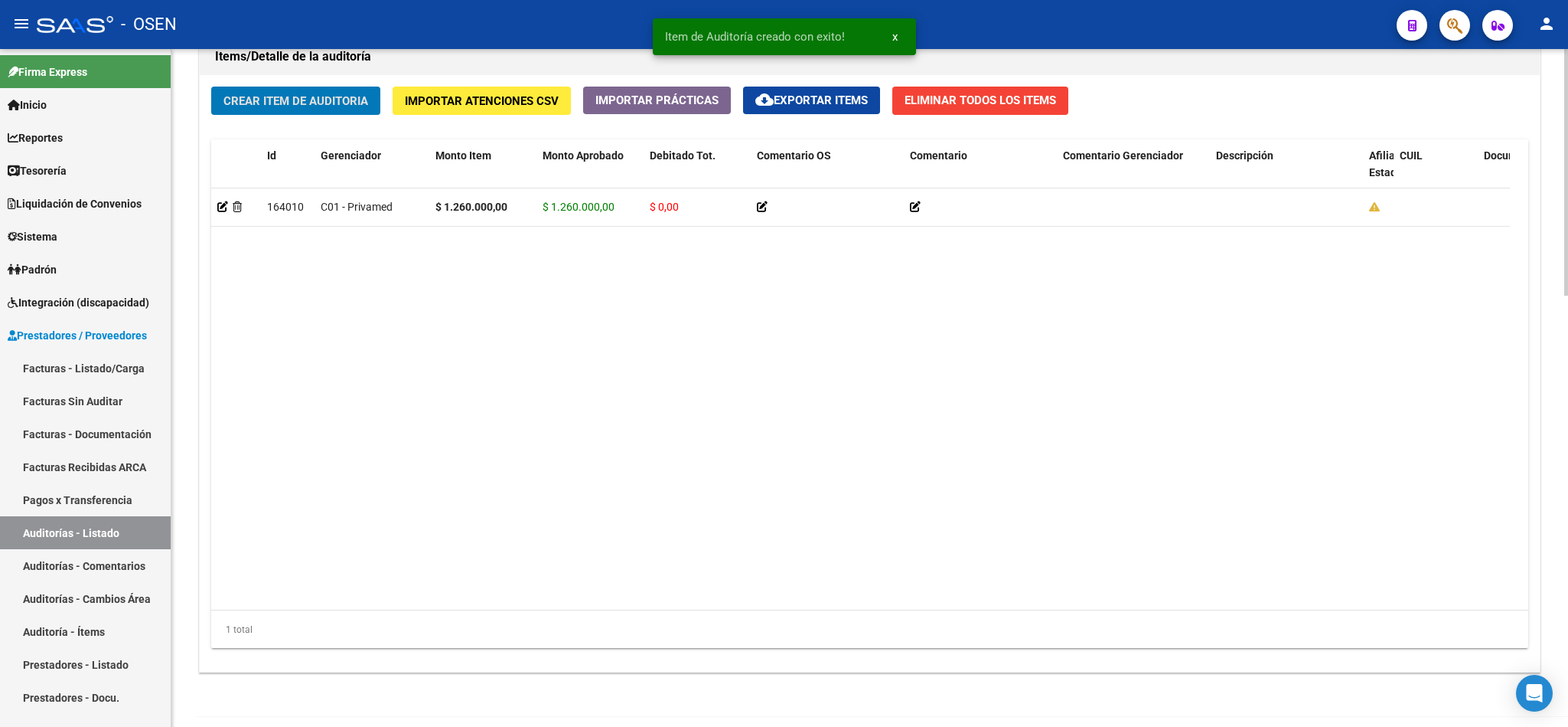
scroll to position [1186, 0]
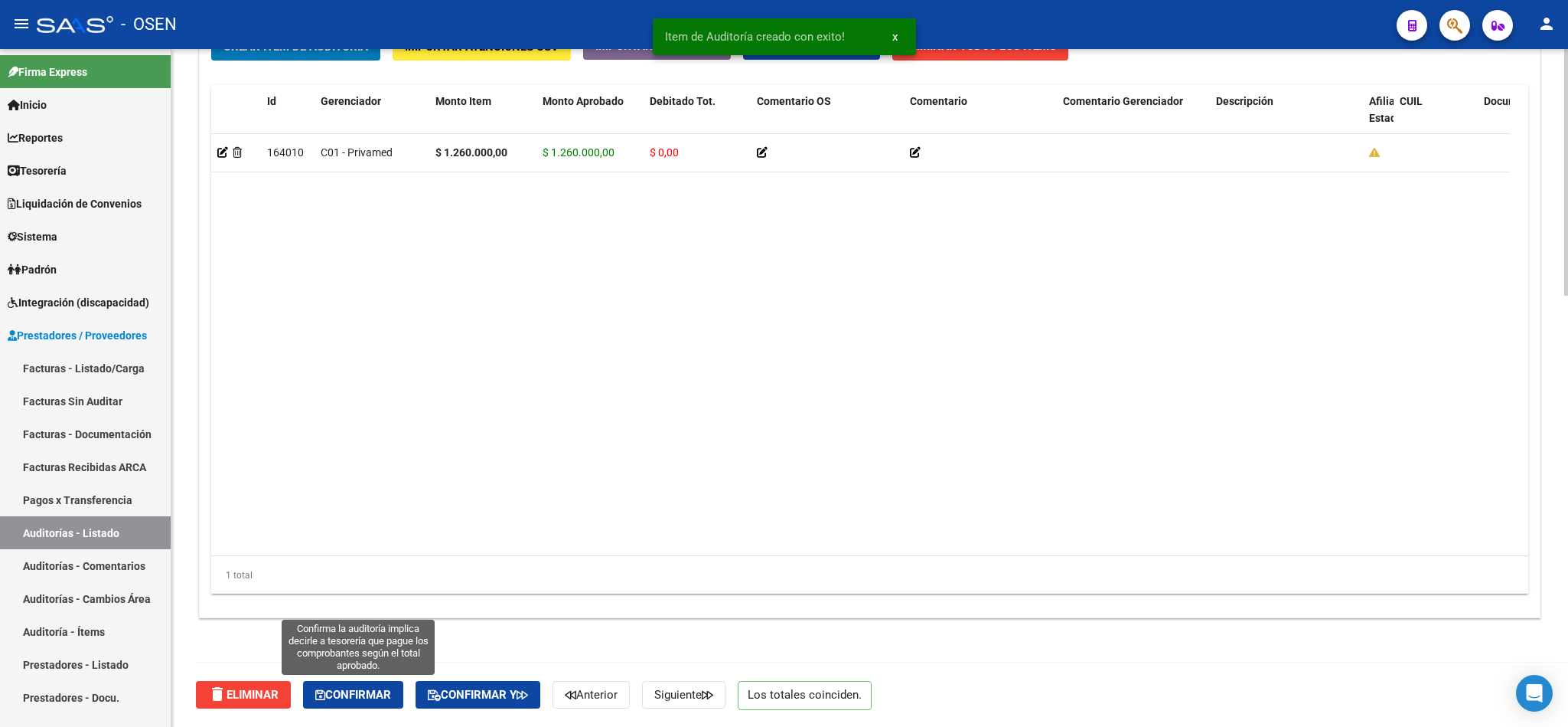
click at [340, 687] on span "Confirmar" at bounding box center [353, 694] width 76 height 13
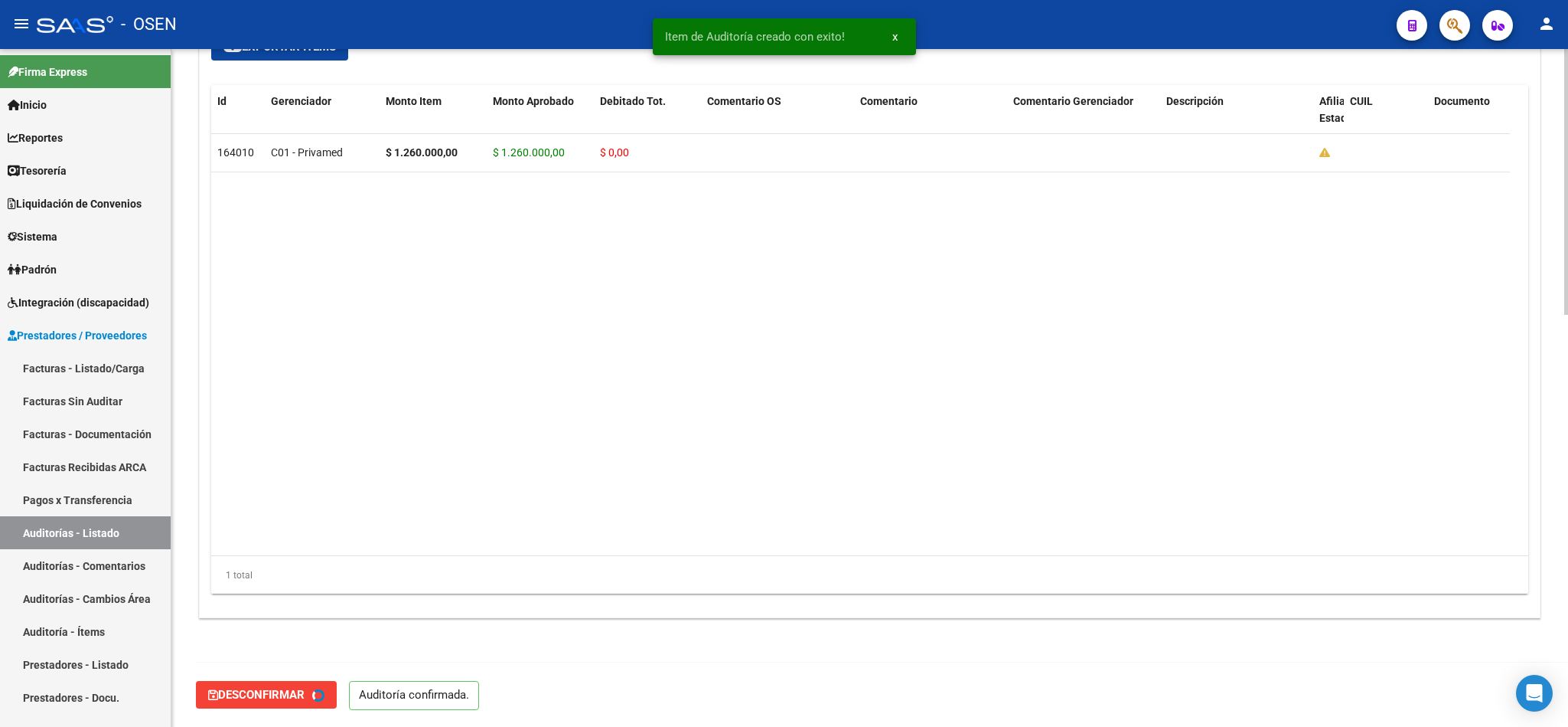
type input "202510"
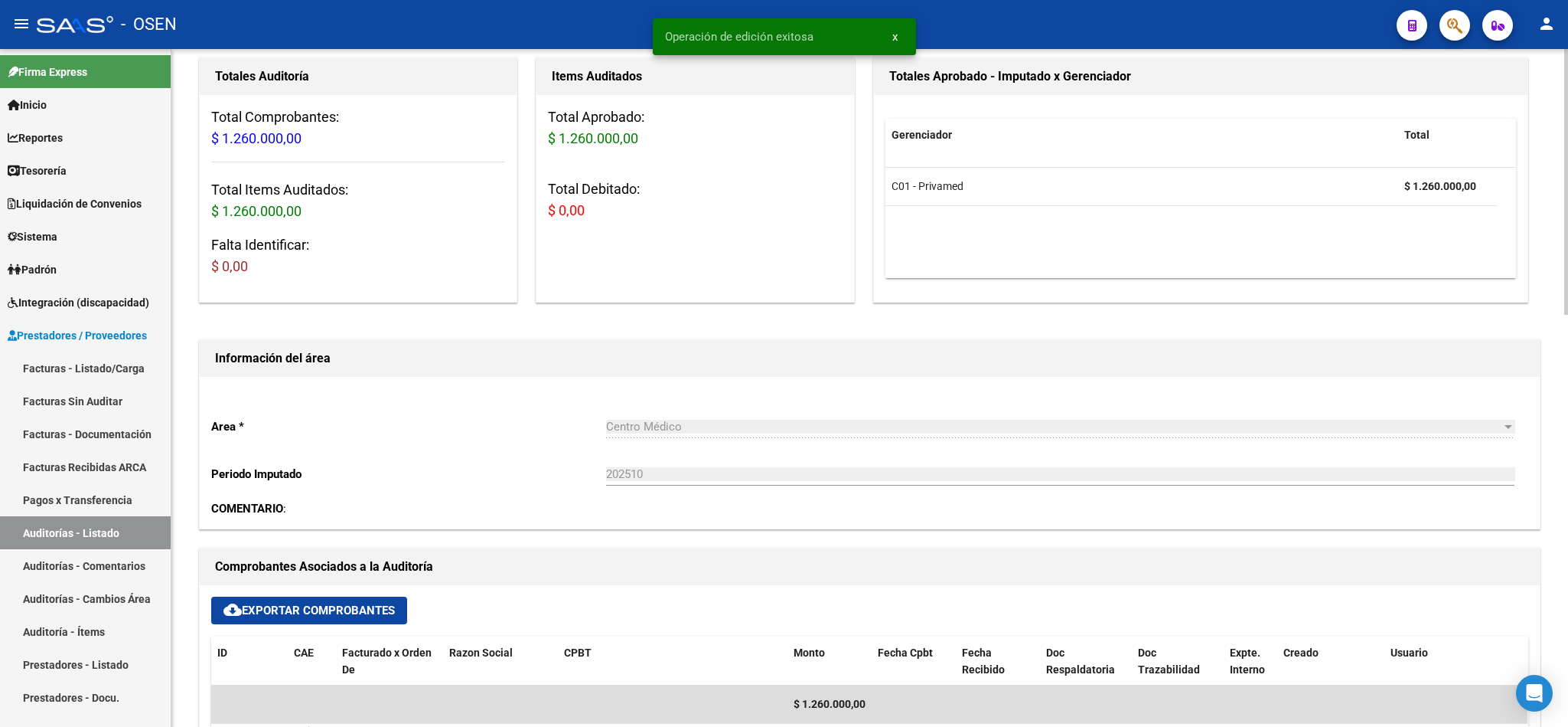
scroll to position [0, 0]
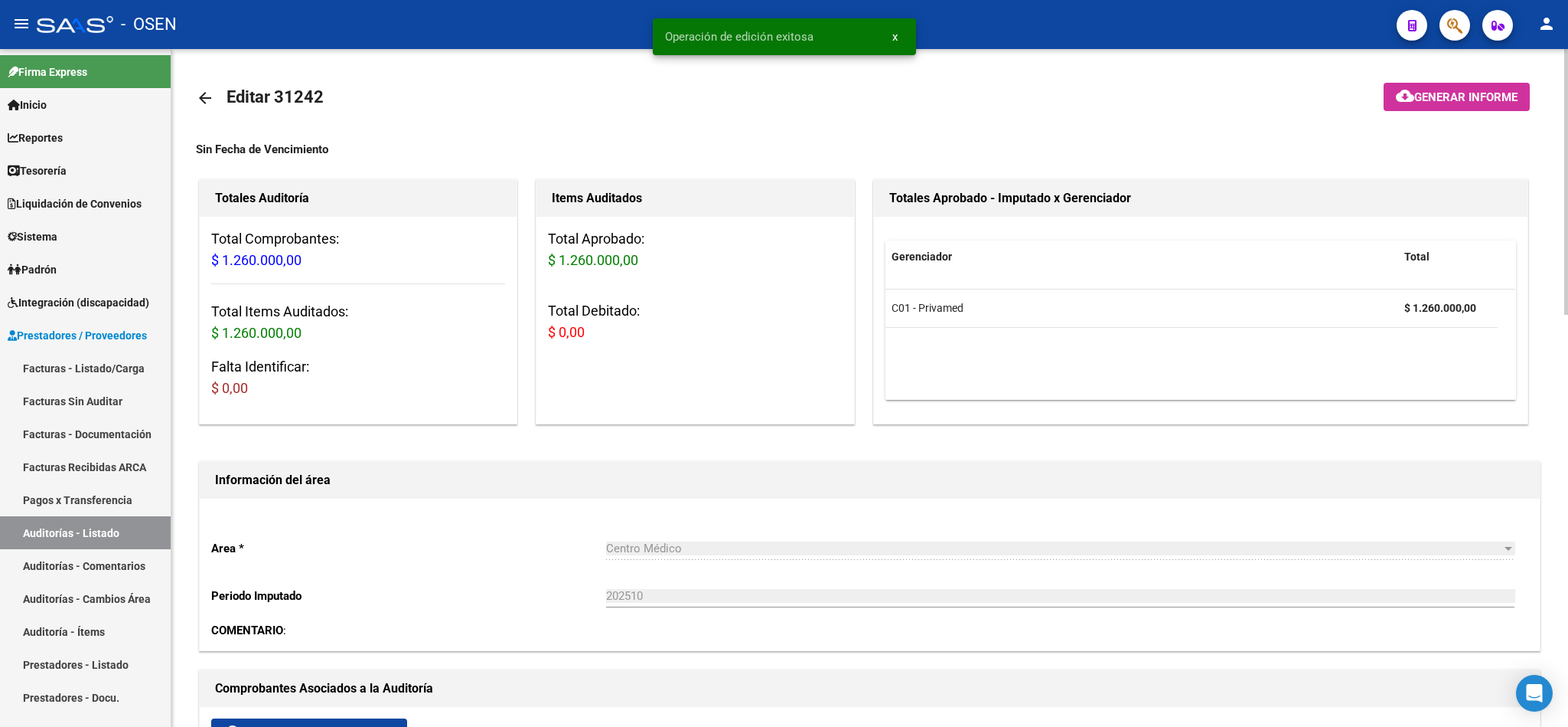
click at [199, 92] on mat-icon "arrow_back" at bounding box center [205, 97] width 18 height 18
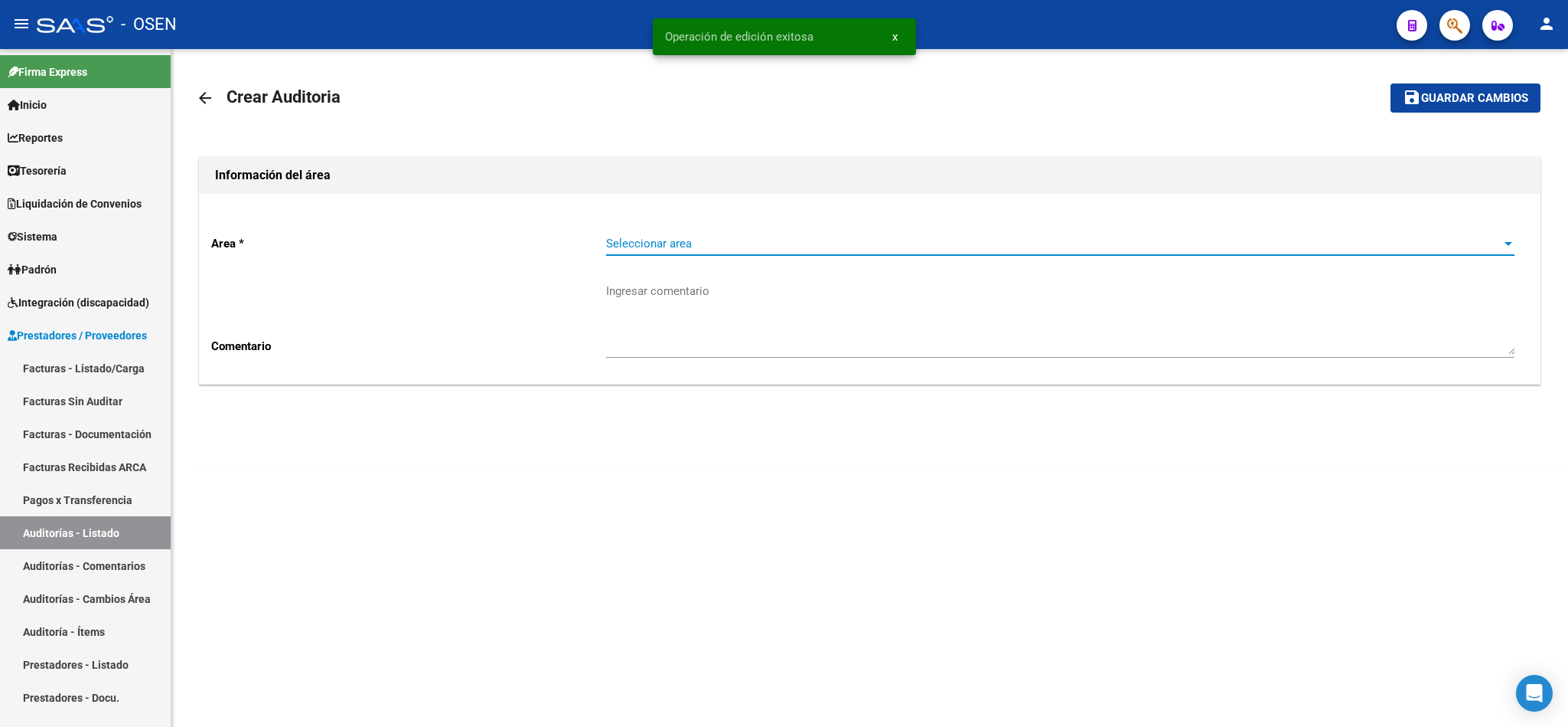
click at [641, 237] on span "Seleccionar area" at bounding box center [1054, 243] width 894 height 13
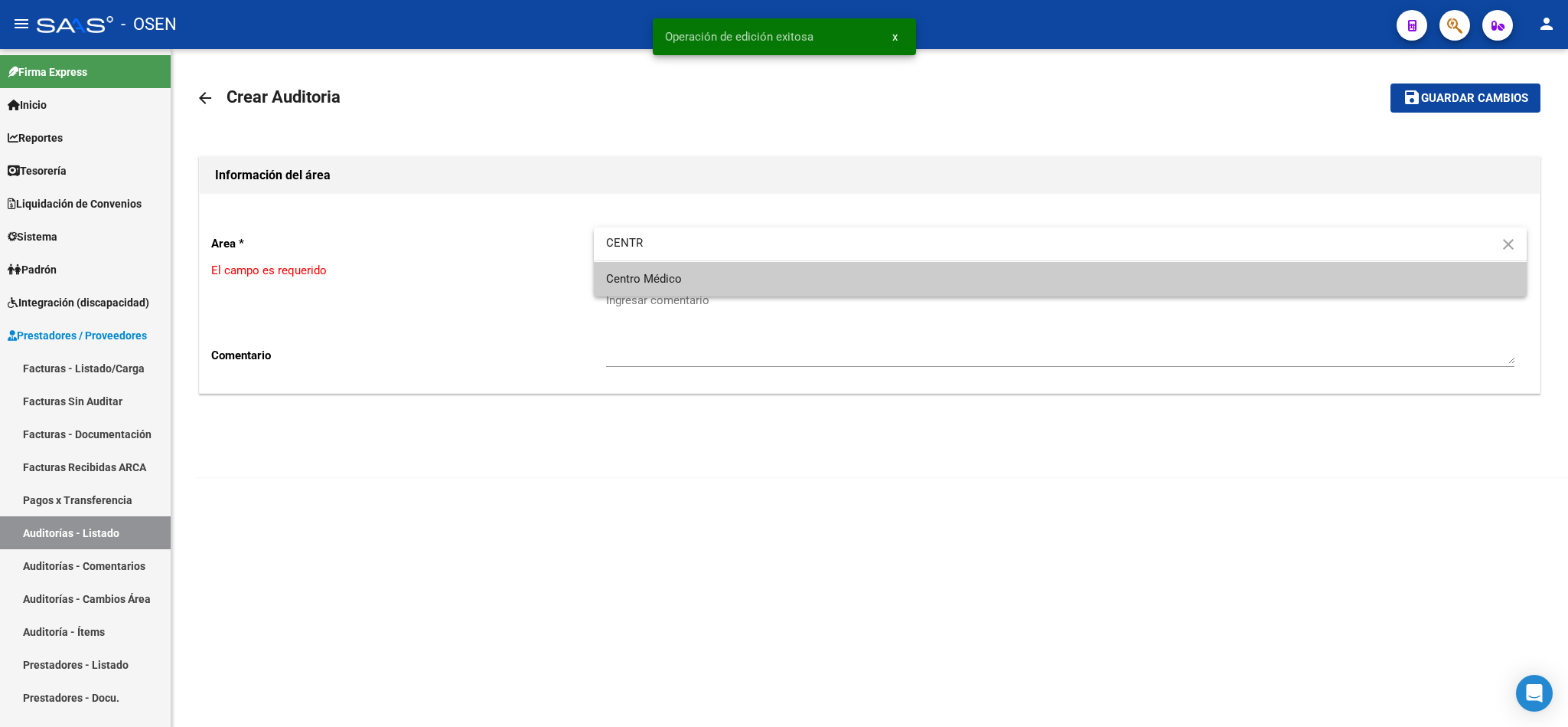
type input "CENTR"
click at [691, 280] on span "Centro Médico" at bounding box center [1061, 280] width 909 height 35
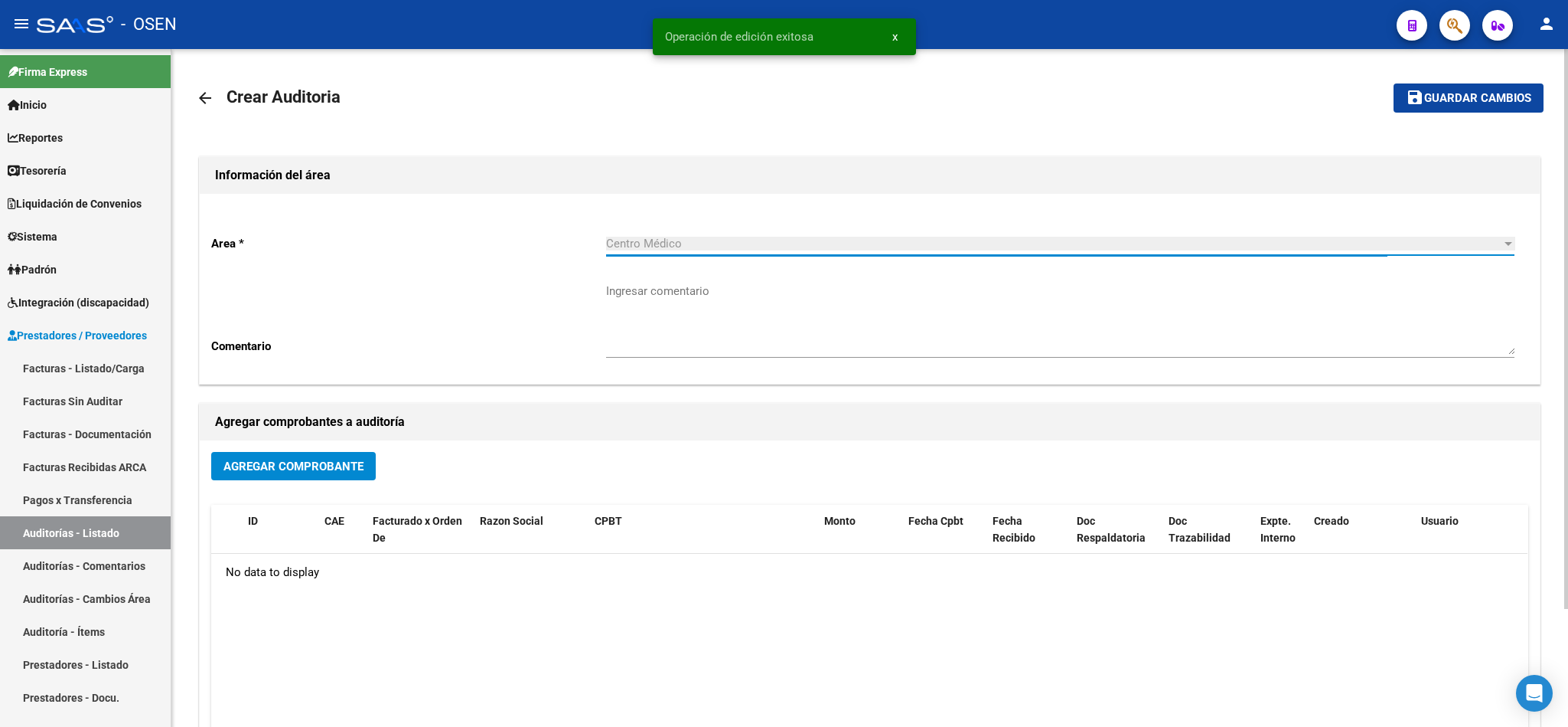
click at [245, 452] on button "Agregar Comprobante" at bounding box center [294, 466] width 165 height 29
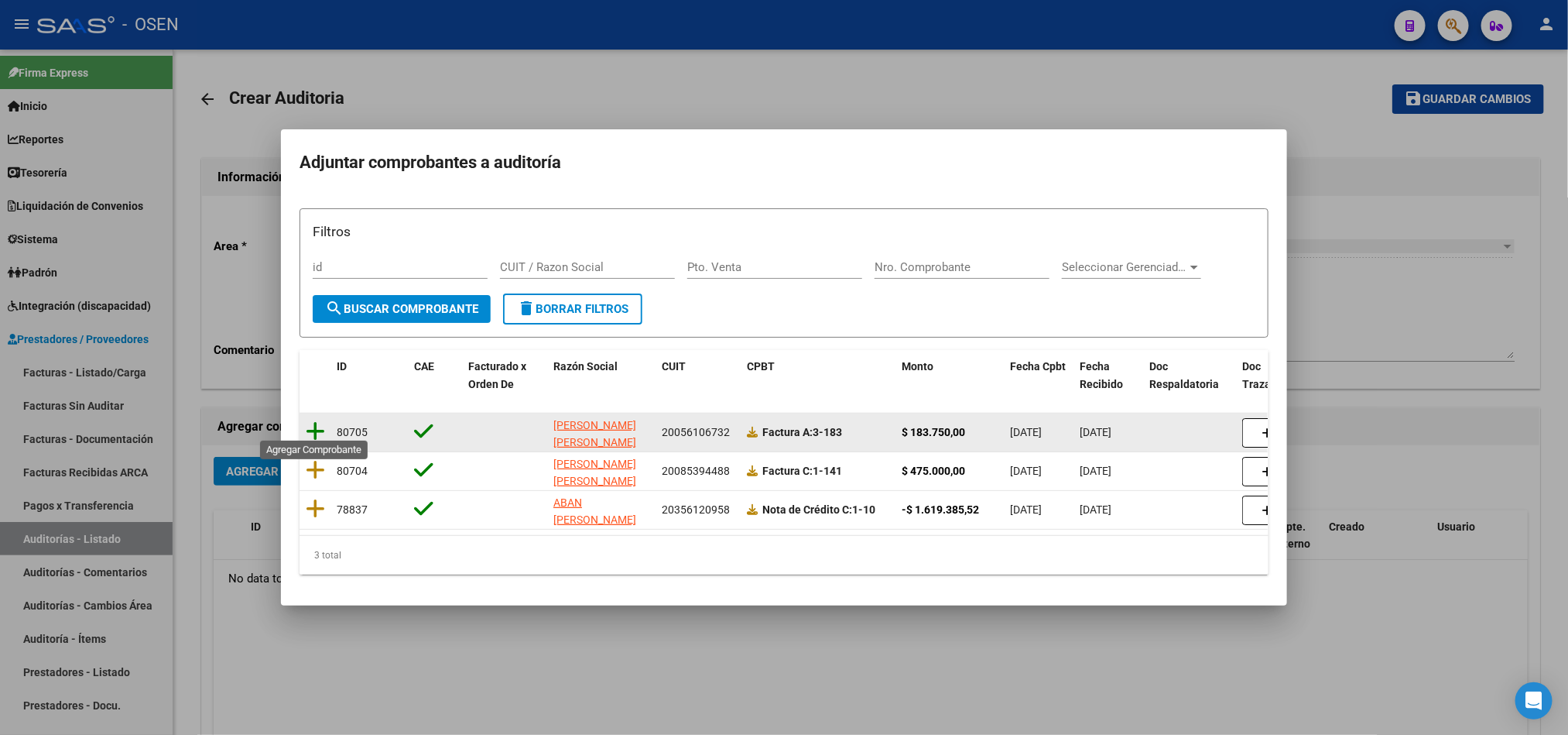
click at [320, 428] on icon at bounding box center [315, 431] width 19 height 22
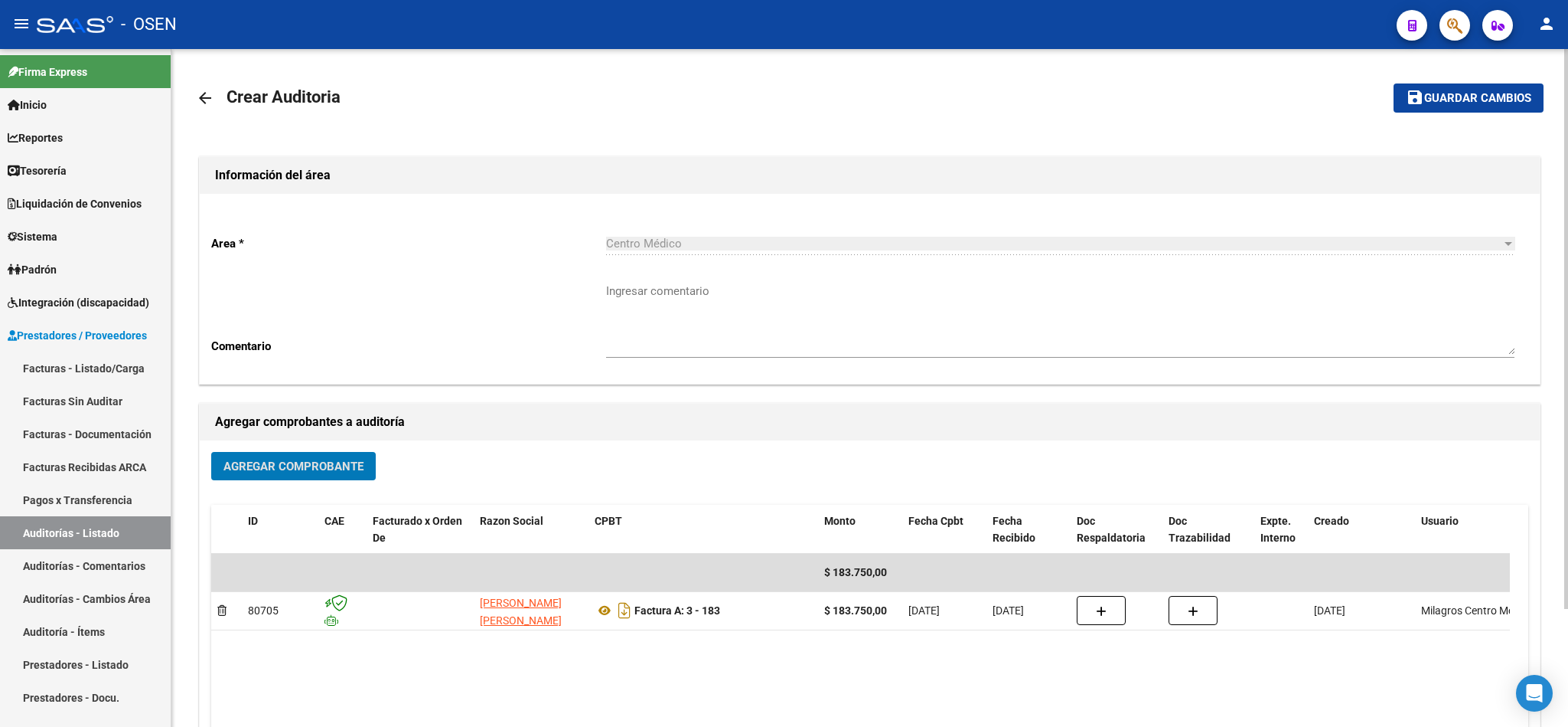
click at [1449, 100] on span "Guardar cambios" at bounding box center [1477, 98] width 107 height 13
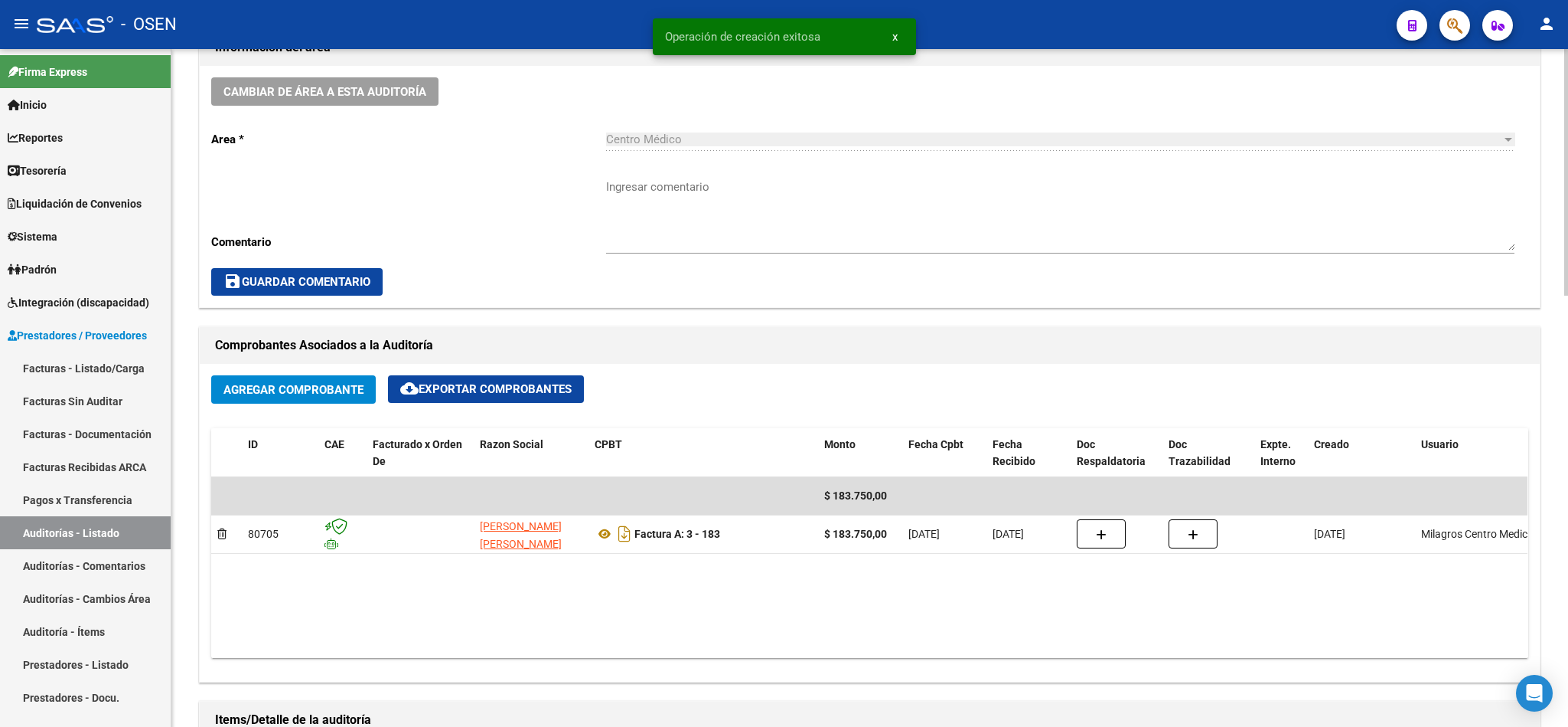
scroll to position [689, 0]
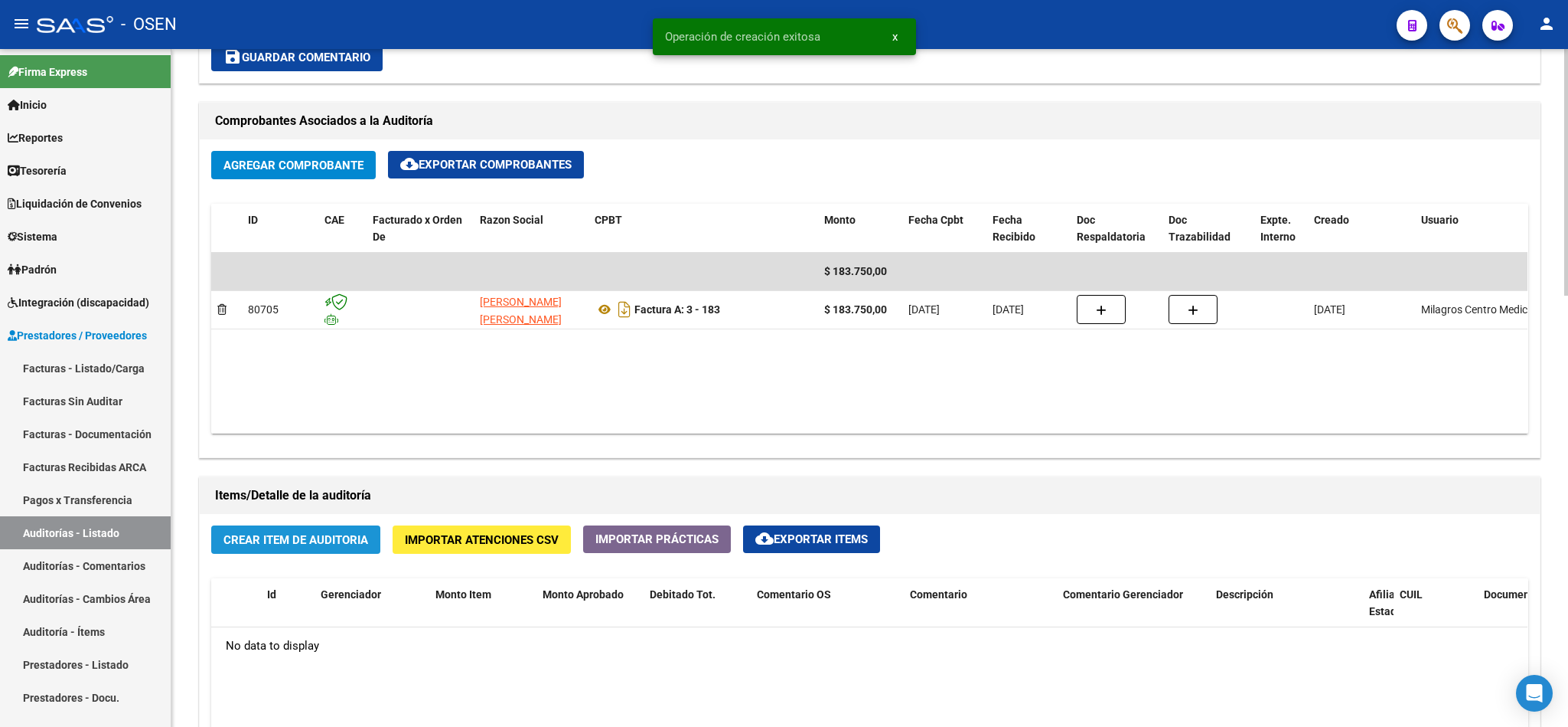
click at [306, 531] on button "Crear Item de Auditoria" at bounding box center [296, 539] width 169 height 29
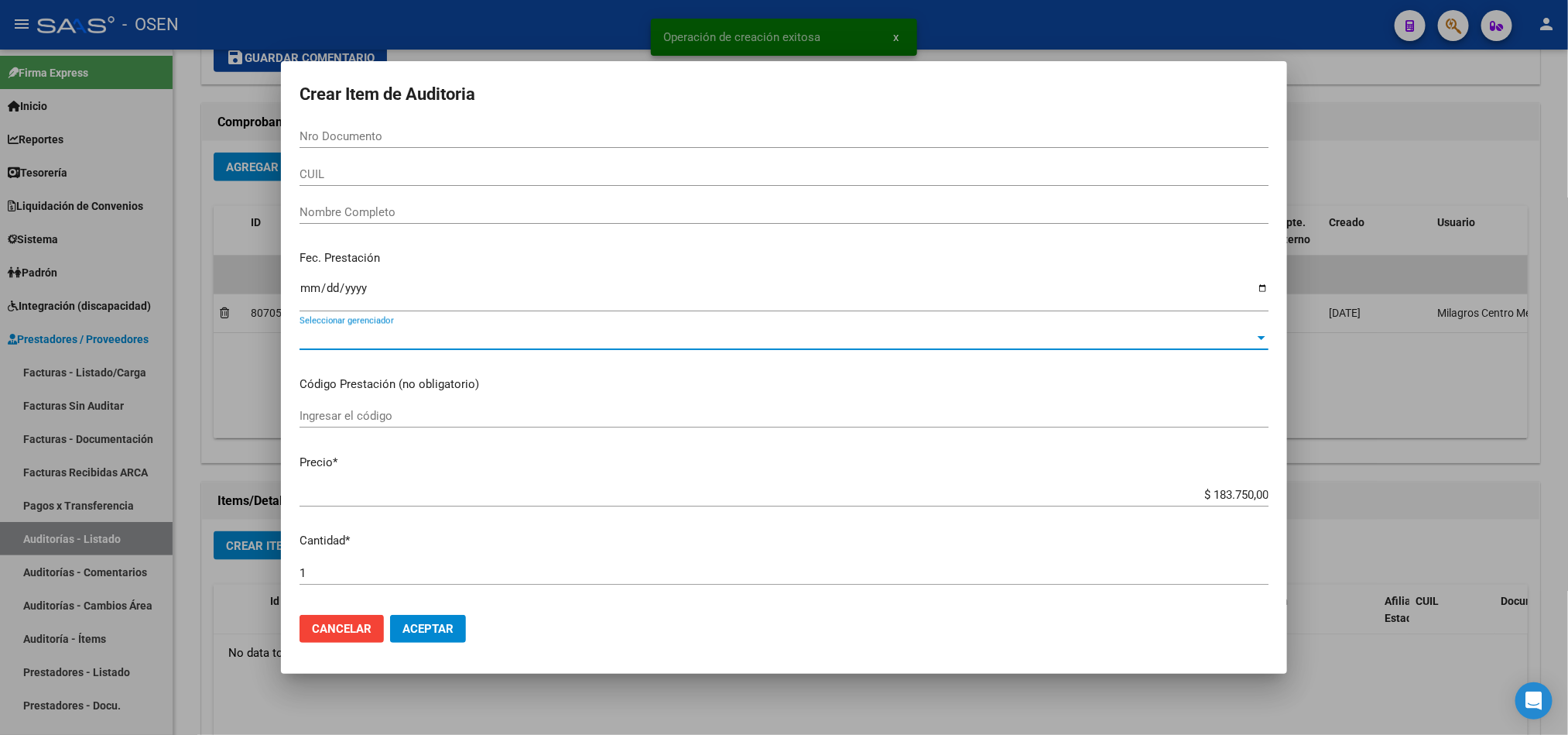
click at [405, 343] on span "Seleccionar gerenciador" at bounding box center [776, 337] width 955 height 14
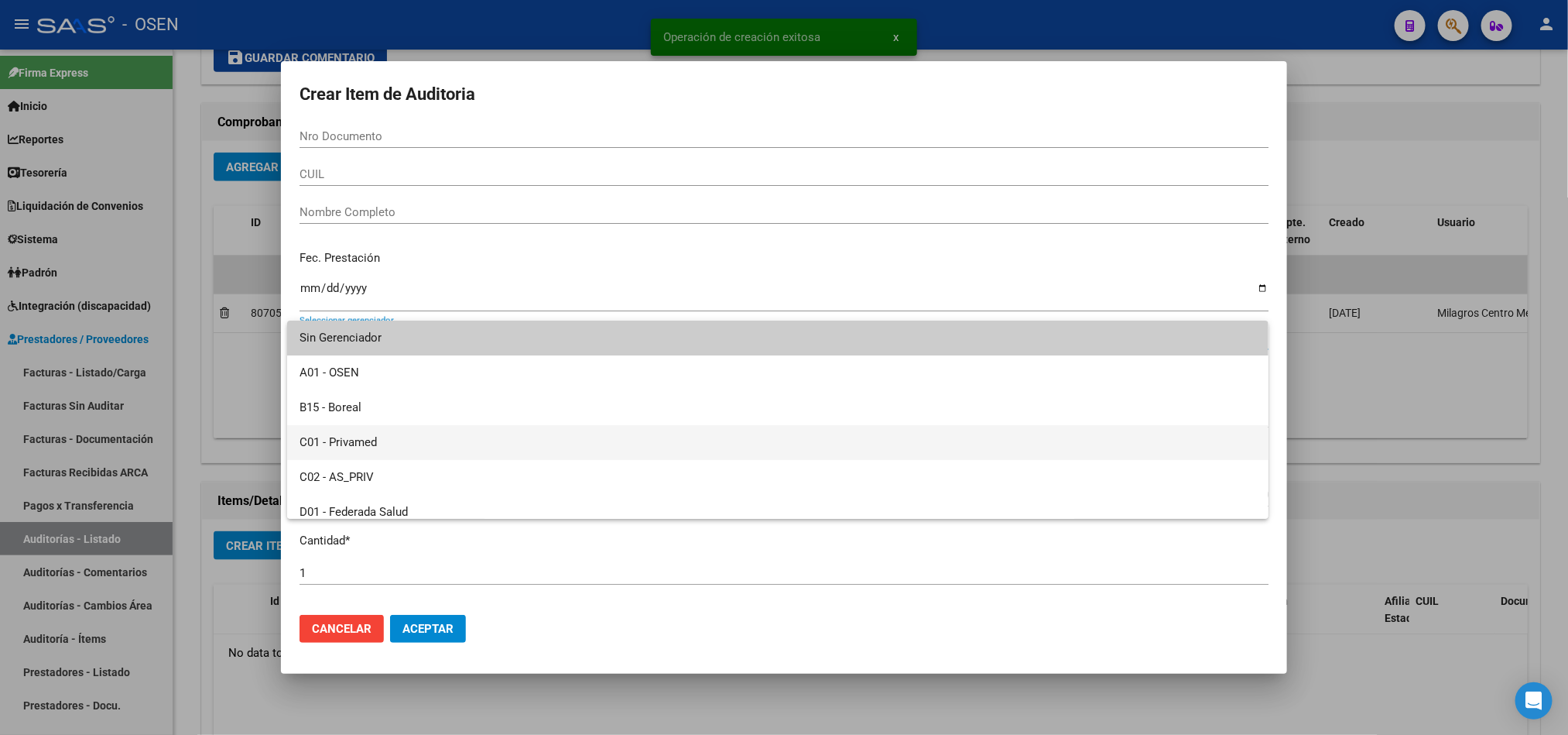
click at [359, 439] on span "C01 - Privamed" at bounding box center [777, 443] width 956 height 35
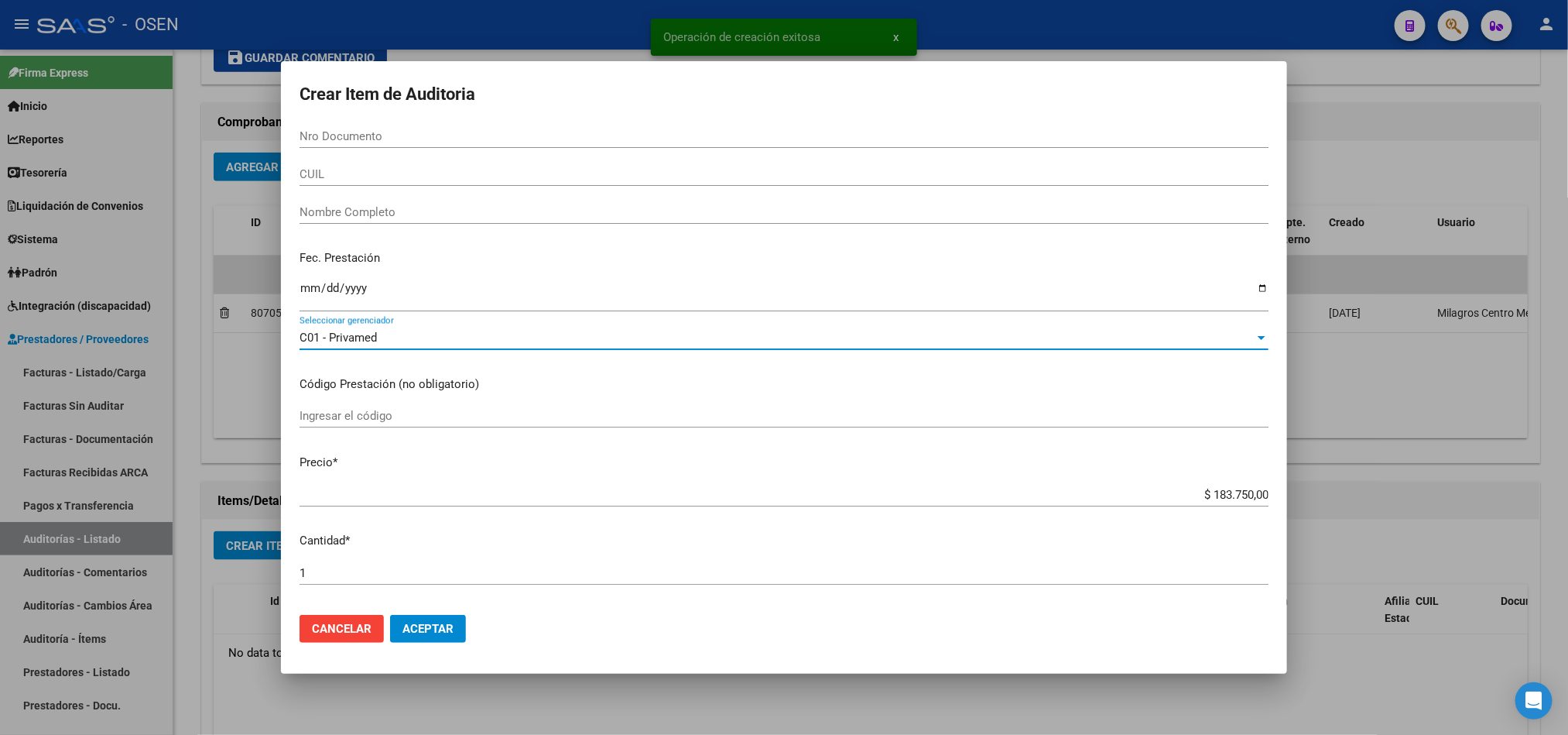
click at [423, 617] on mat-dialog-actions "Cancelar Aceptar" at bounding box center [784, 629] width 969 height 53
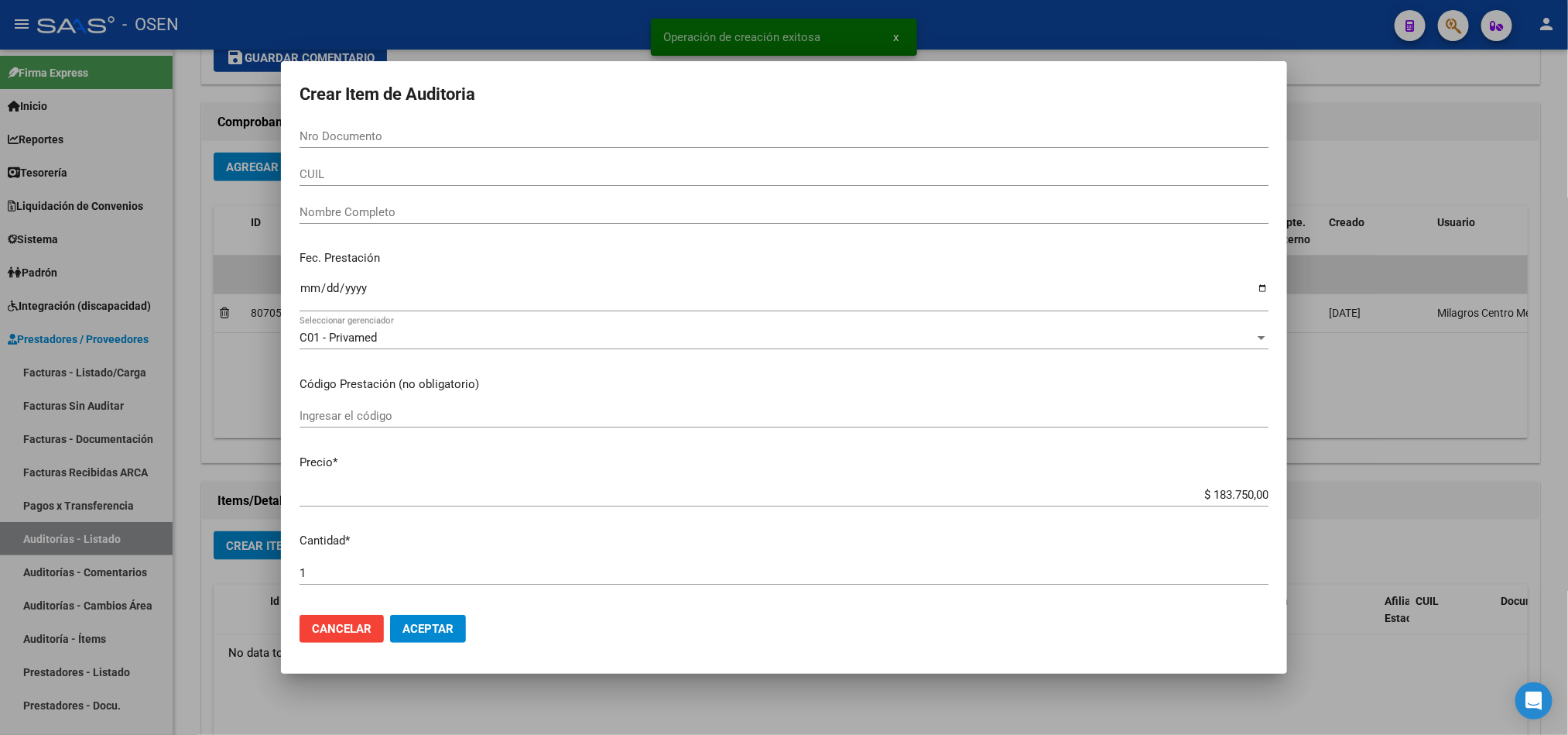
click at [431, 621] on span "Aceptar" at bounding box center [428, 628] width 51 height 14
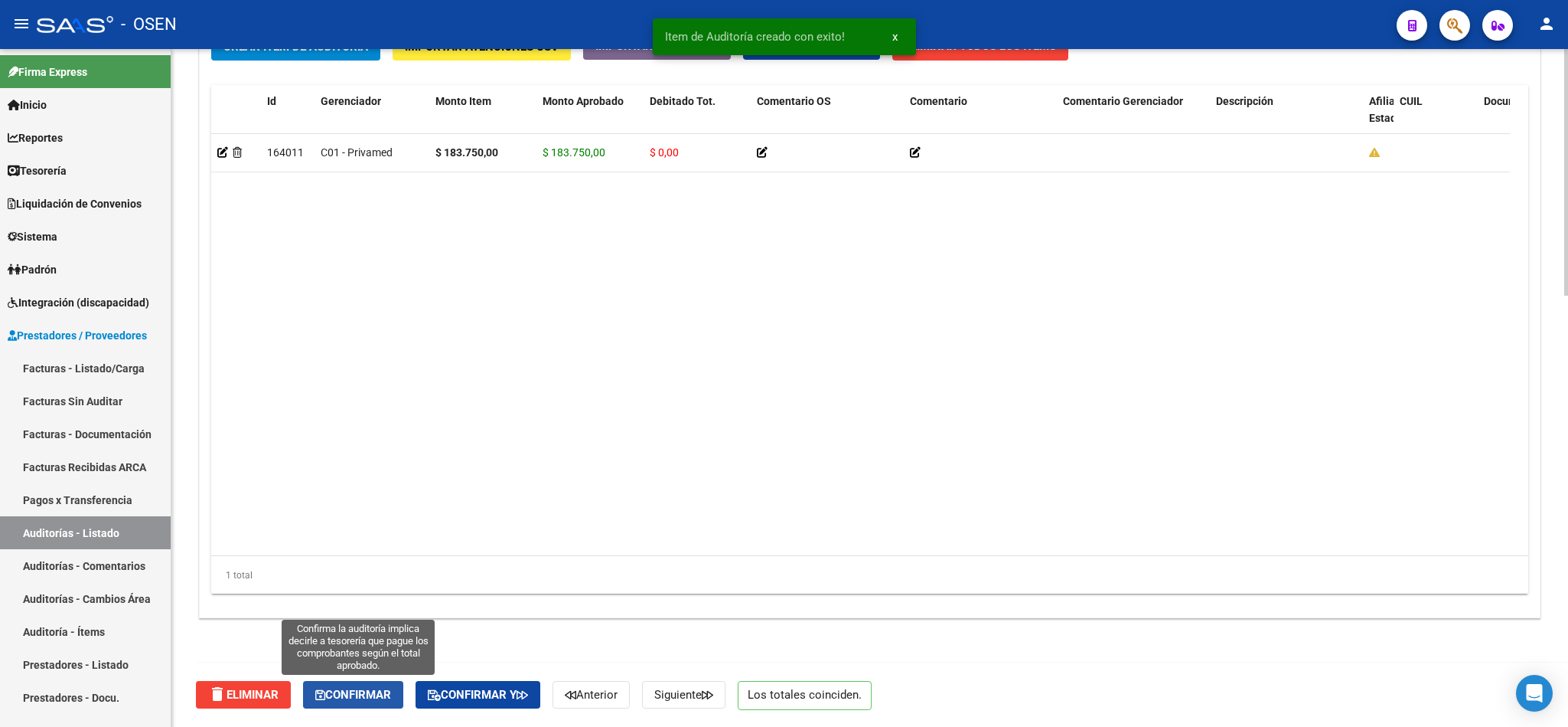
drag, startPoint x: 336, startPoint y: 694, endPoint x: 448, endPoint y: 671, distance: 114.3
click at [336, 692] on span "Confirmar" at bounding box center [353, 694] width 76 height 13
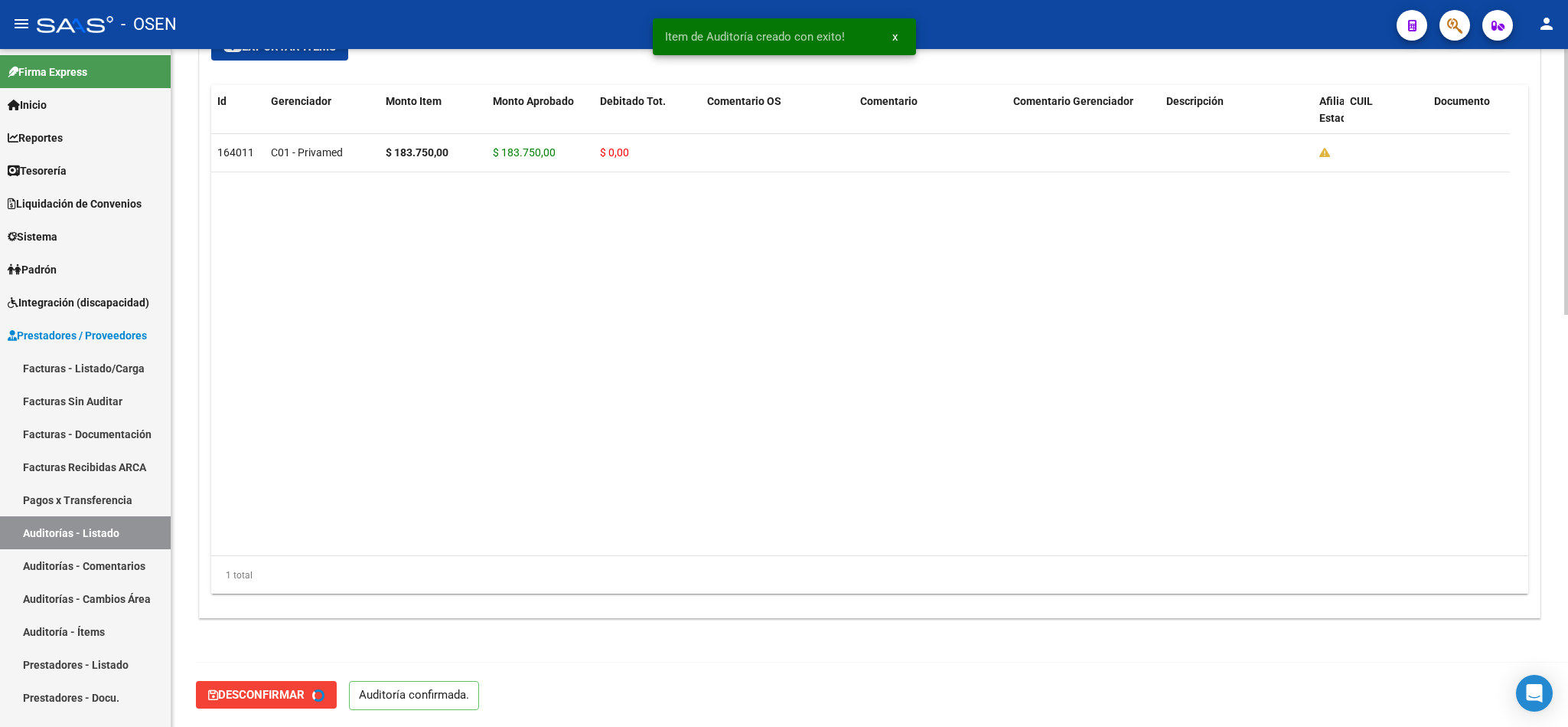
type input "202510"
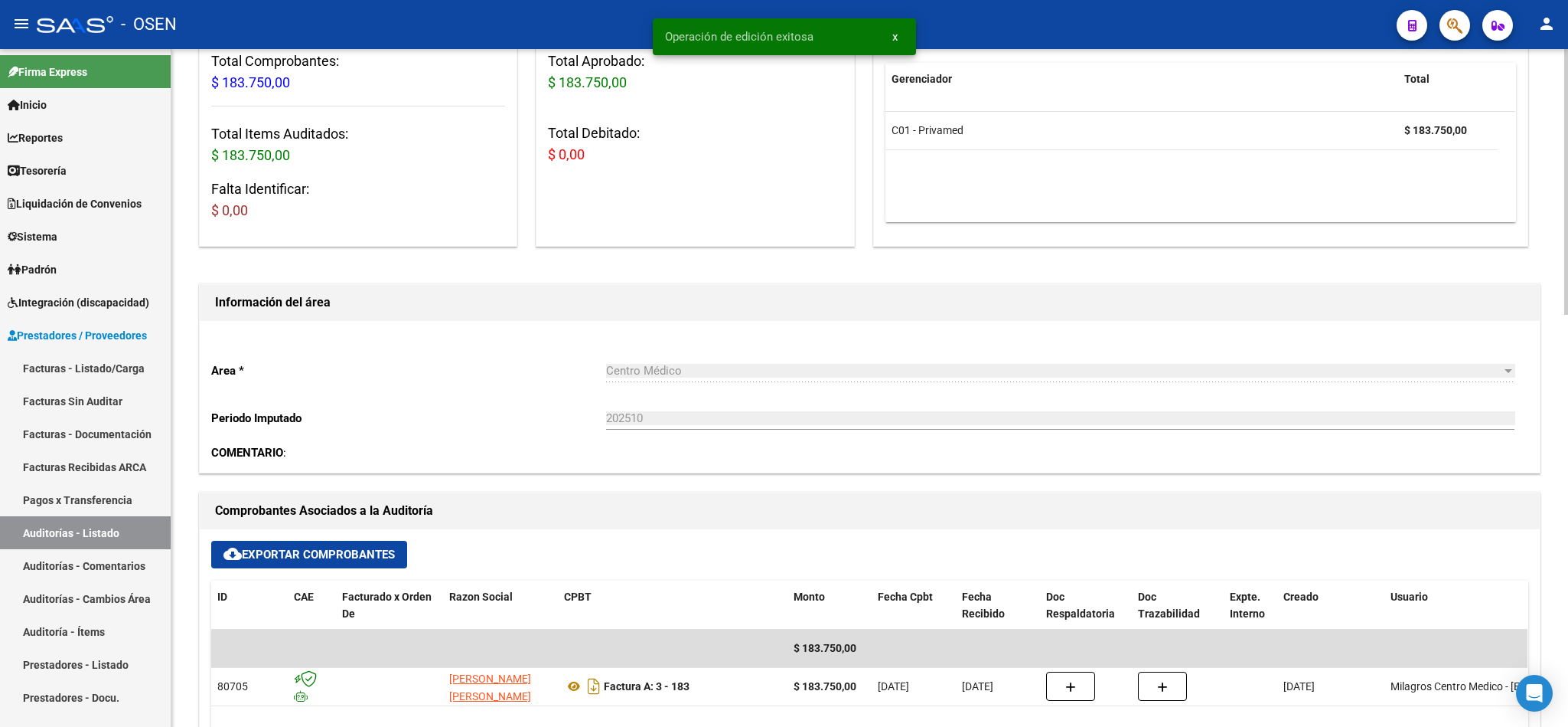
scroll to position [0, 0]
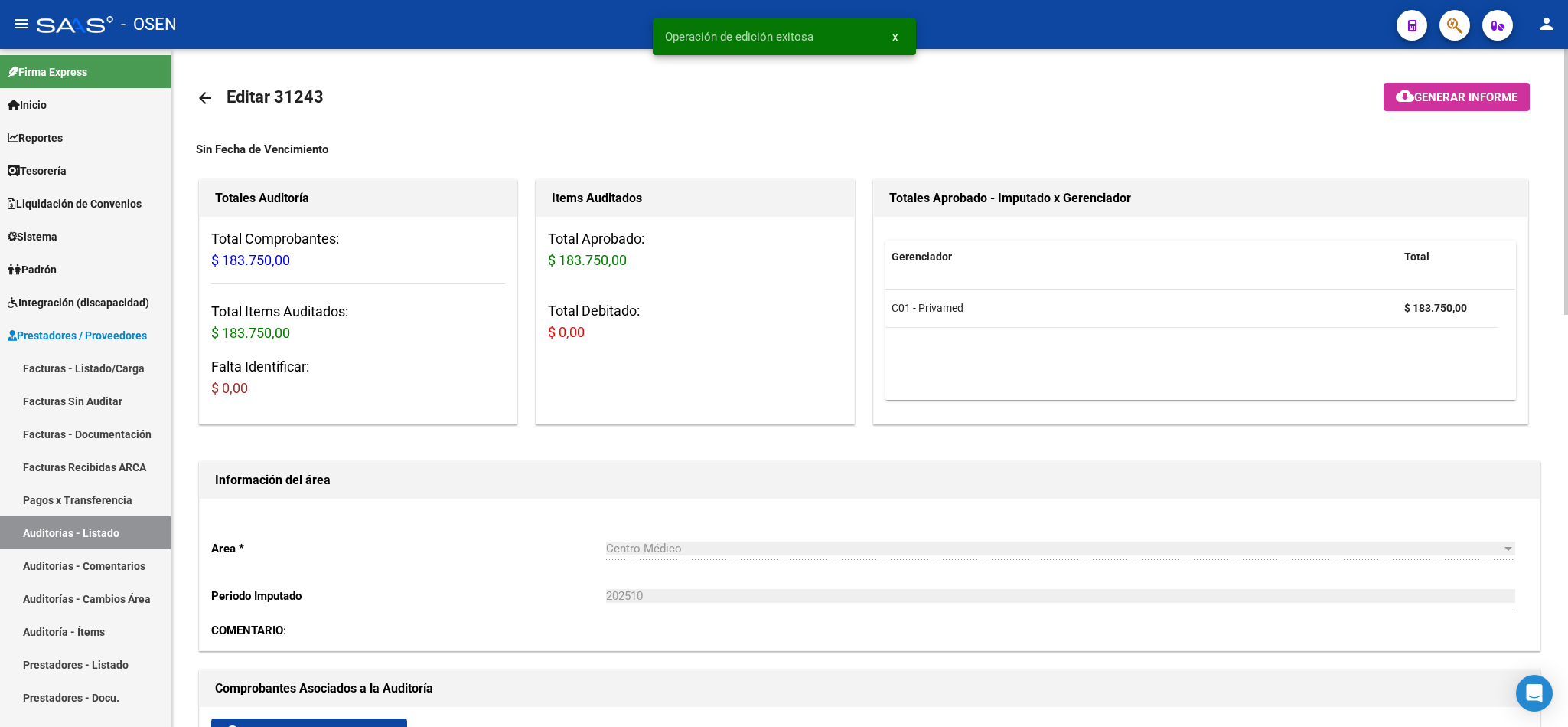
click at [203, 97] on mat-icon "arrow_back" at bounding box center [205, 97] width 18 height 18
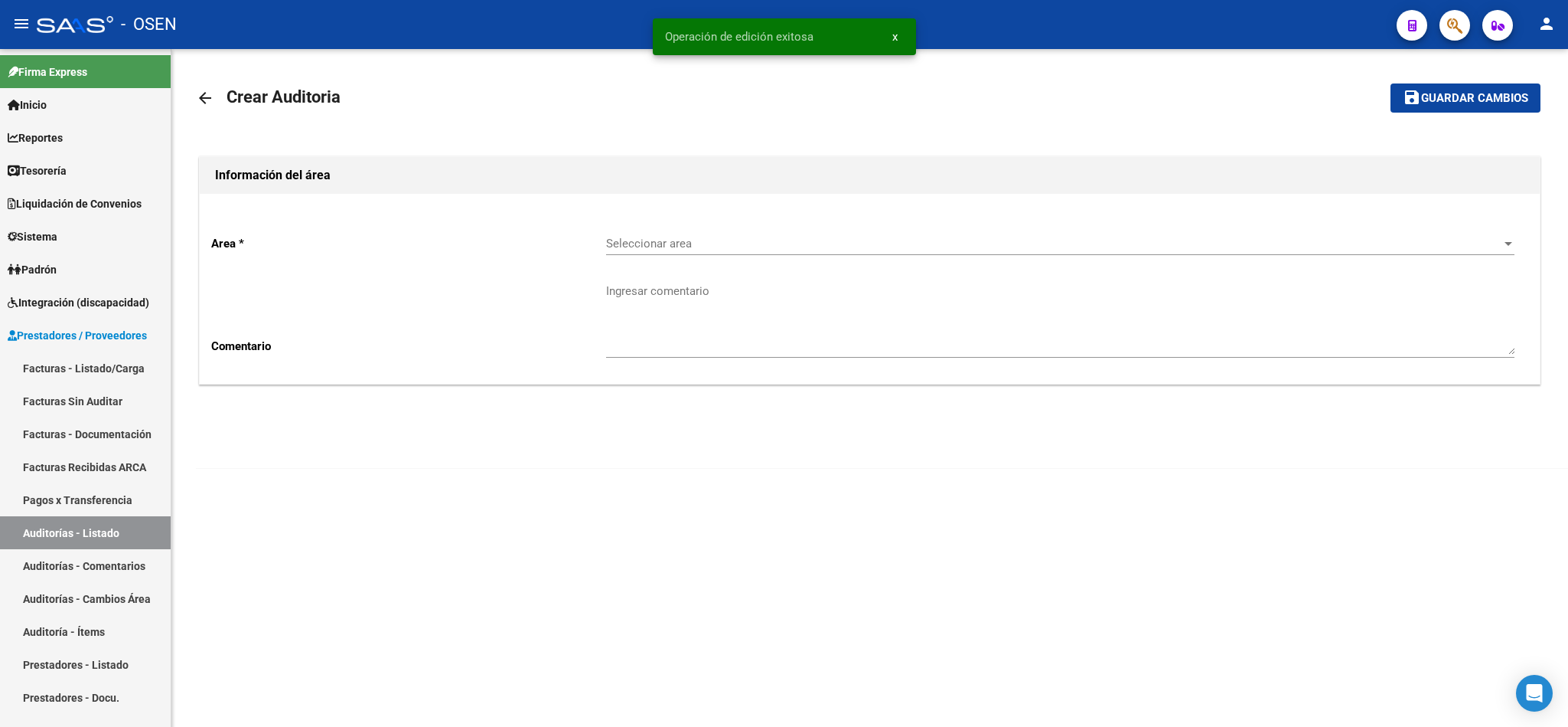
click at [701, 243] on span "Seleccionar area" at bounding box center [1054, 243] width 894 height 13
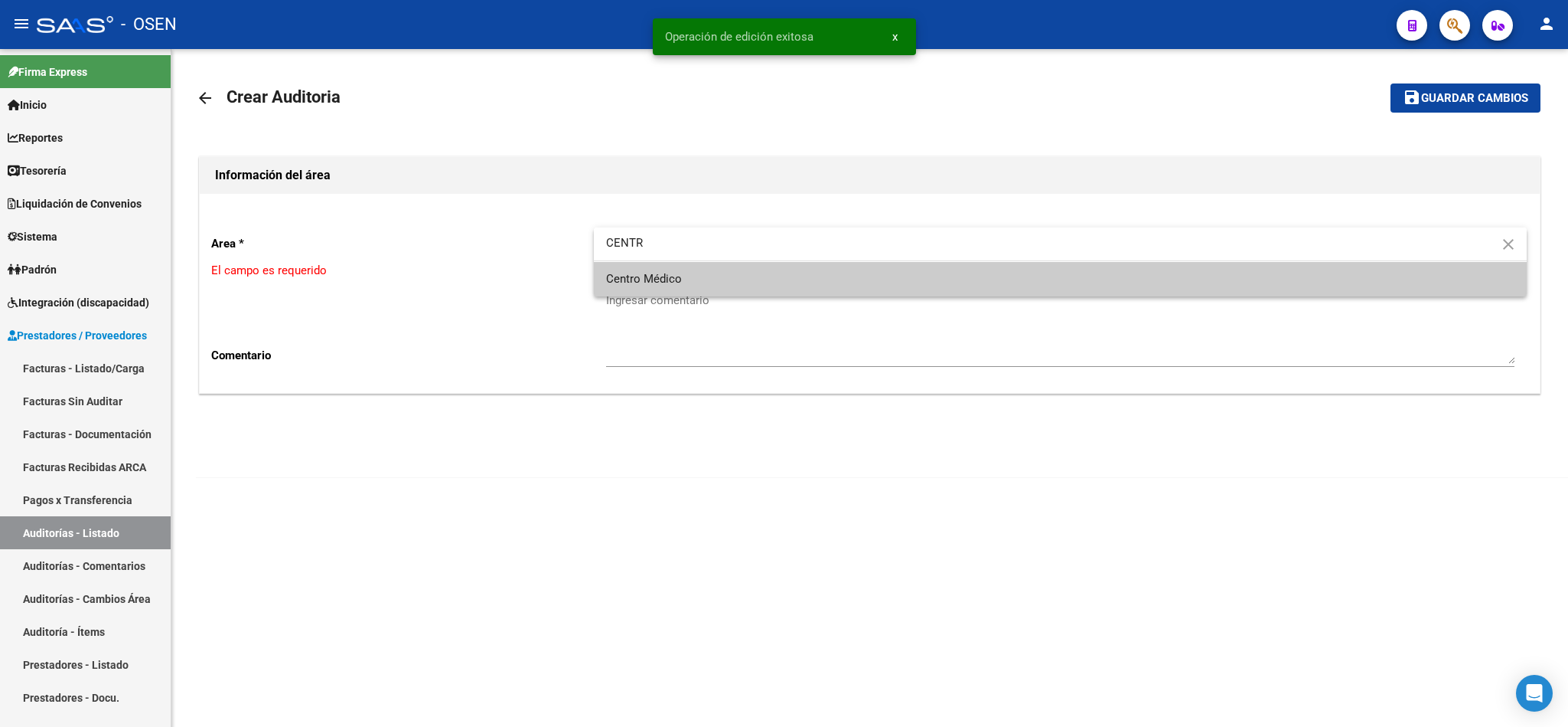
type input "CENTR"
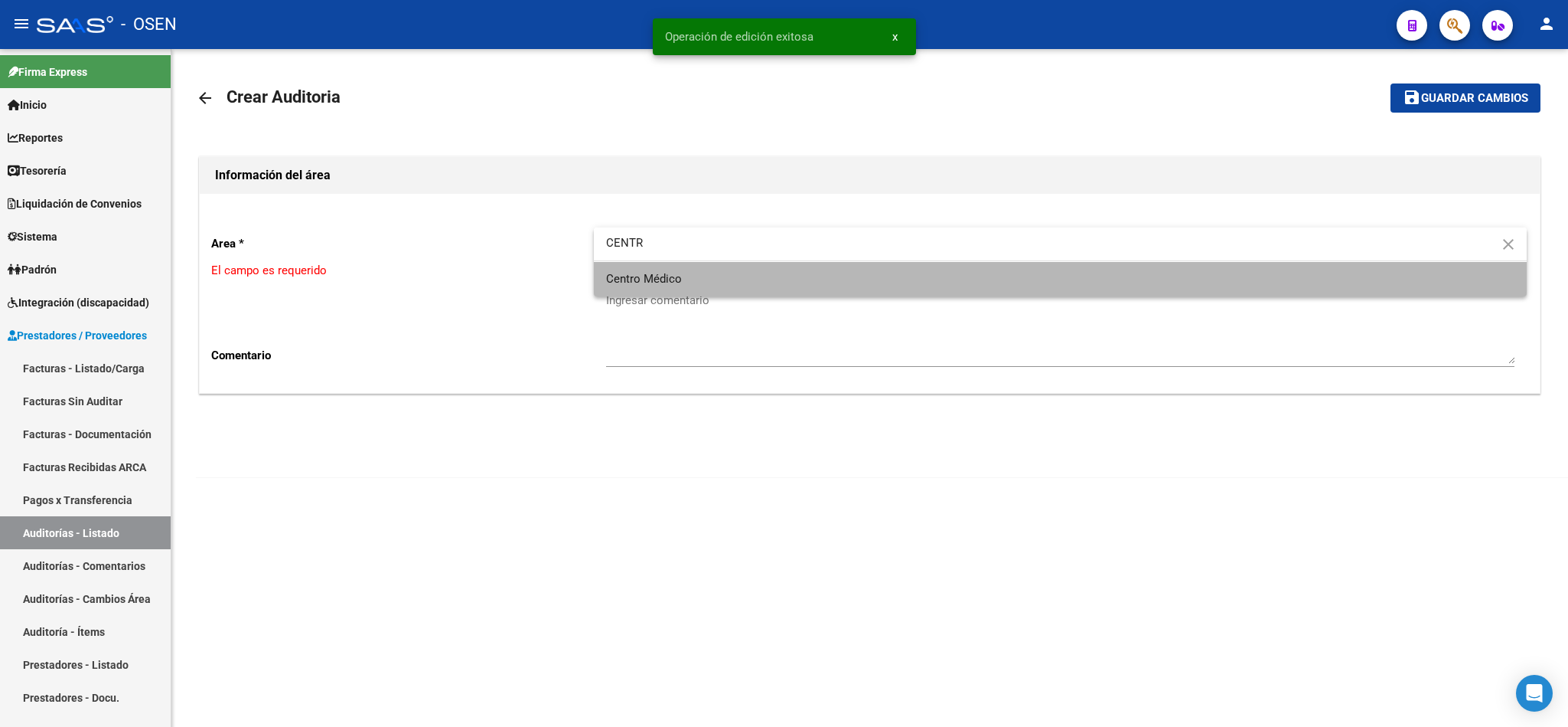
click at [728, 278] on span "Centro Médico" at bounding box center [1061, 280] width 909 height 35
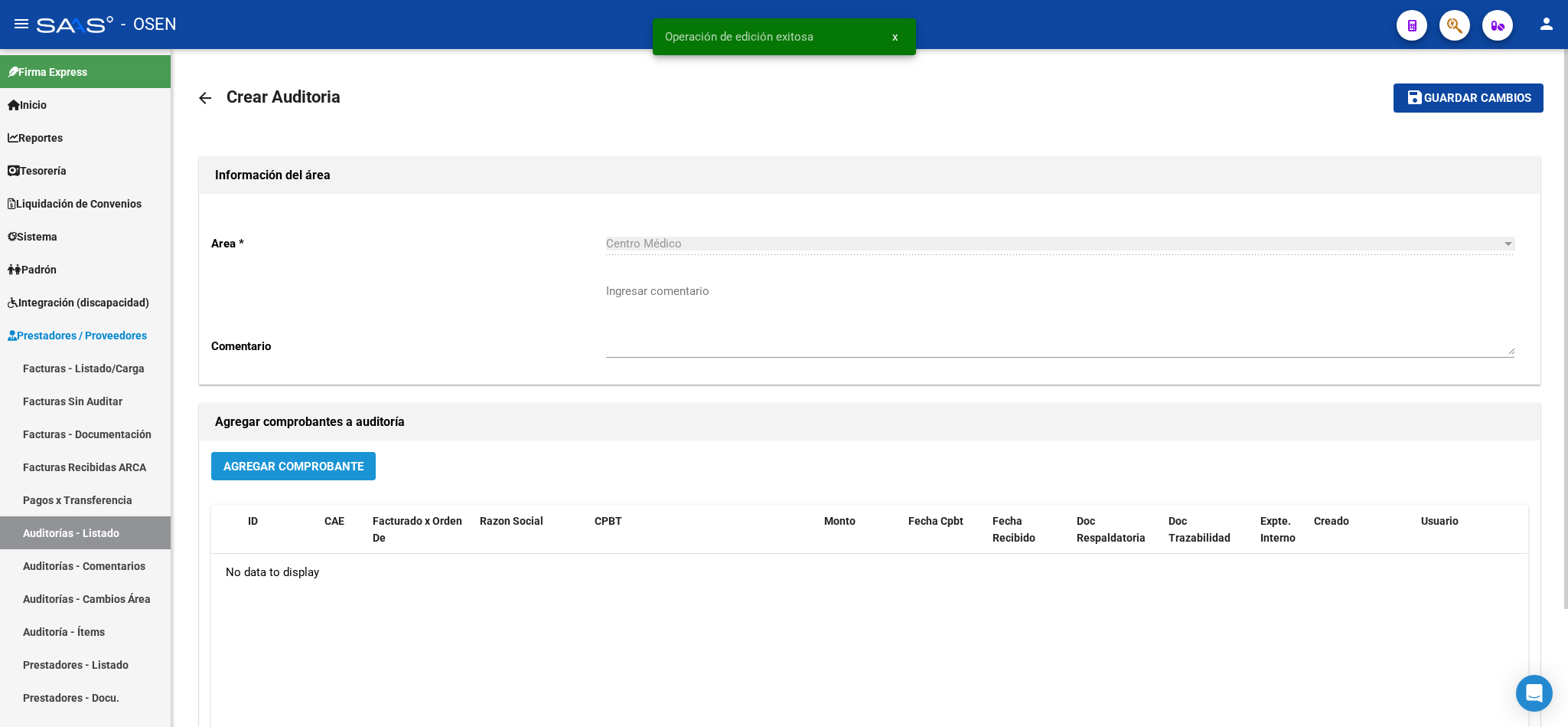
click at [326, 475] on button "Agregar Comprobante" at bounding box center [294, 466] width 165 height 29
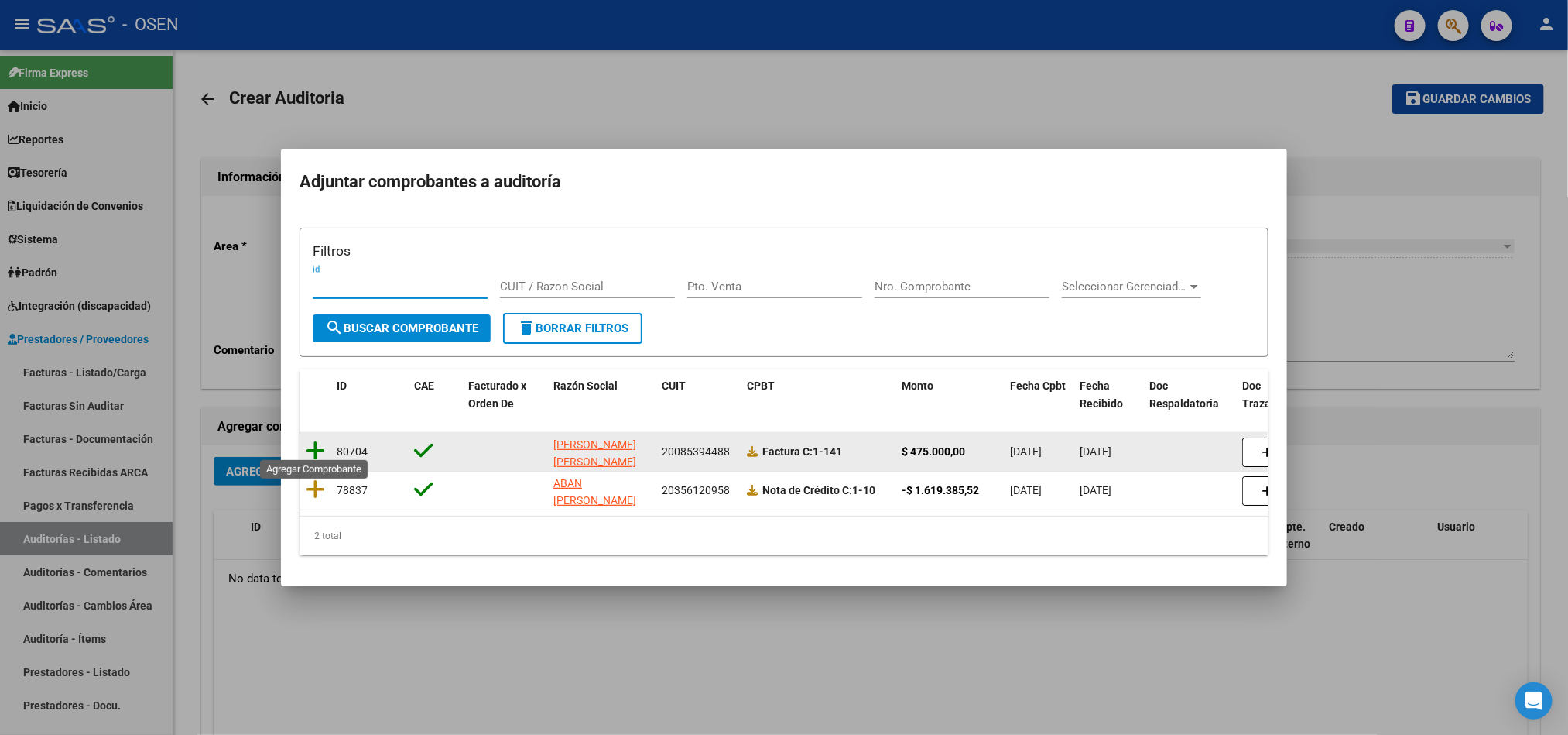
click at [314, 440] on icon at bounding box center [315, 450] width 19 height 22
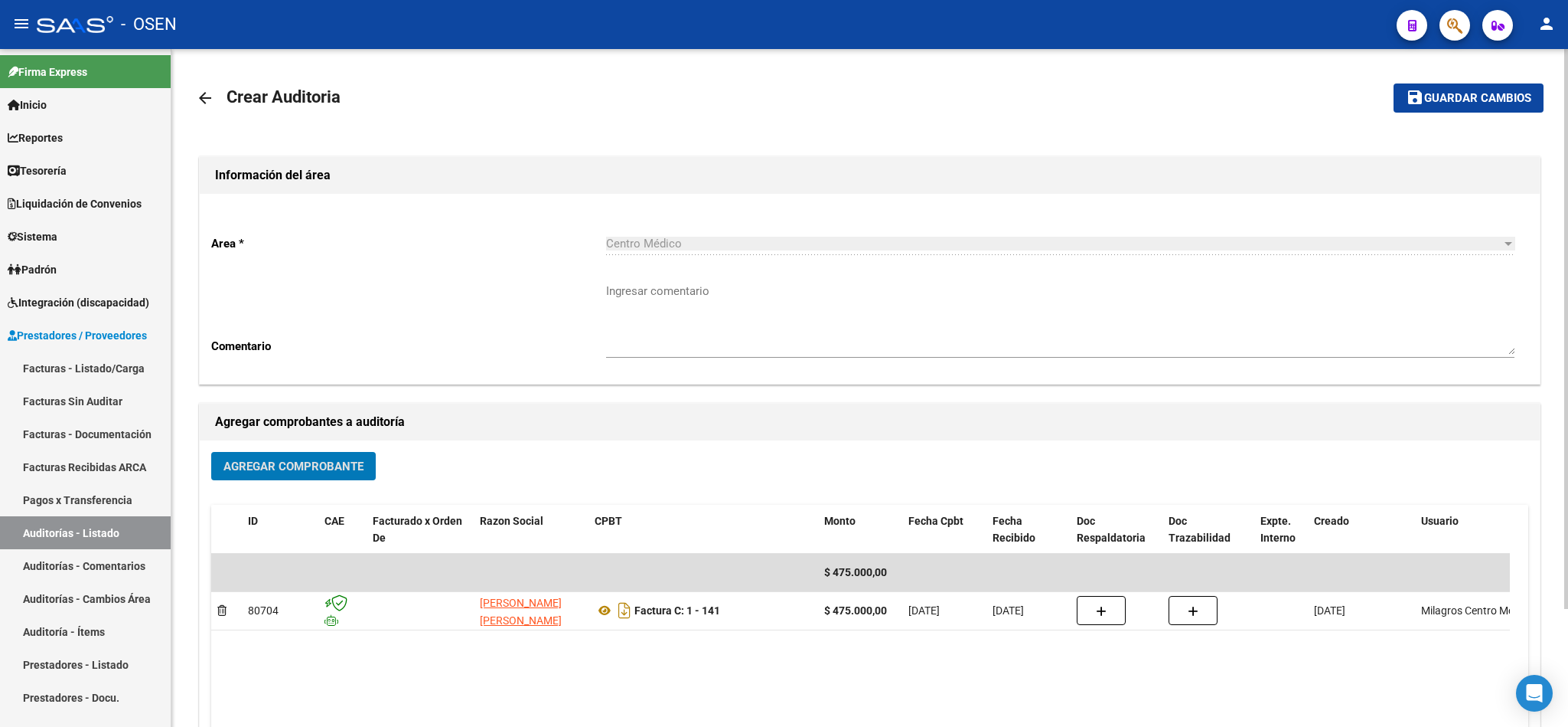
click at [1426, 104] on span "Guardar cambios" at bounding box center [1477, 98] width 107 height 13
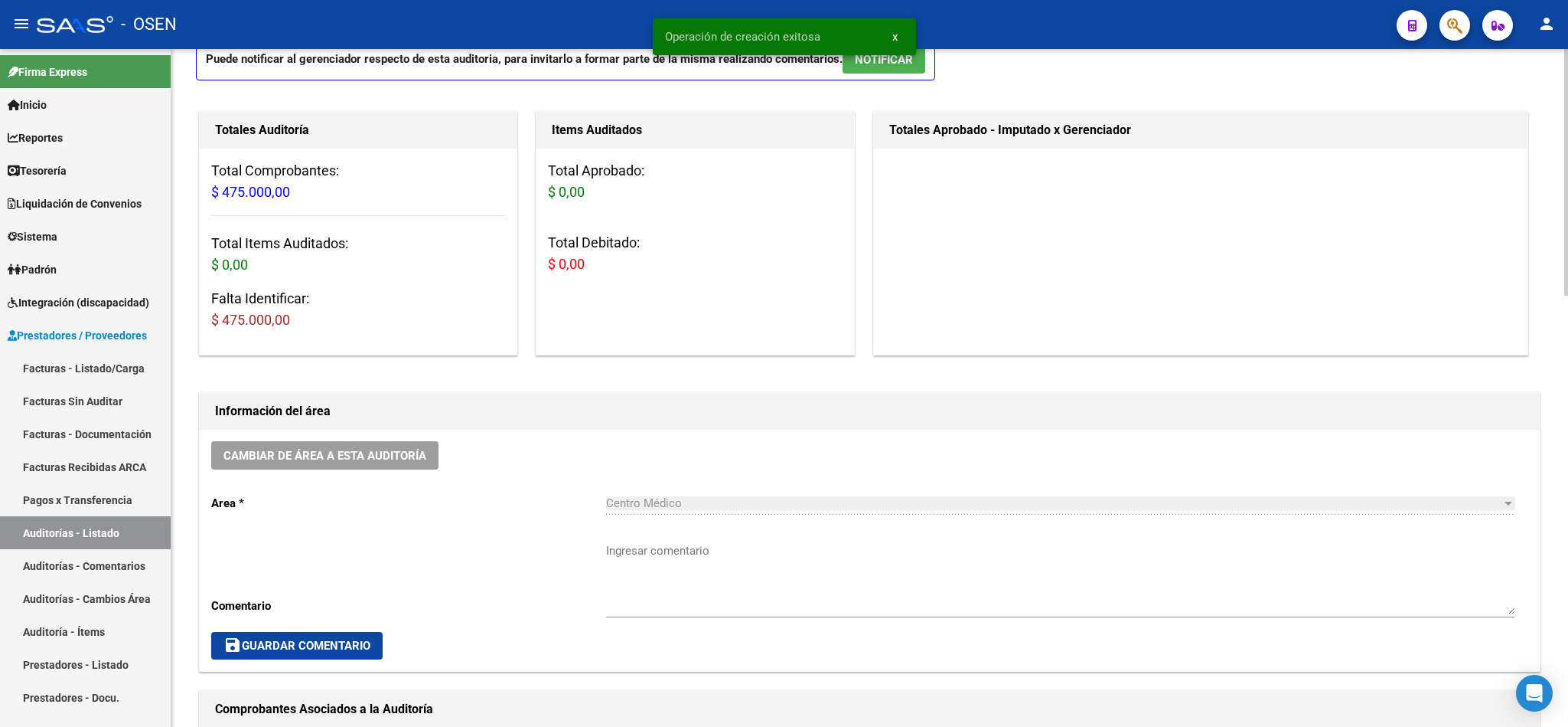
scroll to position [804, 0]
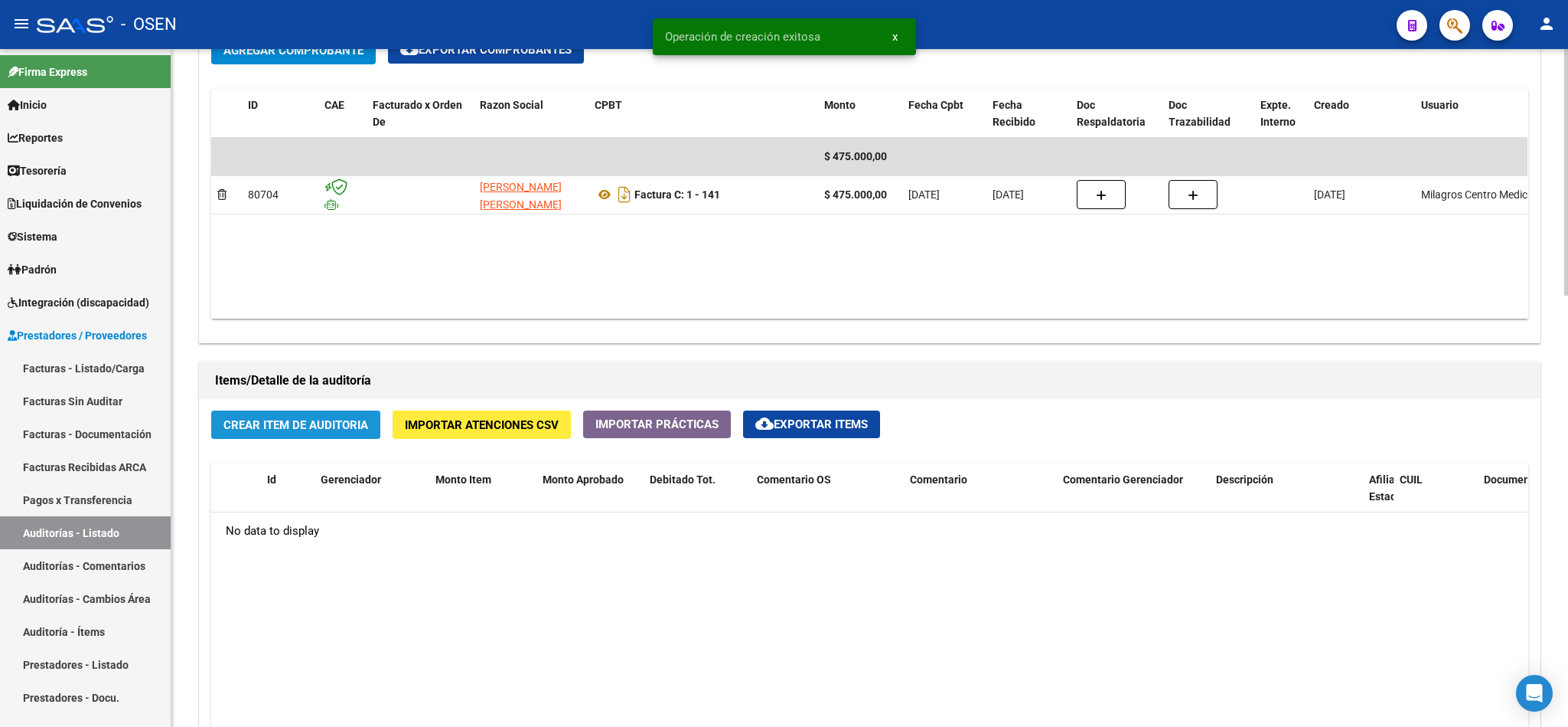
click at [359, 419] on span "Crear Item de Auditoria" at bounding box center [295, 424] width 145 height 13
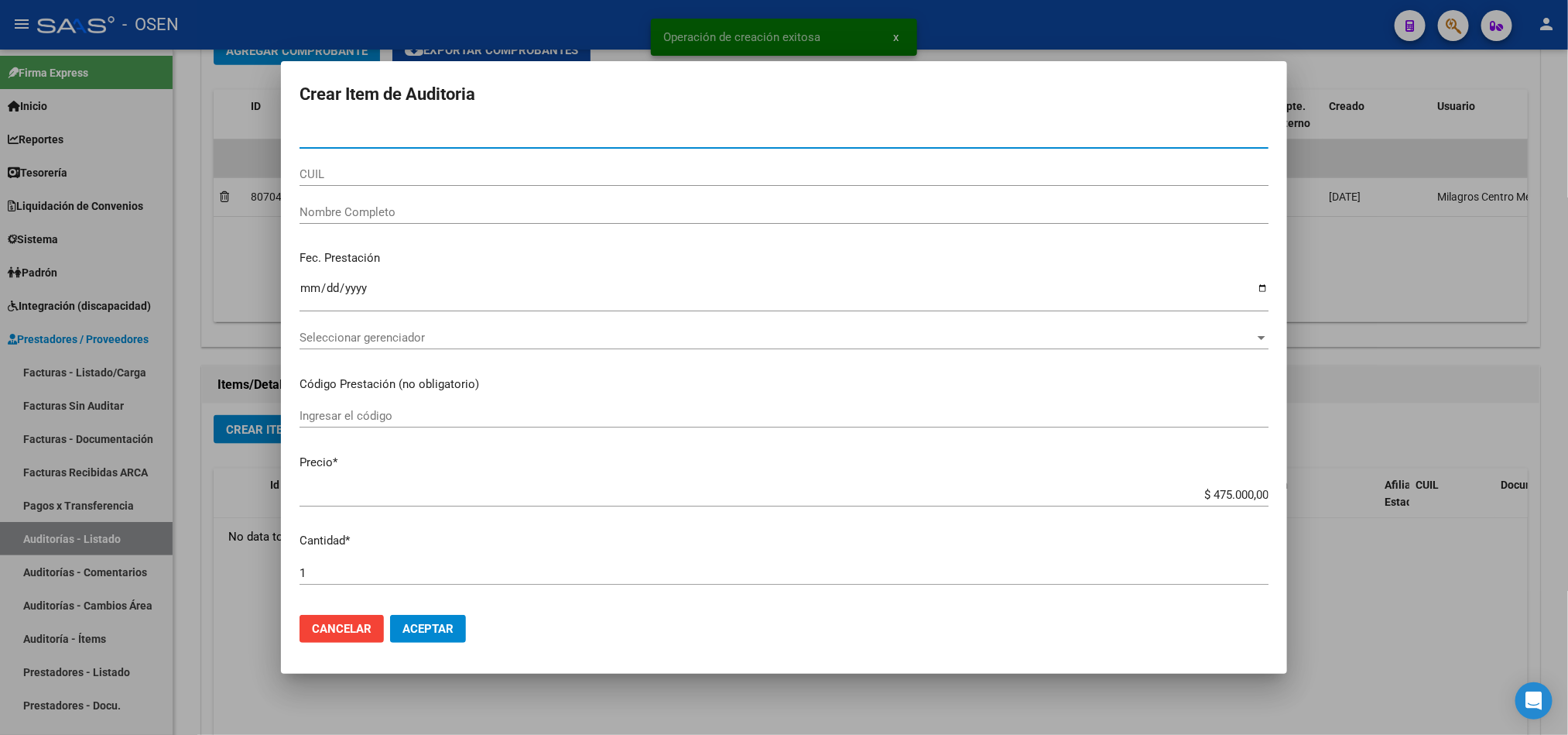
click at [409, 335] on span "Seleccionar gerenciador" at bounding box center [776, 337] width 955 height 14
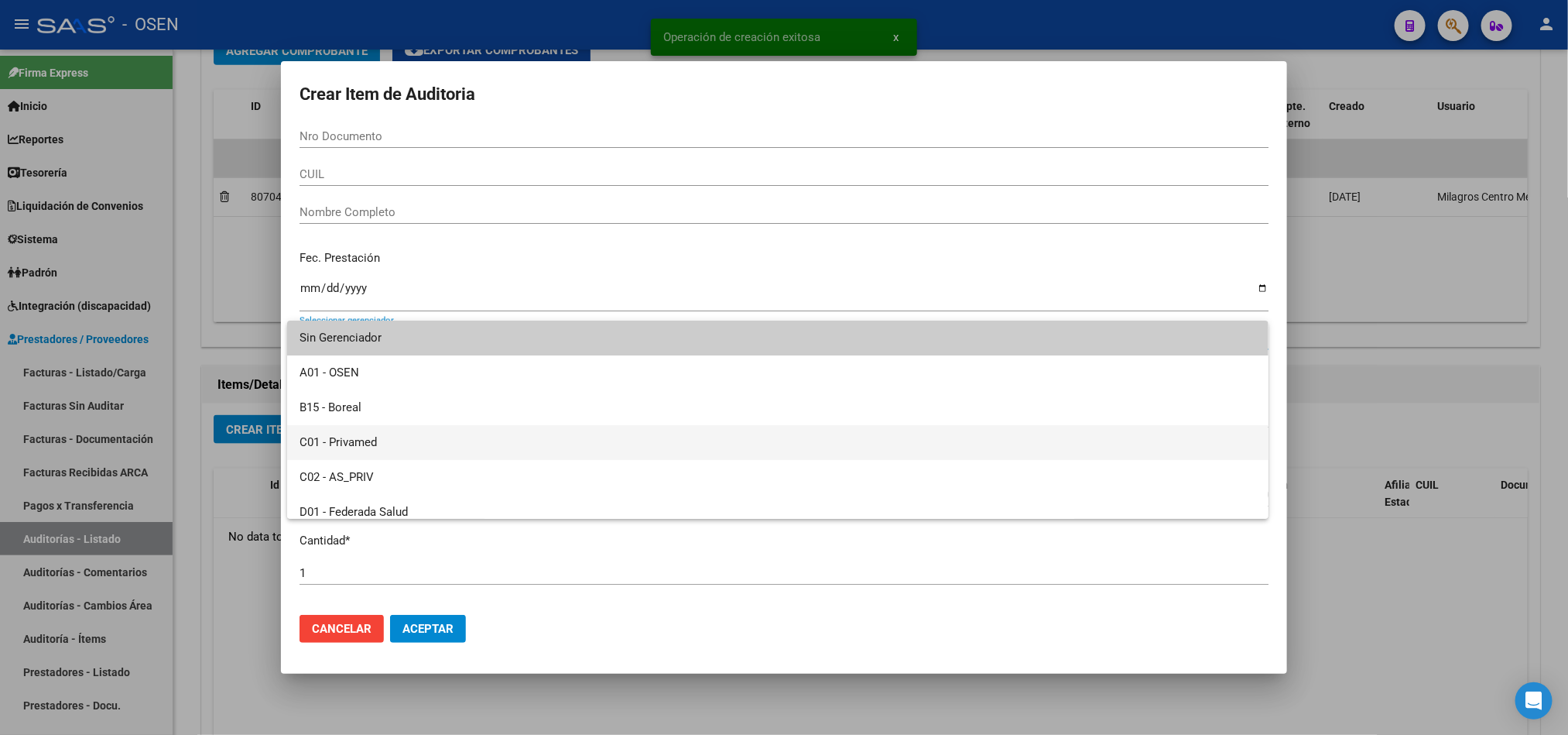
click at [395, 436] on span "C01 - Privamed" at bounding box center [777, 443] width 956 height 35
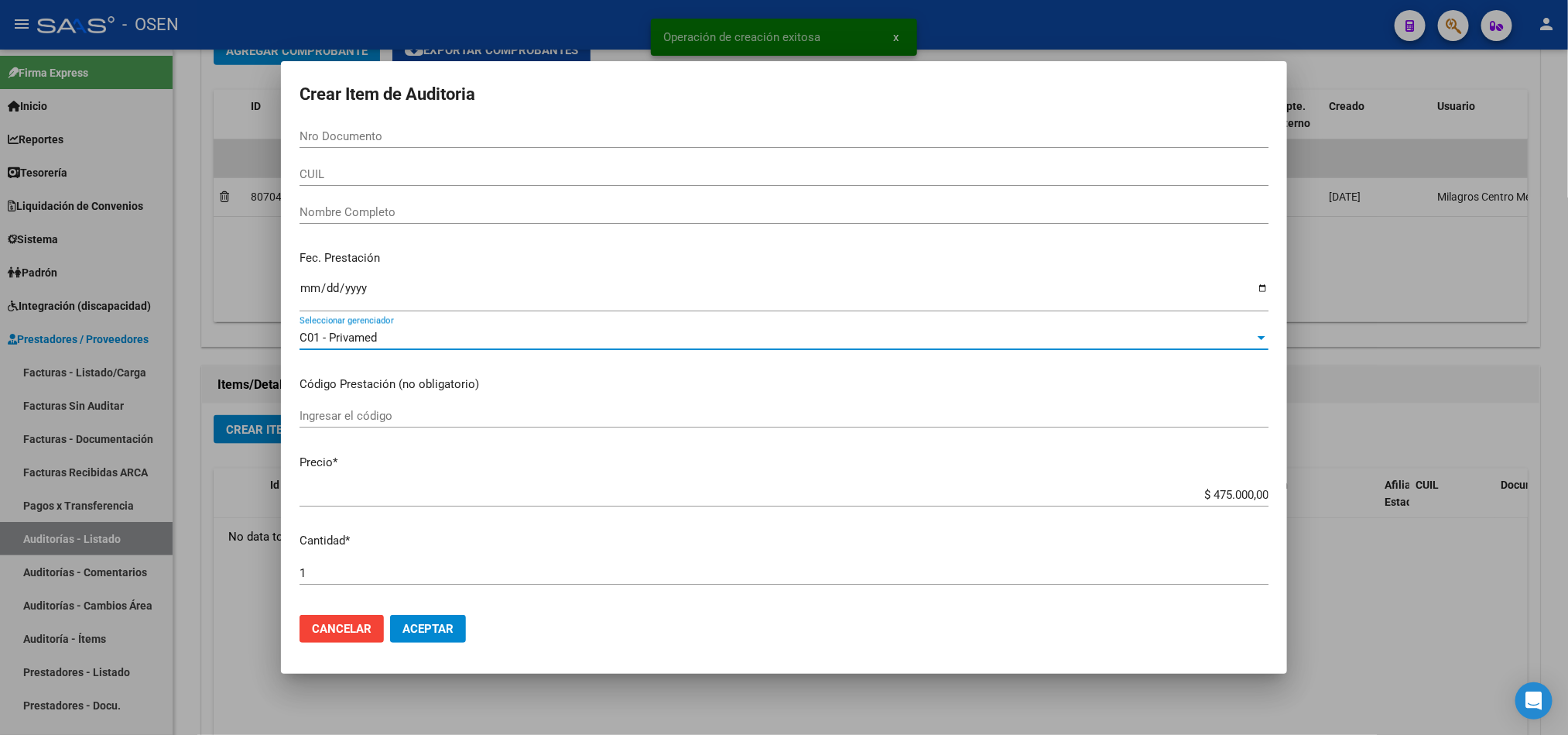
click at [415, 629] on span "Aceptar" at bounding box center [428, 628] width 51 height 14
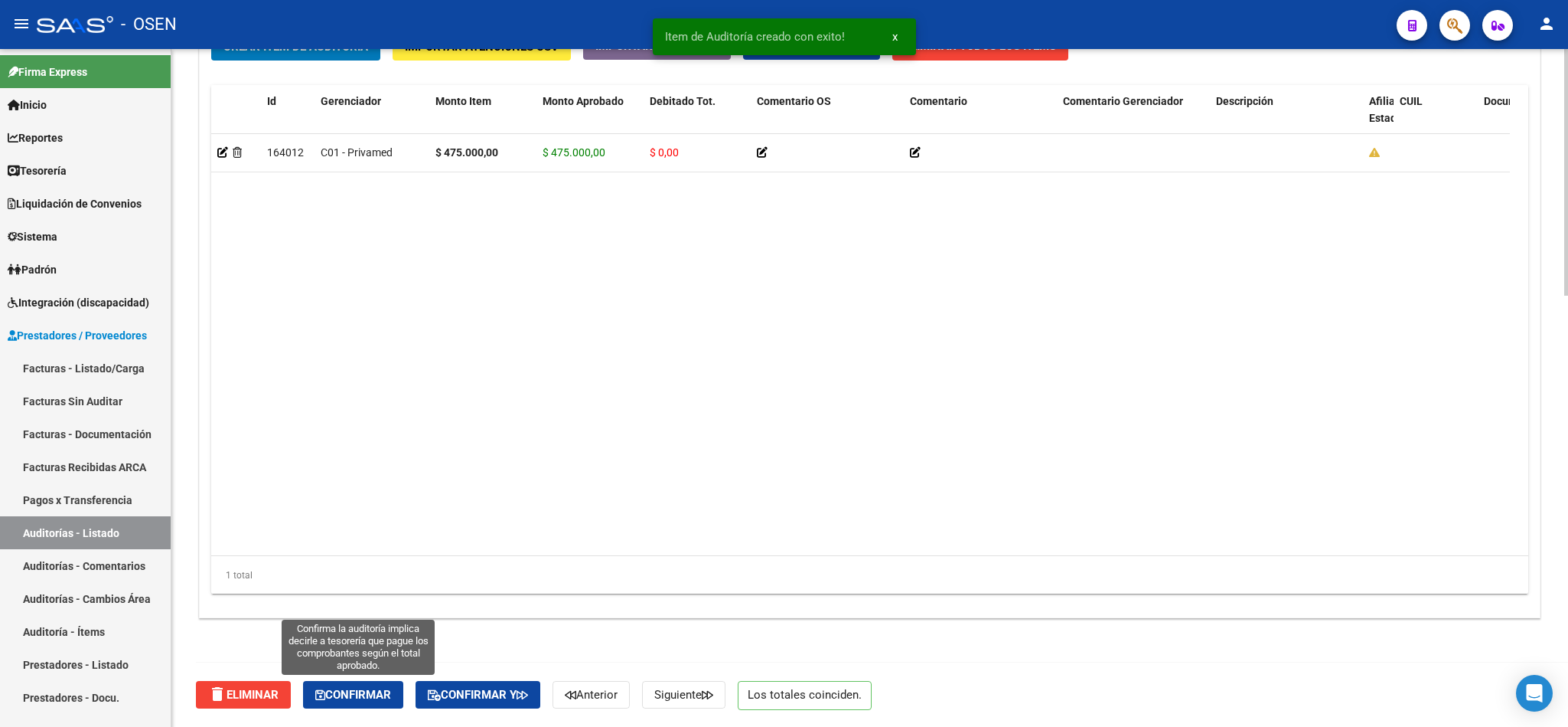
click at [363, 698] on span "Confirmar" at bounding box center [353, 694] width 76 height 13
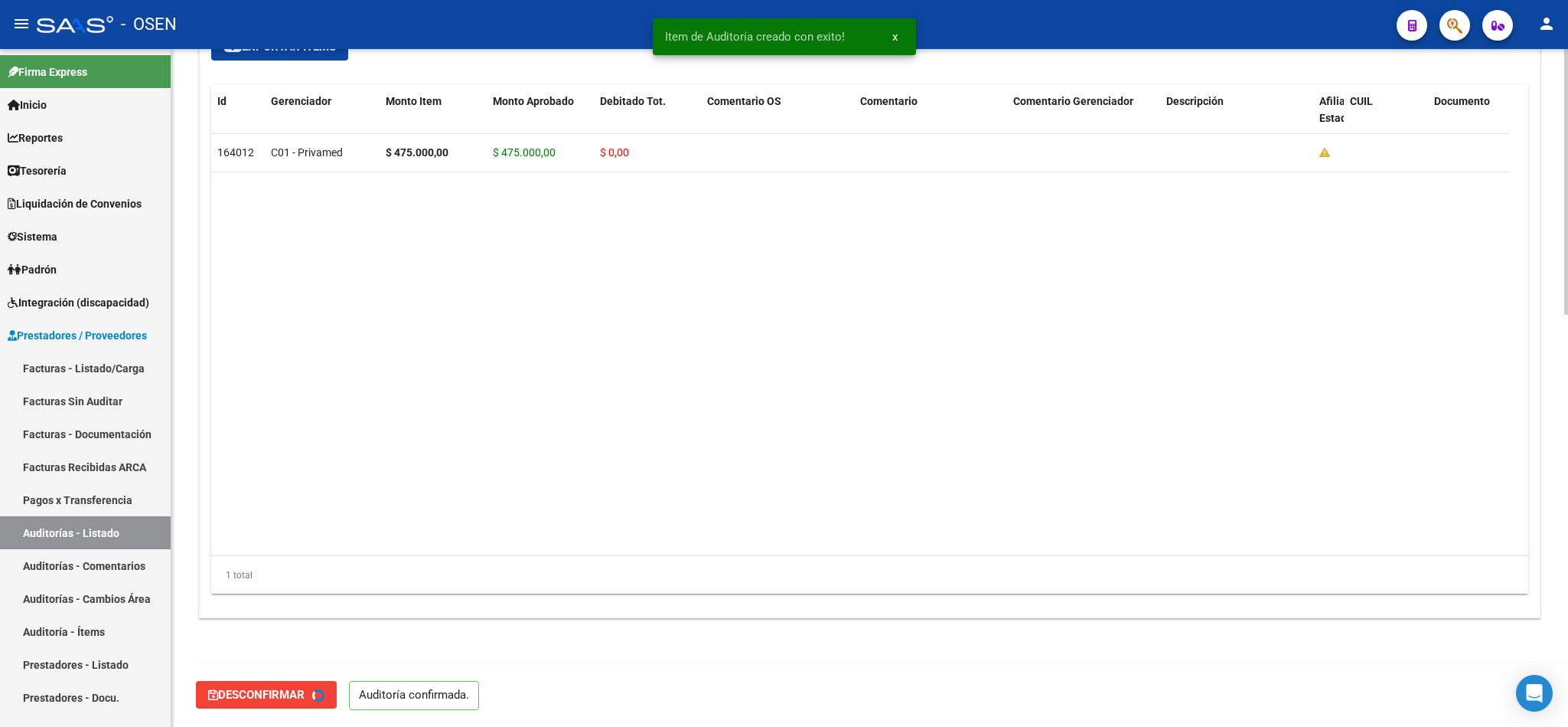
type input "202510"
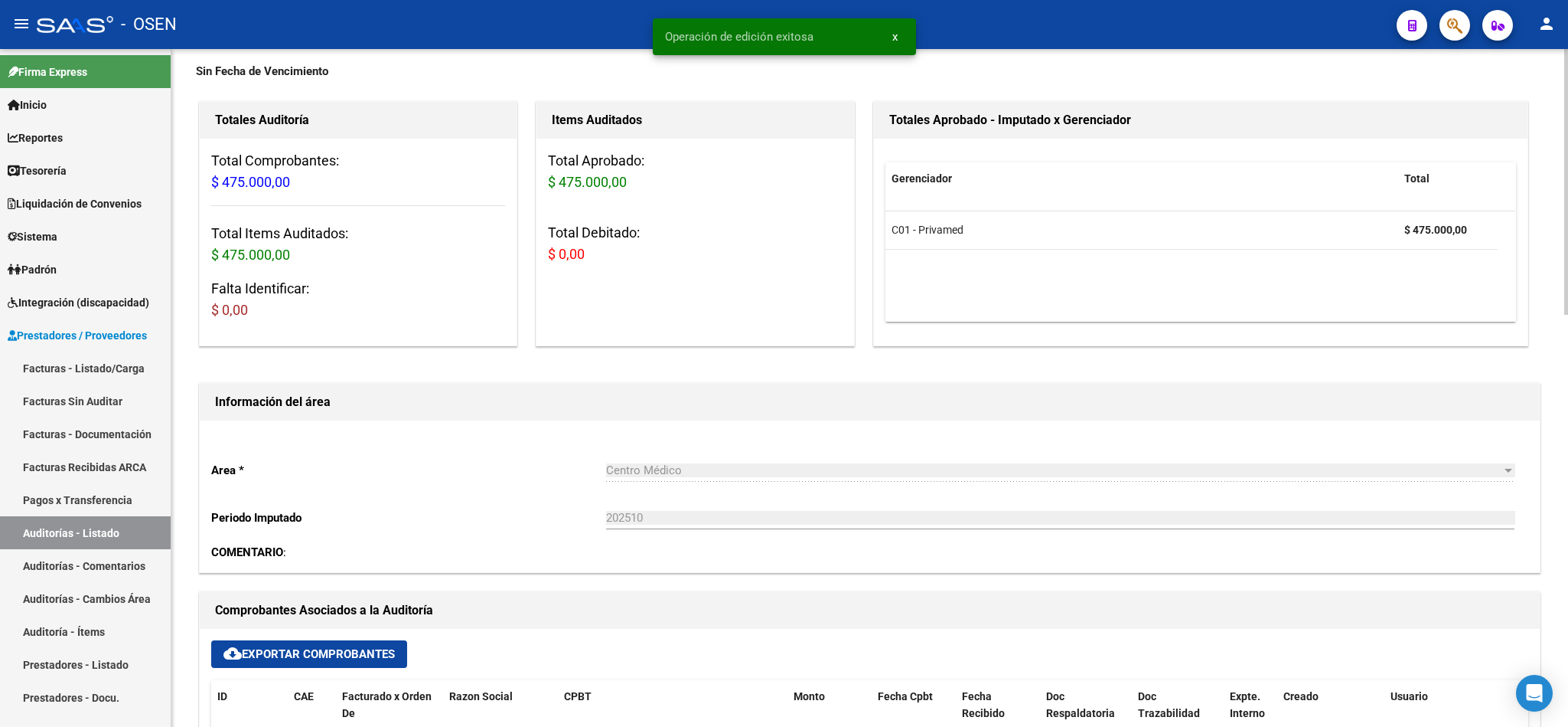
scroll to position [0, 0]
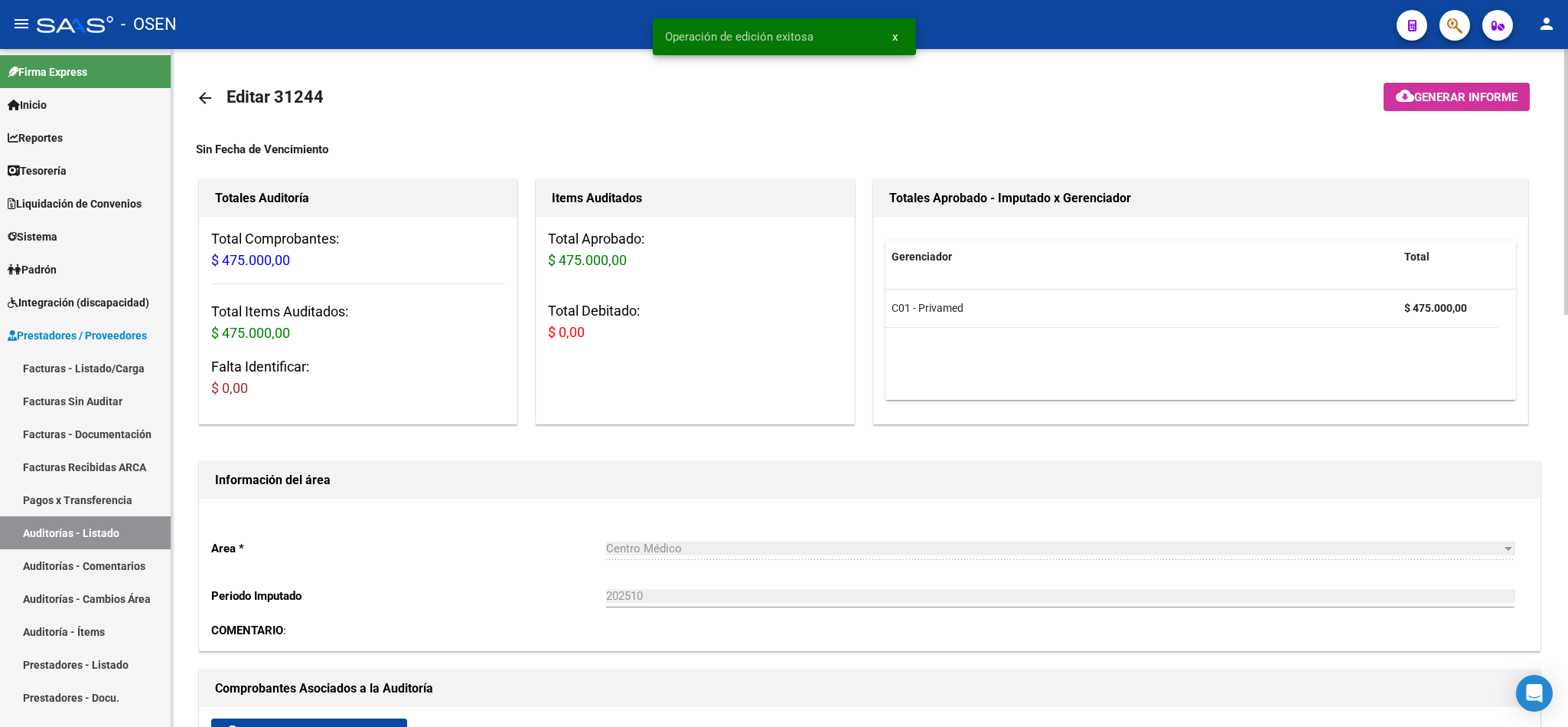
click at [198, 94] on mat-icon "arrow_back" at bounding box center [205, 97] width 18 height 18
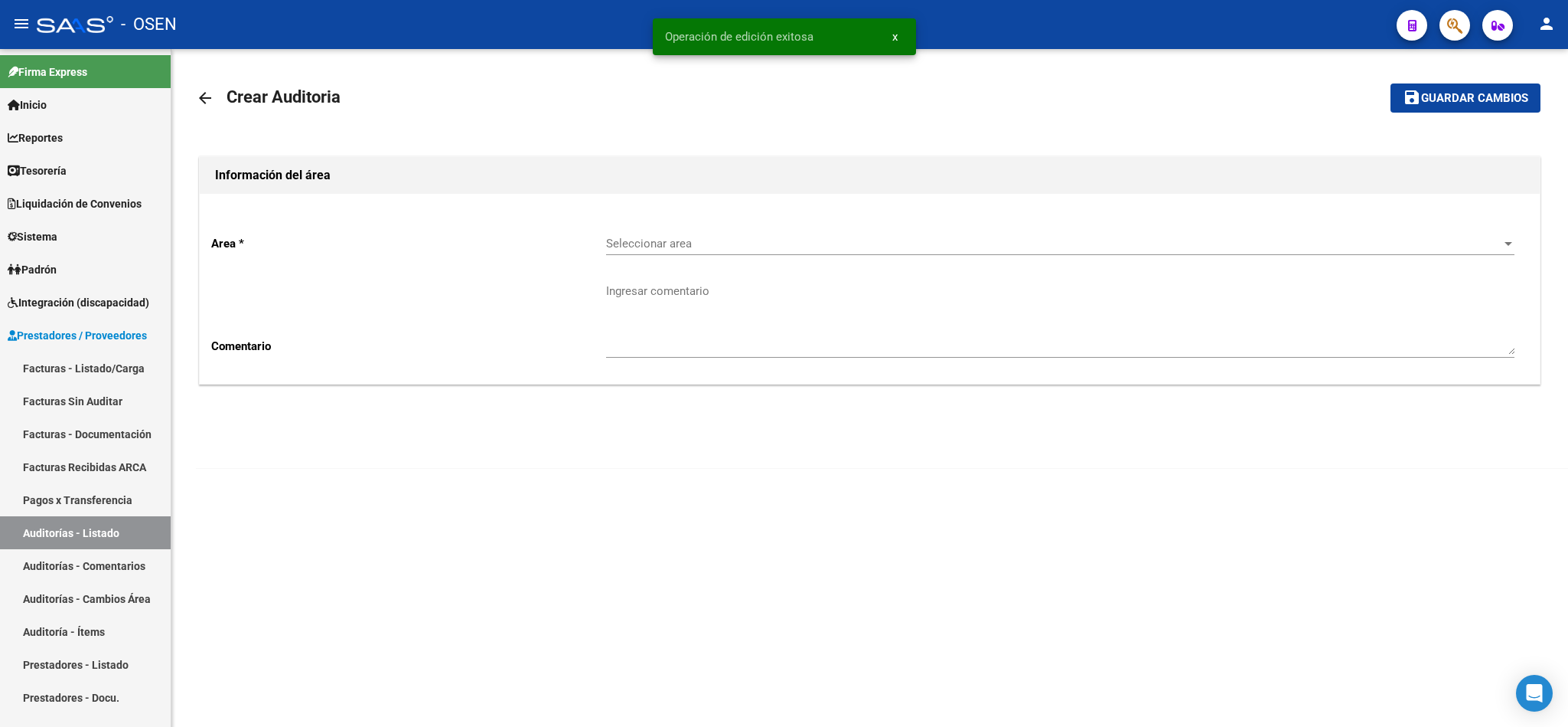
click at [653, 240] on span "Seleccionar area" at bounding box center [1054, 243] width 894 height 13
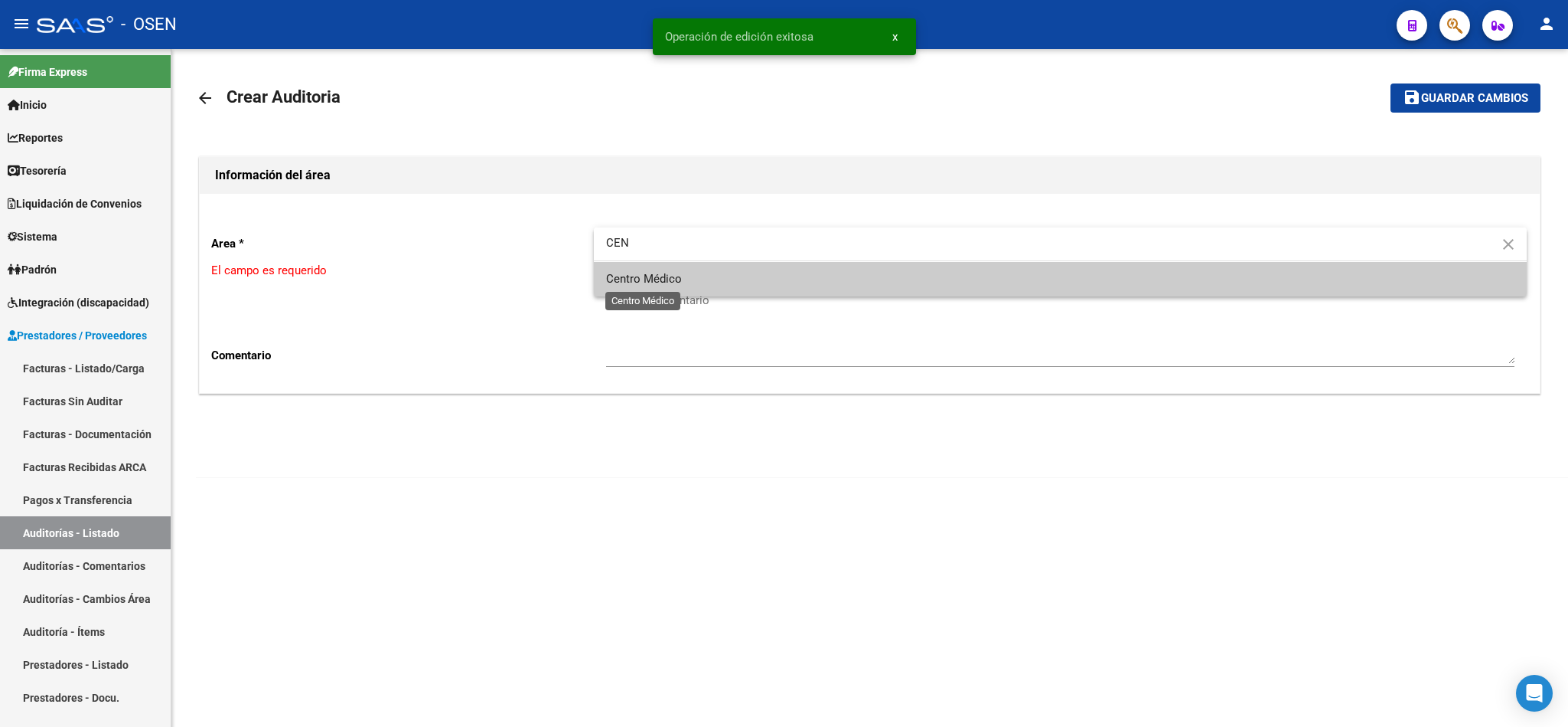
type input "CEN"
click at [663, 276] on span "Centro Médico" at bounding box center [644, 278] width 76 height 13
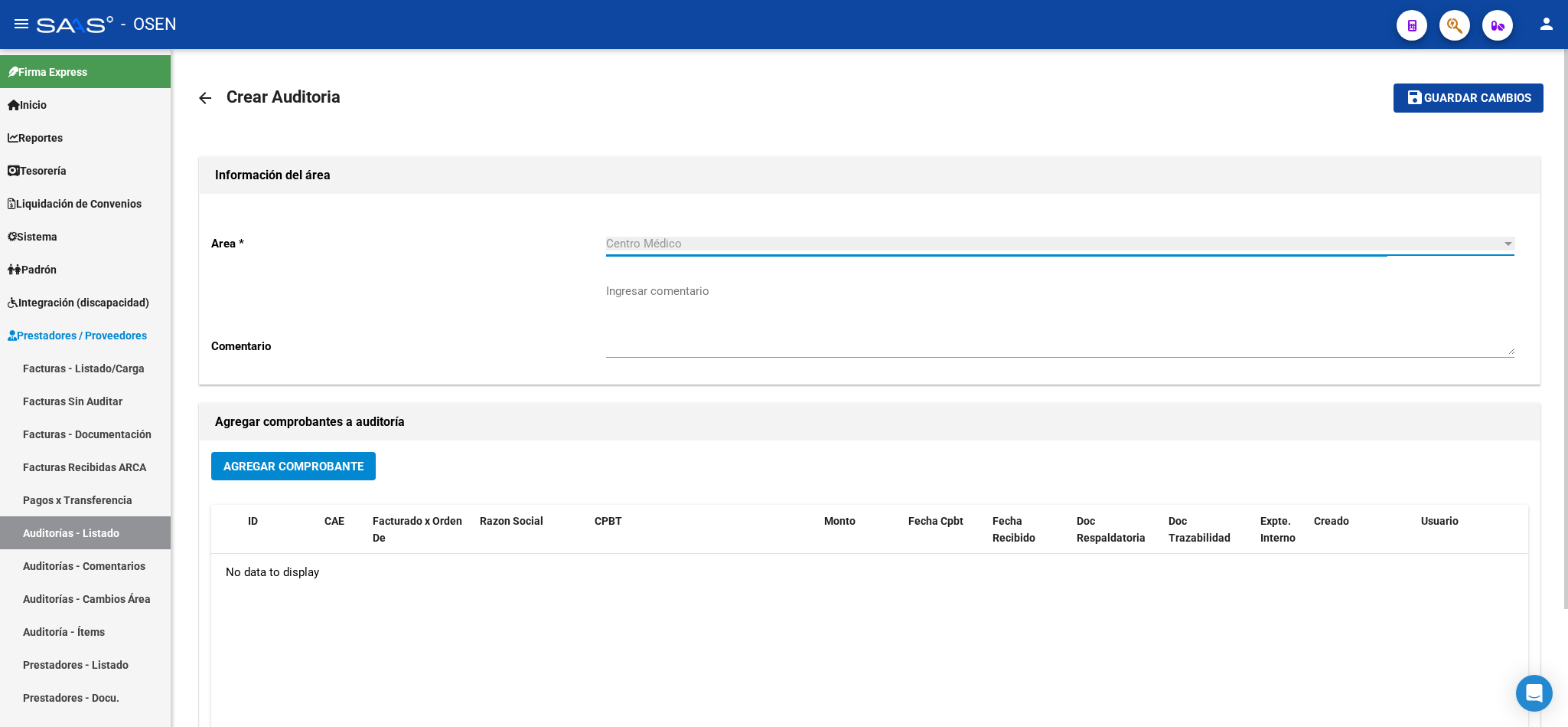
click at [271, 478] on button "Agregar Comprobante" at bounding box center [294, 466] width 165 height 29
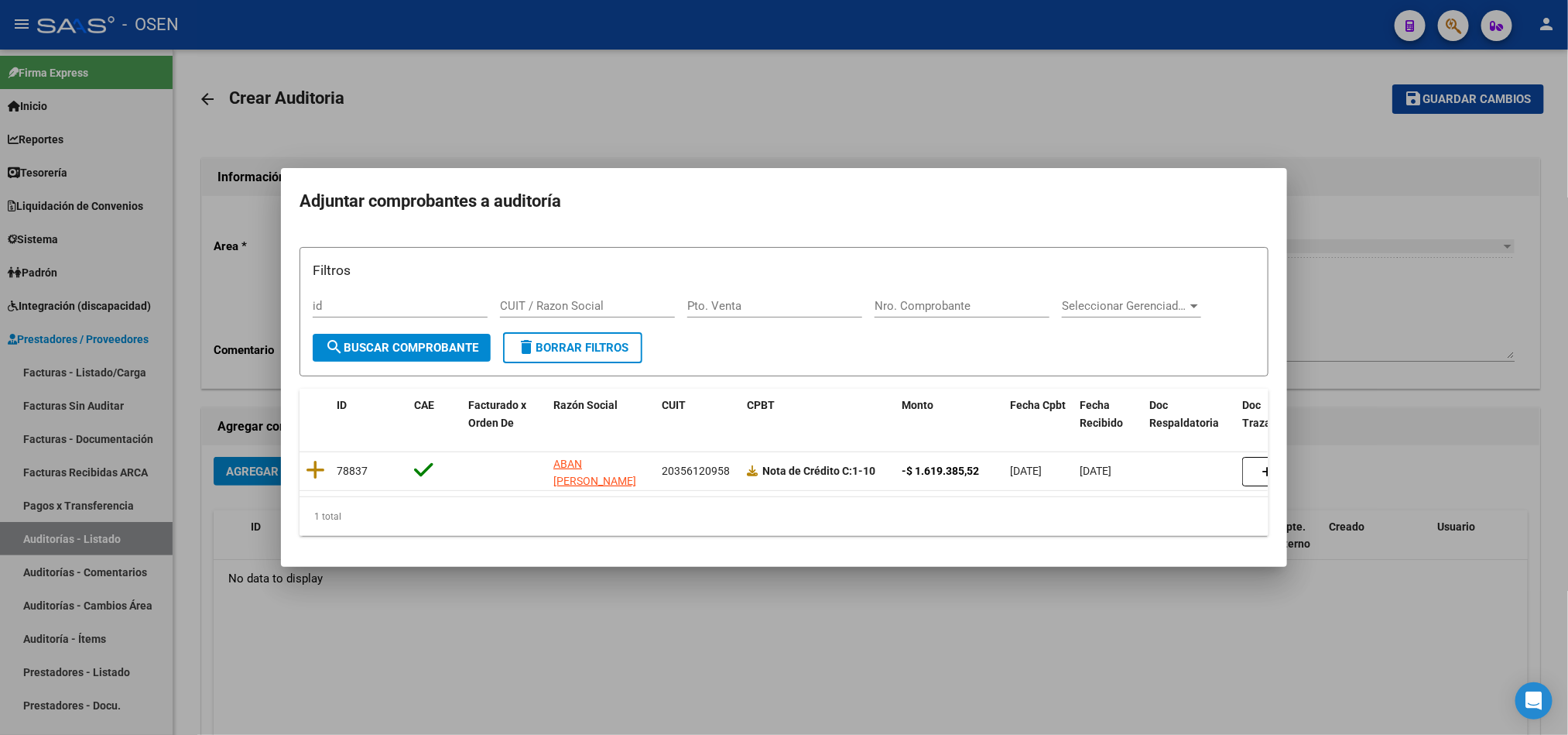
click at [1346, 704] on div at bounding box center [784, 368] width 1568 height 735
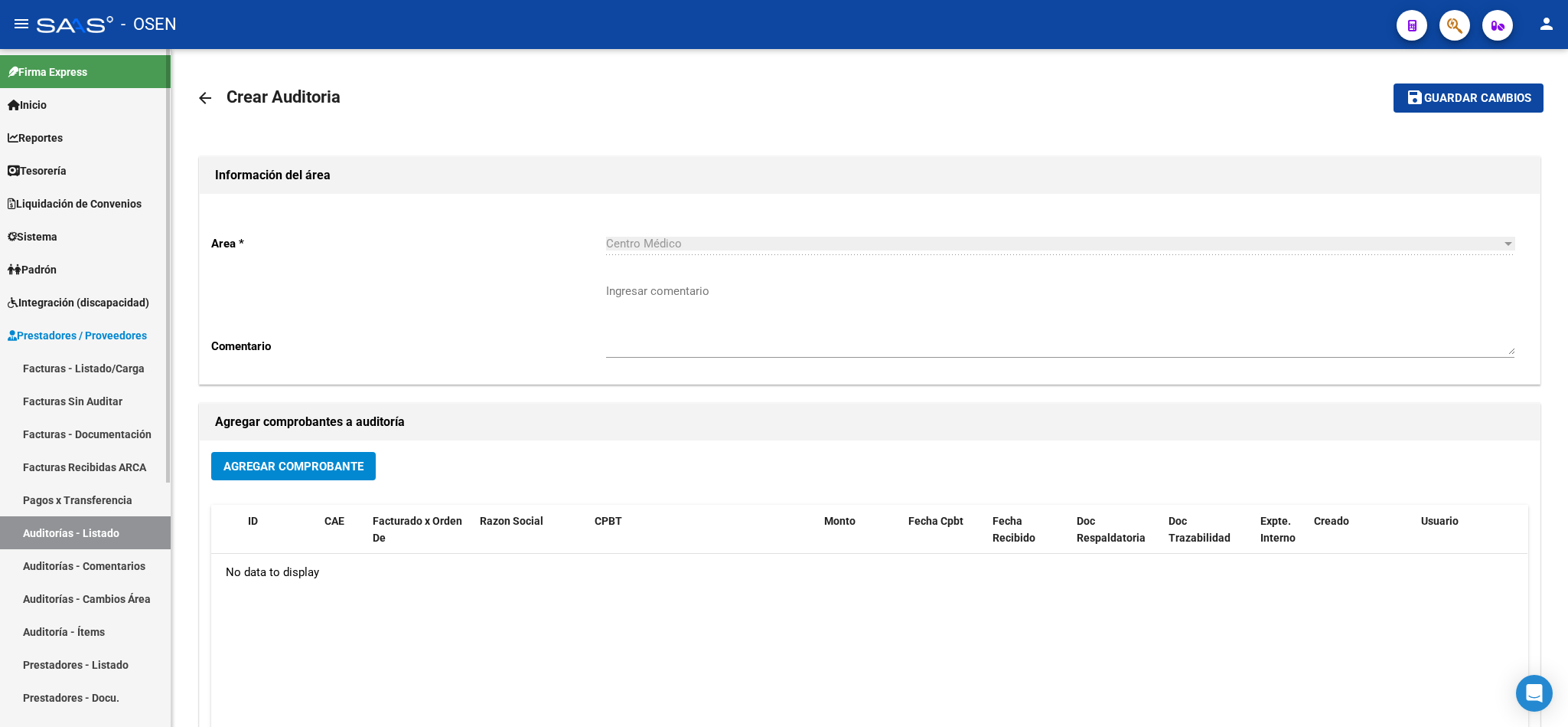
click at [95, 170] on link "Tesorería" at bounding box center [85, 170] width 171 height 33
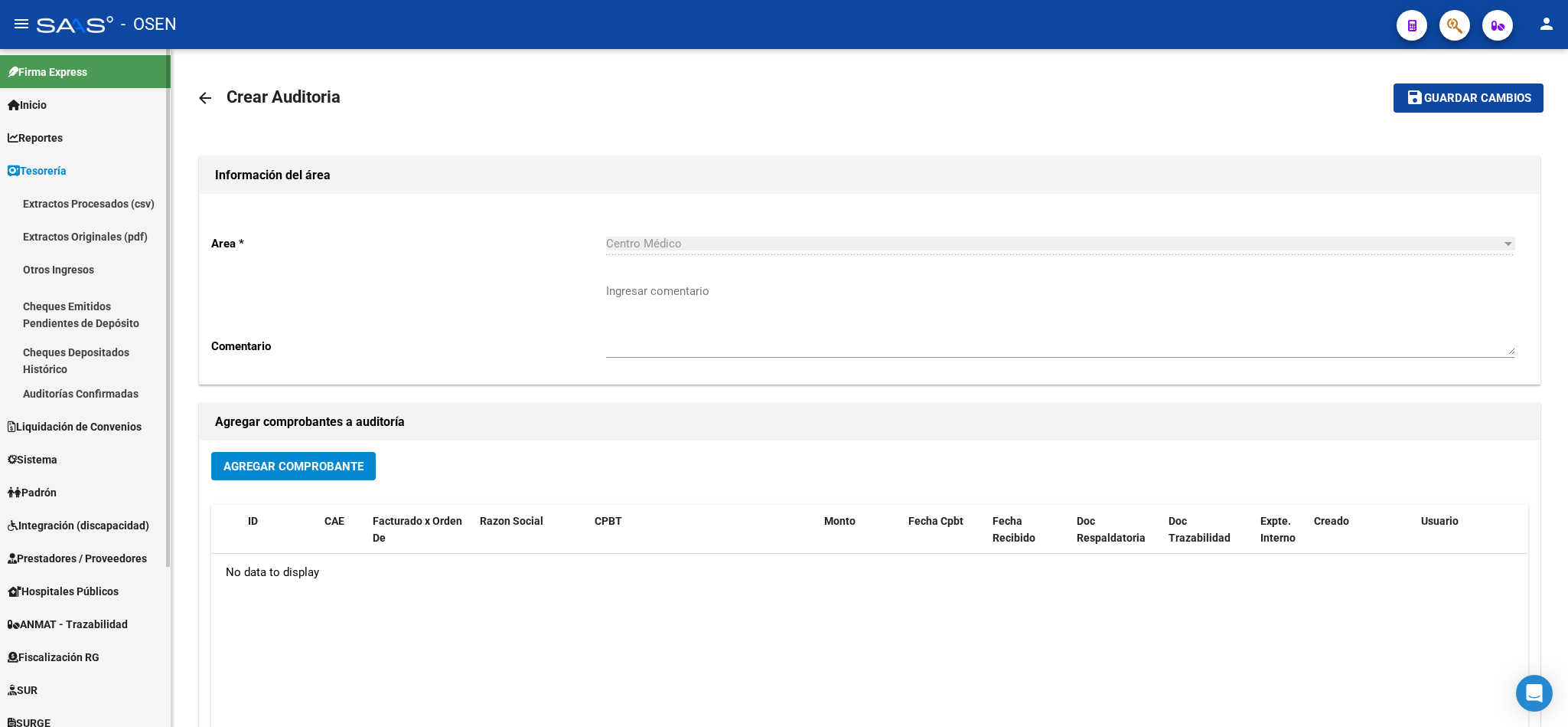
click at [117, 396] on link "Auditorías Confirmadas" at bounding box center [85, 394] width 171 height 33
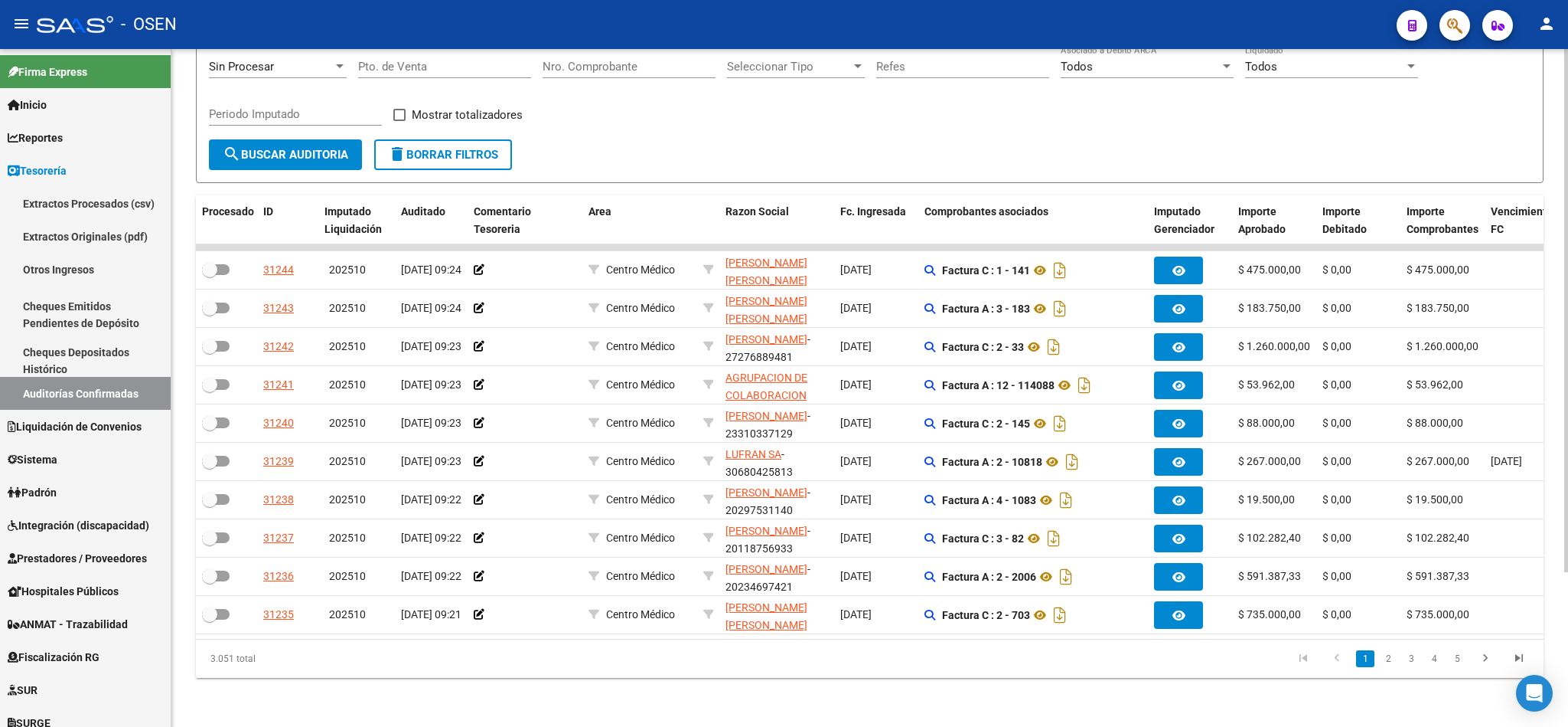
drag, startPoint x: 1063, startPoint y: 616, endPoint x: 1188, endPoint y: 619, distance: 125.0
click at [1188, 623] on datatable-selection "31244 202510 [DATE] 09:24 Centro Médico [PERSON_NAME] [PERSON_NAME] - 200853944…" at bounding box center [870, 630] width 1348 height 13
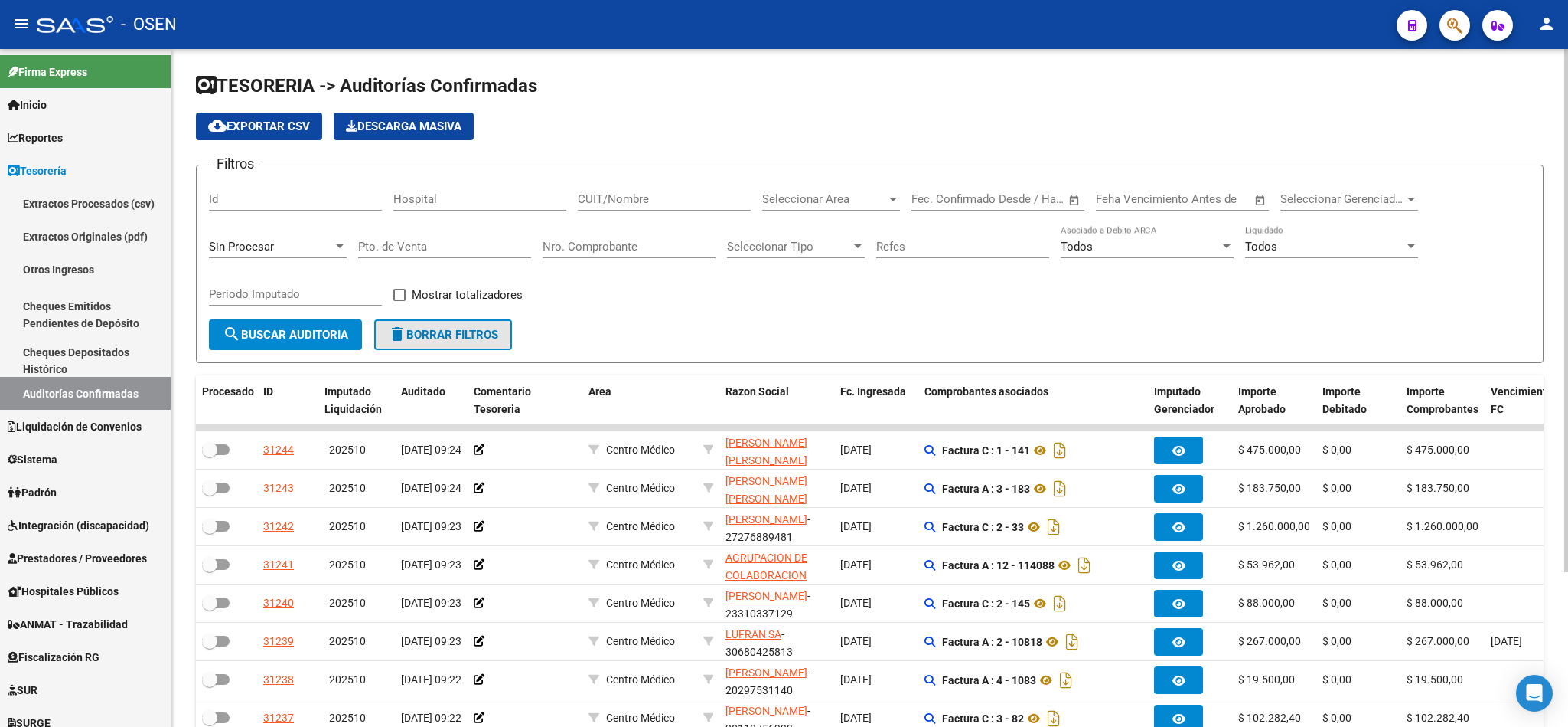
click at [488, 341] on span "delete Borrar Filtros" at bounding box center [442, 334] width 110 height 13
click at [717, 203] on input "CUIT/Nombre" at bounding box center [664, 199] width 173 height 13
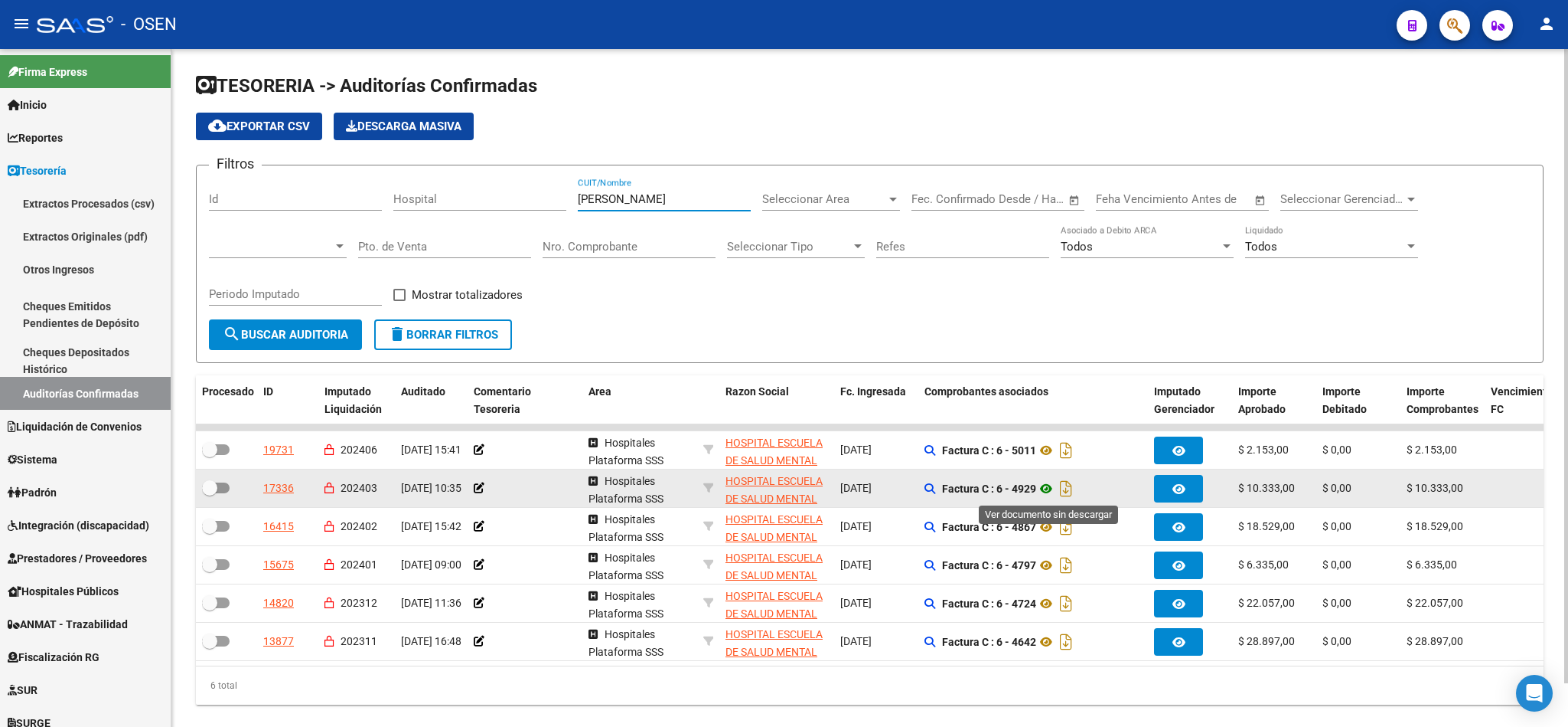
type input "[PERSON_NAME]"
click at [1045, 489] on icon at bounding box center [1046, 488] width 20 height 18
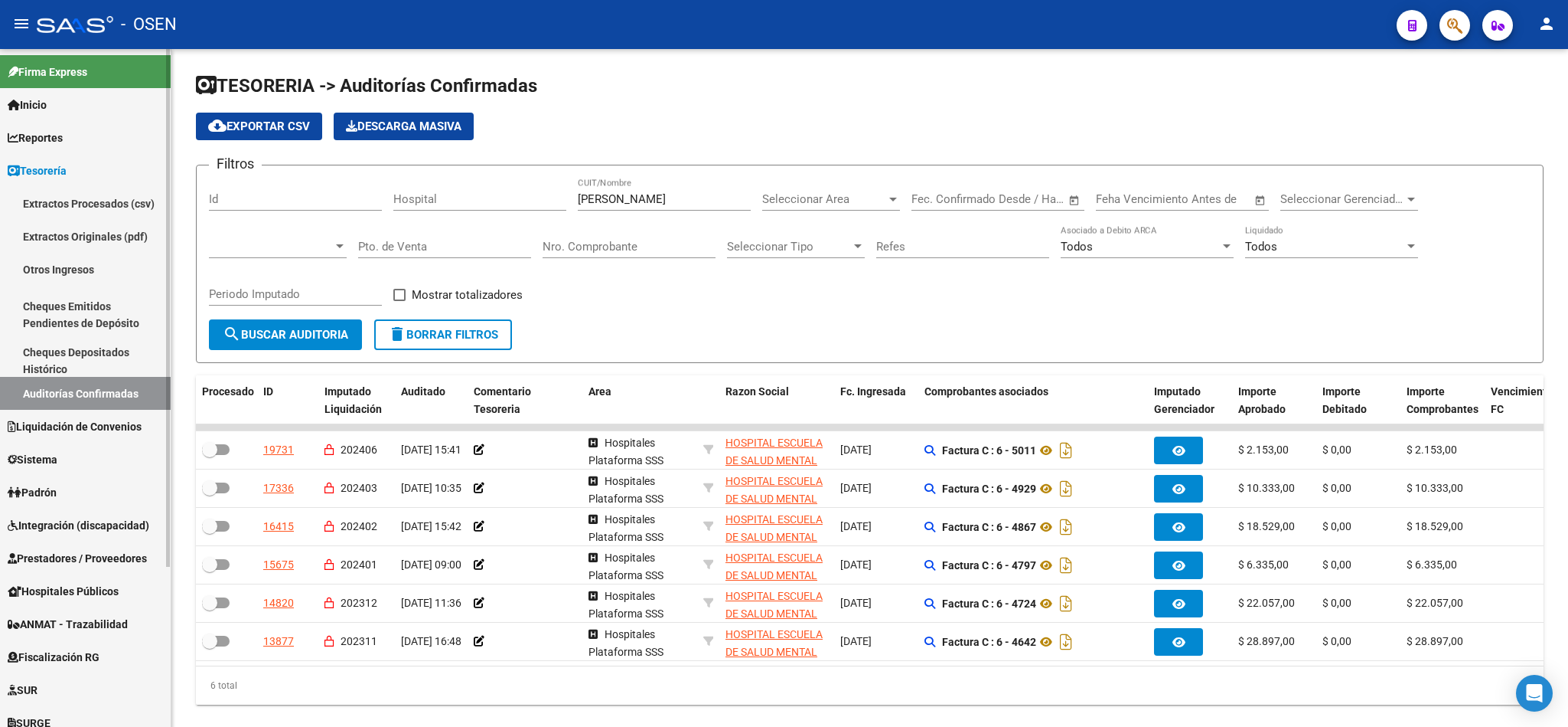
click at [59, 556] on span "Prestadores / Proveedores" at bounding box center [78, 558] width 139 height 17
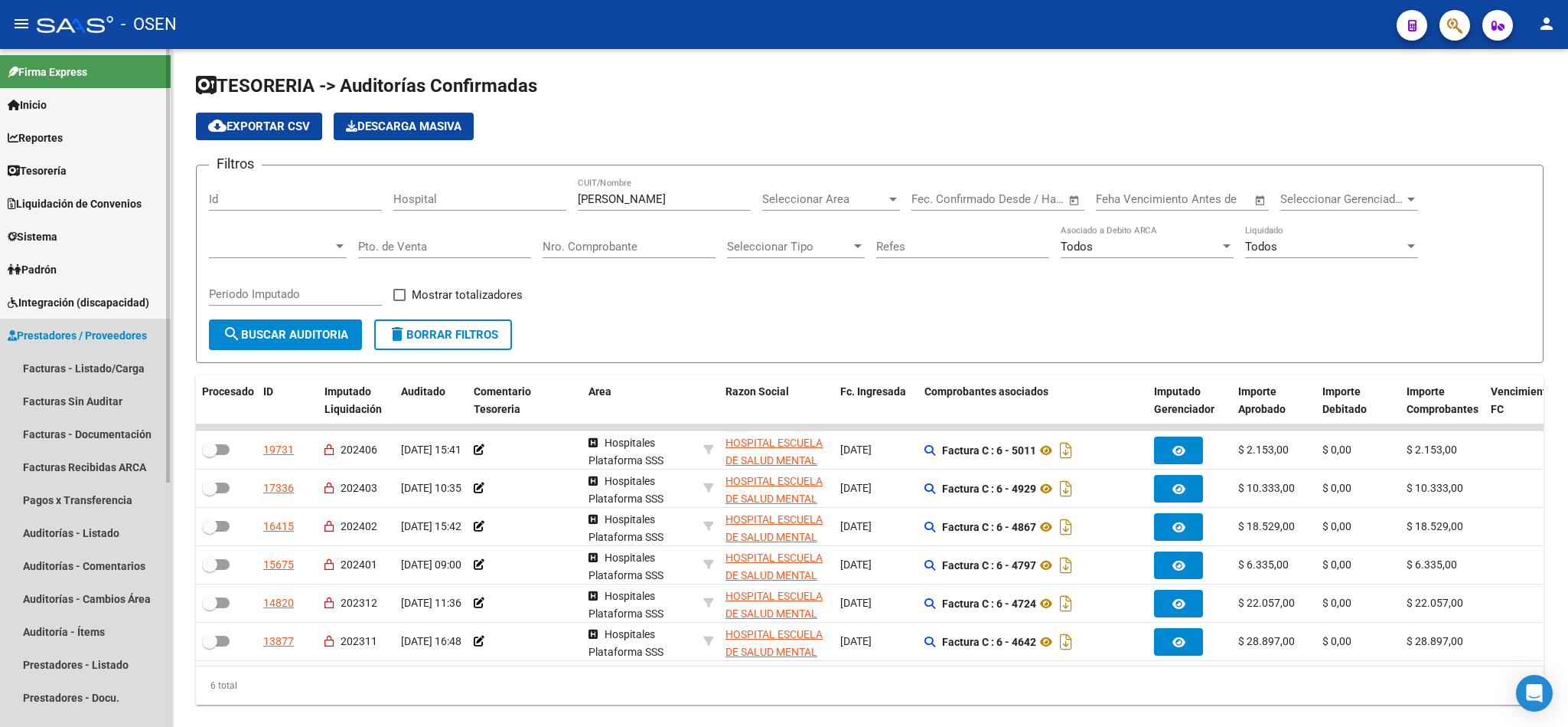
click at [92, 341] on span "Prestadores / Proveedores" at bounding box center [78, 335] width 139 height 17
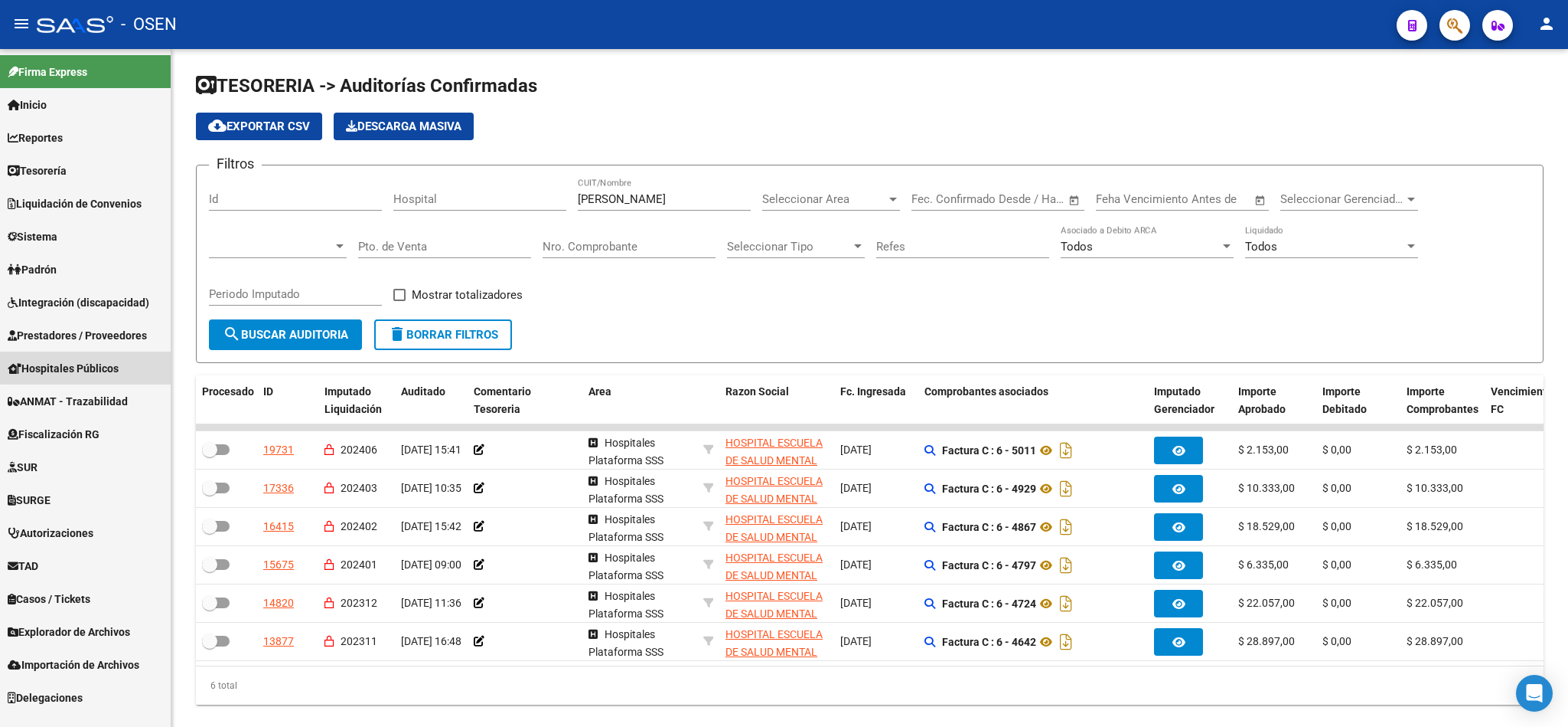
click at [95, 365] on span "Hospitales Públicos" at bounding box center [63, 367] width 111 height 17
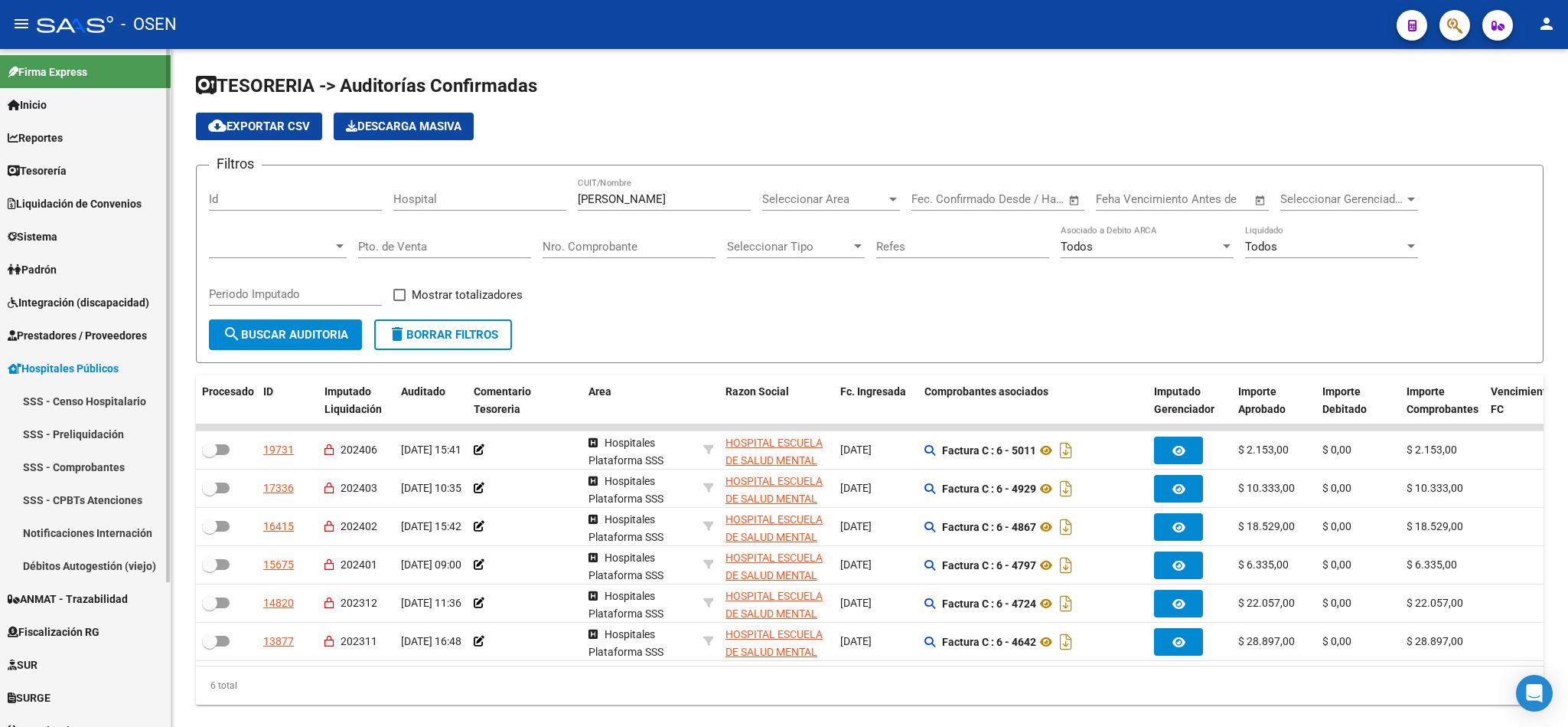
click at [82, 565] on link "Débitos Autogestión (viejo)" at bounding box center [85, 565] width 171 height 33
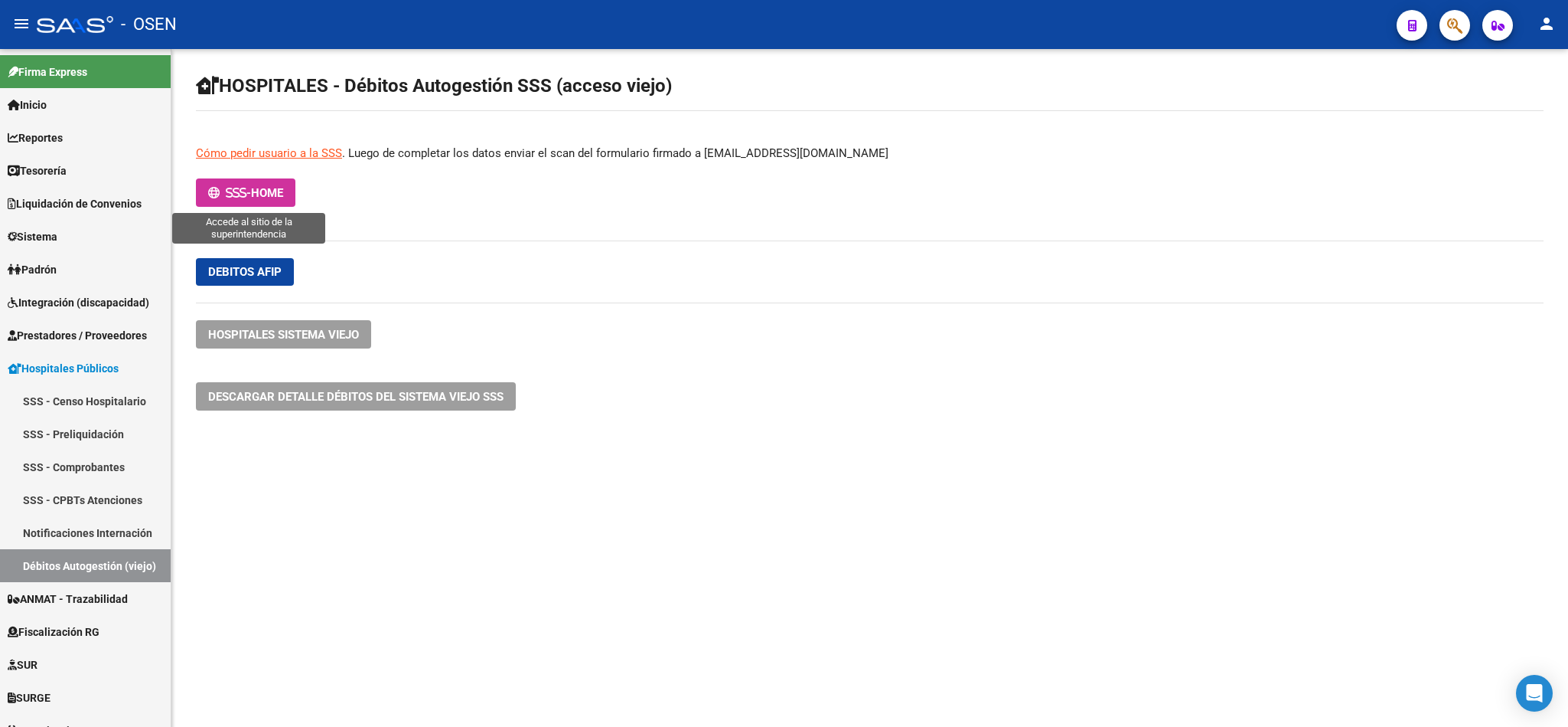
click at [241, 193] on icon at bounding box center [243, 192] width 7 height 12
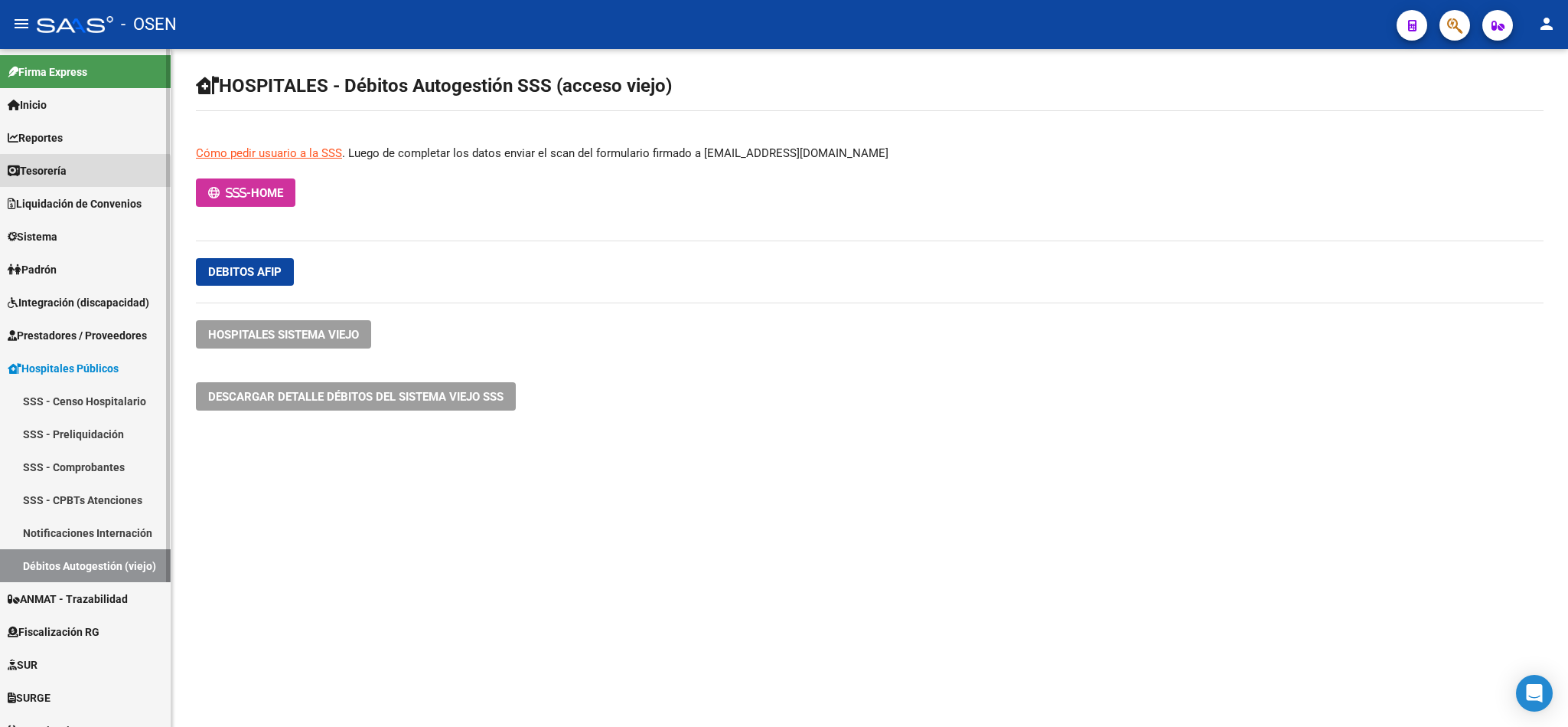
click at [85, 184] on link "Tesorería" at bounding box center [85, 170] width 171 height 33
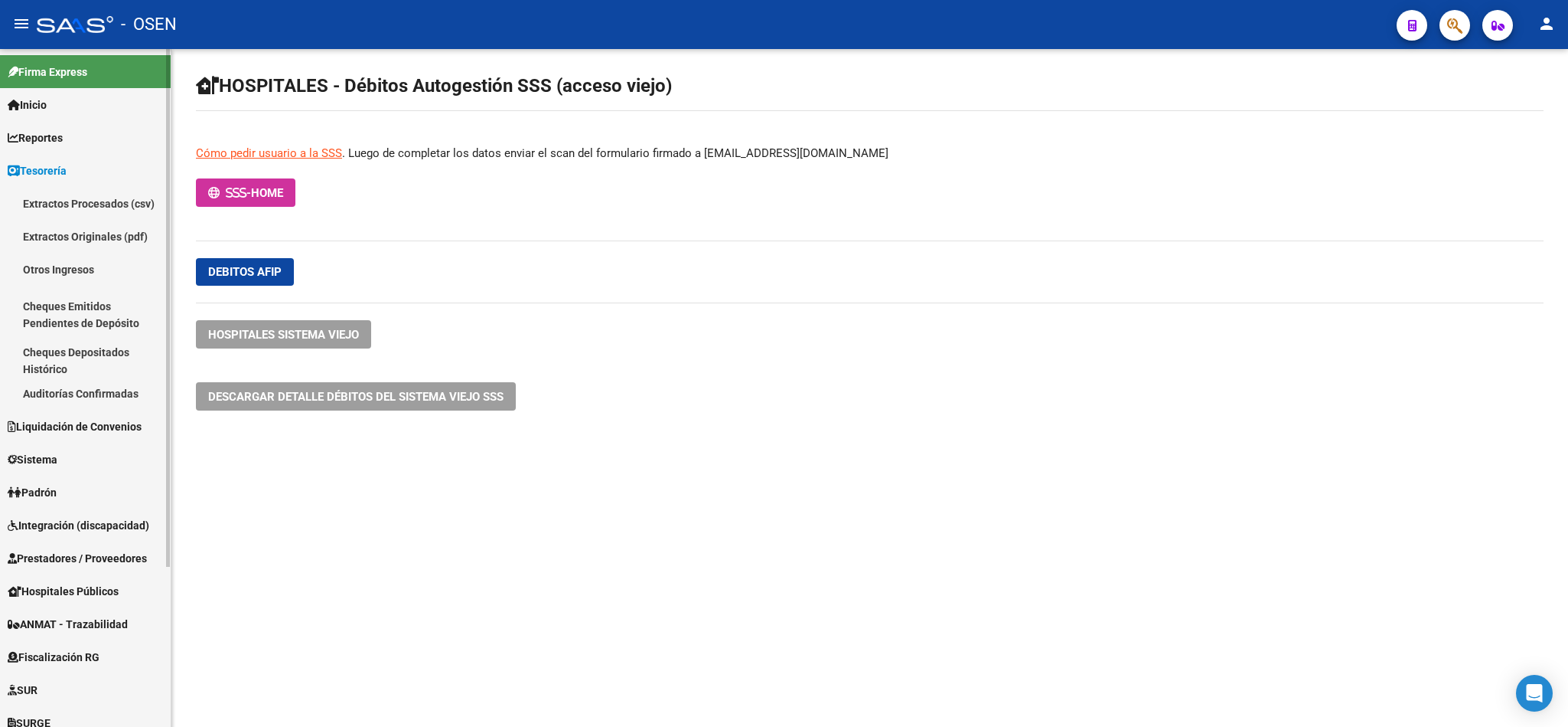
click at [102, 398] on link "Auditorías Confirmadas" at bounding box center [85, 394] width 171 height 33
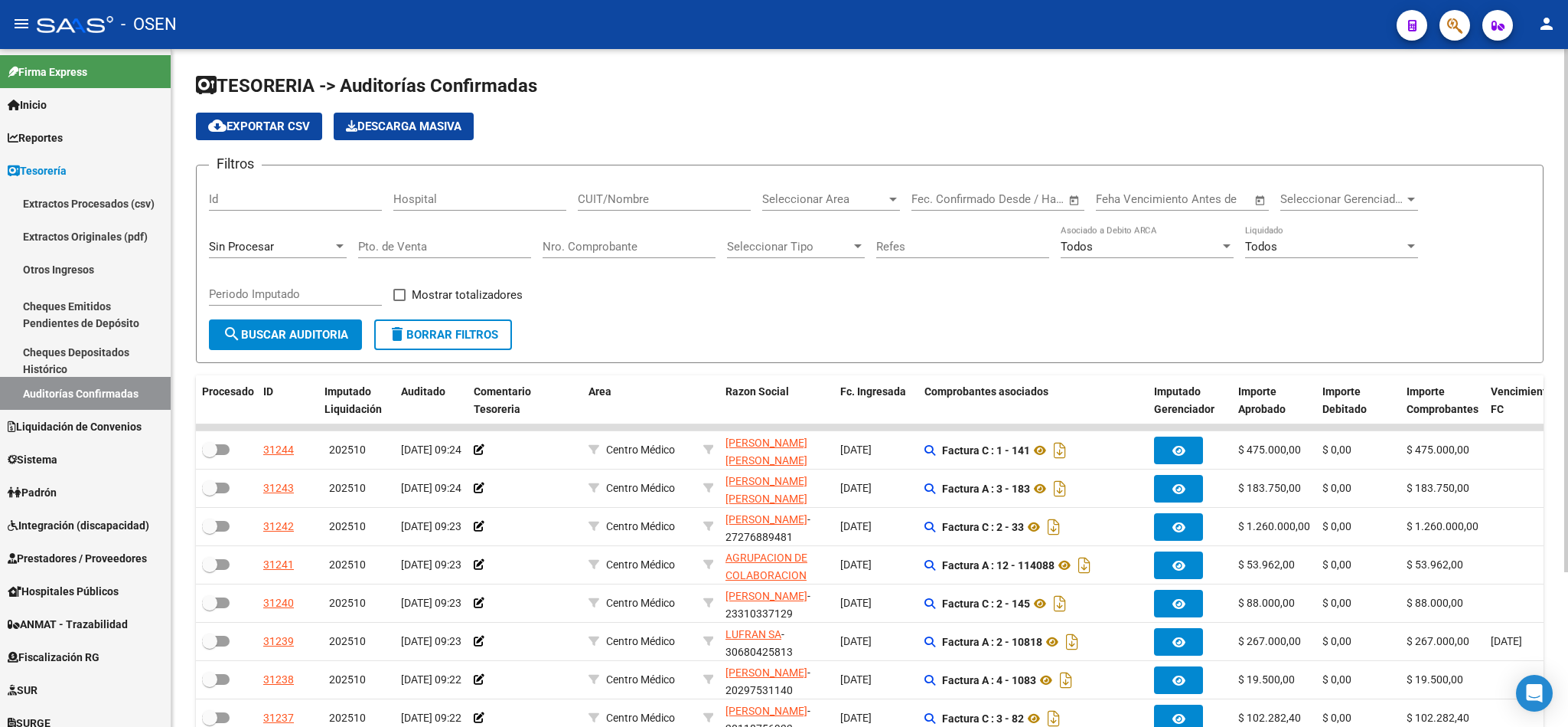
click at [636, 214] on div "CUIT/Nombre" at bounding box center [664, 201] width 173 height 48
click at [636, 198] on input "CUIT/Nombre" at bounding box center [664, 199] width 173 height 13
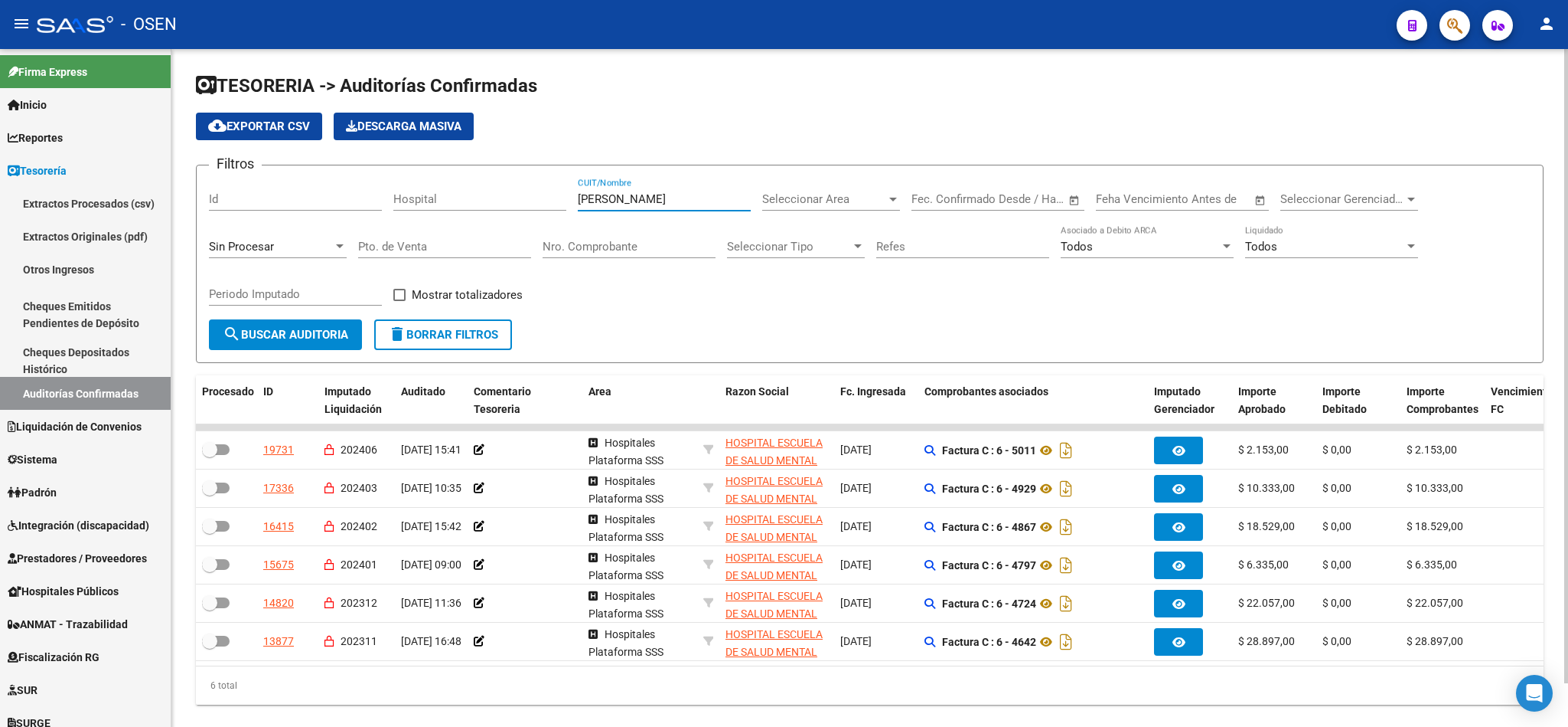
type input "[PERSON_NAME]"
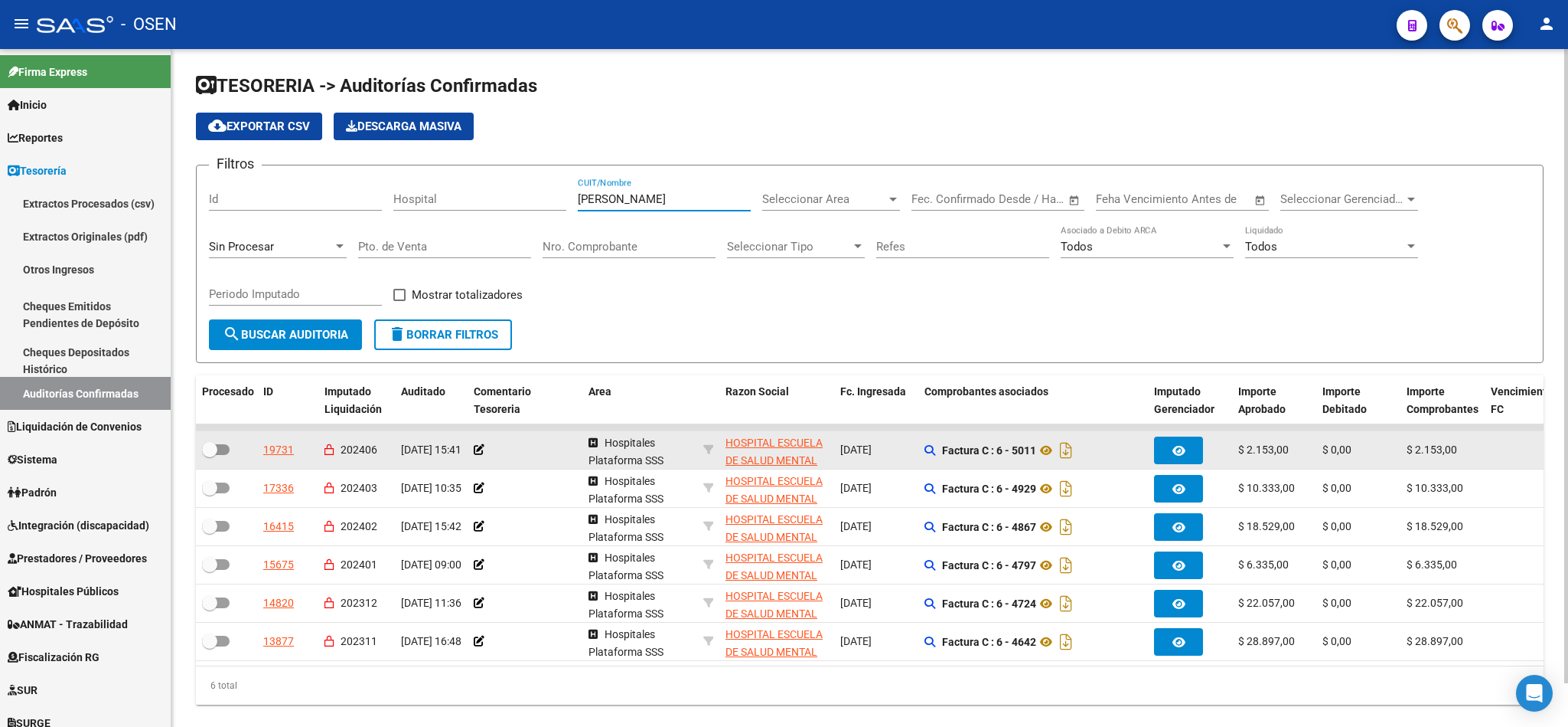
click at [753, 449] on span "HOSPITAL ESCUELA DE SALUD MENTAL [PERSON_NAME]" at bounding box center [774, 460] width 97 height 48
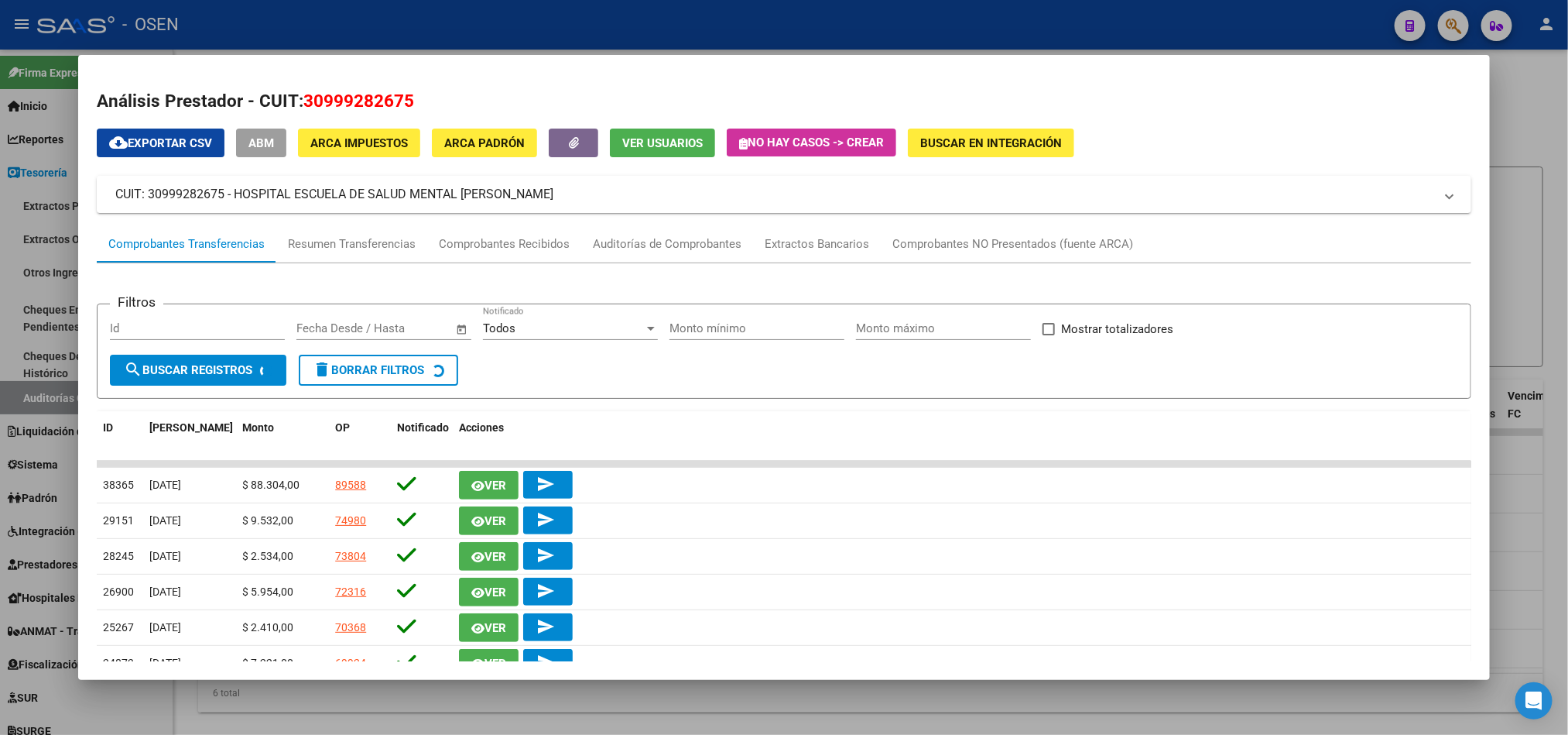
drag, startPoint x: 297, startPoint y: 100, endPoint x: 492, endPoint y: 94, distance: 195.1
click at [492, 94] on h2 "Análisis Prestador - CUIT: 30999282675" at bounding box center [784, 101] width 1374 height 26
copy span "30999282675"
click at [1531, 77] on div at bounding box center [784, 368] width 1568 height 735
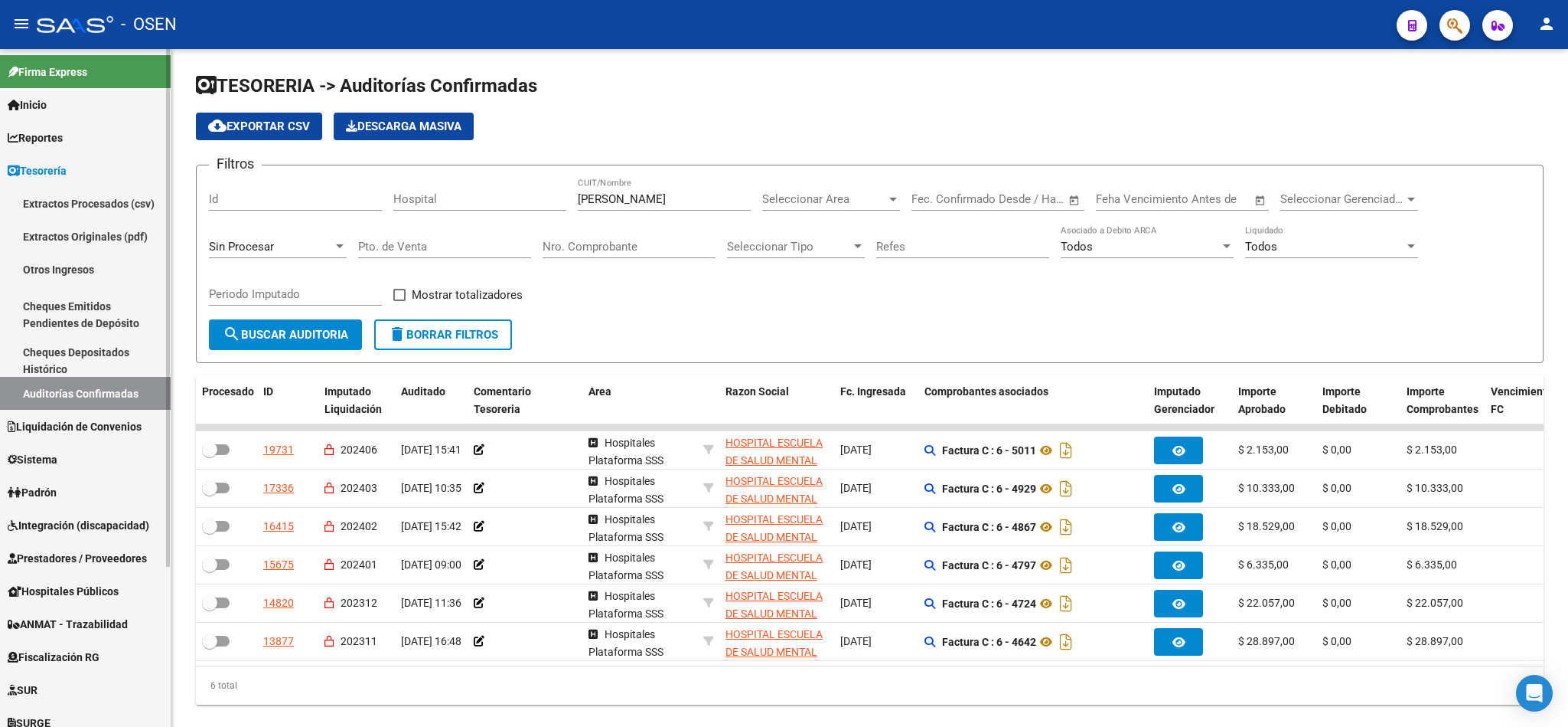
drag, startPoint x: 124, startPoint y: 559, endPoint x: 136, endPoint y: 540, distance: 22.5
click at [125, 558] on span "Prestadores / Proveedores" at bounding box center [78, 558] width 139 height 17
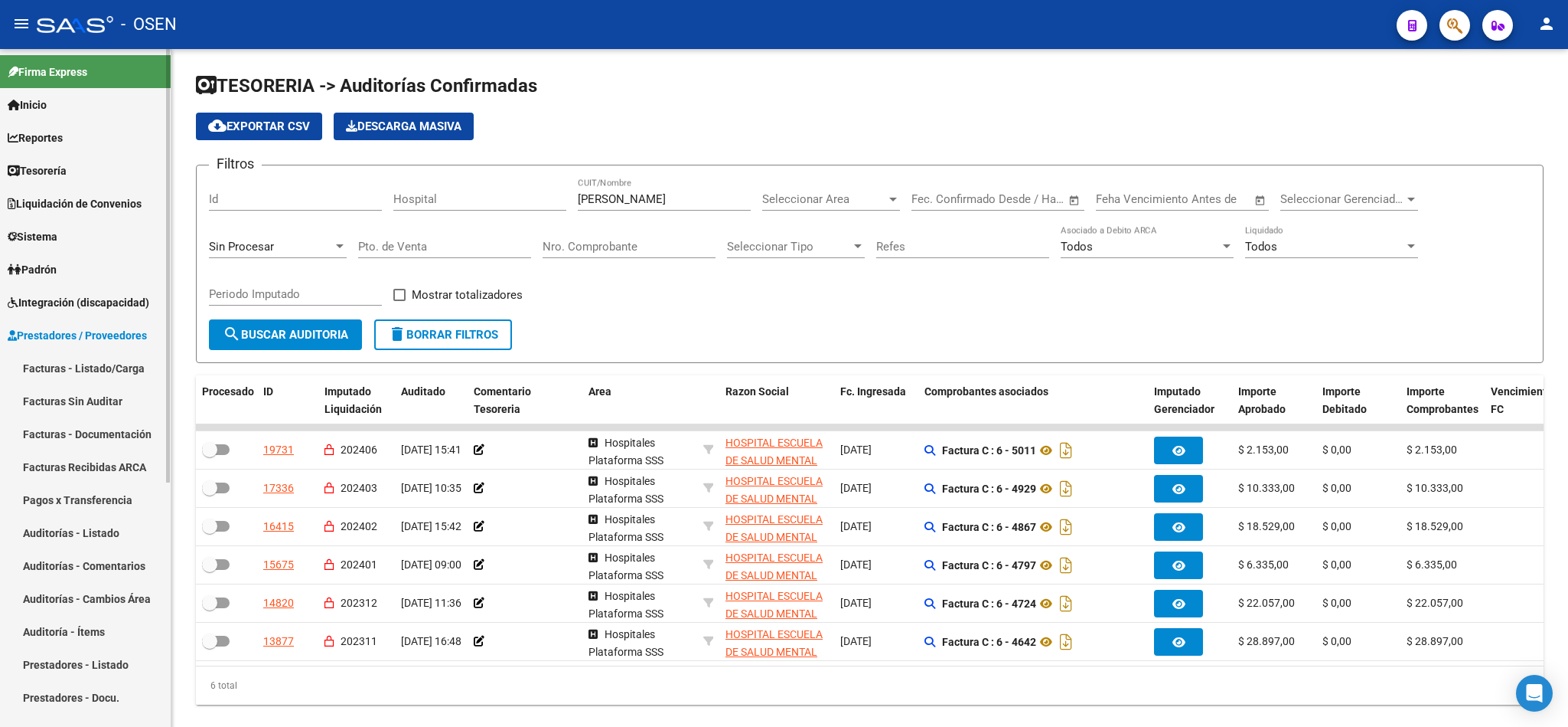
click at [127, 453] on link "Facturas Recibidas ARCA" at bounding box center [85, 467] width 171 height 33
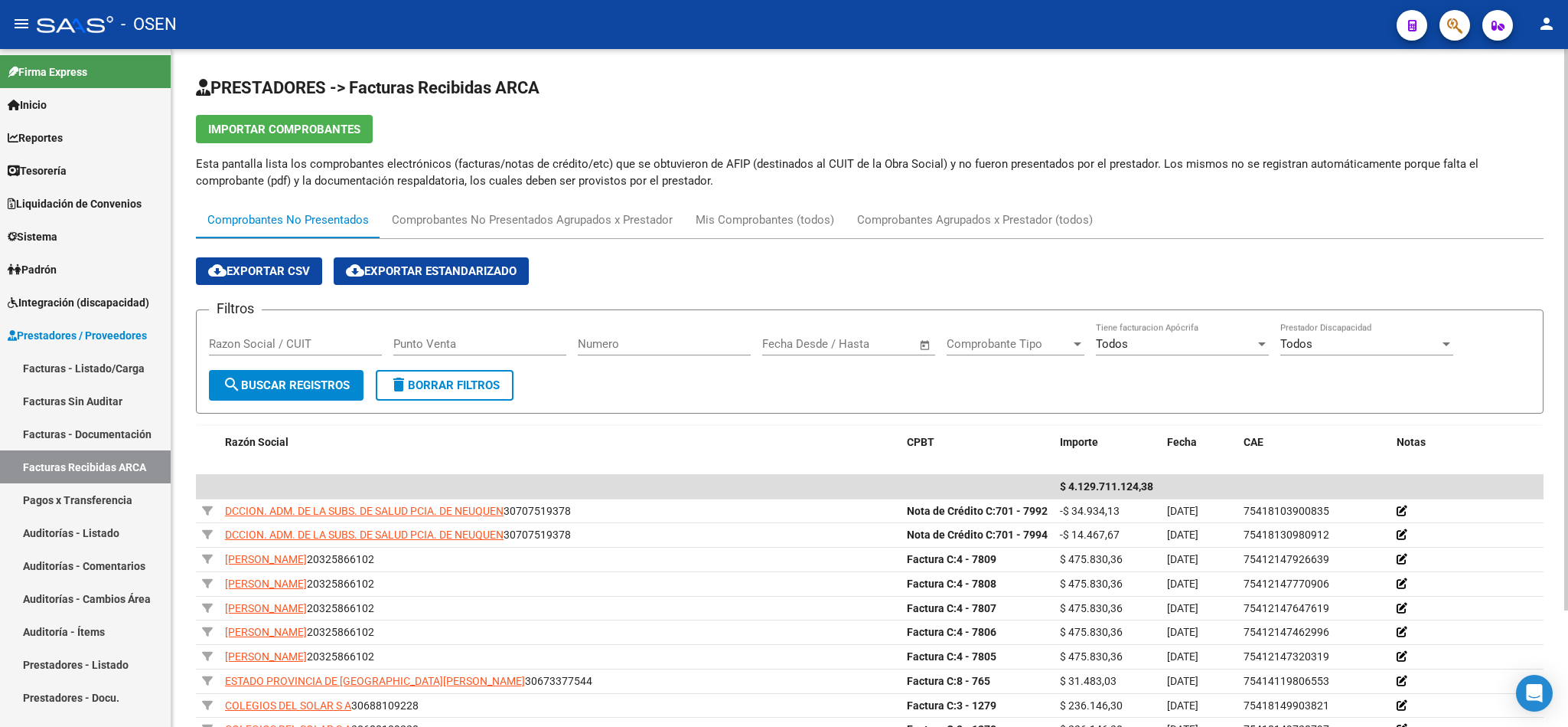
click at [350, 348] on input "Razon Social / CUIT" at bounding box center [295, 343] width 173 height 13
paste input "30999282675"
type input "30999282675"
click at [283, 375] on button "search Buscar Registros" at bounding box center [286, 385] width 154 height 31
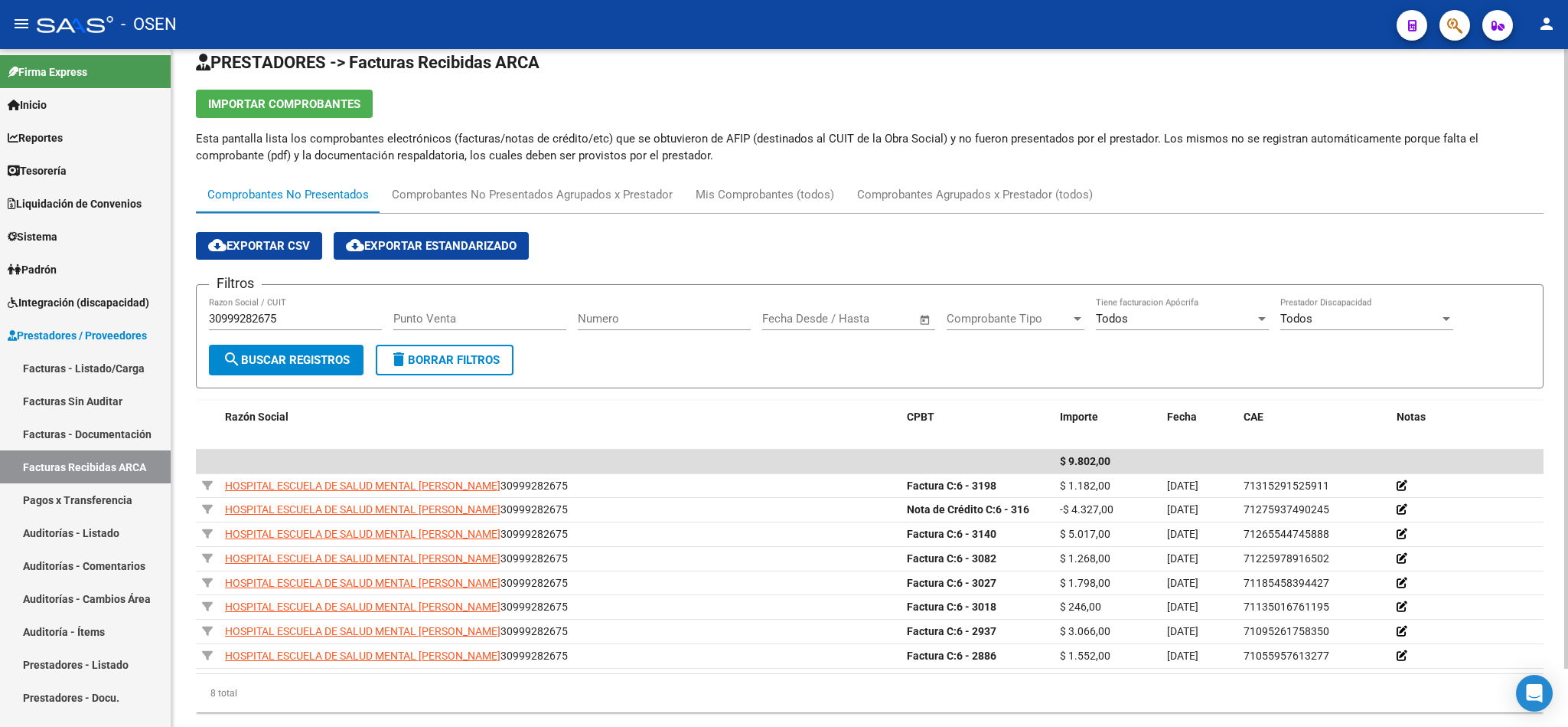
scroll to position [63, 0]
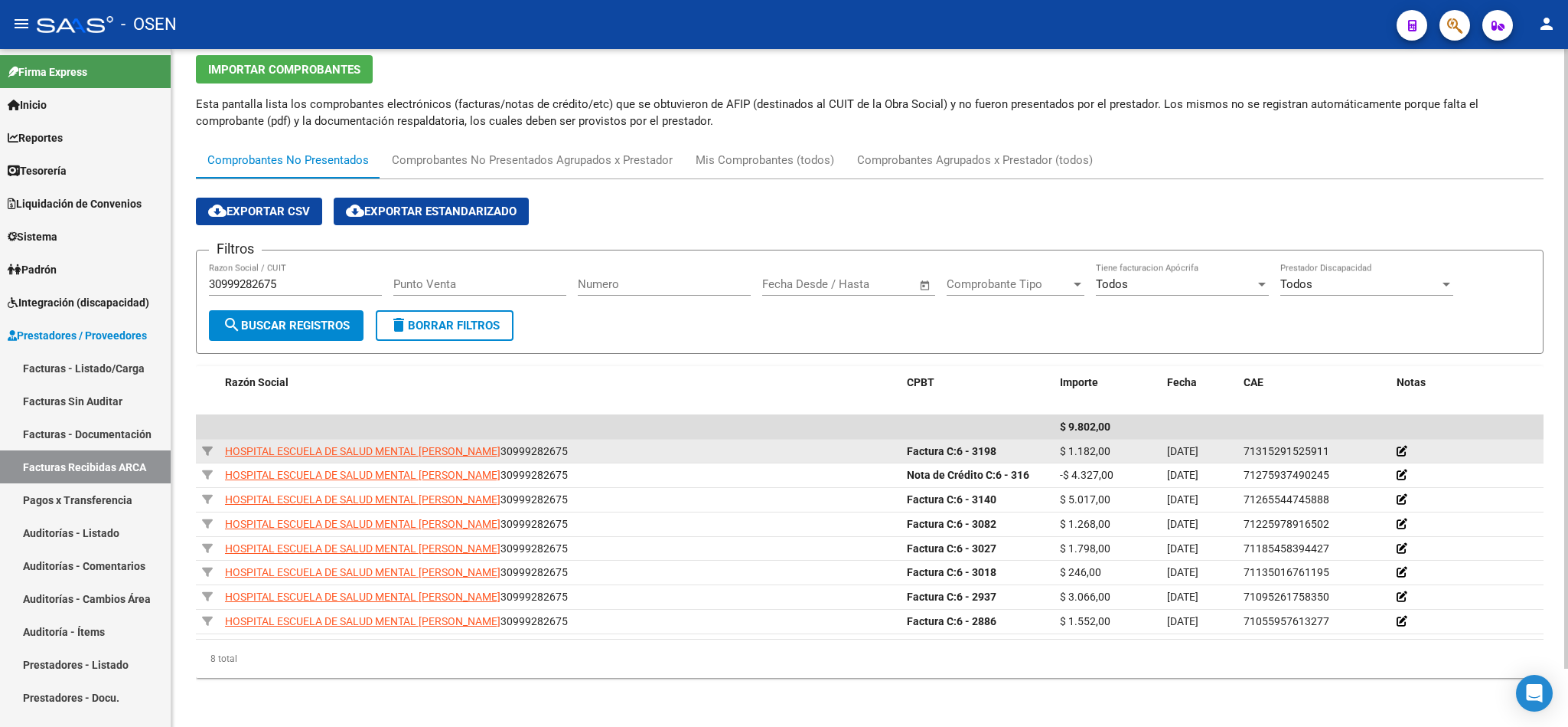
drag, startPoint x: 878, startPoint y: 625, endPoint x: 985, endPoint y: 455, distance: 200.9
click at [1084, 440] on datatable-scroller "$ 9.802,00 HOSPITAL [GEOGRAPHIC_DATA][PERSON_NAME] 30999282675 Factura C: 6 - 3…" at bounding box center [870, 524] width 1348 height 219
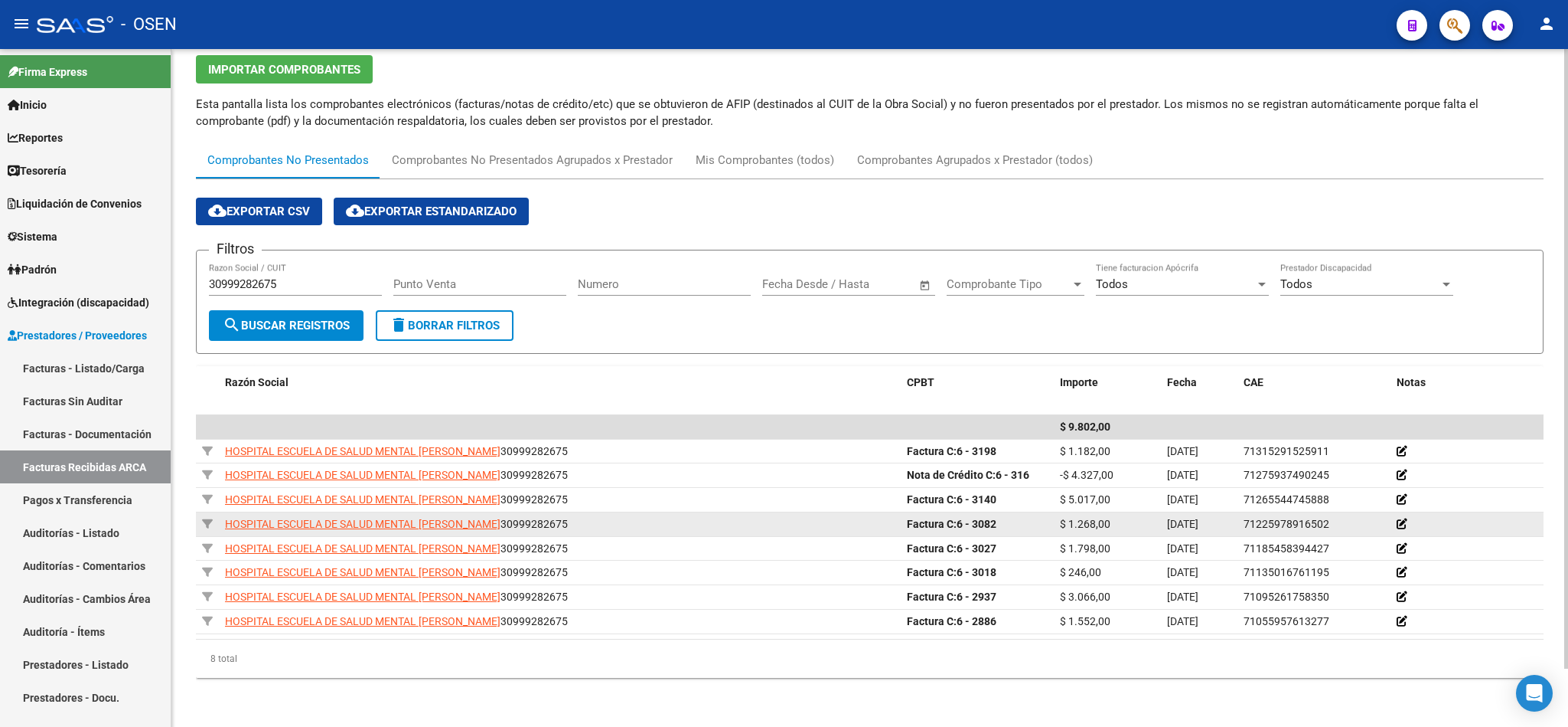
click at [714, 524] on div "HOSPITAL ESCUELA DE SALUD MENTAL [PERSON_NAME] 30999282675" at bounding box center [560, 524] width 670 height 17
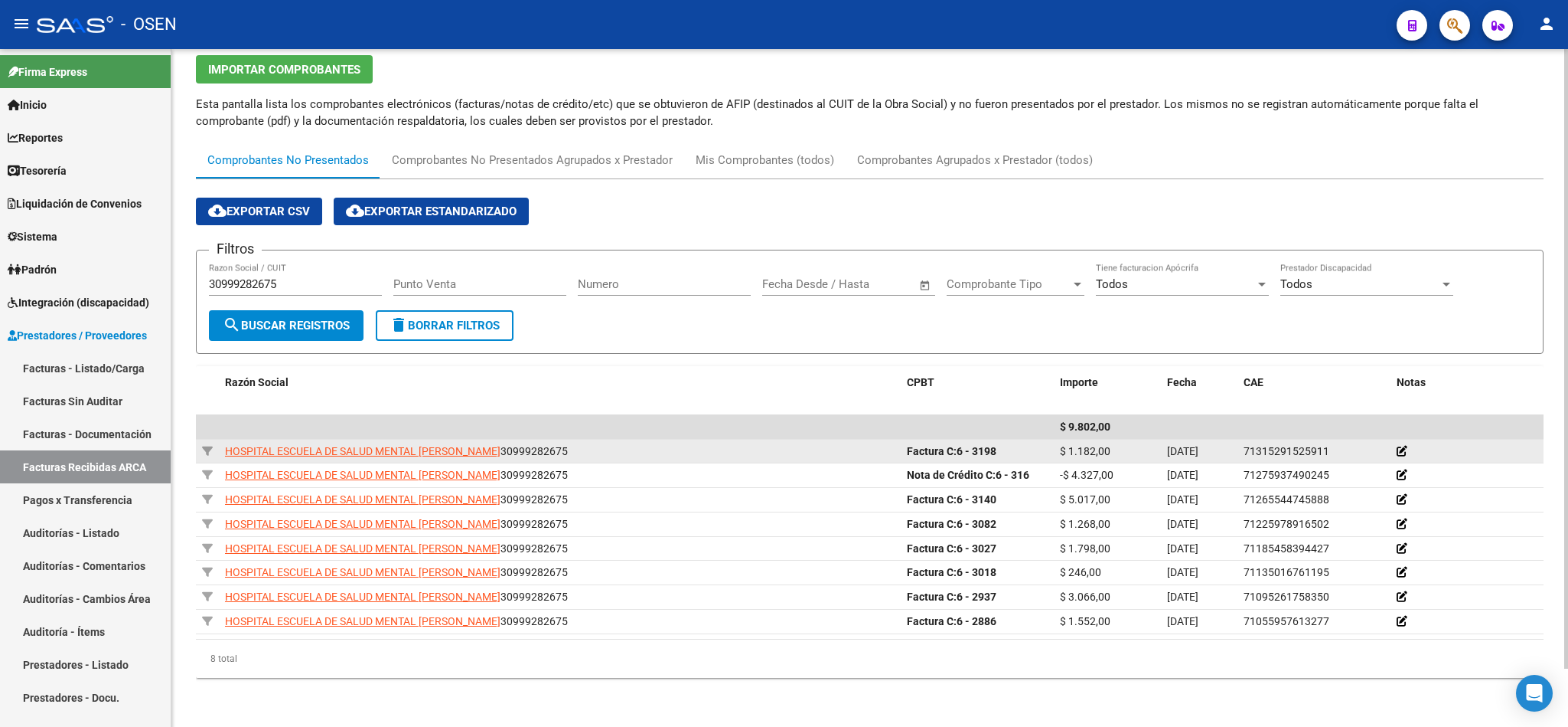
drag, startPoint x: 1018, startPoint y: 619, endPoint x: 809, endPoint y: 436, distance: 277.8
click at [821, 436] on datatable-scroller "$ 9.802,00 HOSPITAL [GEOGRAPHIC_DATA][PERSON_NAME] 30999282675 Factura C: 6 - 3…" at bounding box center [870, 524] width 1348 height 219
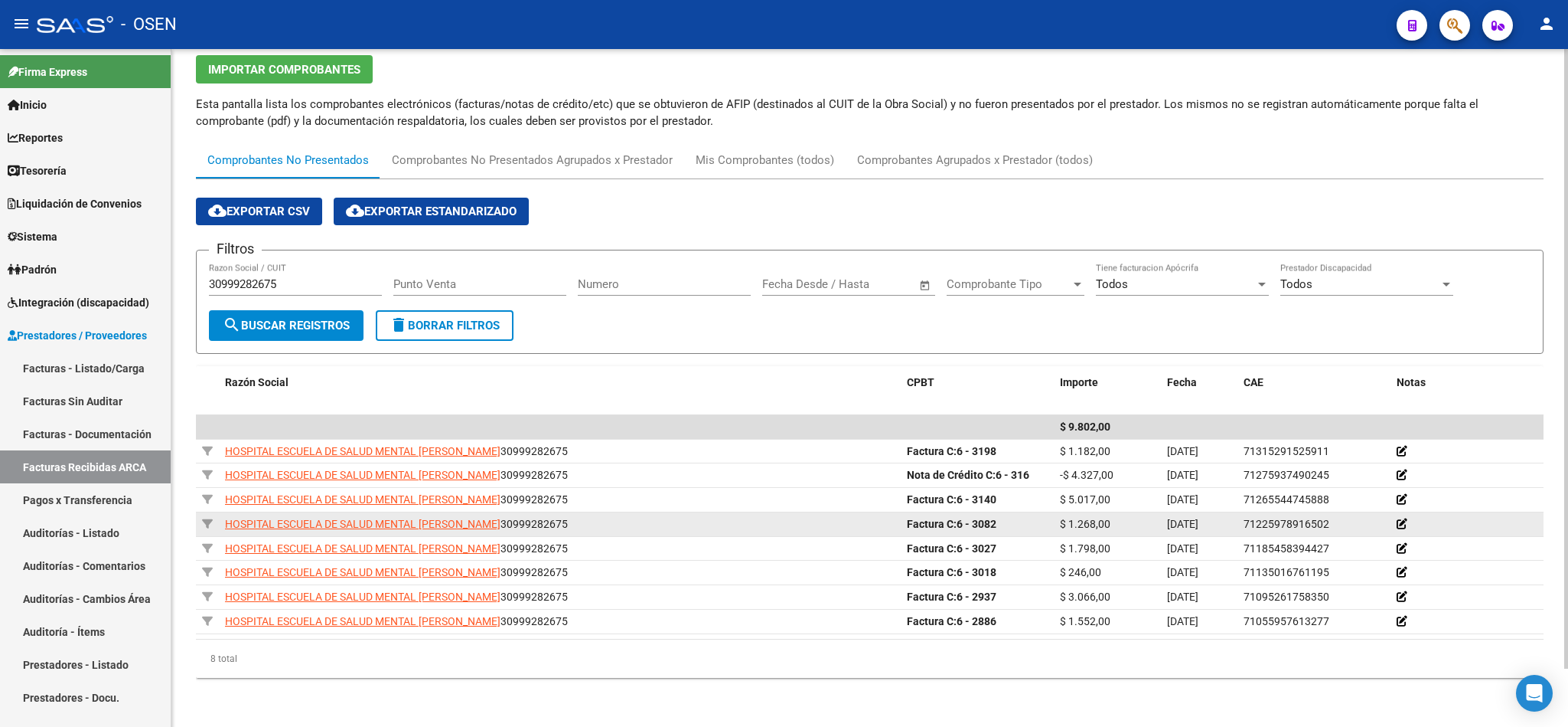
scroll to position [0, 0]
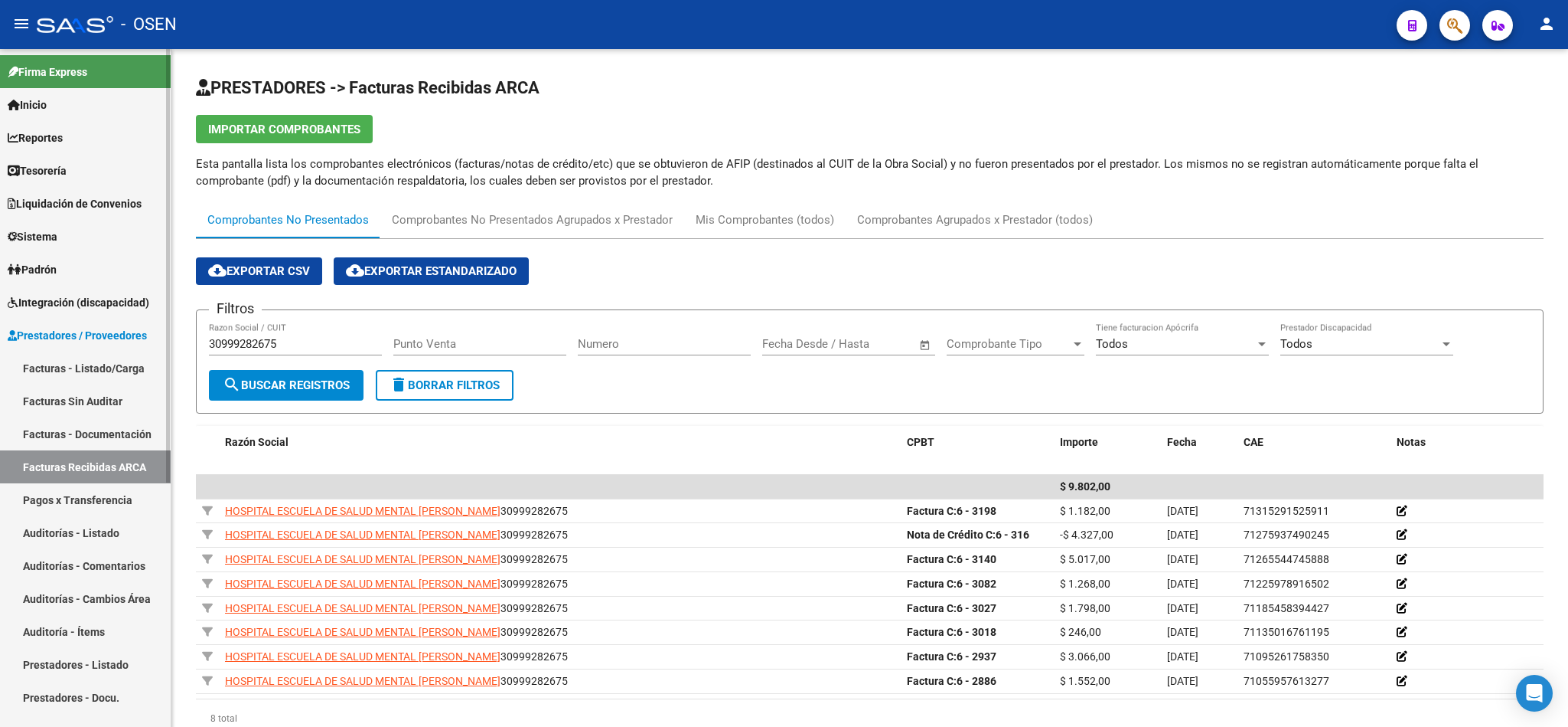
click at [88, 365] on link "Facturas - Listado/Carga" at bounding box center [85, 368] width 171 height 33
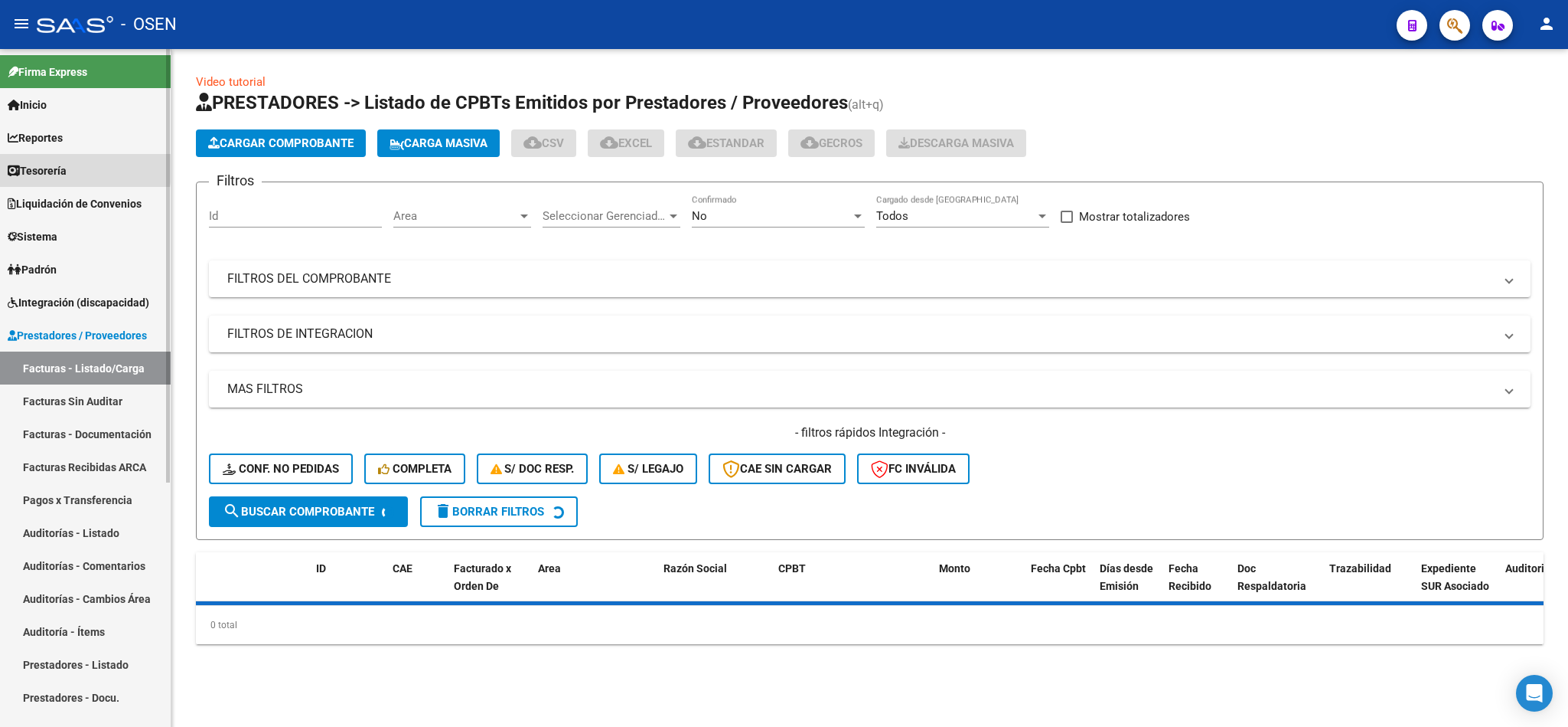
click at [47, 164] on span "Tesorería" at bounding box center [37, 170] width 59 height 17
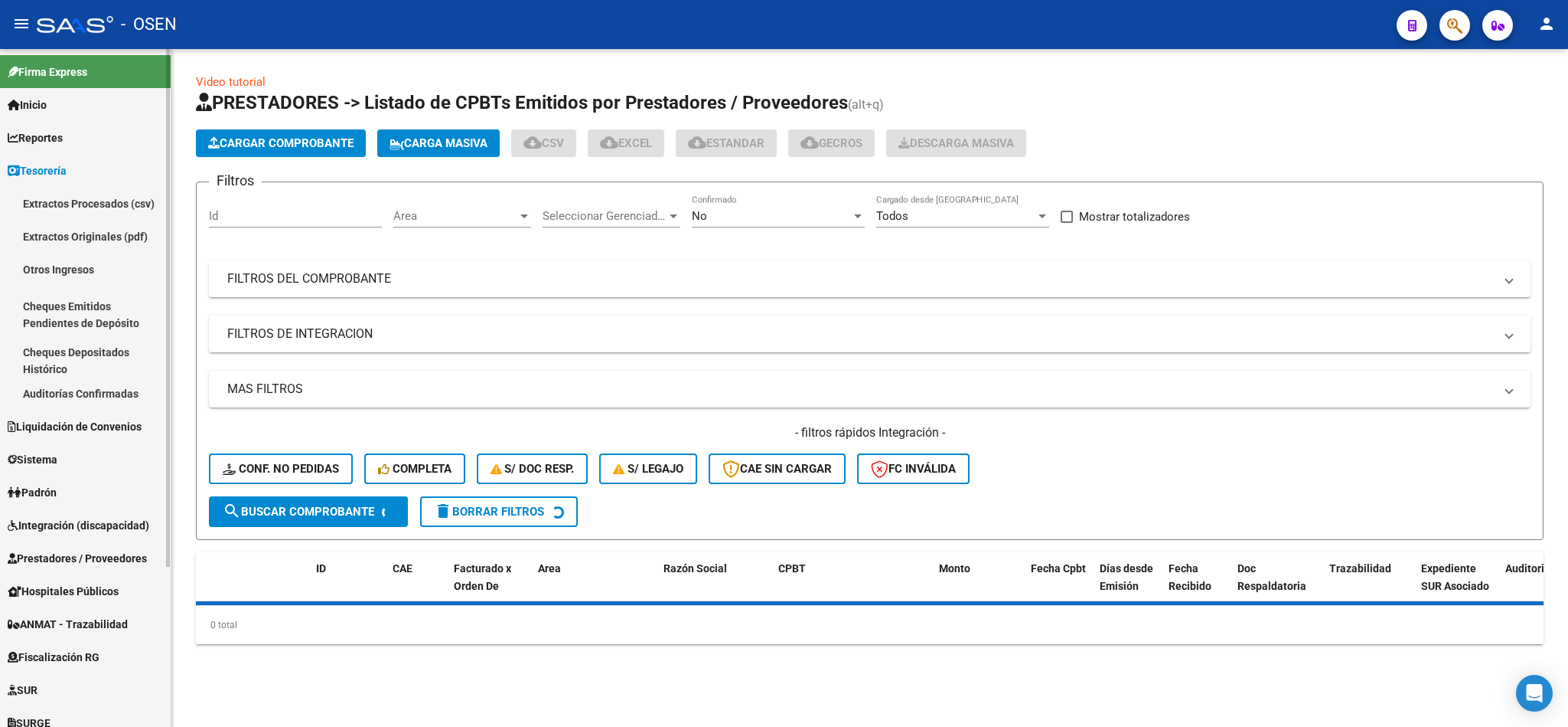
drag, startPoint x: 108, startPoint y: 398, endPoint x: 128, endPoint y: 396, distance: 20.1
click at [108, 396] on link "Auditorías Confirmadas" at bounding box center [85, 394] width 171 height 33
